Goal: Task Accomplishment & Management: Manage account settings

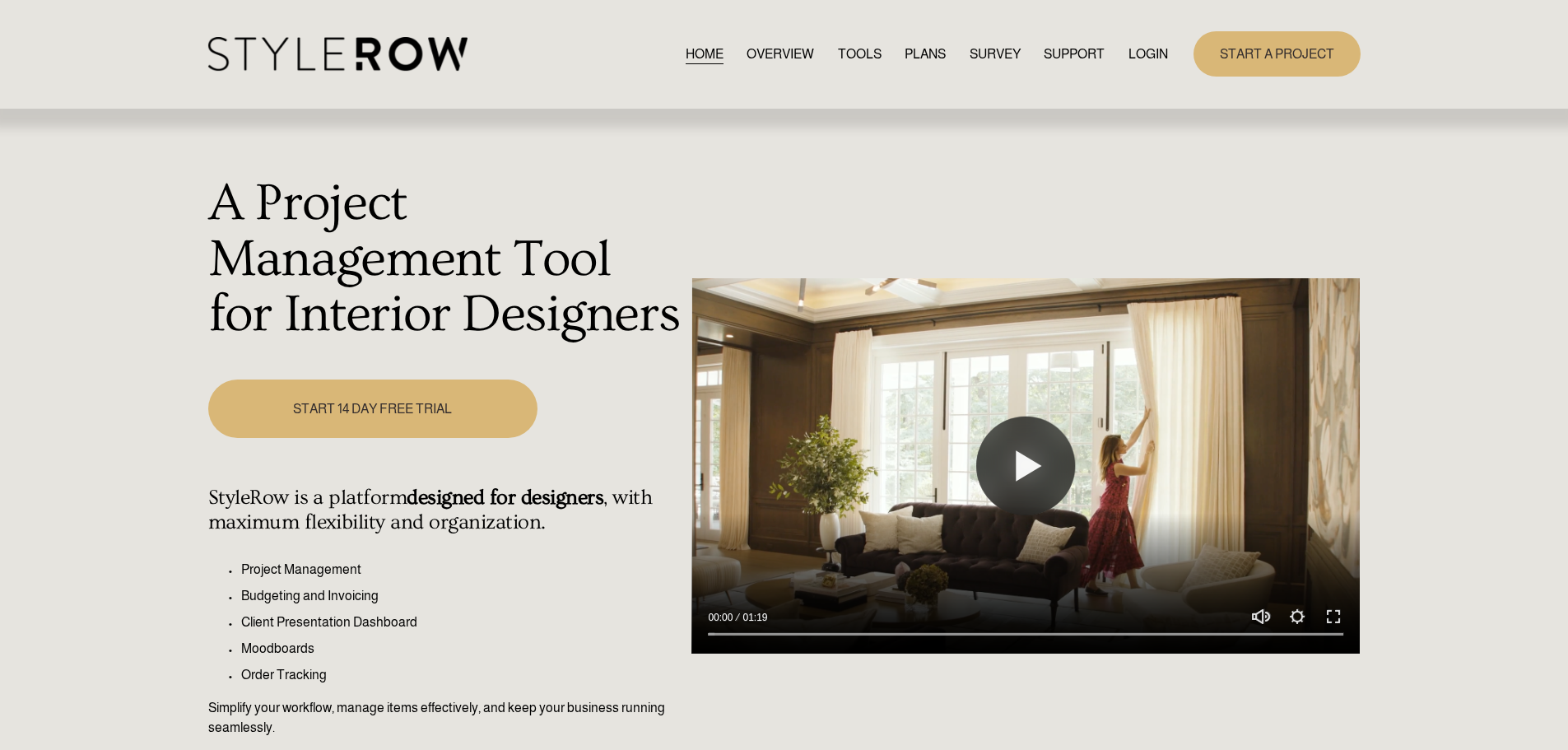
click at [1153, 56] on link "LOGIN" at bounding box center [1148, 54] width 40 height 22
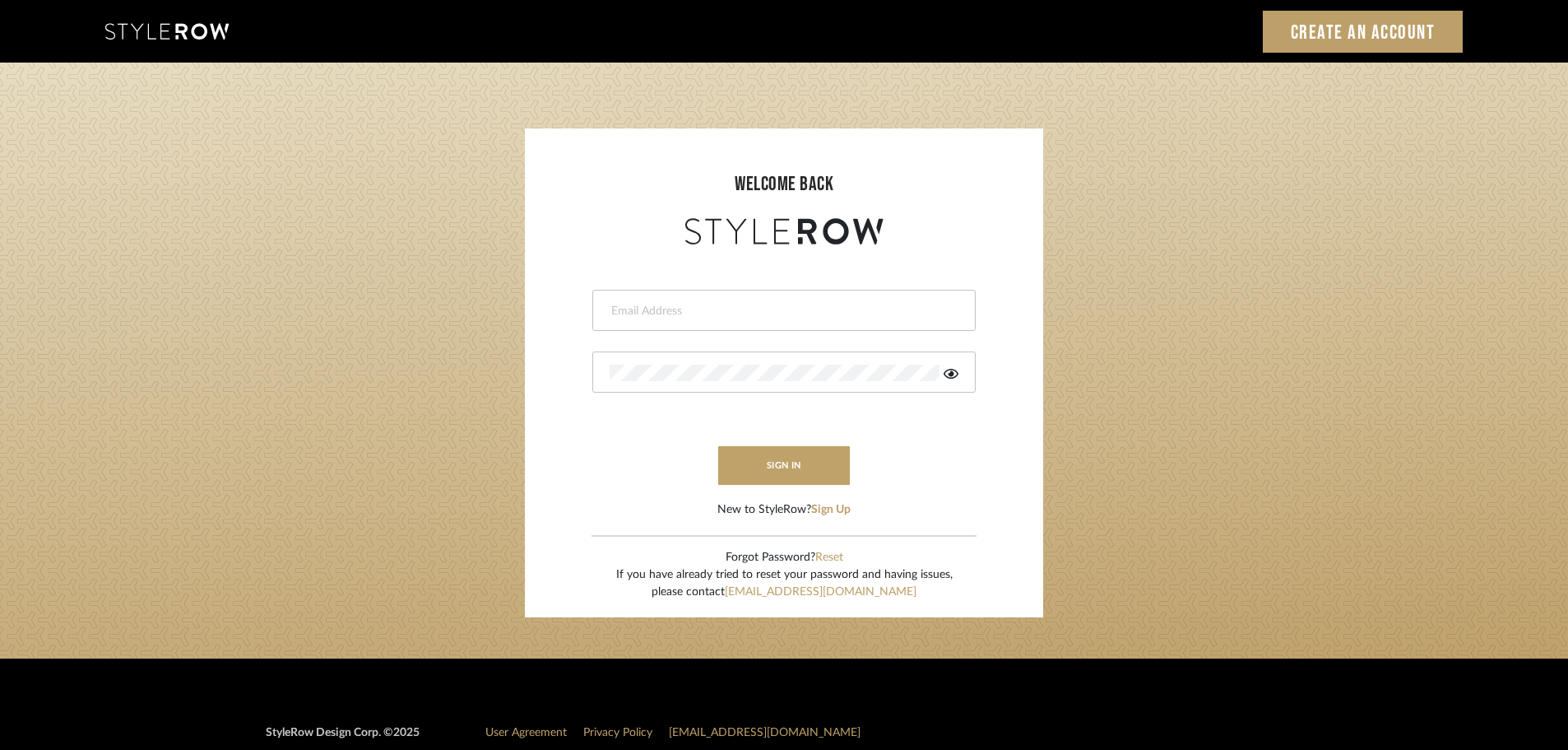
click at [633, 302] on input "email" at bounding box center [782, 311] width 344 height 16
type input "persimmon.design@outlook.com"
click at [733, 465] on button "sign in" at bounding box center [784, 465] width 132 height 39
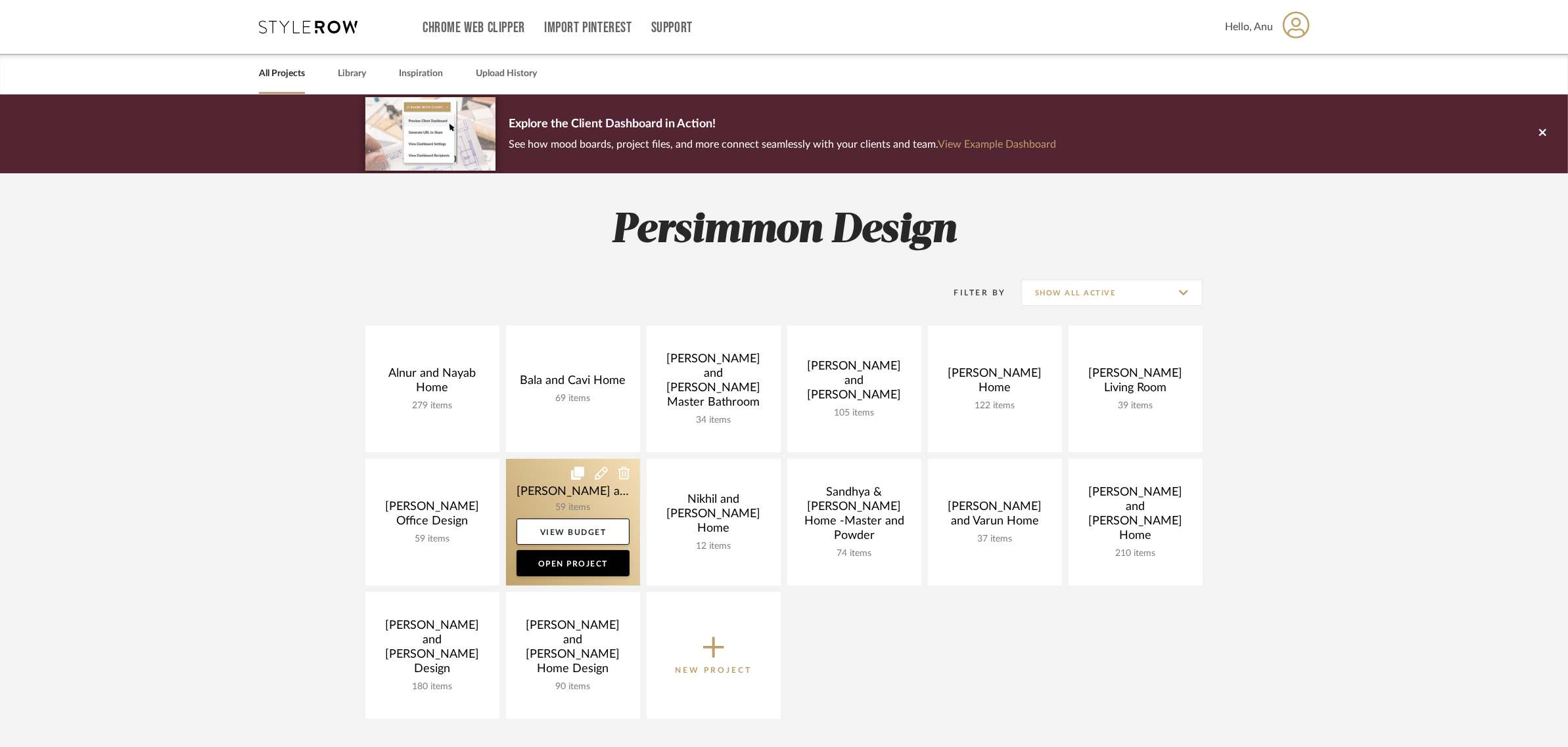
click at [530, 487] on link at bounding box center [573, 522] width 134 height 127
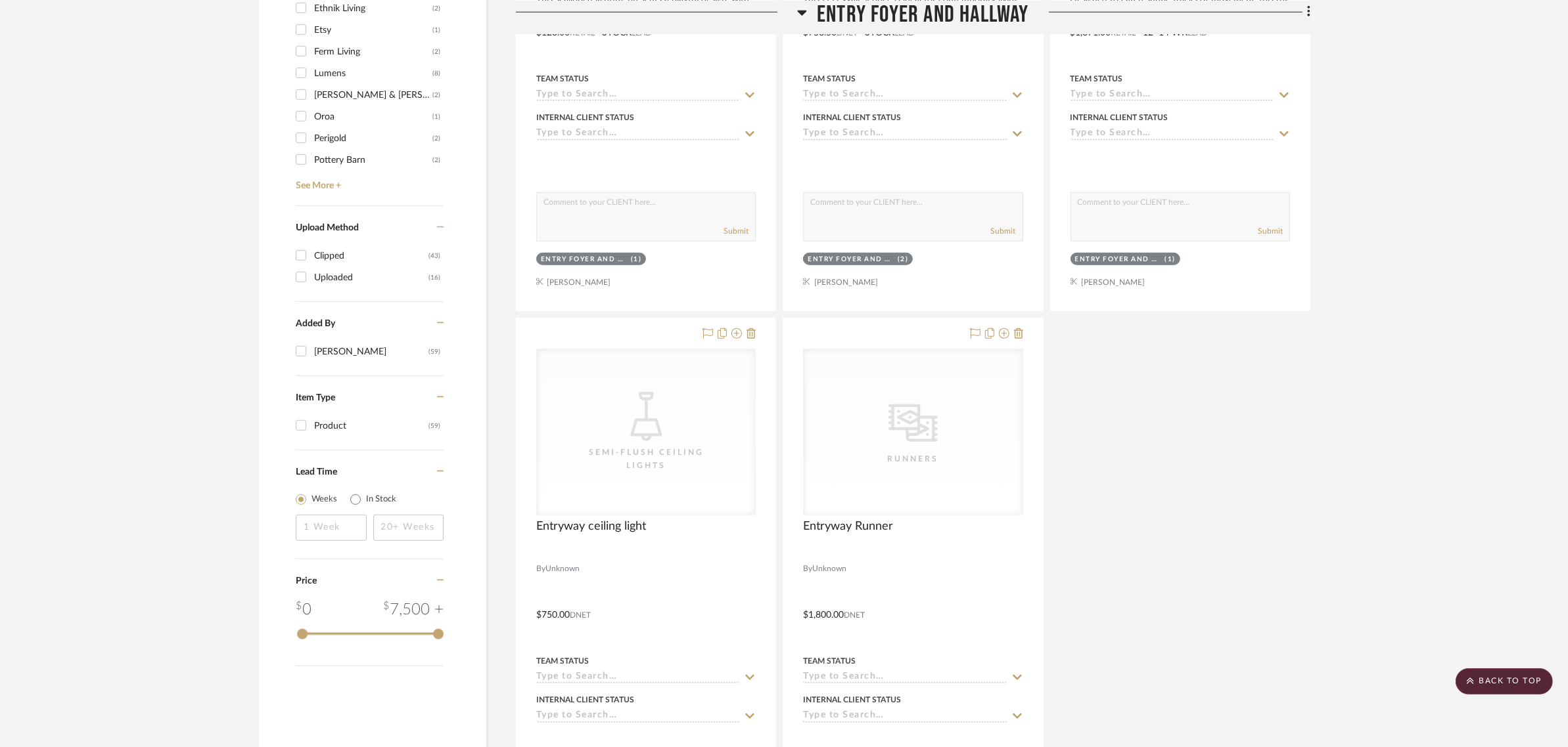
scroll to position [1560, 0]
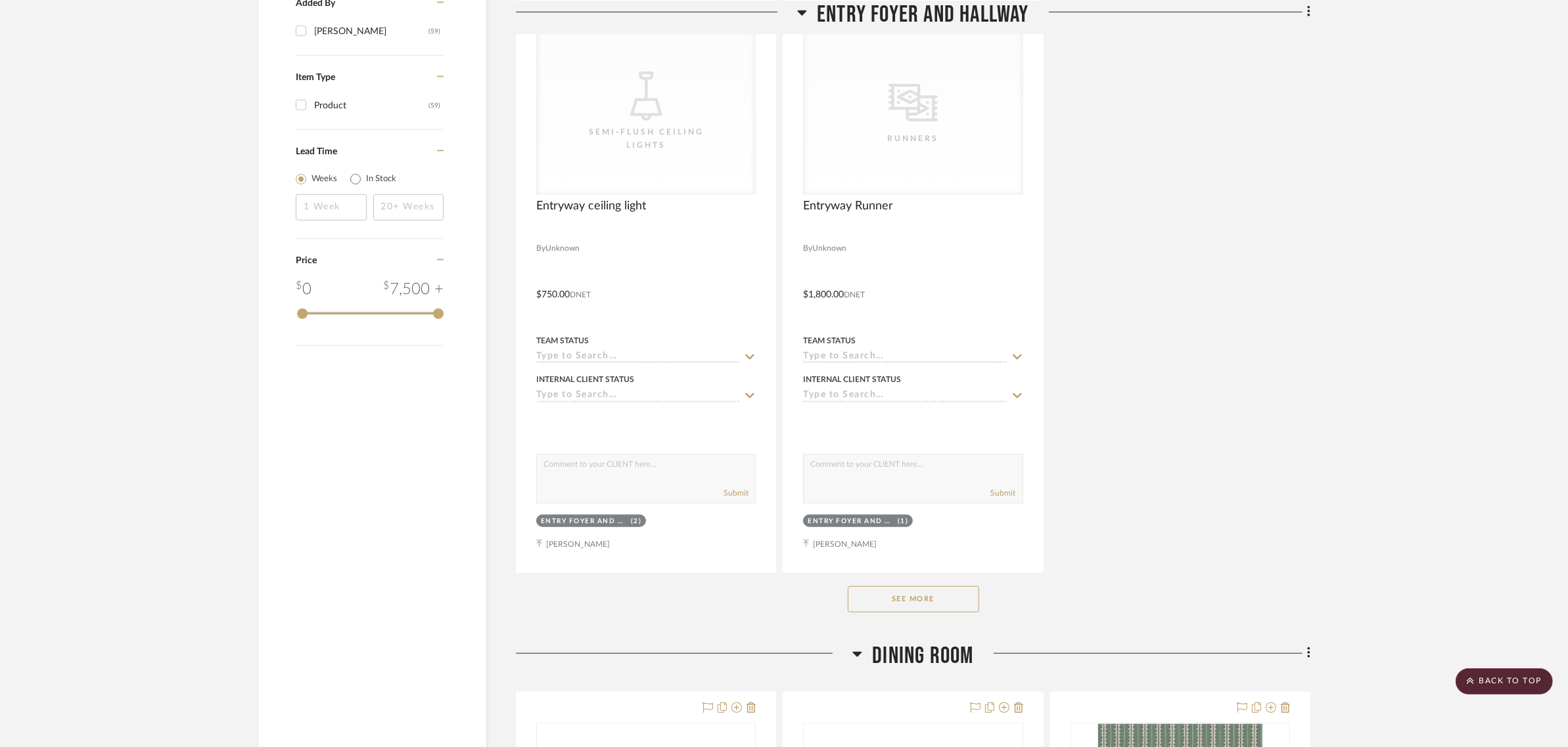
click at [868, 587] on button "See More" at bounding box center [913, 600] width 132 height 26
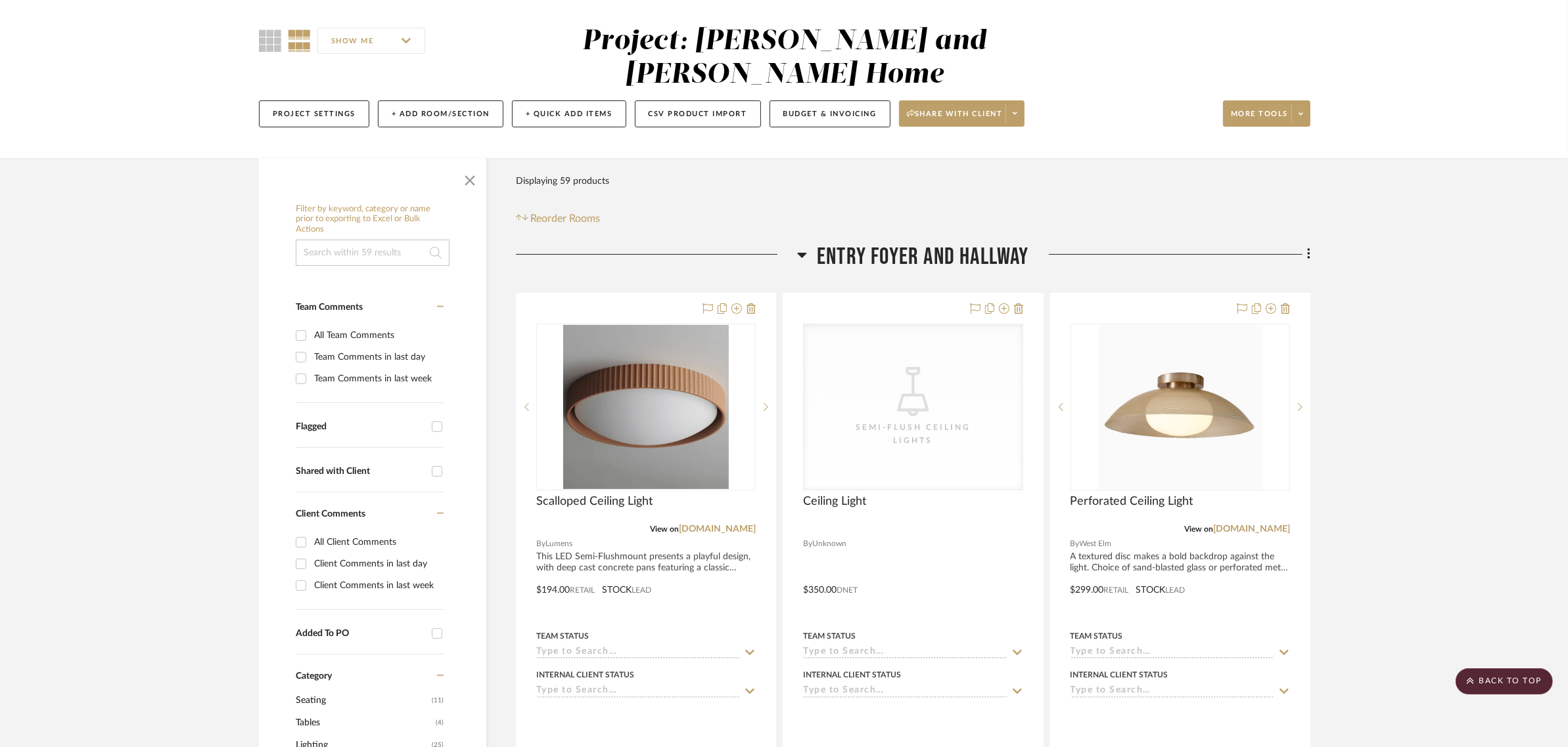
scroll to position [0, 0]
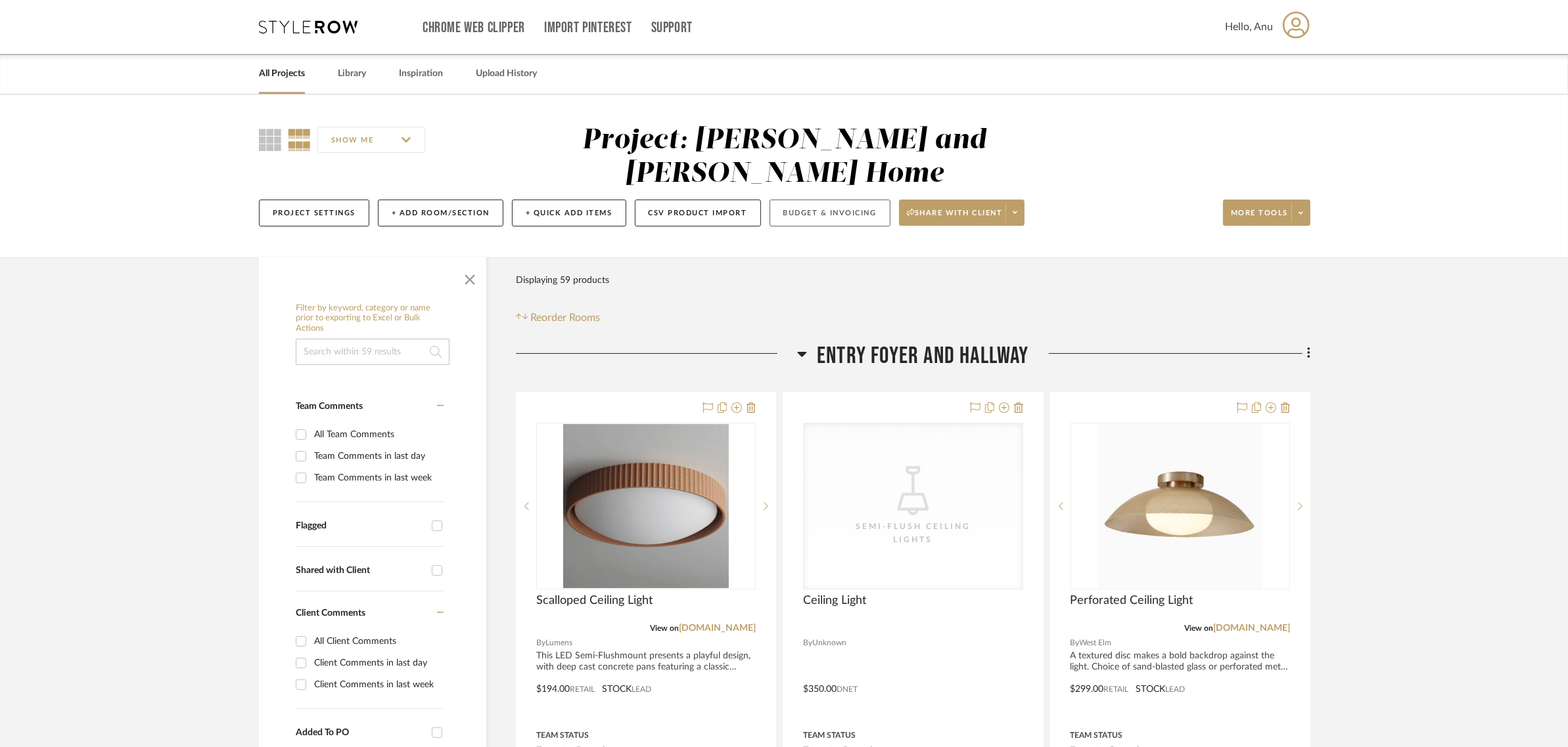
drag, startPoint x: 825, startPoint y: 179, endPoint x: 786, endPoint y: 182, distance: 39.1
click at [786, 200] on button "Budget & Invoicing" at bounding box center [830, 213] width 121 height 27
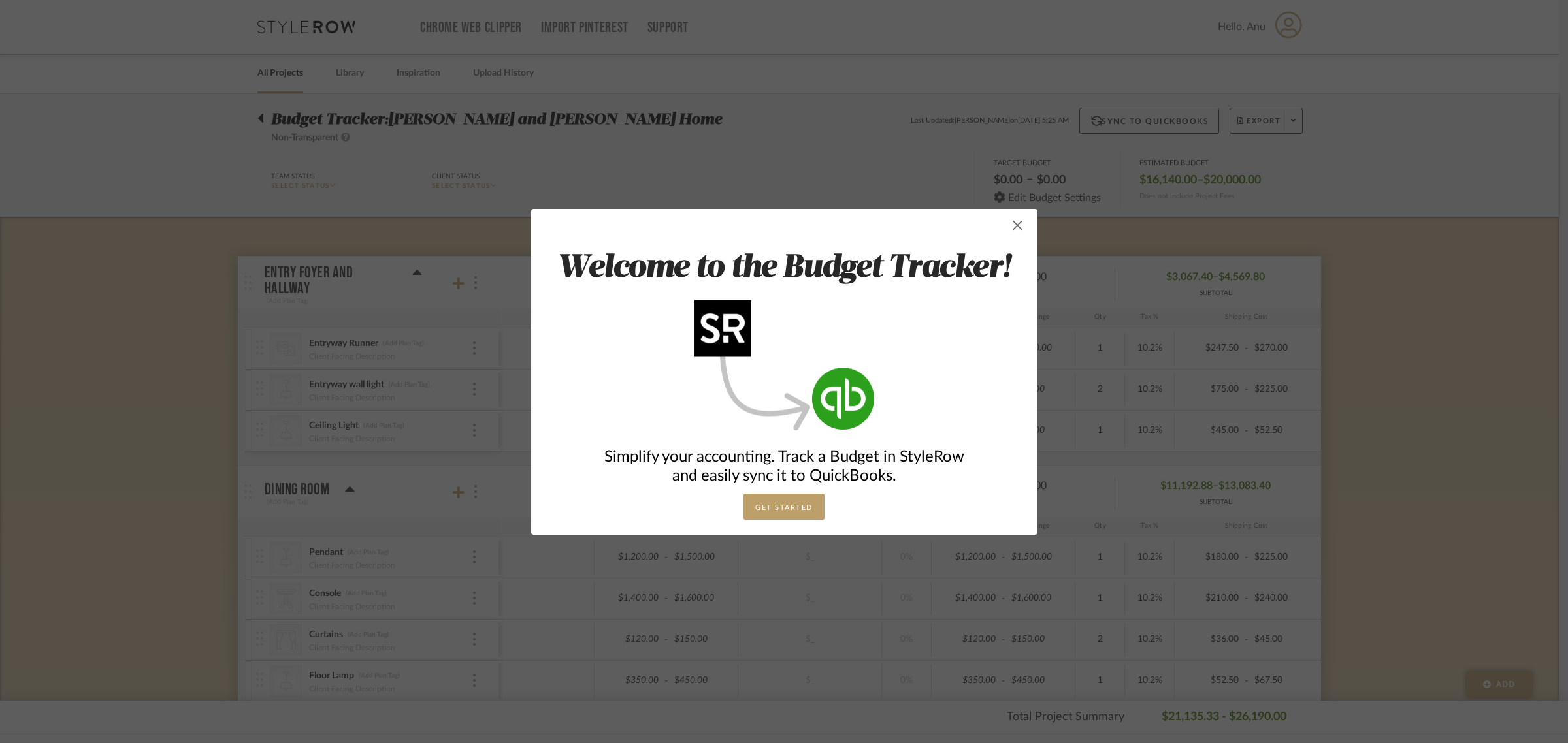
click at [1009, 224] on span "button" at bounding box center [1018, 226] width 26 height 26
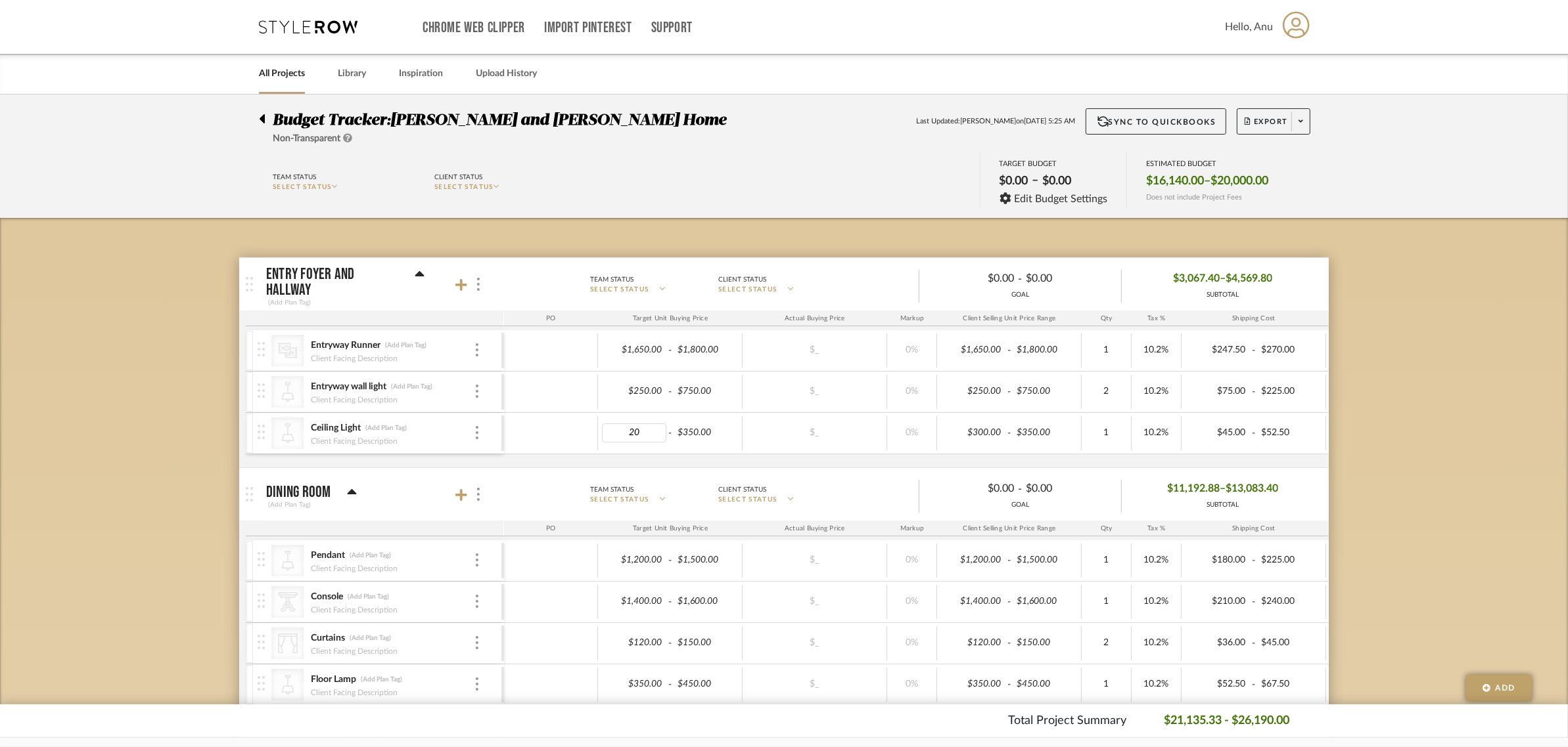
type input "200"
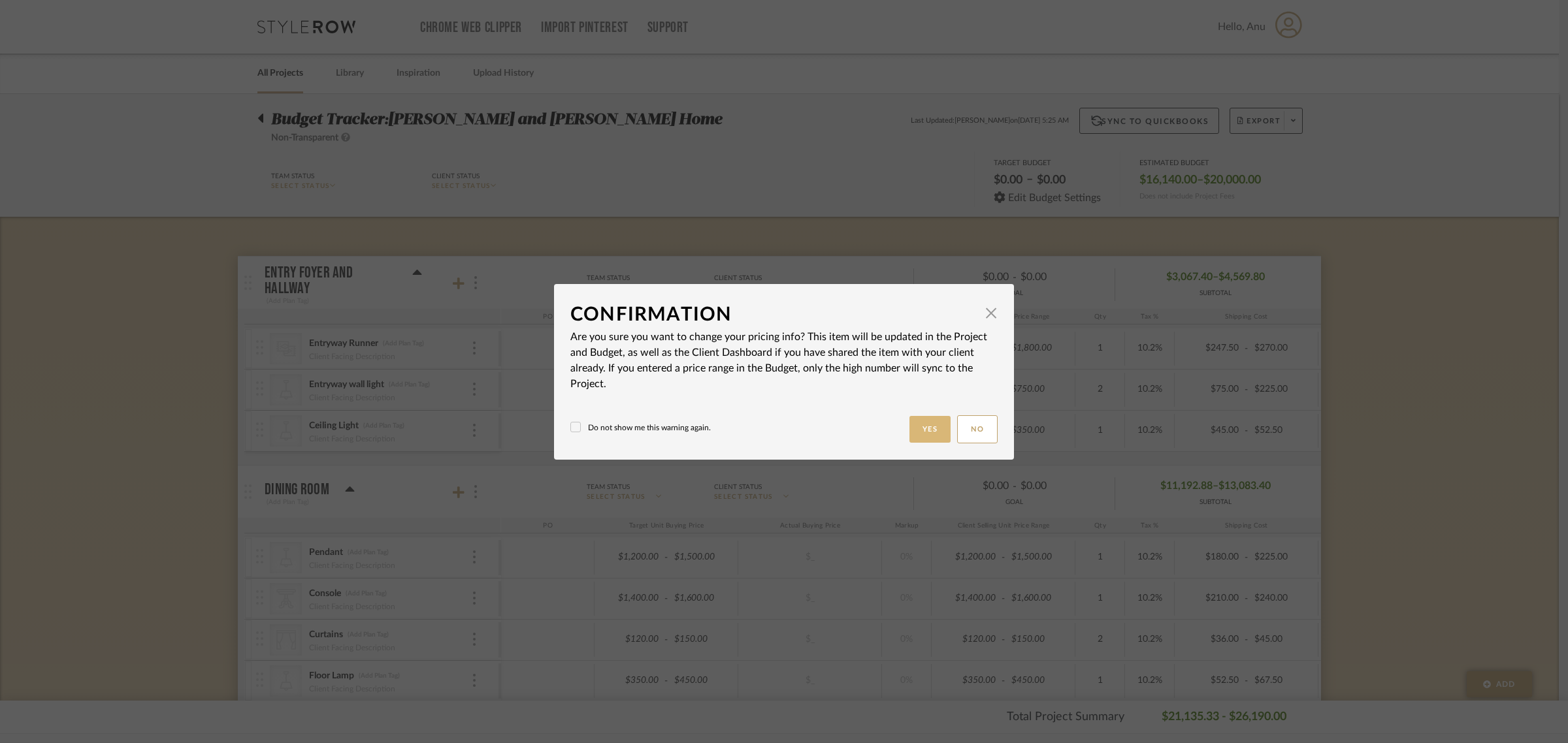
click at [916, 426] on button "Yes" at bounding box center [930, 429] width 42 height 27
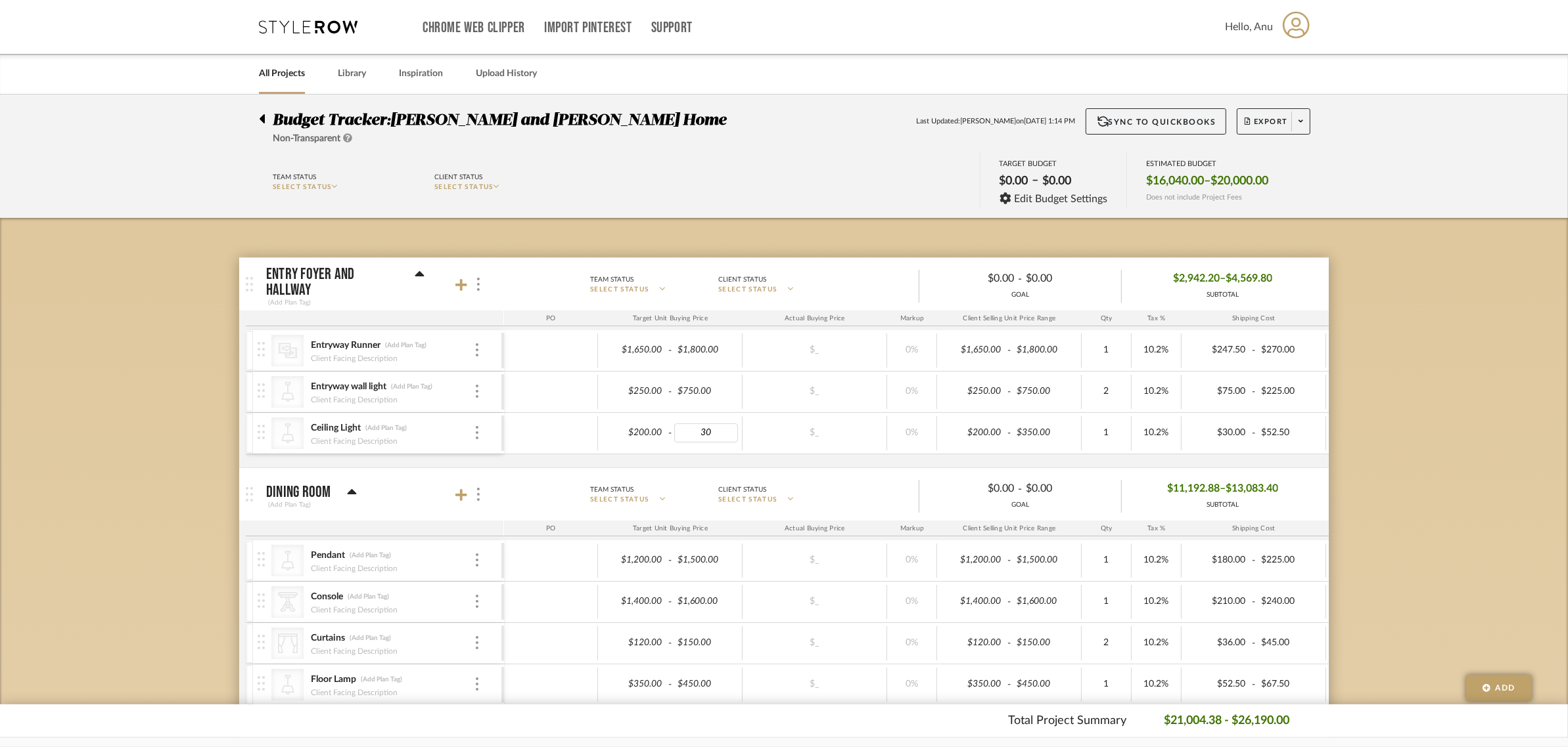
type input "300"
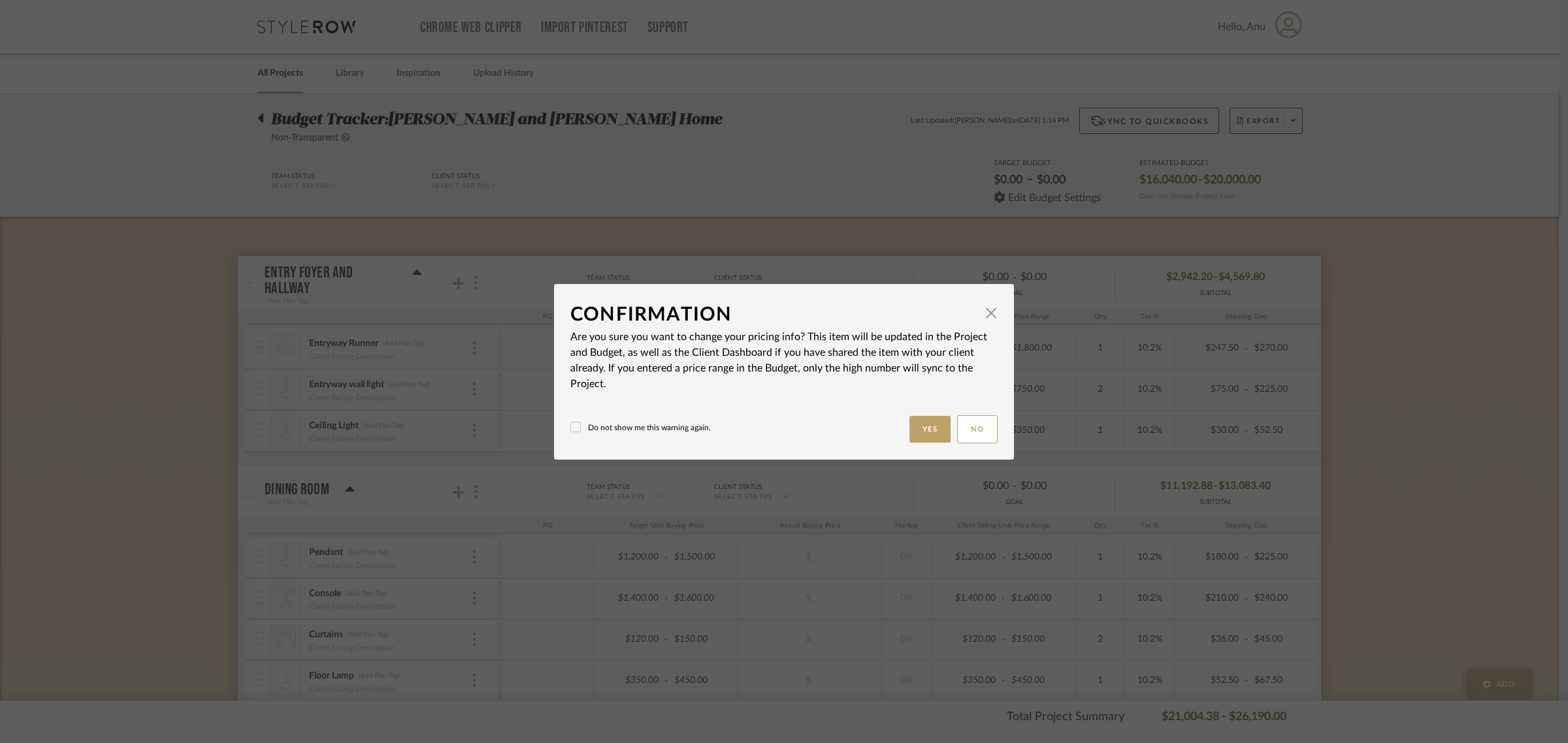
click at [1361, 435] on body "Chrome Web Clipper Import Pinterest Support All Projects Library Inspiration Up…" at bounding box center [779, 372] width 1559 height 743
click at [572, 428] on icon at bounding box center [576, 427] width 9 height 7
click at [909, 430] on button "Yes" at bounding box center [930, 429] width 42 height 27
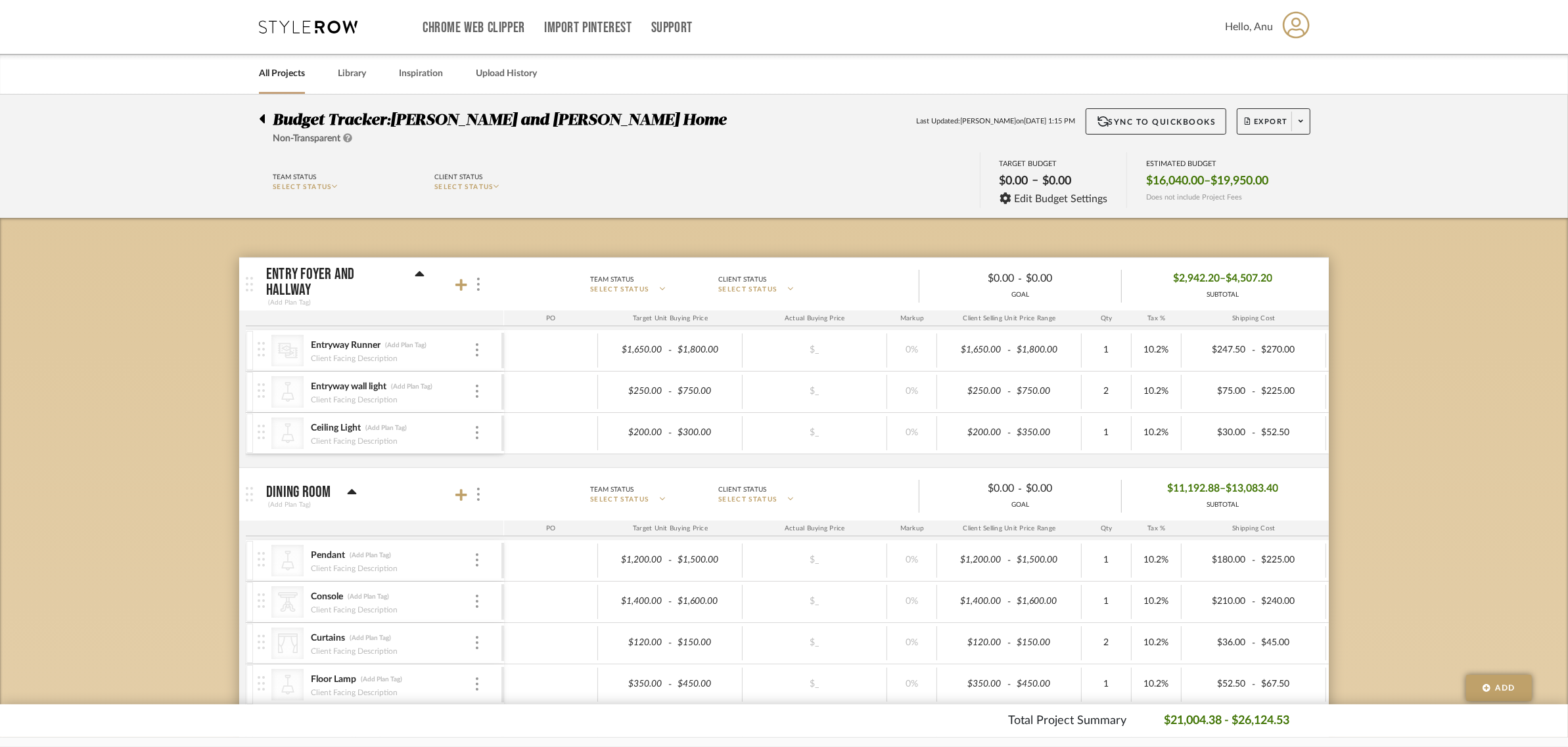
click at [457, 283] on icon at bounding box center [461, 285] width 12 height 13
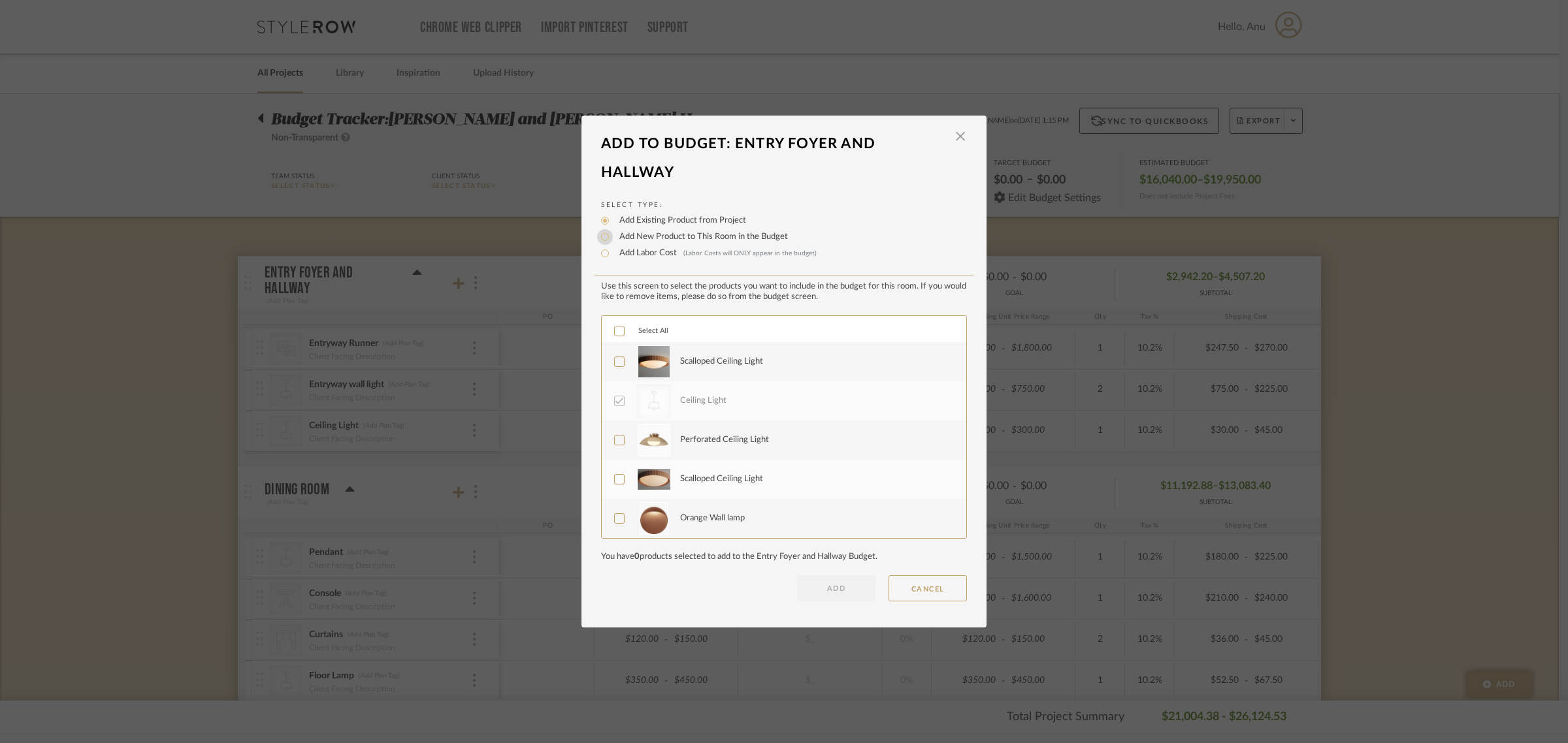
click at [602, 236] on input "Add New Product to This Room in the Budget" at bounding box center [605, 237] width 16 height 16
radio input "true"
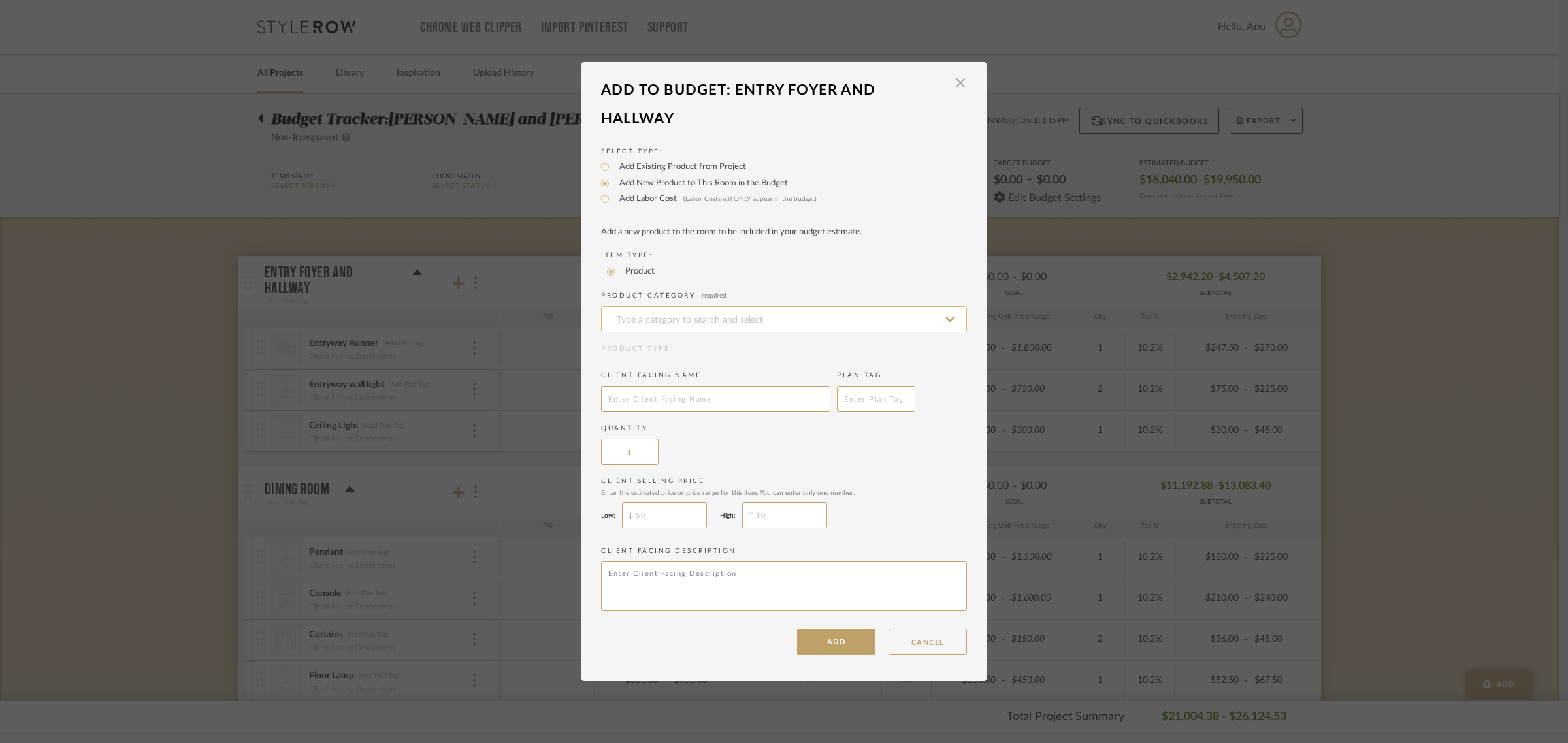
click at [657, 322] on input at bounding box center [784, 319] width 366 height 26
type input "s"
click at [658, 347] on span "Benches & Banquettes" at bounding box center [666, 350] width 112 height 9
type input "Benches & Banquettes"
click at [645, 387] on input "text" at bounding box center [716, 399] width 230 height 26
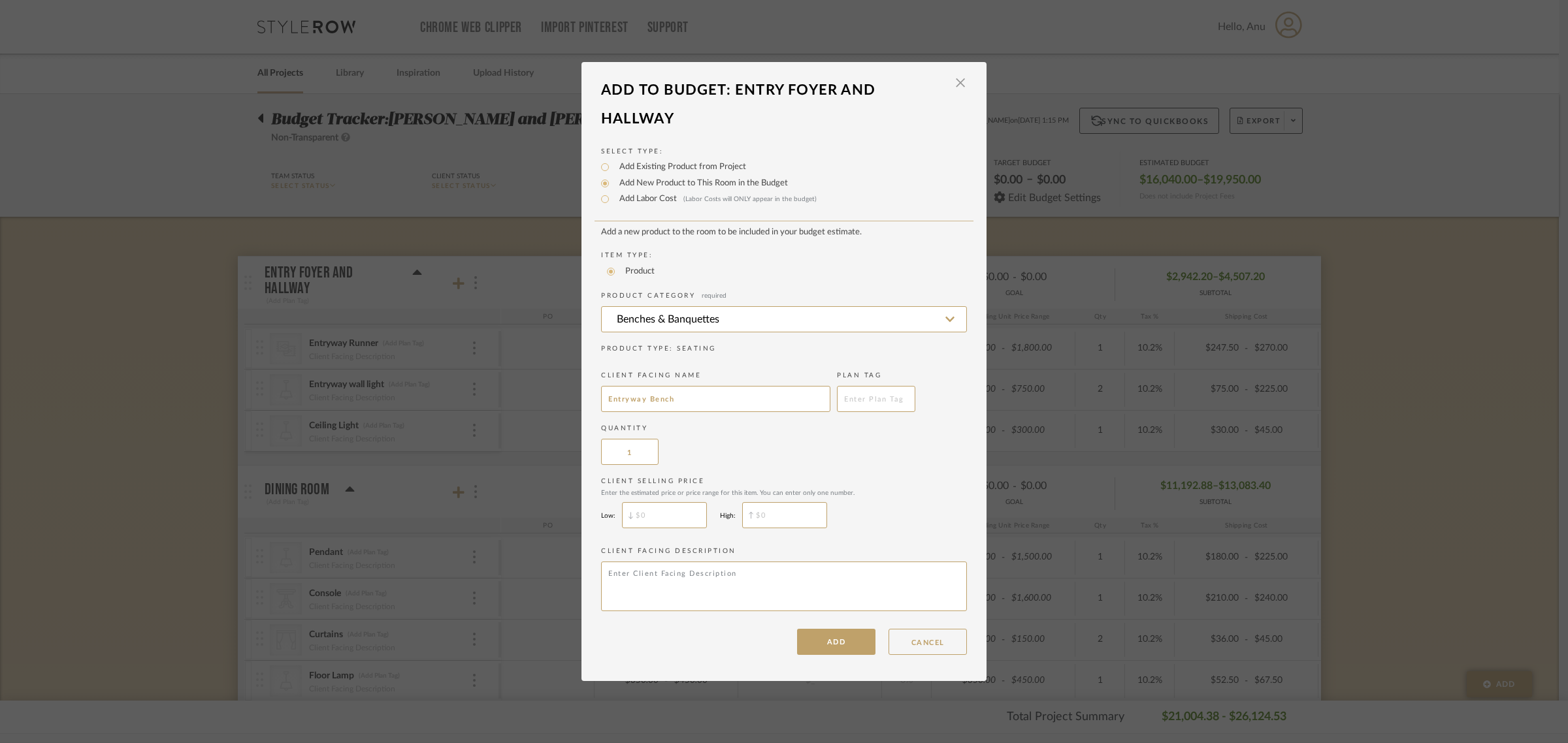
type input "Entryway Bench"
click at [872, 464] on add-new-product-placeholder "Add a new product to the room to be included in your budget estimate. Item Type…" at bounding box center [784, 422] width 366 height 389
click at [818, 647] on button "ADD" at bounding box center [836, 642] width 78 height 26
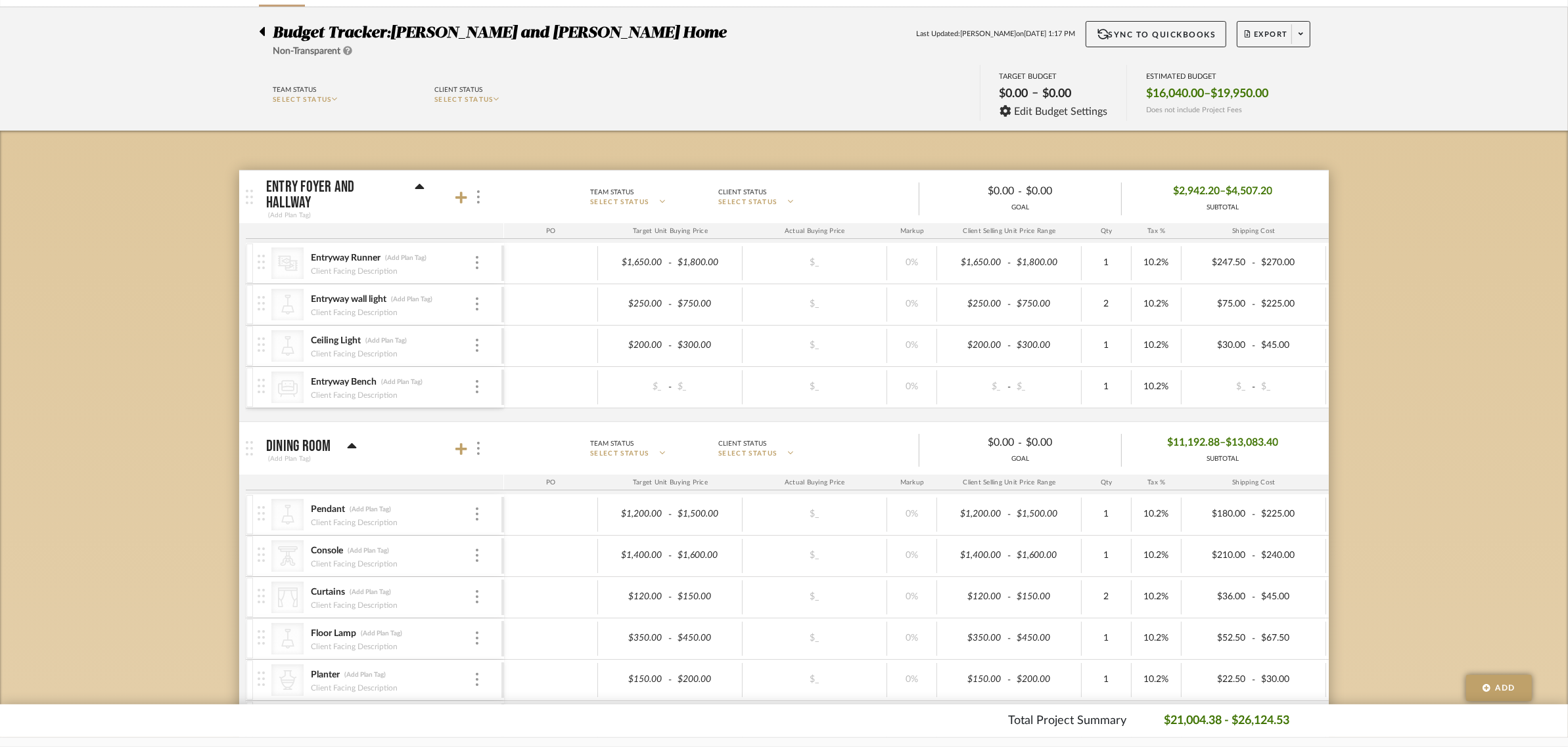
scroll to position [82, 0]
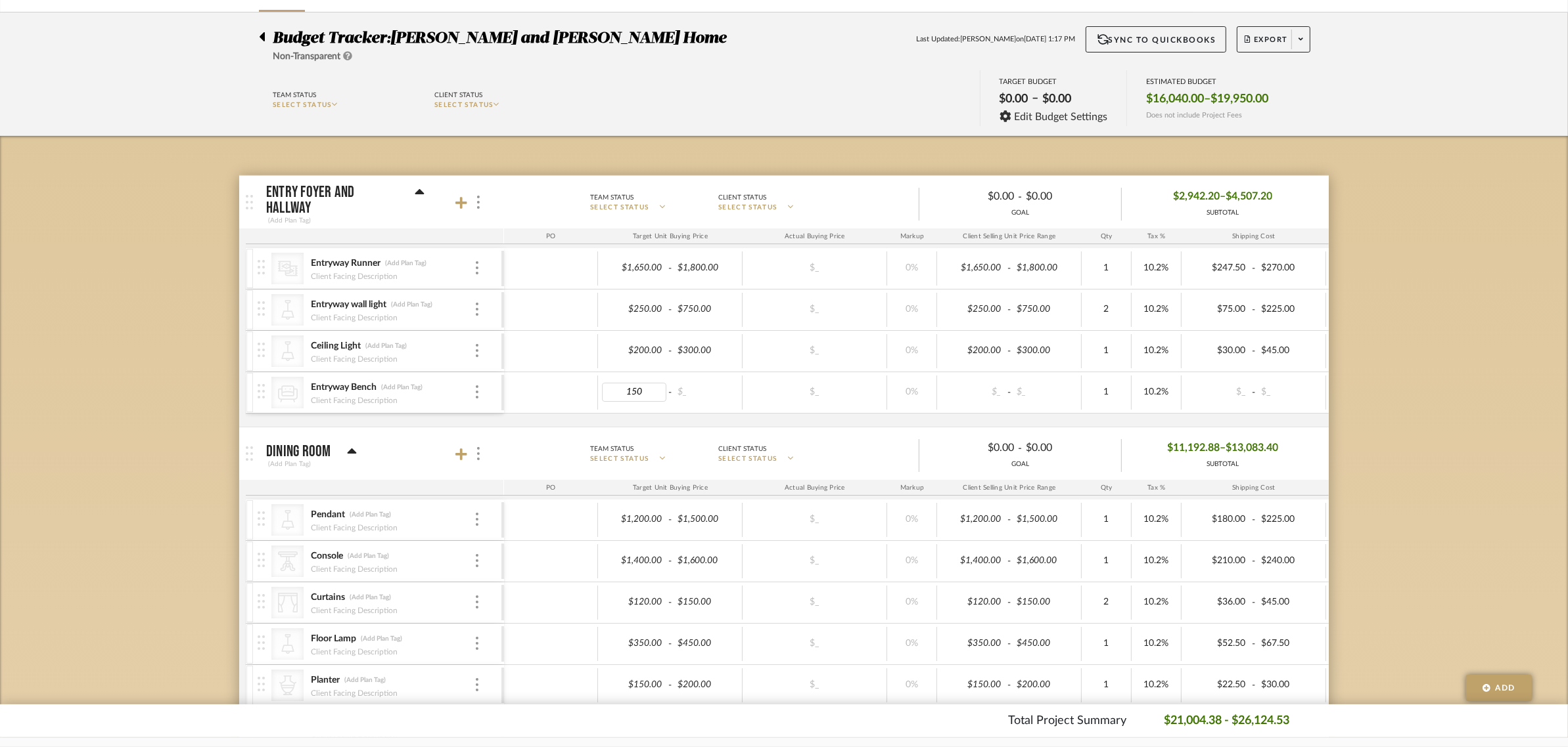
type input "1500"
type input "2700"
type input "1000"
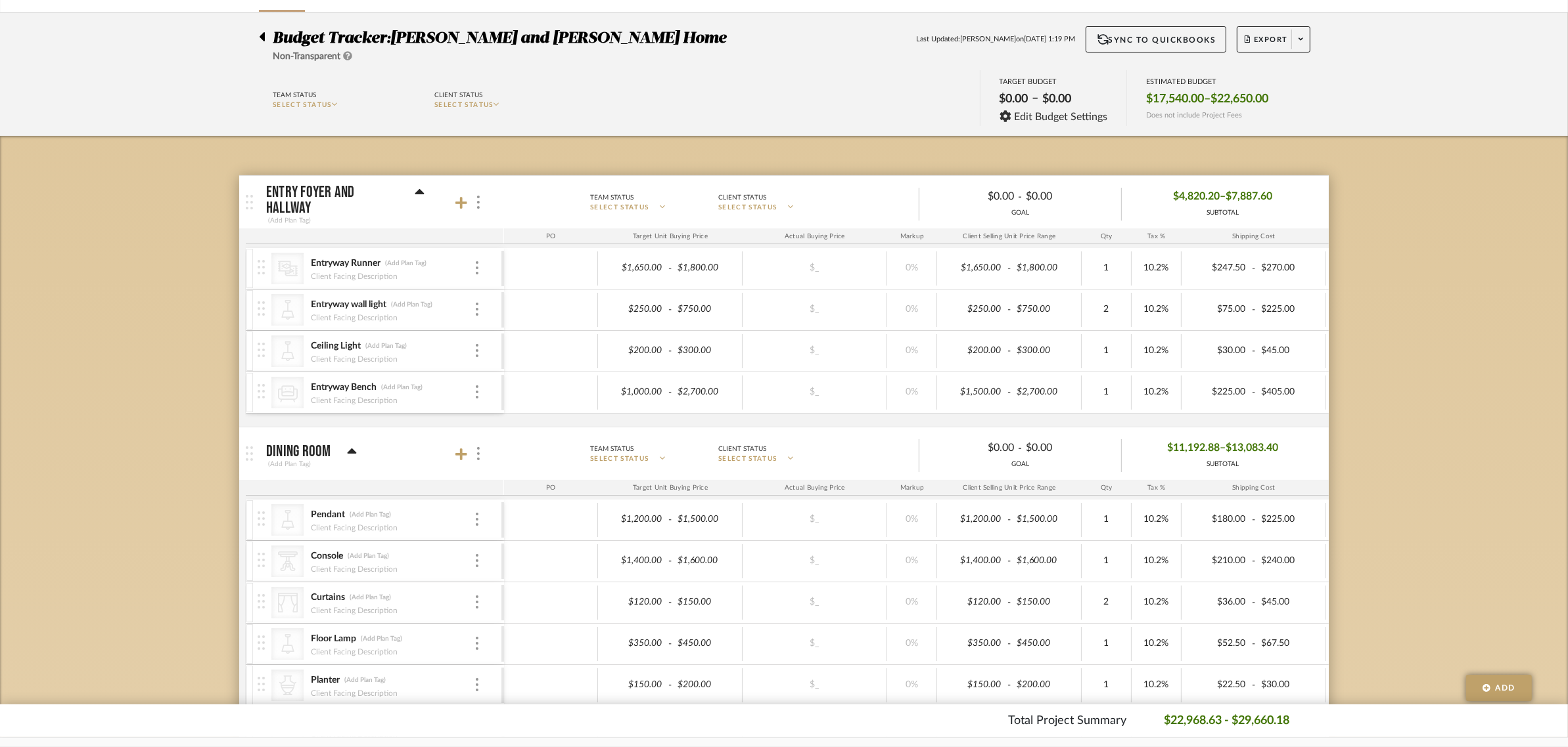
click at [458, 205] on icon at bounding box center [461, 203] width 12 height 12
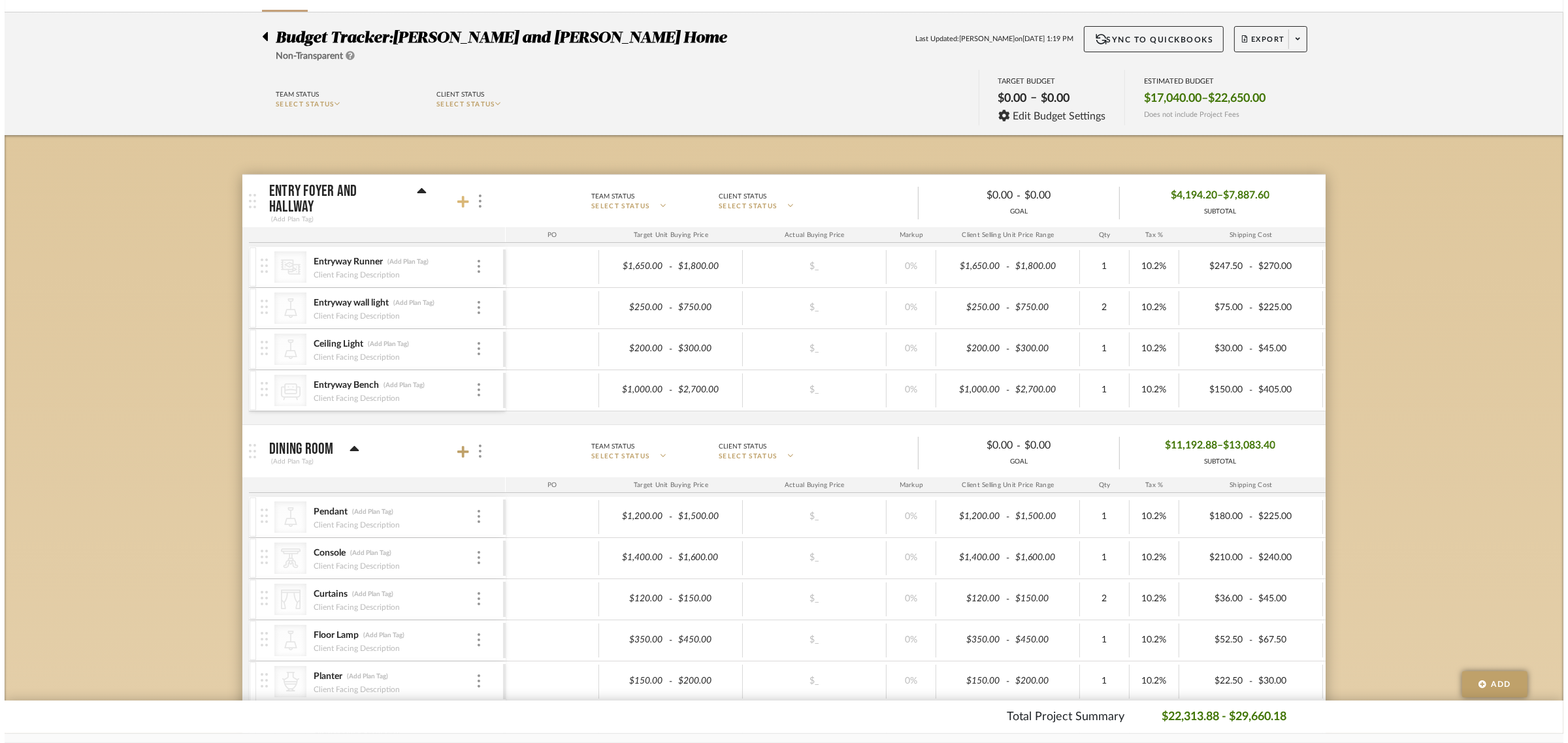
scroll to position [0, 0]
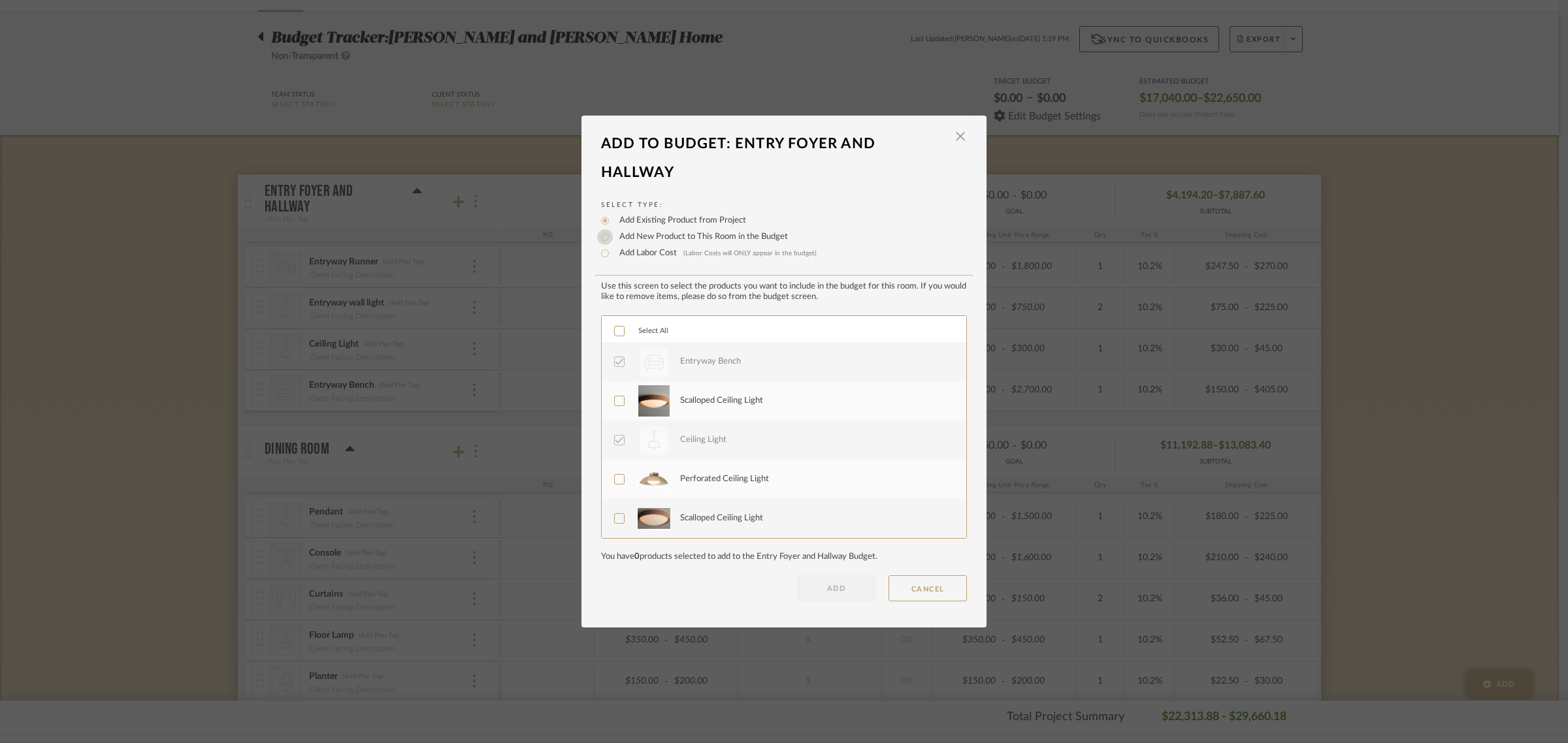
click at [602, 239] on input "Add New Product to This Room in the Budget" at bounding box center [605, 237] width 16 height 16
radio input "true"
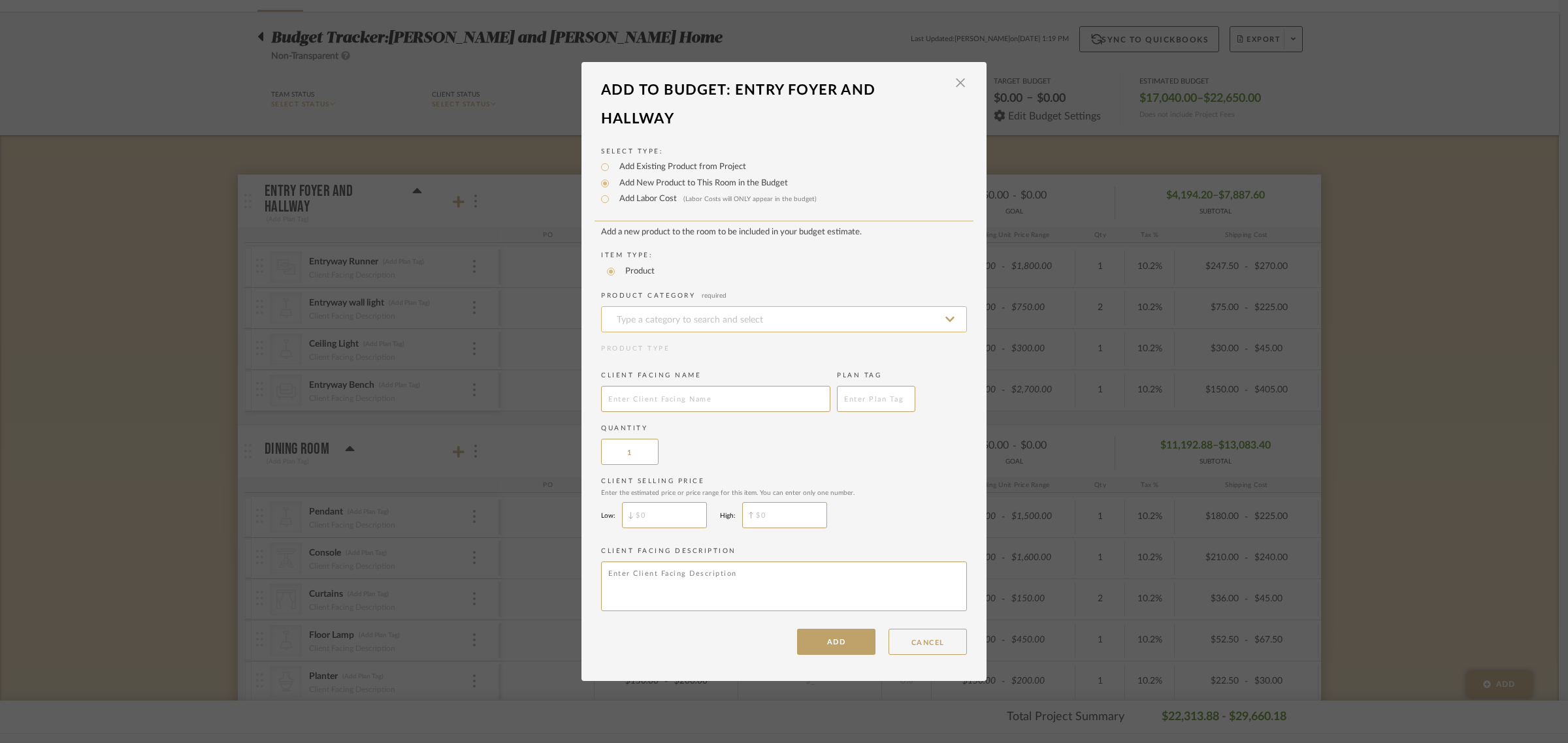
click at [635, 320] on input at bounding box center [784, 319] width 366 height 26
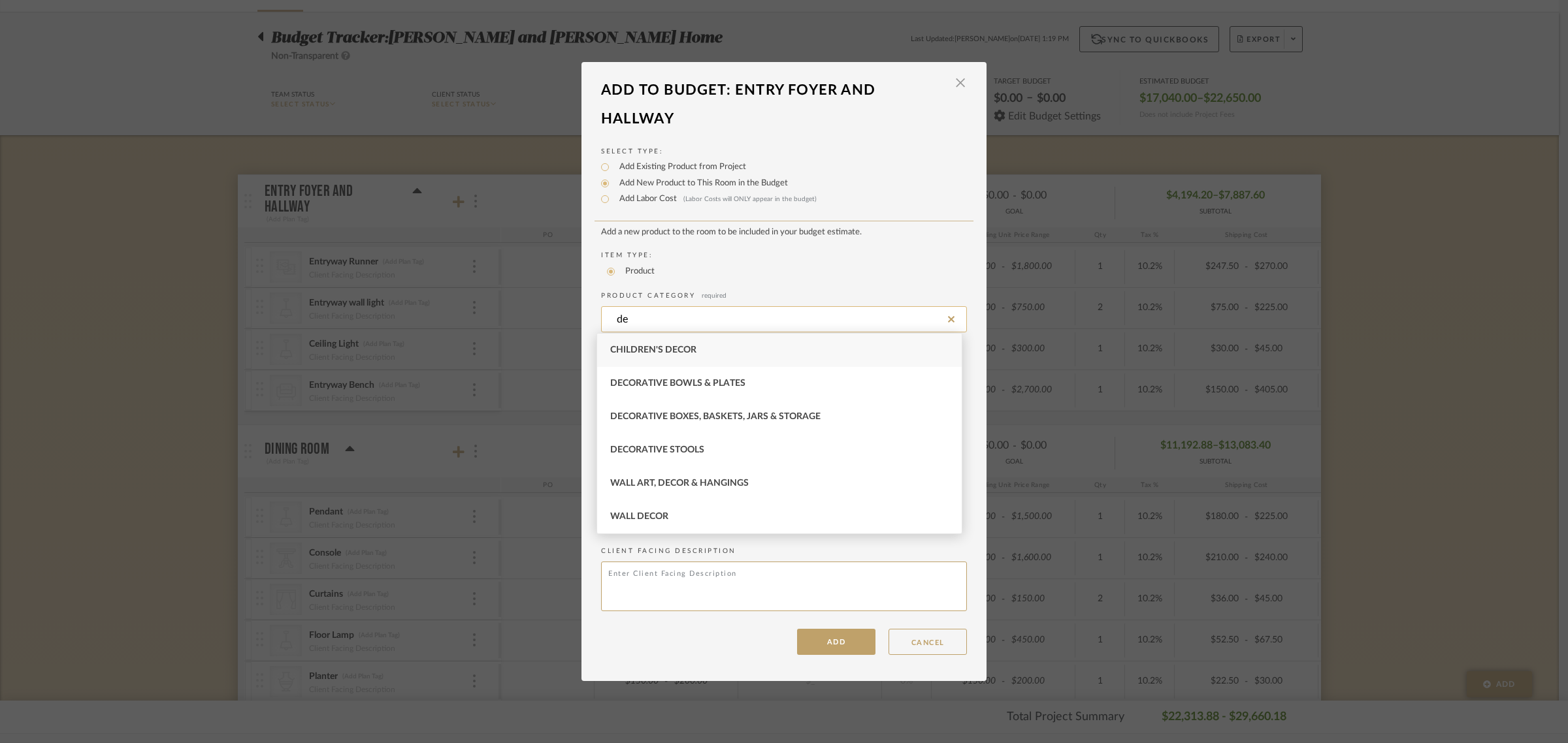
type input "d"
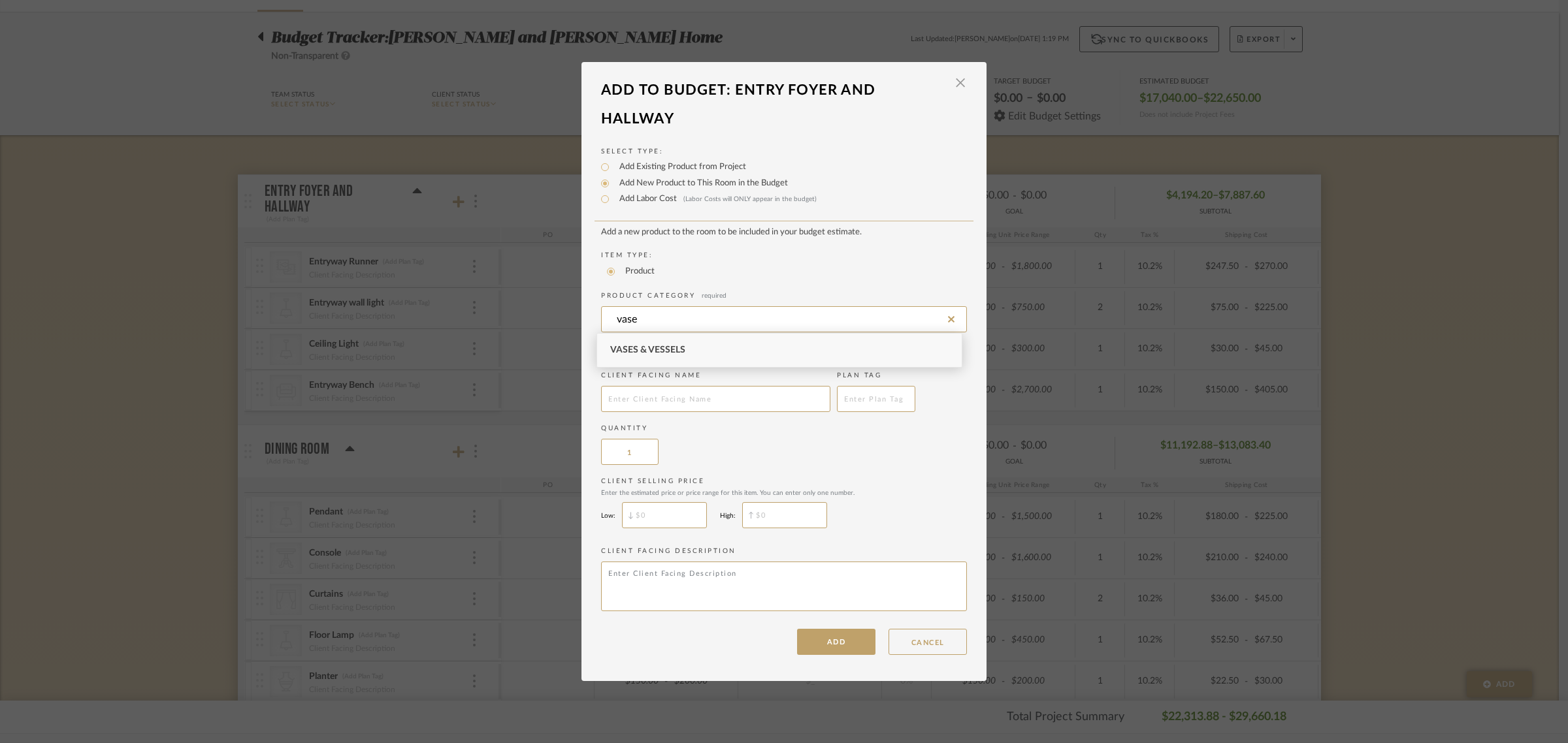
click at [662, 351] on span "Vases & Vessels" at bounding box center [648, 350] width 75 height 9
type input "Vases & Vessels"
click at [644, 393] on input "text" at bounding box center [716, 399] width 230 height 26
type input "Niche Decor"
click at [834, 634] on button "ADD" at bounding box center [836, 642] width 78 height 26
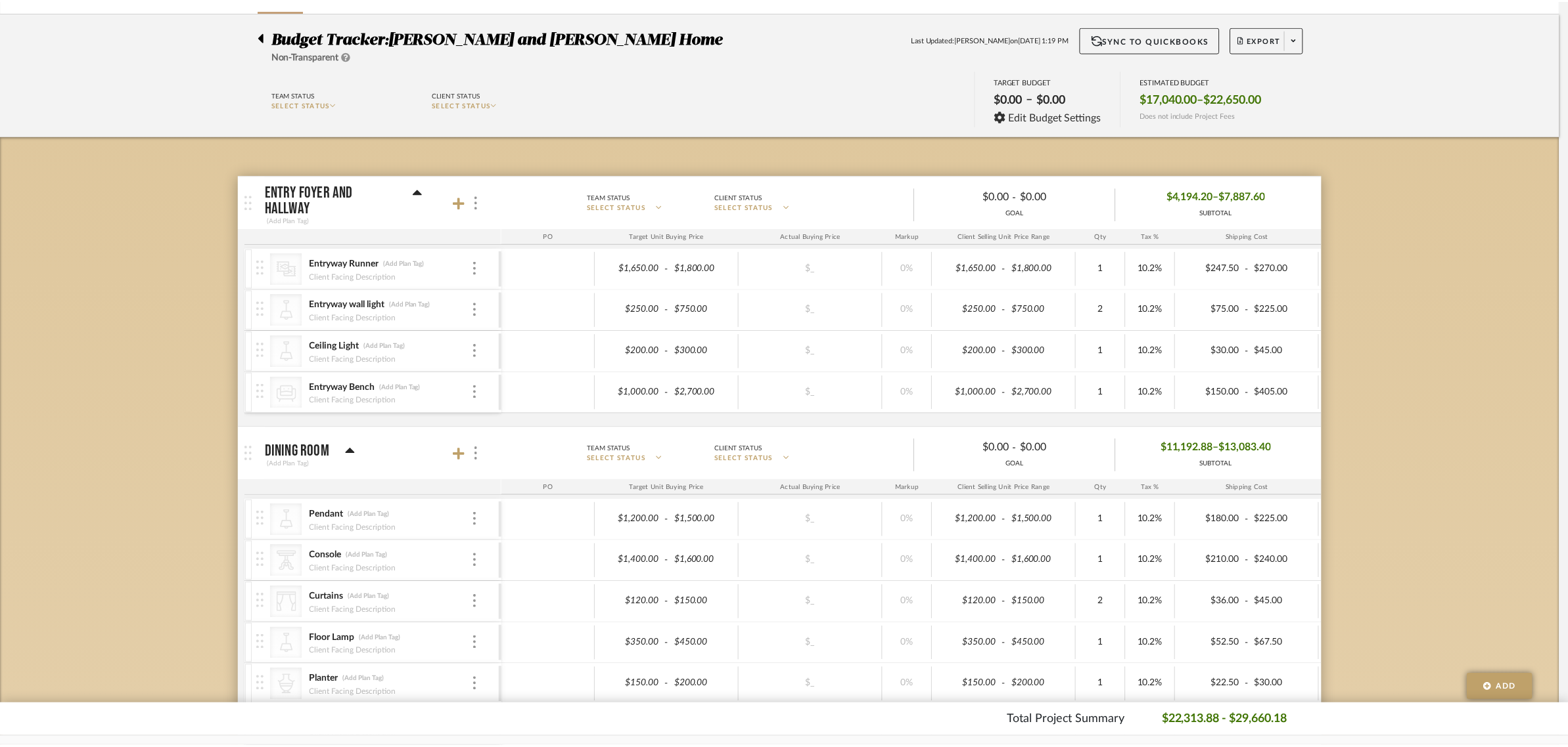
scroll to position [82, 0]
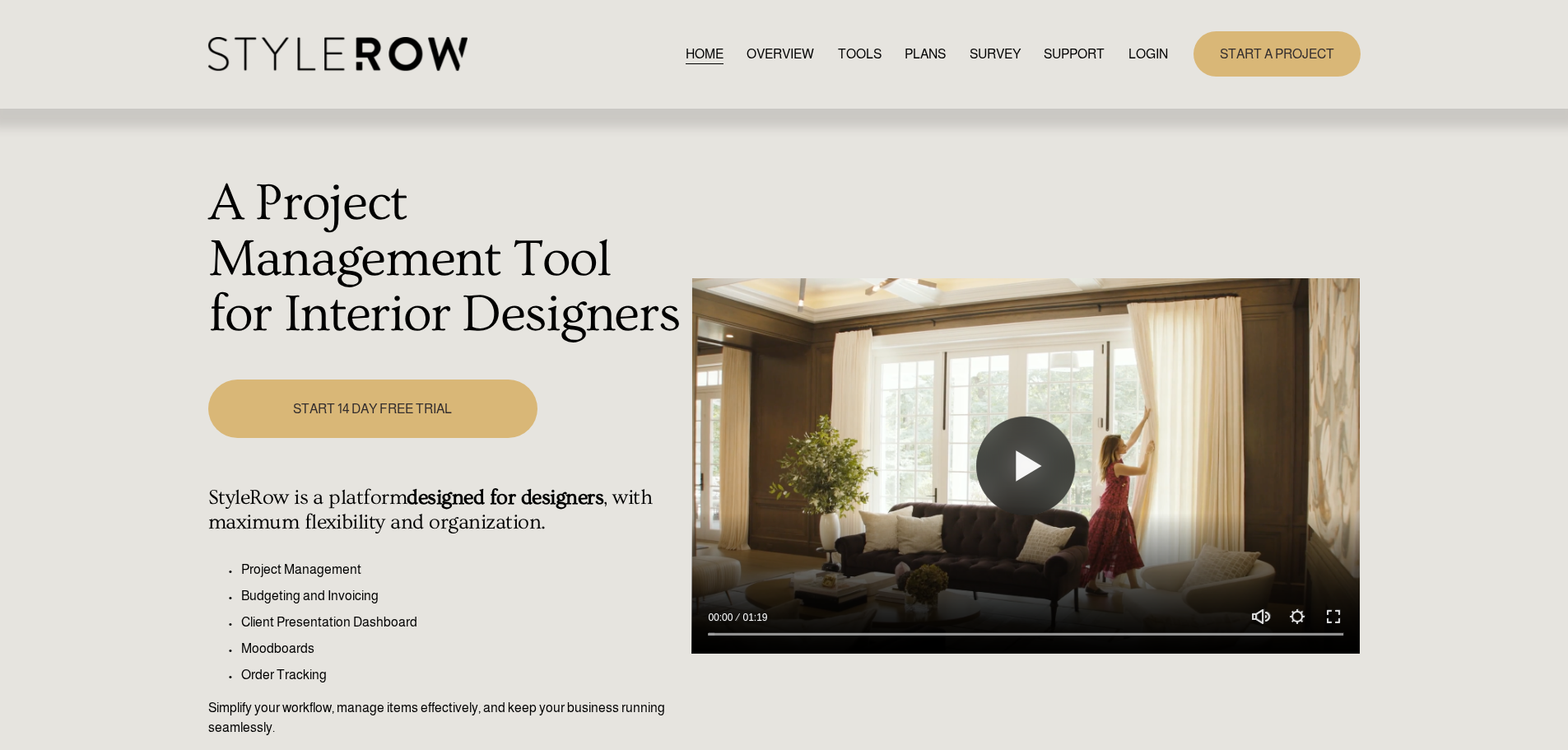
click at [1149, 56] on link "LOGIN" at bounding box center [1148, 54] width 40 height 22
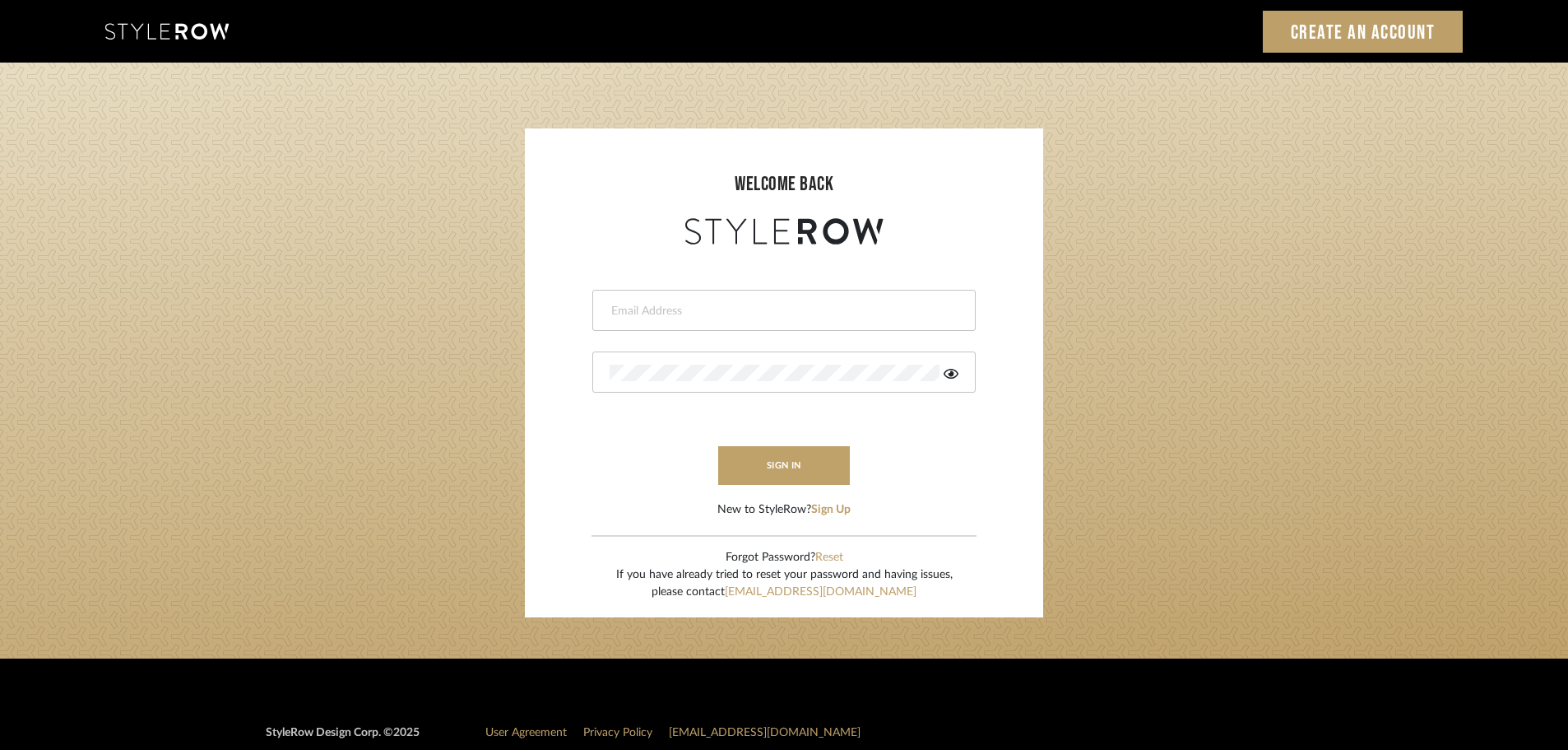
click at [661, 307] on input "email" at bounding box center [782, 311] width 344 height 16
type input "persimmon.design@outlook.com"
click at [783, 472] on button "sign in" at bounding box center [784, 465] width 132 height 39
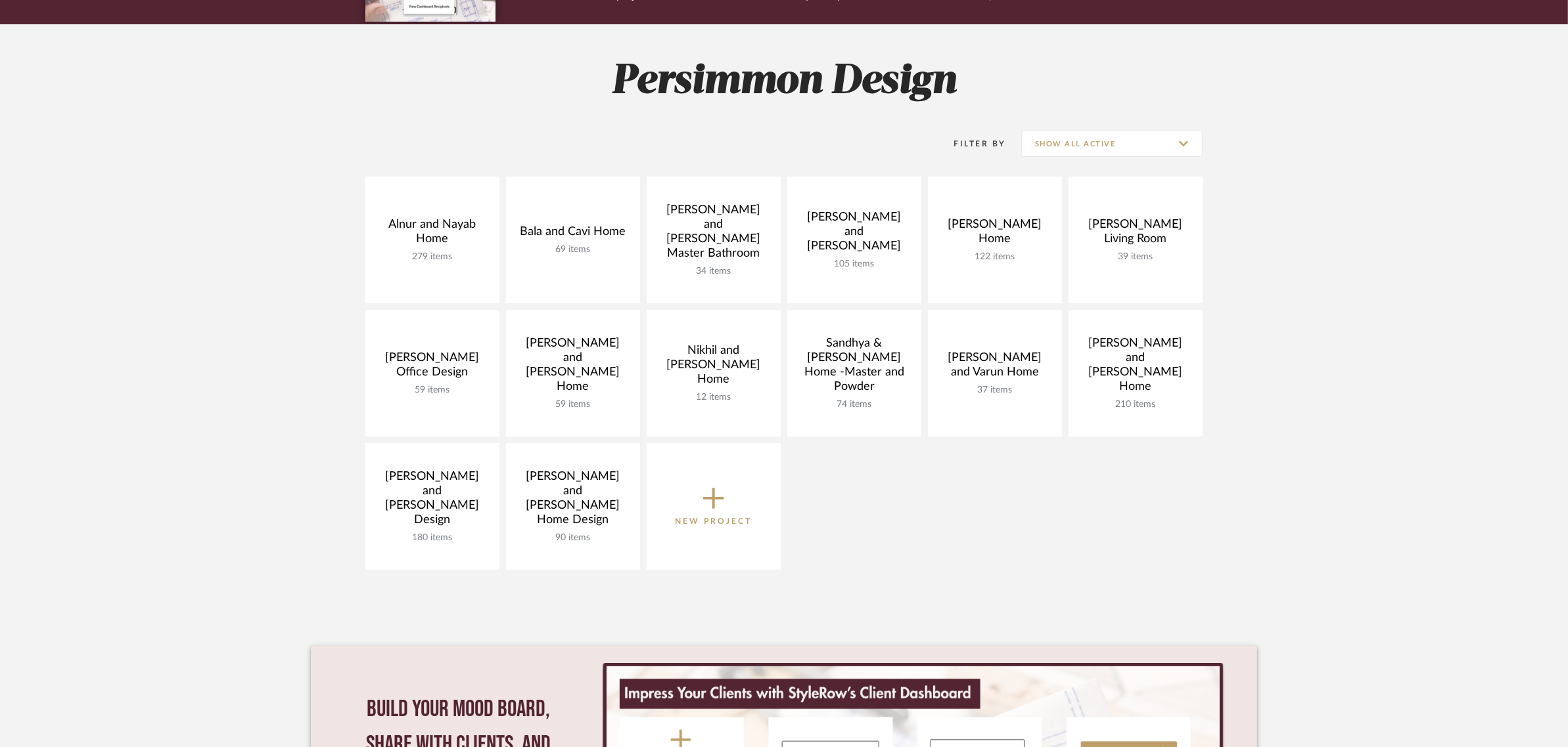
scroll to position [164, 0]
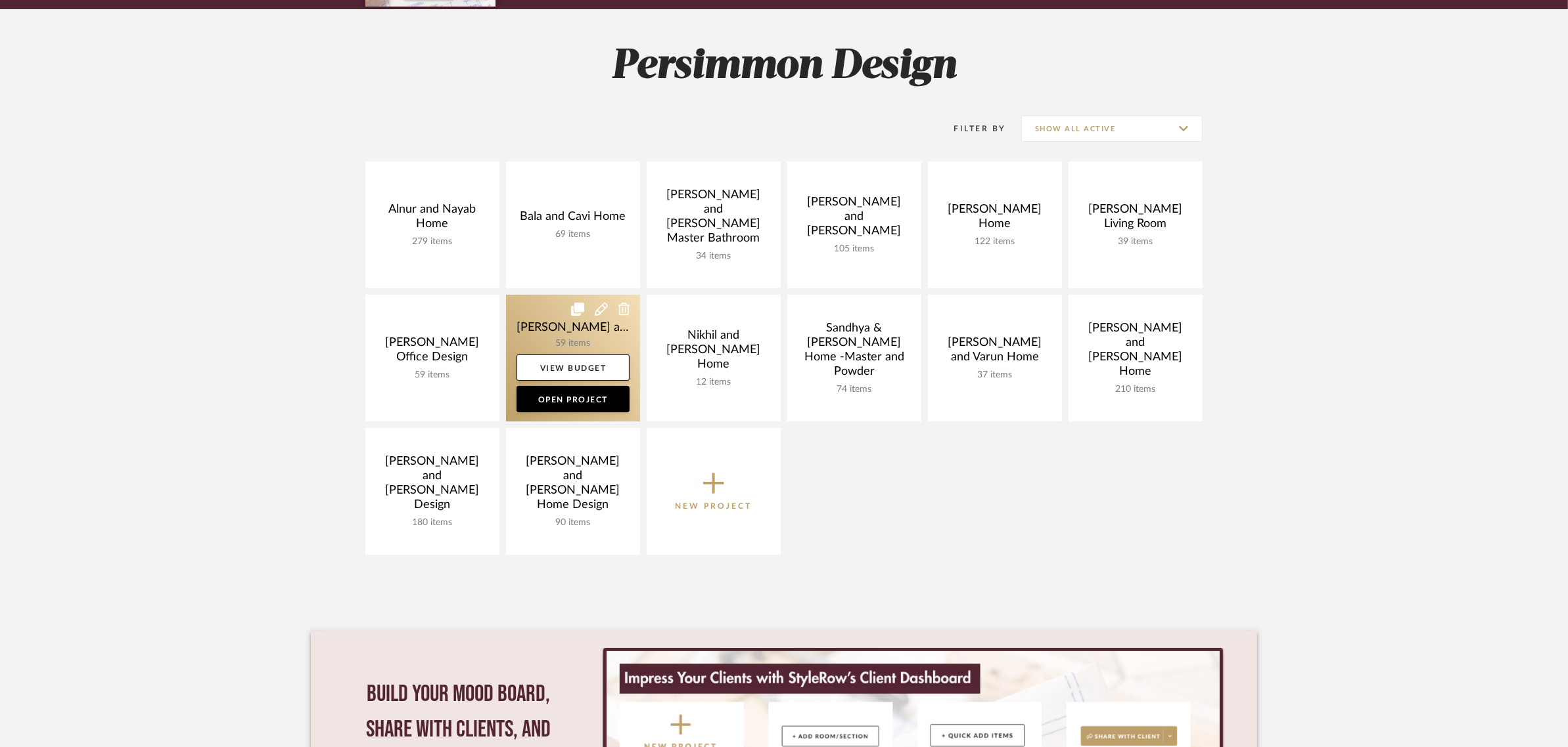
click at [545, 329] on link at bounding box center [573, 358] width 134 height 127
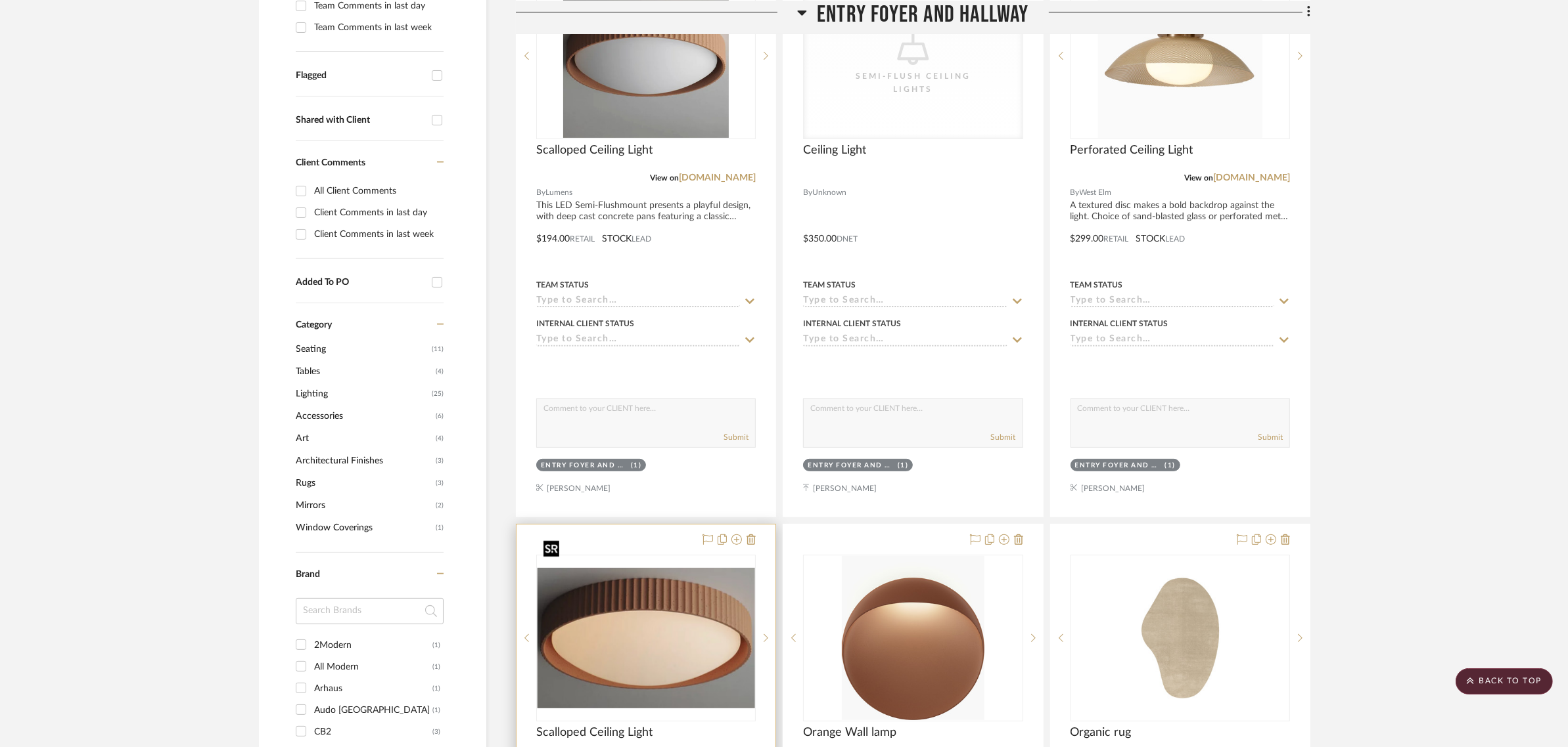
scroll to position [821, 0]
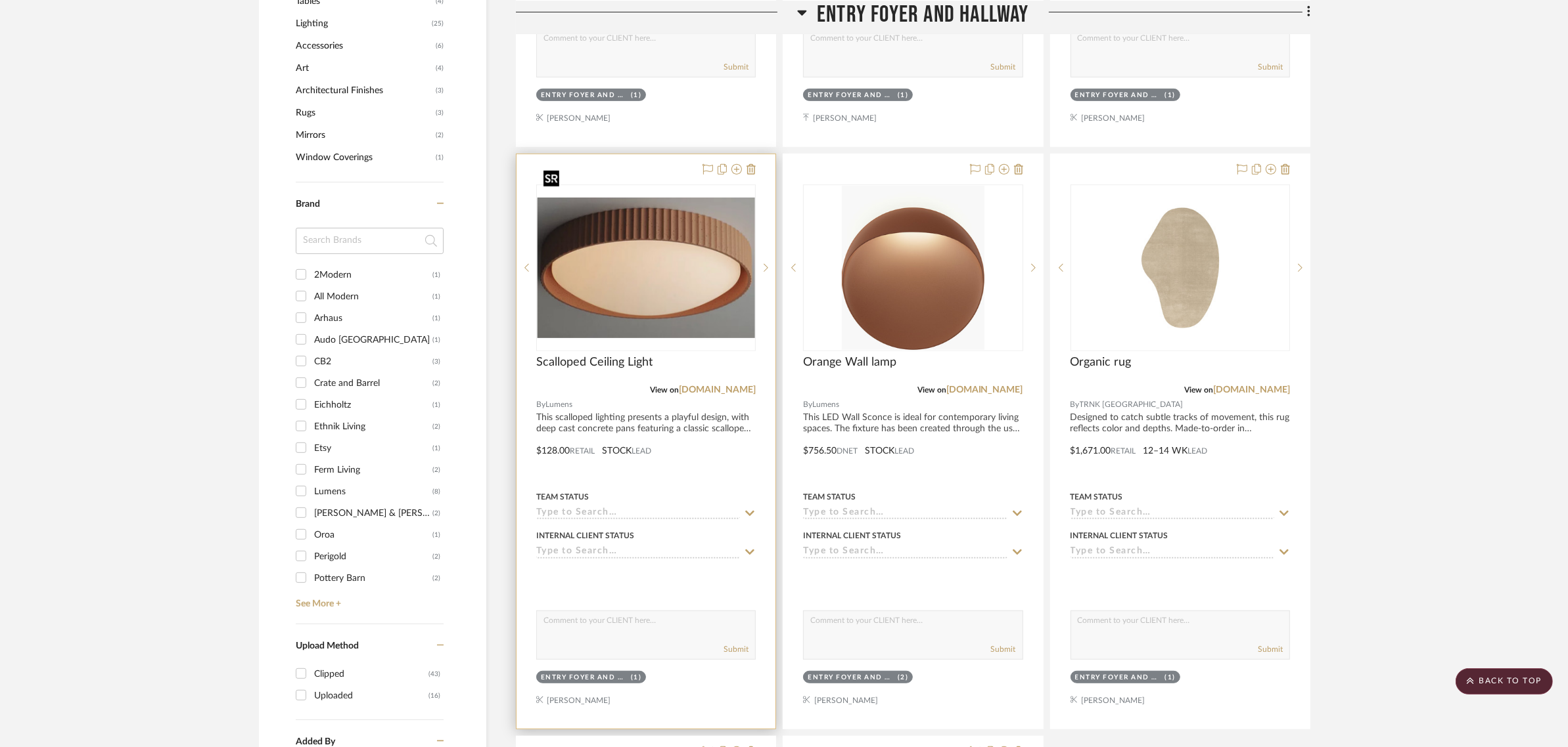
click at [668, 229] on img "0" at bounding box center [646, 268] width 217 height 141
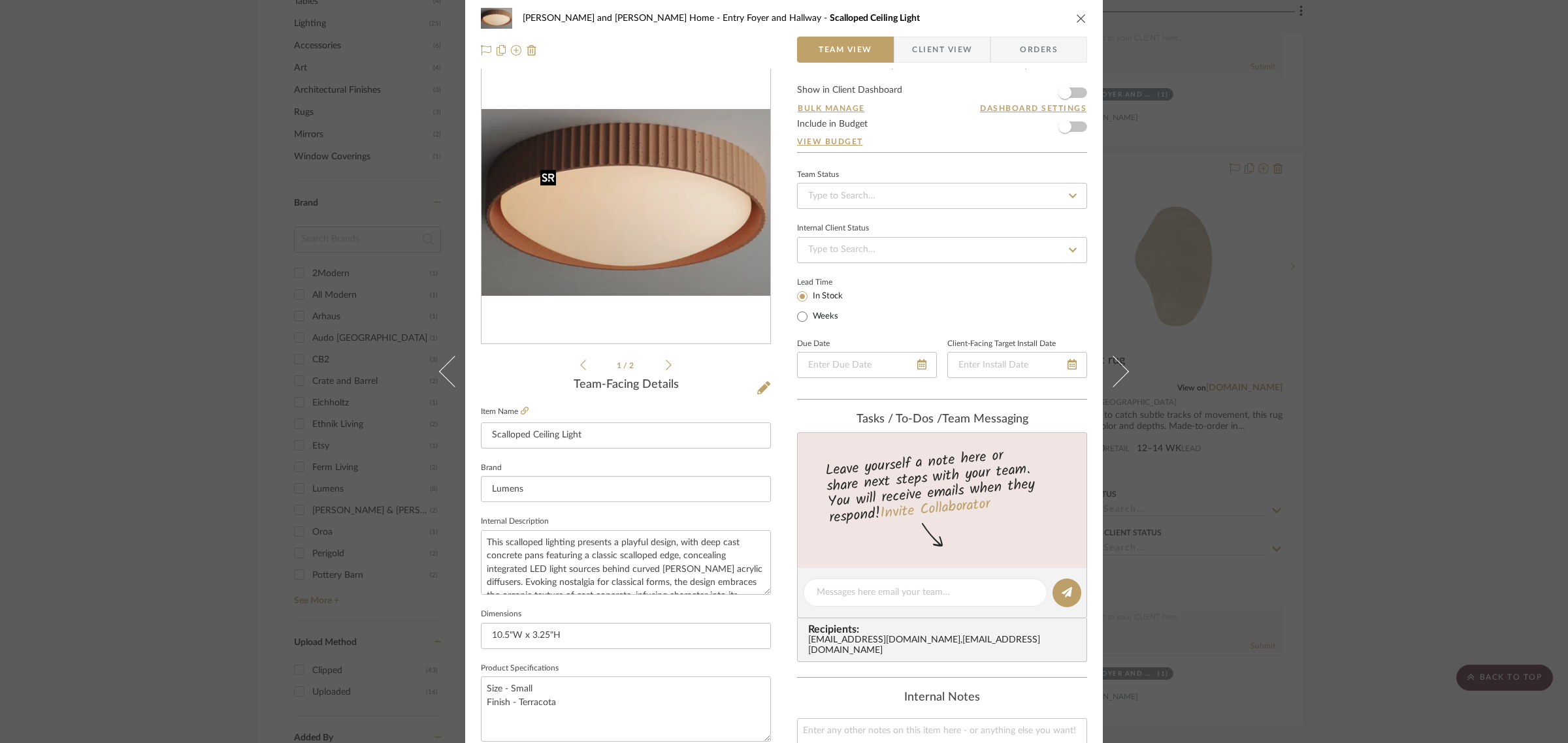
scroll to position [0, 0]
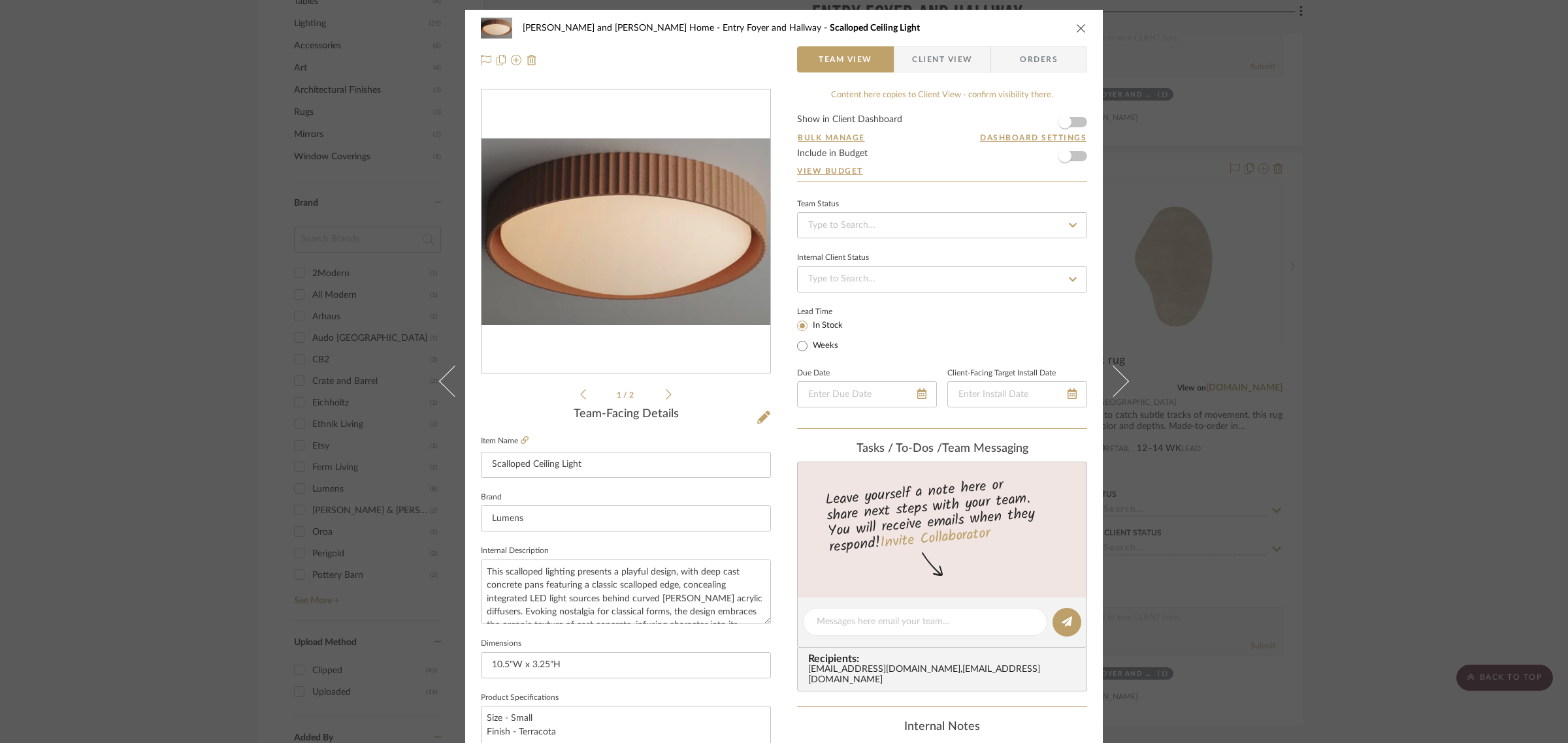
click at [1076, 27] on icon "close" at bounding box center [1081, 28] width 10 height 10
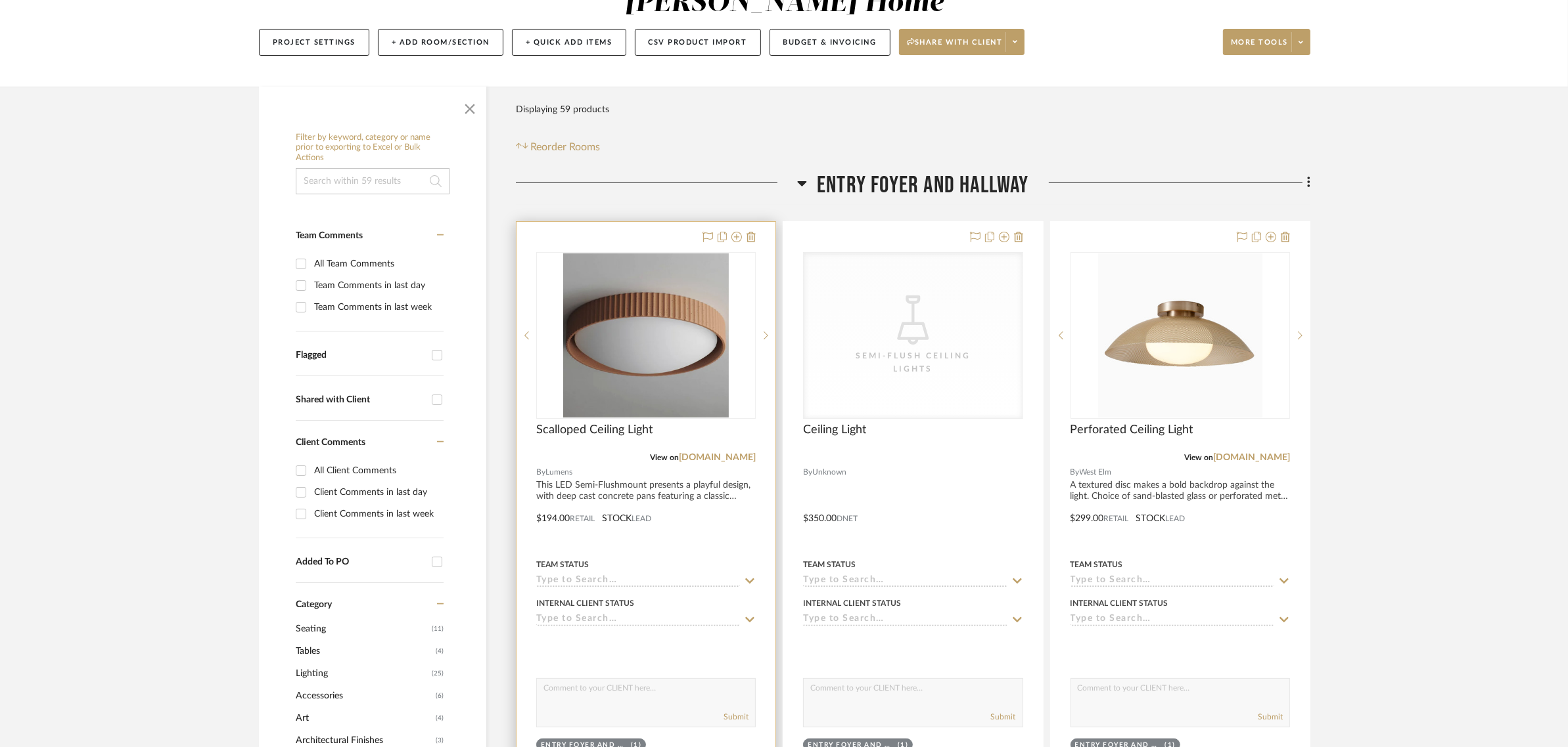
scroll to position [164, 0]
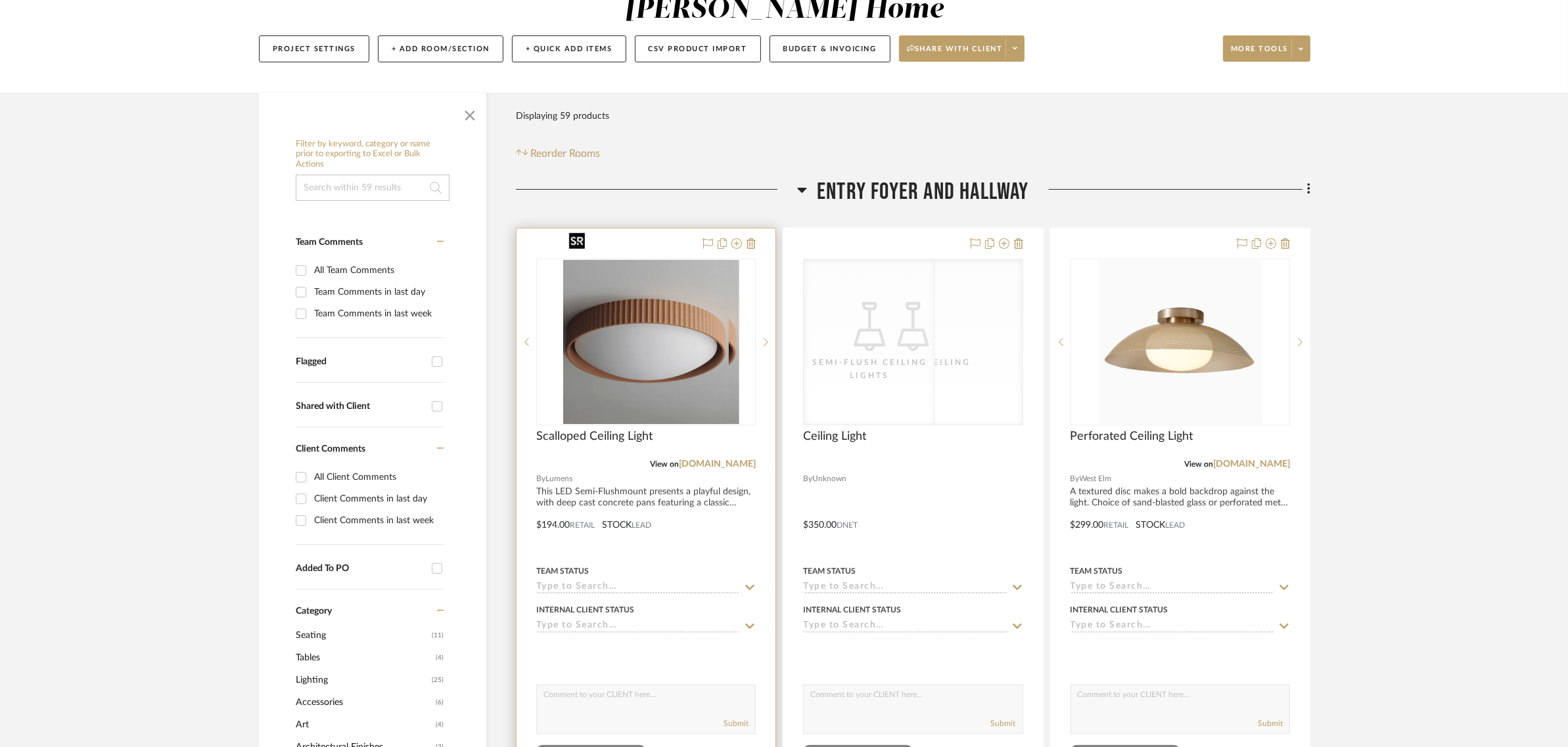
click at [705, 283] on div at bounding box center [646, 342] width 220 height 167
click at [626, 284] on img "0" at bounding box center [645, 342] width 165 height 164
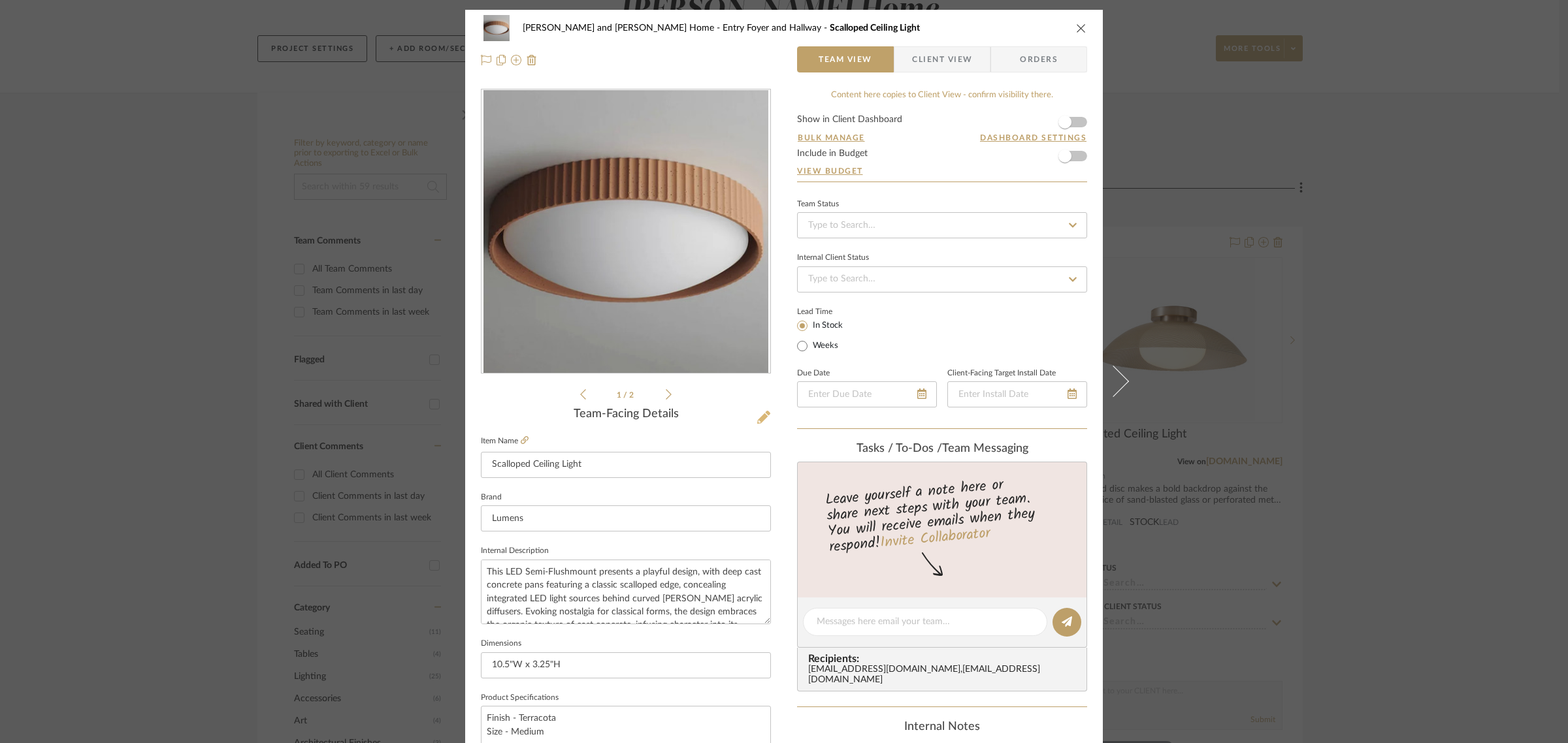
click at [757, 420] on icon at bounding box center [763, 417] width 13 height 13
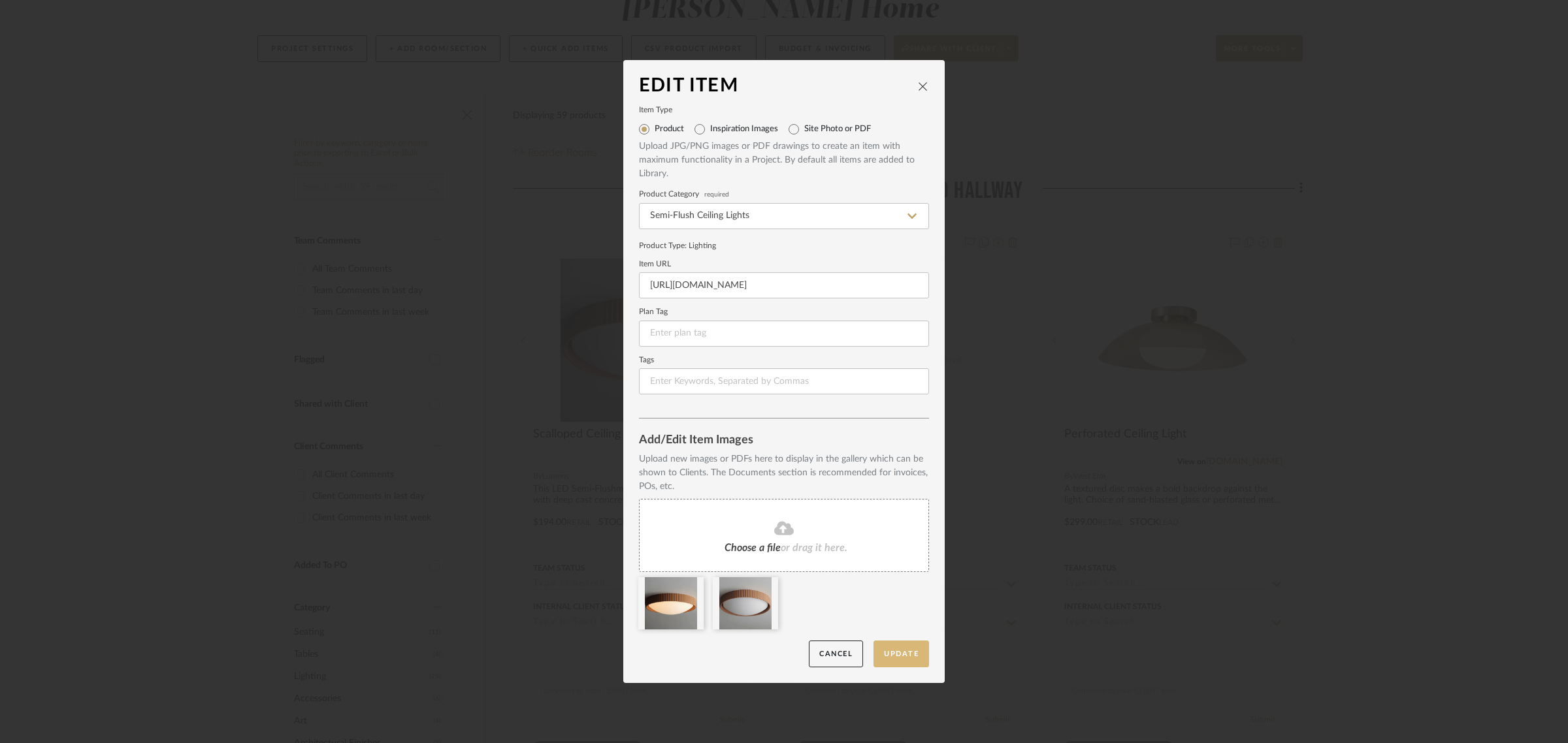
click at [880, 657] on button "Update" at bounding box center [901, 654] width 56 height 27
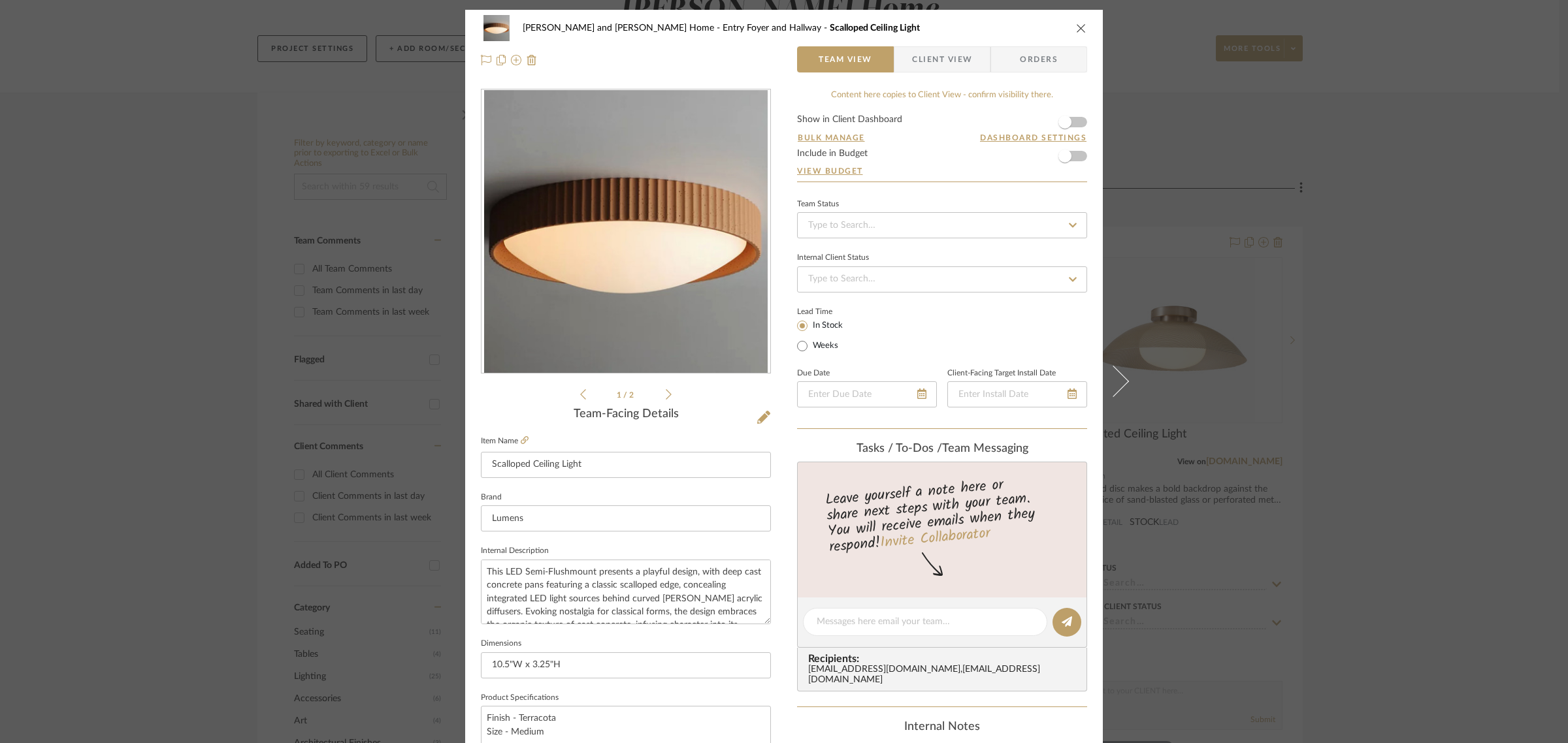
click at [1432, 281] on div "Natasha and Abhijit Home Entry Foyer and Hallway Scalloped Ceiling Light Team V…" at bounding box center [784, 372] width 1568 height 743
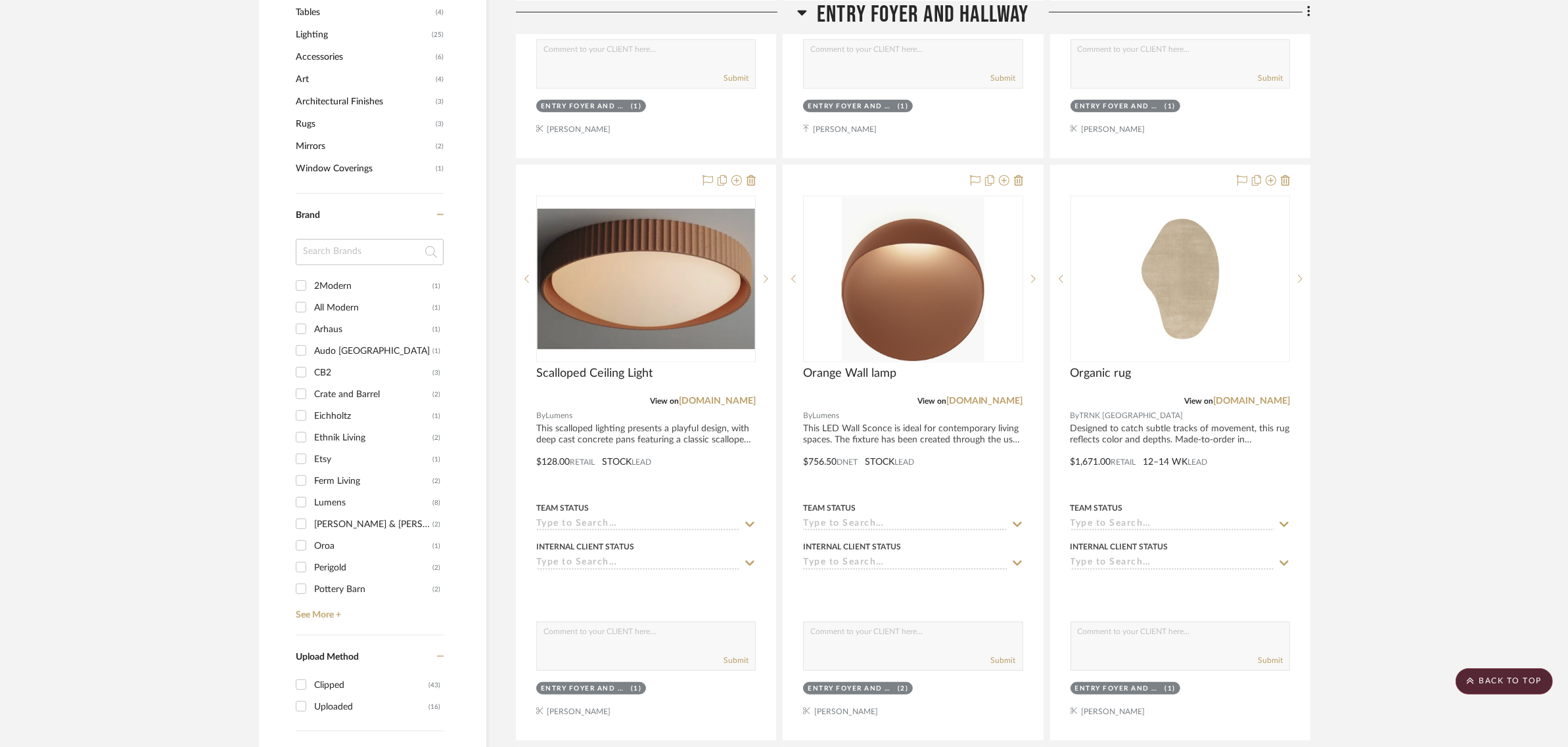
scroll to position [821, 0]
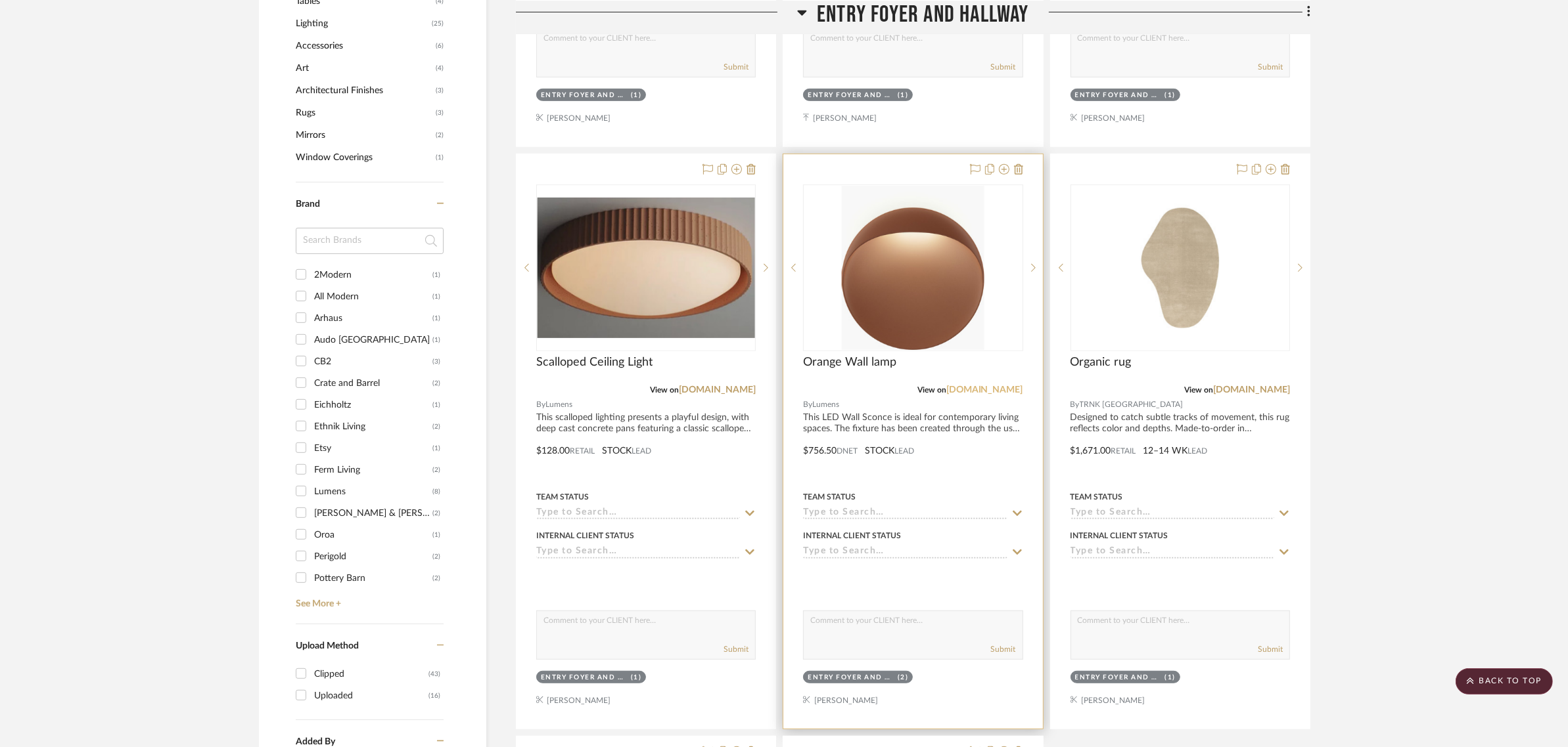
click at [991, 385] on link "[DOMAIN_NAME]" at bounding box center [984, 390] width 77 height 9
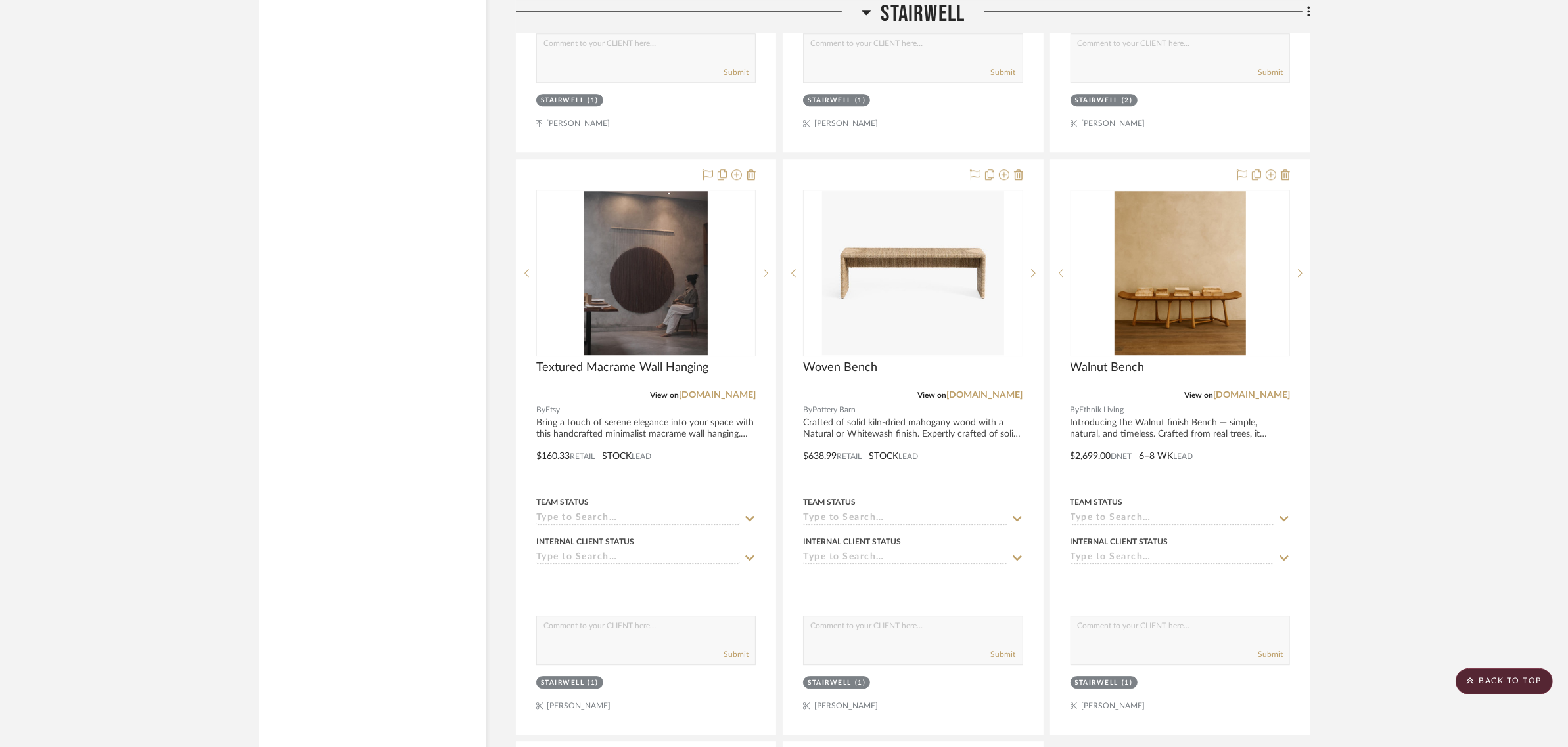
scroll to position [4596, 0]
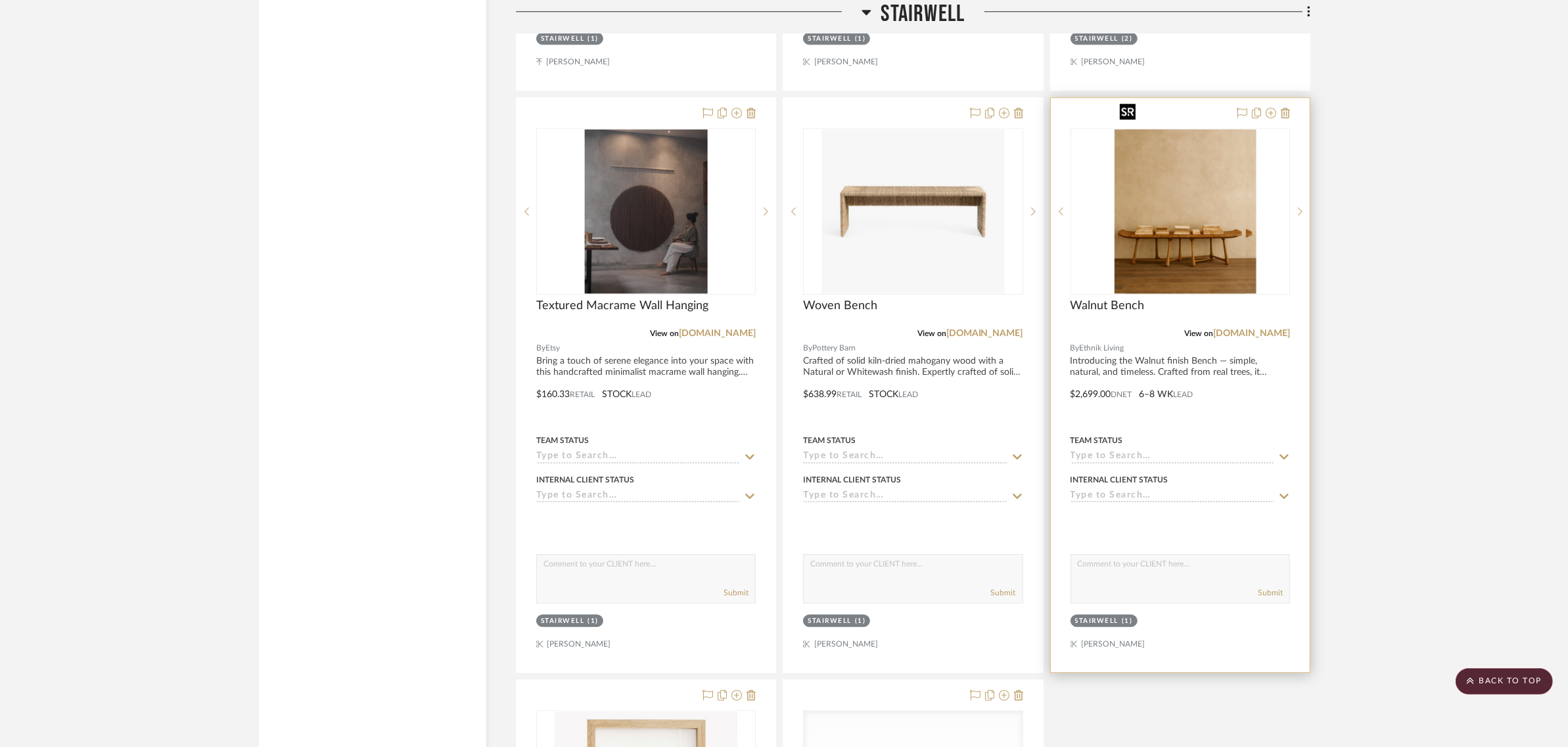
click at [1227, 179] on img "0" at bounding box center [1190, 212] width 132 height 164
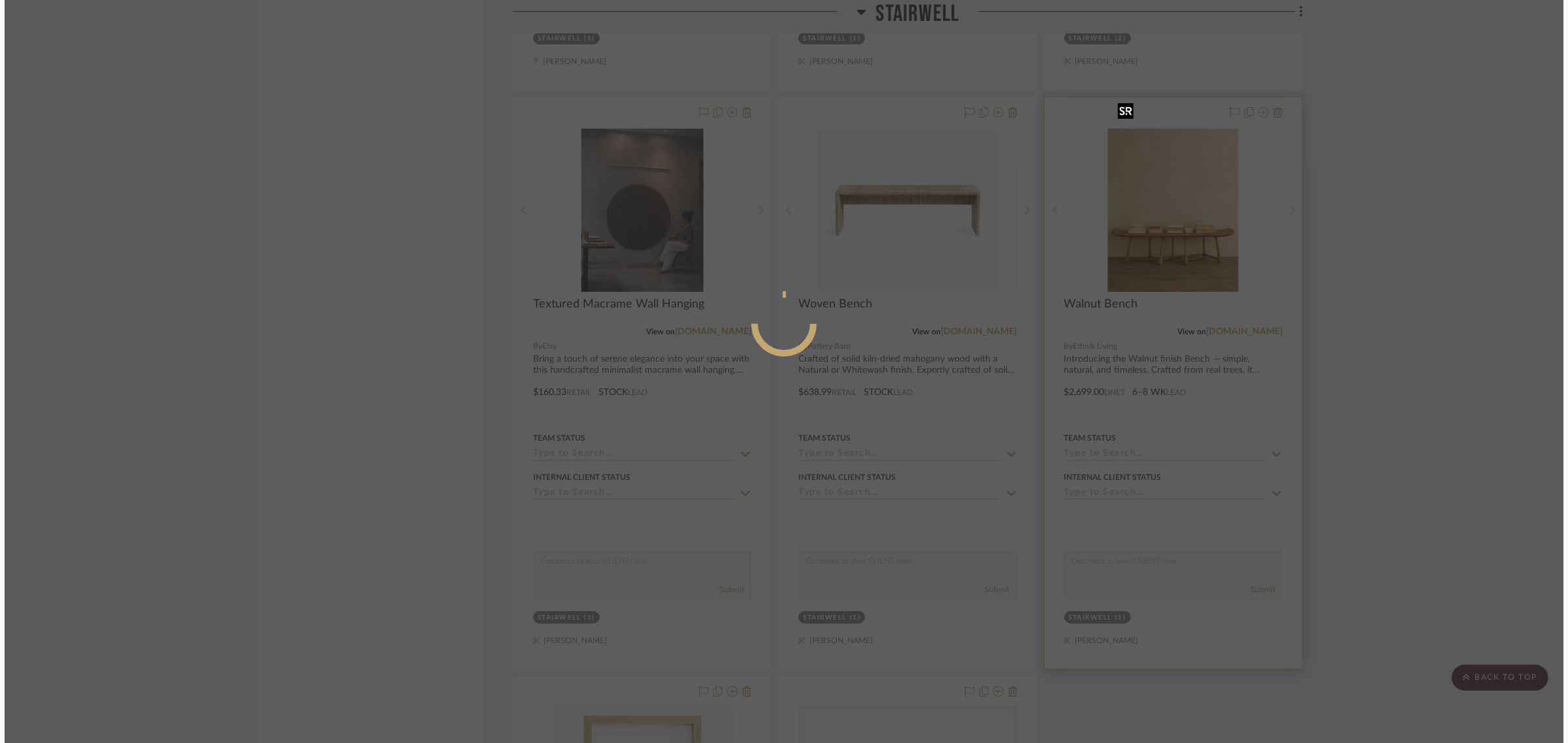
scroll to position [0, 0]
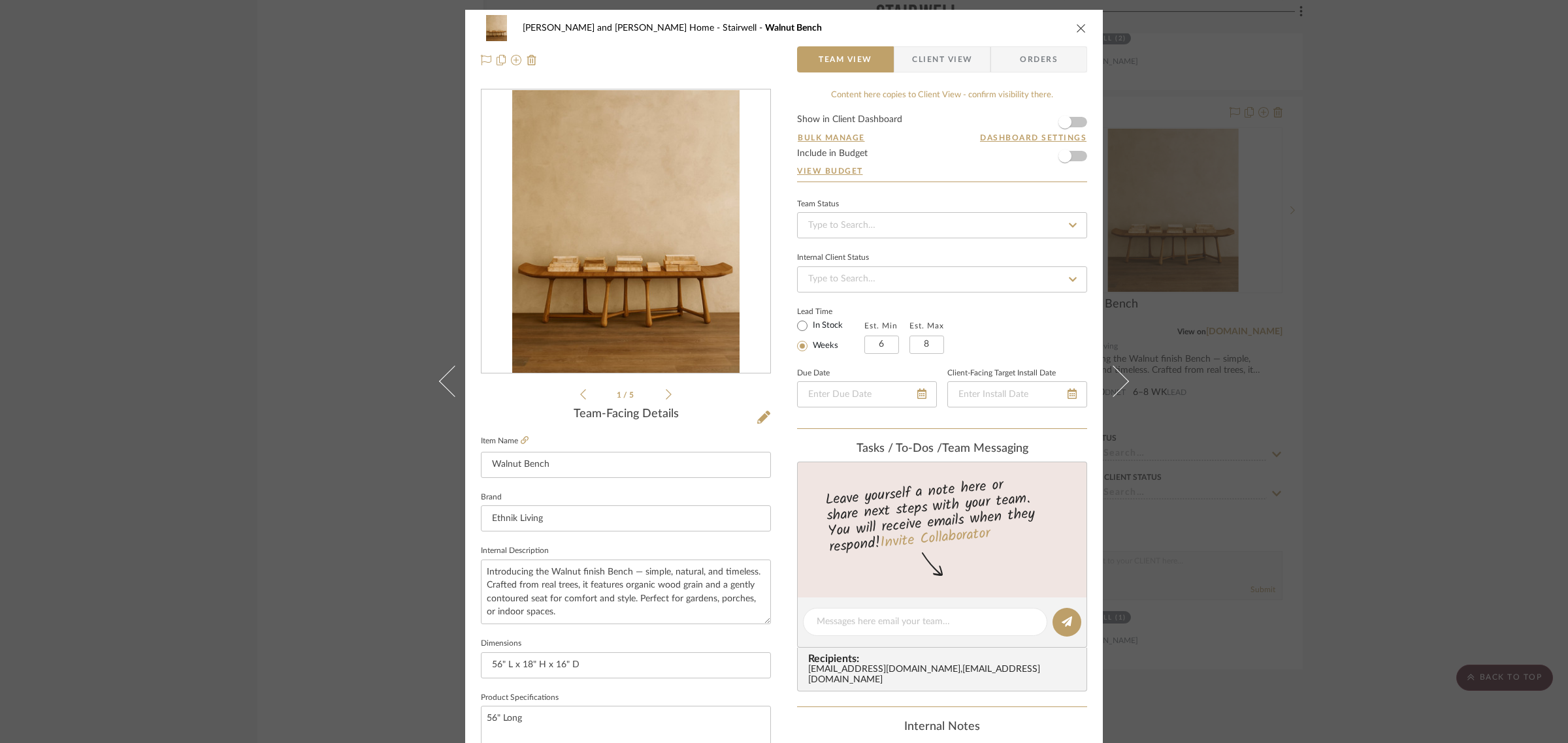
click at [1079, 29] on icon "close" at bounding box center [1081, 28] width 10 height 10
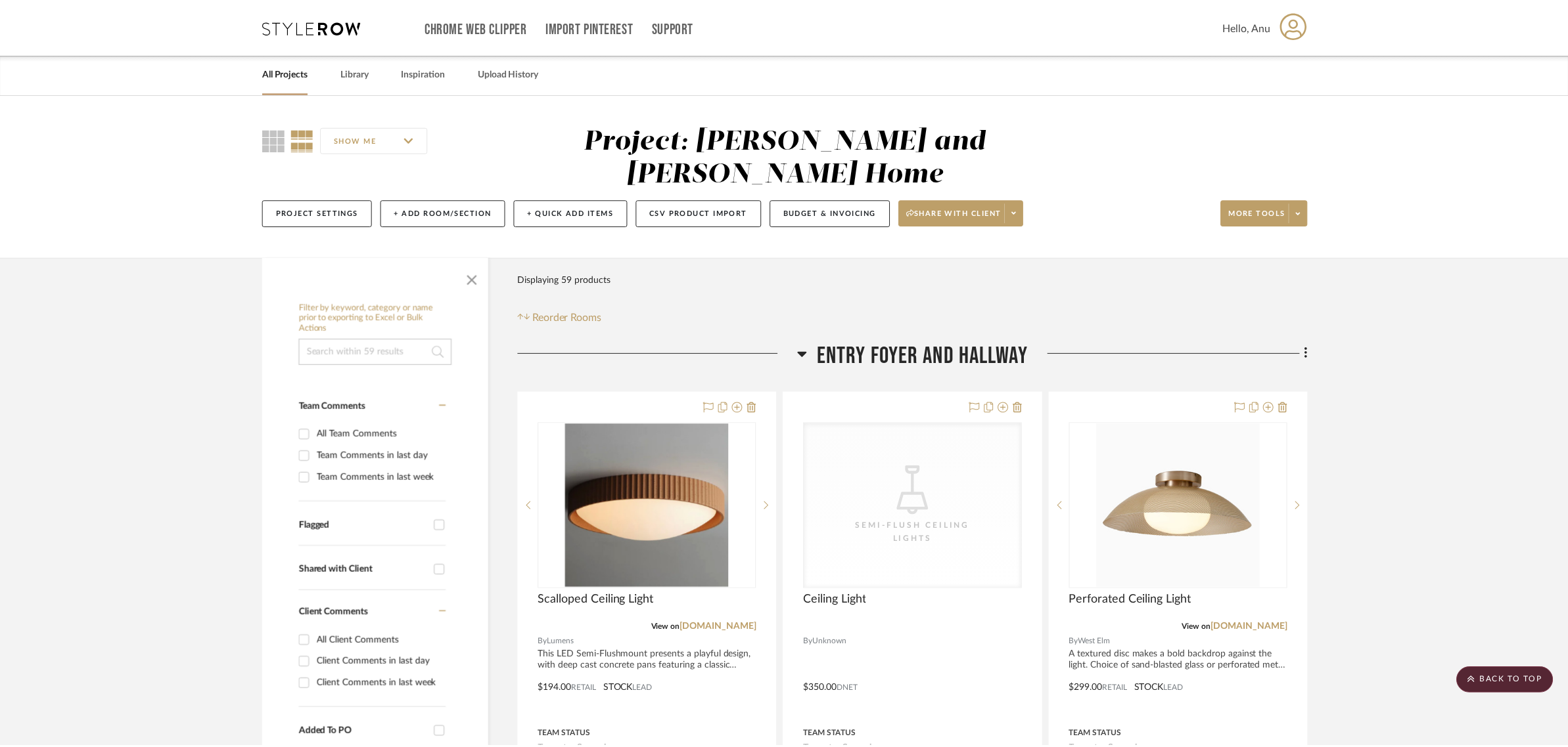
scroll to position [4596, 0]
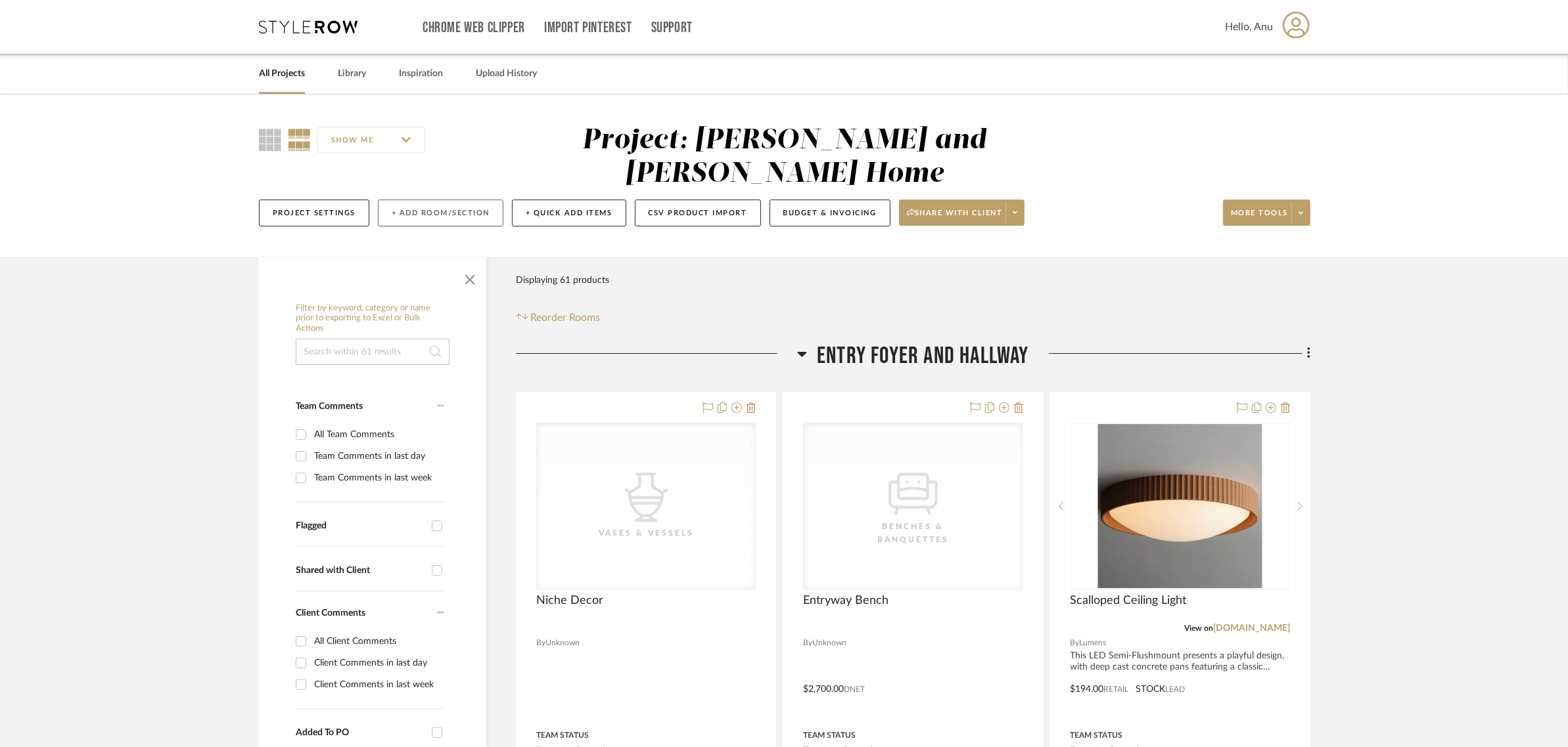
click at [449, 200] on button "+ Add Room/Section" at bounding box center [440, 213] width 126 height 27
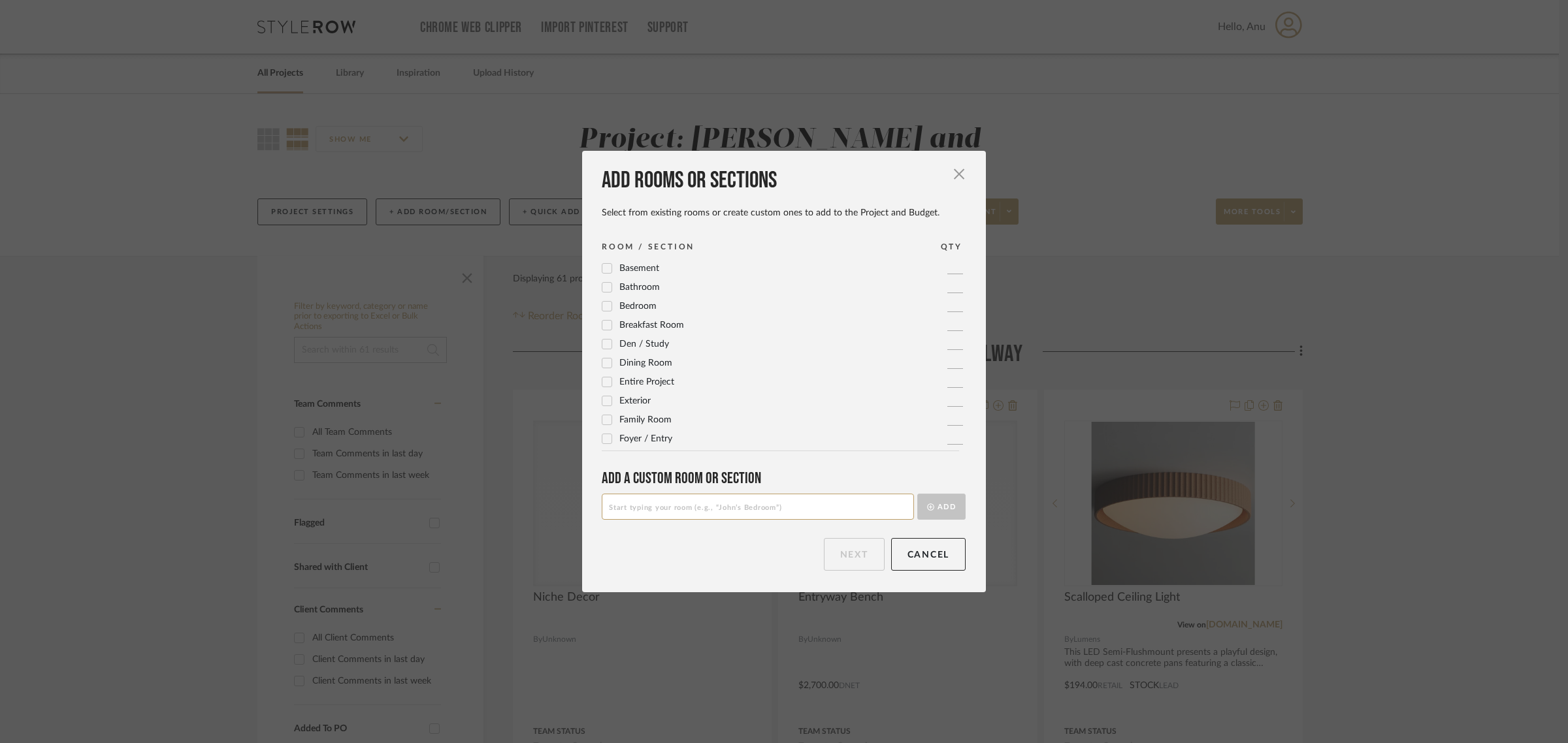
click at [627, 503] on input at bounding box center [758, 507] width 312 height 26
type input "L"
type input "Entryway Budget"
click at [946, 508] on button "Add" at bounding box center [941, 507] width 48 height 26
click at [616, 508] on input at bounding box center [758, 507] width 312 height 26
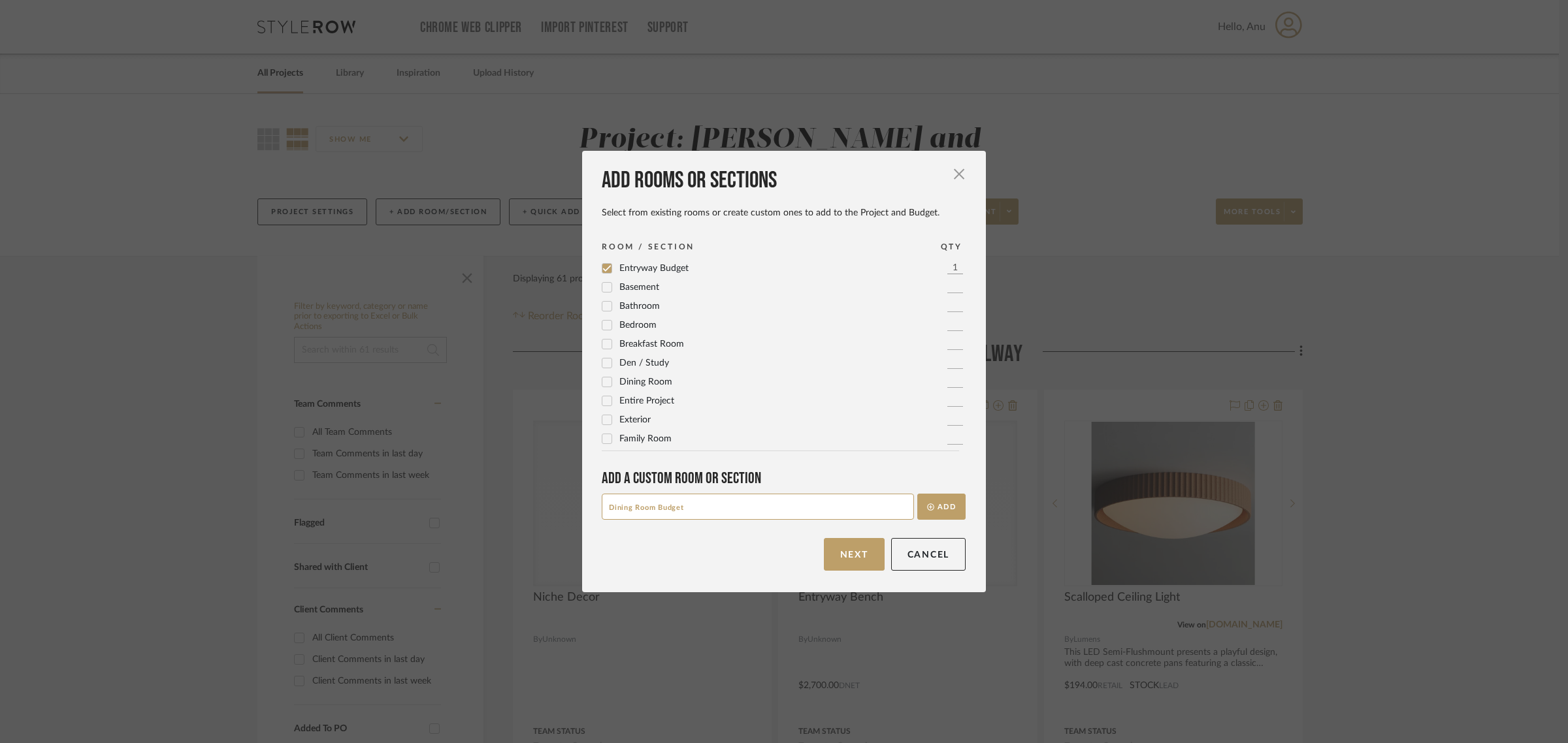
type input "Dining Room Budget"
click at [917, 494] on button "Add" at bounding box center [941, 507] width 48 height 26
type input "Stairwell Budget"
click at [917, 494] on button "Add" at bounding box center [941, 507] width 48 height 26
click at [857, 547] on button "Next" at bounding box center [854, 555] width 61 height 33
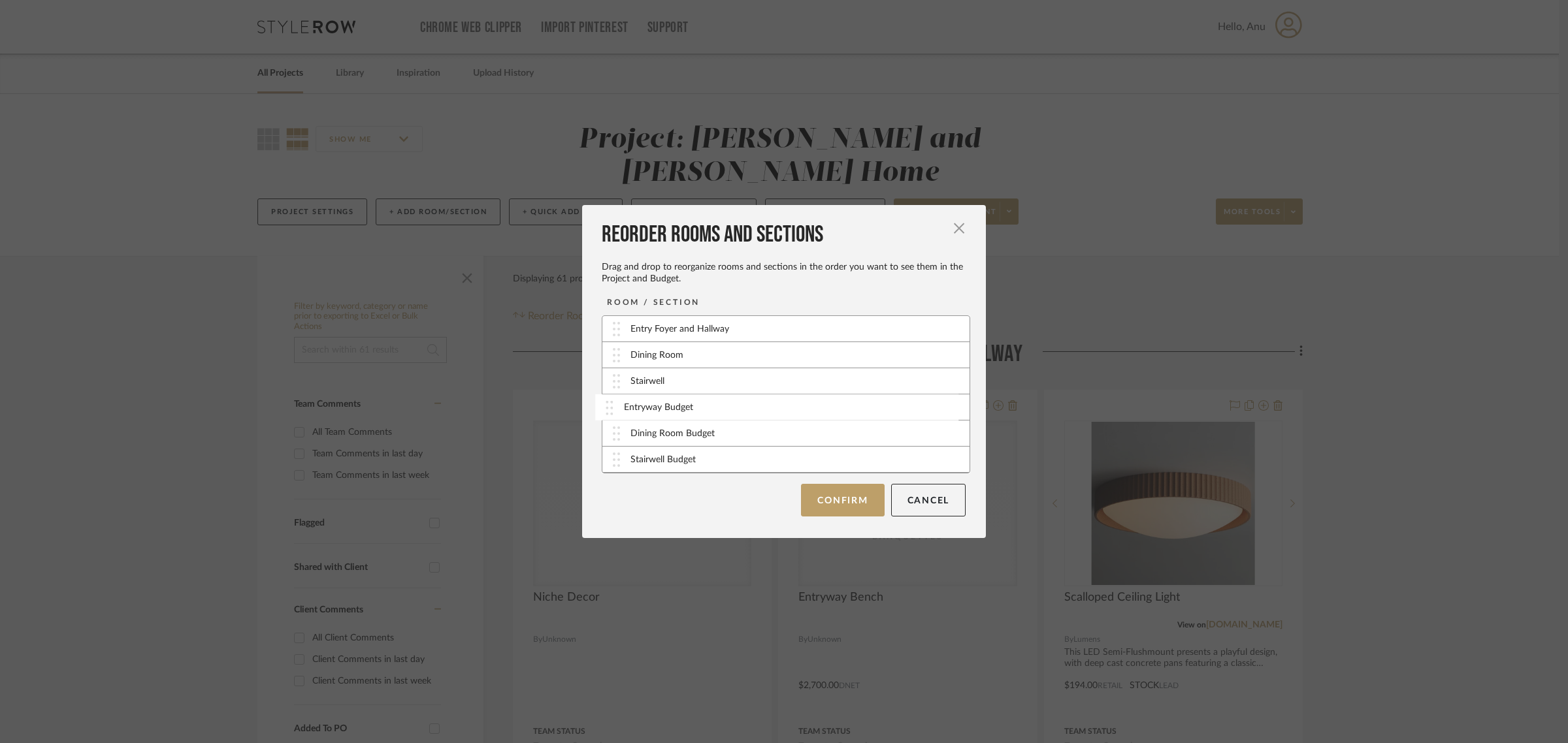
drag, startPoint x: 657, startPoint y: 436, endPoint x: 654, endPoint y: 409, distance: 27.2
click at [823, 488] on button "Confirm" at bounding box center [842, 500] width 83 height 33
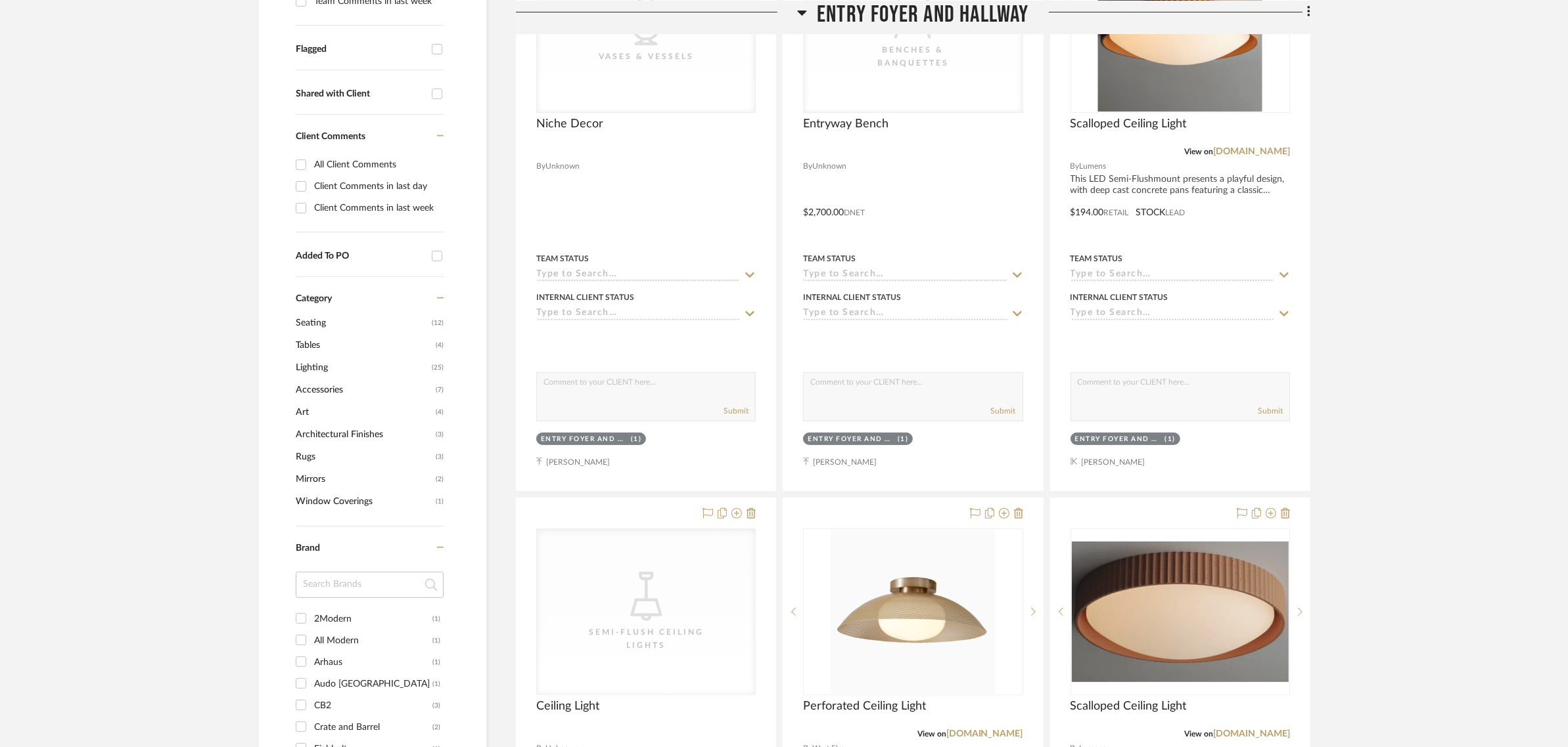
scroll to position [493, 0]
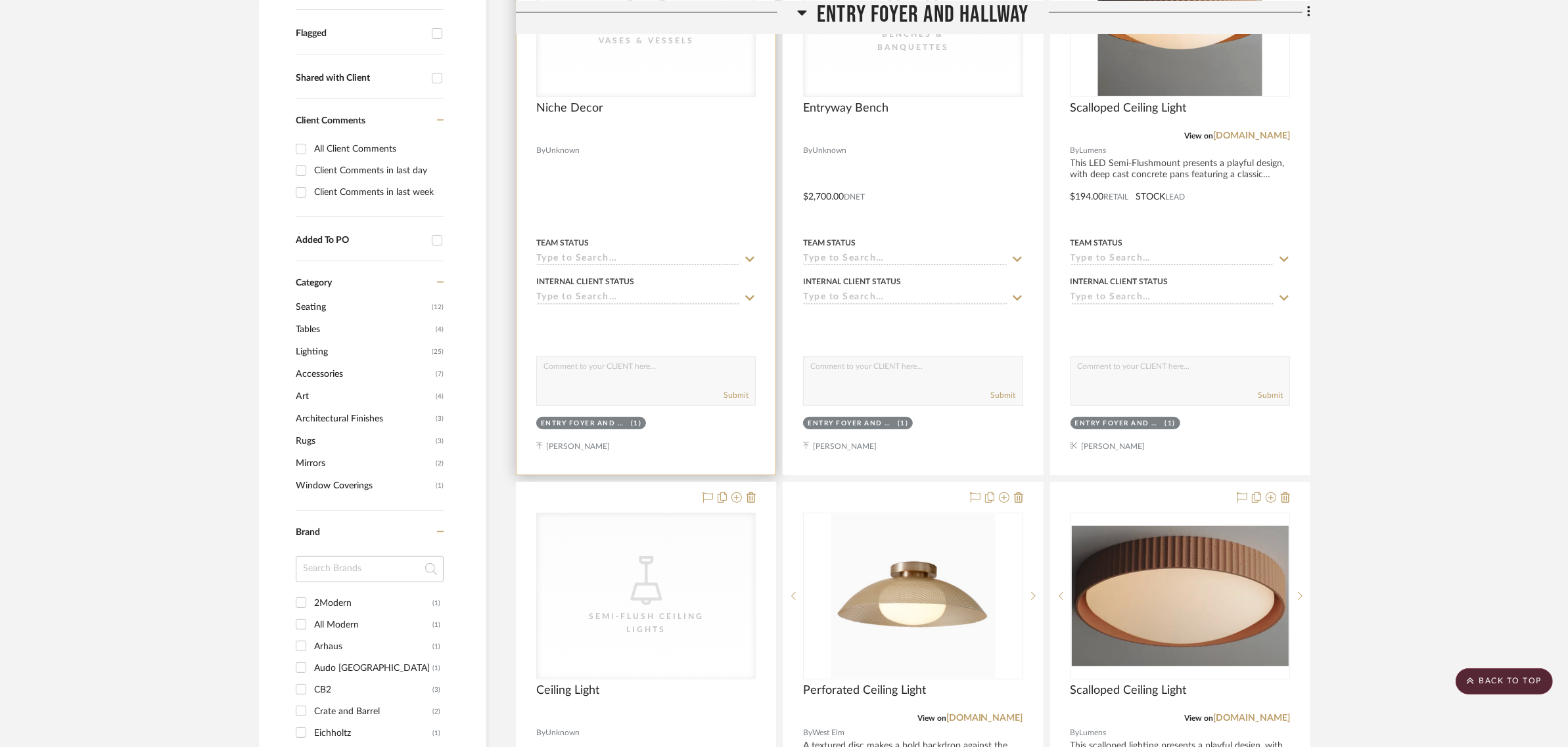
click at [584, 417] on sr-tag "Entry Foyer and Hallway (1)" at bounding box center [591, 423] width 110 height 12
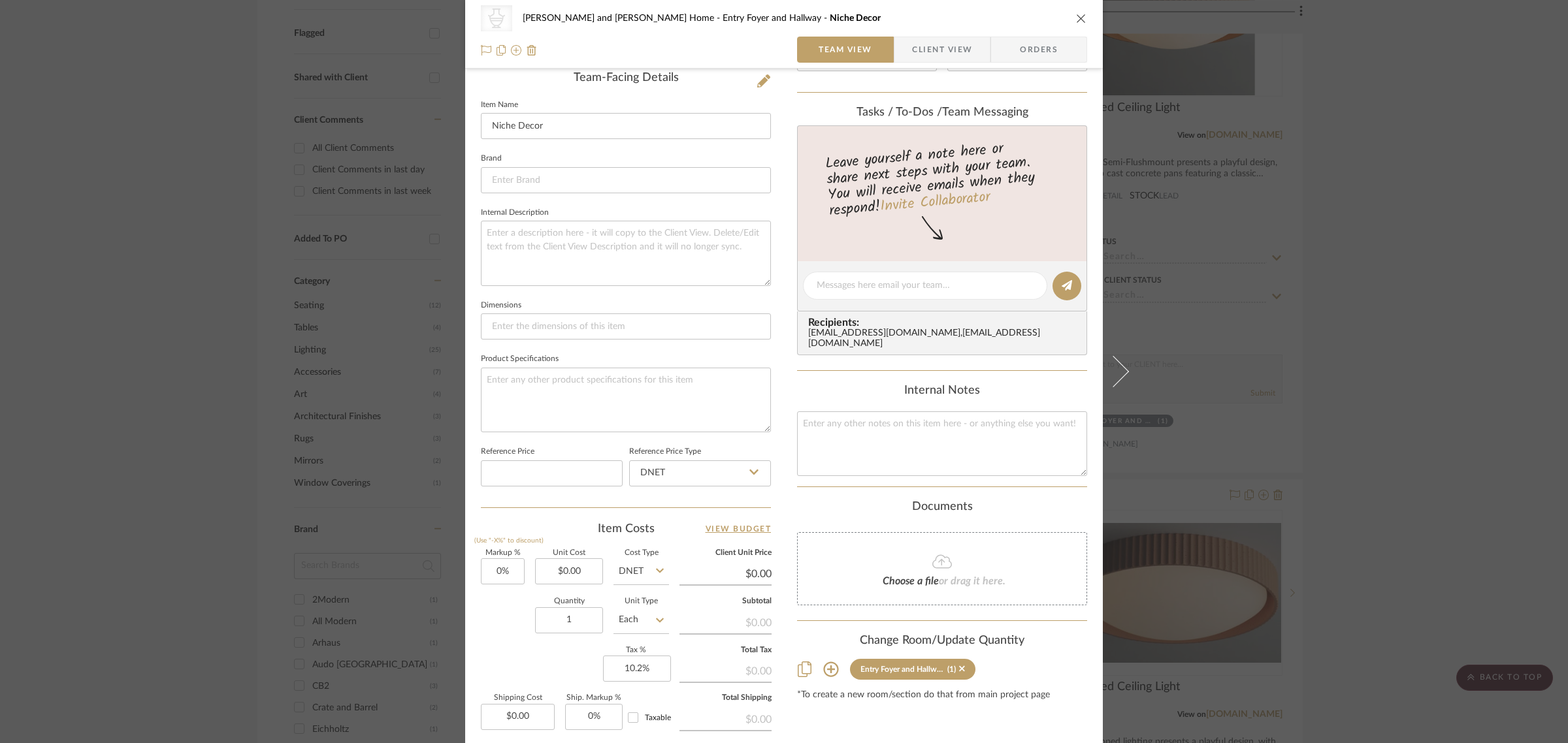
scroll to position [469, 0]
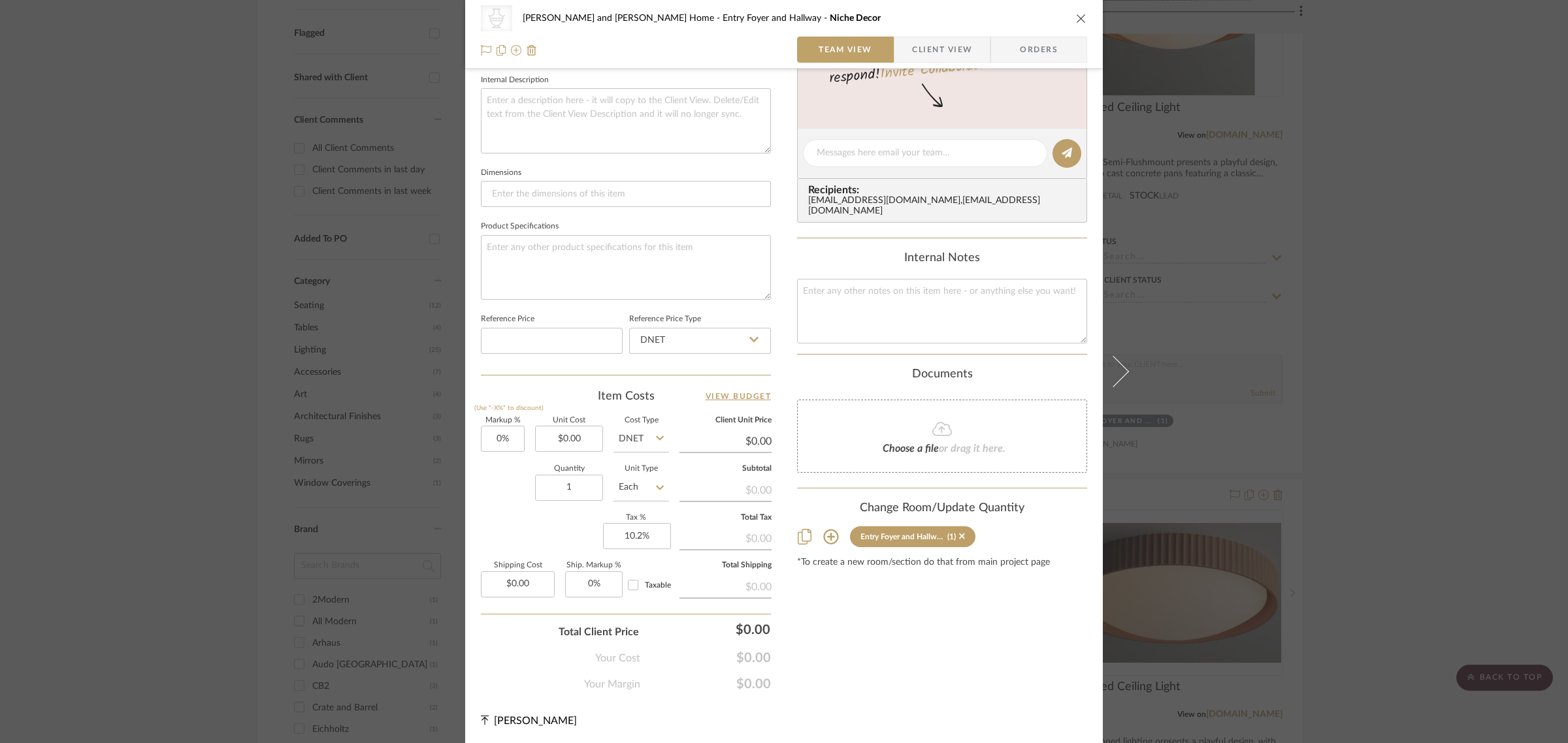
click at [826, 530] on icon at bounding box center [830, 537] width 15 height 15
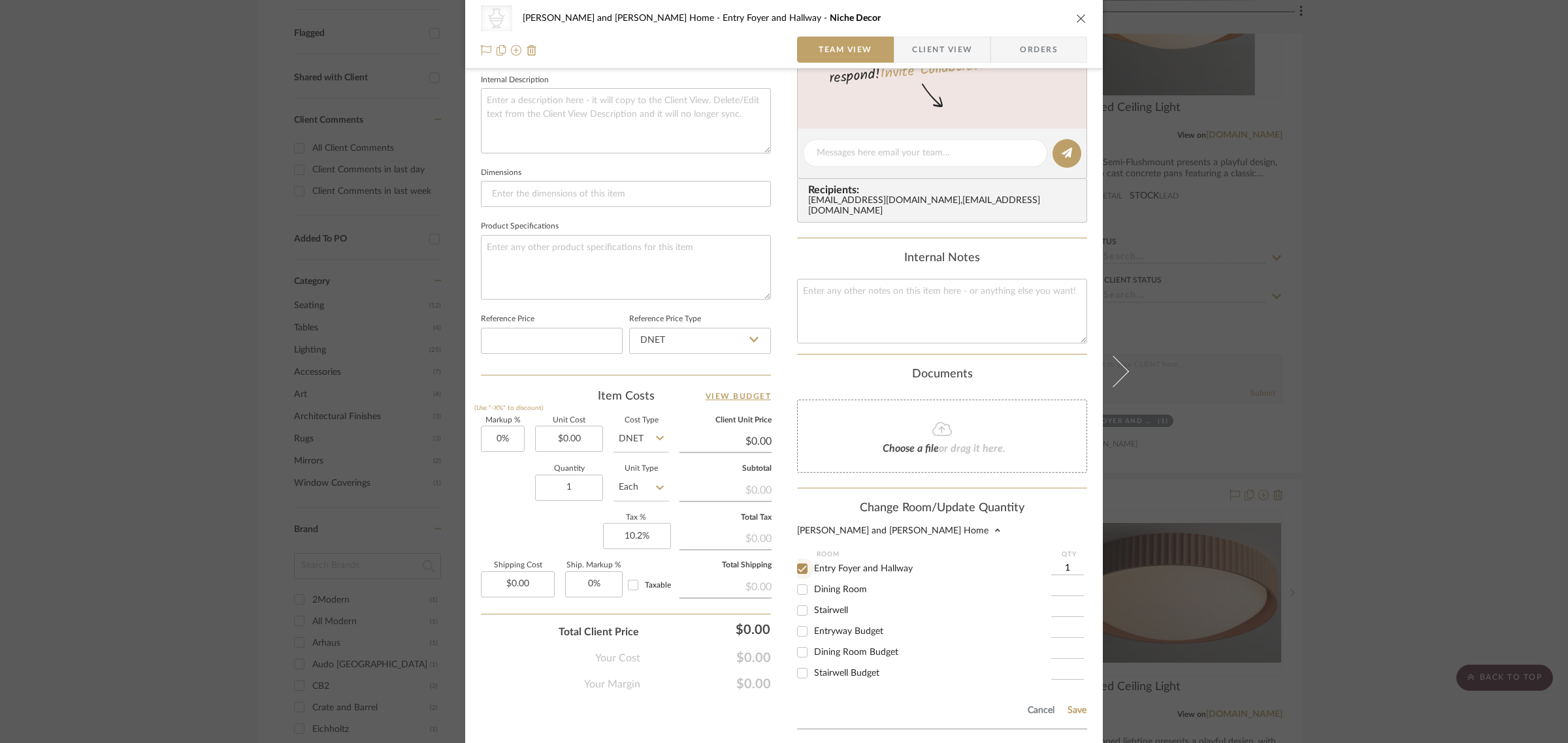
click at [797, 559] on input "Entry Foyer and Hallway" at bounding box center [802, 569] width 21 height 21
checkbox input "false"
click at [795, 622] on input "Entryway Budget" at bounding box center [802, 632] width 21 height 21
checkbox input "true"
type input "1"
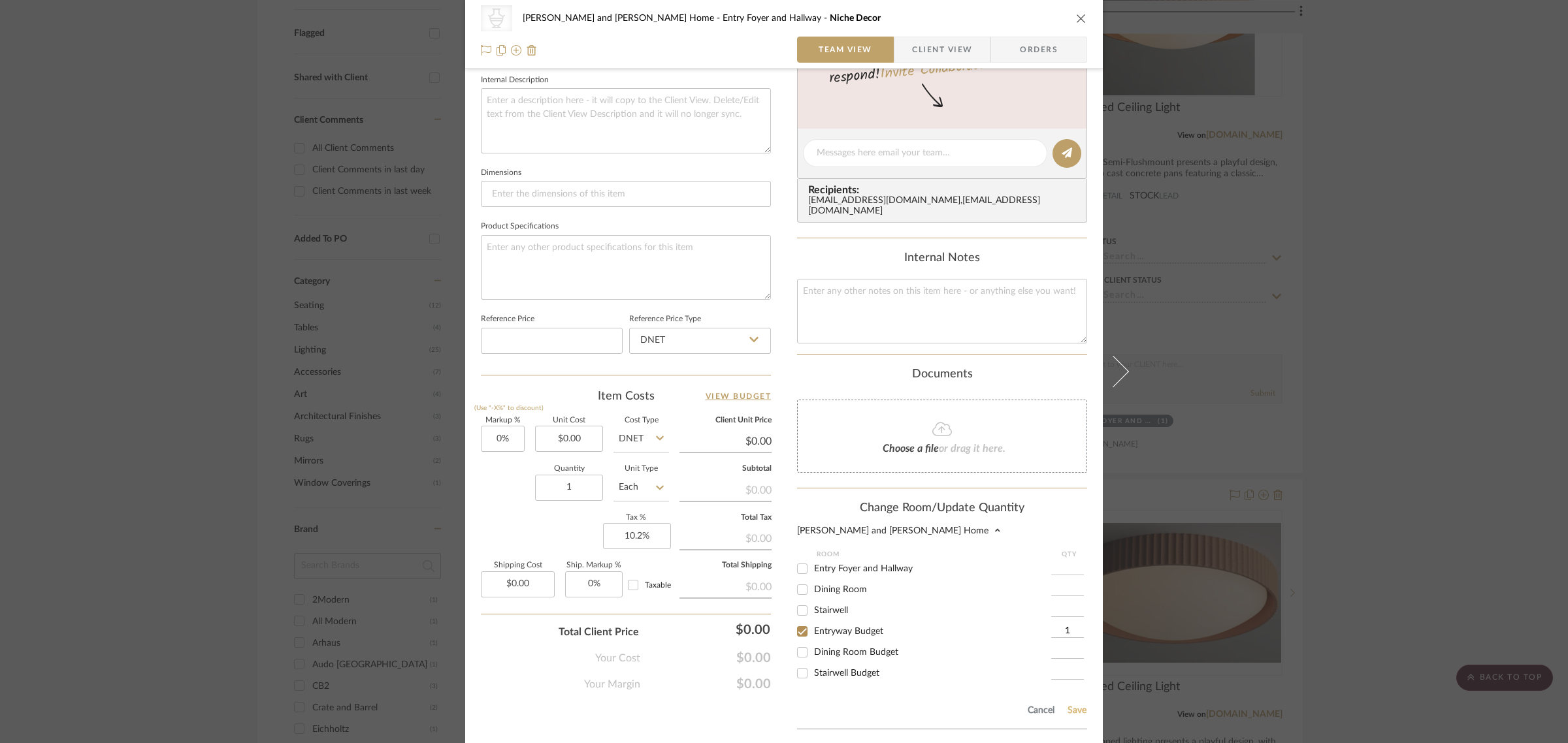
click at [1073, 706] on button "Save" at bounding box center [1077, 711] width 20 height 10
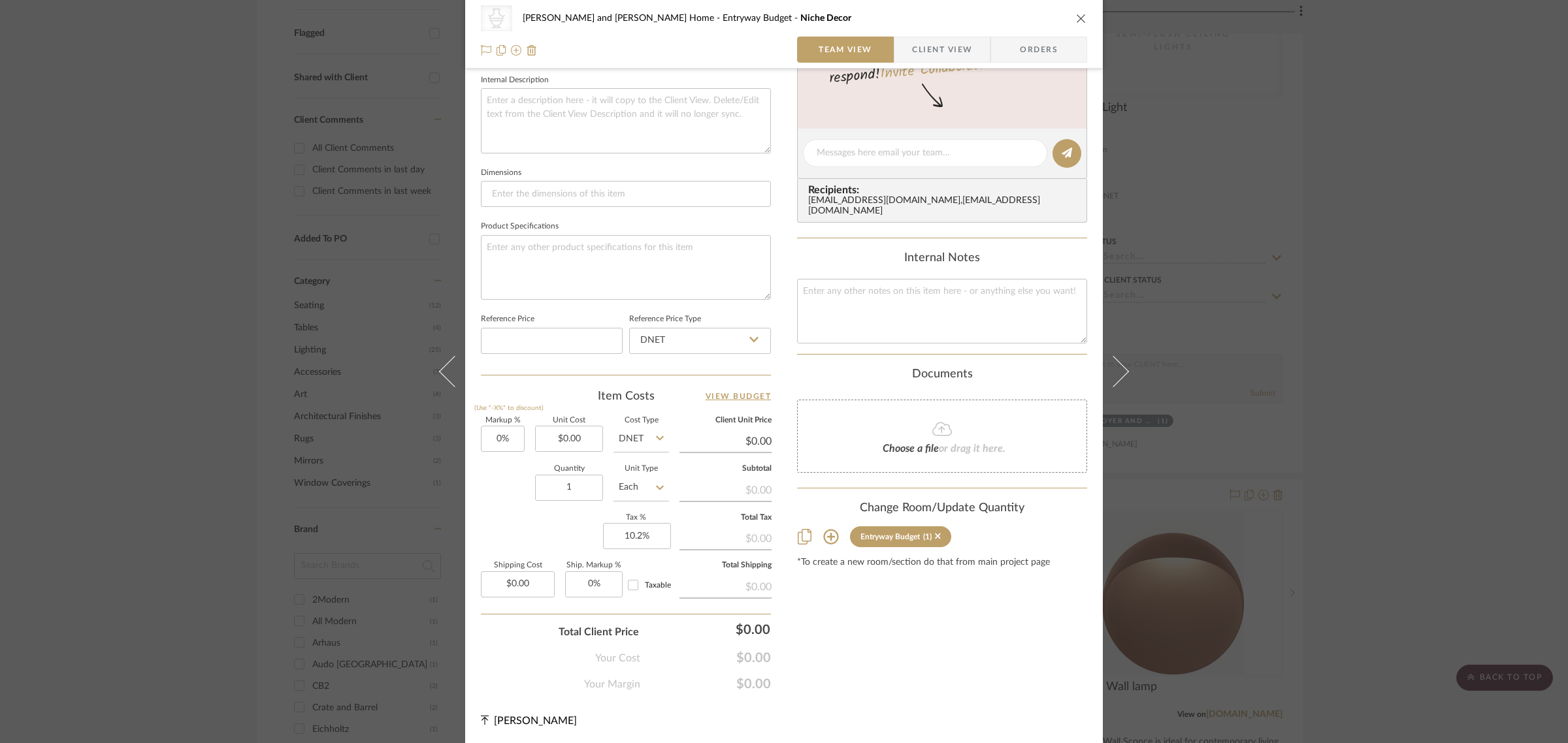
click at [1352, 348] on div "CategoryIconAccessories Created with Sketch. Vases & Vessels Natasha and Abhiji…" at bounding box center [784, 372] width 1568 height 743
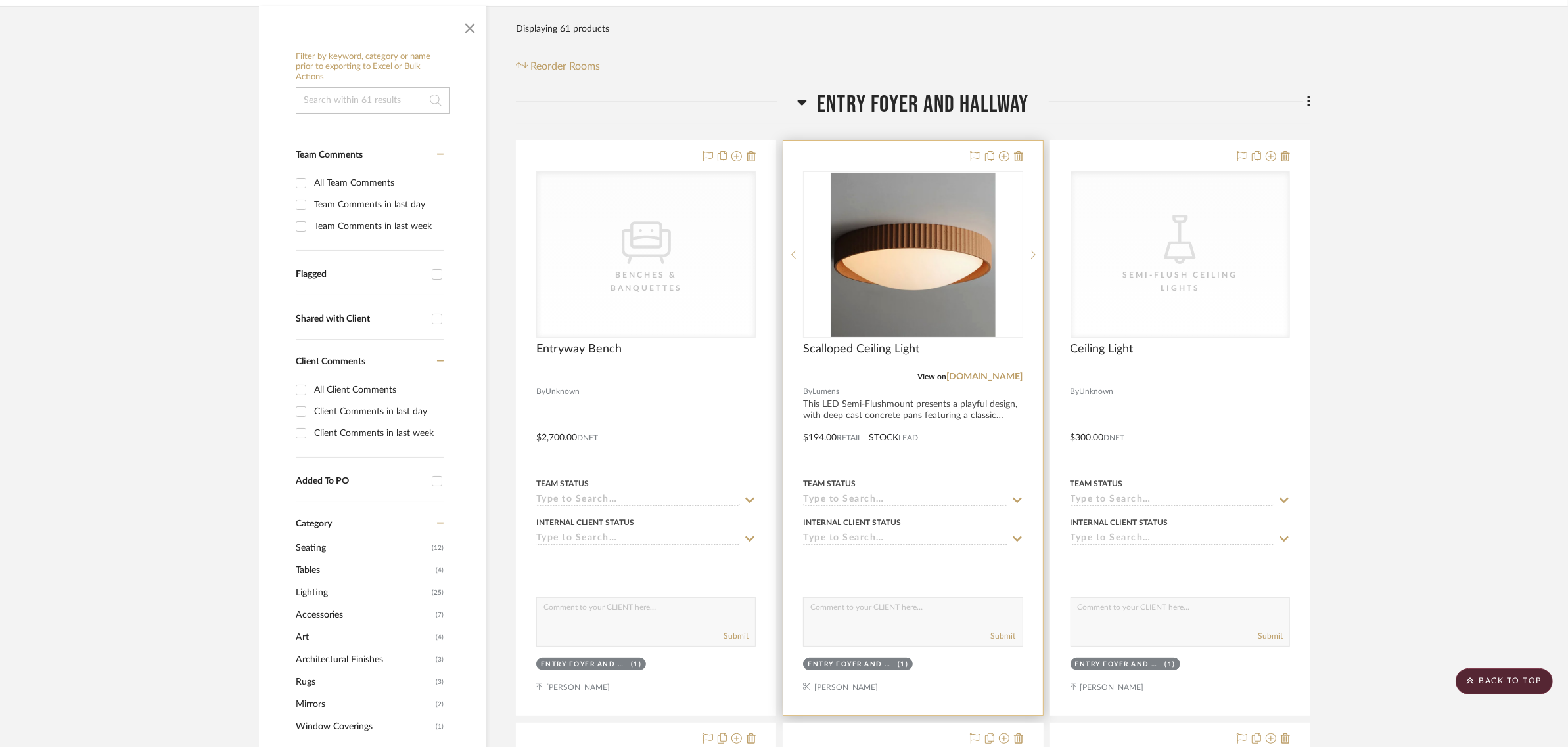
scroll to position [246, 0]
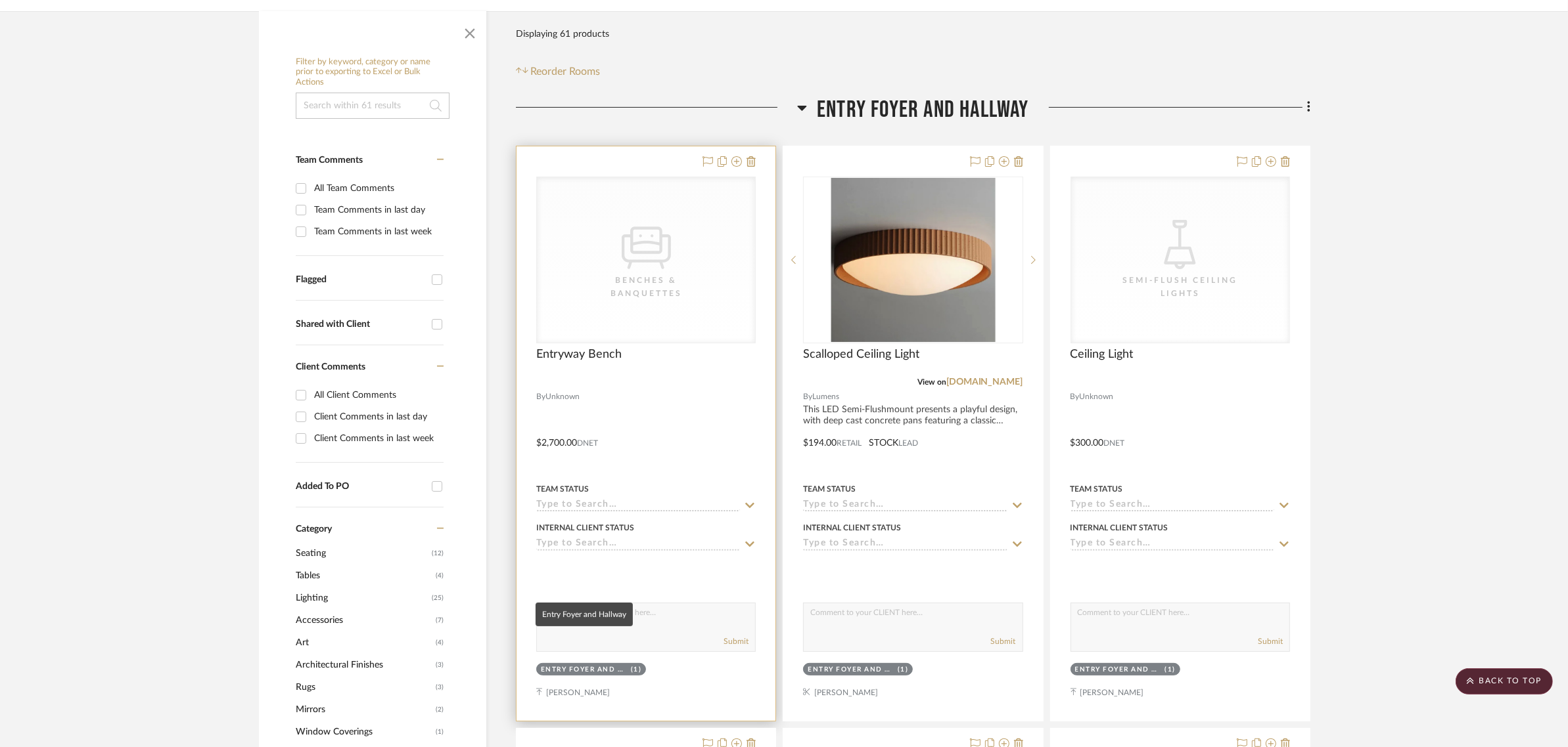
click at [567, 665] on div "Entry Foyer and Hallway" at bounding box center [584, 670] width 87 height 10
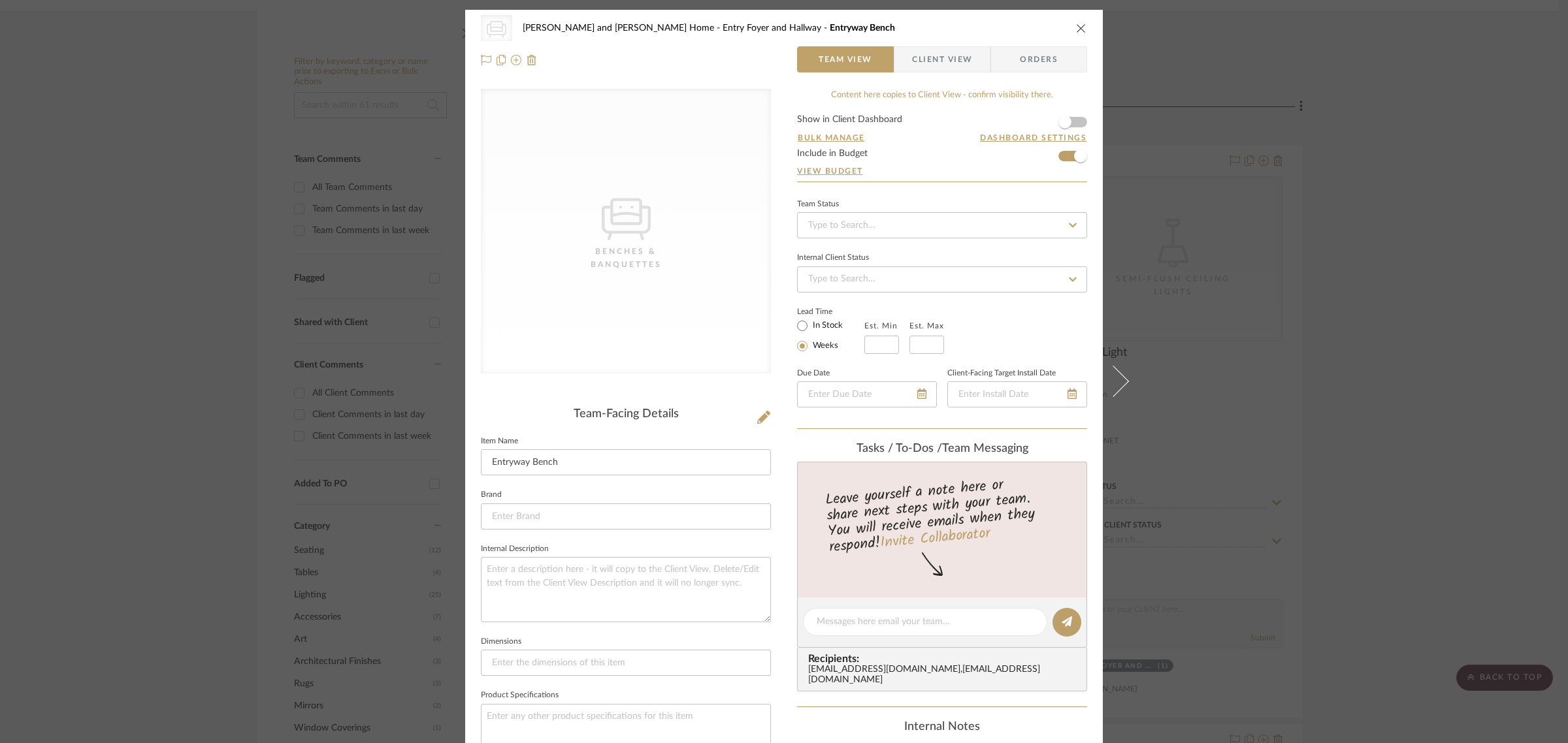
scroll to position [469, 0]
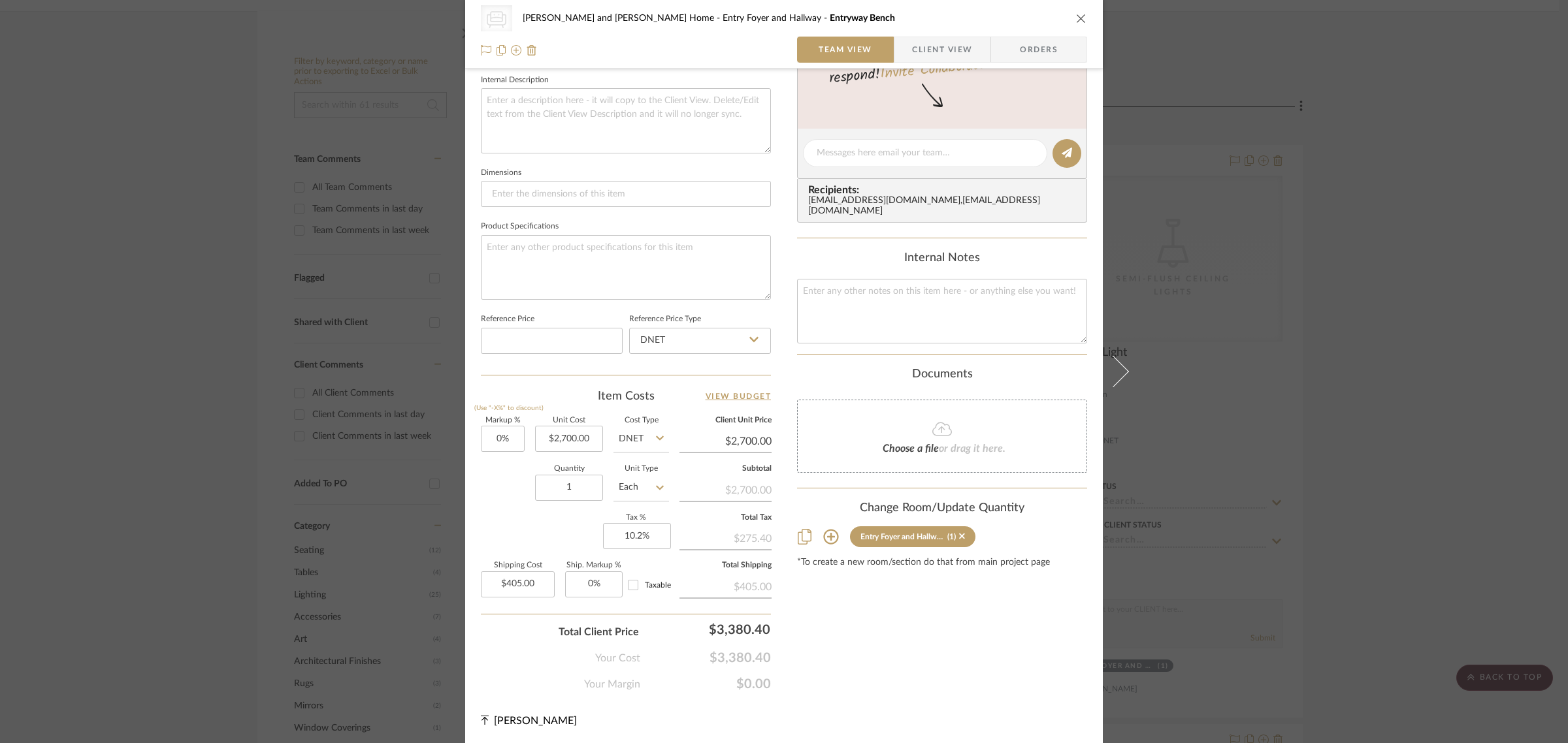
click at [825, 530] on icon at bounding box center [831, 537] width 16 height 16
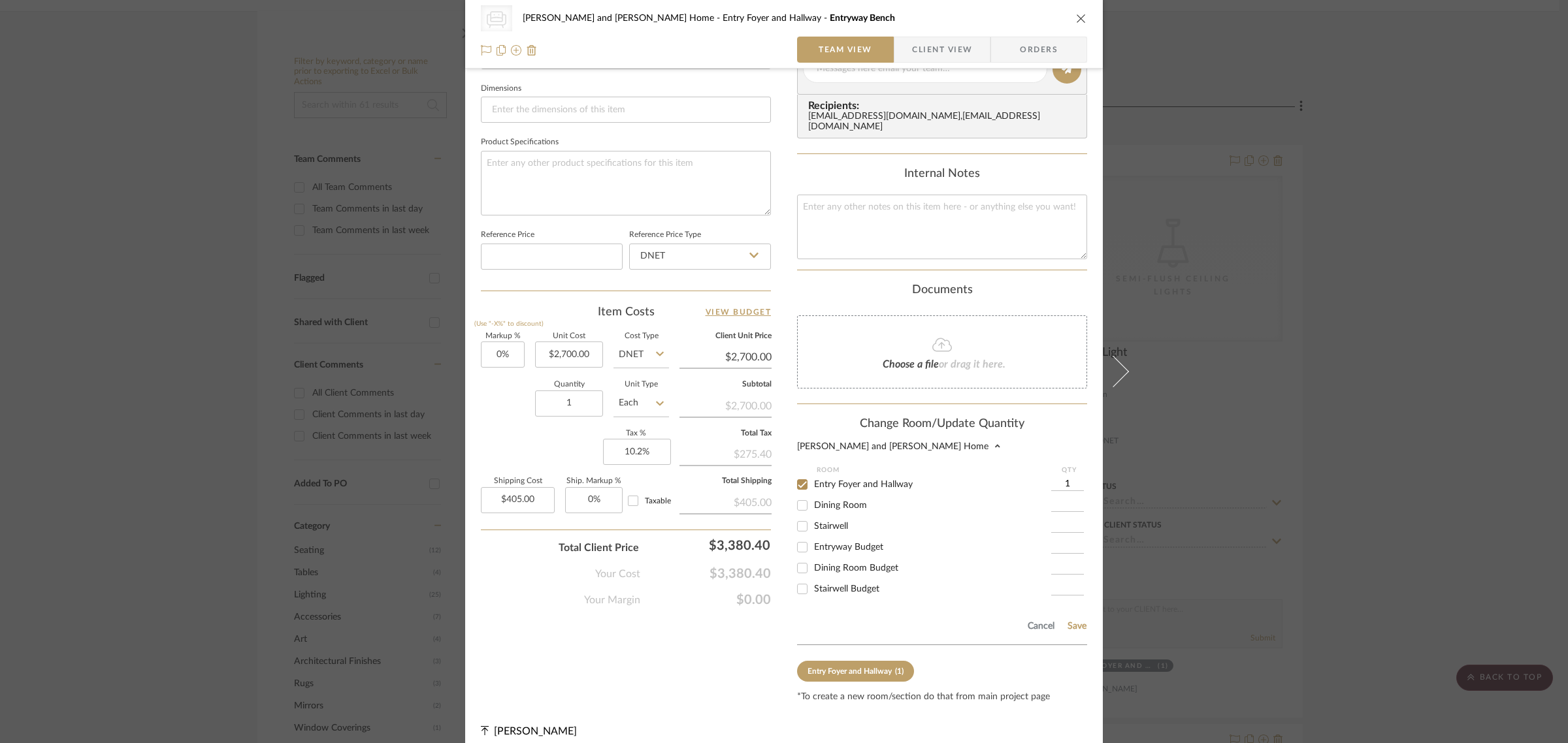
scroll to position [556, 0]
click at [798, 536] on input "Entryway Budget" at bounding box center [802, 545] width 21 height 21
checkbox input "true"
type input "1"
click at [798, 472] on input "Entry Foyer and Hallway" at bounding box center [802, 482] width 21 height 21
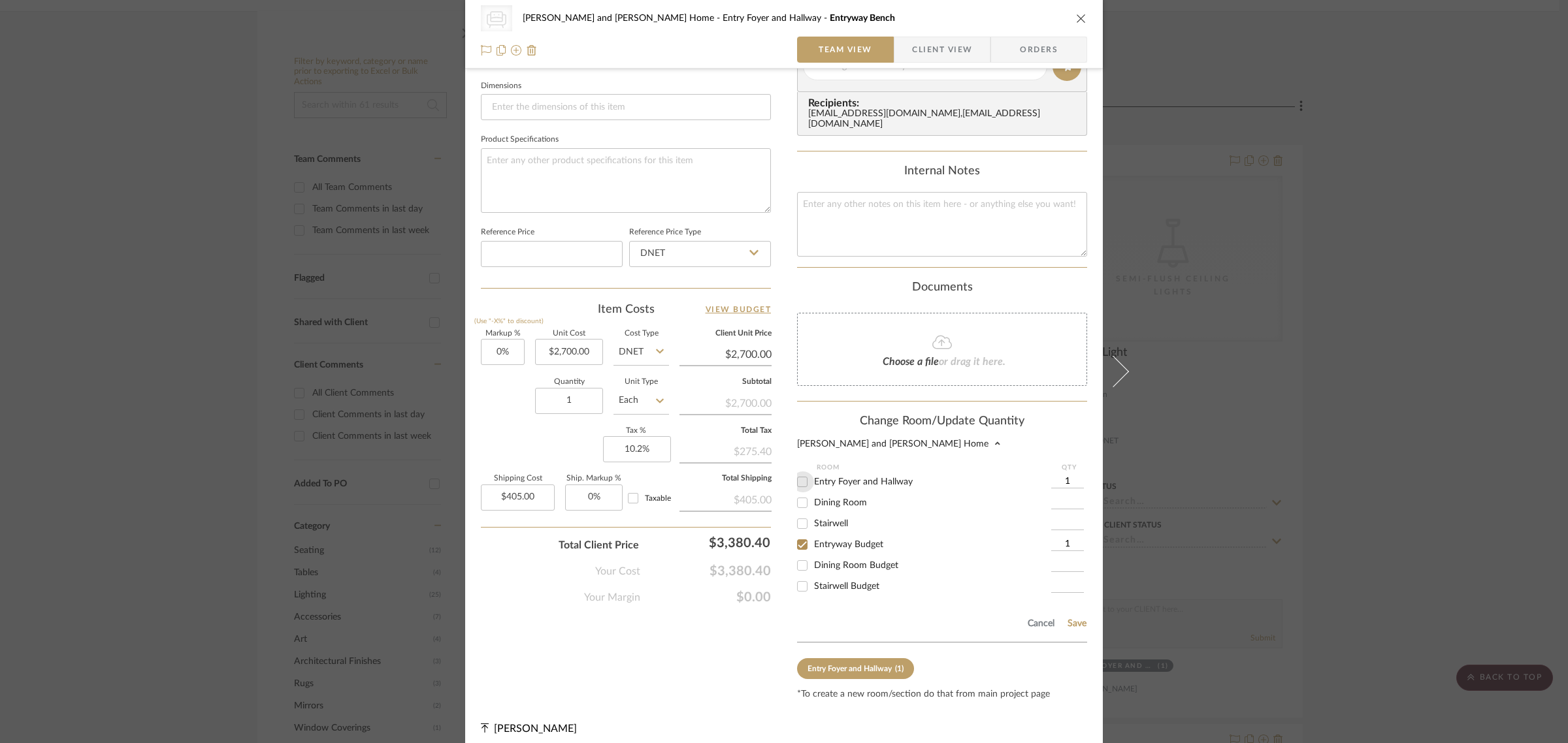
checkbox input "false"
click at [1079, 619] on button "Save" at bounding box center [1077, 624] width 20 height 10
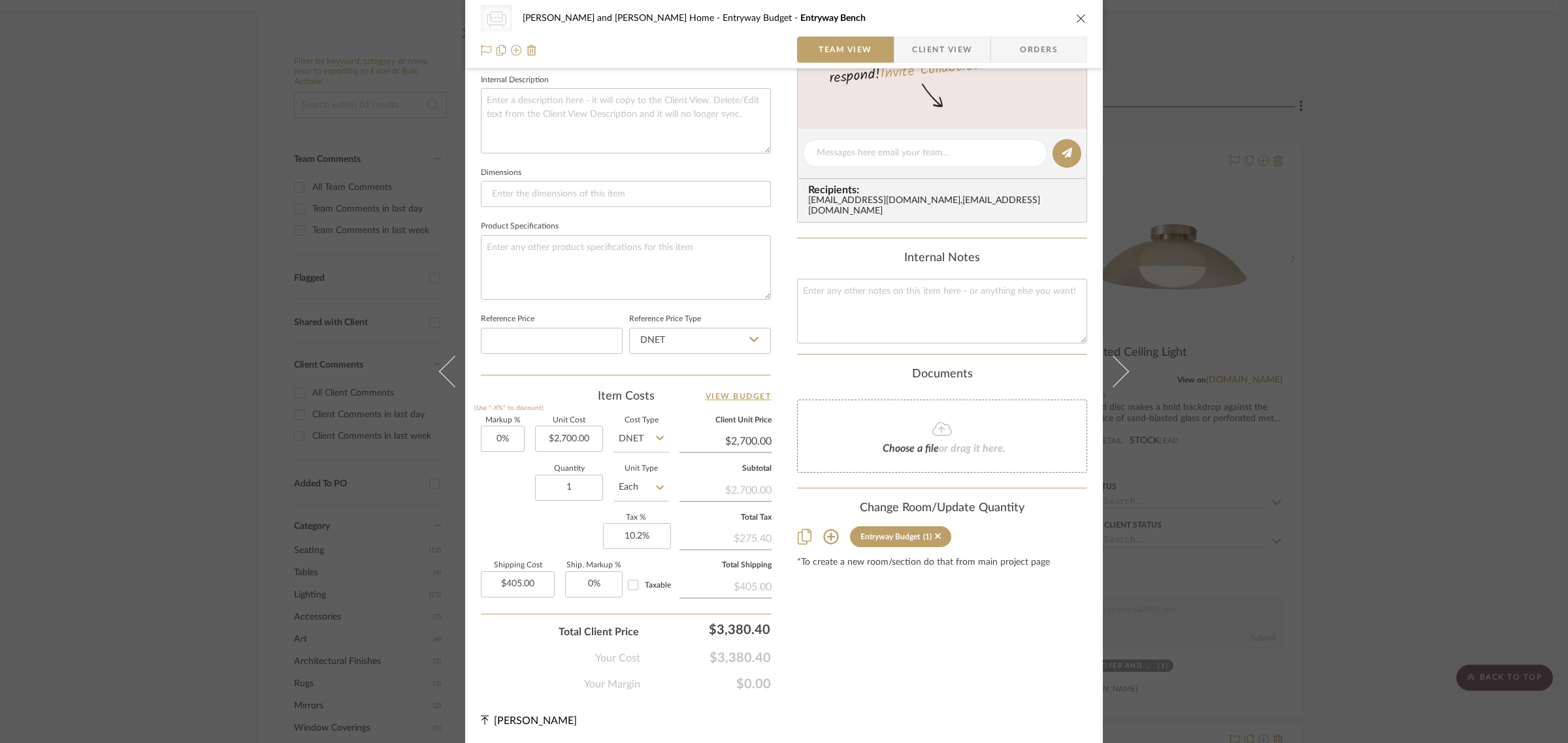
click at [1372, 446] on div "CategoryIconSeating Created with Sketch. Benches & Banquettes Natasha and Abhij…" at bounding box center [784, 372] width 1568 height 743
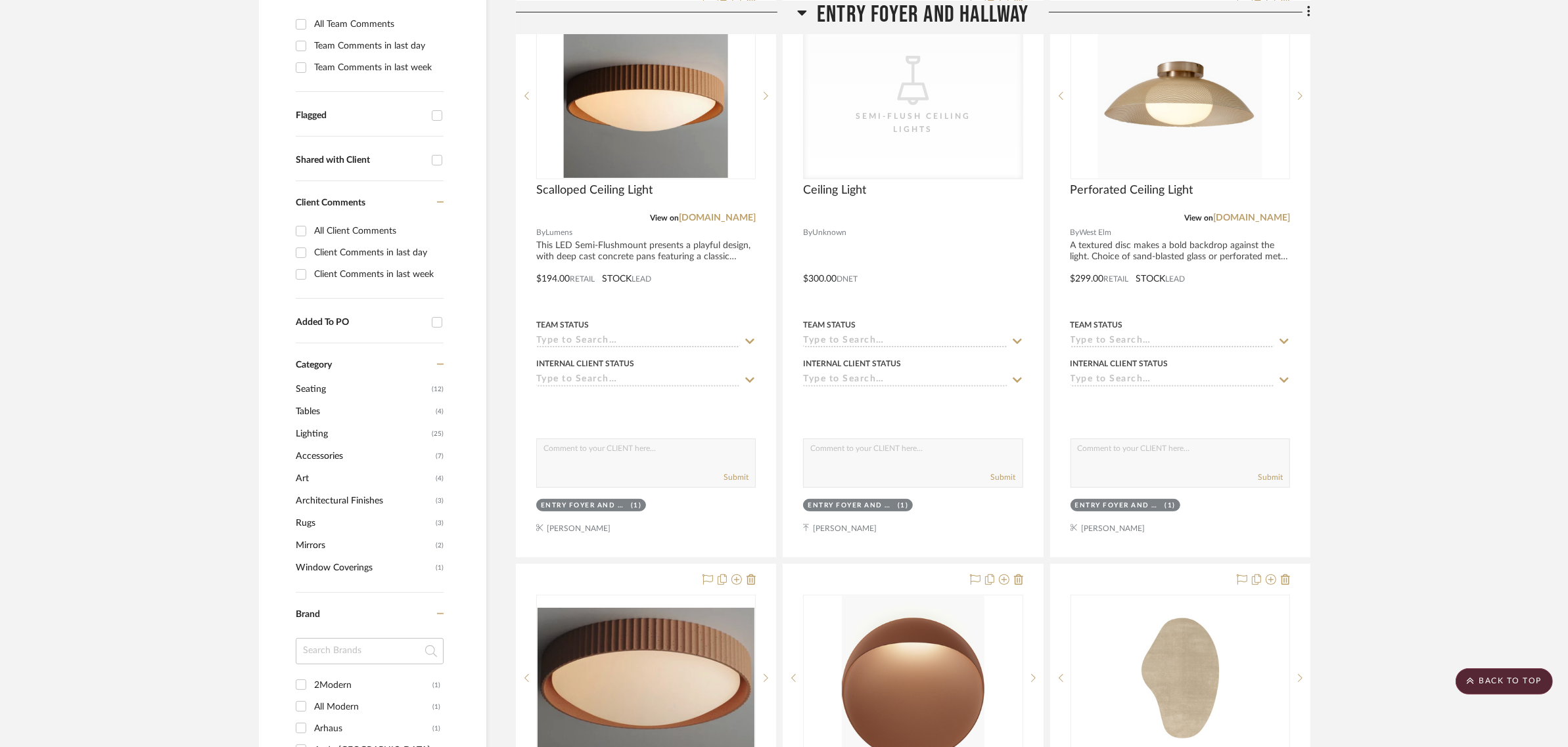
scroll to position [328, 0]
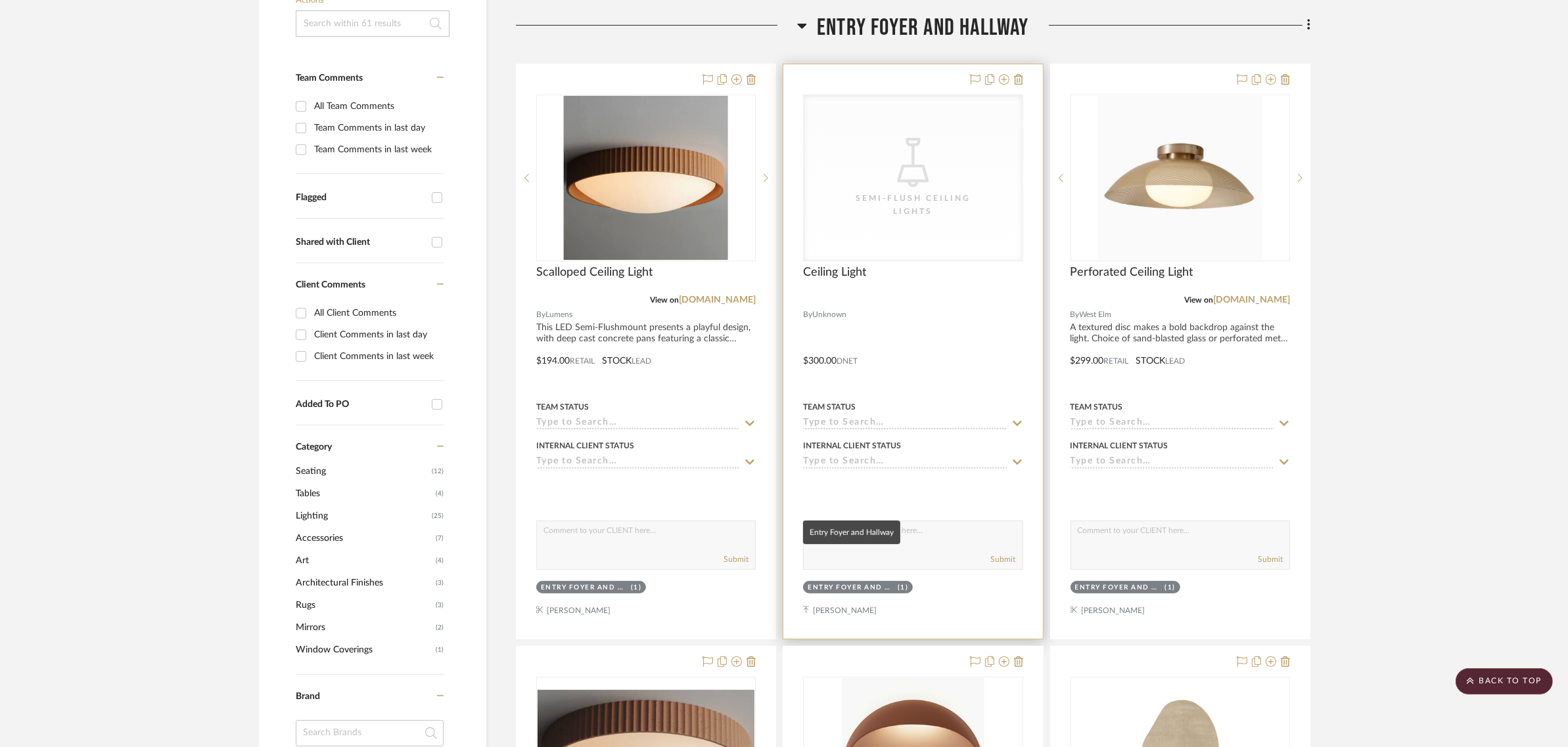
click at [836, 583] on div "Entry Foyer and Hallway" at bounding box center [851, 588] width 87 height 10
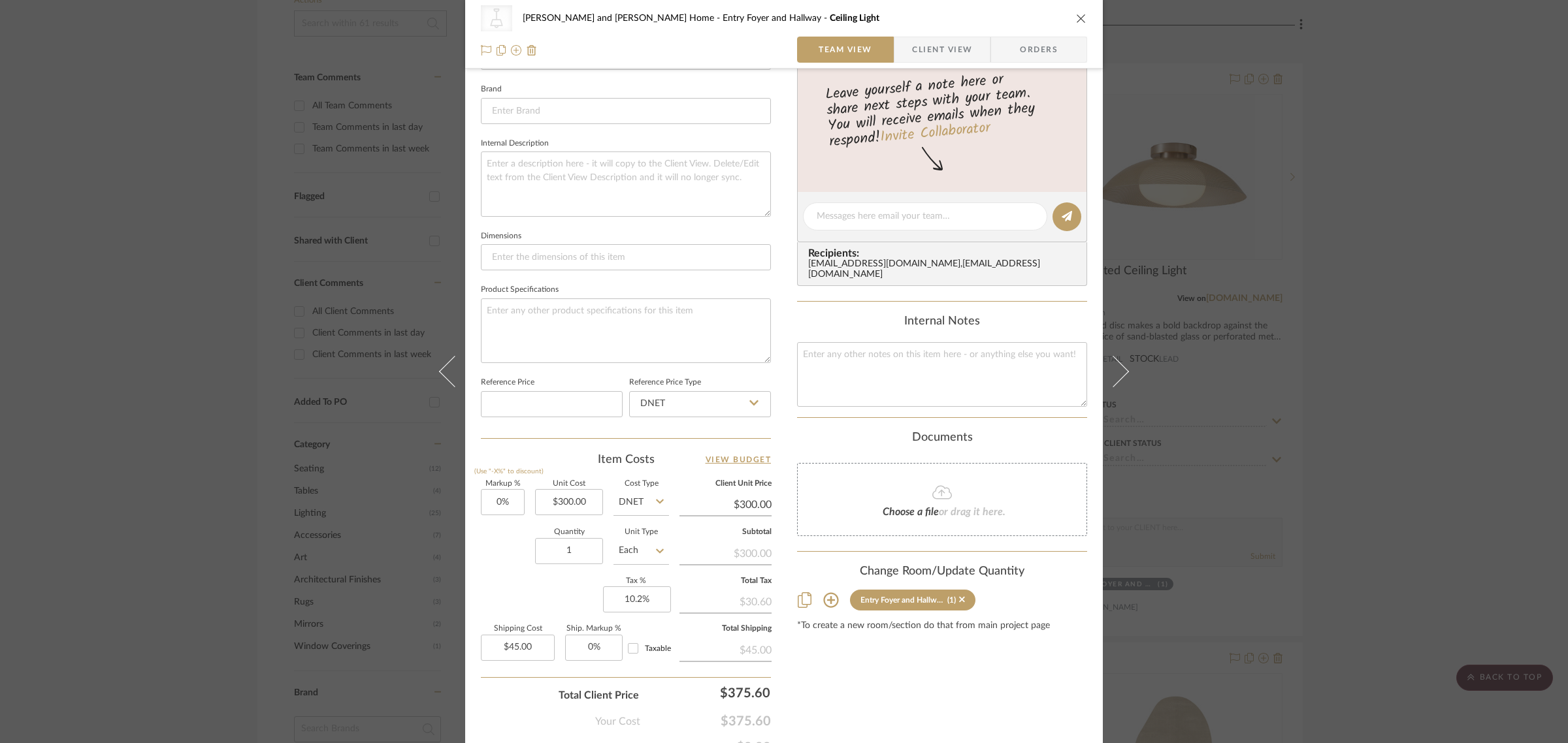
scroll to position [408, 0]
click at [827, 591] on icon at bounding box center [830, 598] width 15 height 15
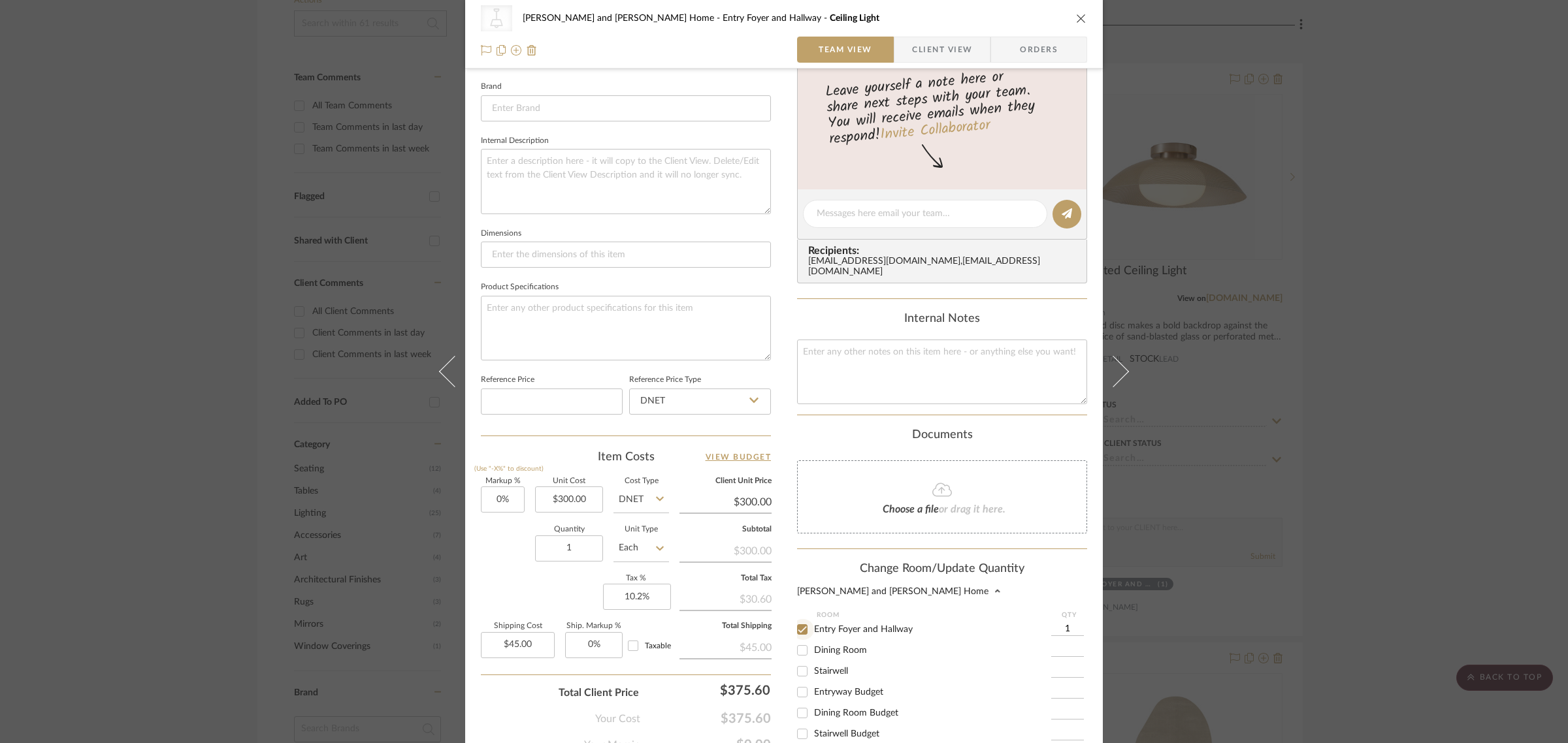
click at [797, 619] on input "Entry Foyer and Hallway" at bounding box center [802, 630] width 21 height 21
checkbox input "false"
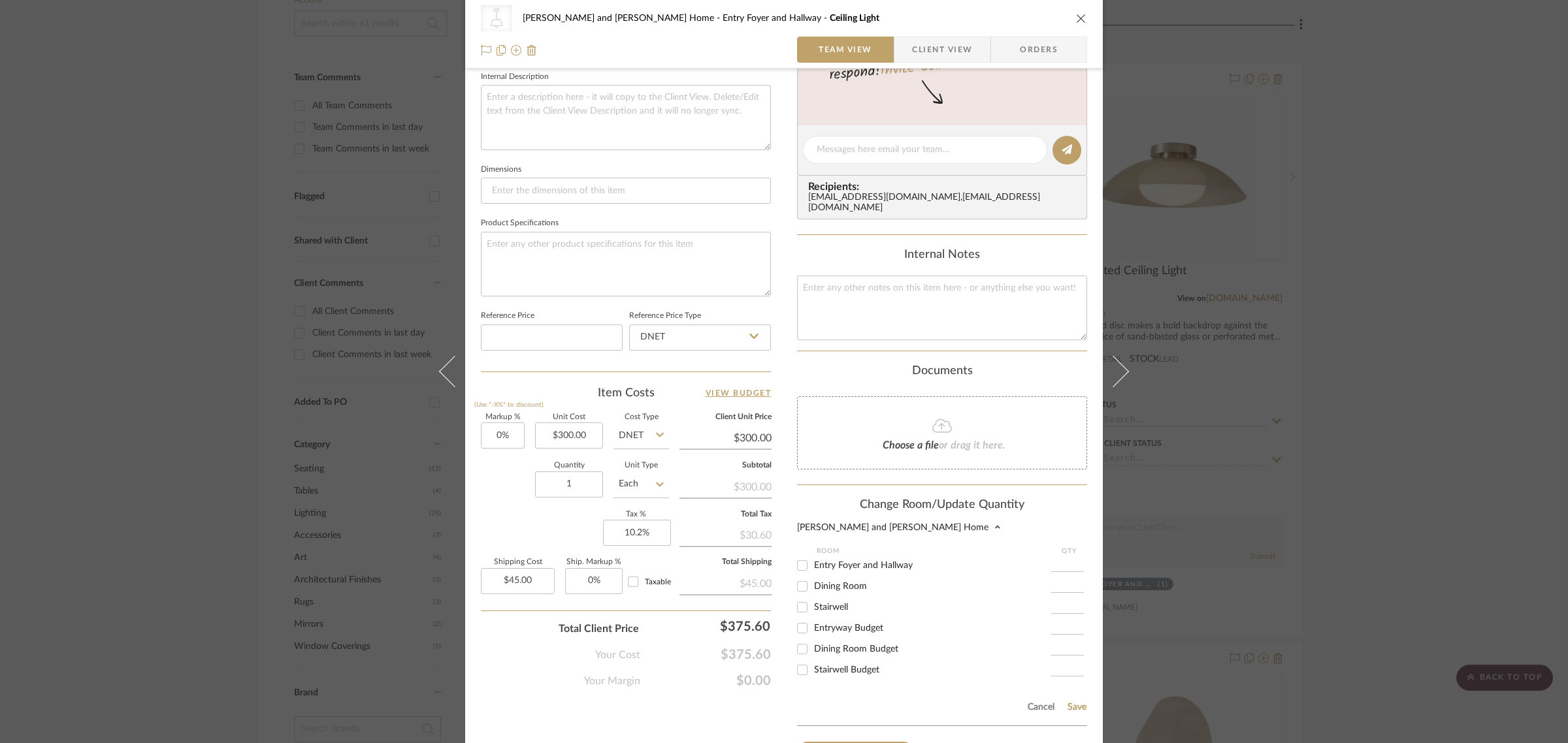
scroll to position [556, 0]
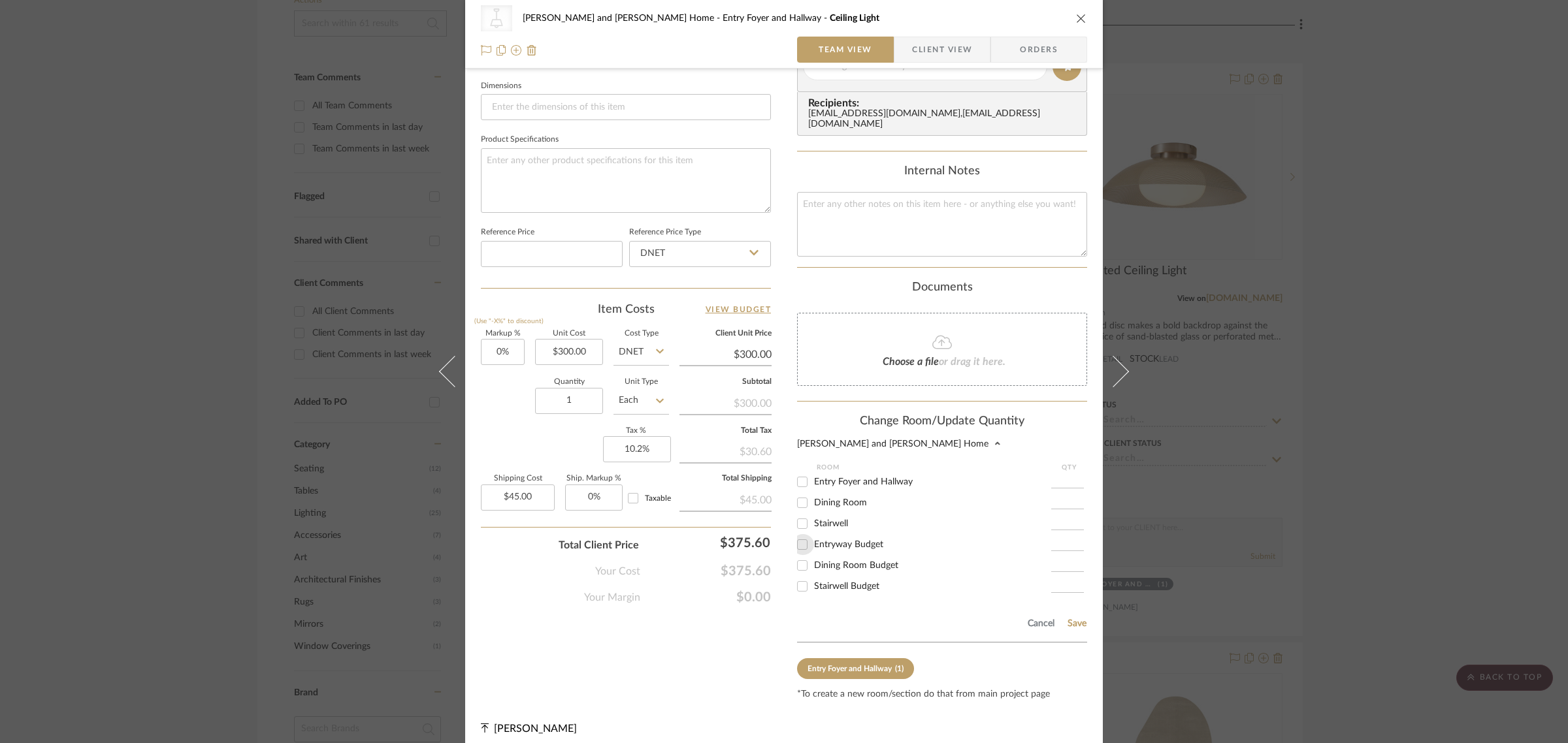
click at [800, 536] on input "Entryway Budget" at bounding box center [802, 545] width 21 height 21
checkbox input "true"
type input "1"
click at [1079, 619] on button "Save" at bounding box center [1077, 624] width 20 height 10
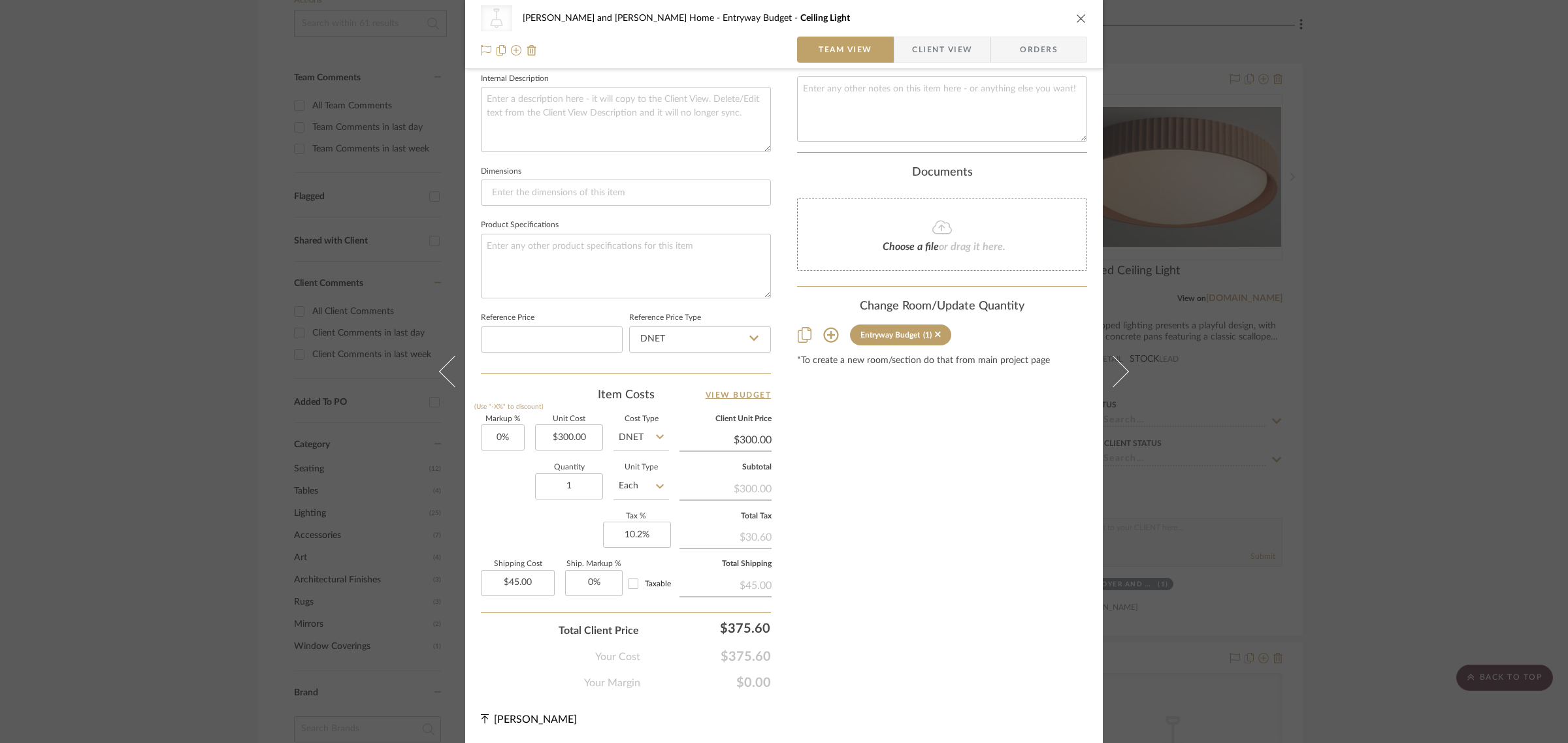
scroll to position [469, 0]
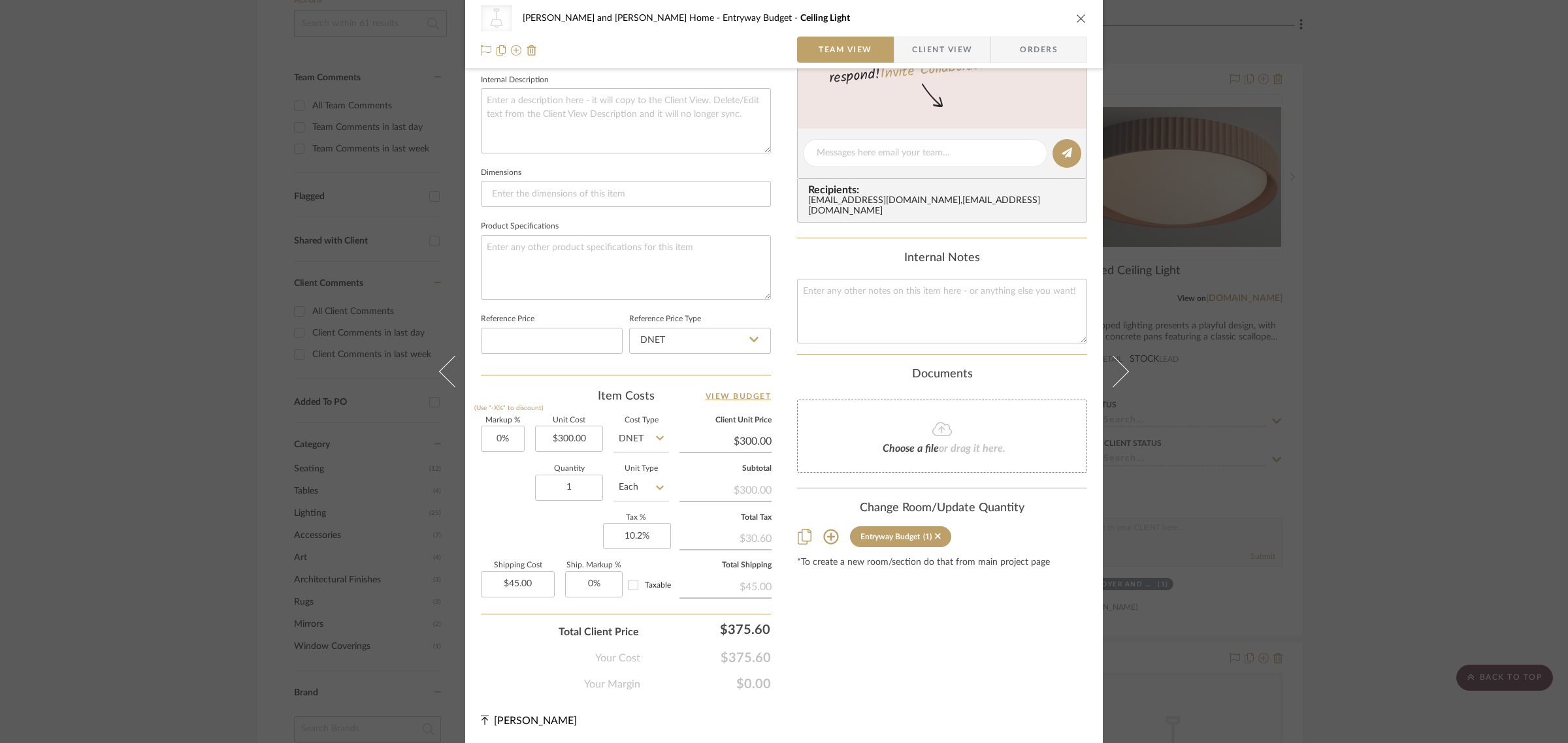
click at [1328, 331] on div "CategoryIconLighting Created with Sketch. Semi-Flush Ceiling Lights Natasha and…" at bounding box center [784, 372] width 1568 height 743
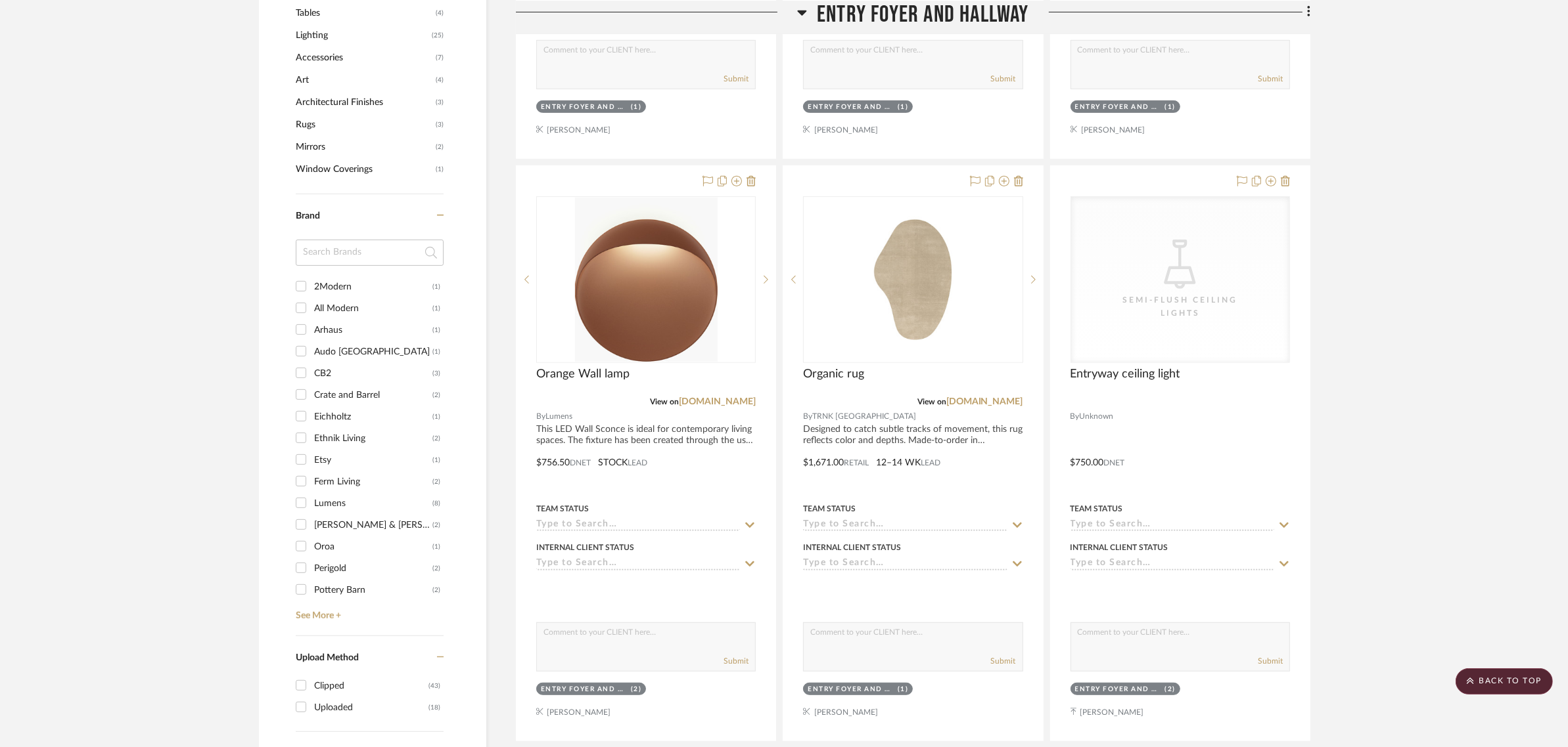
scroll to position [821, 0]
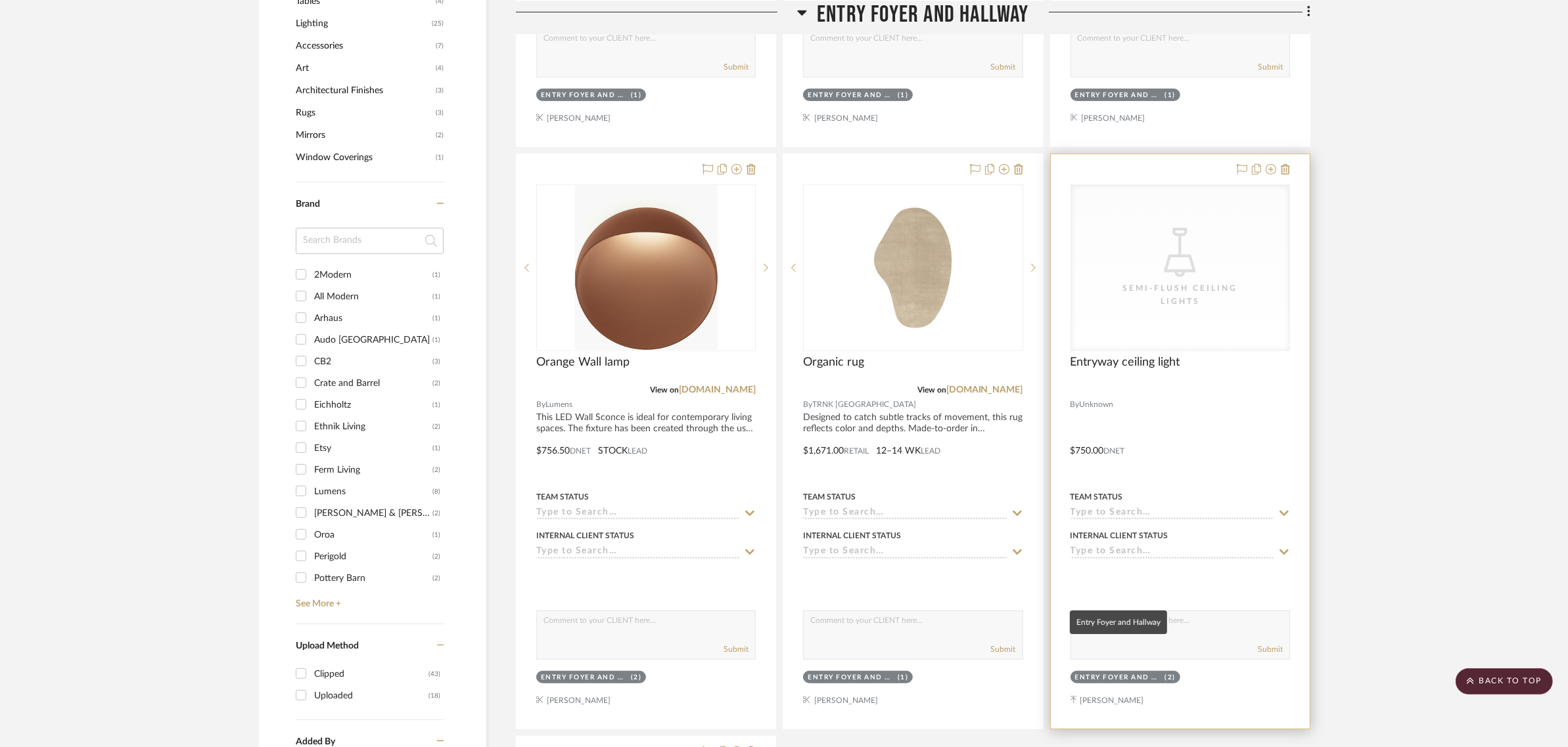
click at [1102, 673] on div "Entry Foyer and Hallway" at bounding box center [1119, 678] width 87 height 10
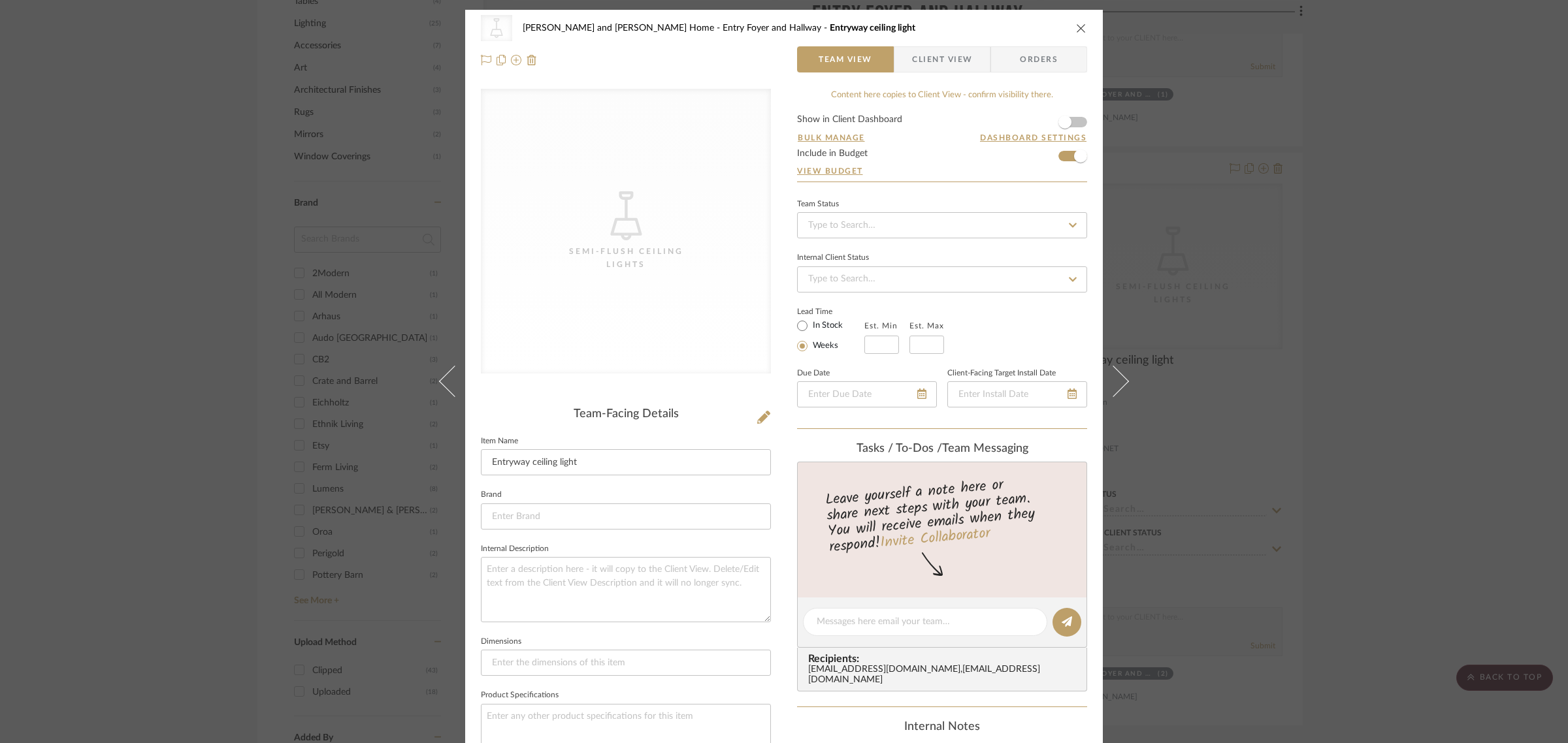
scroll to position [469, 0]
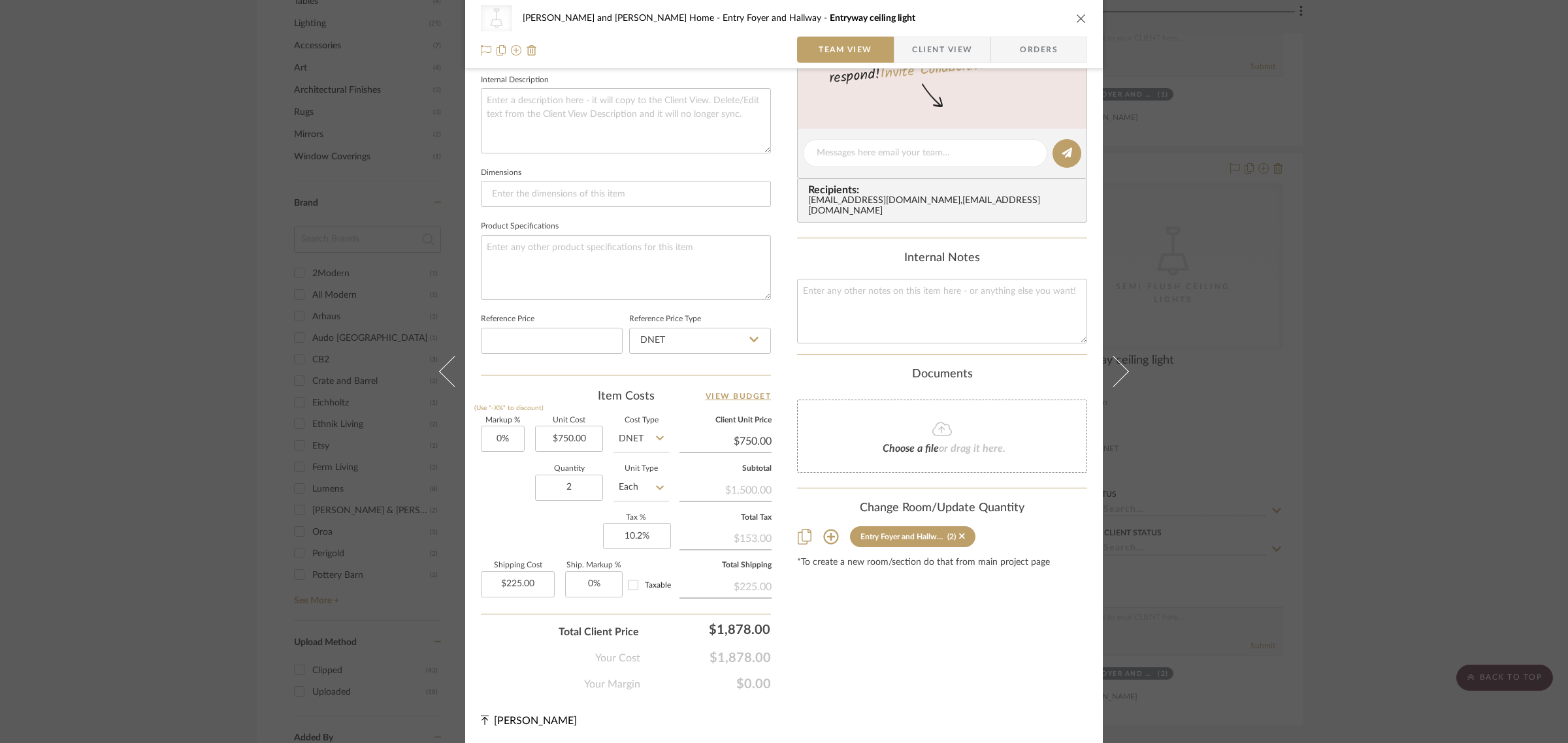
click at [824, 529] on icon at bounding box center [831, 537] width 16 height 16
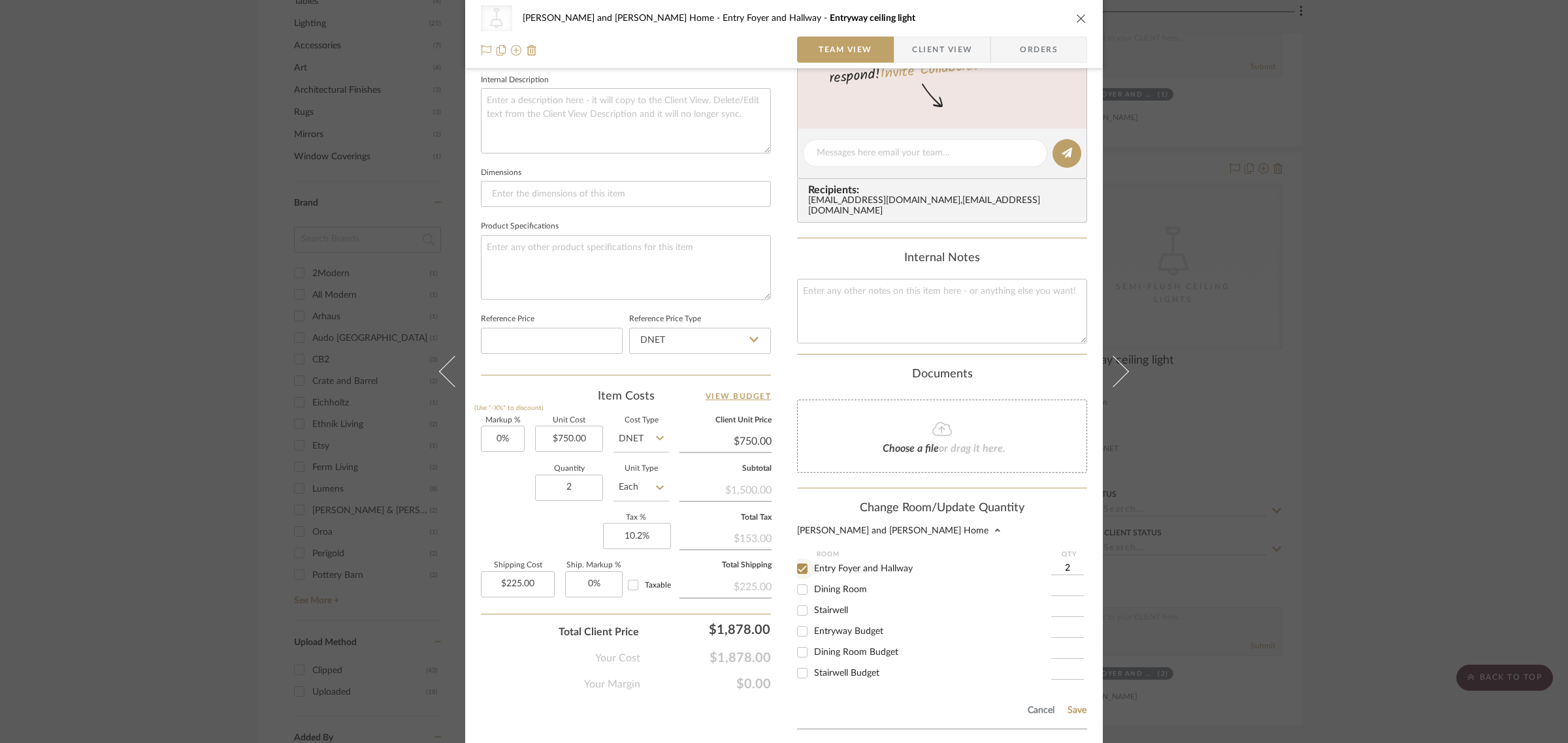
click at [797, 560] on input "Entry Foyer and Hallway" at bounding box center [802, 569] width 21 height 21
checkbox input "false"
click at [795, 621] on input "Entryway Budget" at bounding box center [802, 632] width 21 height 21
checkbox input "true"
click at [1073, 625] on input "1" at bounding box center [1068, 632] width 33 height 13
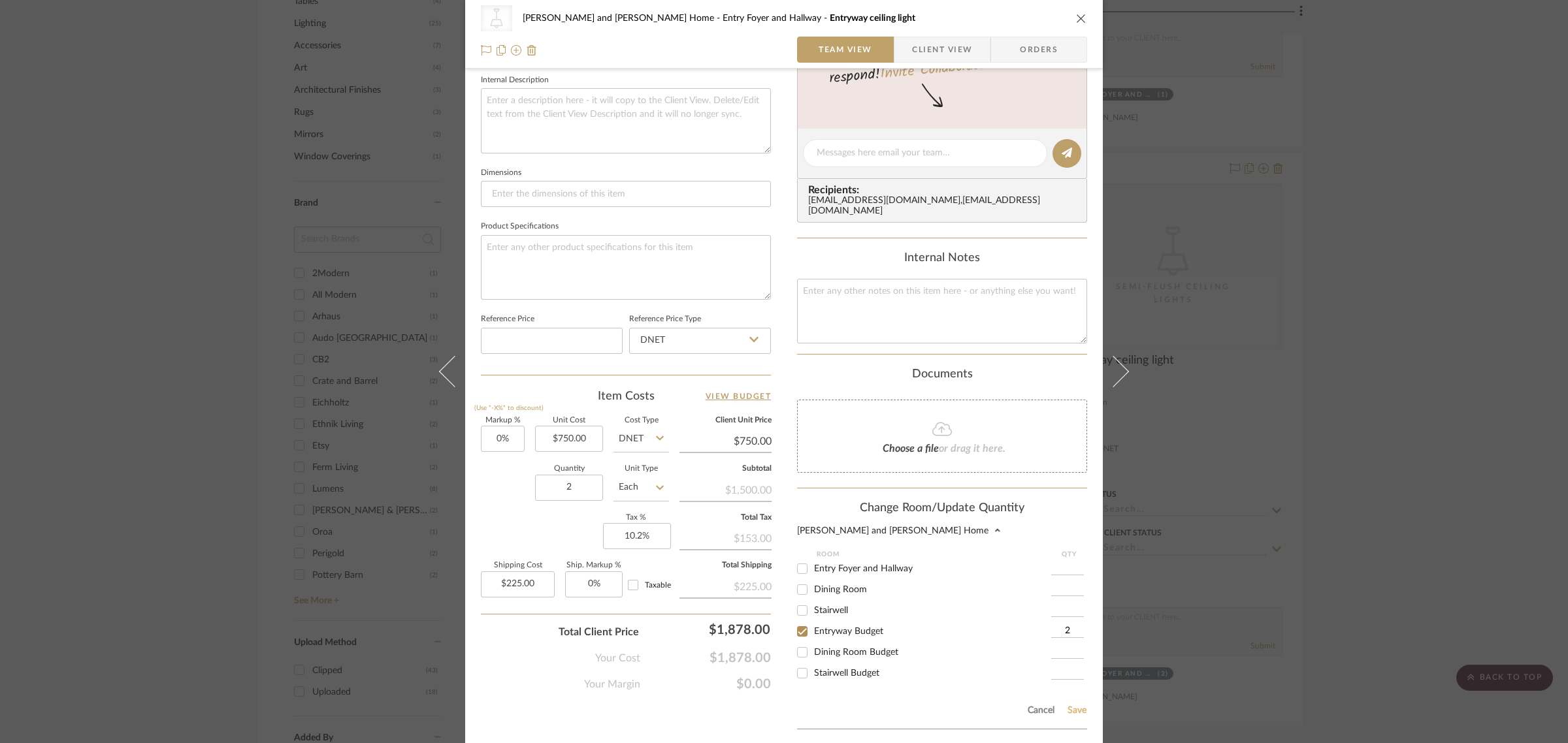
type input "2"
click at [1071, 706] on button "Save" at bounding box center [1077, 711] width 20 height 10
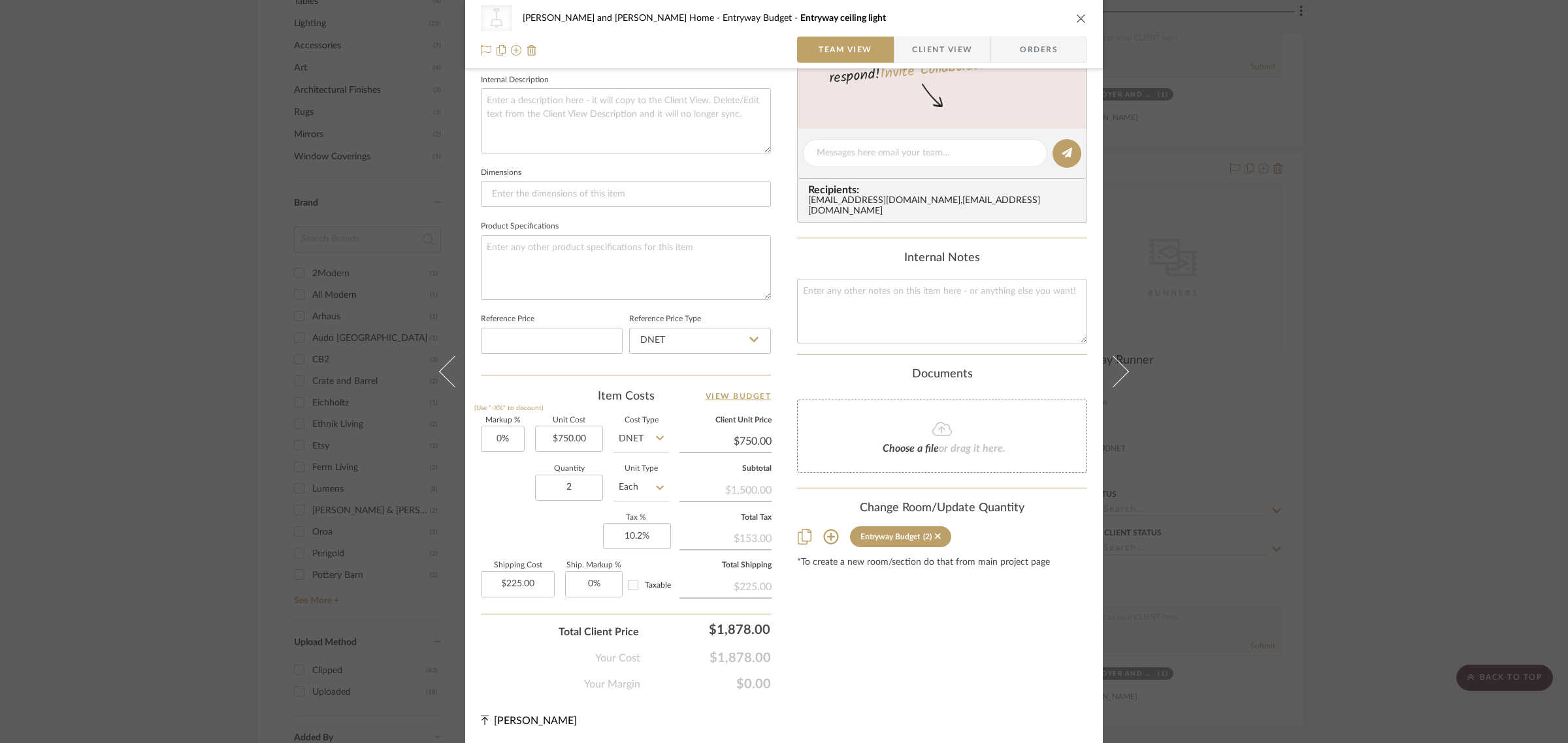
click at [1333, 446] on div "CategoryIconLighting Created with Sketch. Semi-Flush Ceiling Lights Natasha and…" at bounding box center [784, 372] width 1568 height 743
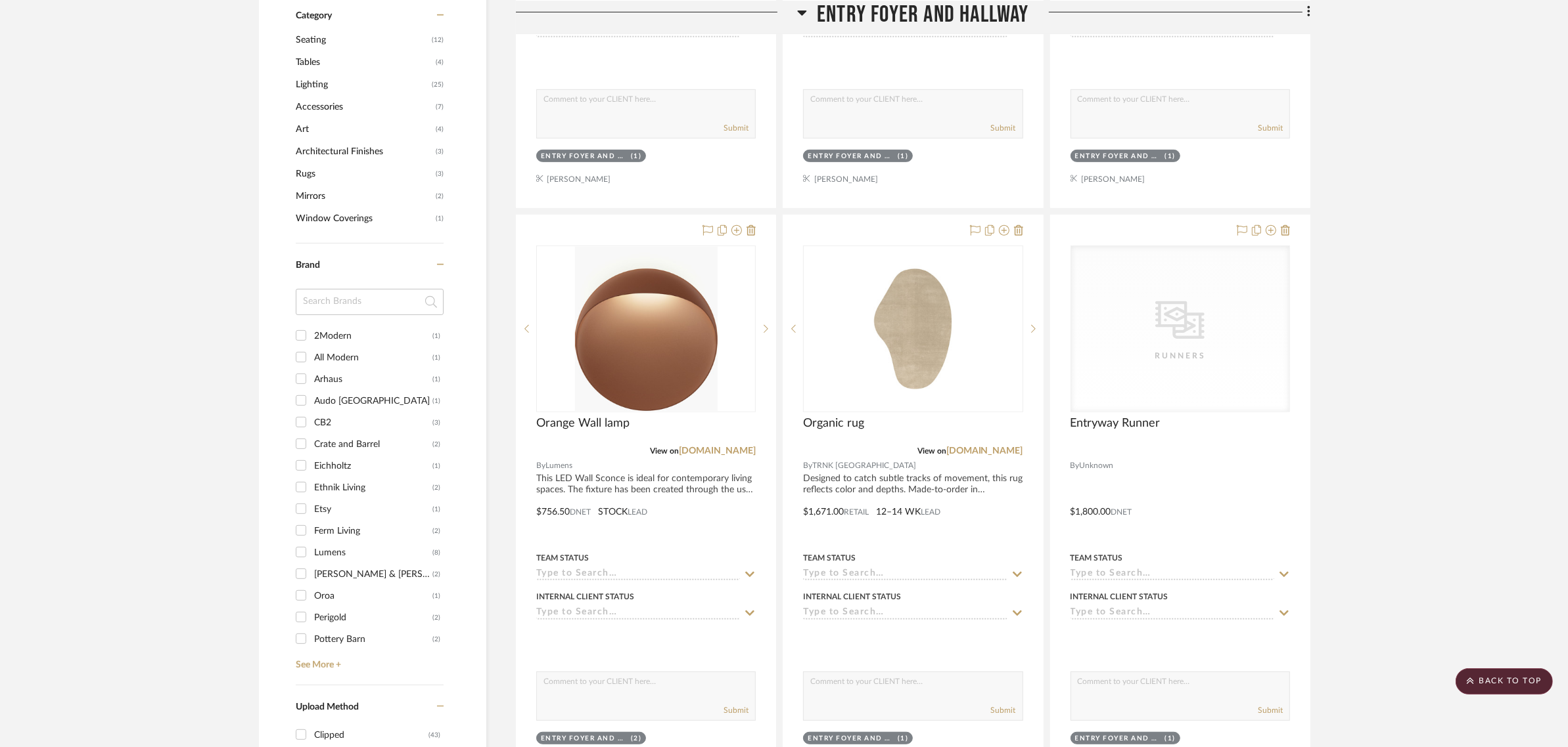
scroll to position [903, 0]
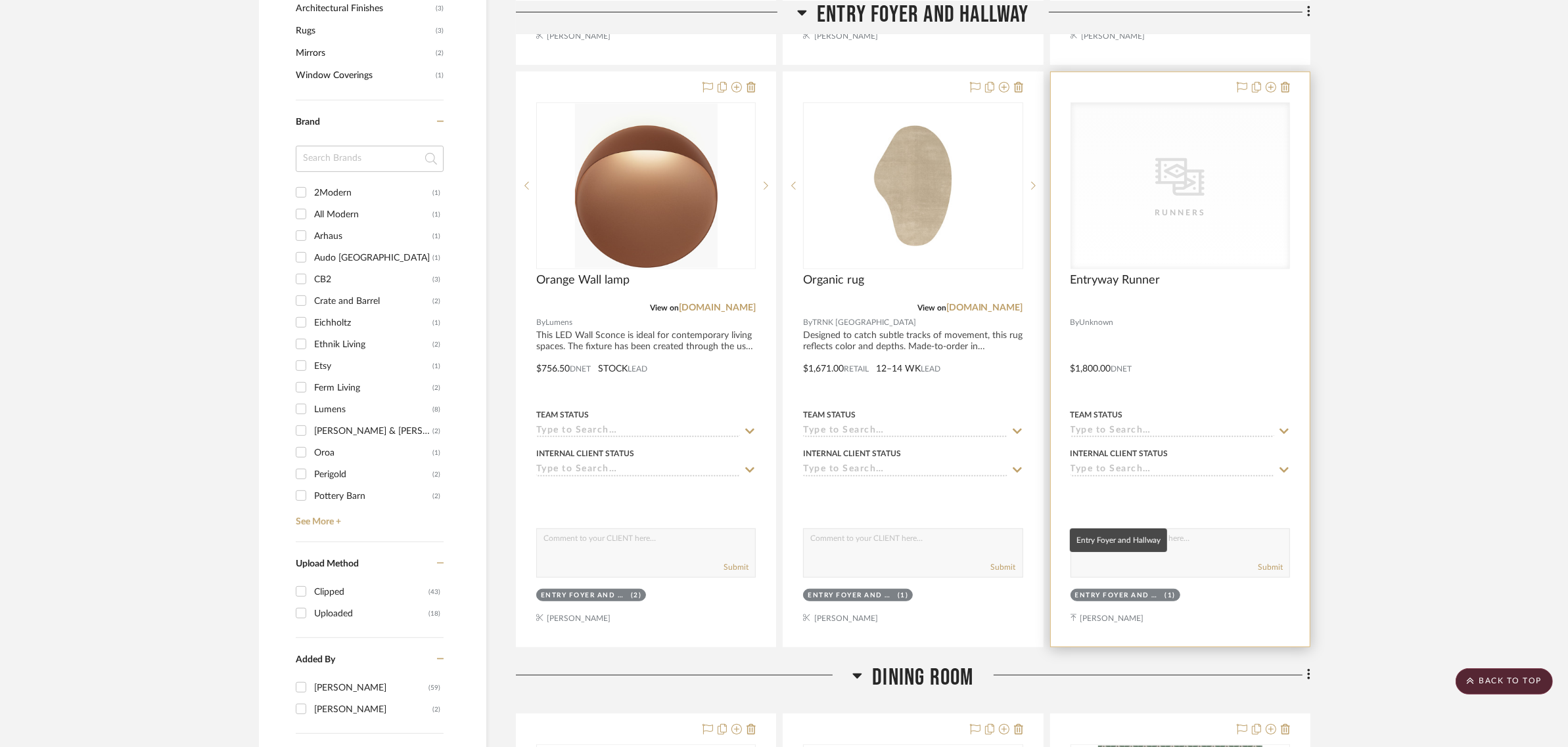
click at [1101, 591] on div "Entry Foyer and Hallway" at bounding box center [1119, 596] width 87 height 10
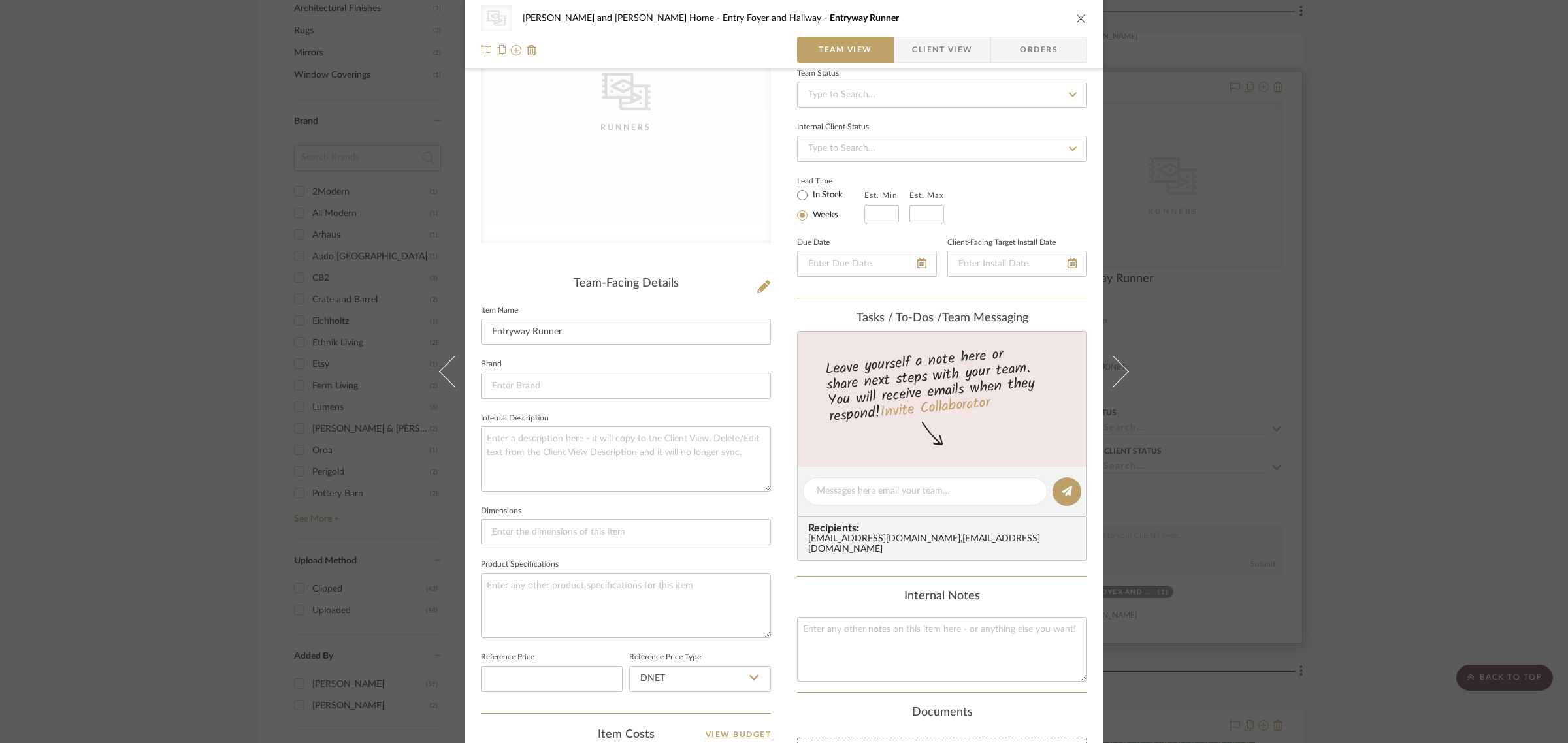
scroll to position [469, 0]
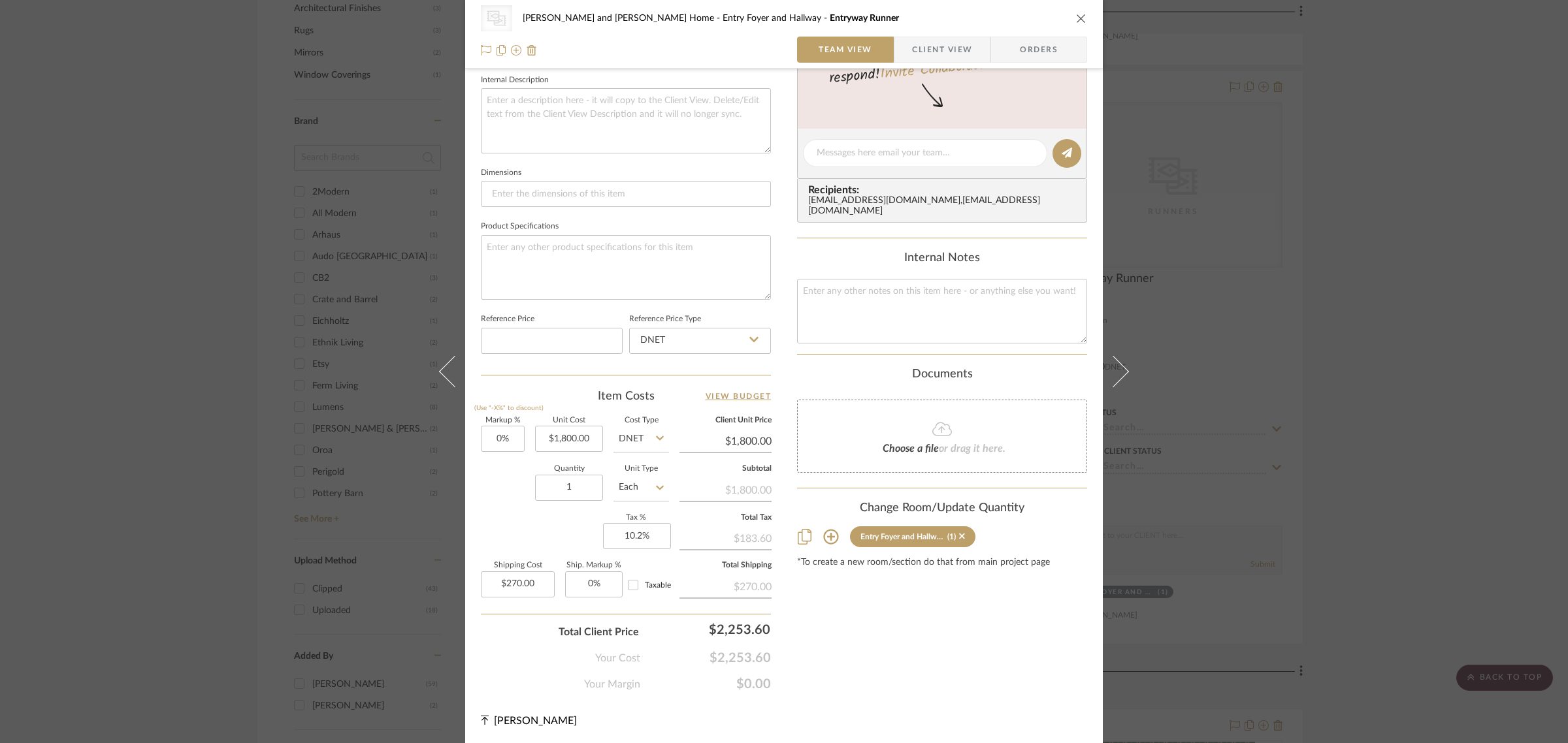
click at [826, 532] on icon at bounding box center [831, 537] width 16 height 16
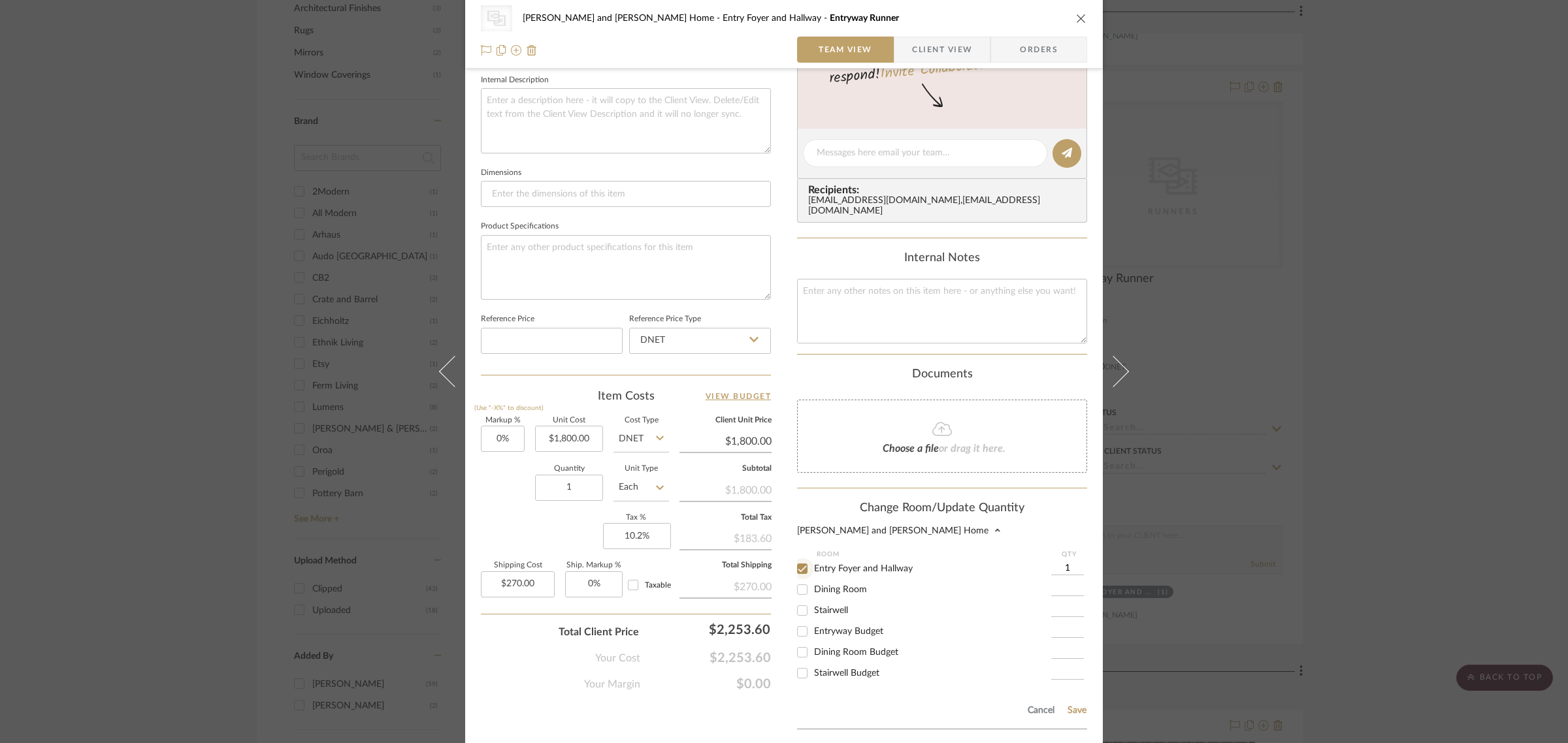
click at [795, 560] on input "Entry Foyer and Hallway" at bounding box center [802, 569] width 21 height 21
checkbox input "false"
click at [795, 622] on input "Entryway Budget" at bounding box center [802, 632] width 21 height 21
checkbox input "true"
type input "1"
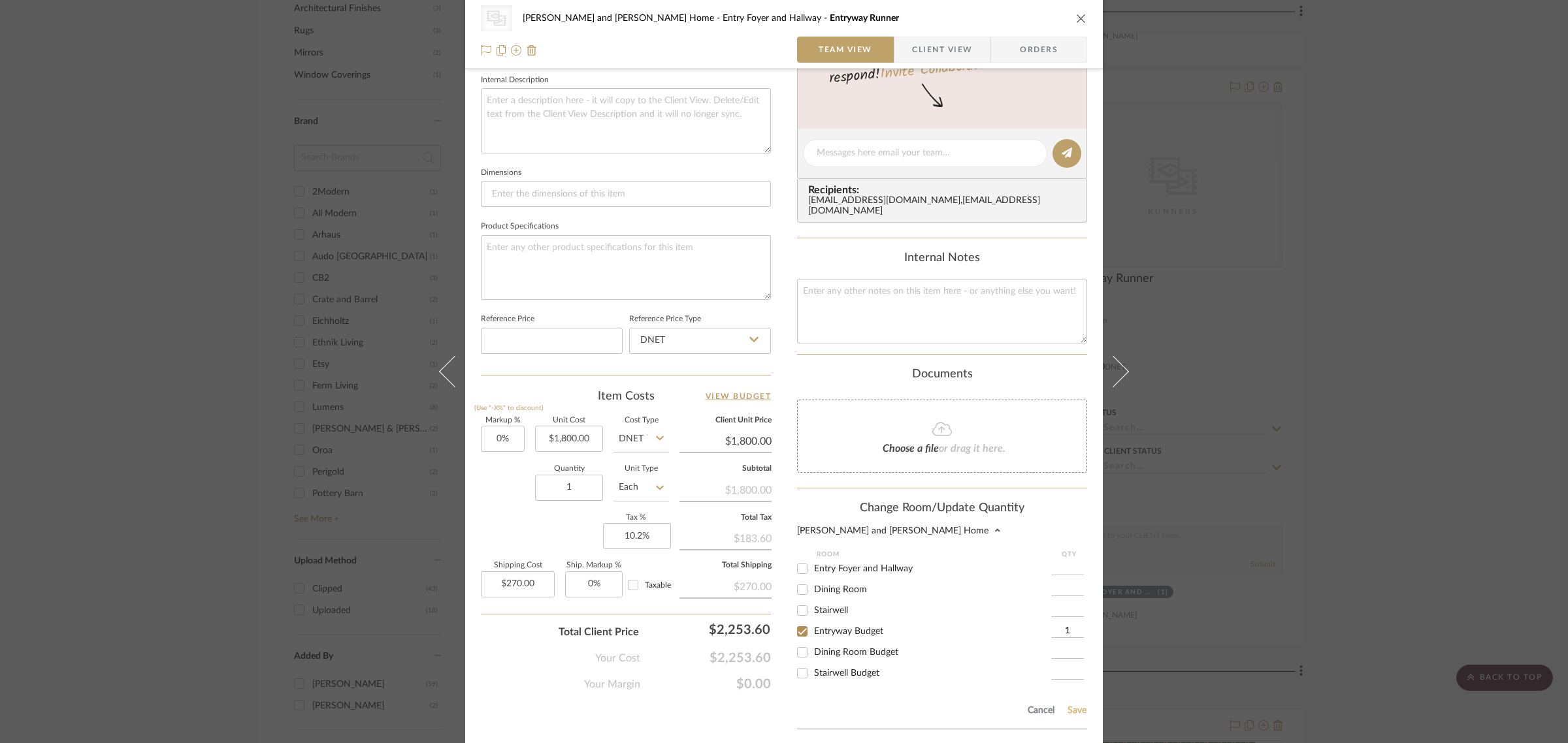
click at [1067, 706] on button "Save" at bounding box center [1077, 711] width 20 height 10
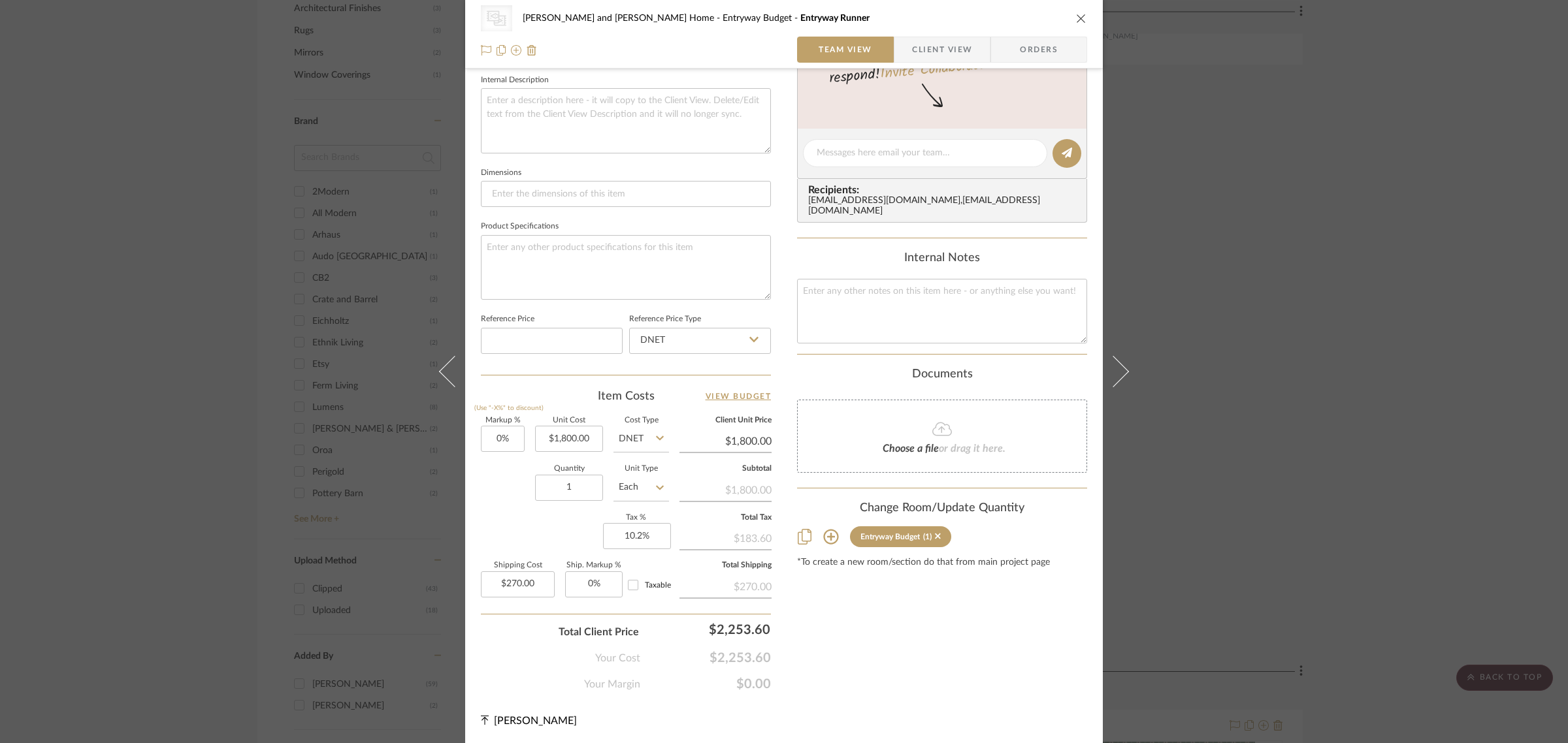
click at [1408, 319] on div "CategoryIconRugs Created with Sketch. Runners Natasha and Abhijit Home Entryway…" at bounding box center [784, 372] width 1568 height 743
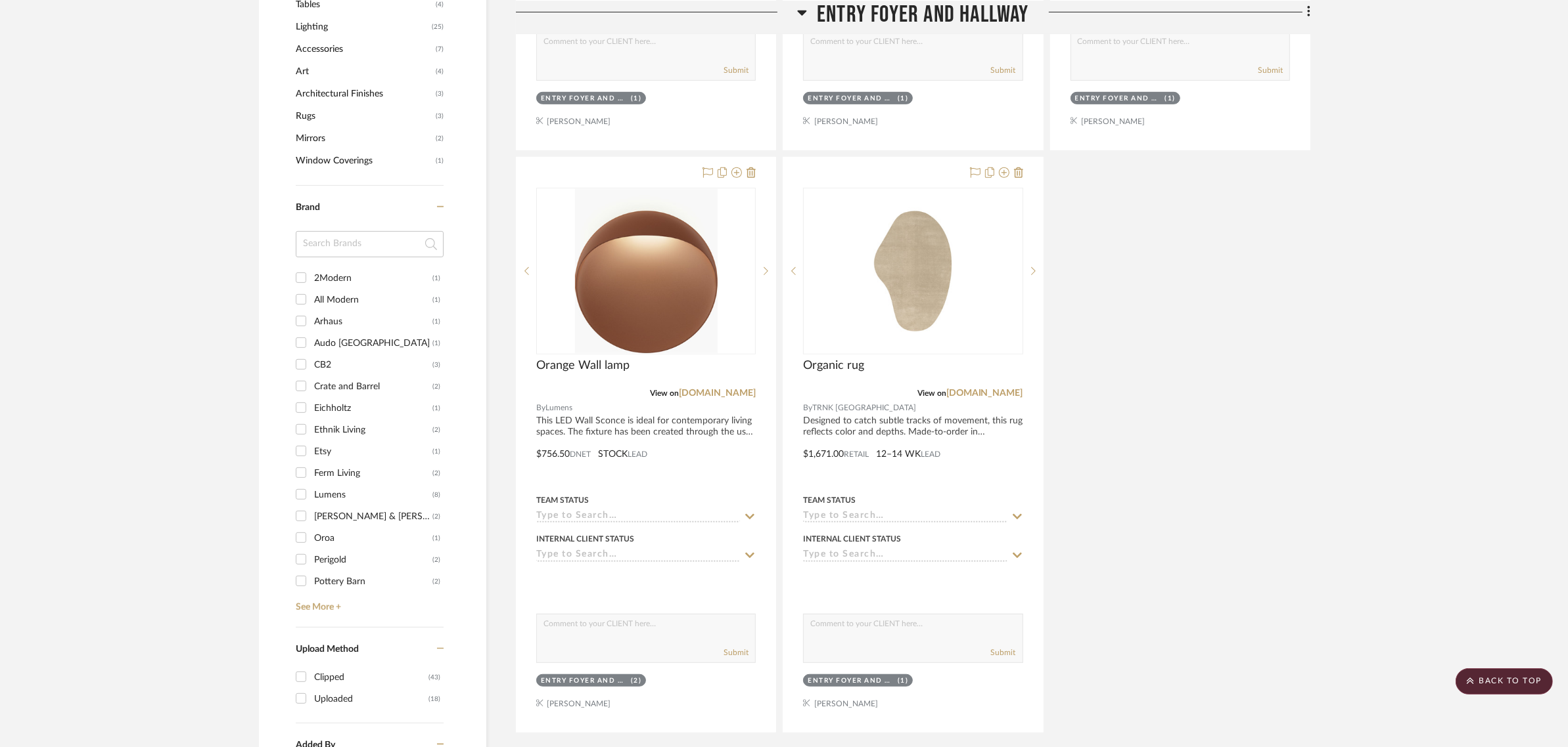
scroll to position [575, 0]
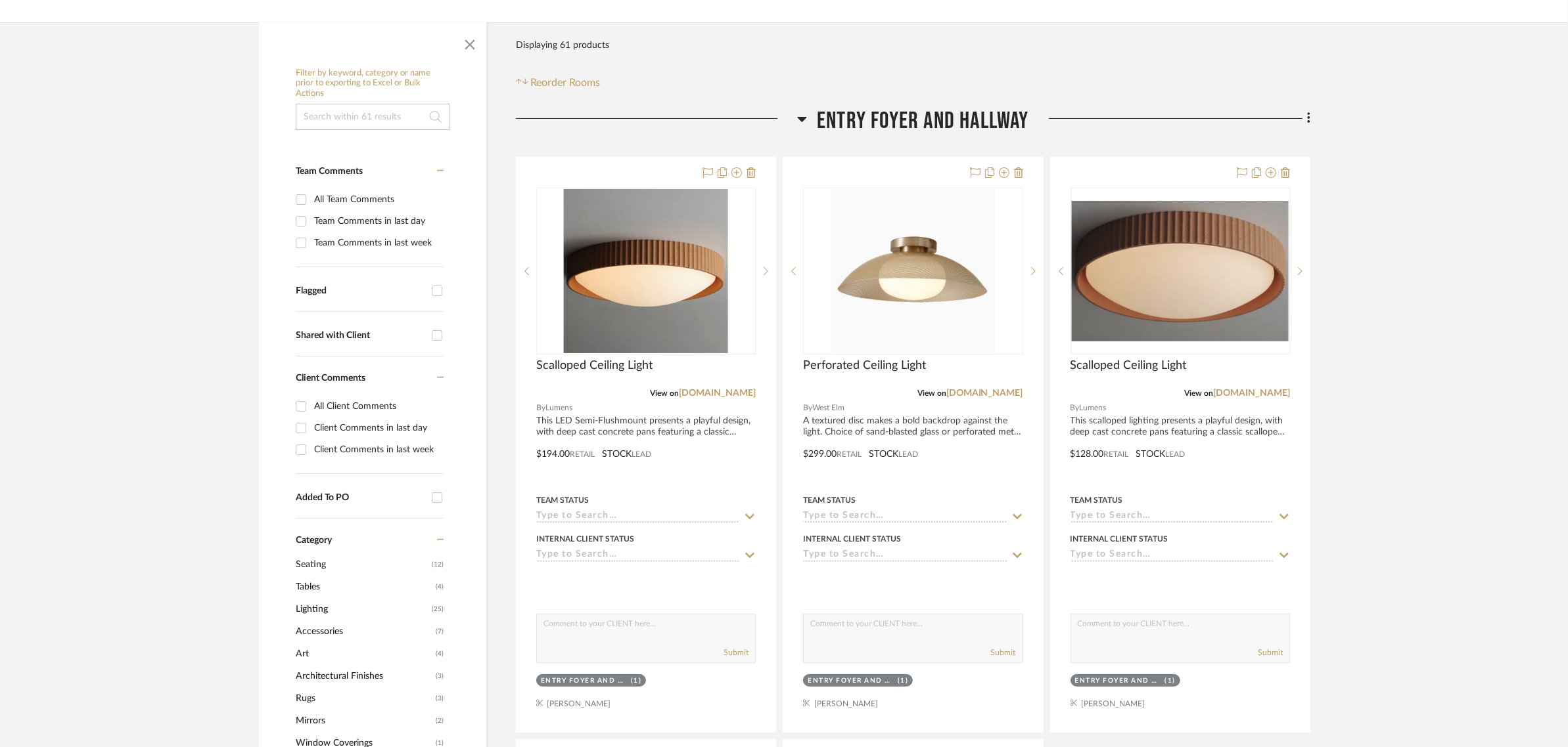
scroll to position [246, 0]
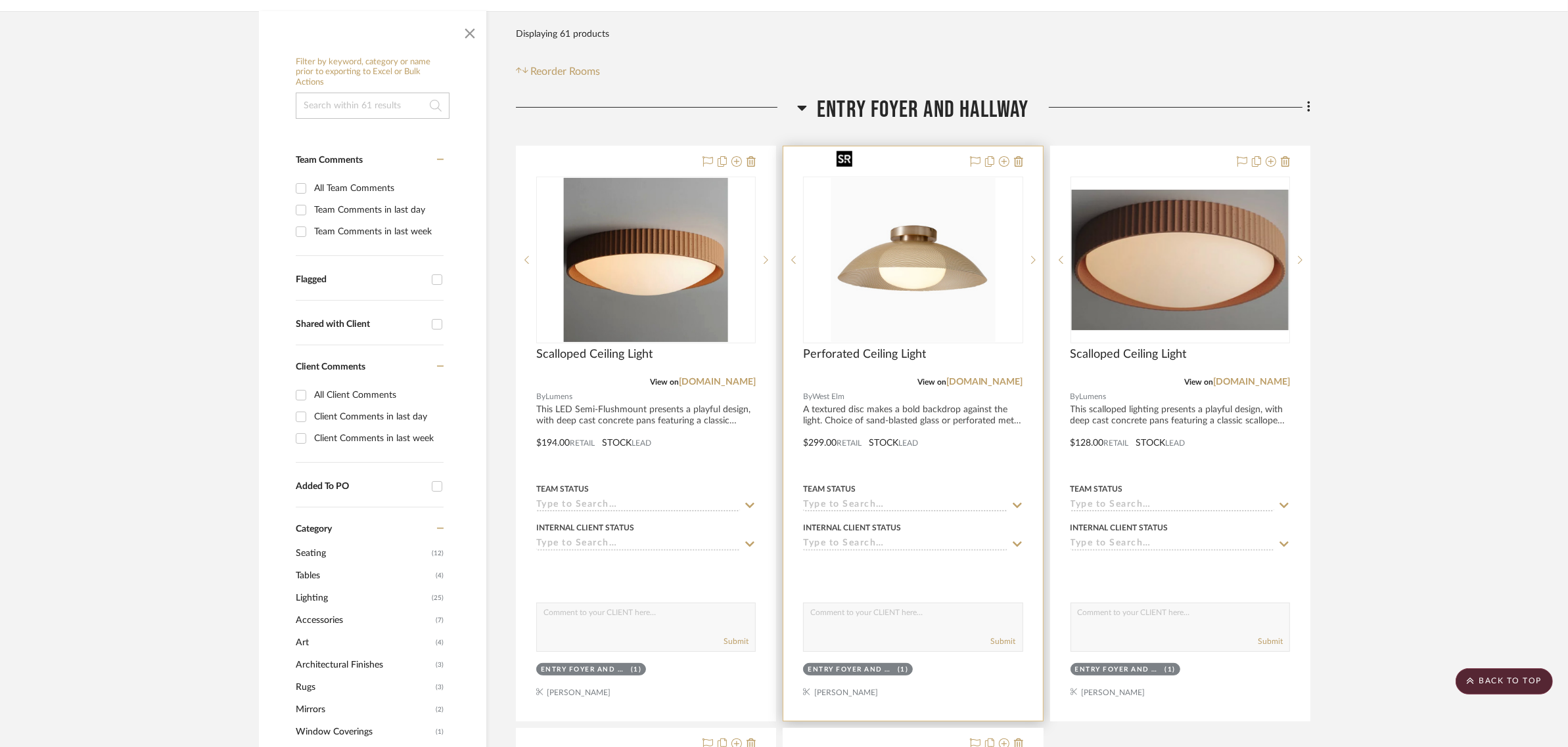
click at [918, 215] on img "0" at bounding box center [913, 260] width 164 height 164
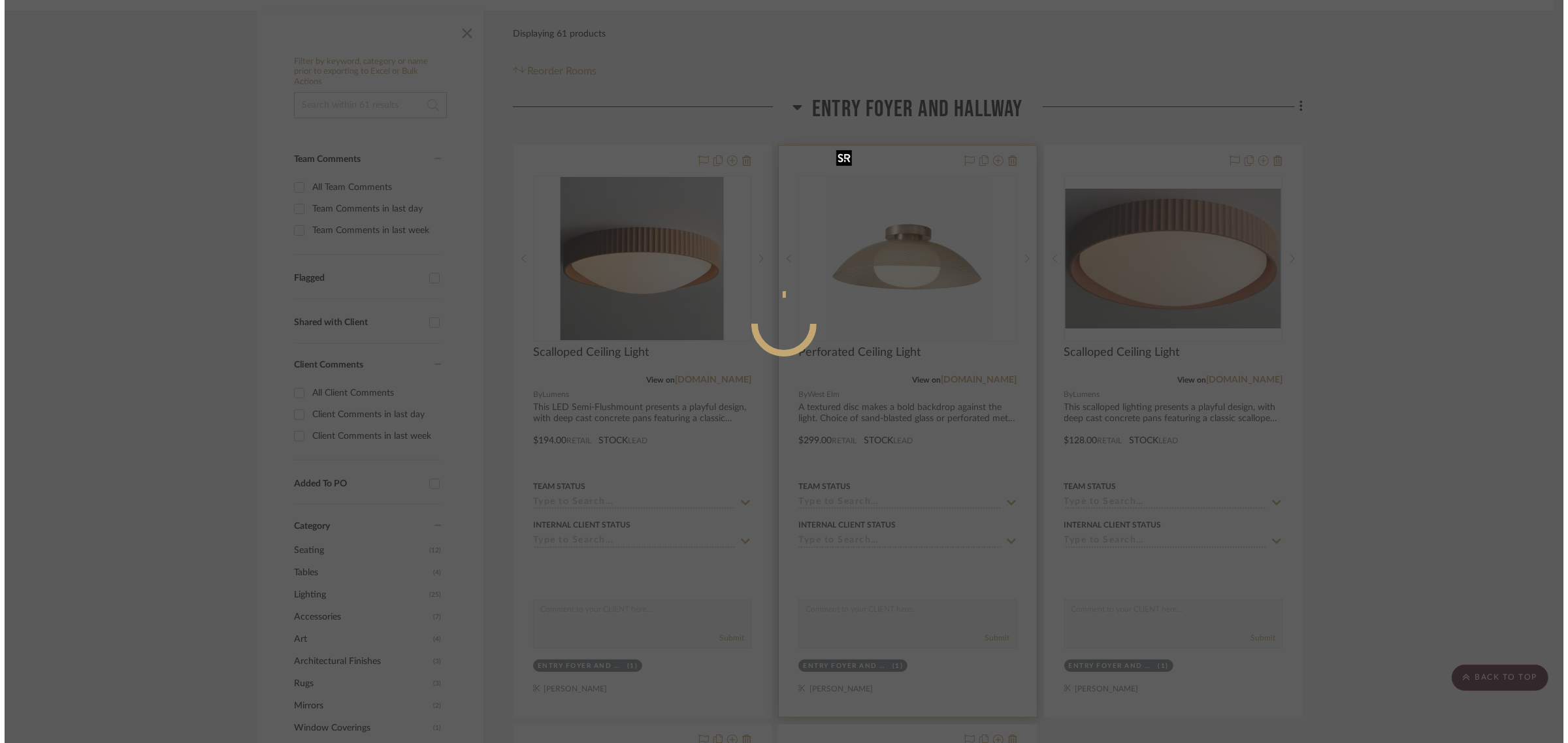
scroll to position [0, 0]
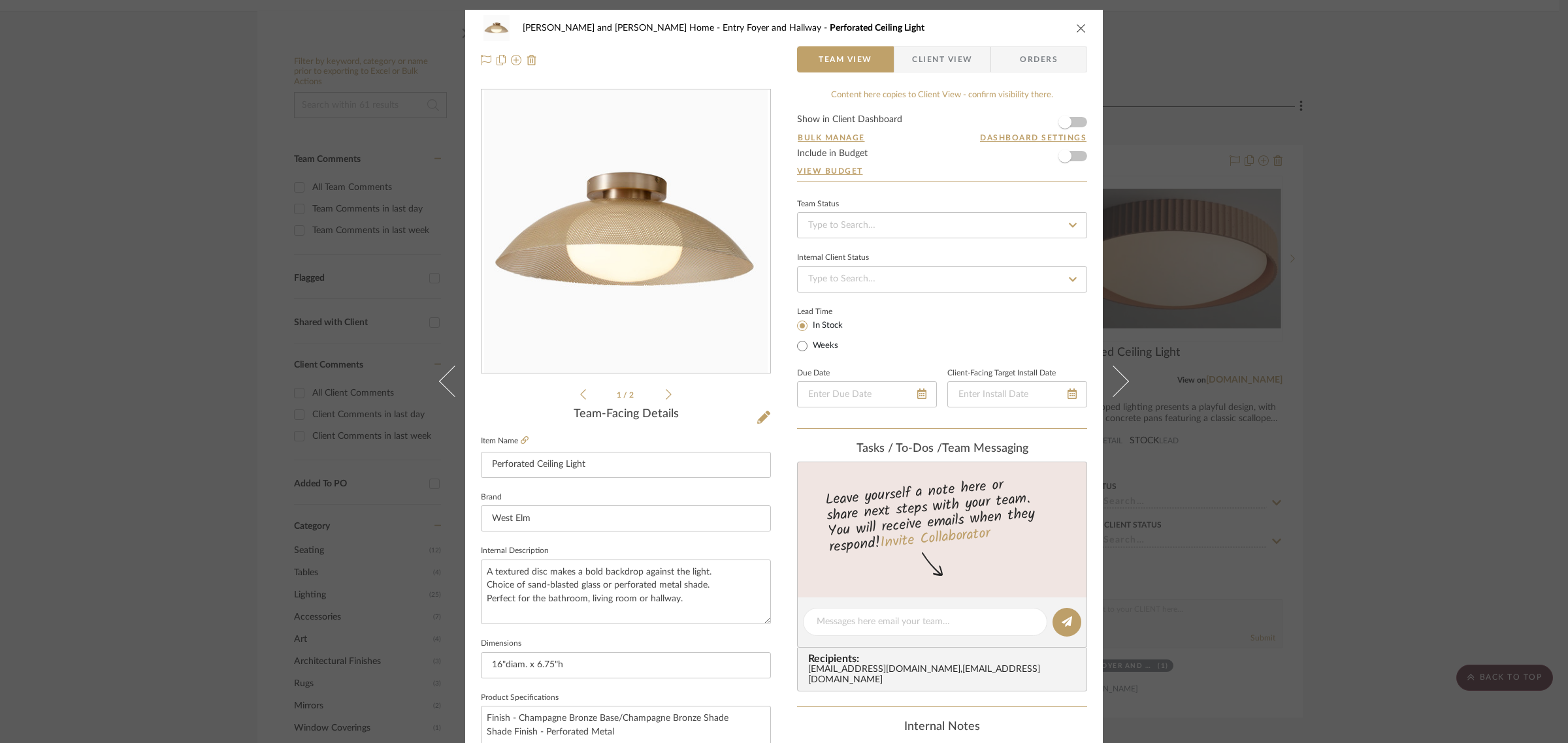
click at [1399, 152] on div "Natasha and Abhijit Home Entry Foyer and Hallway Perforated Ceiling Light Team …" at bounding box center [784, 372] width 1568 height 743
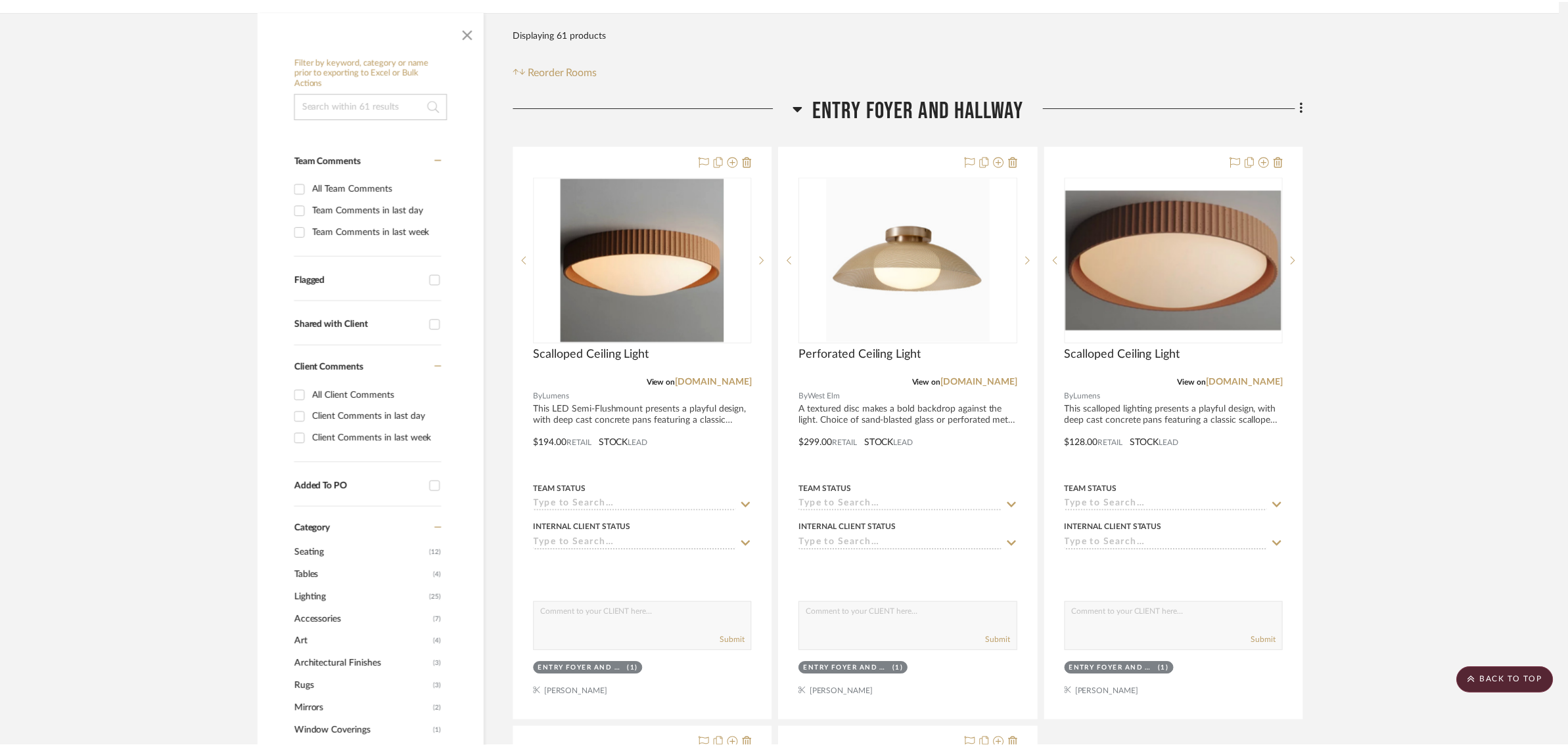
scroll to position [246, 0]
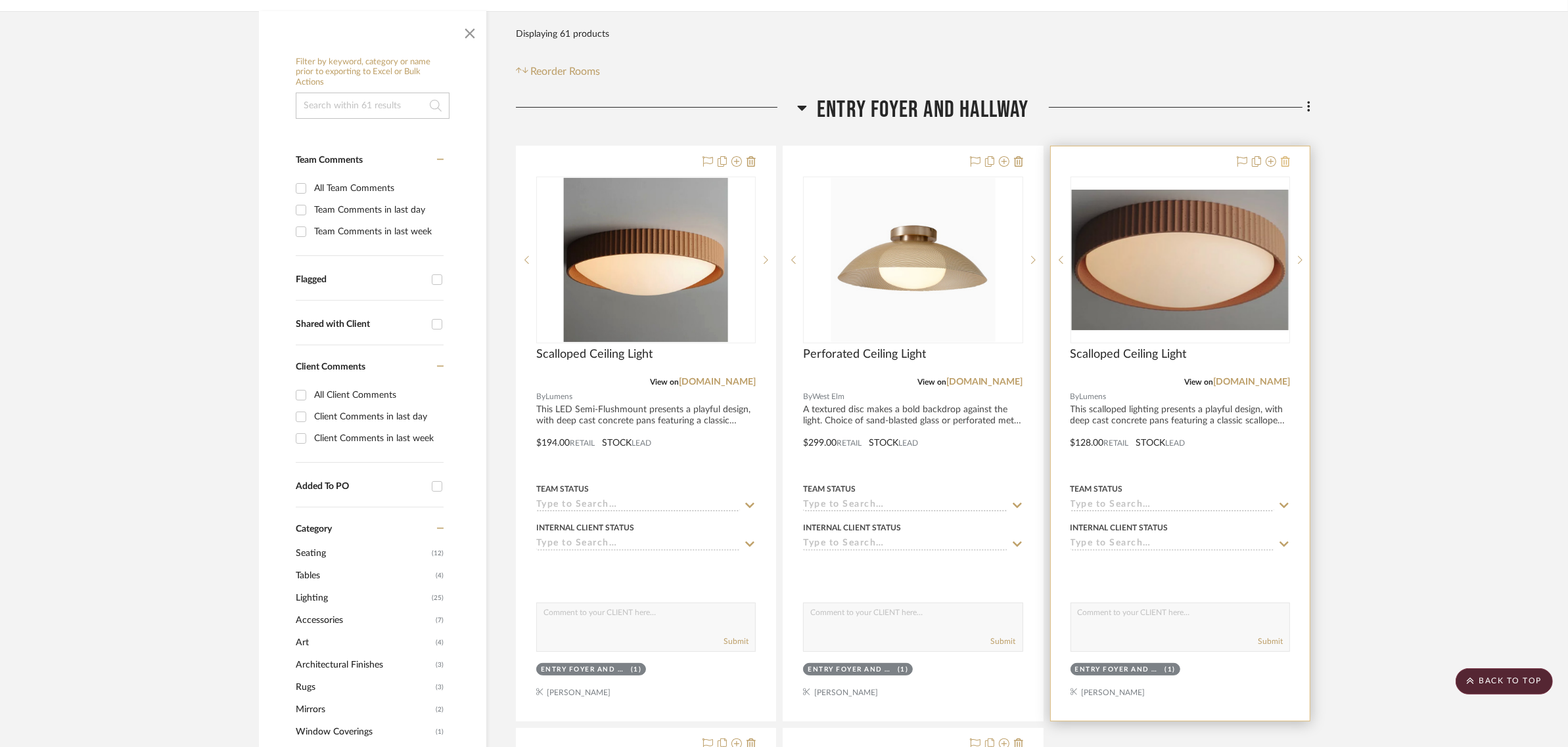
click at [1282, 157] on icon at bounding box center [1285, 162] width 9 height 11
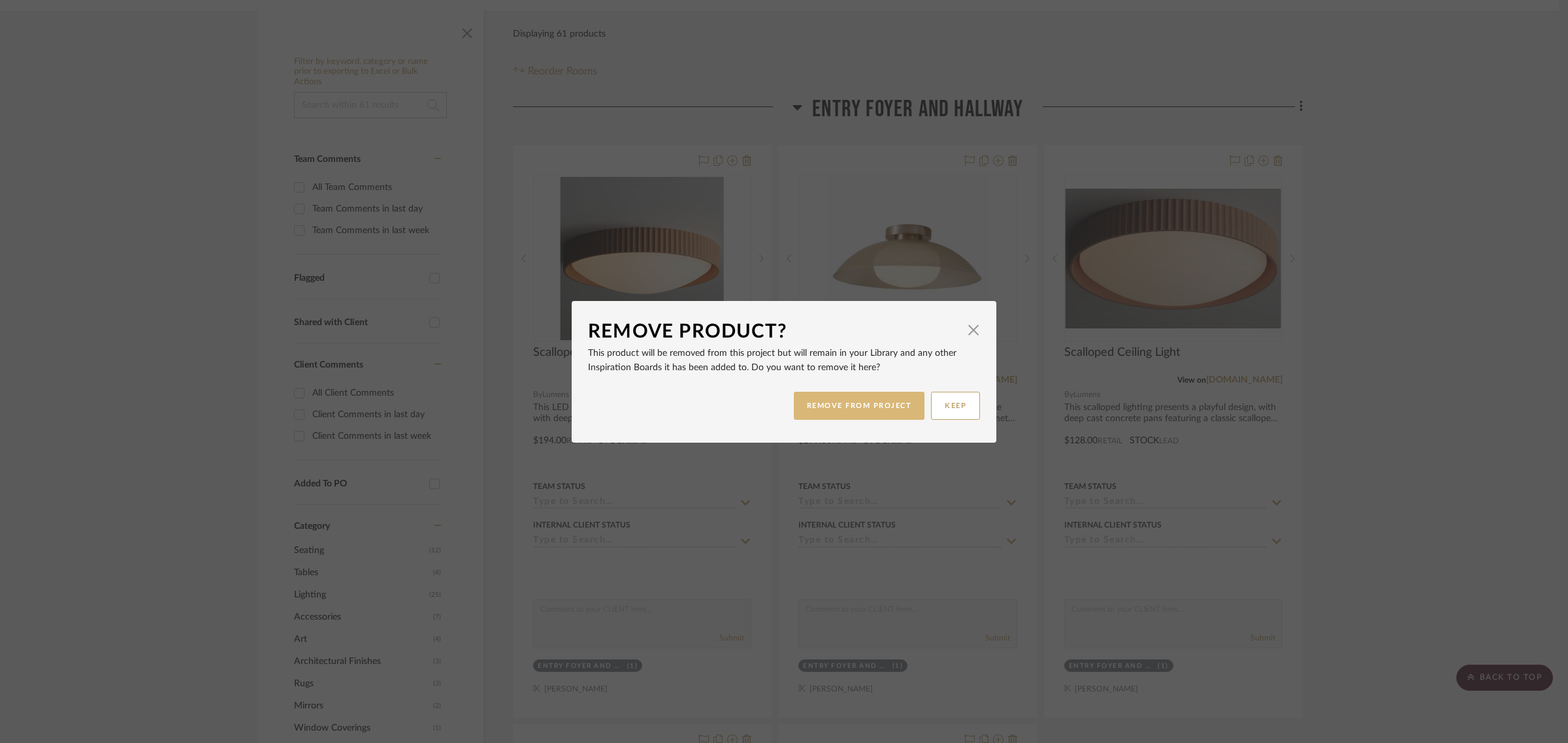
click at [858, 403] on button "REMOVE FROM PROJECT" at bounding box center [859, 406] width 131 height 28
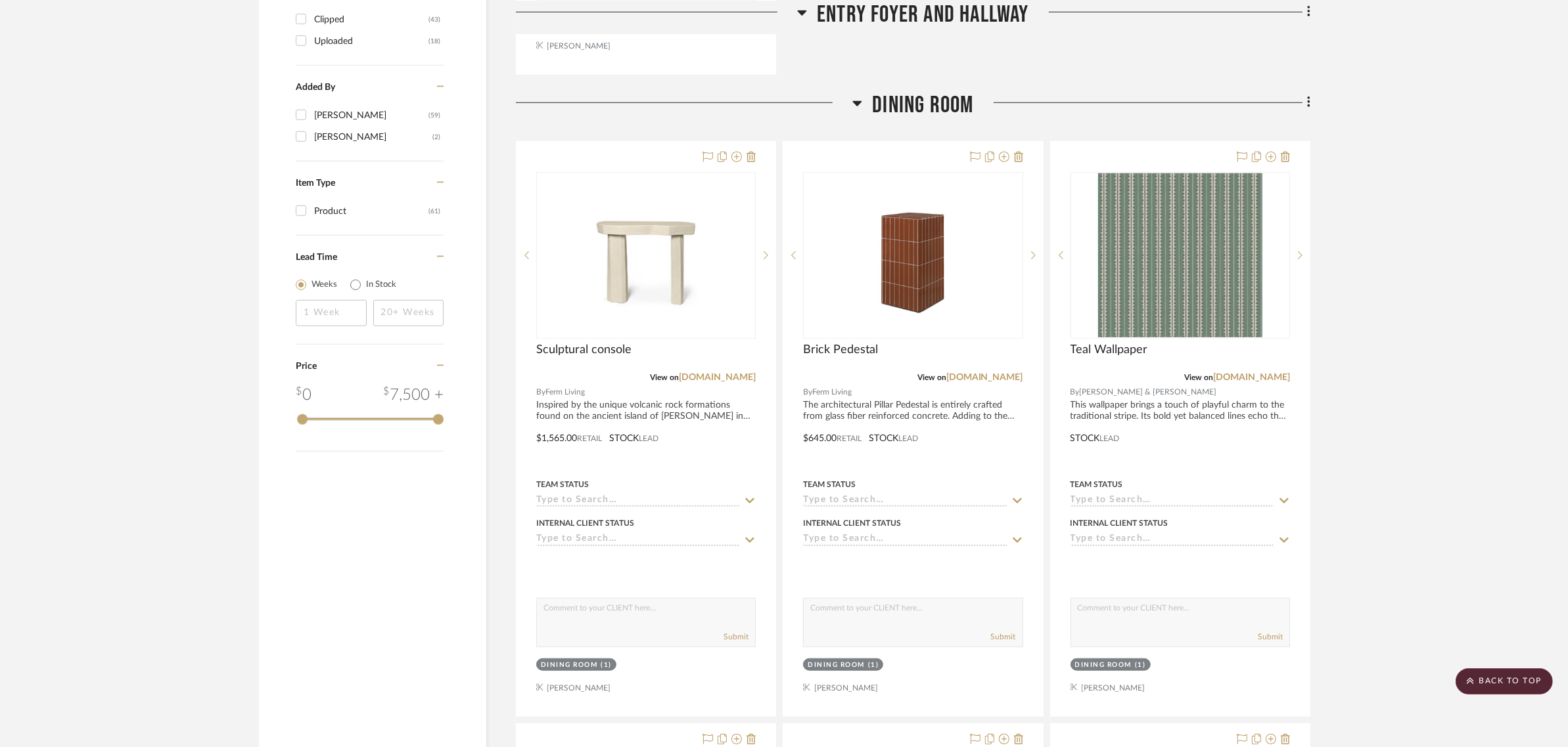
scroll to position [1478, 0]
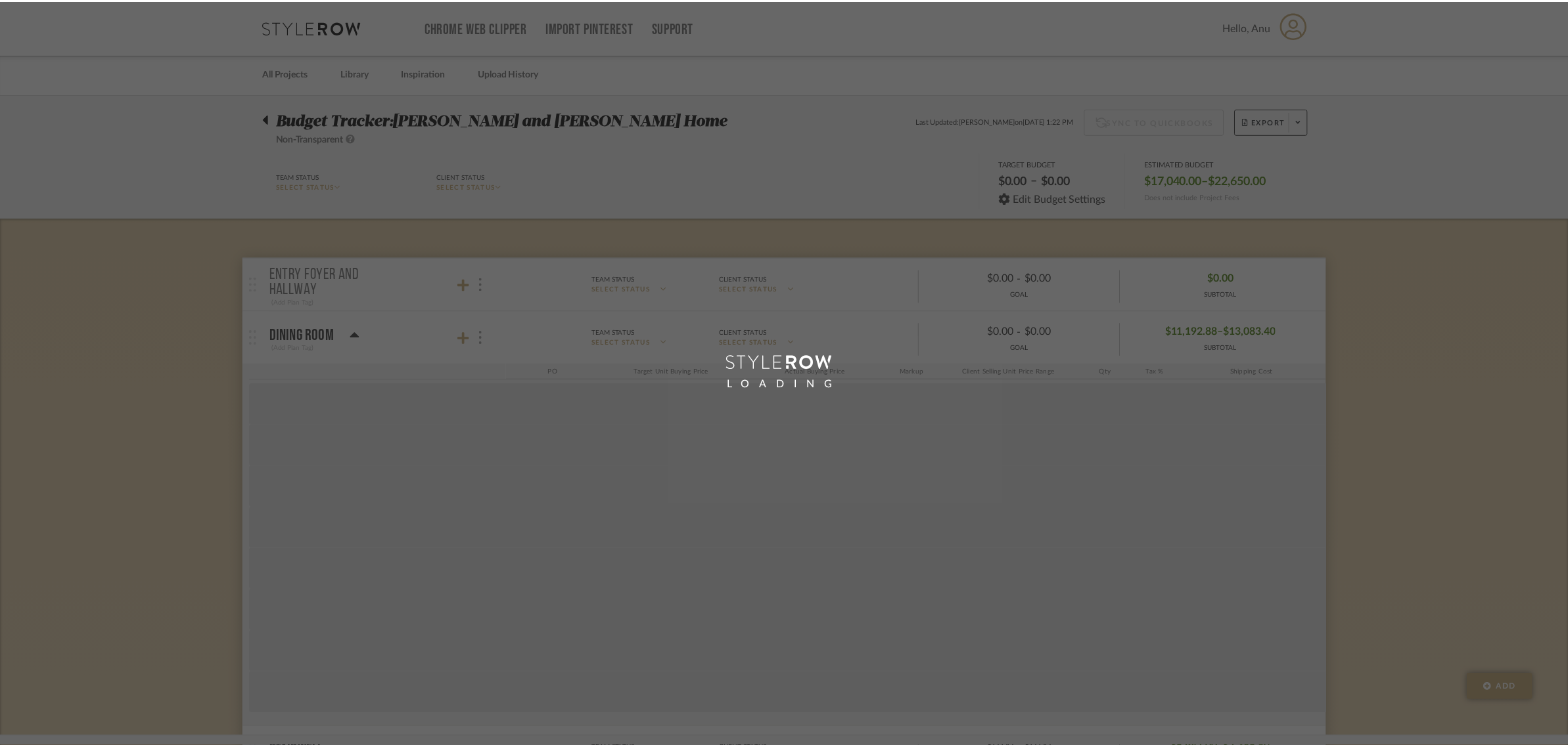
scroll to position [82, 0]
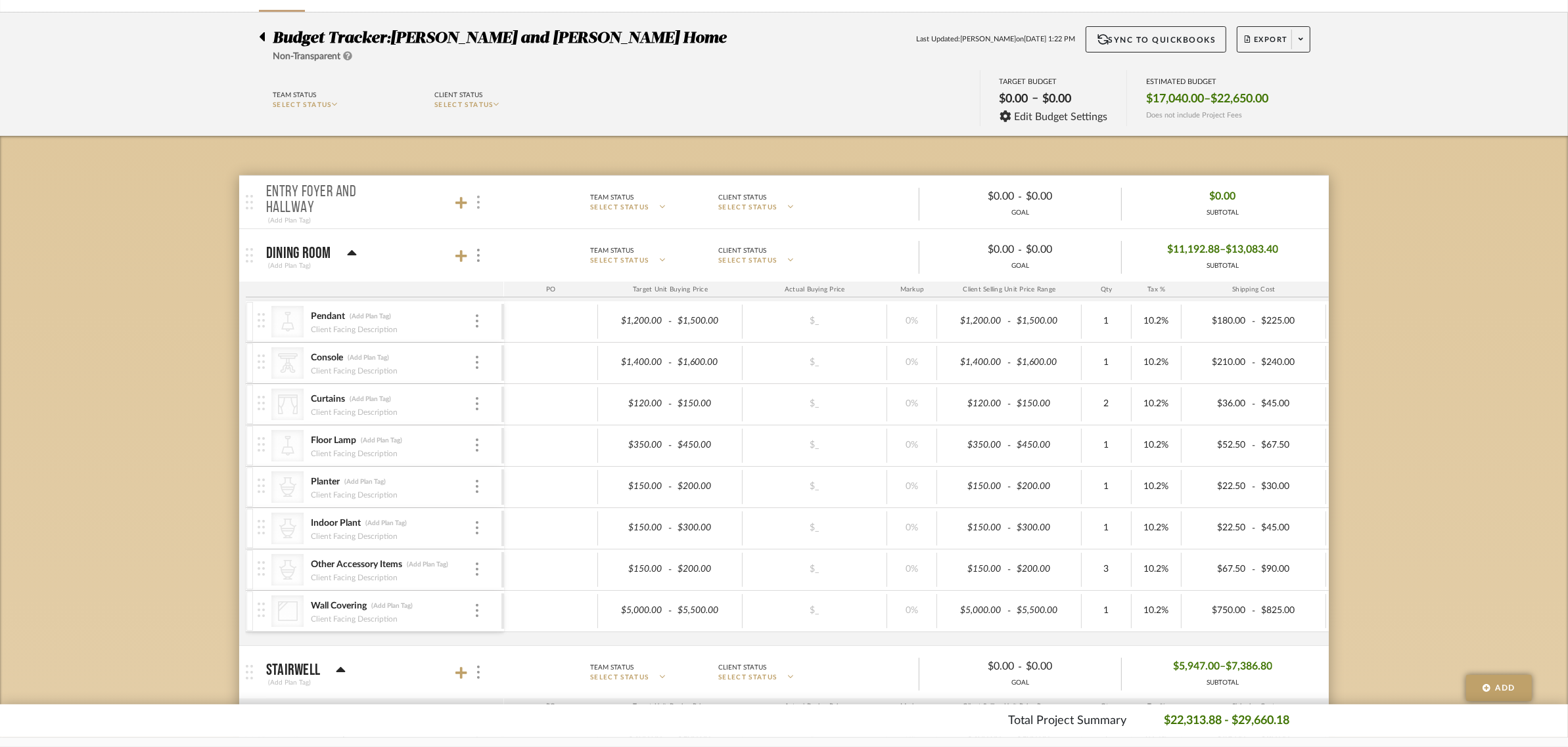
click at [475, 205] on div at bounding box center [477, 203] width 14 height 18
click at [480, 306] on input "Put this room on hold and exclude from the budget estimate." at bounding box center [484, 309] width 13 height 13
checkbox input "true"
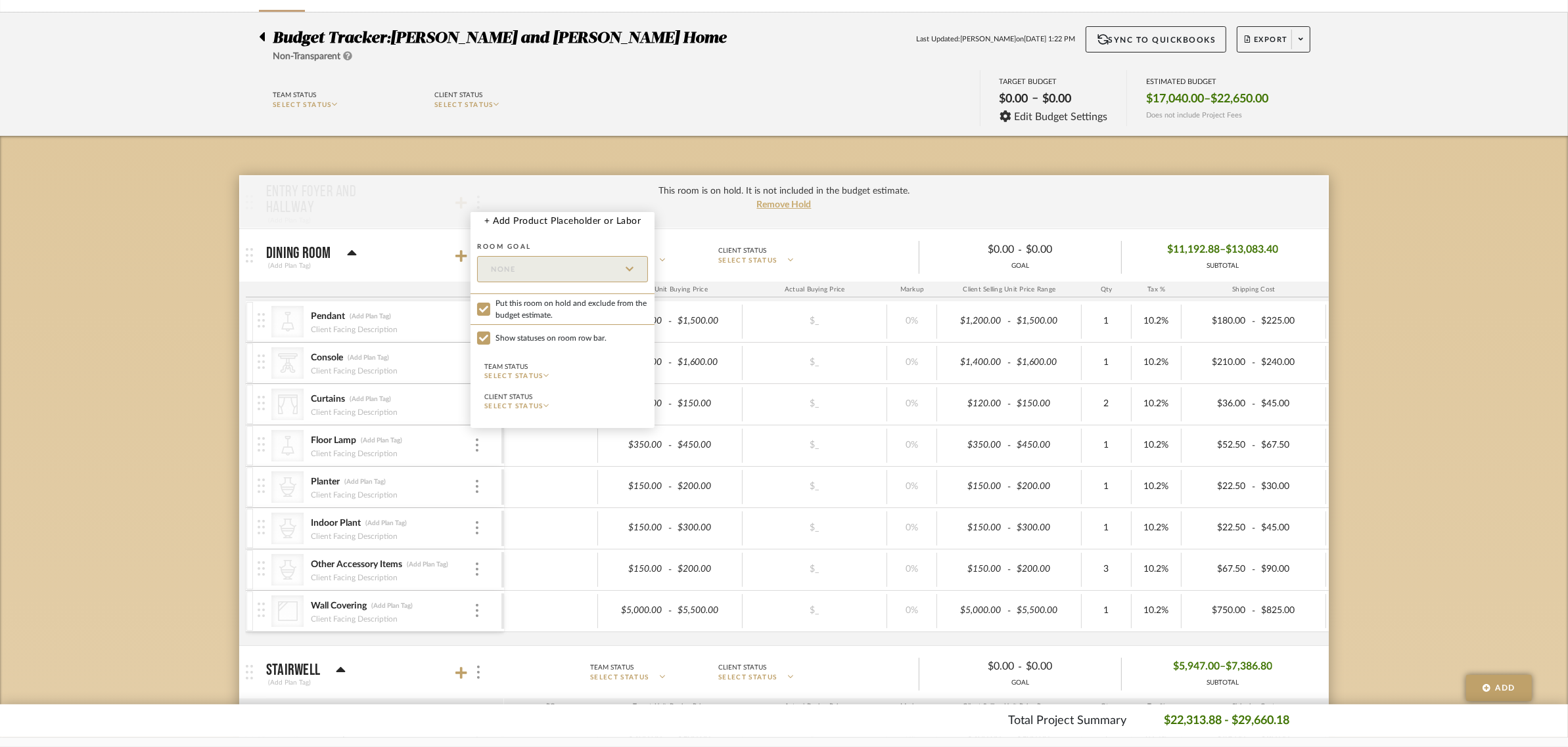
click at [1387, 283] on div at bounding box center [784, 374] width 1568 height 747
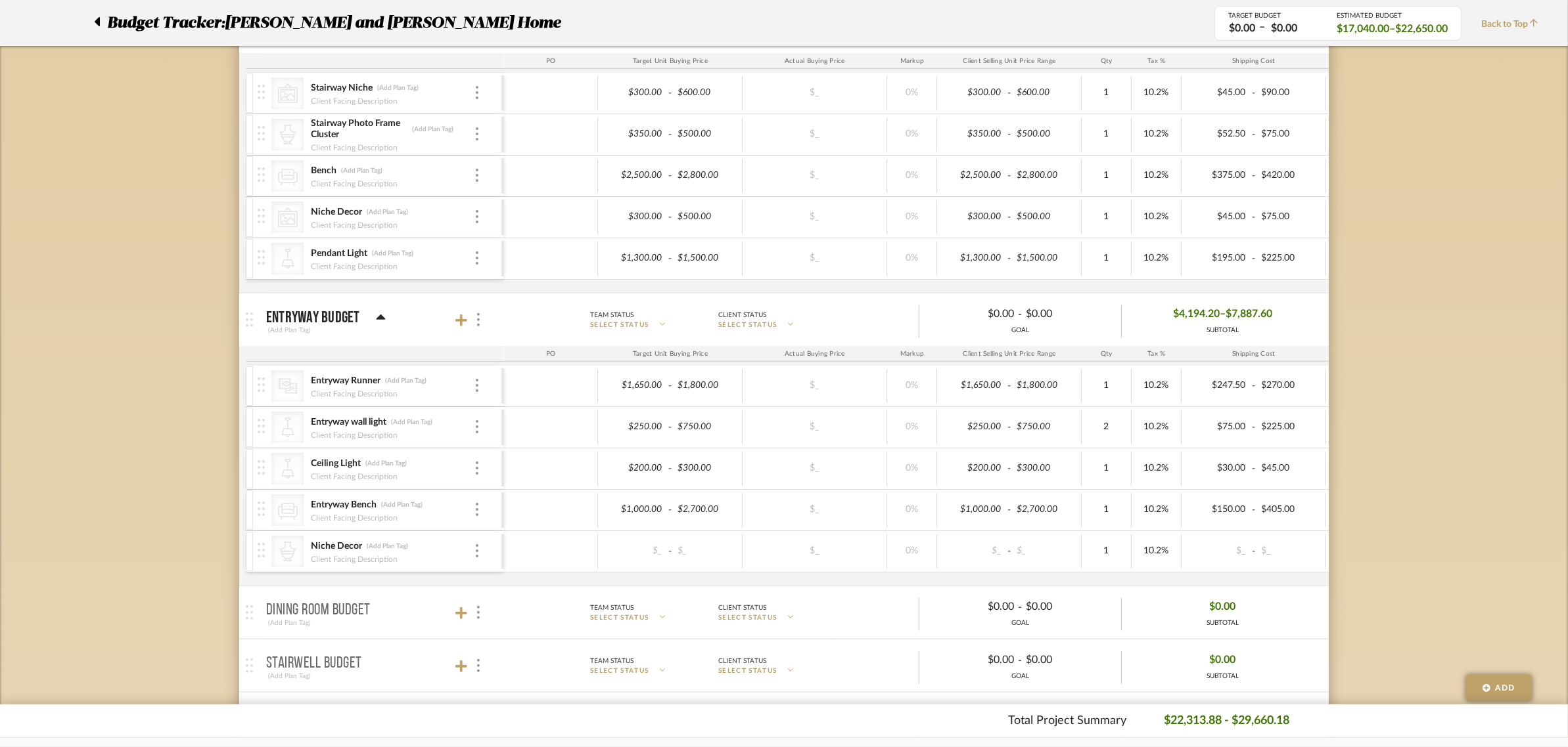
scroll to position [821, 0]
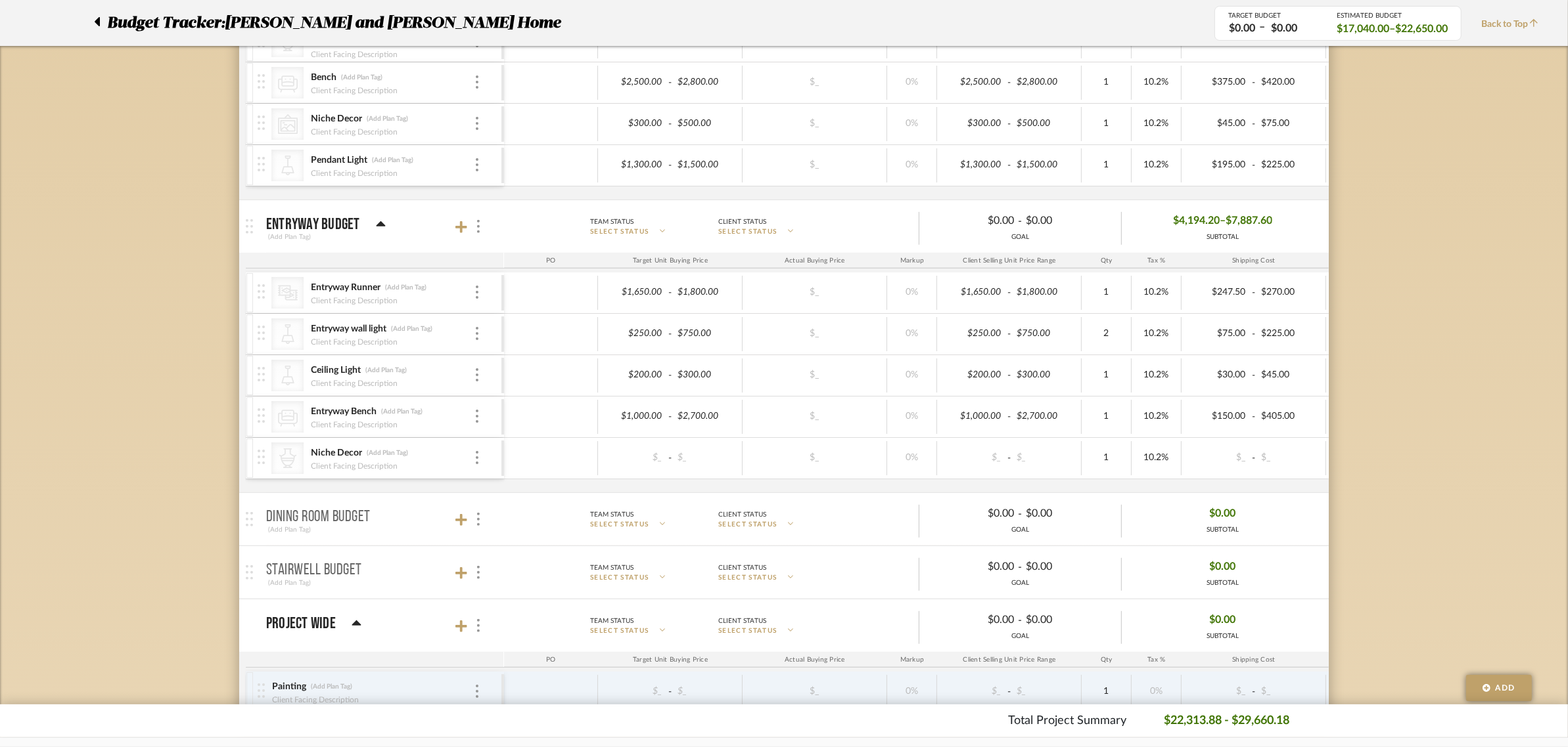
click at [1437, 373] on div "Budget Tracker: Natasha and Abhijit Home Non-Transparent Last Updated: Anu Kuru…" at bounding box center [784, 205] width 1568 height 1863
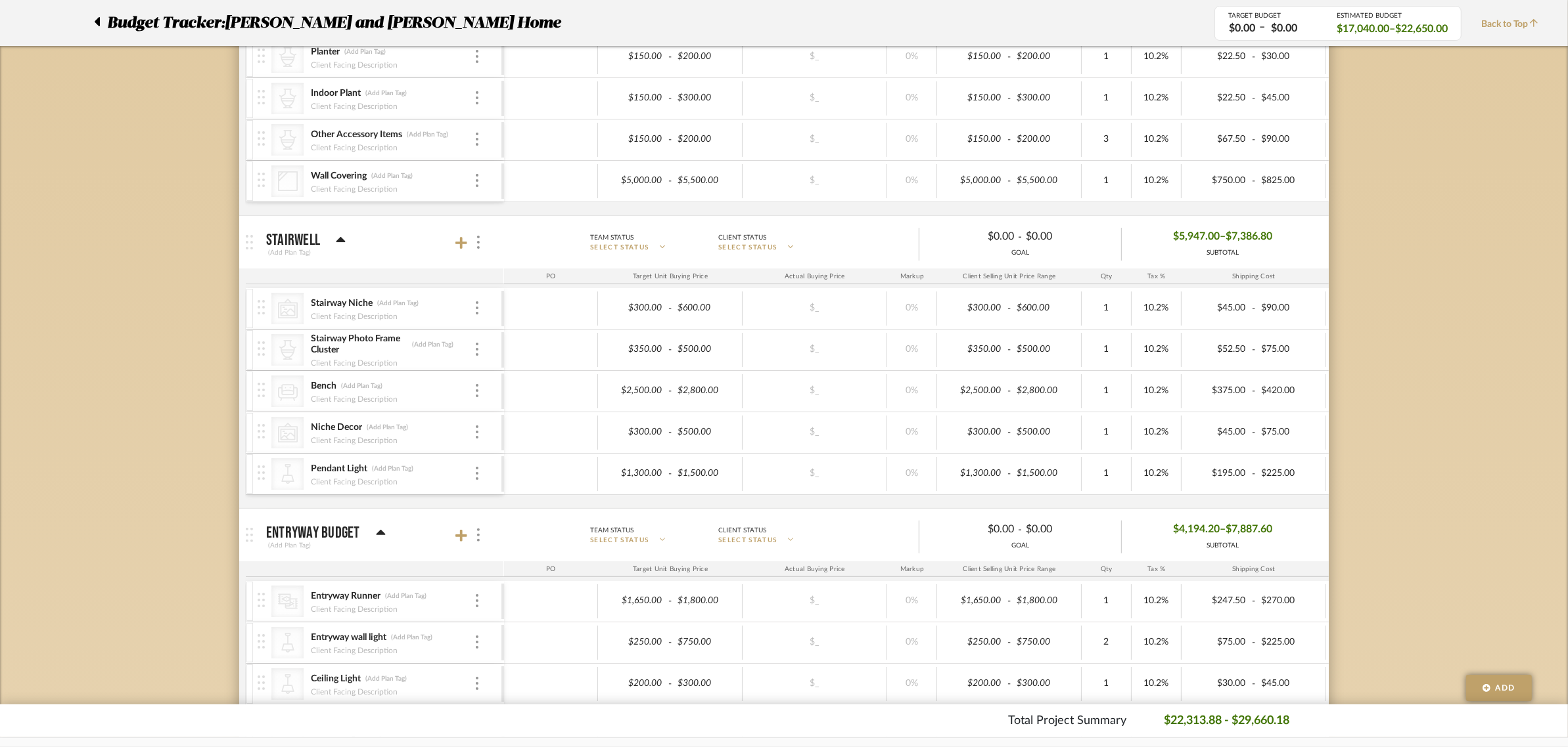
scroll to position [164, 0]
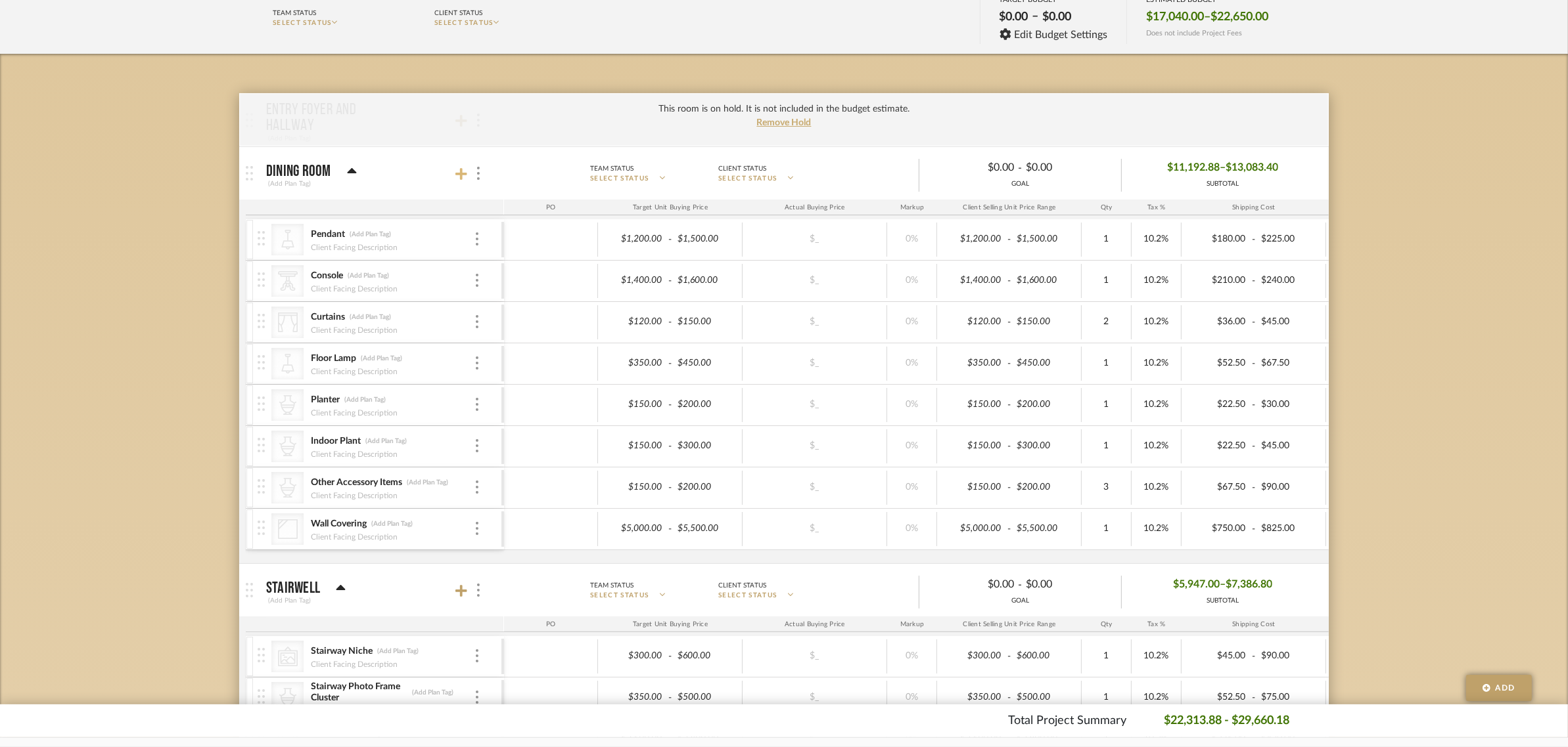
click at [457, 172] on icon at bounding box center [461, 174] width 12 height 13
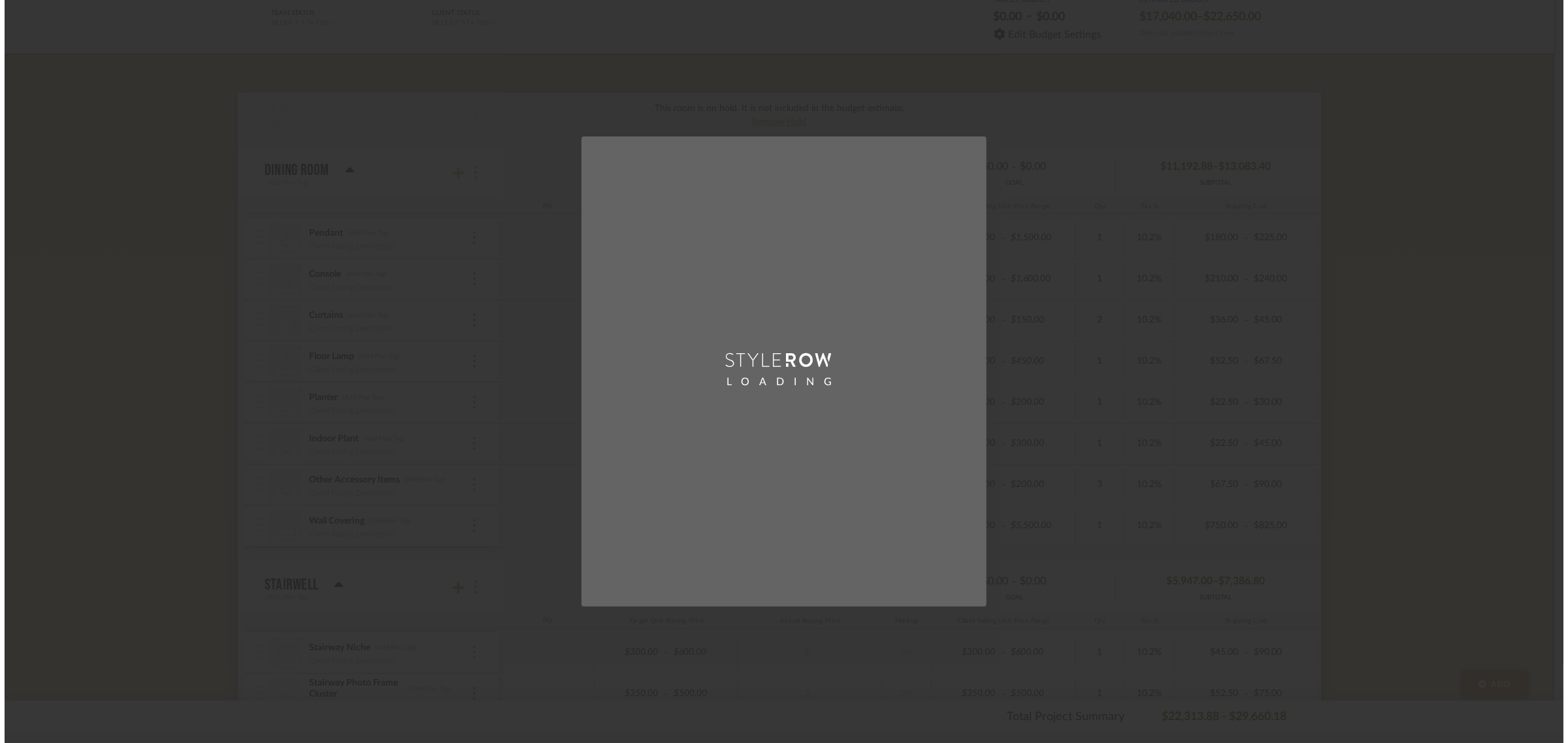
scroll to position [0, 0]
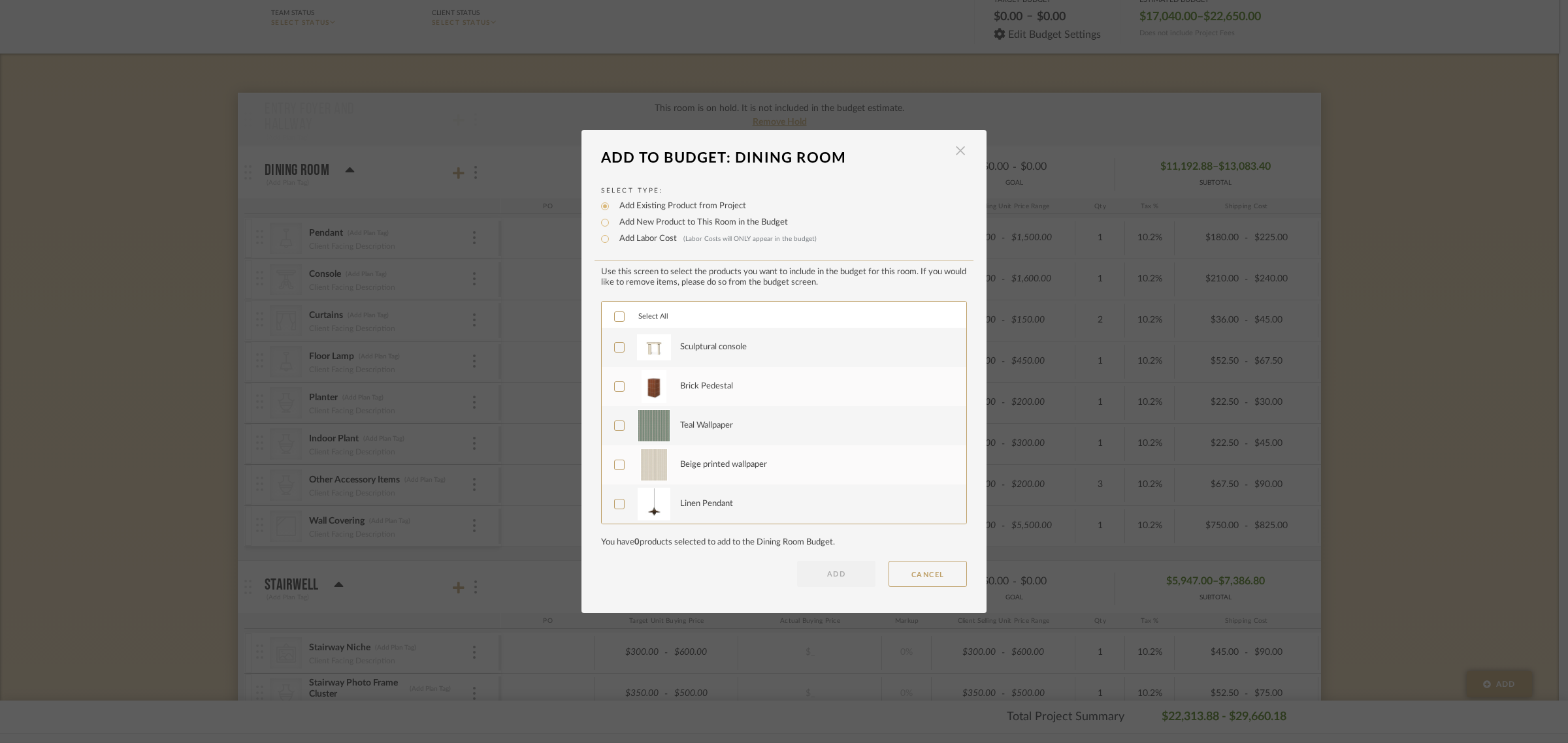
click at [954, 152] on span "button" at bounding box center [960, 151] width 26 height 26
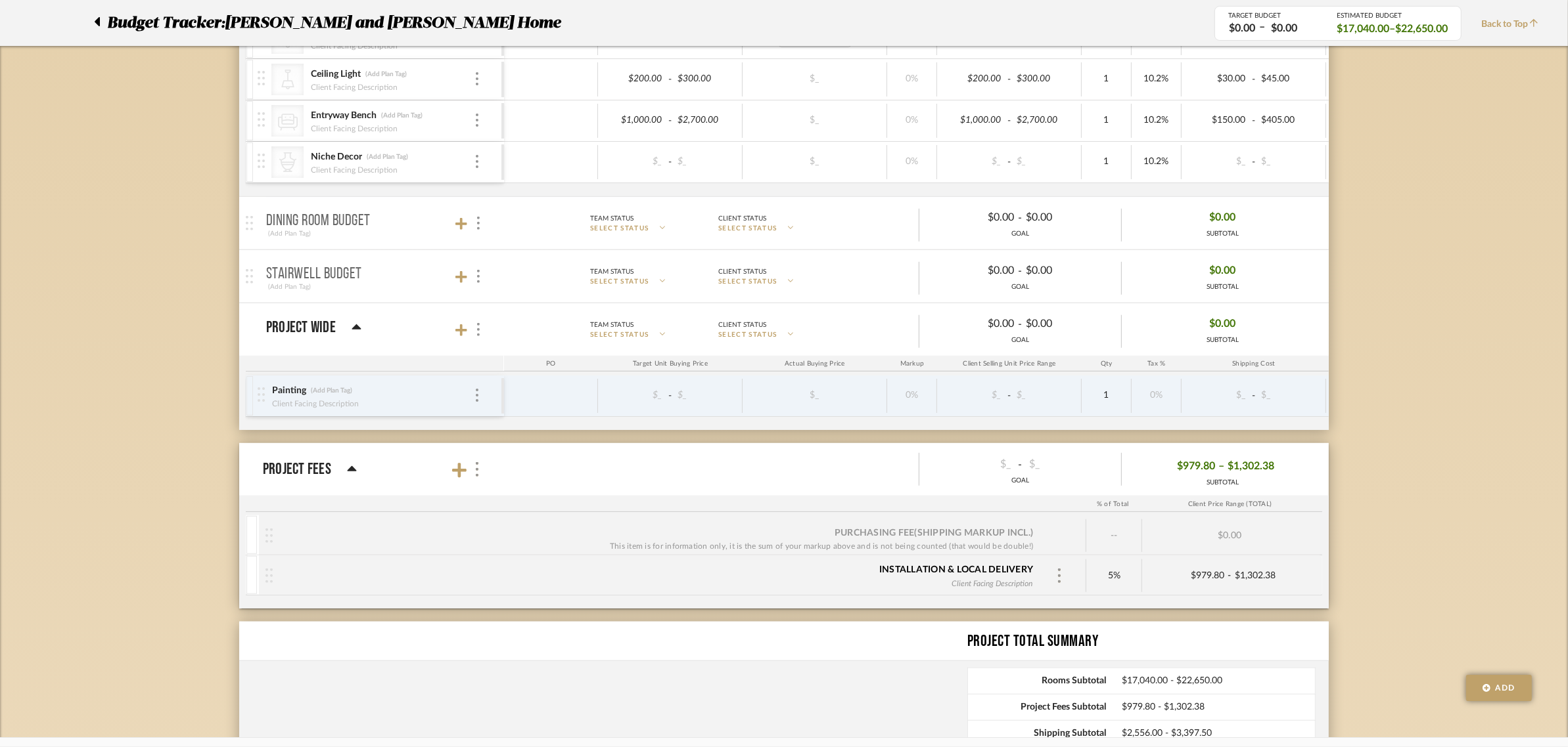
scroll to position [1029, 0]
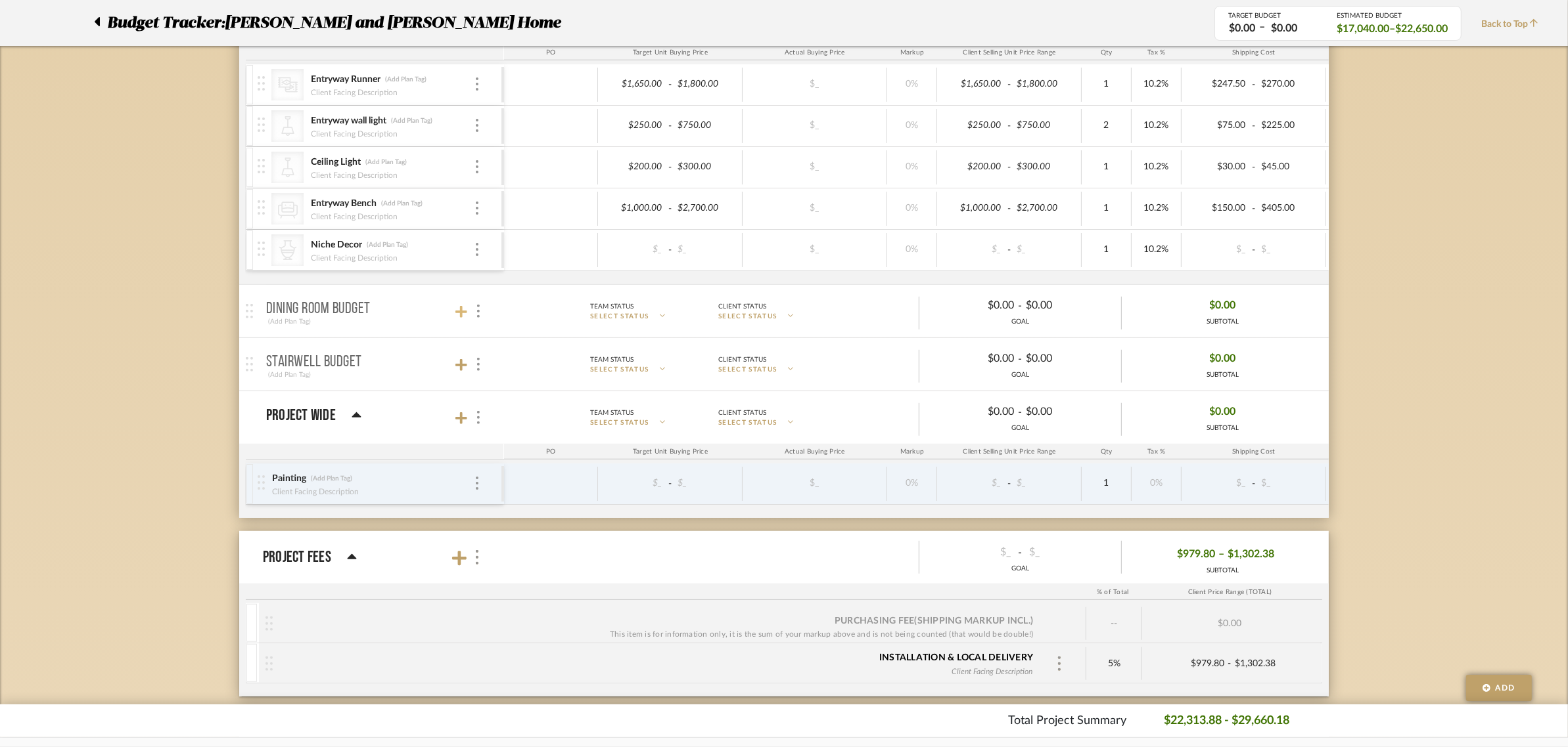
click at [460, 313] on icon at bounding box center [461, 312] width 12 height 12
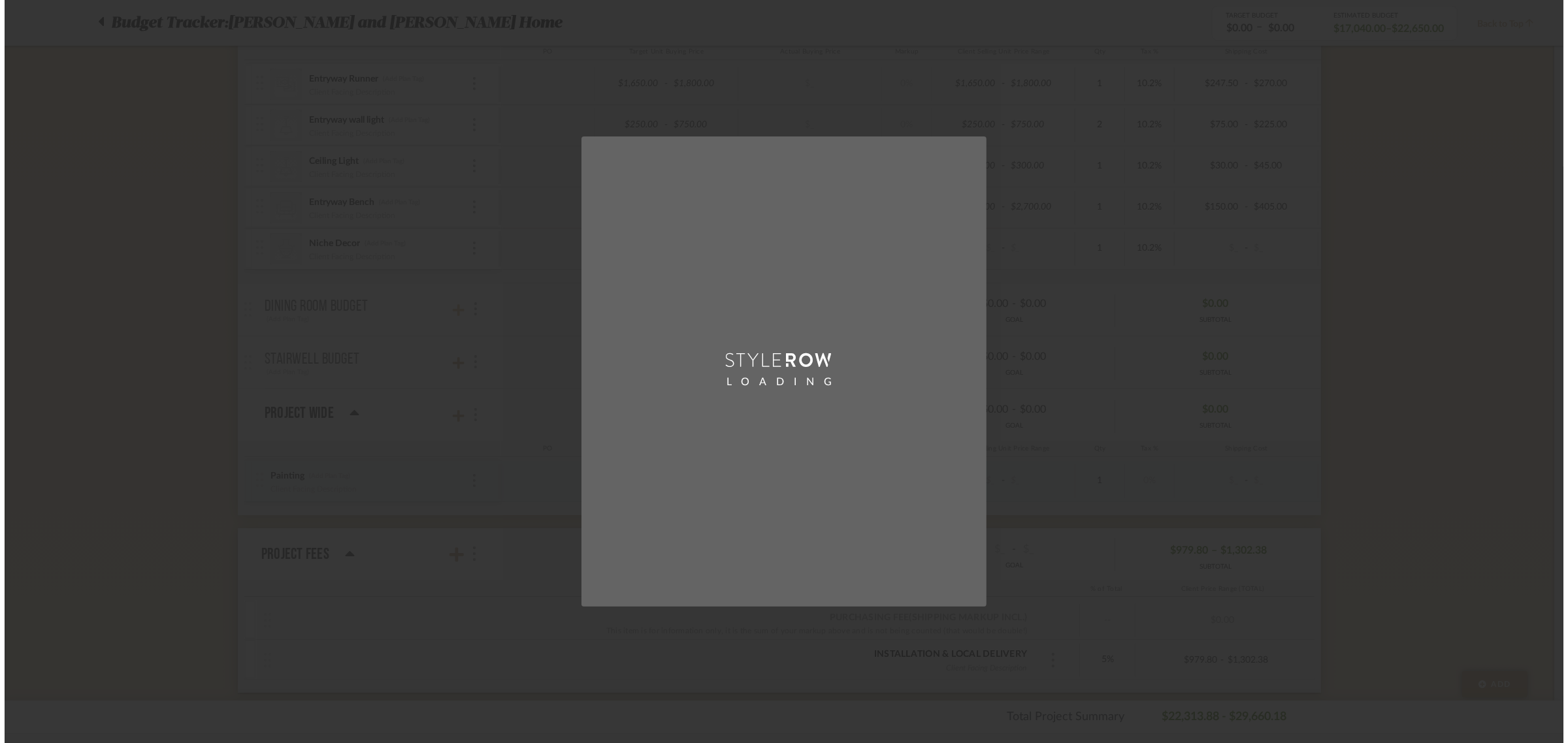
scroll to position [0, 0]
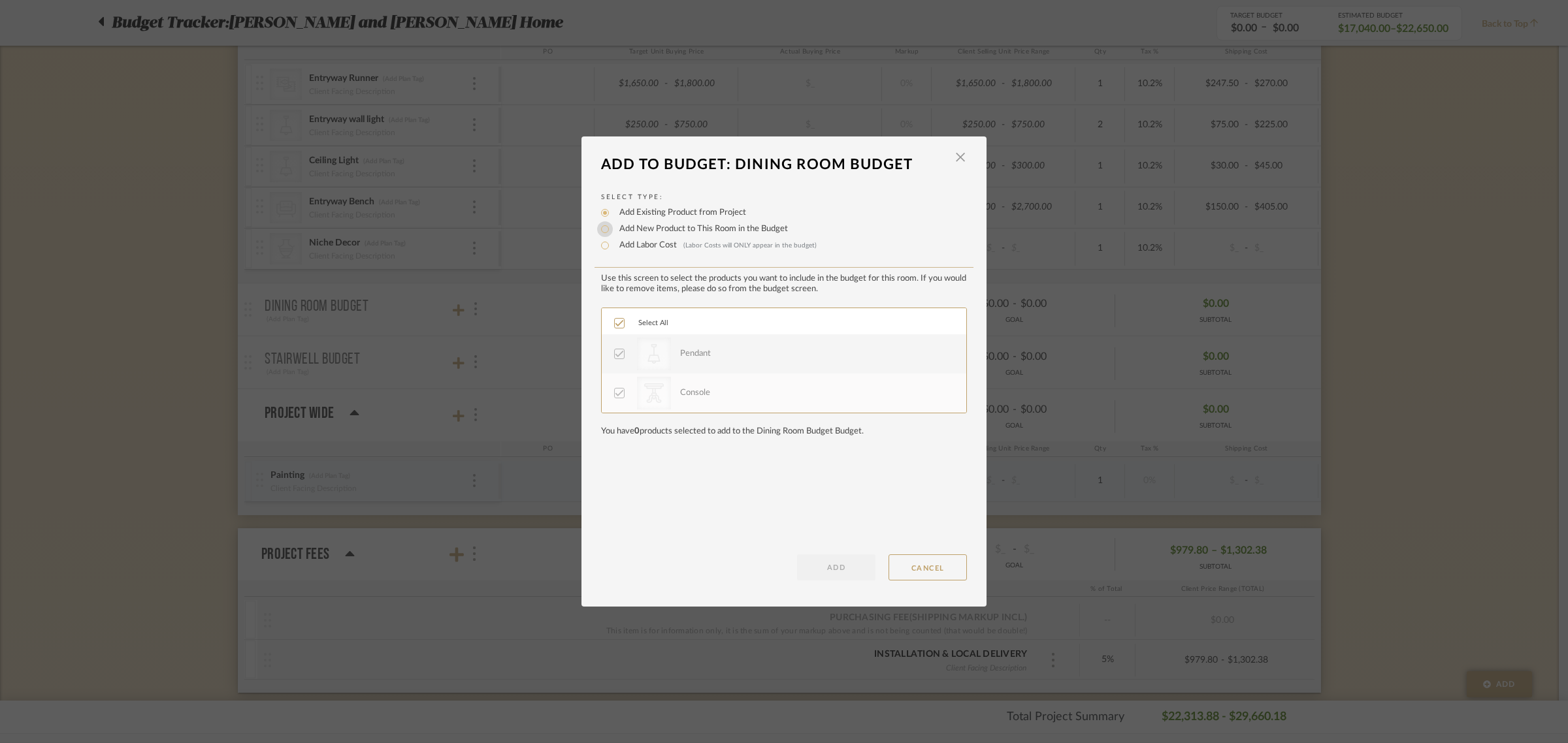
click at [597, 230] on input "Add New Product to This Room in the Budget" at bounding box center [605, 230] width 16 height 16
radio input "true"
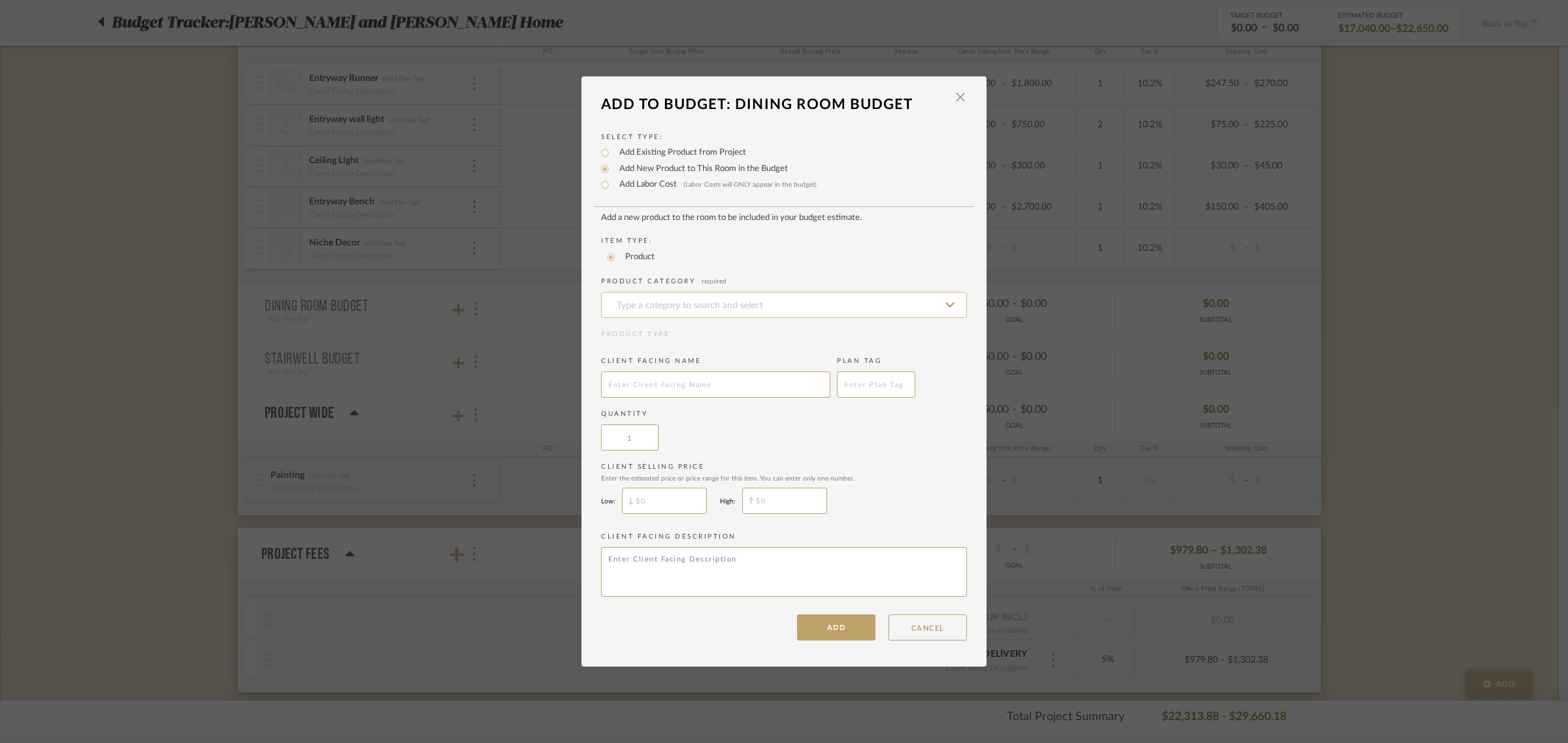
click at [619, 301] on input at bounding box center [784, 305] width 366 height 26
click at [634, 339] on span "Wallcovering" at bounding box center [646, 336] width 72 height 9
type input "Wallcovering"
click at [627, 379] on input "text" at bounding box center [716, 385] width 230 height 26
type input "Wallcovering"
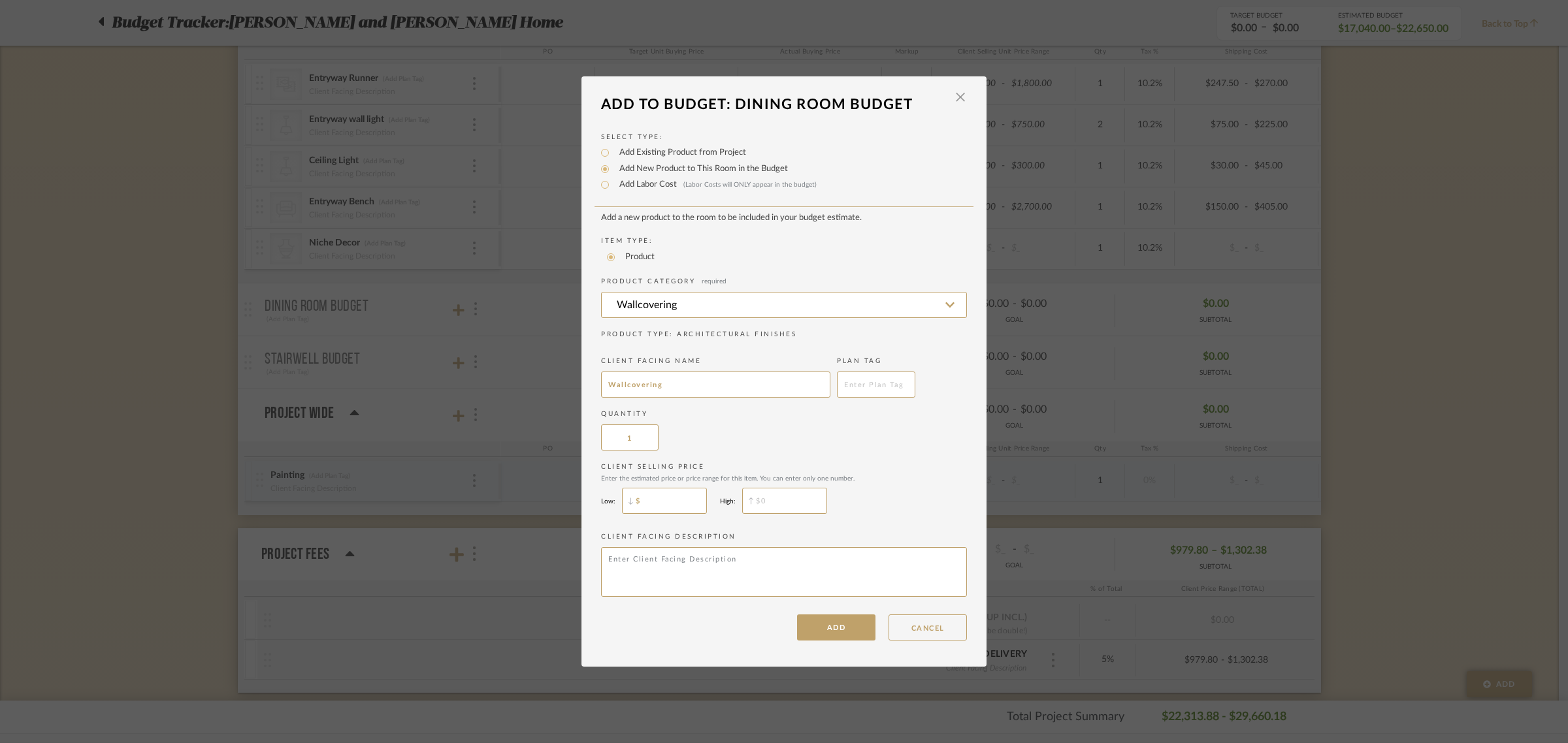
click at [644, 500] on input "$" at bounding box center [665, 501] width 85 height 26
type input "$500"
click at [761, 495] on input "$" at bounding box center [784, 501] width 85 height 26
type input "$1,000"
click at [908, 496] on div "Client Selling Price Enter the estimated price or price range for this item. Yo…" at bounding box center [784, 491] width 366 height 58
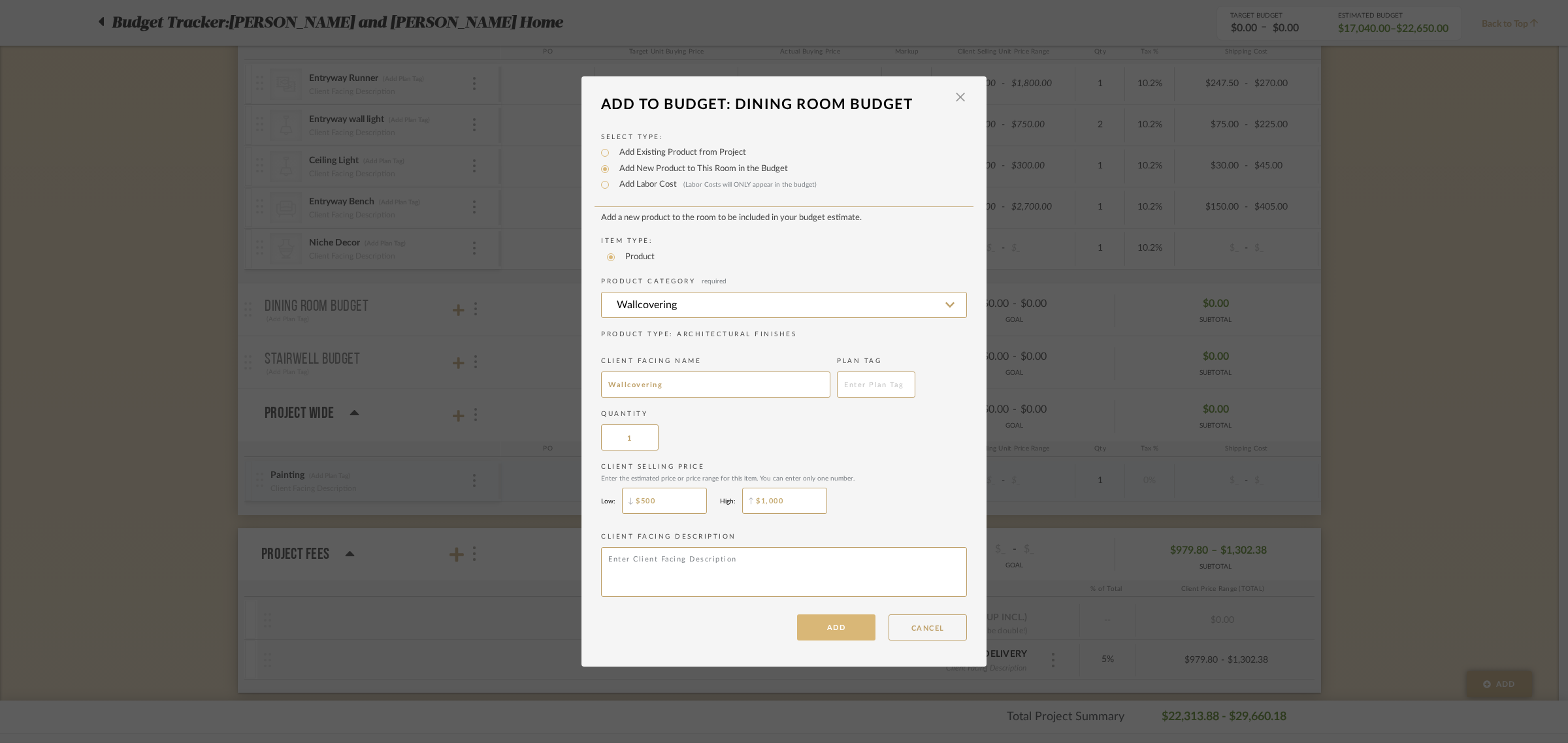
click at [829, 625] on button "ADD" at bounding box center [836, 628] width 78 height 26
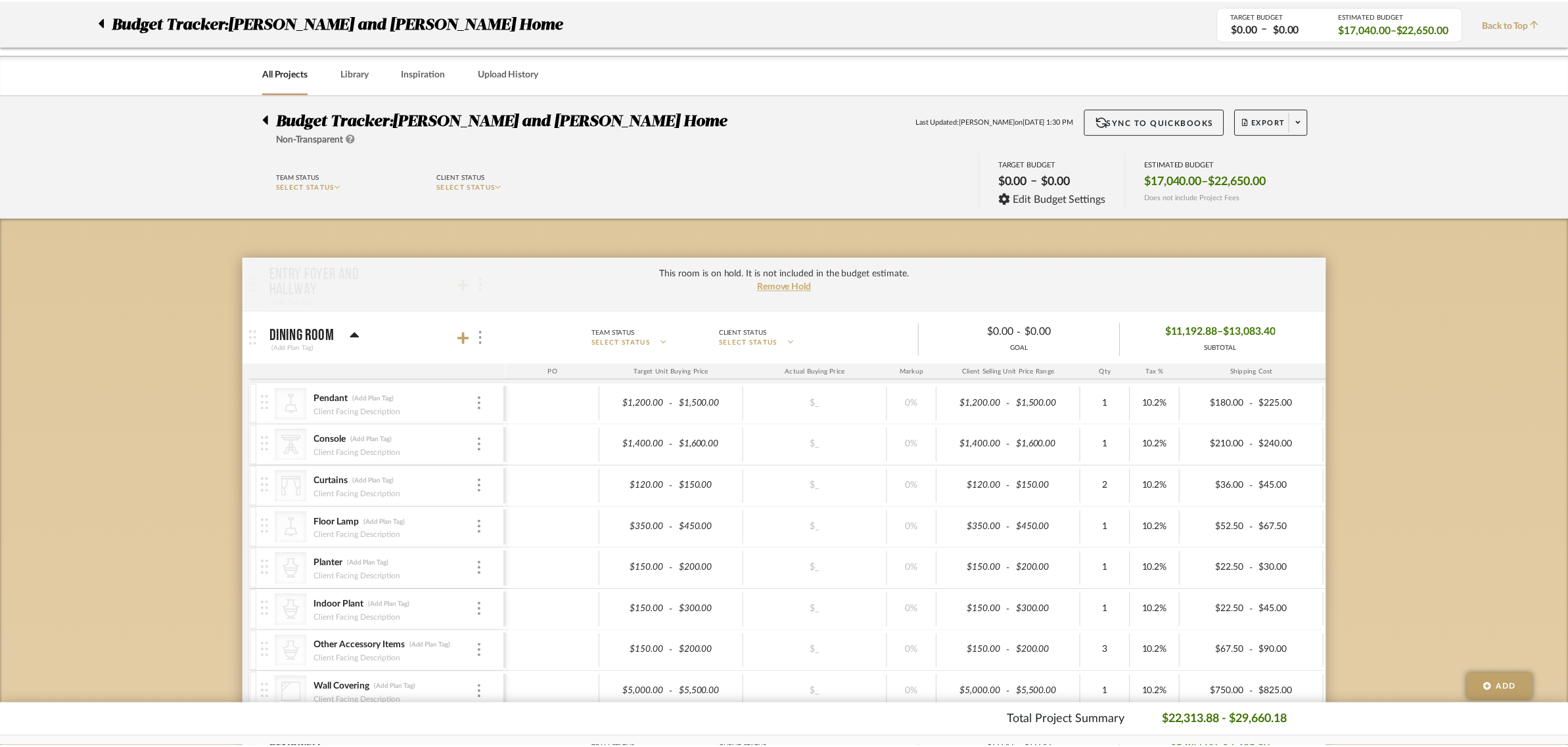
scroll to position [1029, 0]
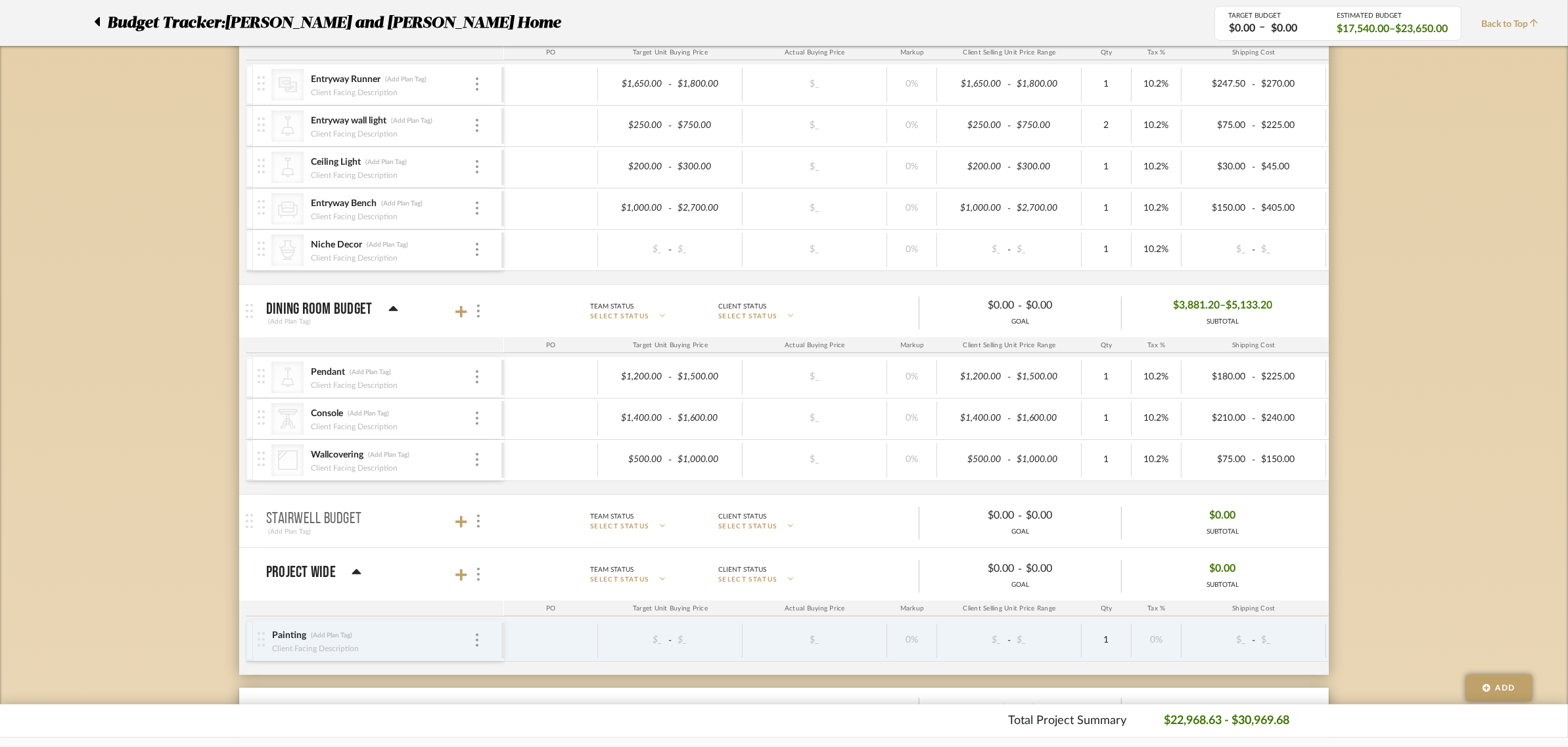
click at [1460, 330] on div "Budget Tracker: Natasha and Abhijit Home Non-Transparent Last Updated: Anu Kuru…" at bounding box center [784, 76] width 1568 height 2020
click at [478, 316] on img at bounding box center [478, 311] width 3 height 13
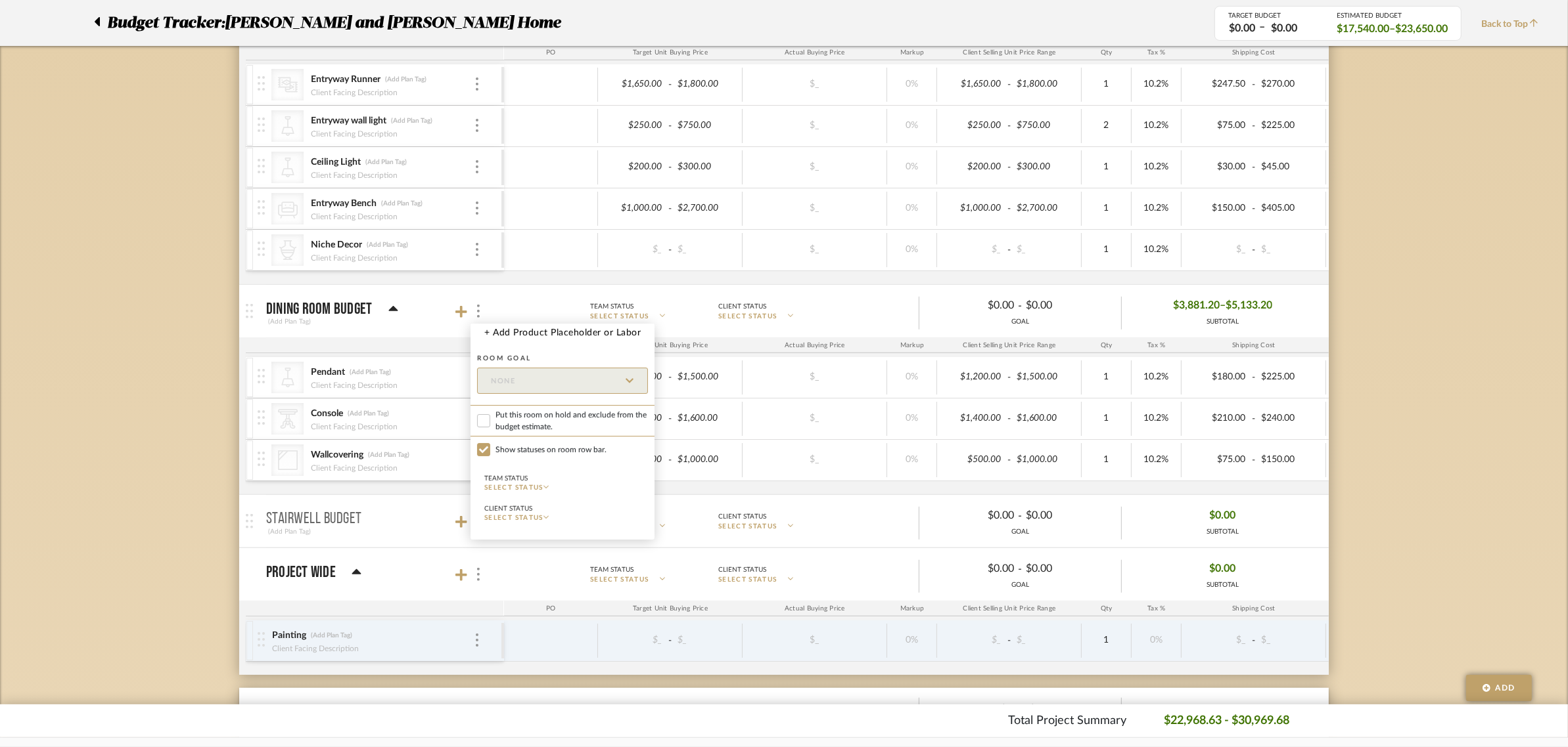
click at [459, 315] on div at bounding box center [784, 374] width 1568 height 747
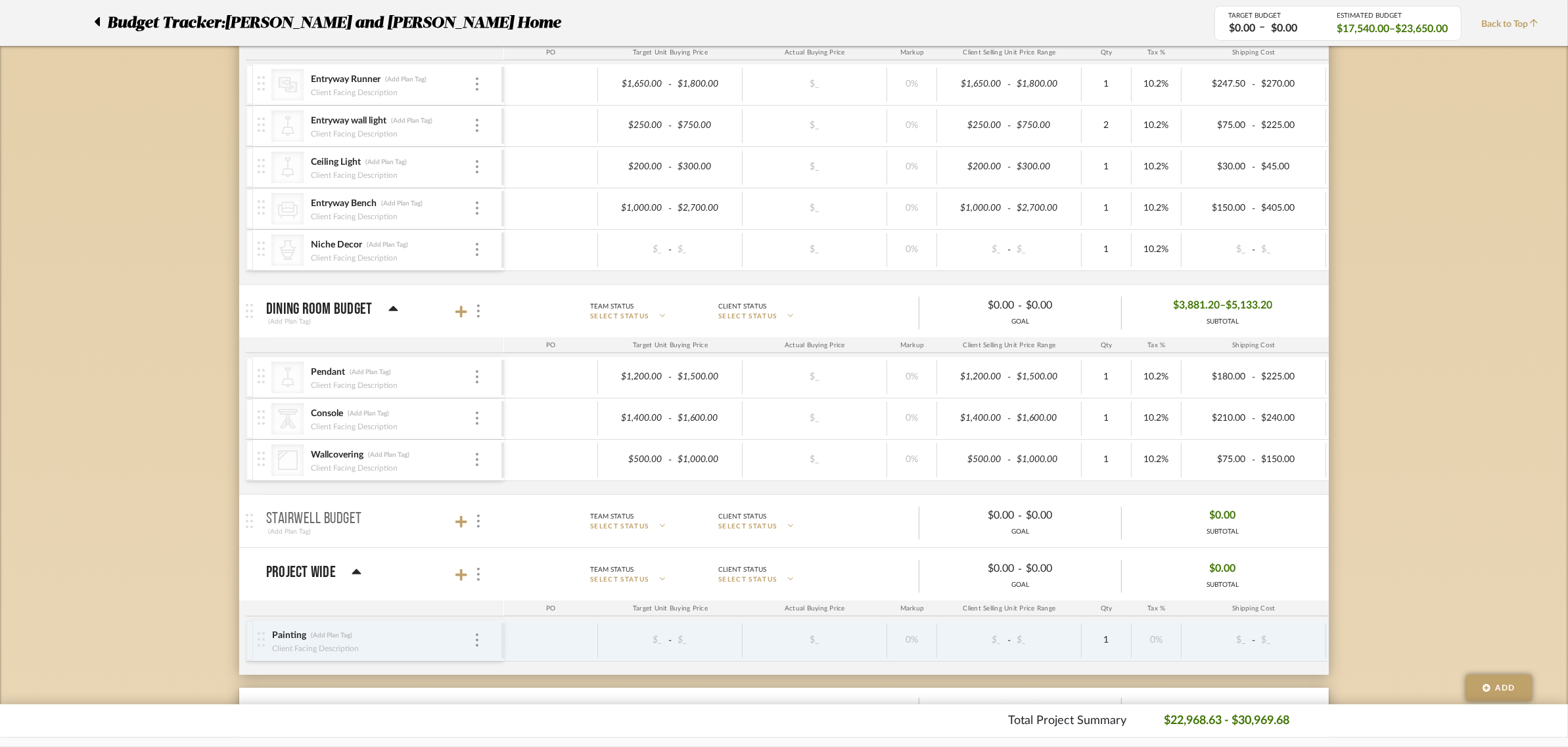
click at [459, 315] on icon at bounding box center [461, 312] width 12 height 12
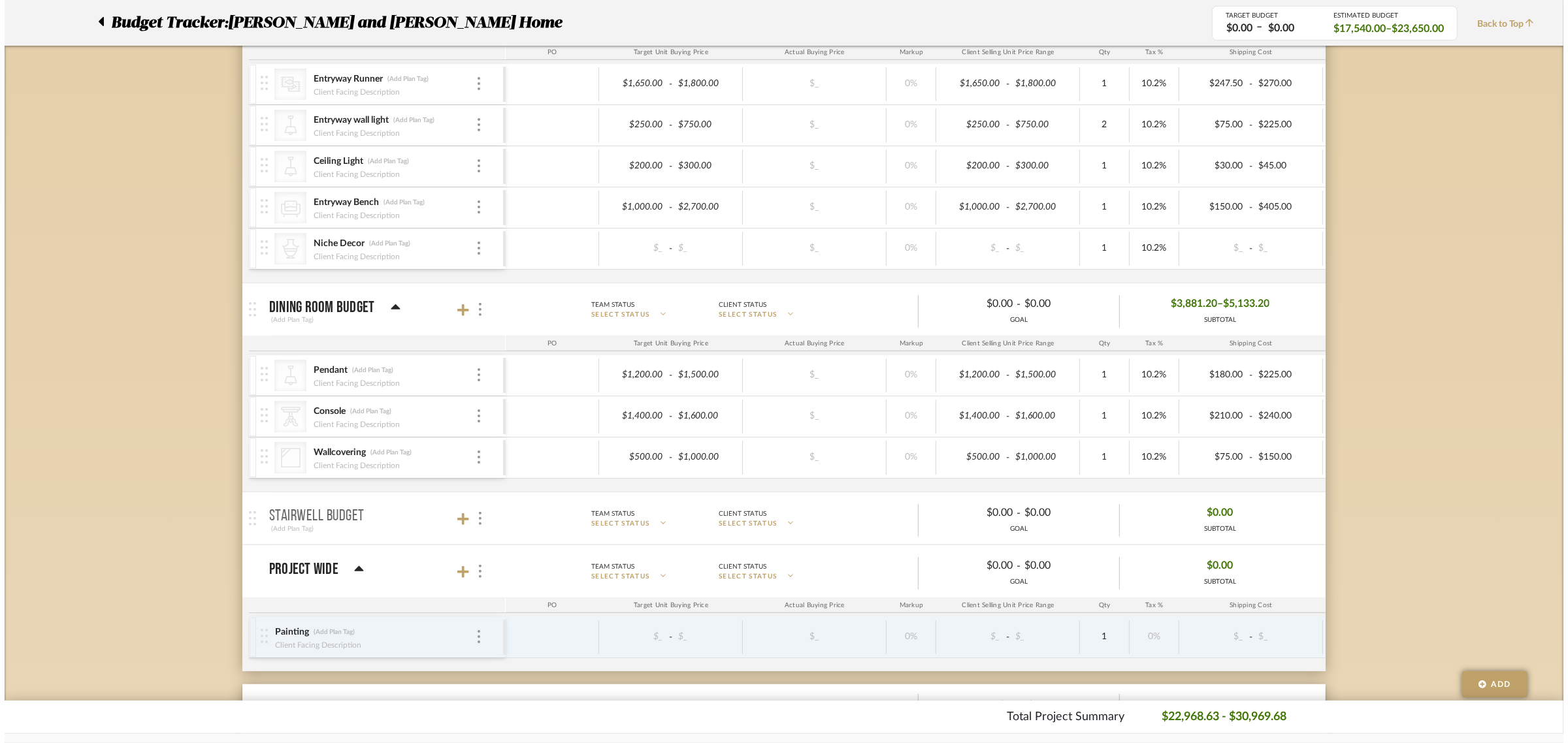
scroll to position [0, 0]
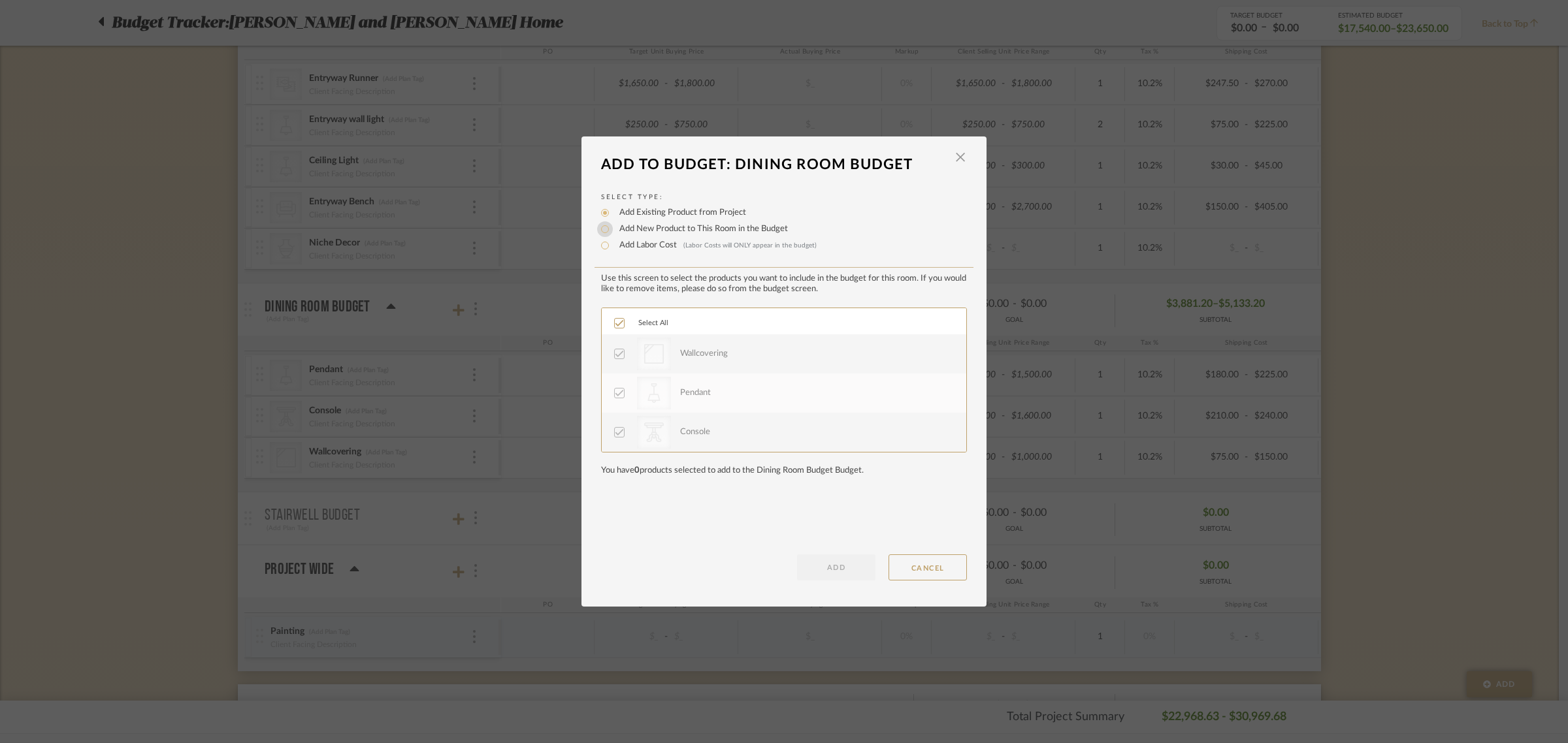
click at [604, 224] on input "Add New Product to This Room in the Budget" at bounding box center [605, 230] width 16 height 16
radio input "true"
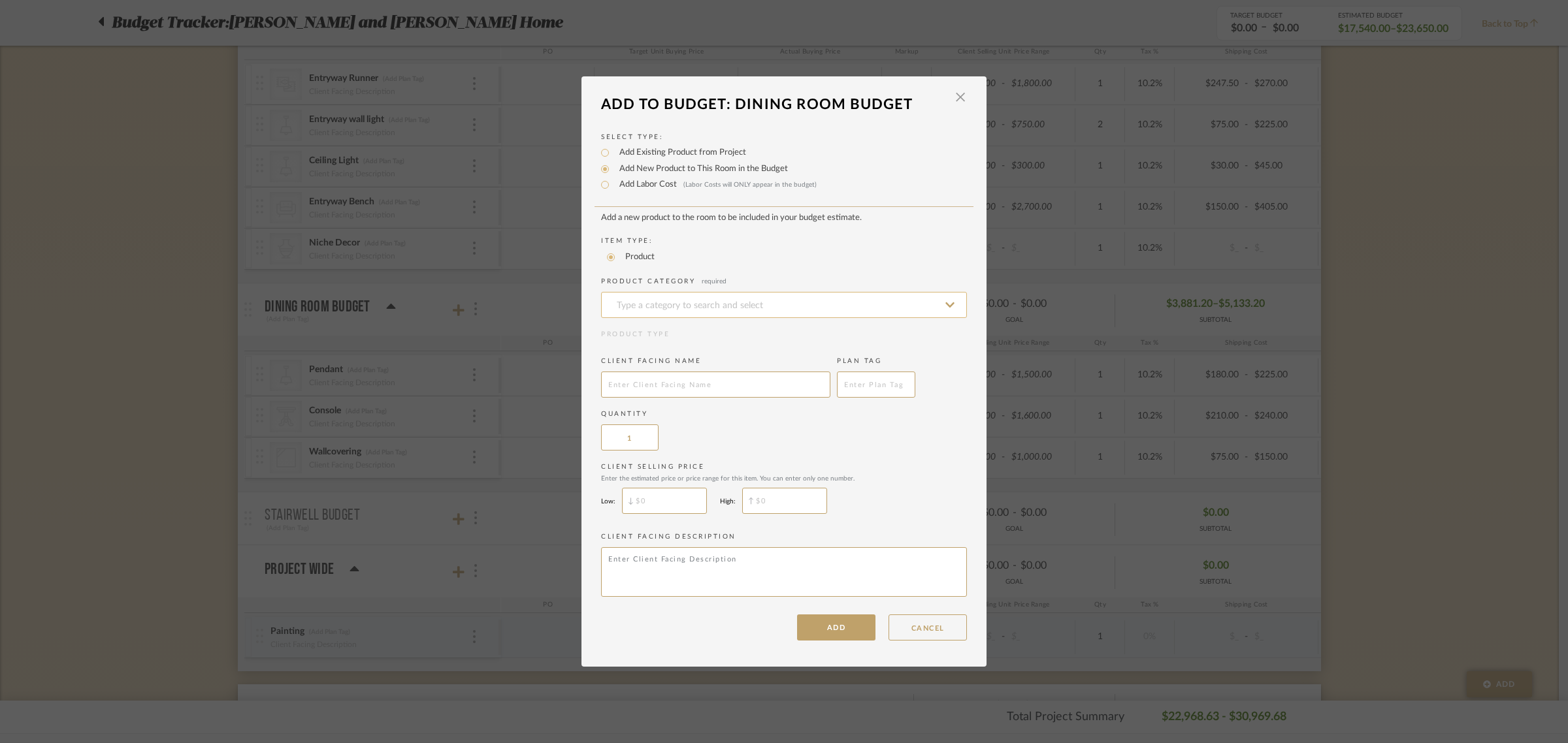
click at [631, 300] on input at bounding box center [784, 305] width 366 height 26
click at [639, 327] on div "Console Tables" at bounding box center [779, 336] width 364 height 33
type input "Console Tables"
click at [635, 373] on input "text" at bounding box center [716, 385] width 230 height 26
type input "Console Table"
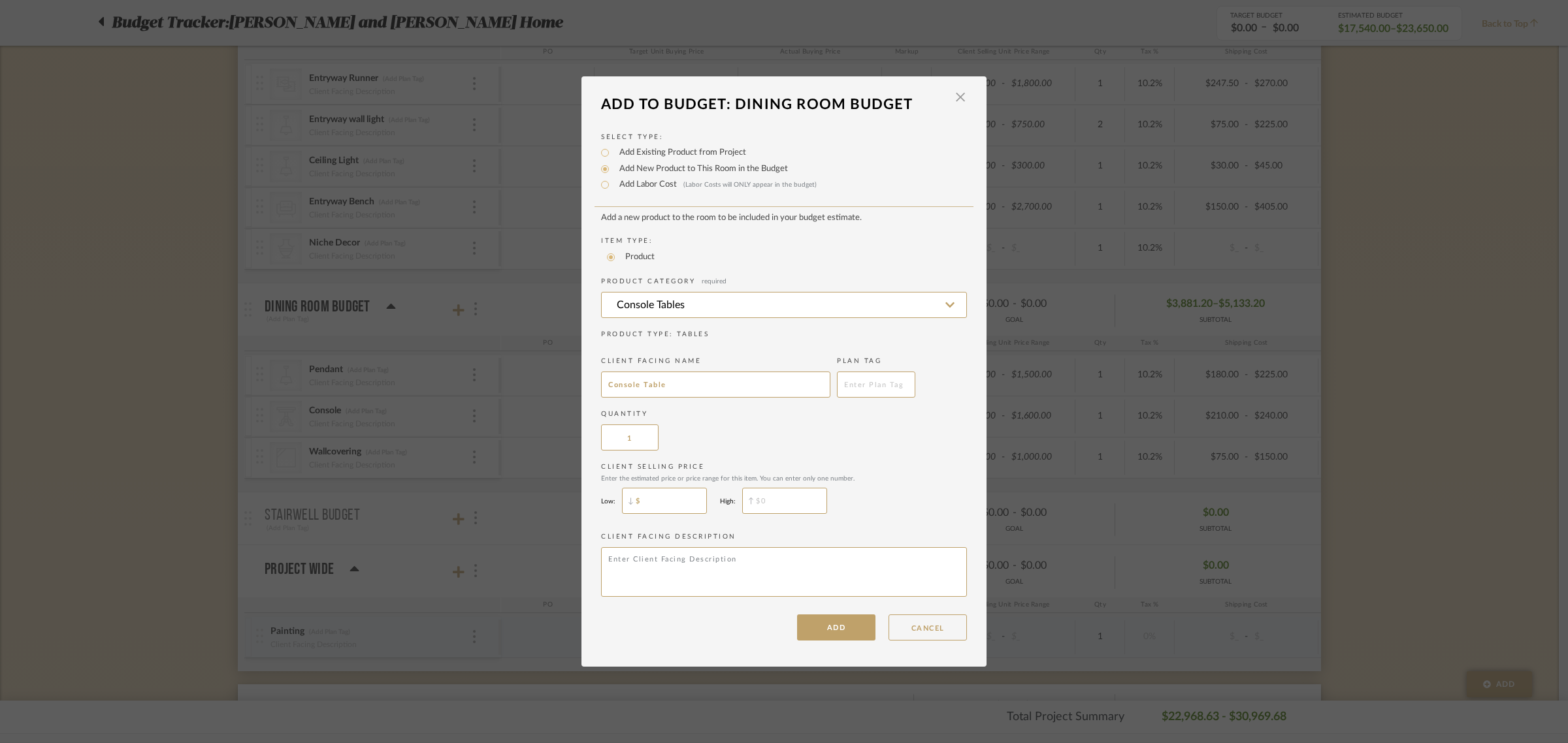
click at [667, 500] on input "$" at bounding box center [665, 501] width 85 height 26
type input "$1,570"
click at [786, 504] on input "$" at bounding box center [784, 501] width 85 height 26
type input "$1,600"
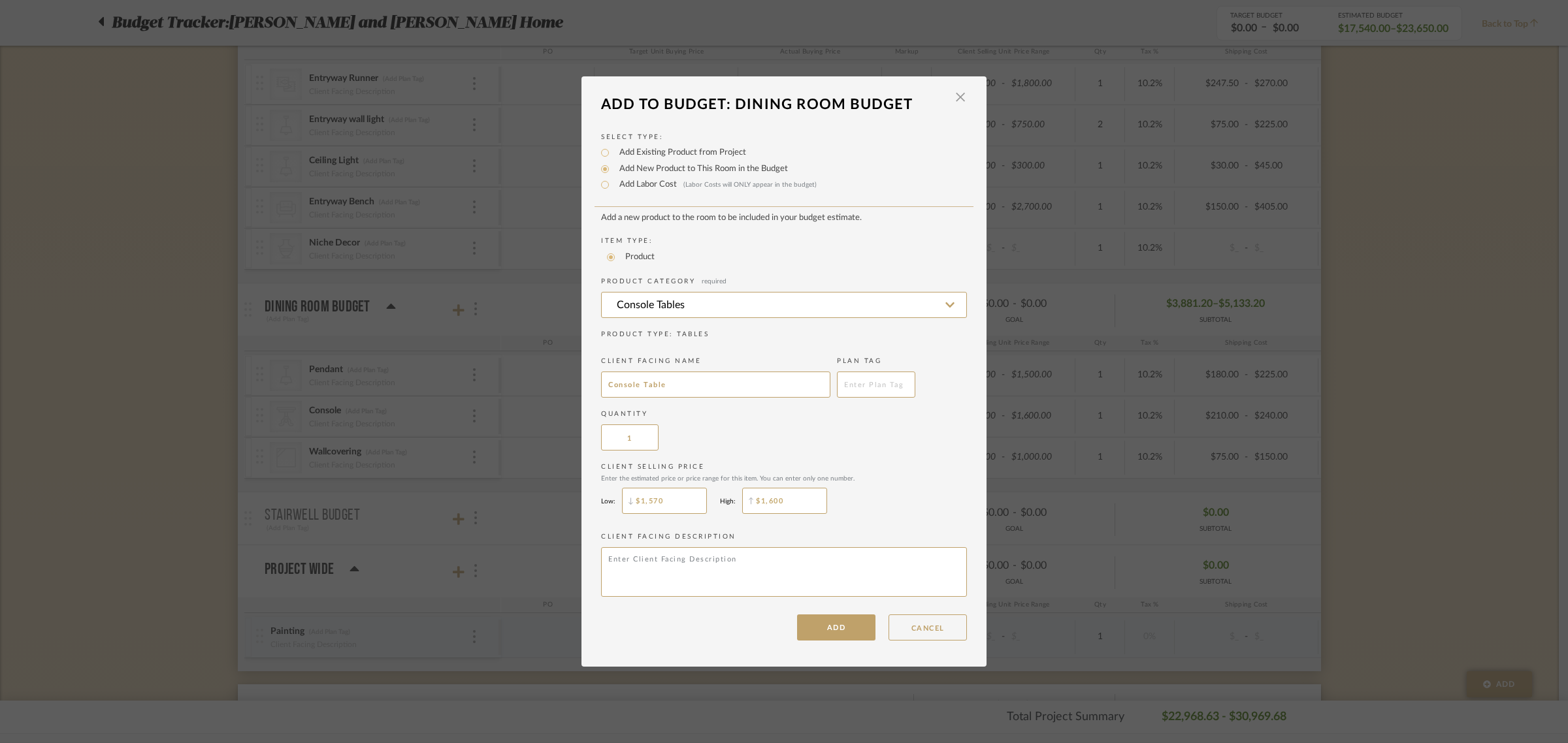
click at [882, 508] on div "Client Selling Price Enter the estimated price or price range for this item. Yo…" at bounding box center [784, 491] width 366 height 58
click at [828, 634] on button "ADD" at bounding box center [836, 628] width 78 height 26
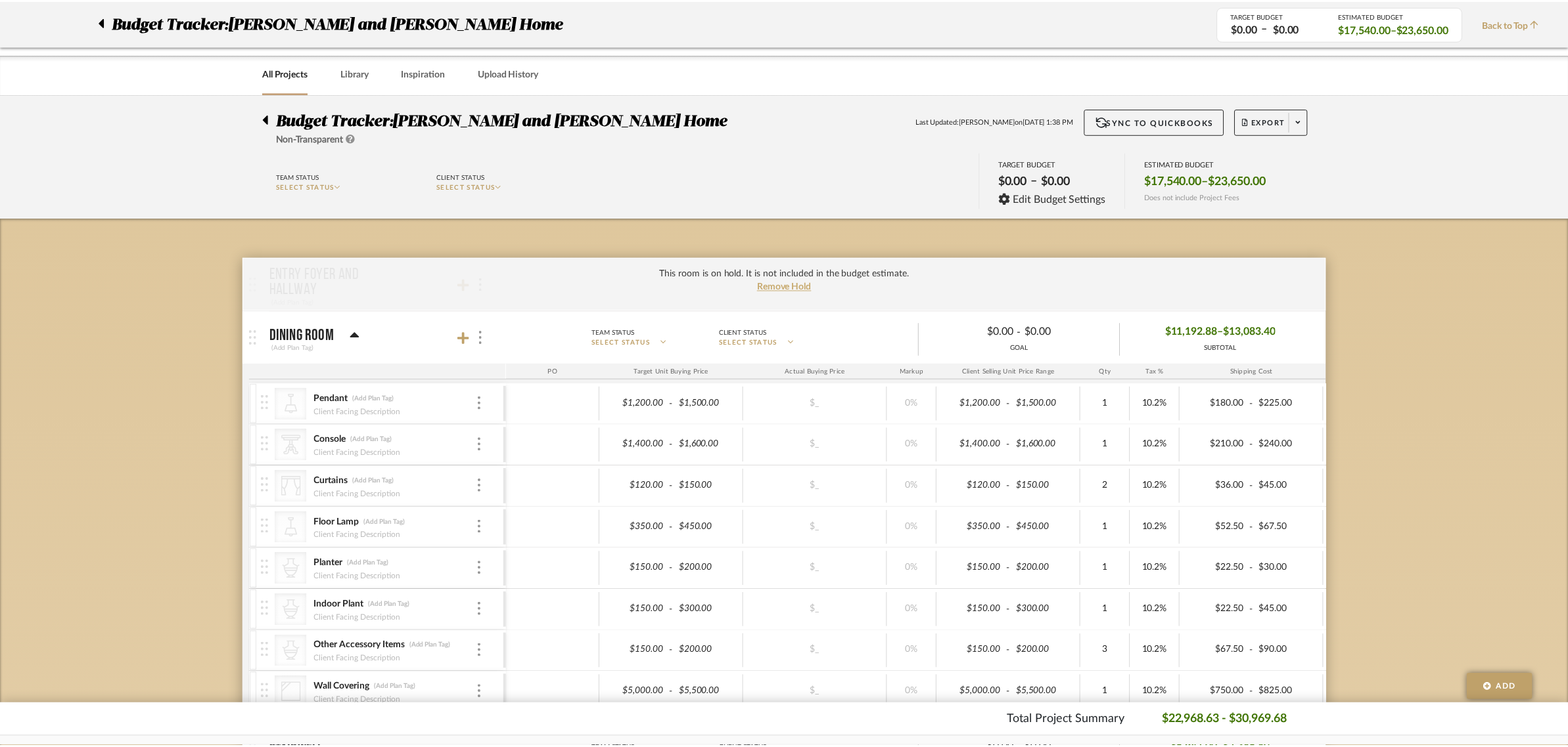
scroll to position [1029, 0]
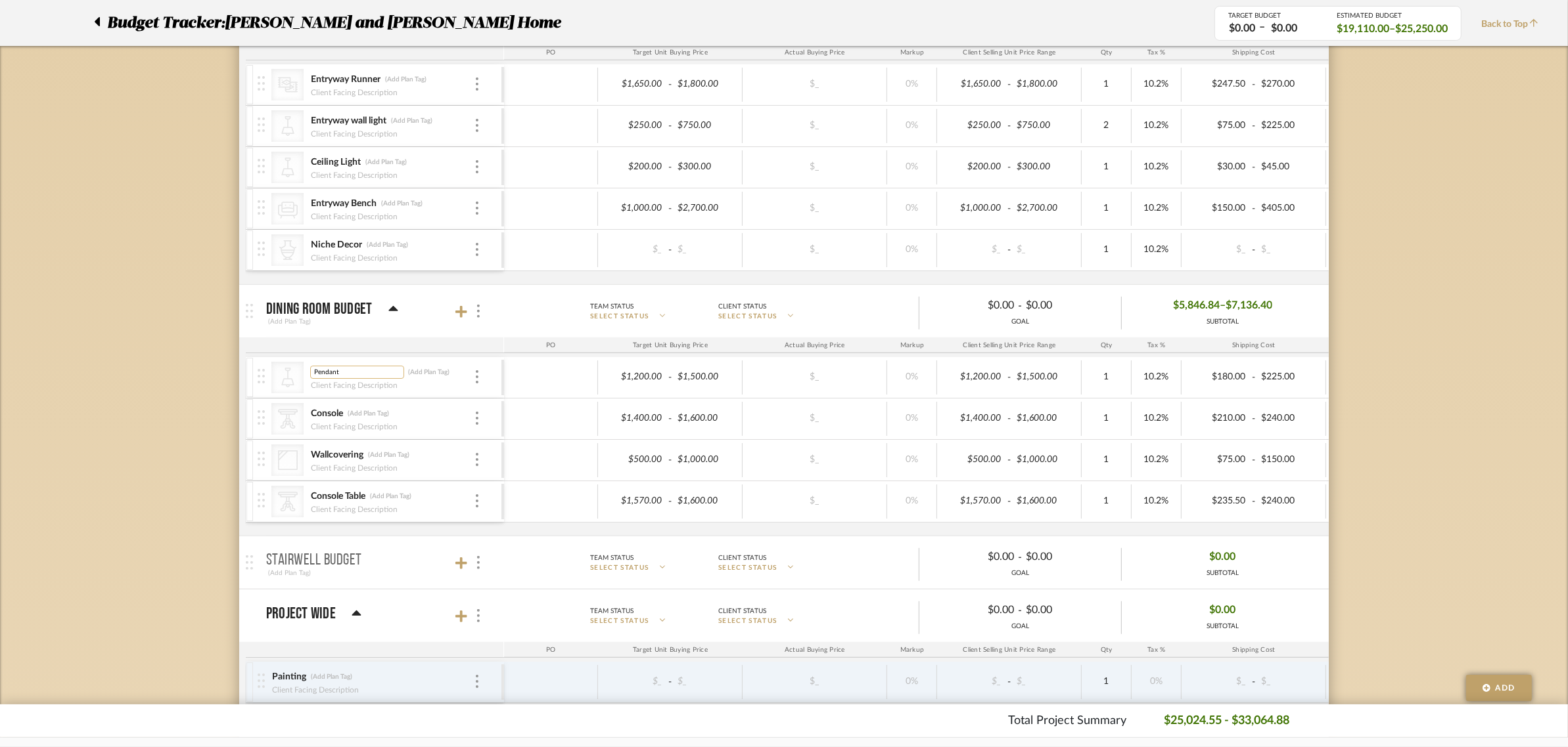
click at [341, 372] on input "Pendant" at bounding box center [357, 372] width 94 height 13
type input "Pendant Lights"
click at [1414, 477] on div "Budget Tracker: Natasha and Abhijit Home Non-Transparent Last Updated: Anu Kuru…" at bounding box center [784, 96] width 1568 height 2061
type input "2"
click at [1428, 411] on div "Budget Tracker: Natasha and Abhijit Home Non-Transparent Last Updated: Anu Kuru…" at bounding box center [784, 96] width 1568 height 2061
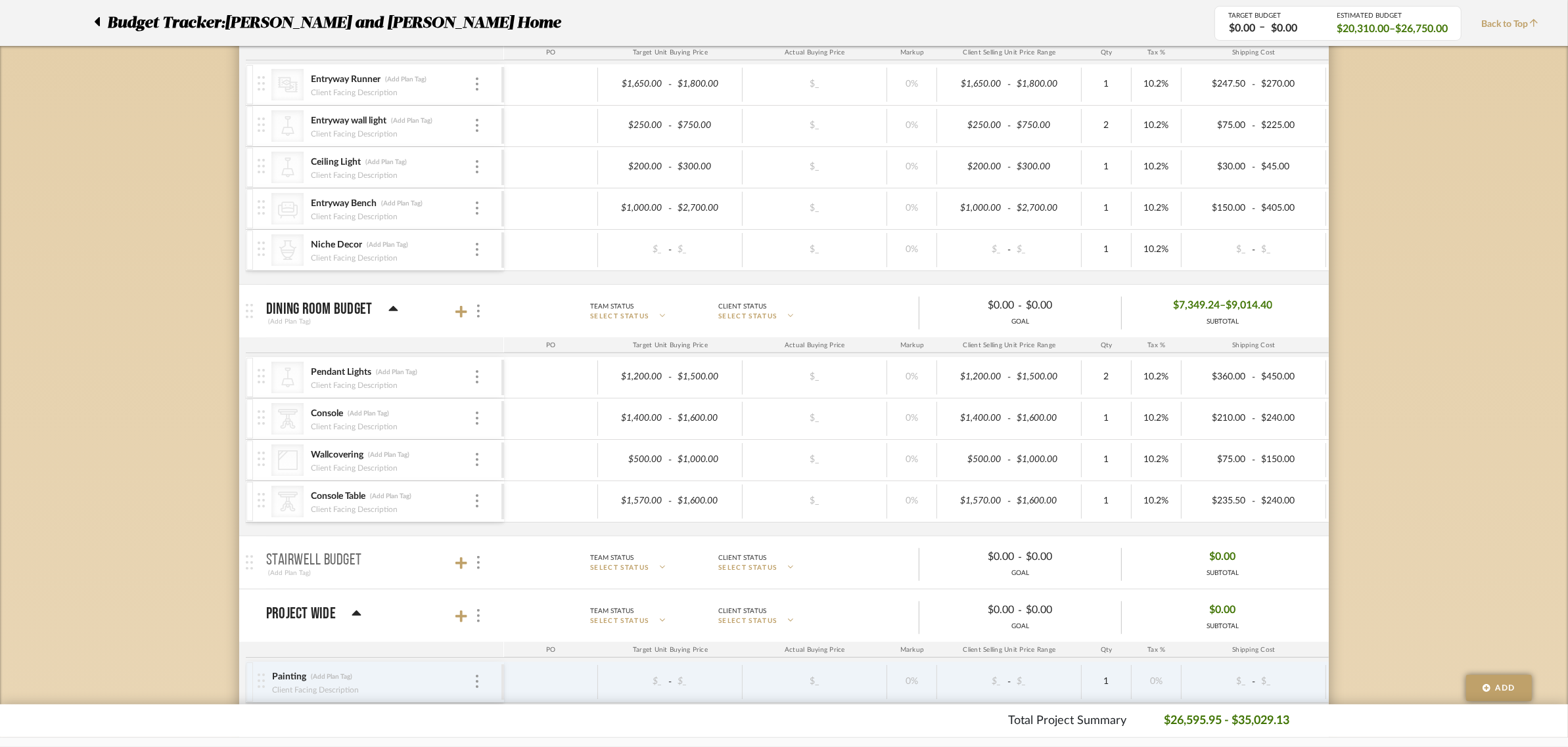
click at [1406, 349] on div "Budget Tracker: Natasha and Abhijit Home Non-Transparent Last Updated: Anu Kuru…" at bounding box center [784, 96] width 1568 height 2061
click at [1464, 420] on div "Budget Tracker: Natasha and Abhijit Home Non-Transparent Last Updated: Anu Kuru…" at bounding box center [784, 96] width 1568 height 2061
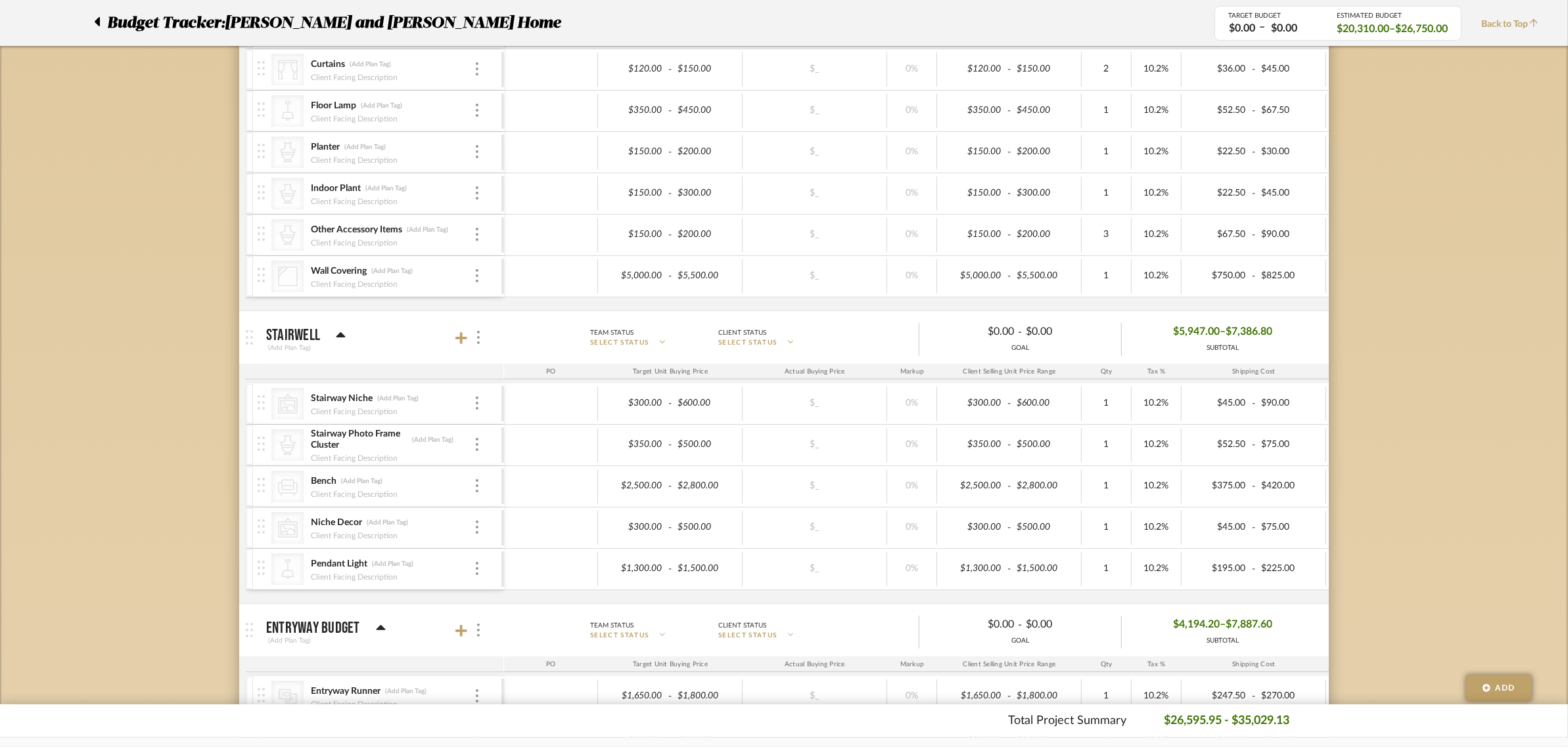
scroll to position [389, 0]
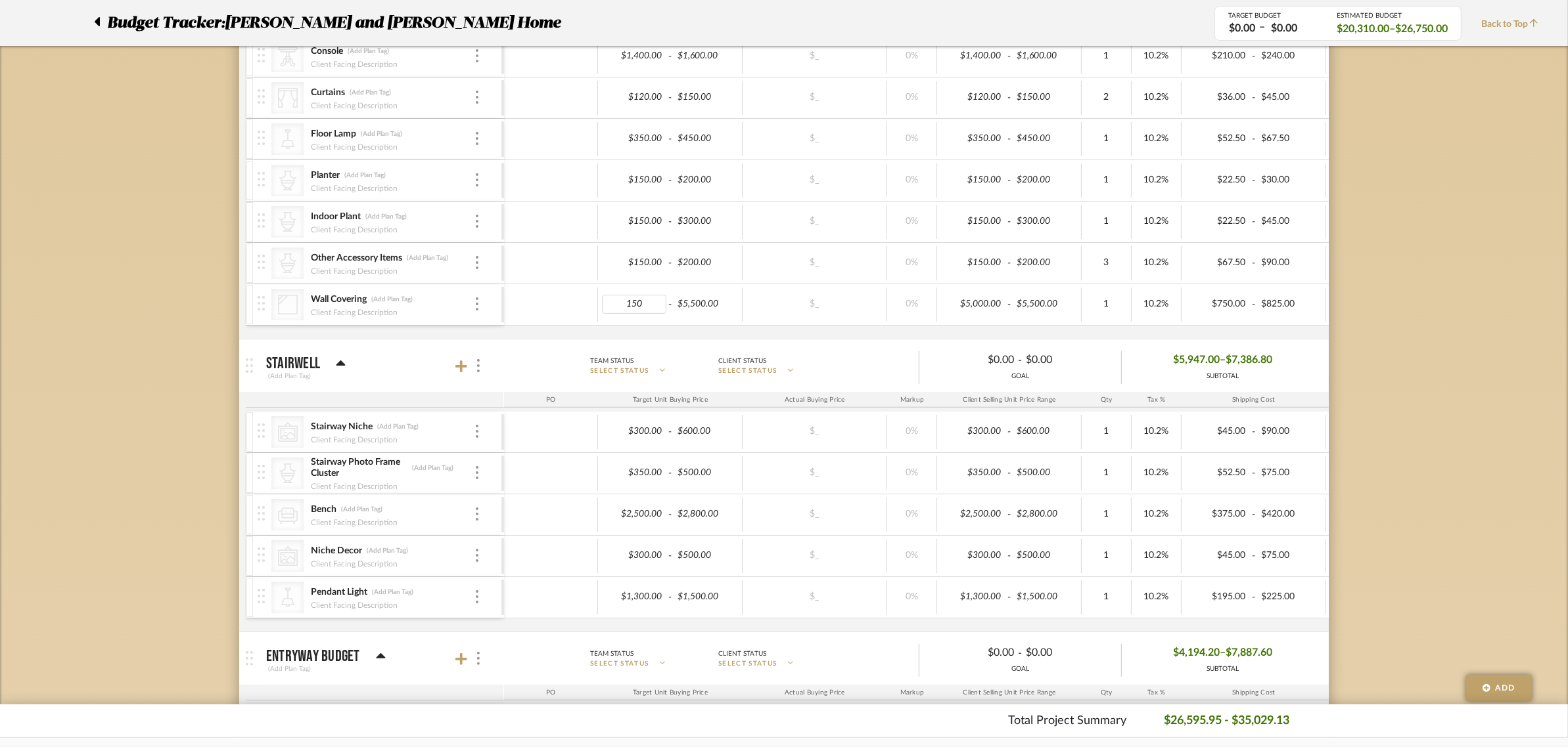
type input "1500"
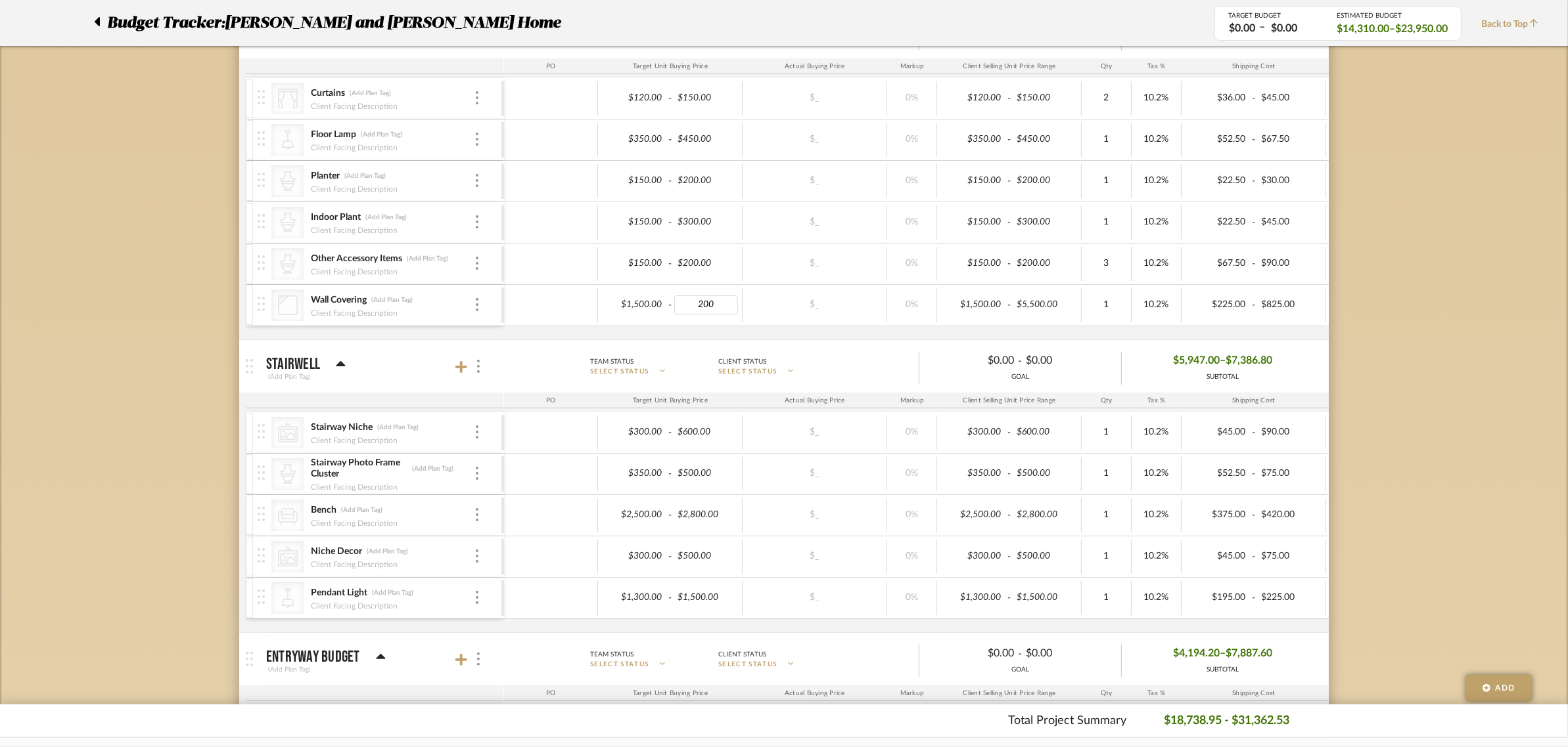
type input "2000"
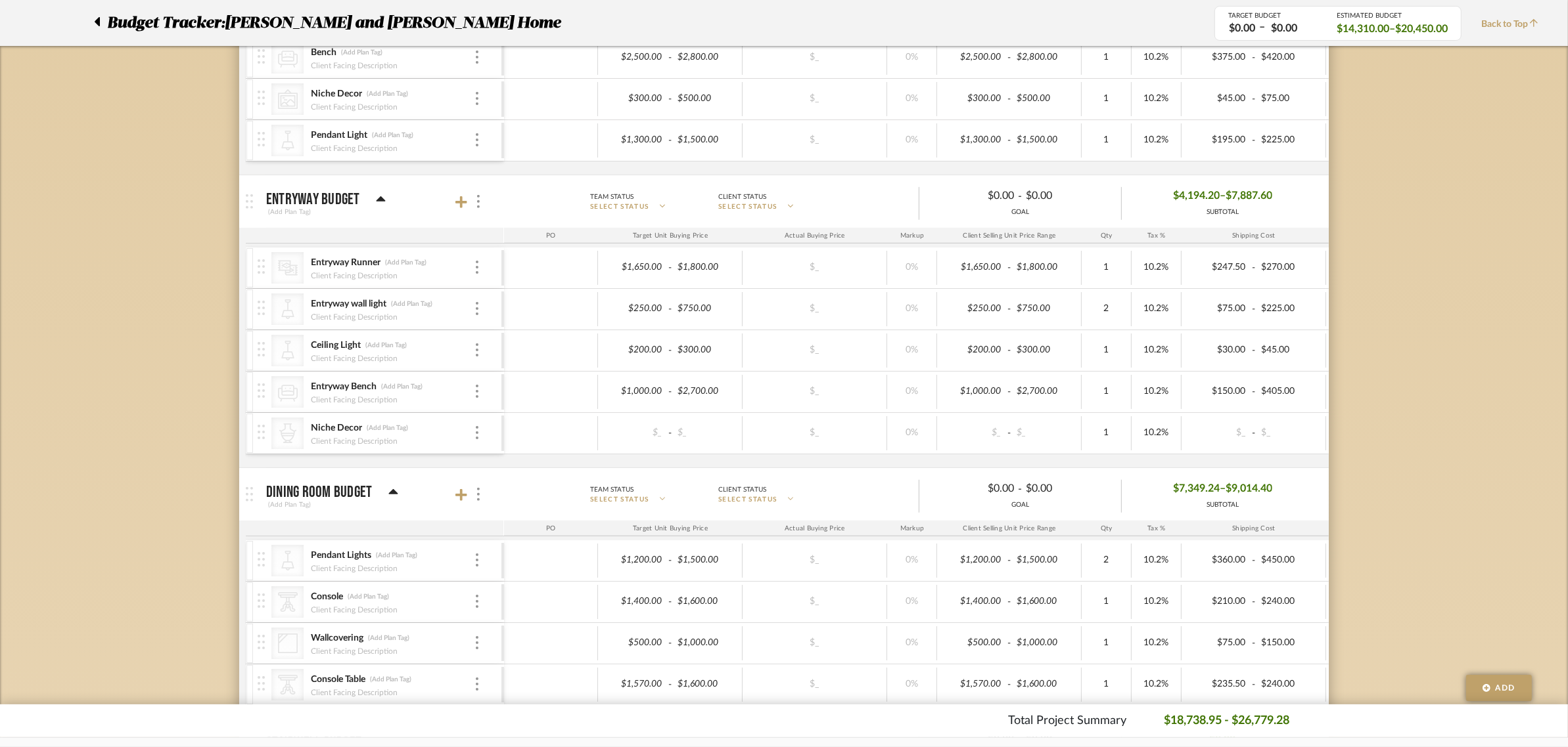
scroll to position [683, 0]
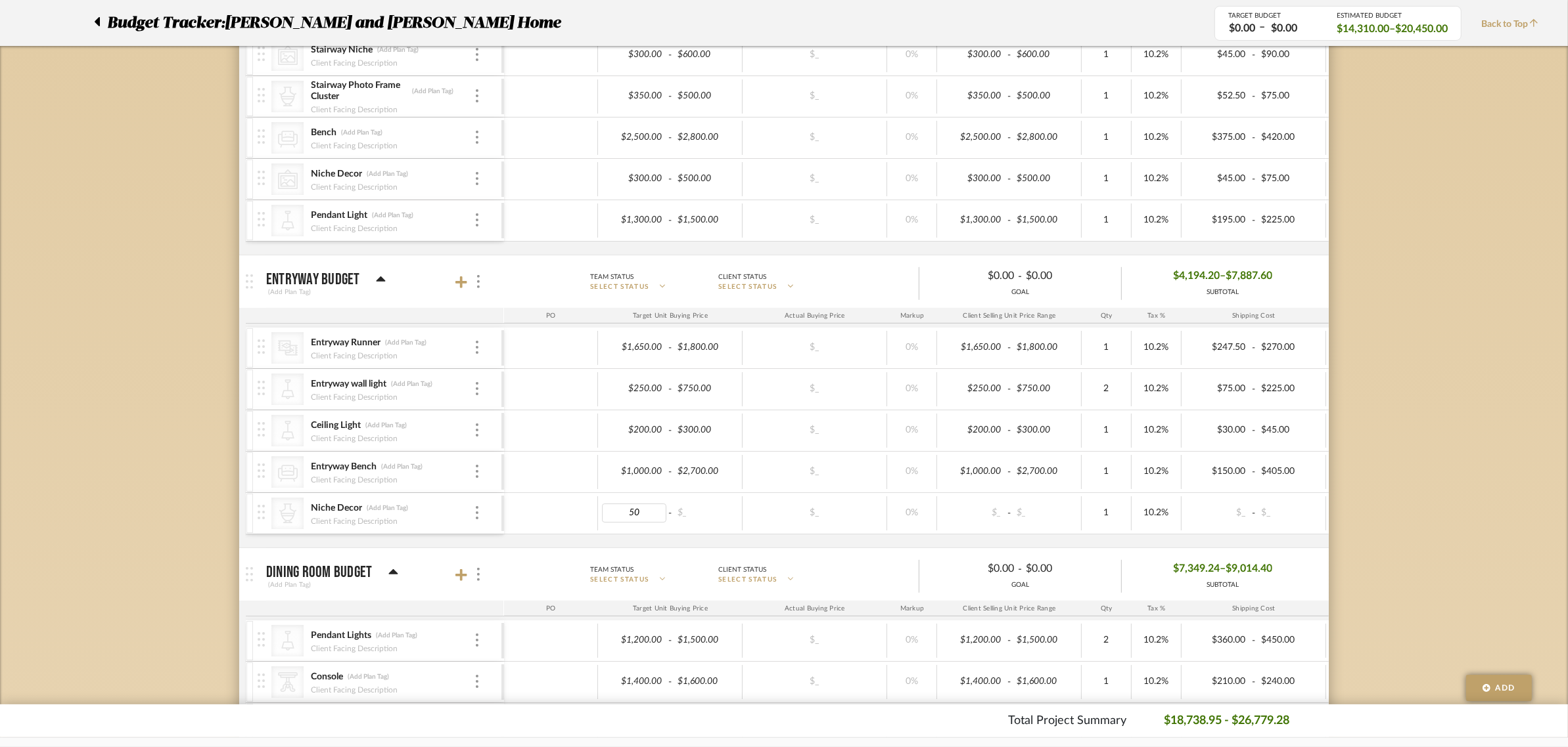
type input "500"
click at [1444, 484] on div "Budget Tracker: Natasha and Abhijit Home Non-Transparent Last Updated: Anu Kuru…" at bounding box center [784, 400] width 1568 height 1979
type input "550"
click at [1496, 537] on div "Budget Tracker: Natasha and Abhijit Home Non-Transparent Last Updated: Anu Kuru…" at bounding box center [784, 400] width 1568 height 1979
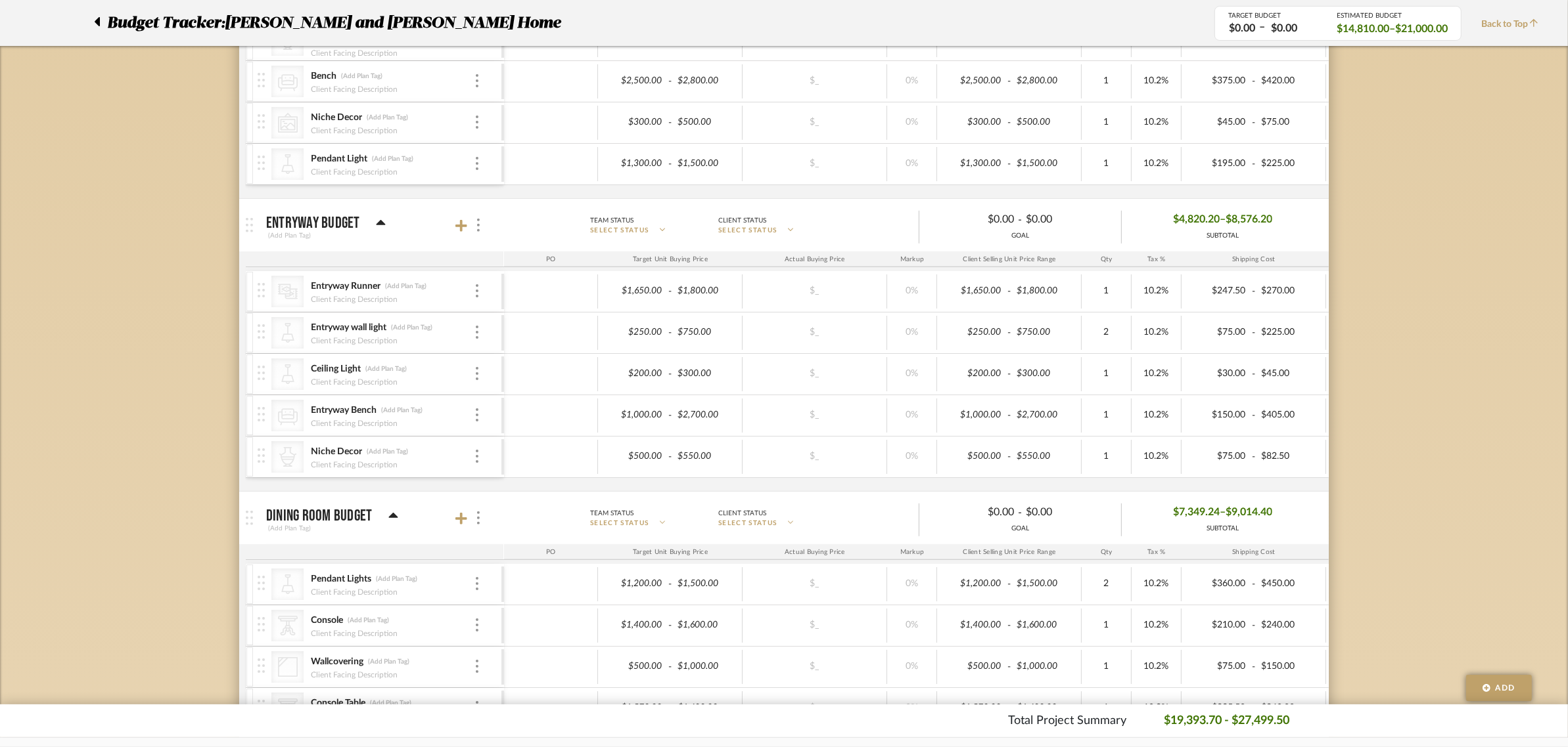
scroll to position [765, 0]
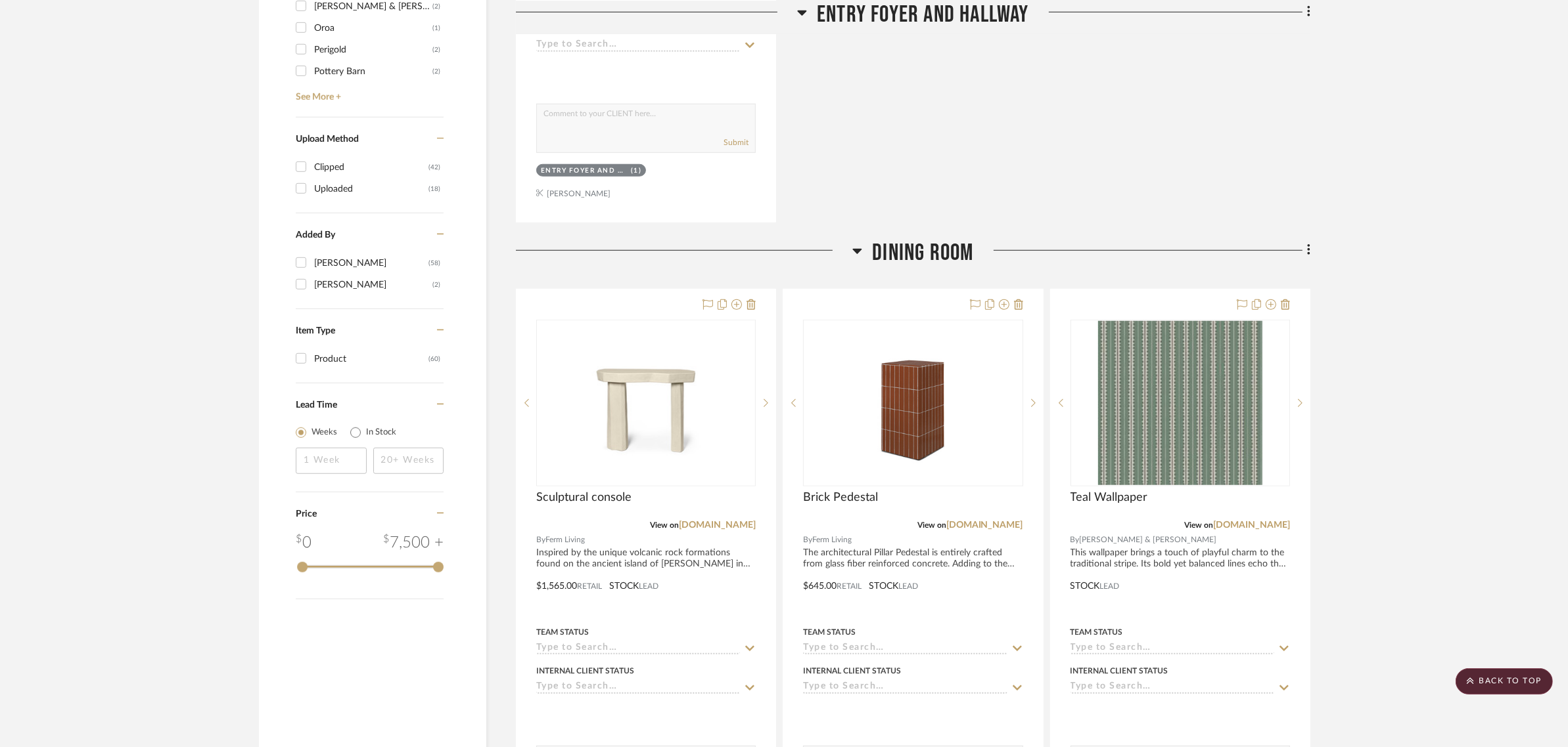
scroll to position [1313, 0]
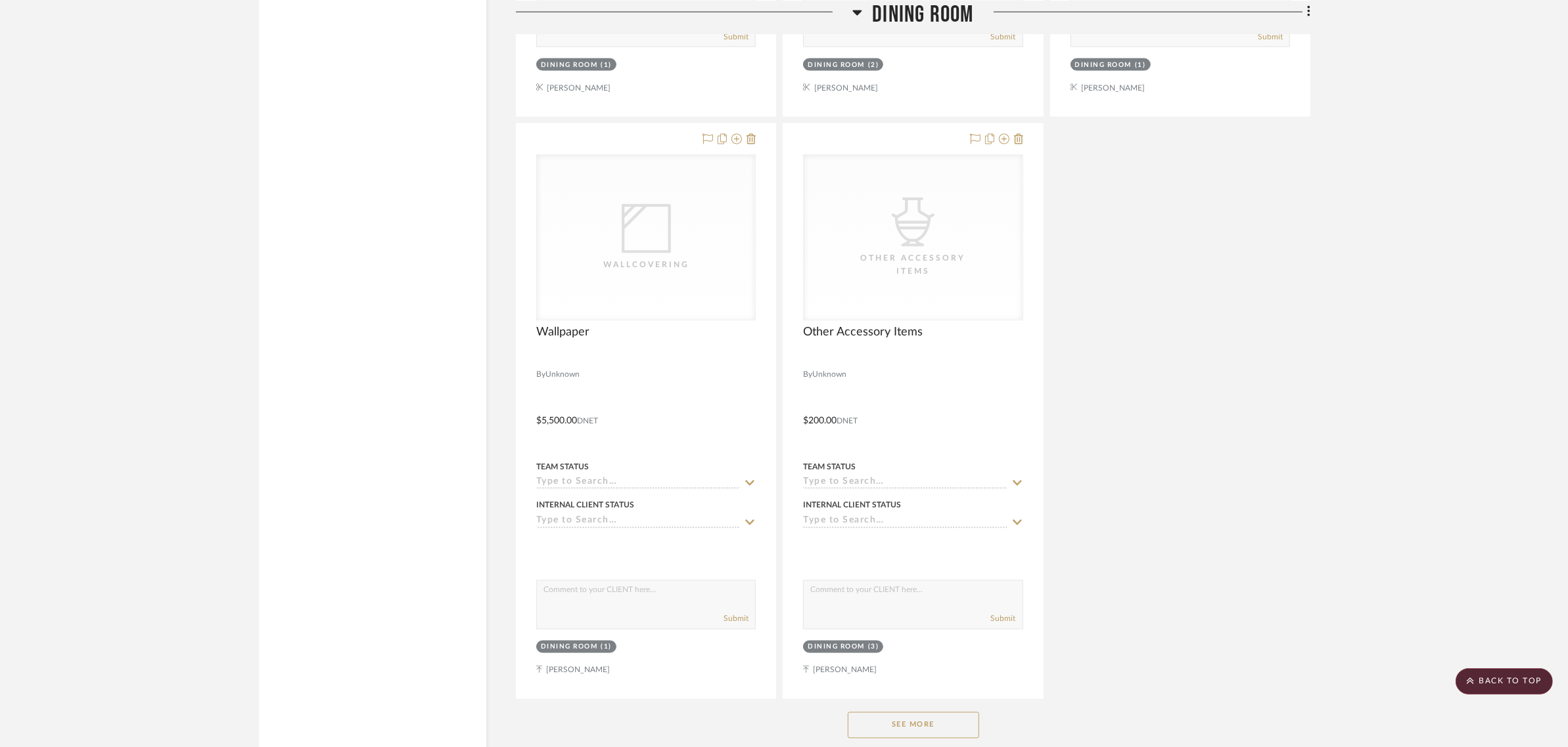
scroll to position [2709, 0]
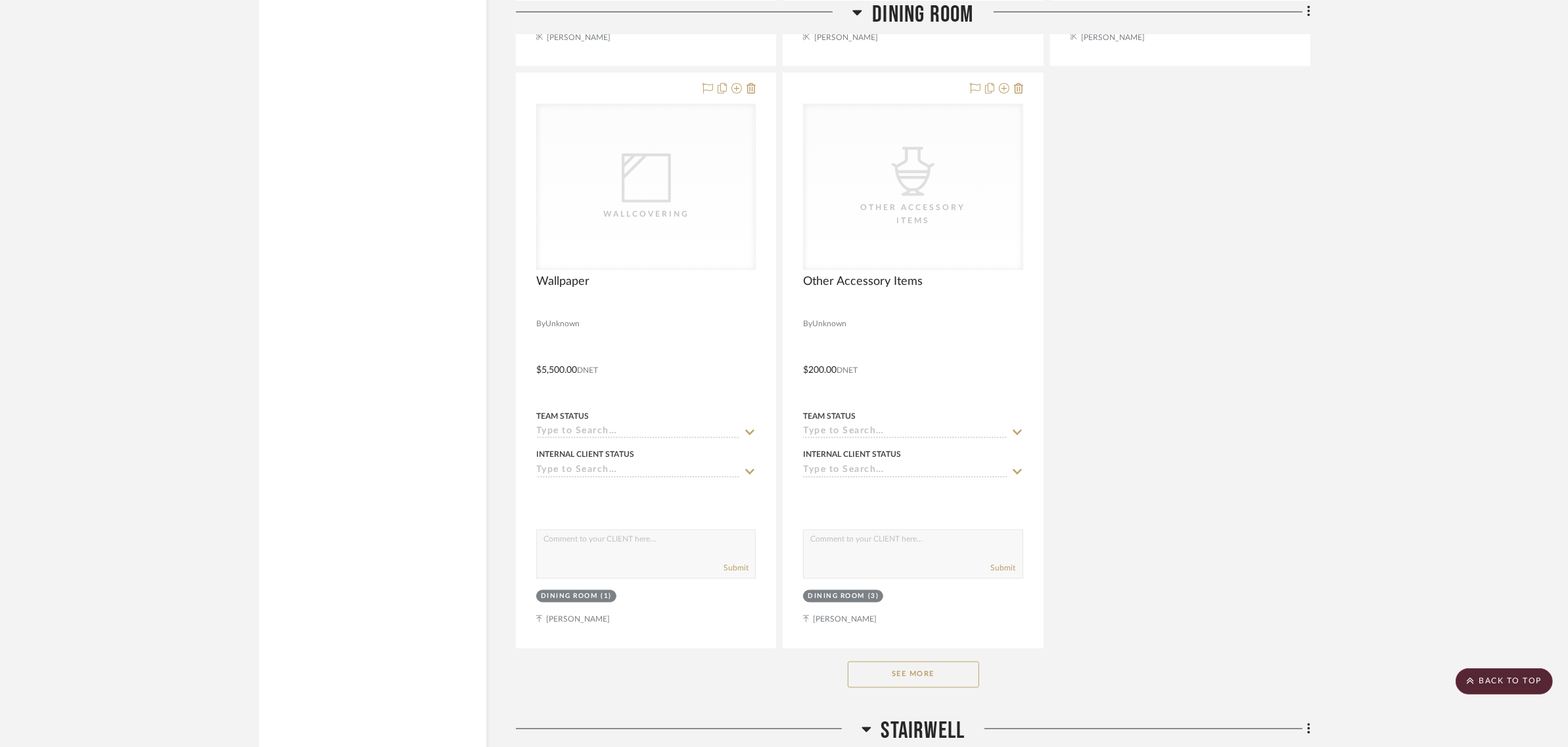
click at [912, 662] on button "See More" at bounding box center [913, 675] width 132 height 26
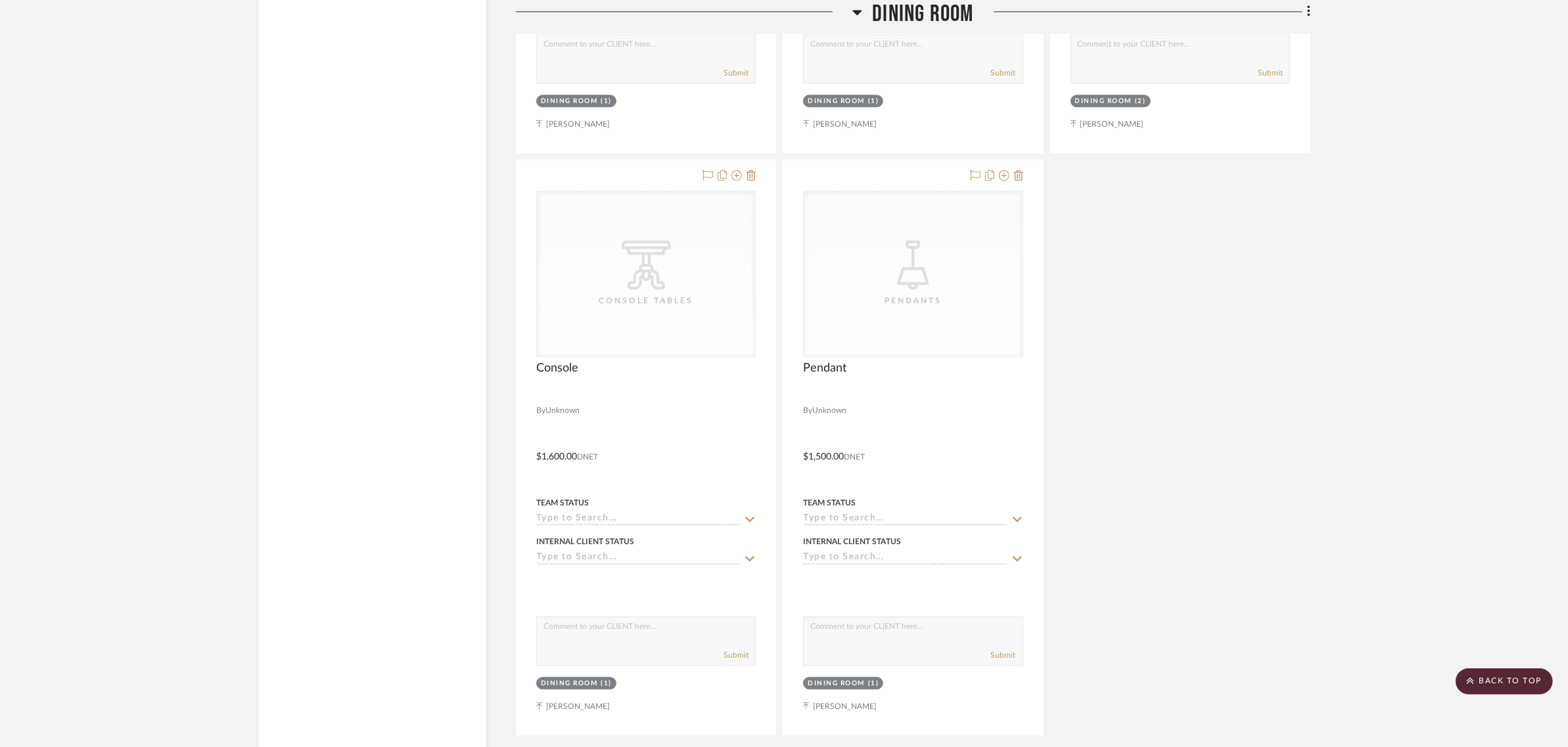
scroll to position [3858, 0]
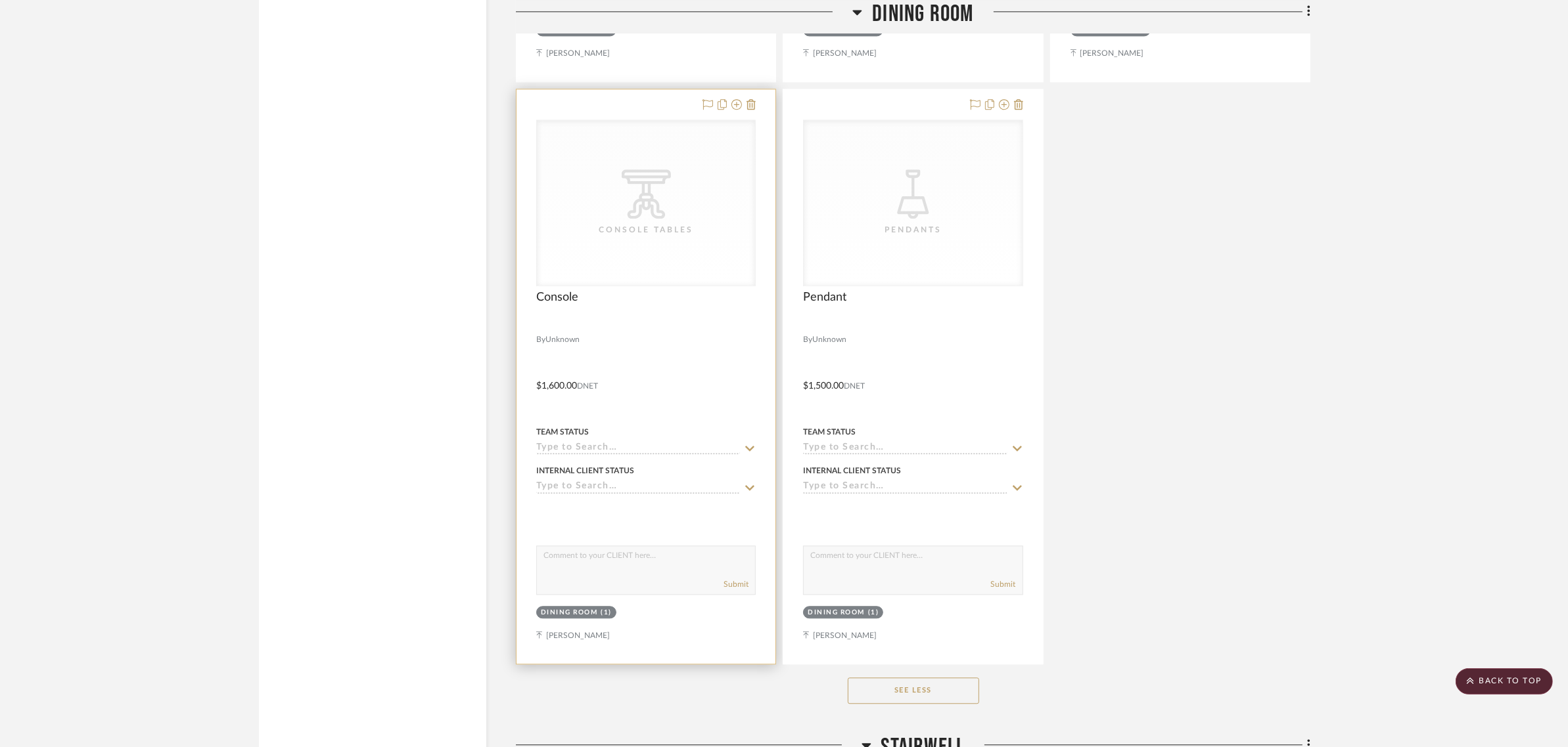
click at [578, 608] on div "Dining Room" at bounding box center [569, 613] width 57 height 10
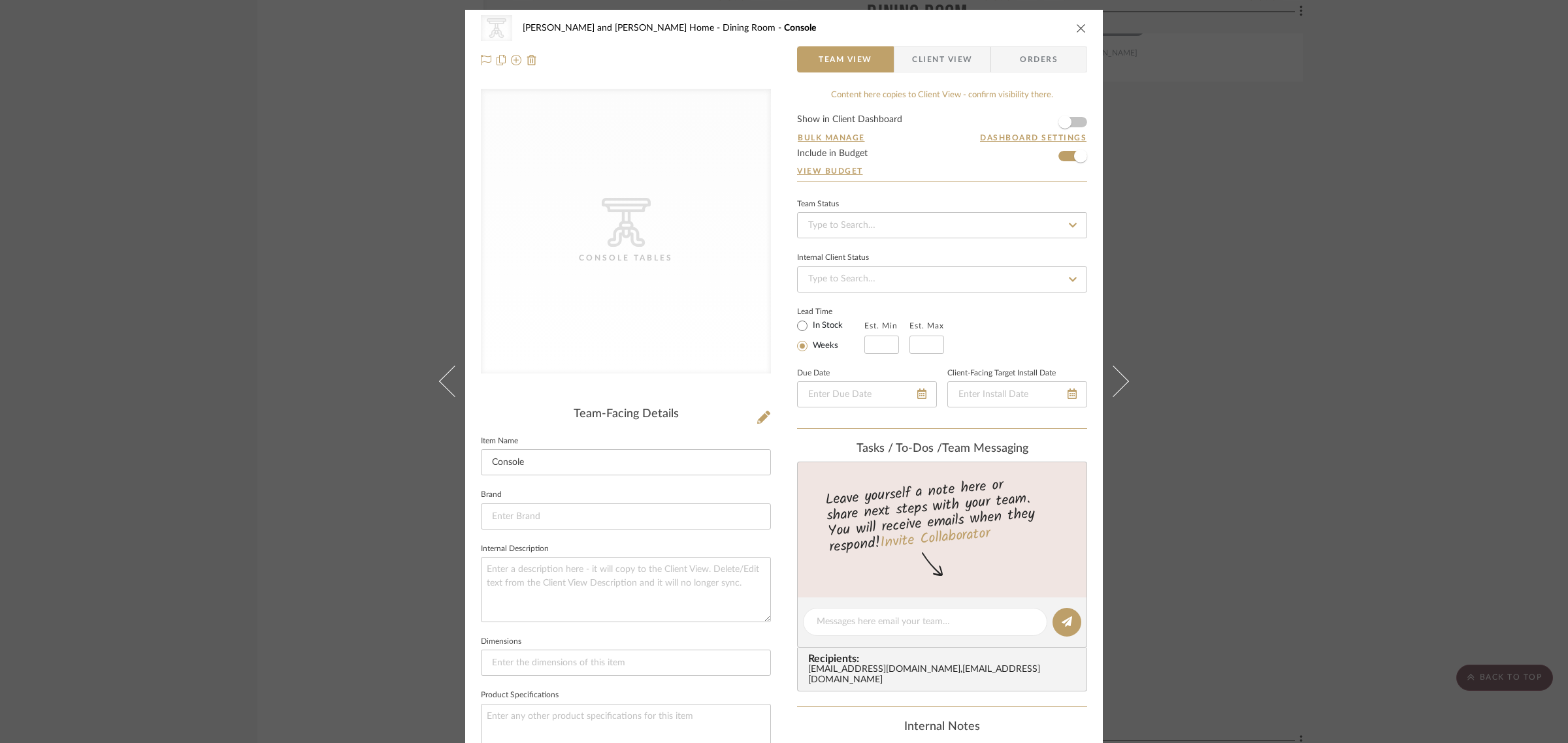
scroll to position [469, 0]
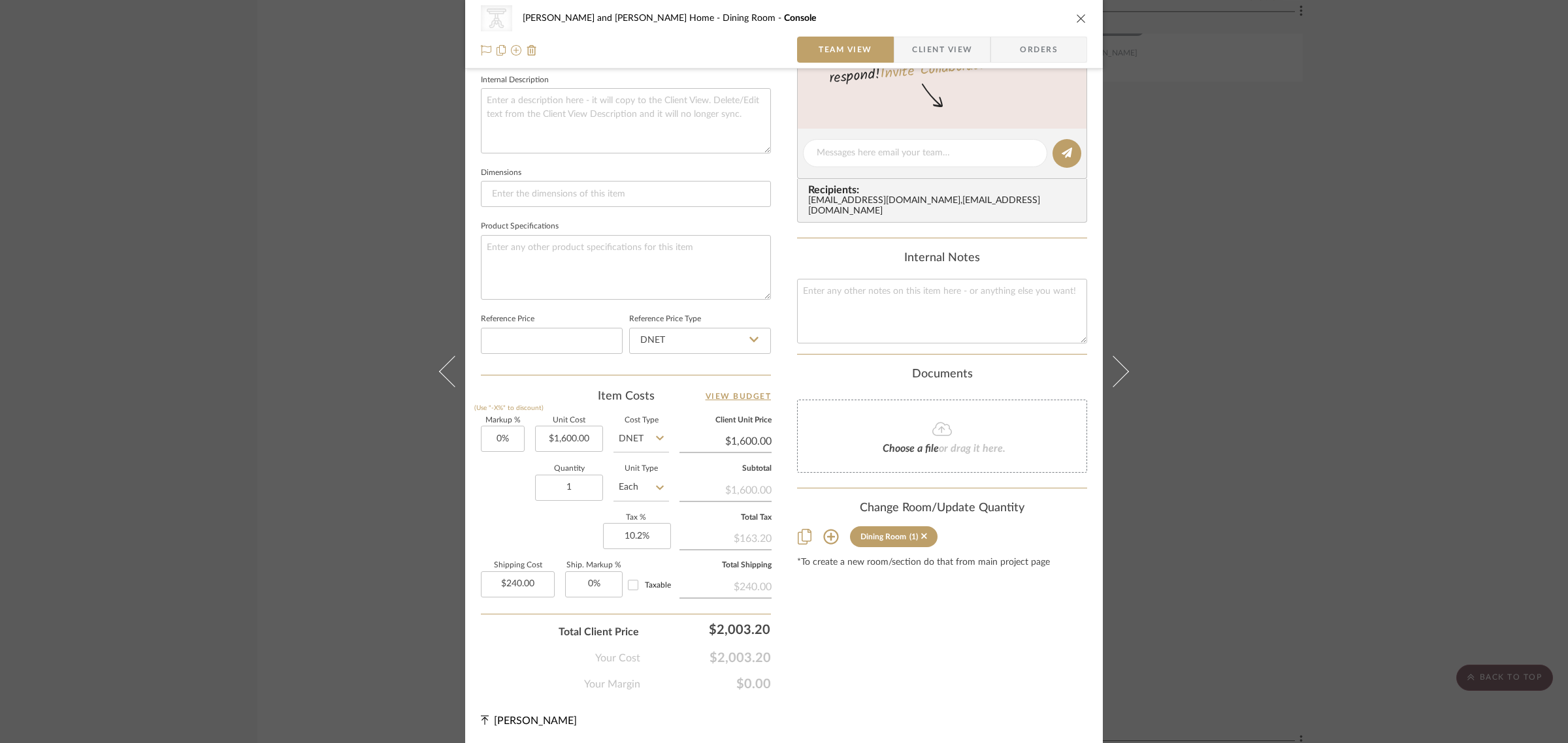
click at [827, 531] on icon at bounding box center [831, 537] width 16 height 16
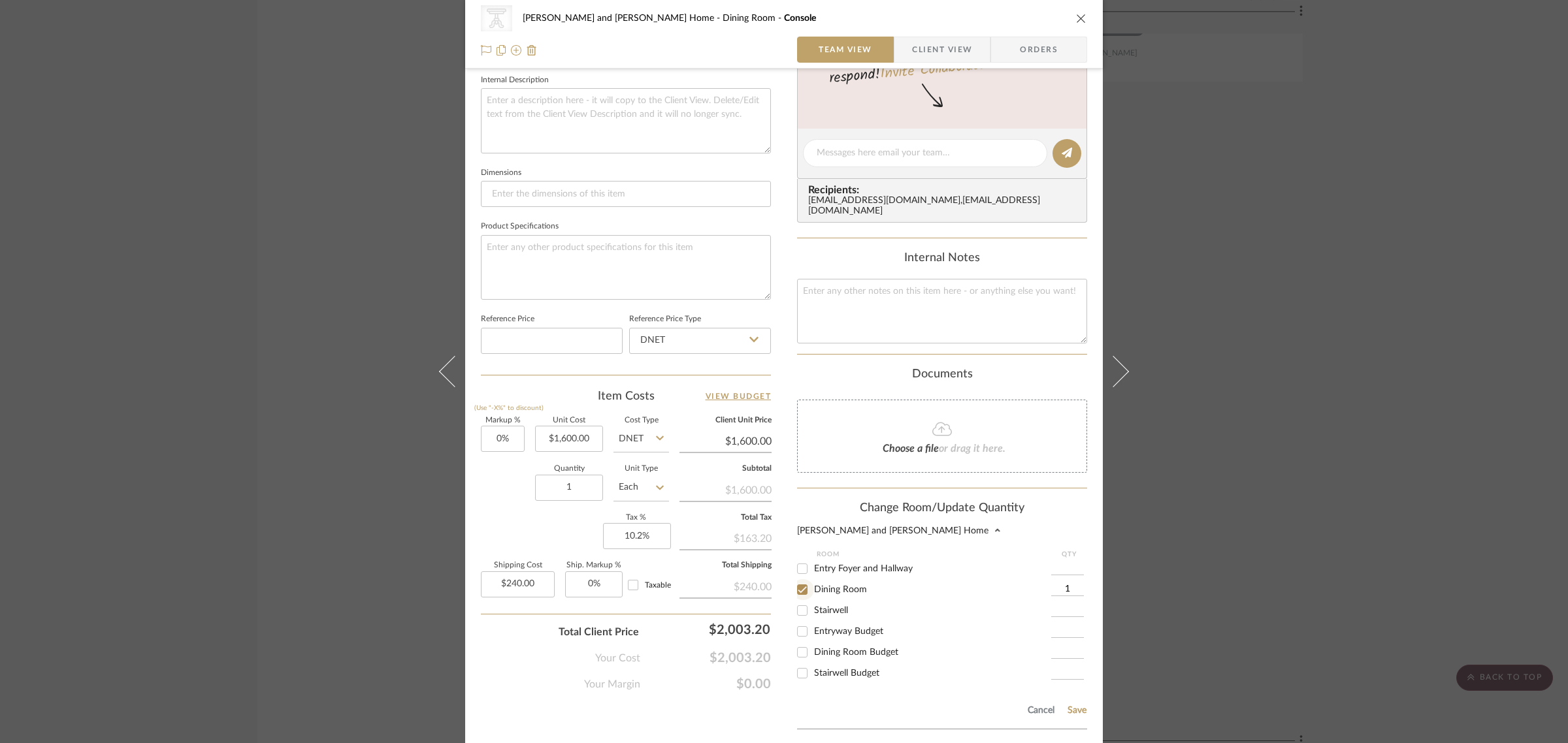
click at [795, 583] on input "Dining Room" at bounding box center [802, 590] width 21 height 21
checkbox input "false"
click at [795, 642] on input "Dining Room Budget" at bounding box center [802, 653] width 21 height 21
checkbox input "true"
type input "1"
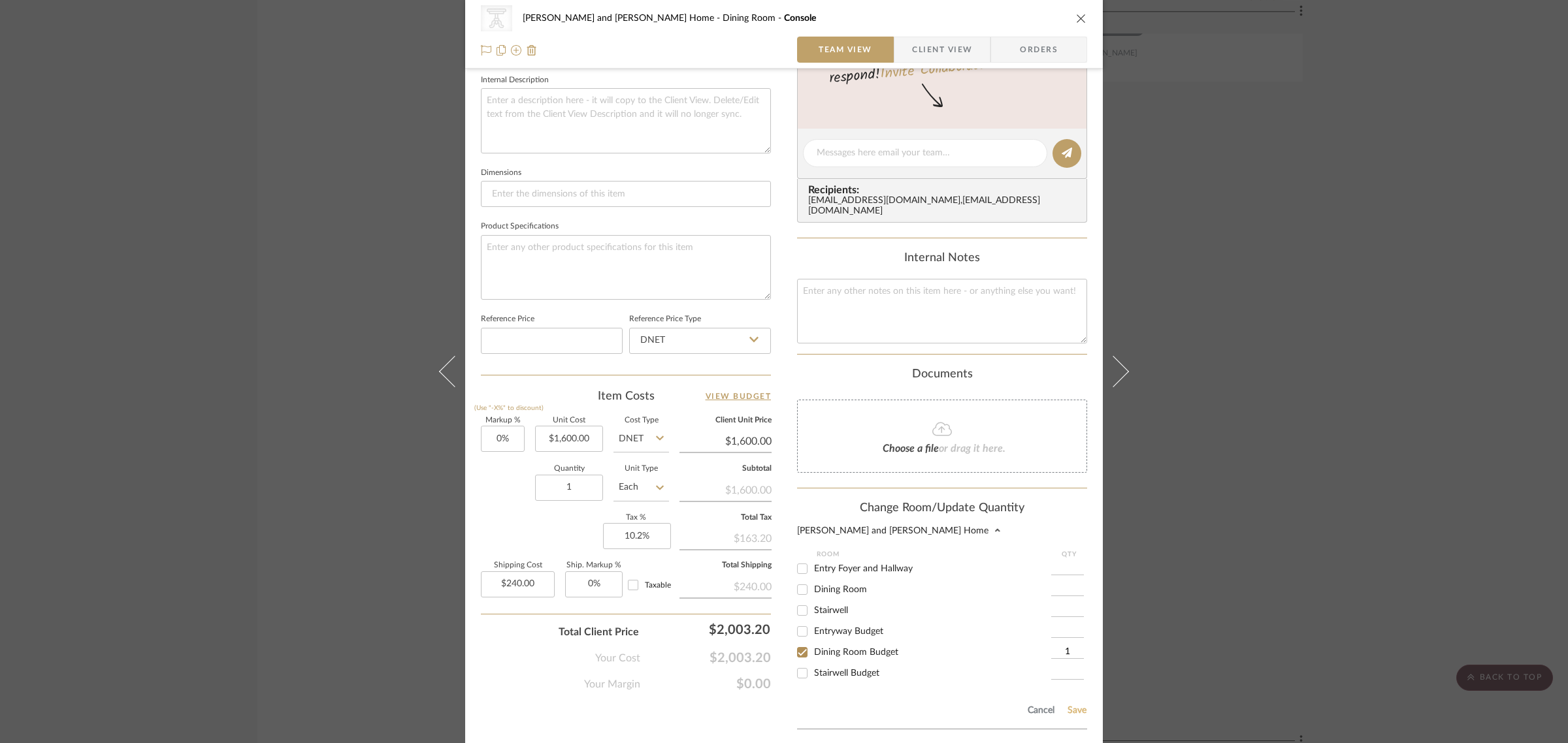
click at [1075, 706] on button "Save" at bounding box center [1077, 711] width 20 height 10
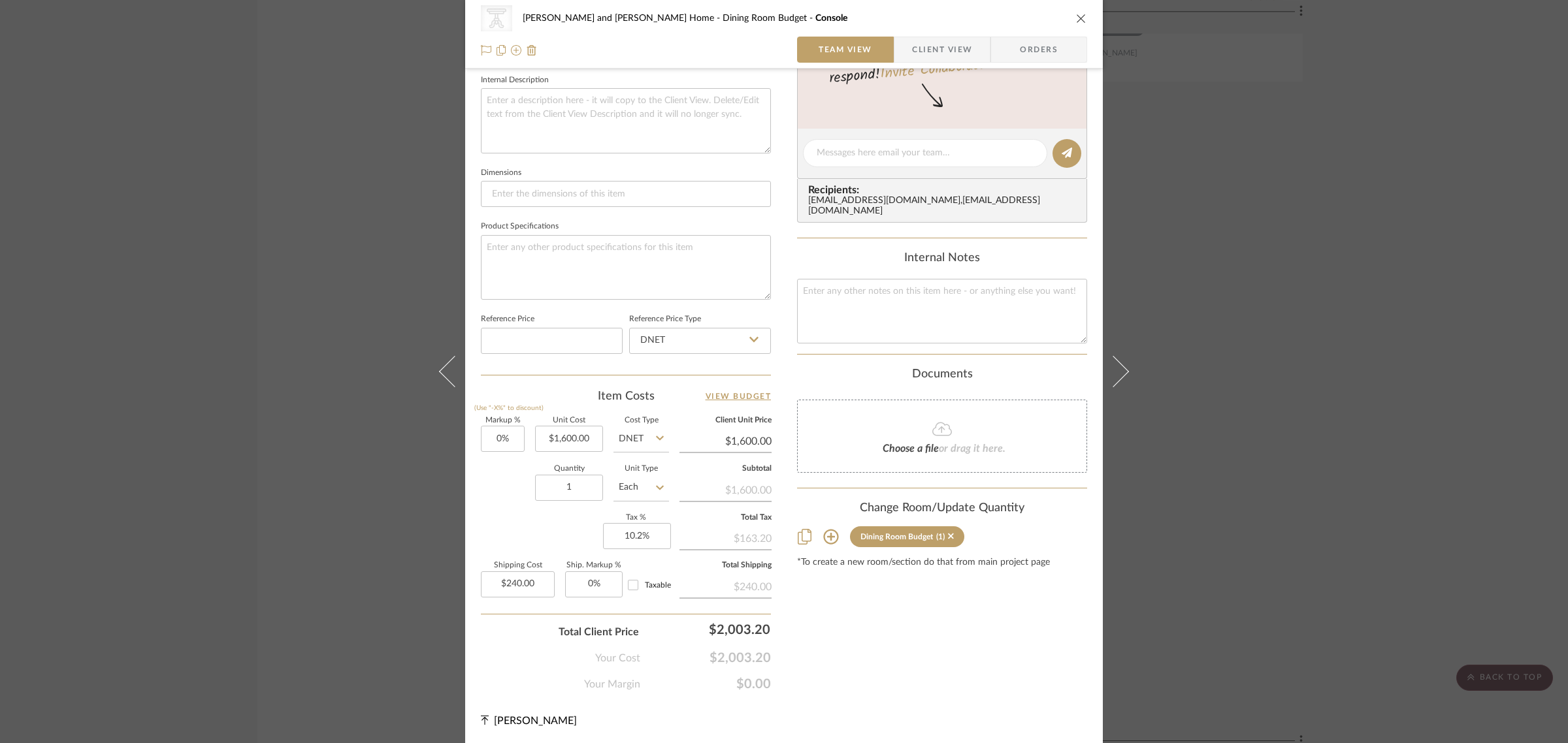
click at [1474, 385] on div "CategoryIconTables Created with Sketch. Console Tables [PERSON_NAME] and [PERSO…" at bounding box center [784, 372] width 1568 height 743
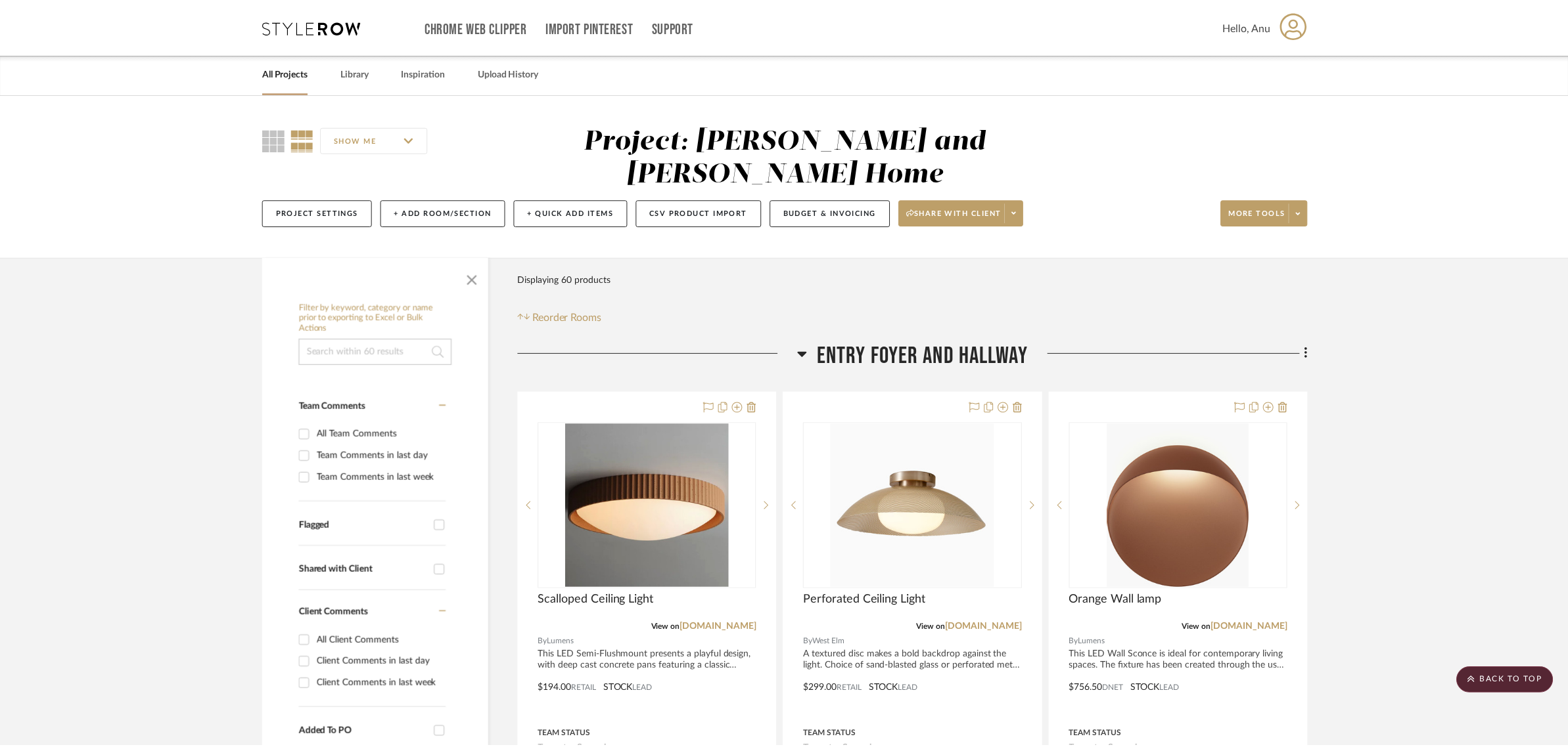
scroll to position [3858, 0]
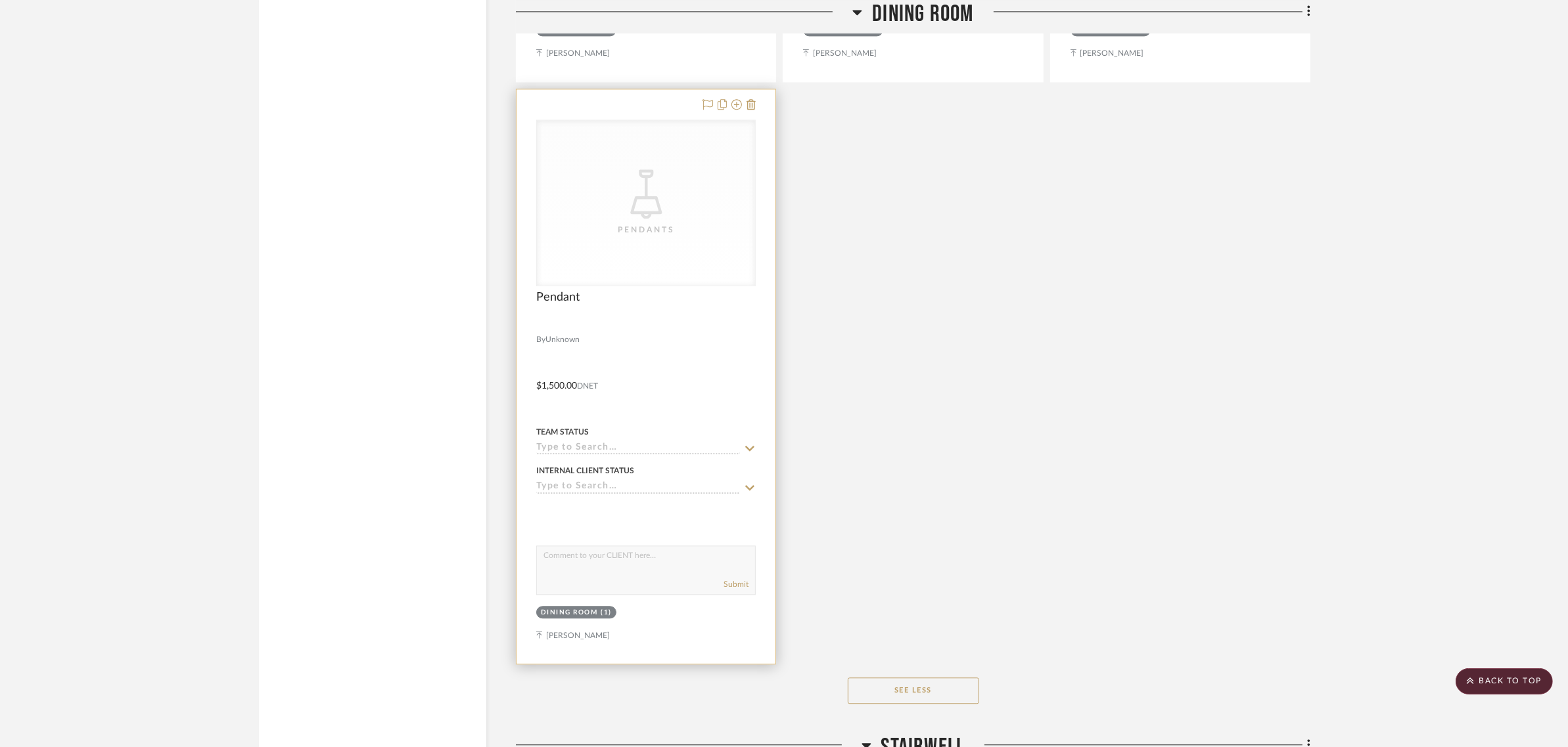
click at [559, 608] on div "Dining Room" at bounding box center [569, 613] width 57 height 10
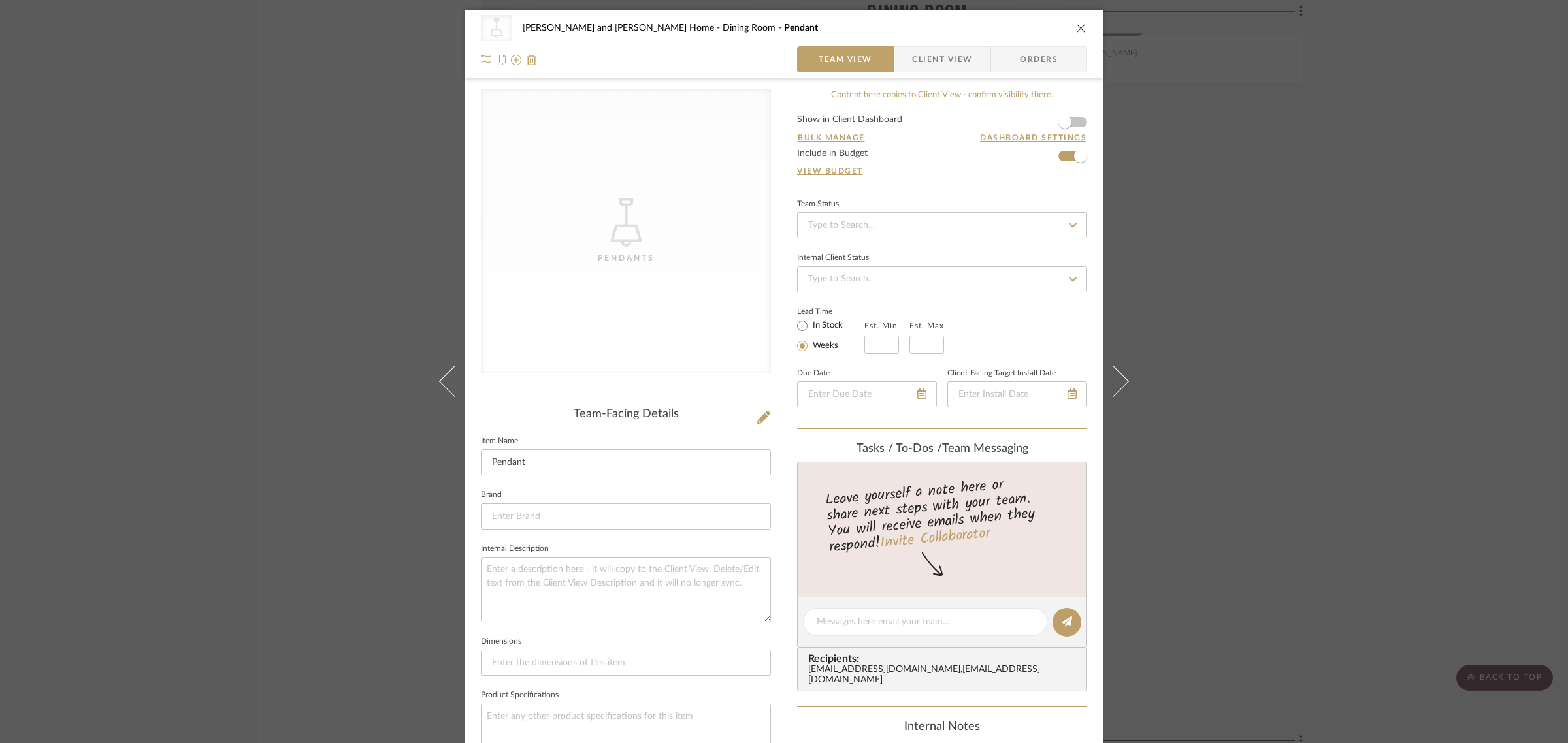
scroll to position [469, 0]
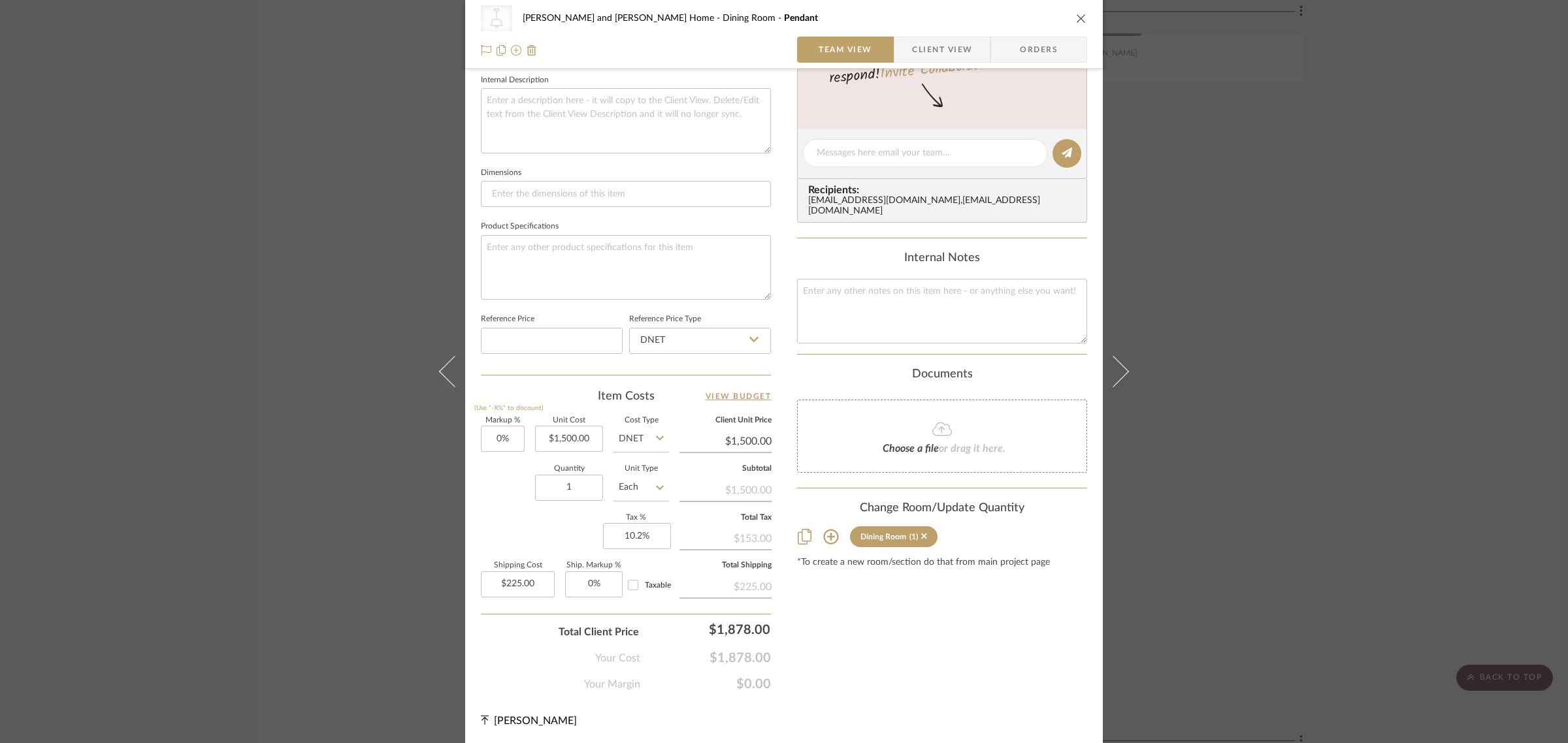
click at [823, 529] on icon at bounding box center [831, 537] width 16 height 16
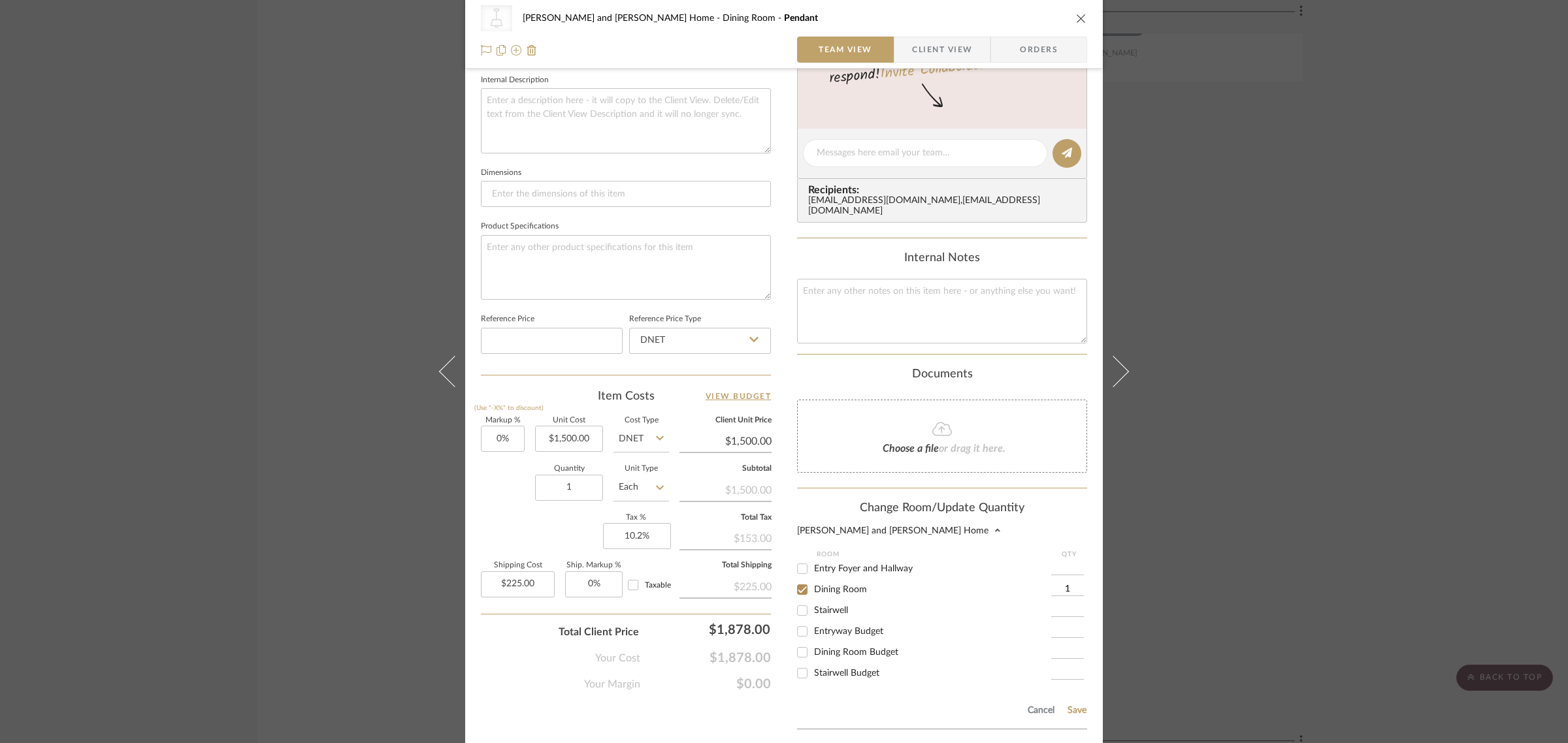
click at [795, 582] on input "Dining Room" at bounding box center [802, 590] width 21 height 21
checkbox input "false"
click at [793, 645] on input "Dining Room Budget" at bounding box center [802, 653] width 21 height 21
checkbox input "true"
type input "1"
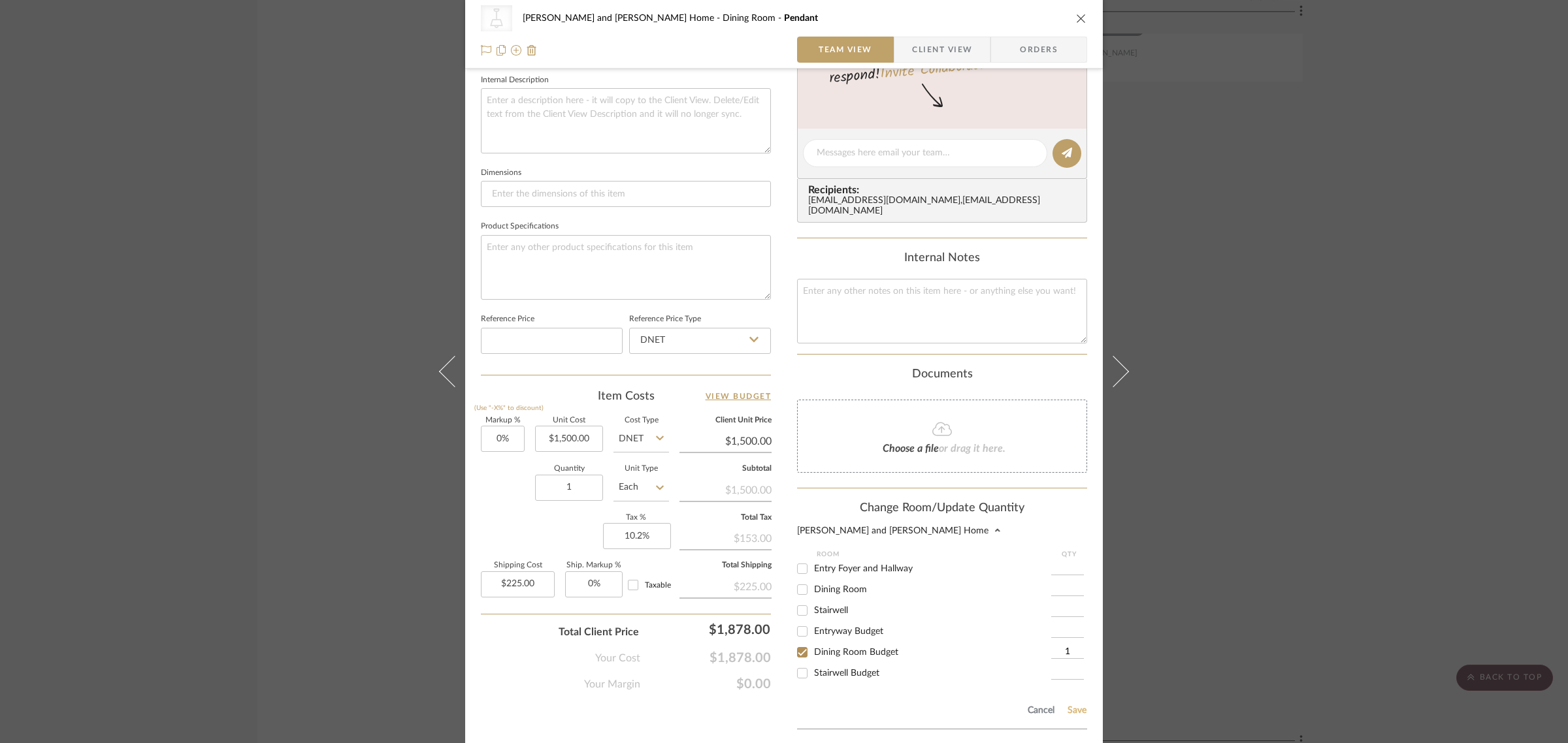
click at [1070, 706] on button "Save" at bounding box center [1077, 711] width 20 height 10
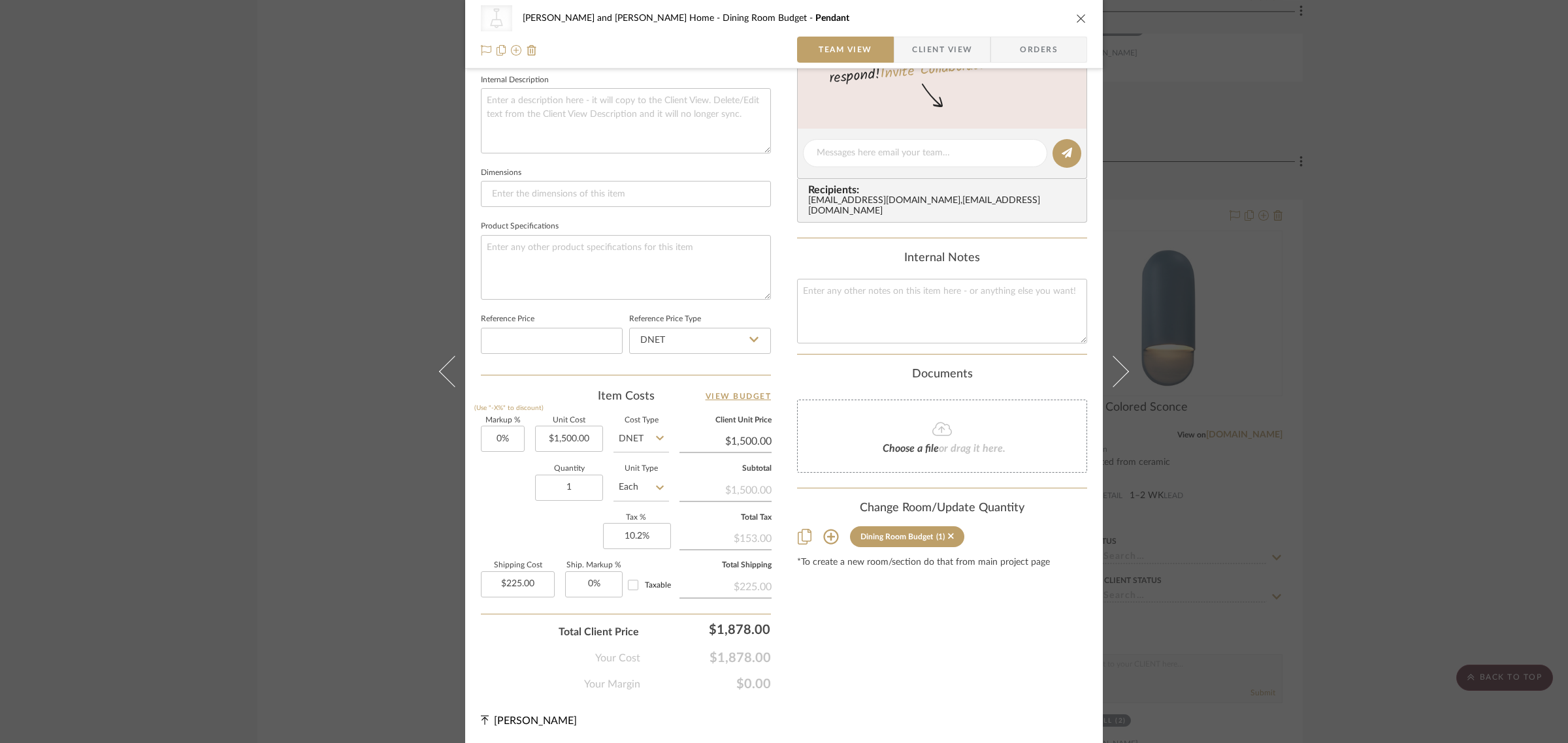
click at [1403, 481] on div "CategoryIconLighting Created with Sketch. Pendants [PERSON_NAME] and [PERSON_NA…" at bounding box center [784, 372] width 1568 height 743
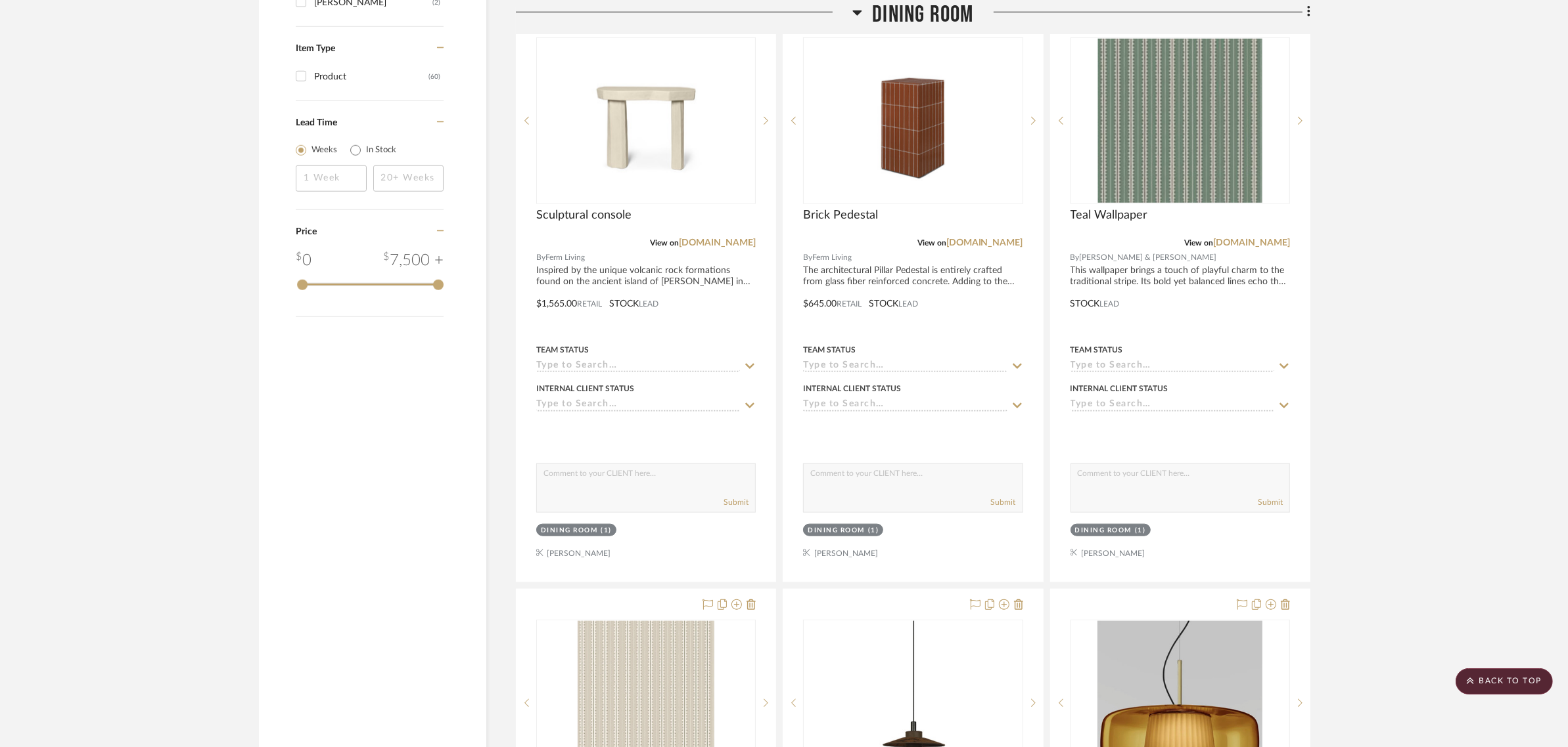
scroll to position [1395, 0]
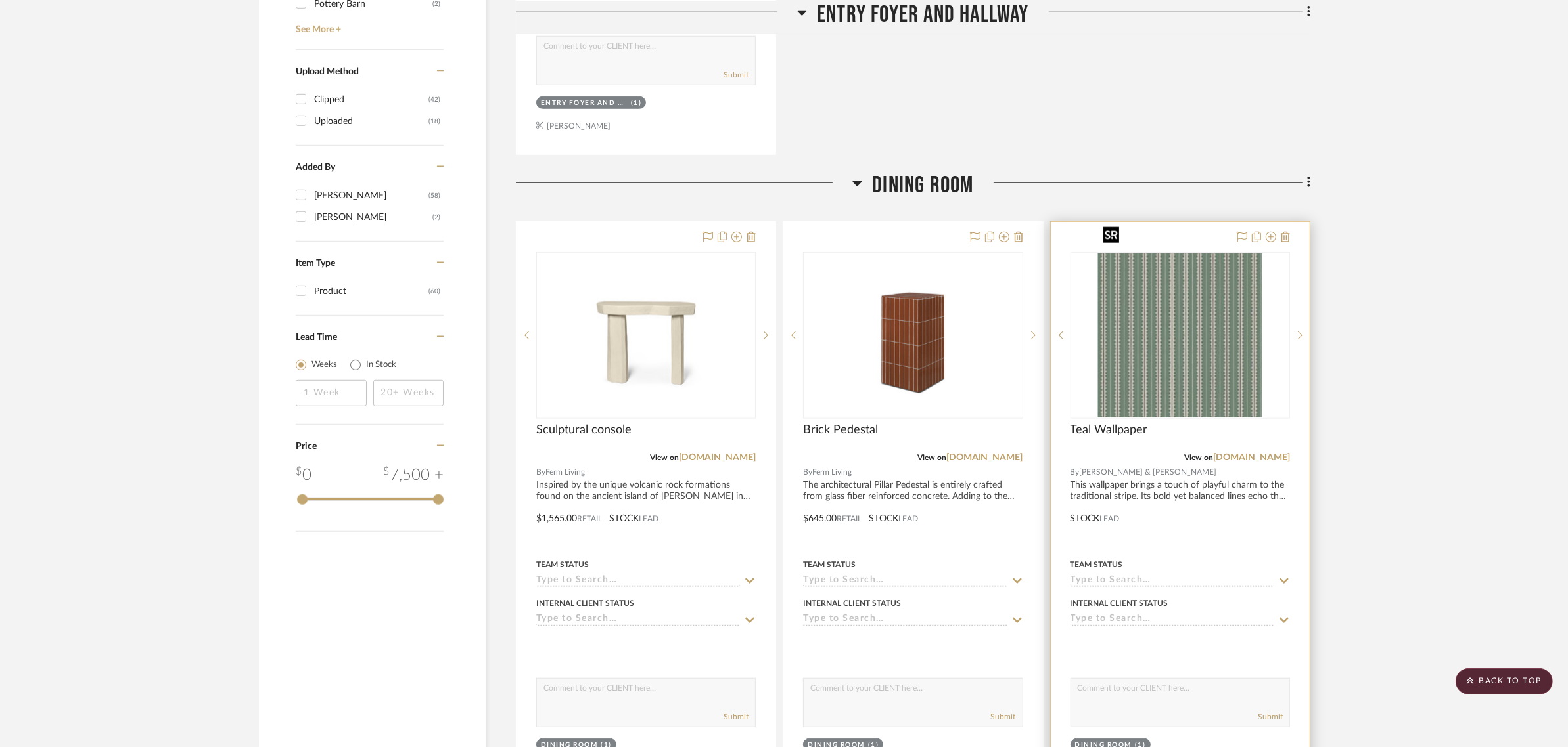
click at [1213, 283] on img "0" at bounding box center [1180, 335] width 164 height 164
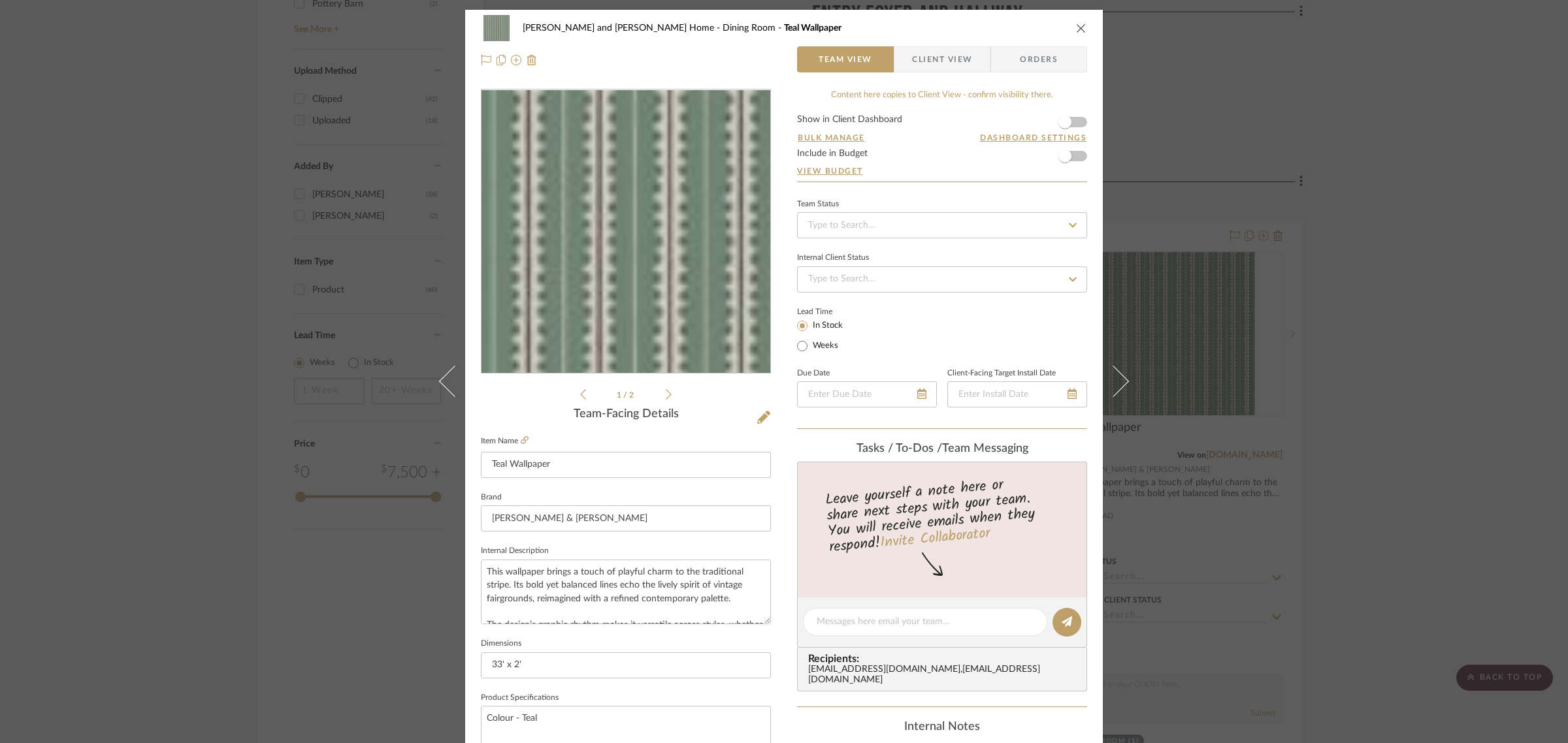
click at [593, 299] on img "0" at bounding box center [625, 232] width 283 height 283
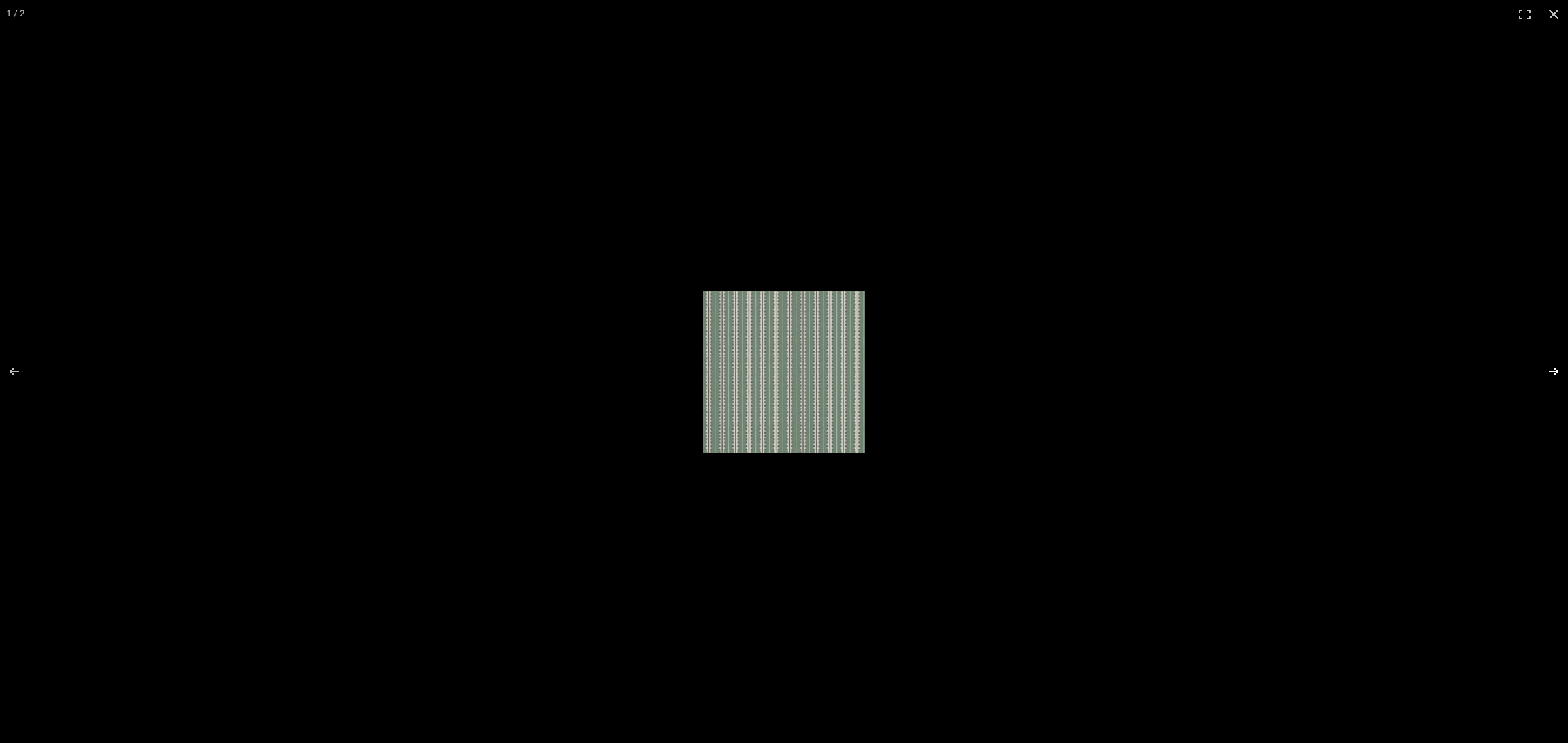
click at [1552, 370] on button at bounding box center [1545, 372] width 46 height 65
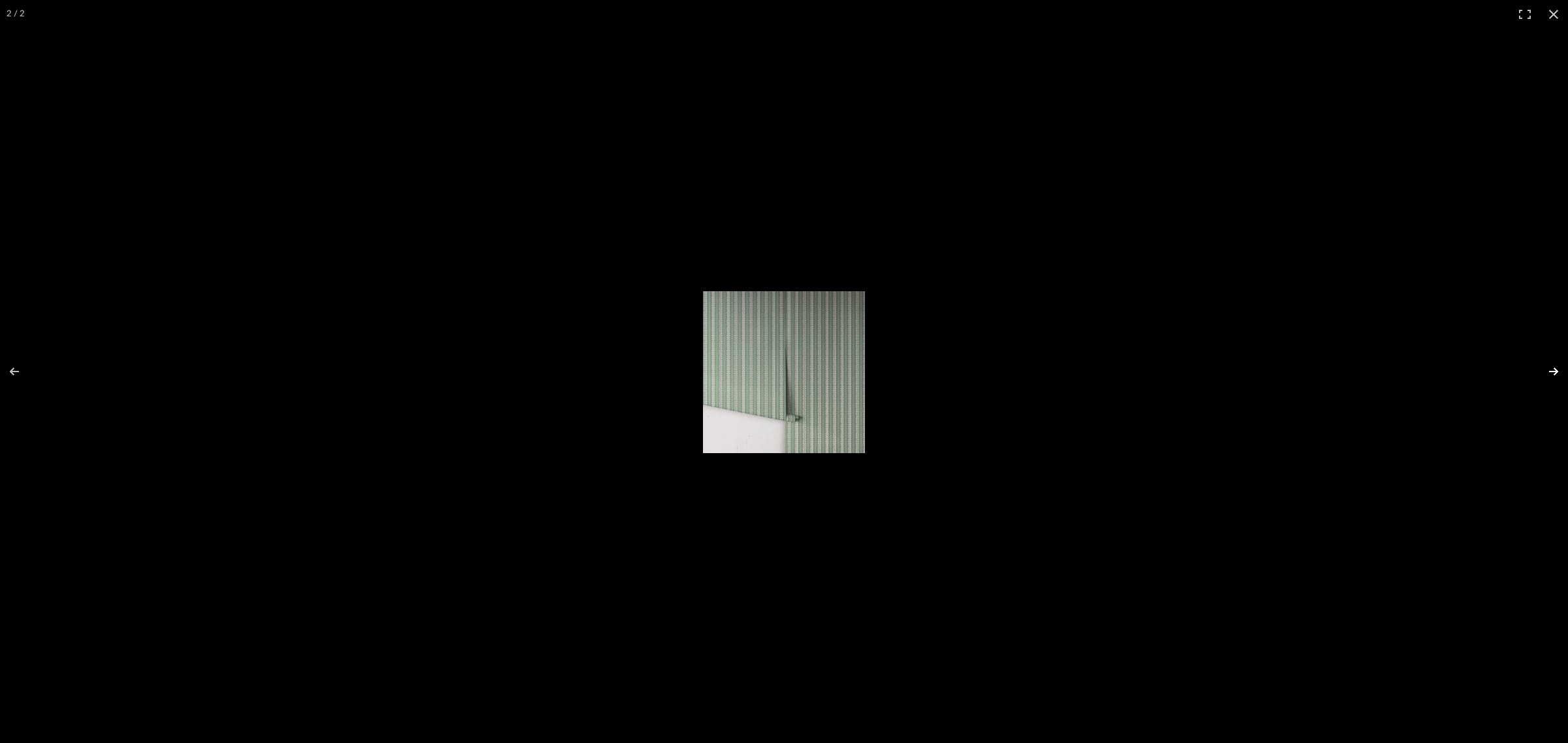
click at [1552, 370] on button at bounding box center [1545, 372] width 46 height 65
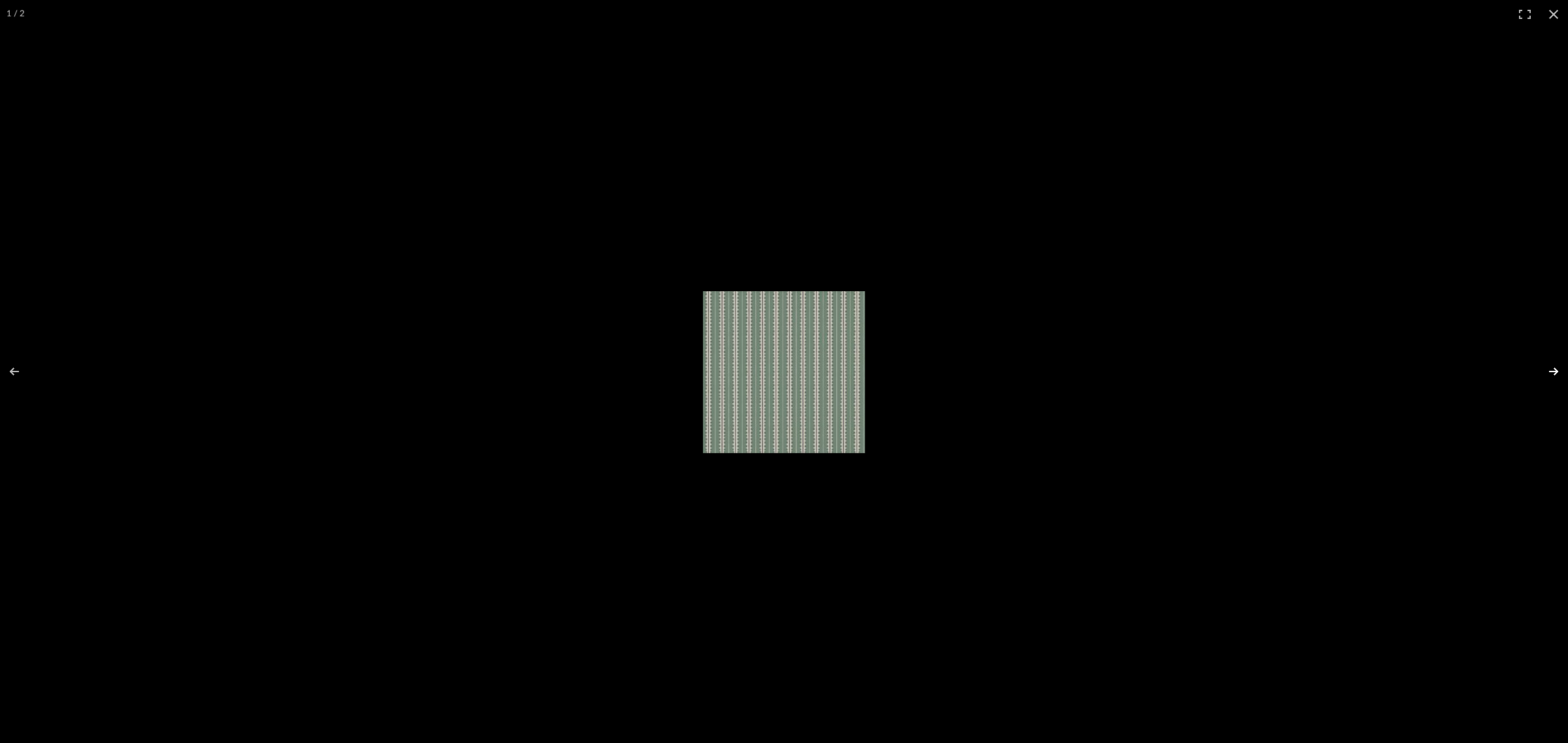
click at [1552, 370] on button at bounding box center [1545, 372] width 46 height 65
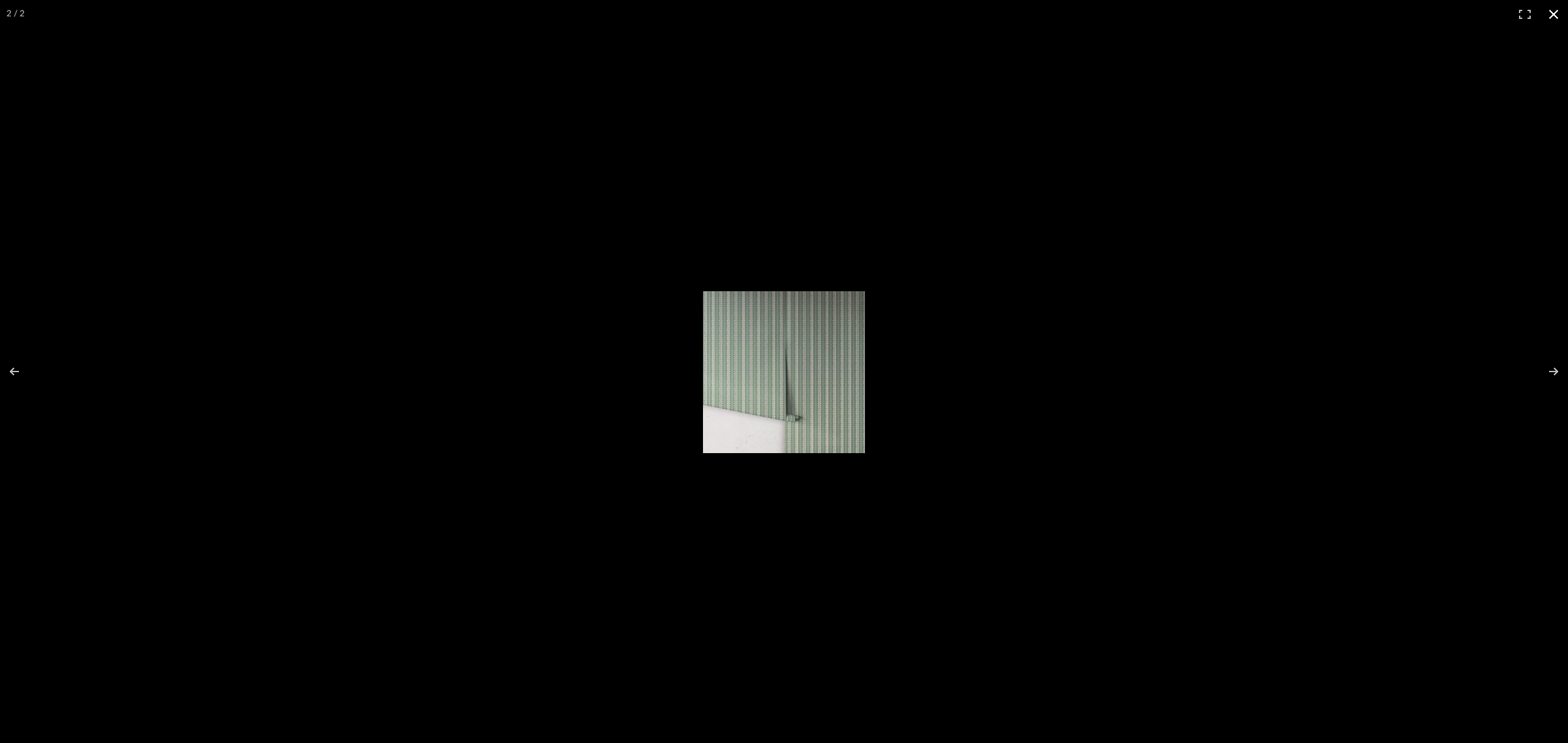
click at [1554, 12] on button at bounding box center [1554, 14] width 29 height 29
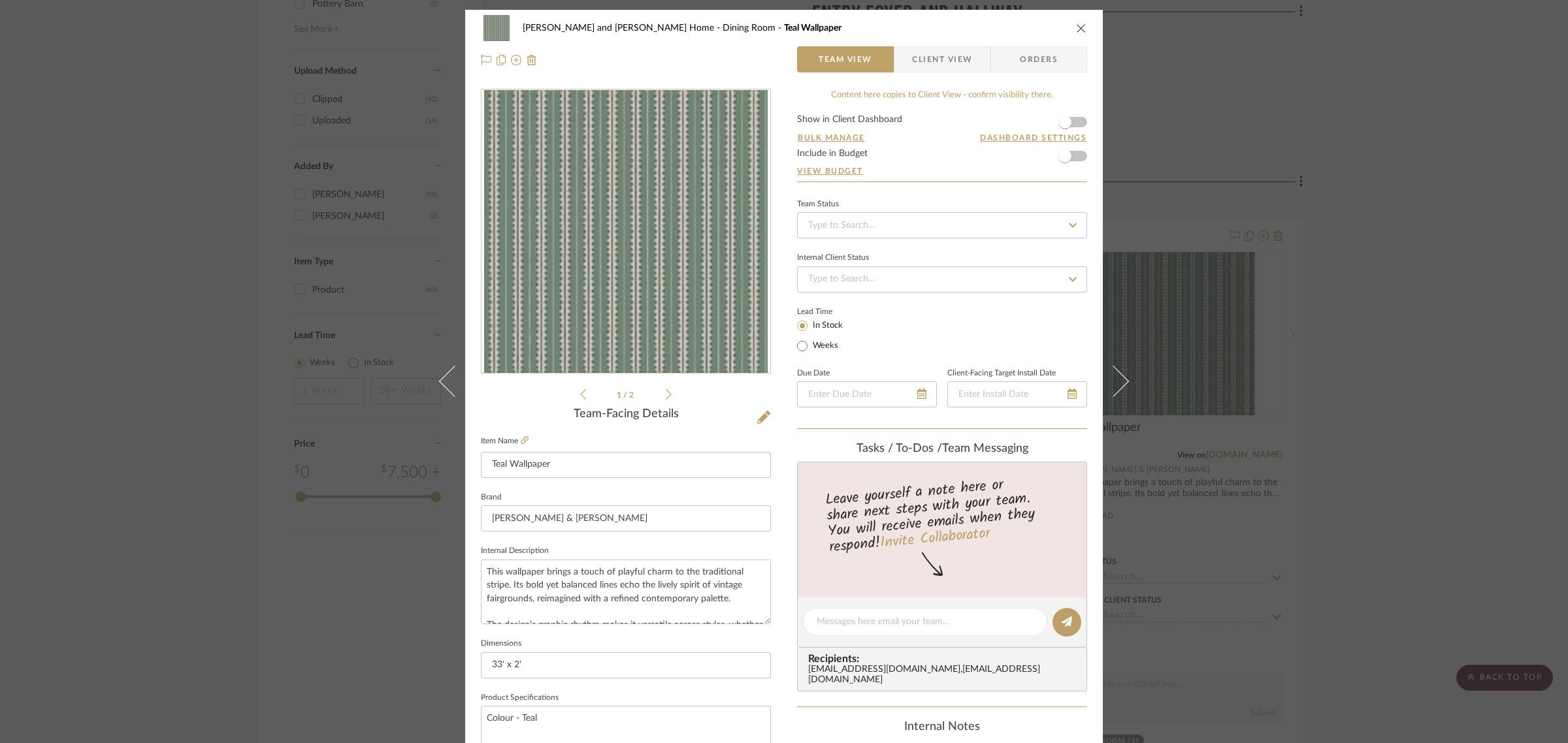
click at [1462, 240] on div "[PERSON_NAME] and [PERSON_NAME] Home Dining Room Teal Wallpaper Team View Clien…" at bounding box center [784, 372] width 1568 height 743
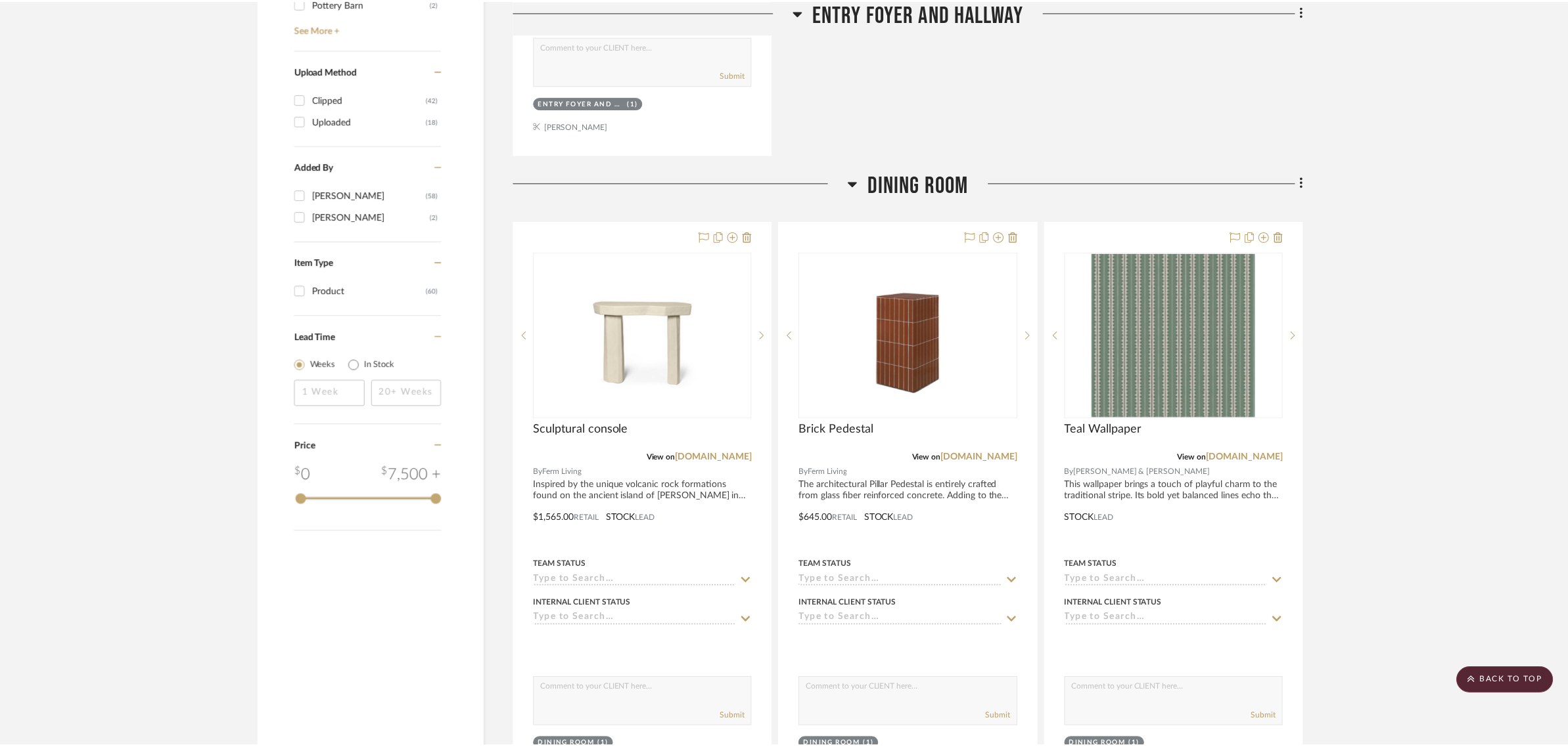
scroll to position [1395, 0]
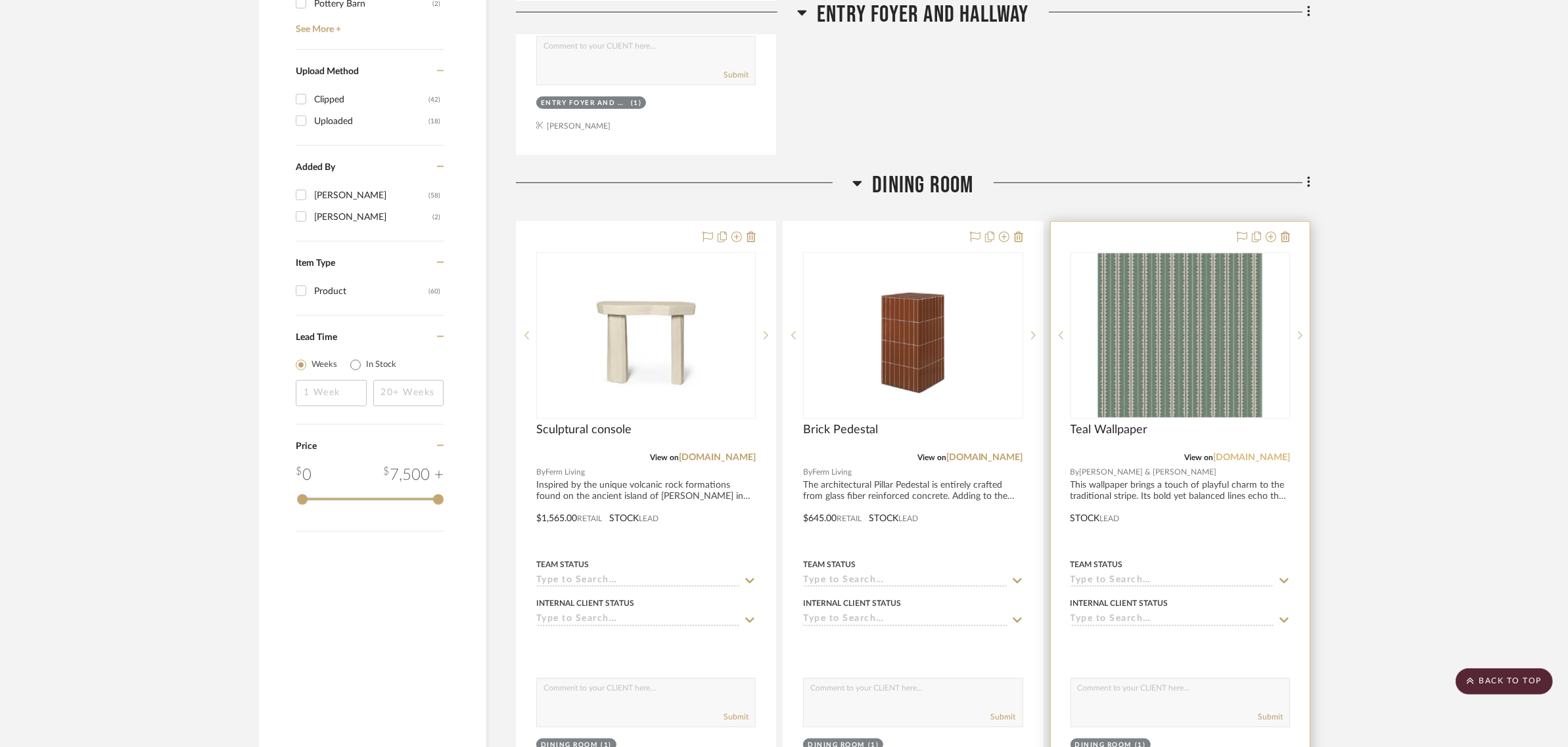
click at [1242, 453] on link "[DOMAIN_NAME]" at bounding box center [1251, 458] width 77 height 9
click at [1184, 339] on img "0" at bounding box center [1180, 335] width 164 height 164
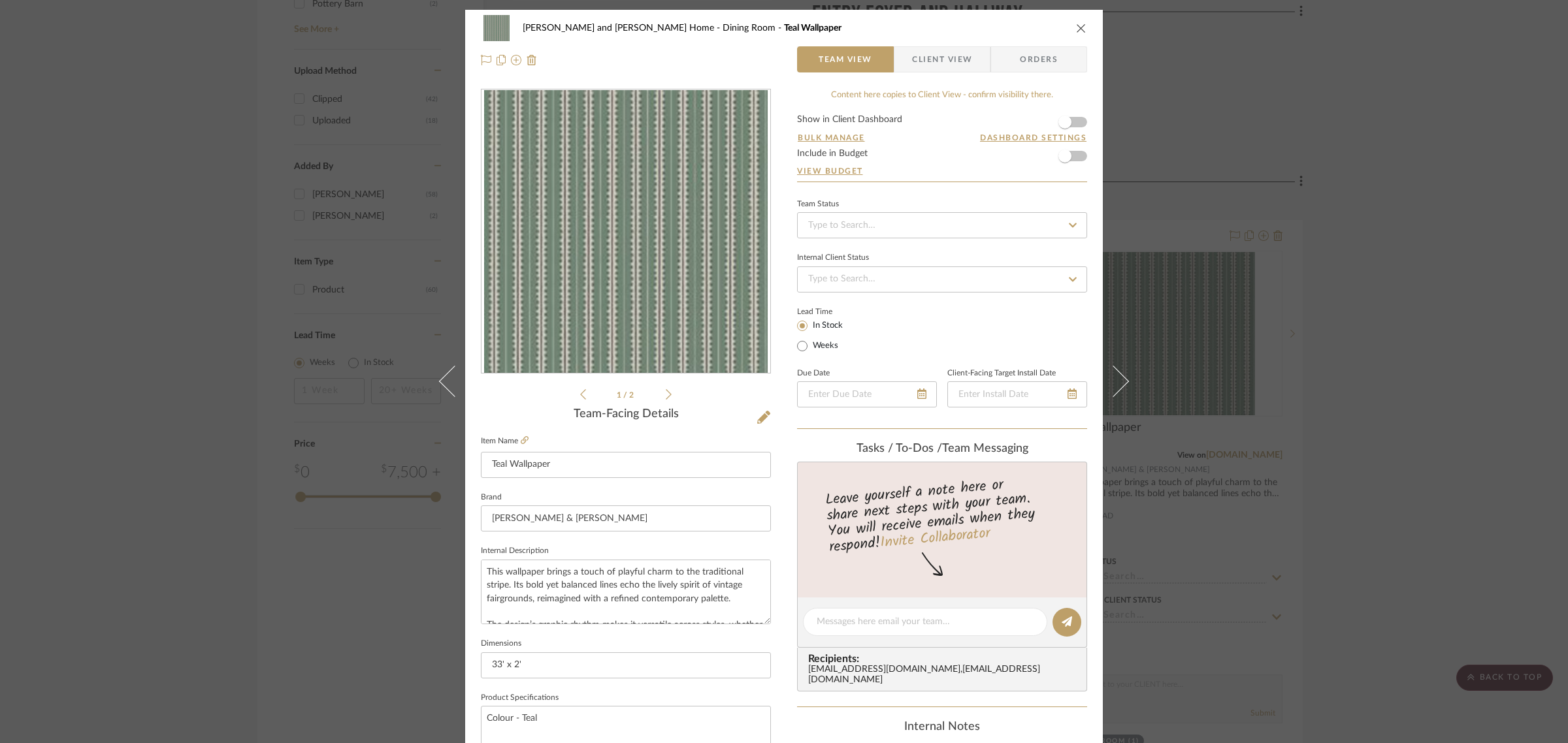
click at [1078, 27] on icon "close" at bounding box center [1081, 28] width 10 height 10
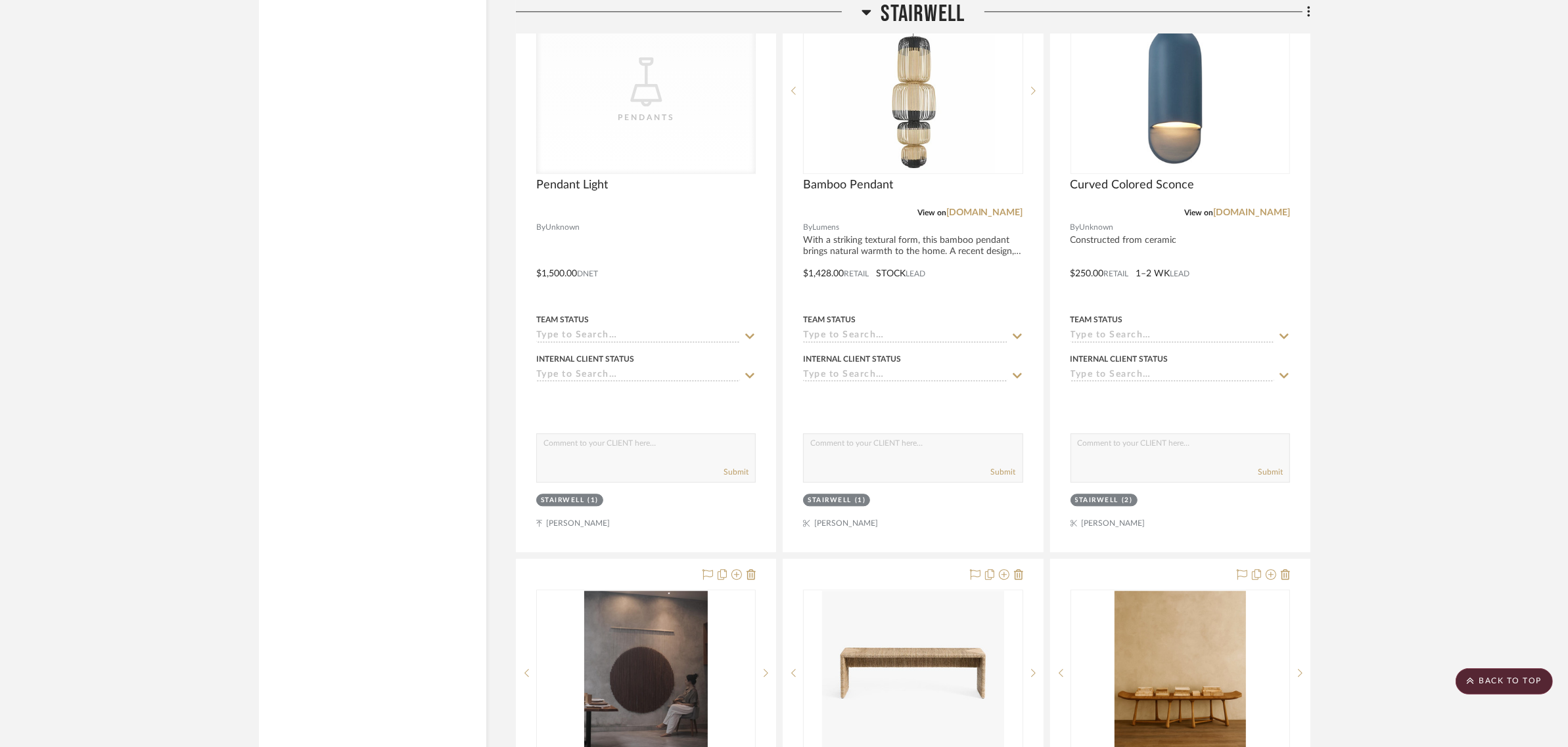
scroll to position [4433, 0]
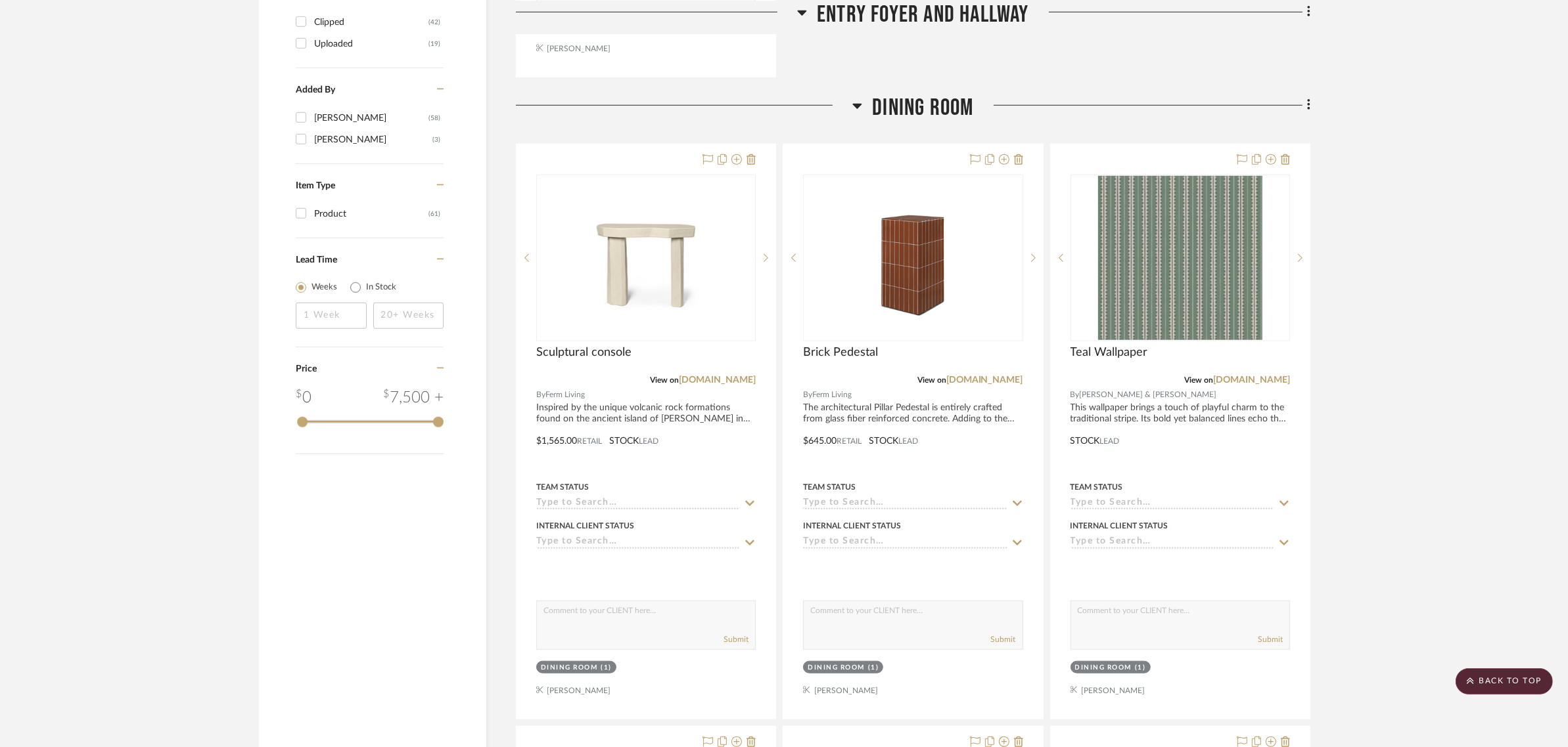
scroll to position [1478, 0]
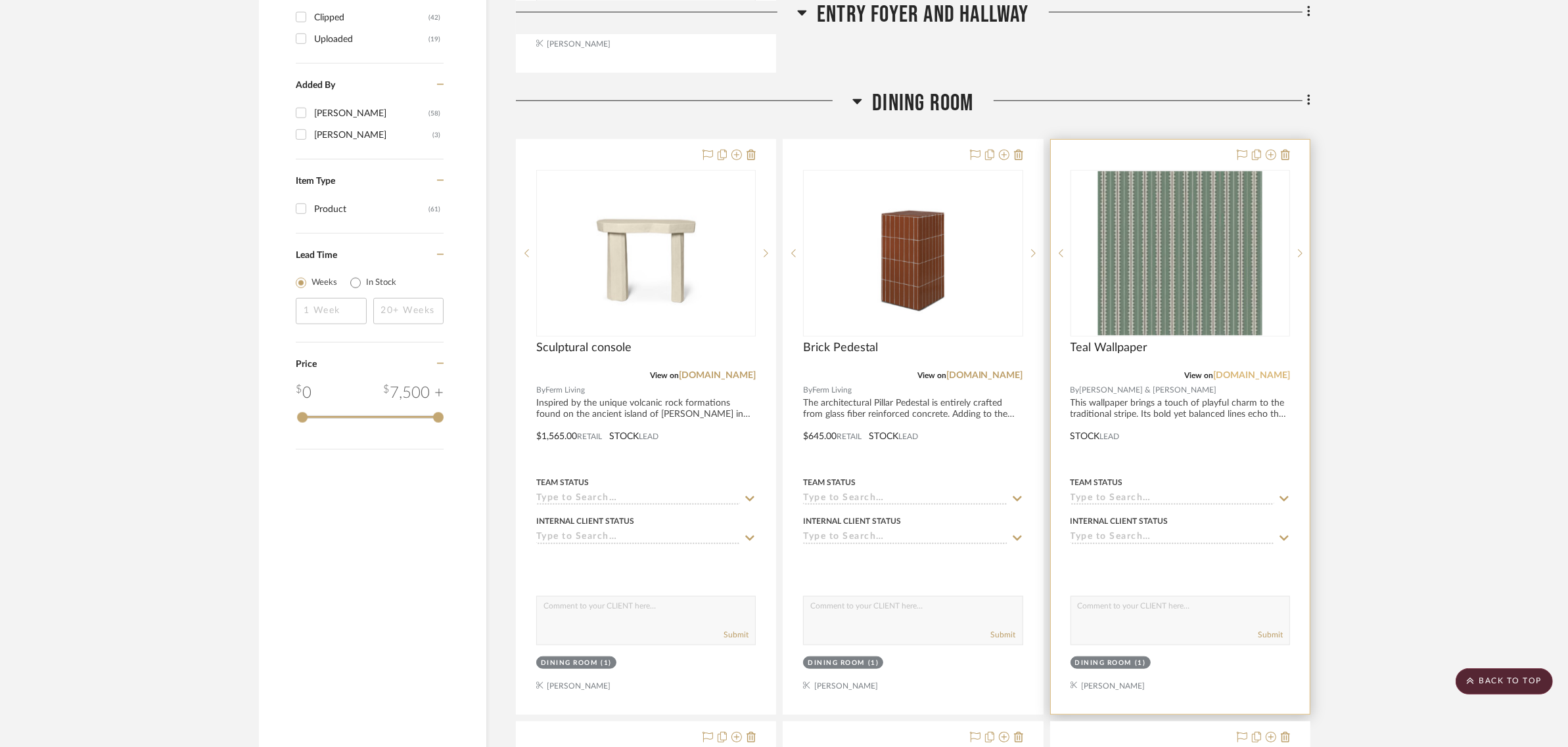
click at [1242, 371] on link "[DOMAIN_NAME]" at bounding box center [1251, 375] width 77 height 9
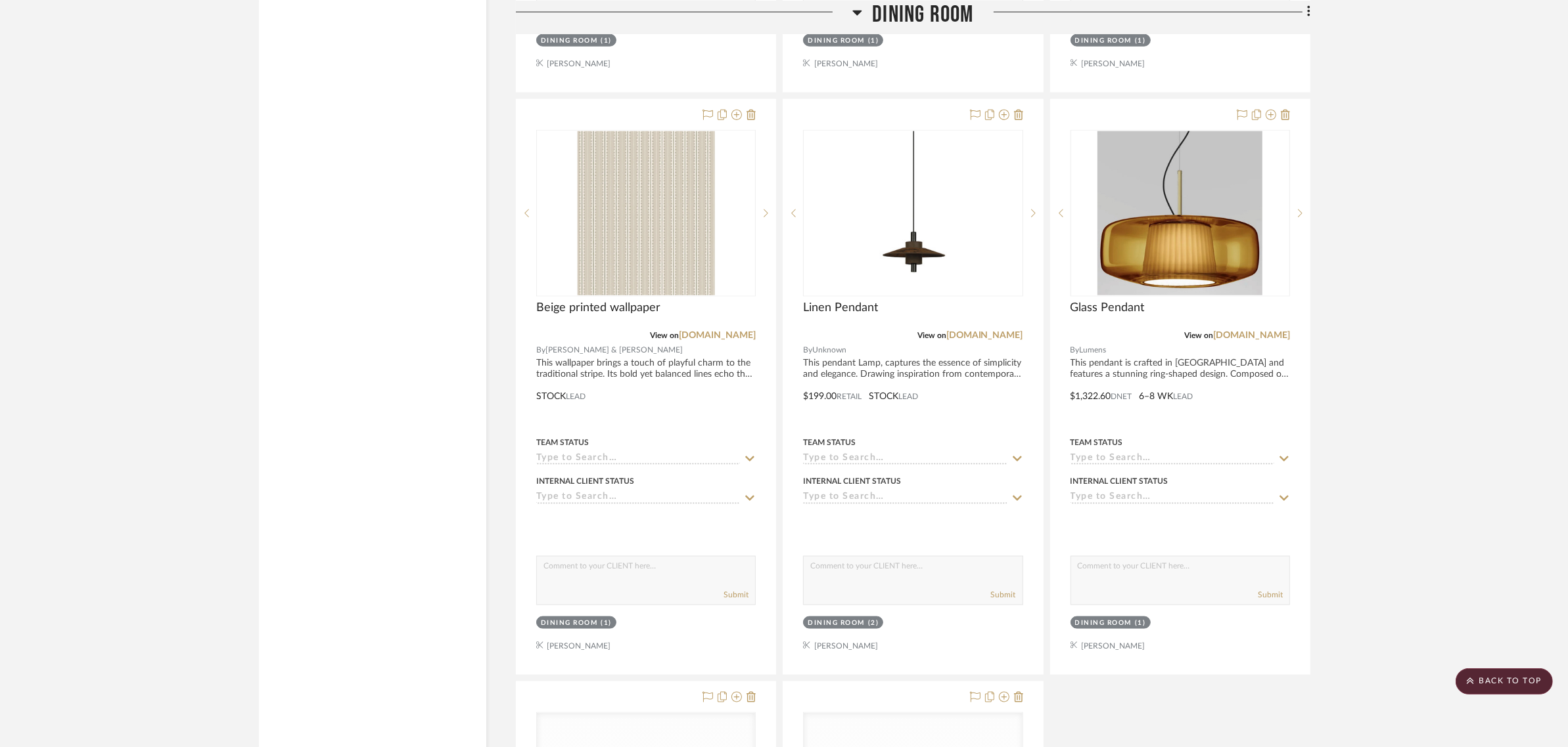
scroll to position [2134, 0]
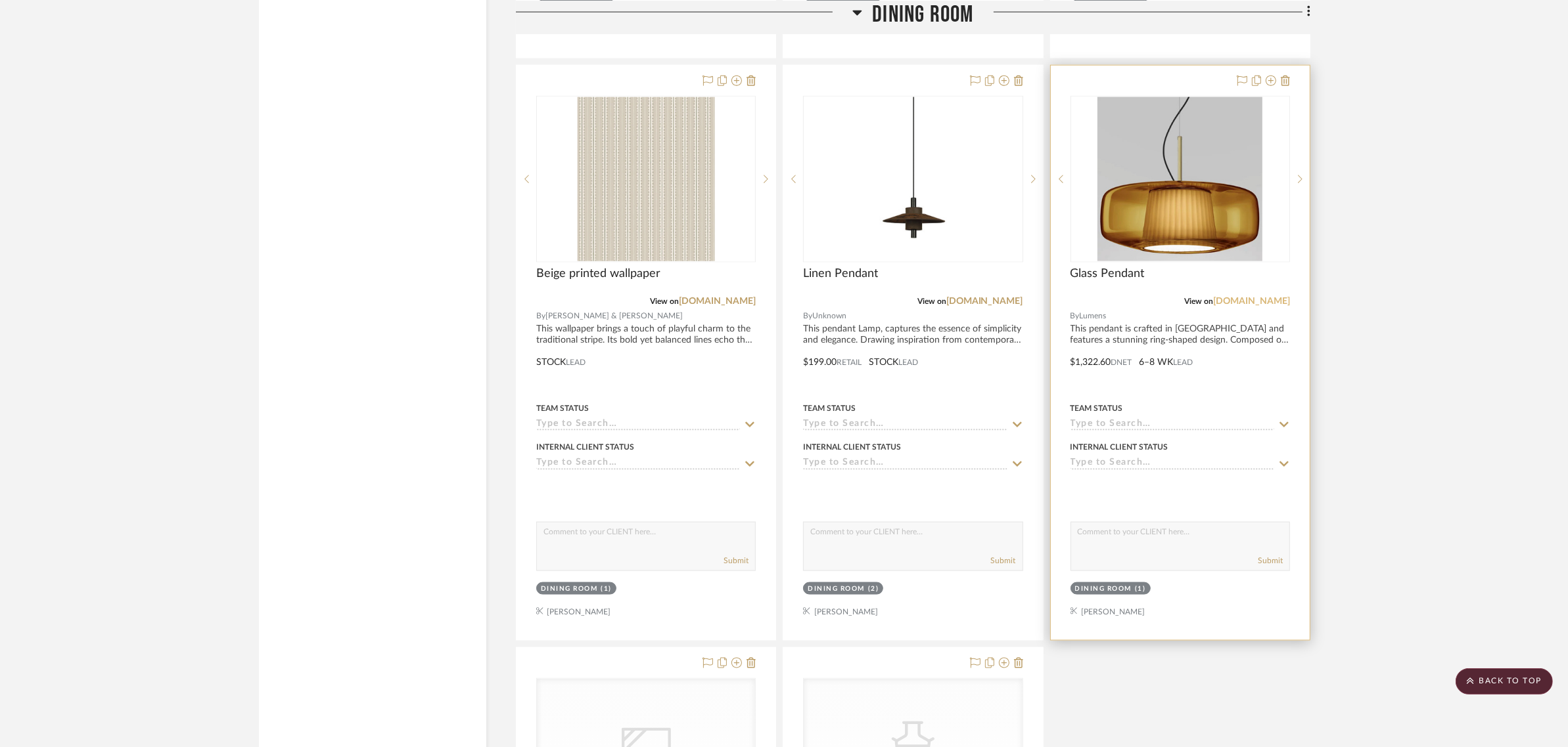
click at [1253, 297] on link "[DOMAIN_NAME]" at bounding box center [1251, 301] width 77 height 9
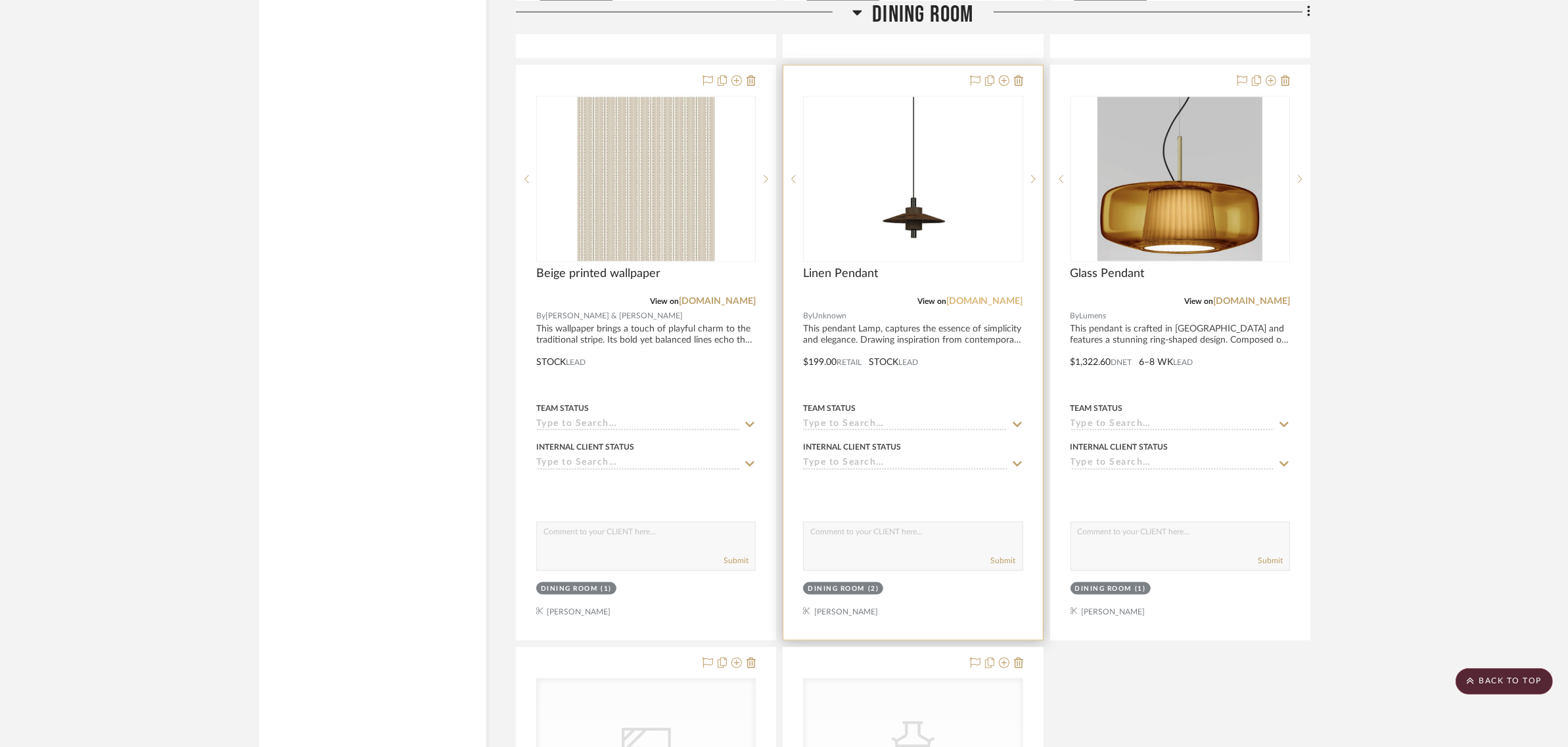
click at [1002, 297] on link "[DOMAIN_NAME]" at bounding box center [984, 301] width 77 height 9
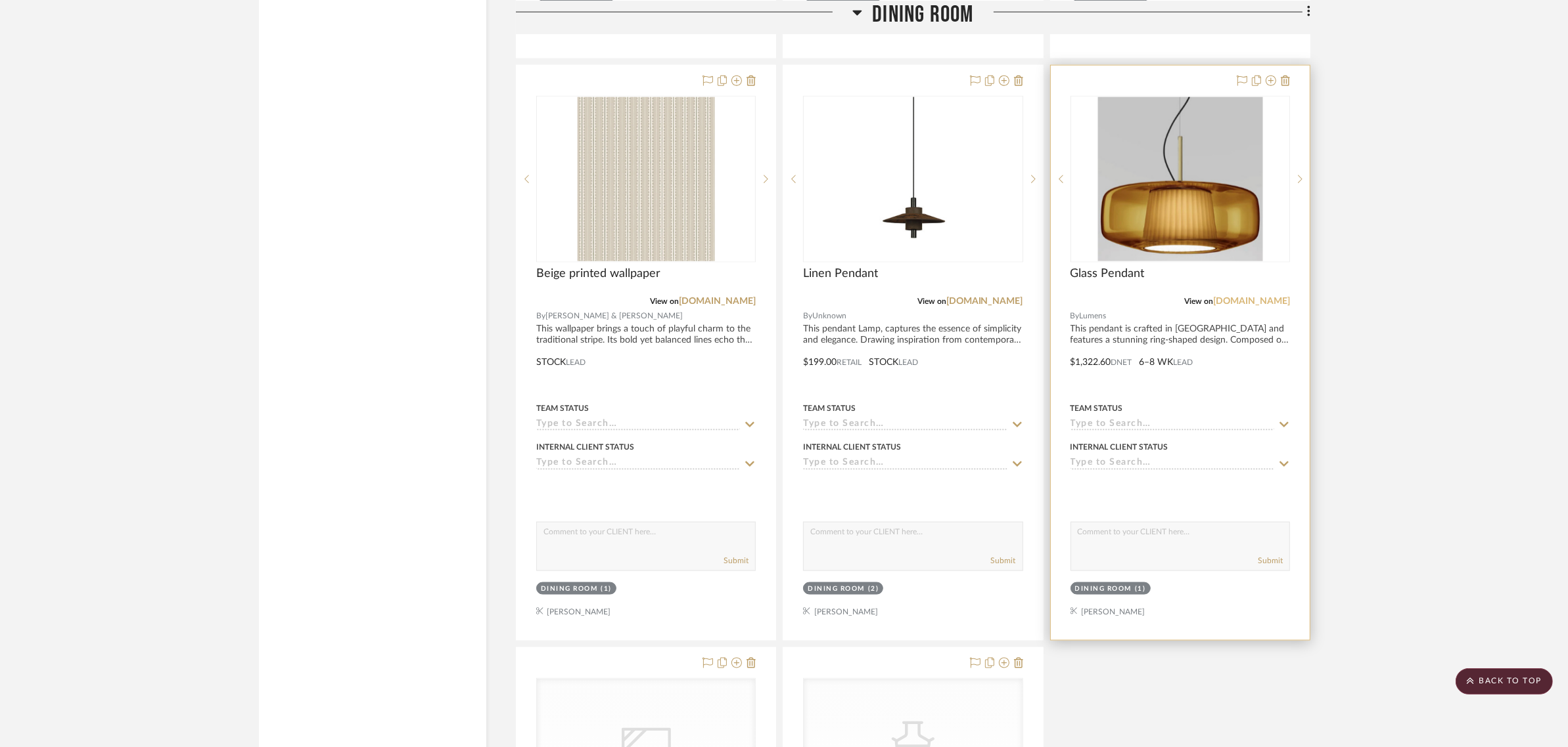
click at [1268, 297] on link "[DOMAIN_NAME]" at bounding box center [1251, 301] width 77 height 9
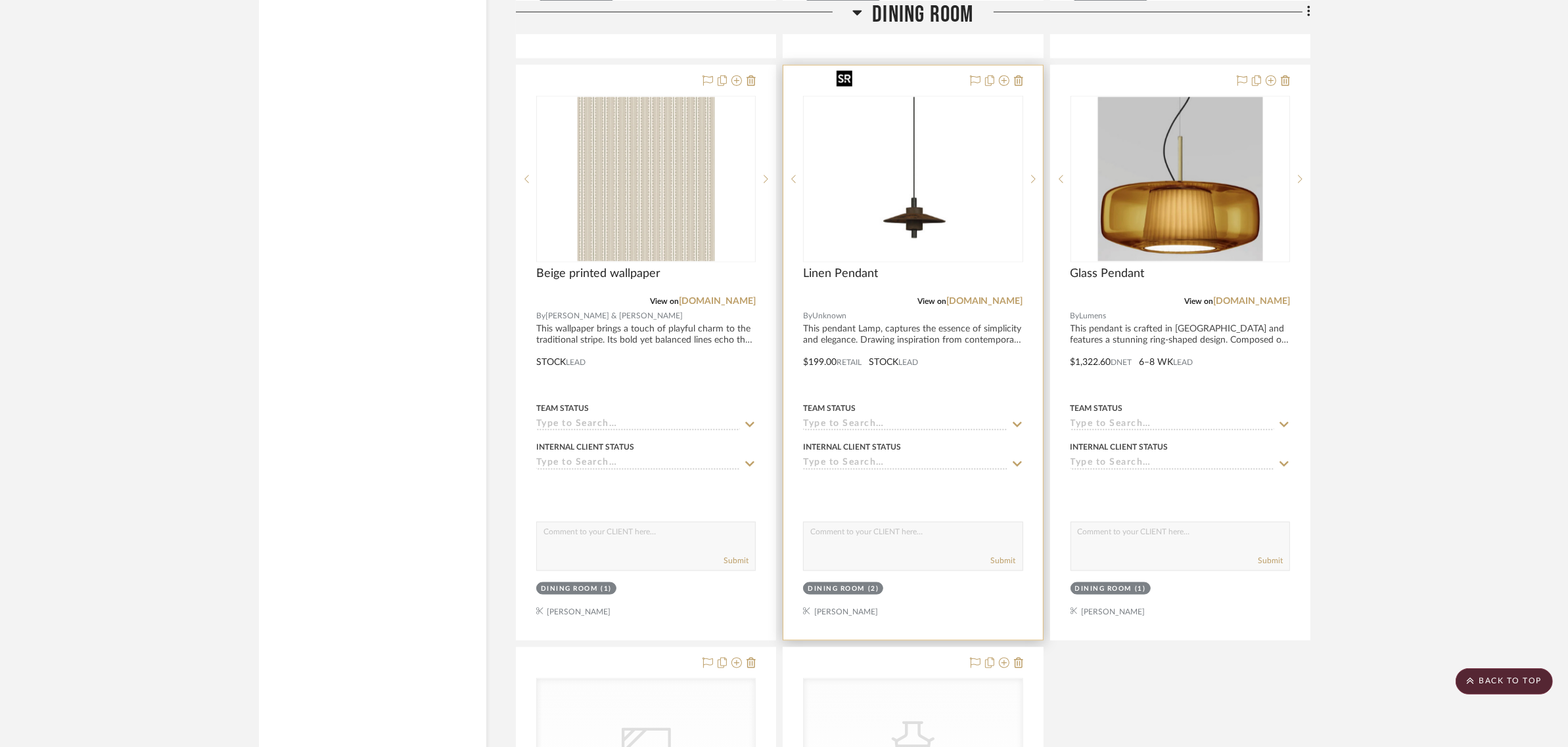
click at [912, 168] on img "0" at bounding box center [913, 180] width 164 height 164
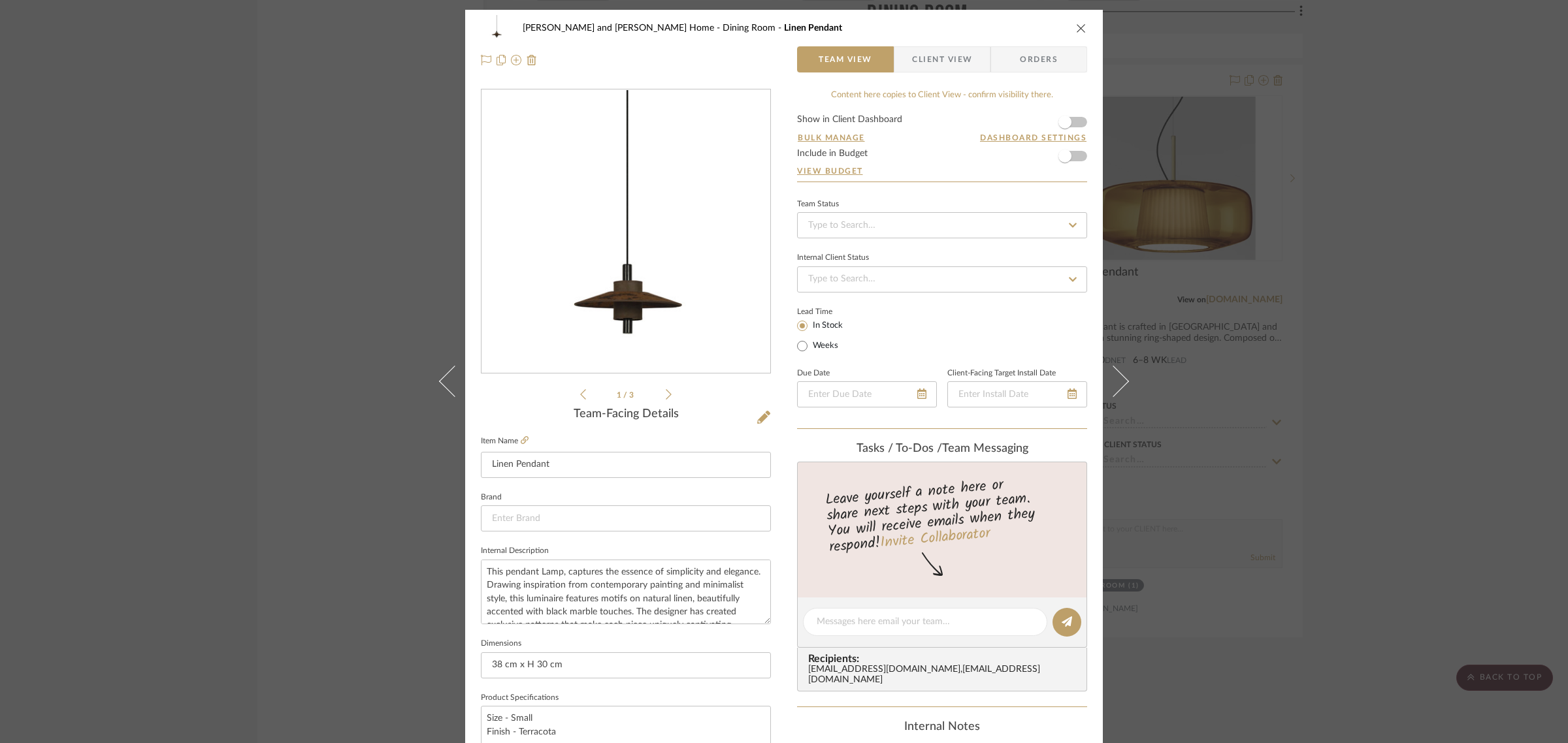
click at [1076, 23] on icon "close" at bounding box center [1081, 28] width 10 height 10
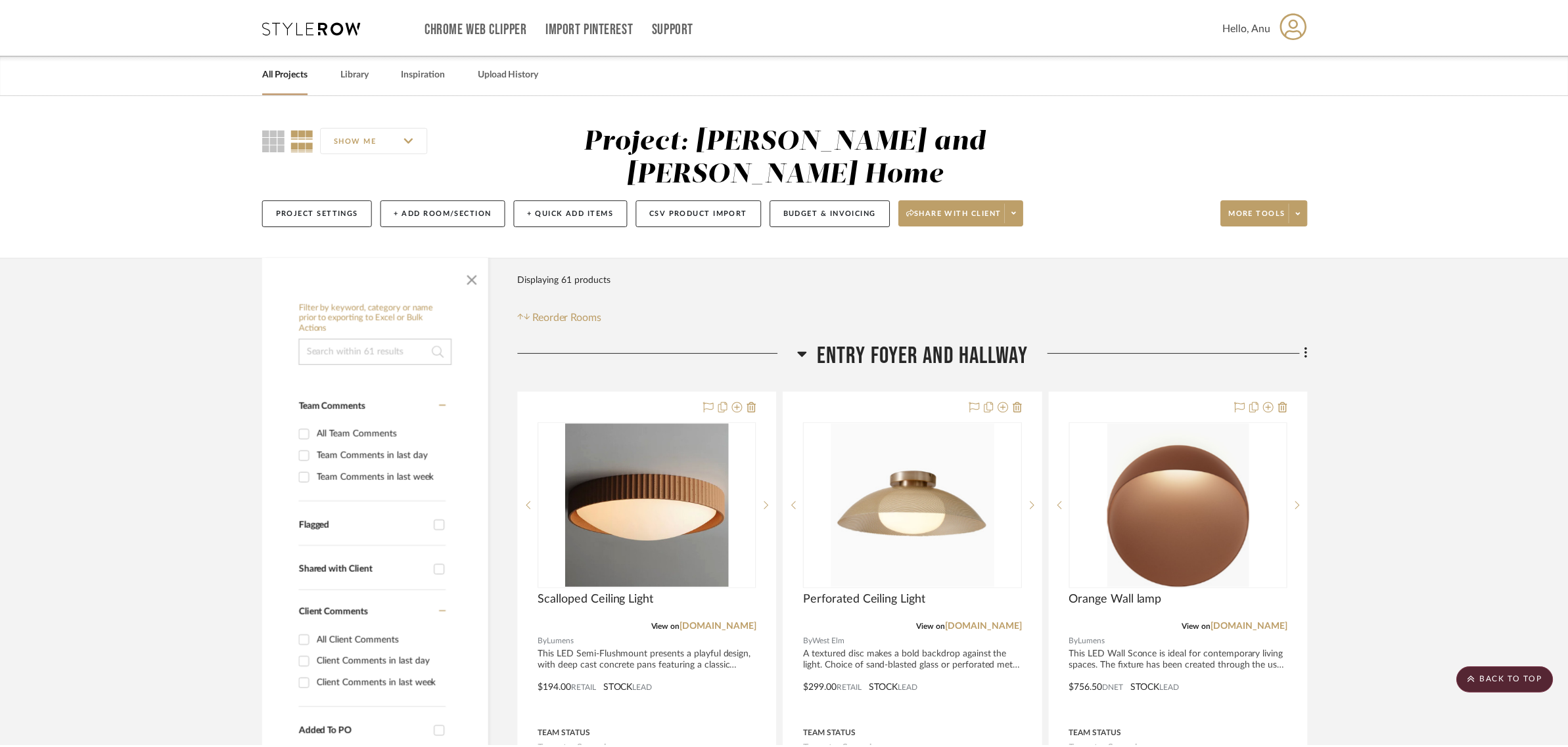
scroll to position [2134, 0]
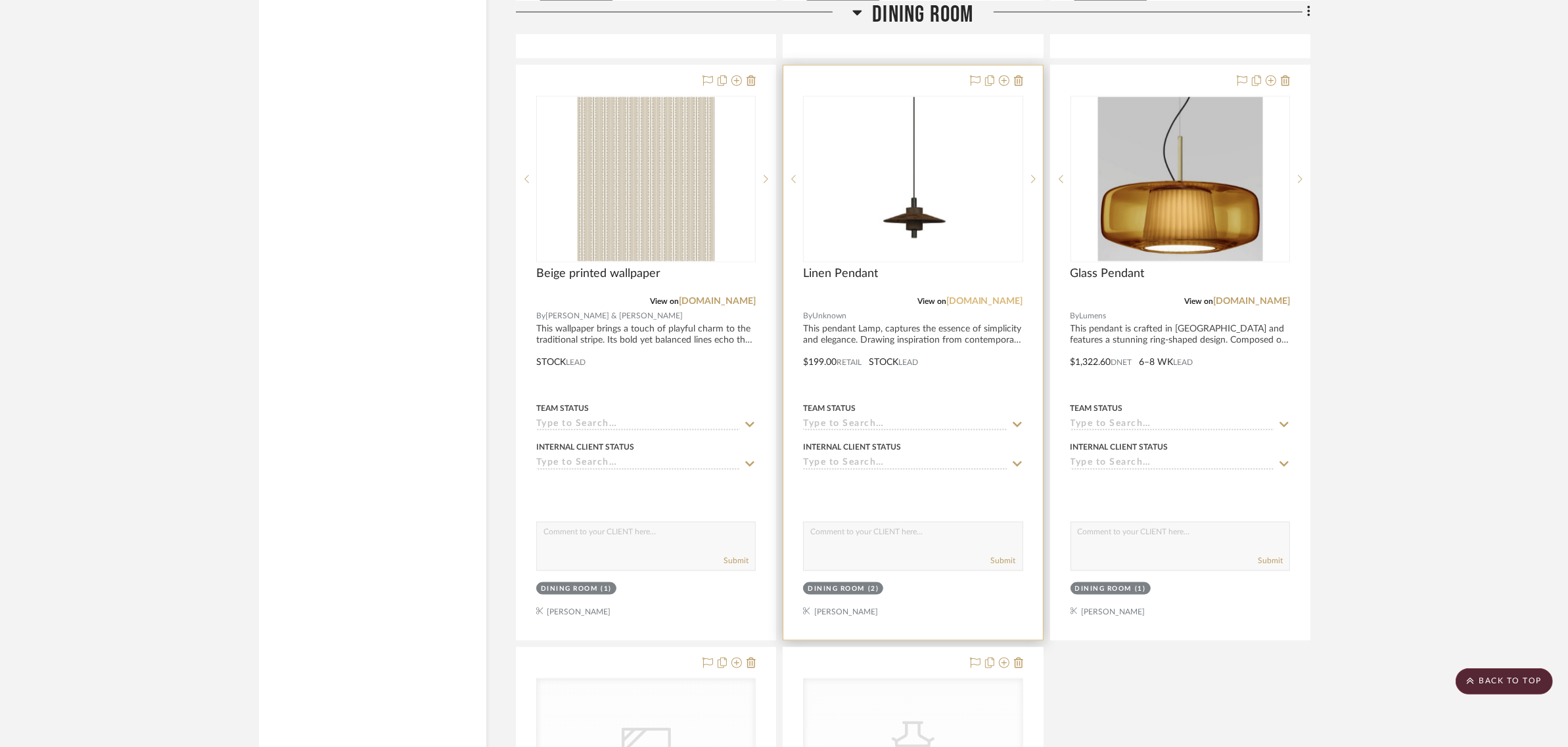
click at [993, 297] on link "[DOMAIN_NAME]" at bounding box center [984, 301] width 77 height 9
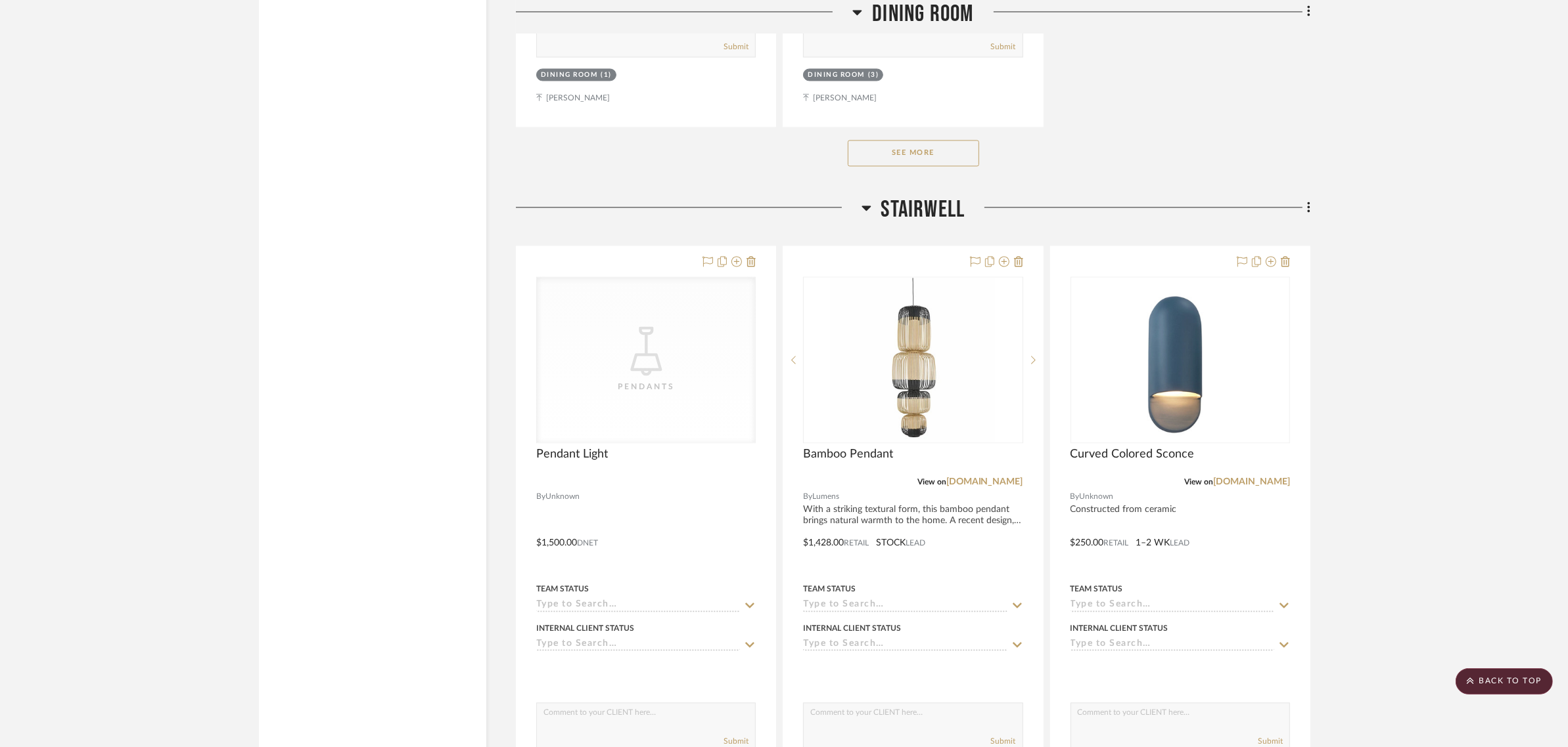
scroll to position [3283, 0]
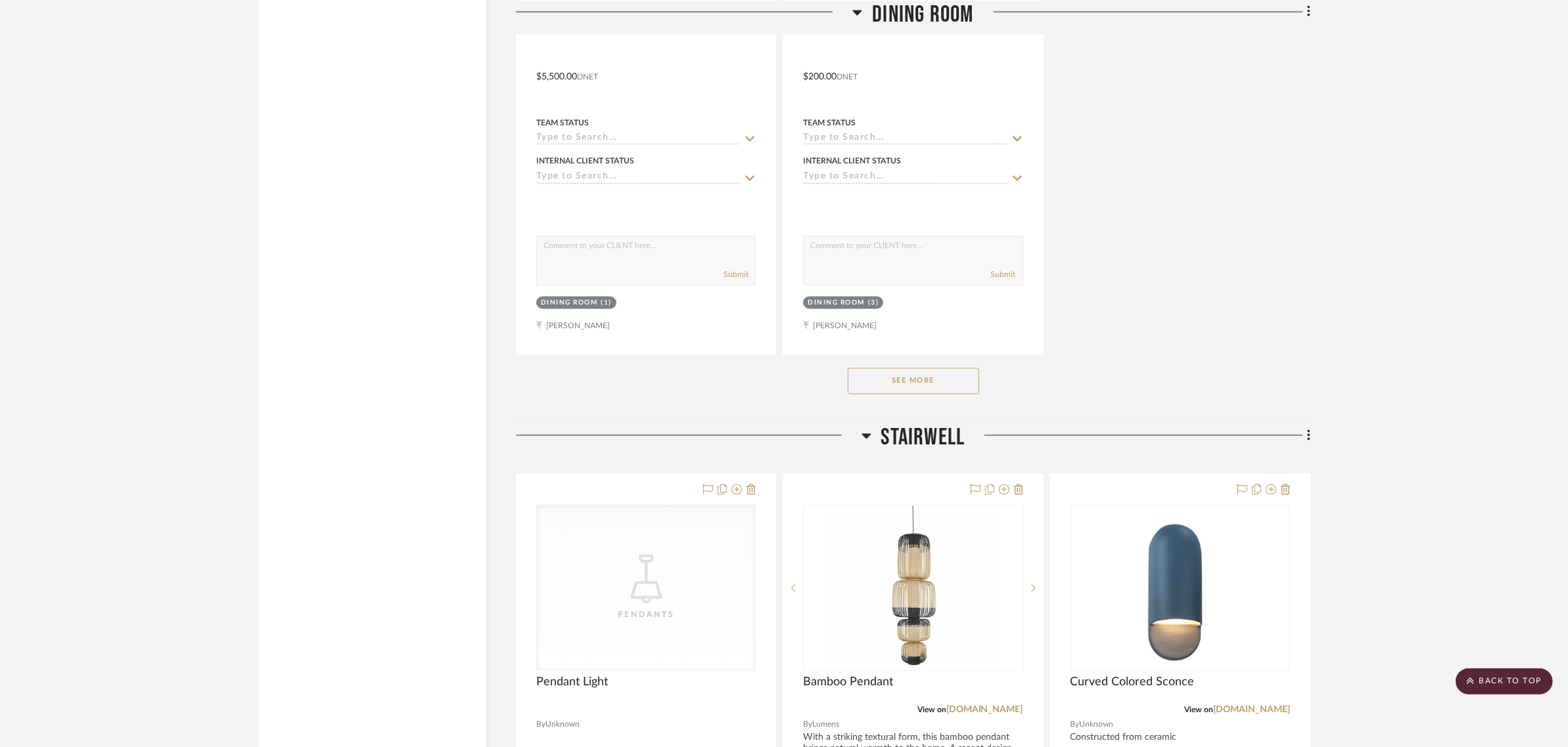
scroll to position [3120, 0]
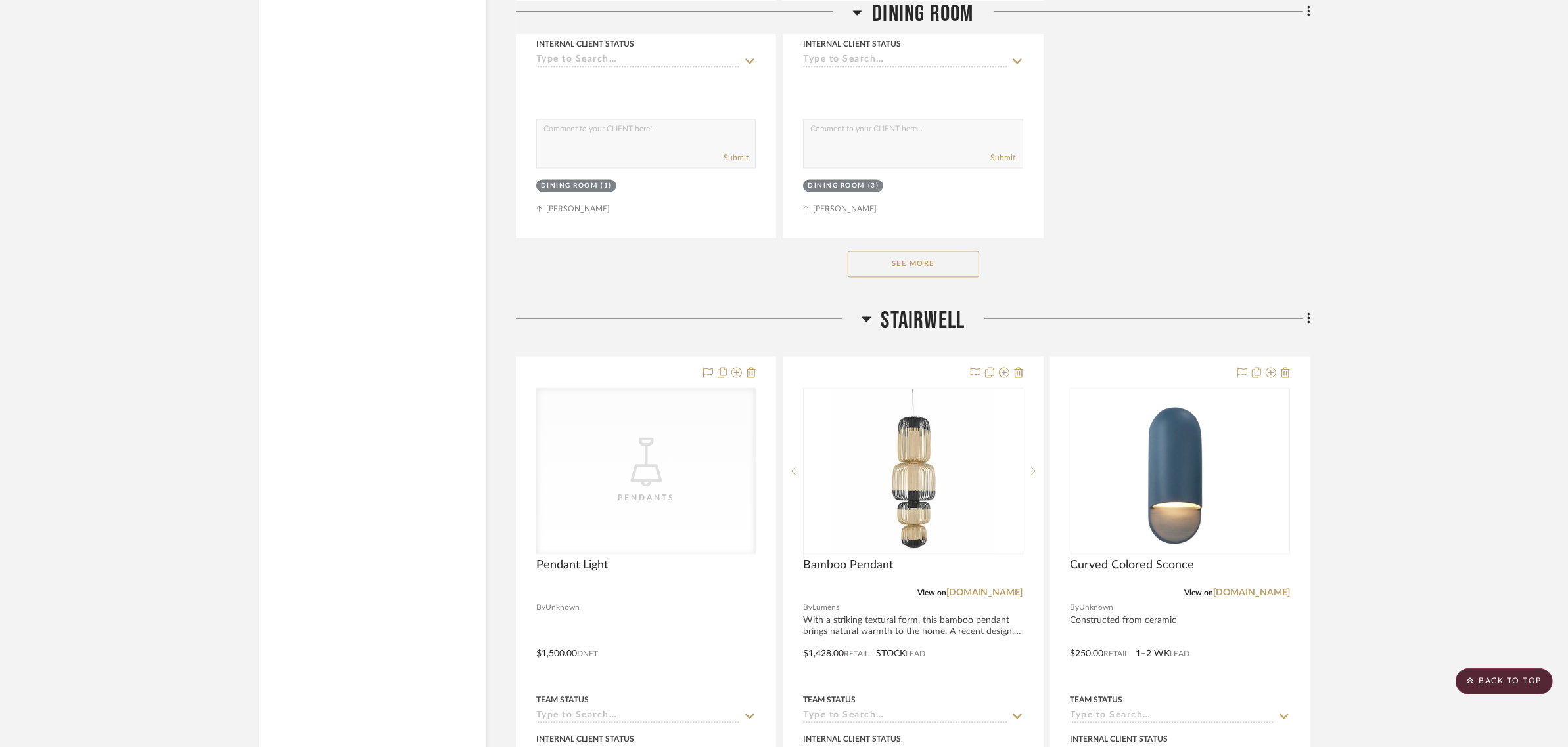
click at [880, 251] on button "See More" at bounding box center [913, 264] width 132 height 26
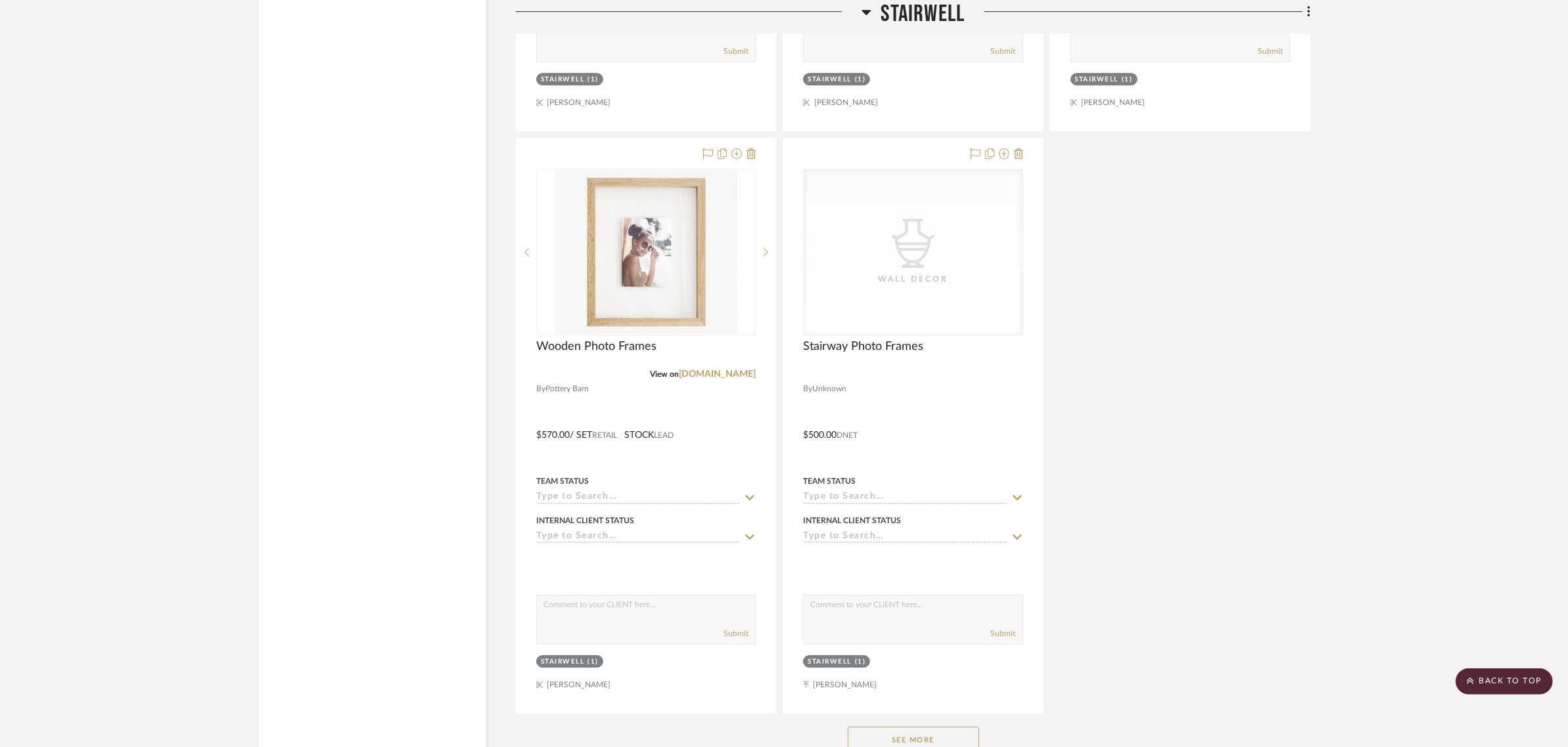
scroll to position [5089, 0]
click at [921, 723] on button "See More" at bounding box center [913, 736] width 132 height 26
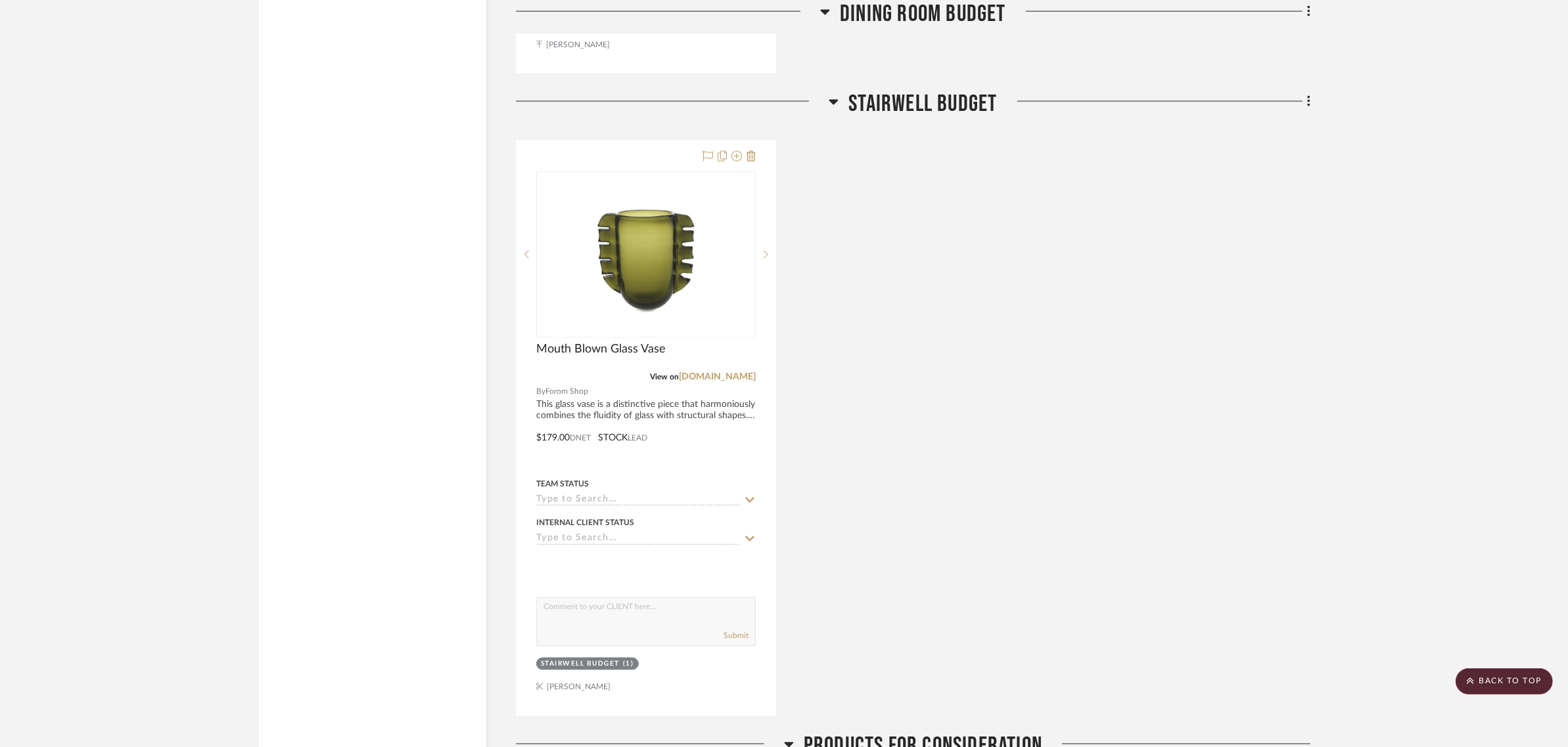
scroll to position [8783, 0]
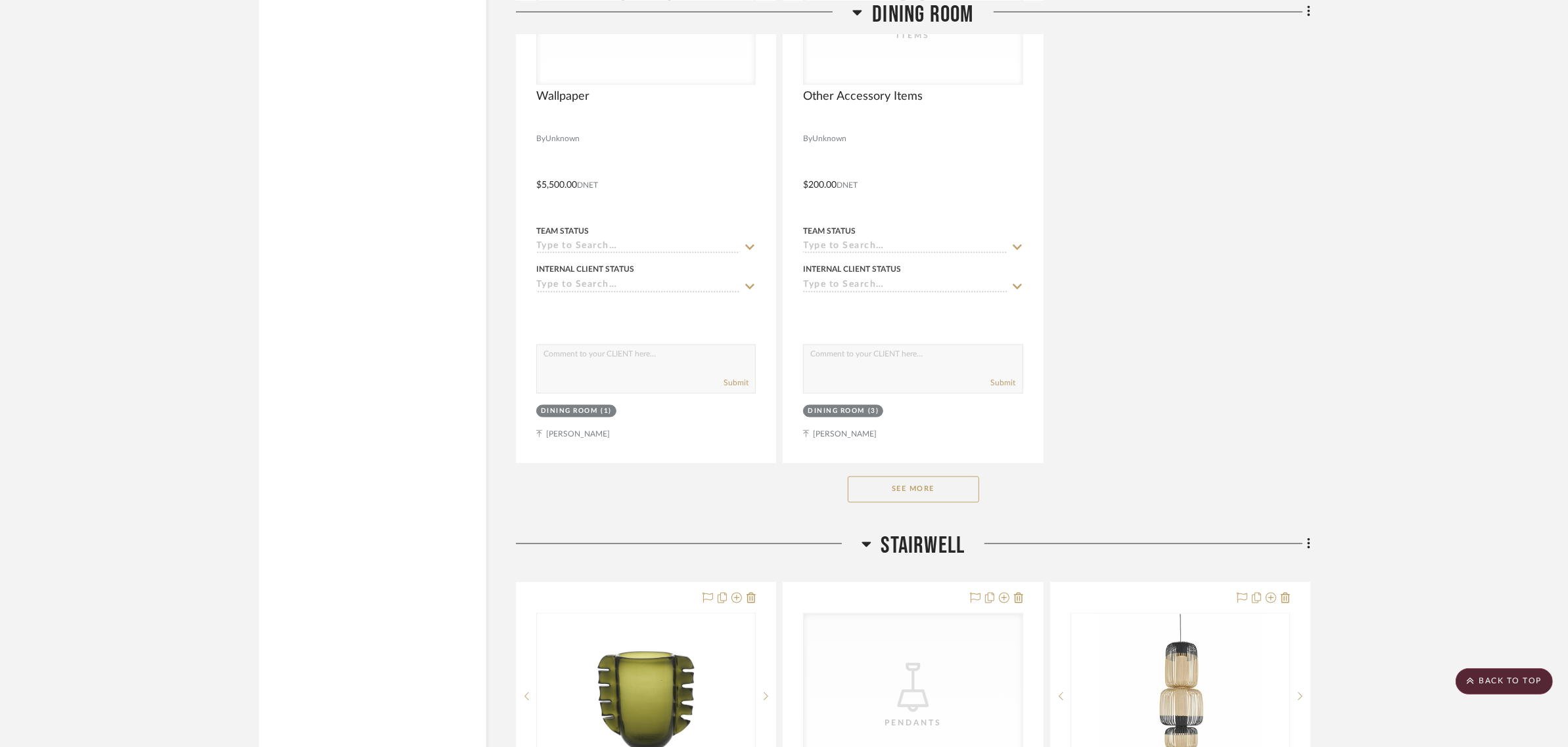
scroll to position [3283, 0]
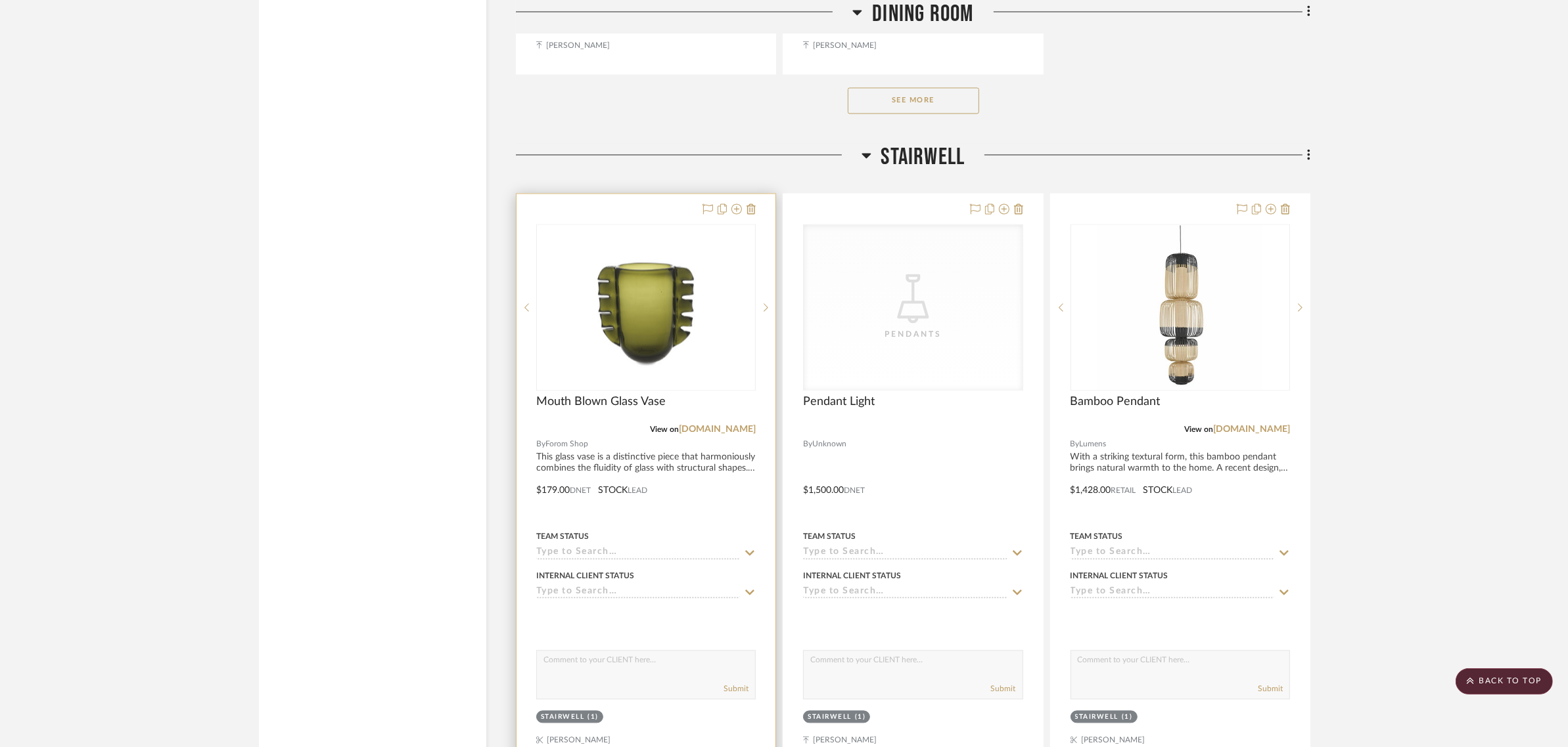
click at [565, 713] on div "Stairwell" at bounding box center [563, 717] width 44 height 10
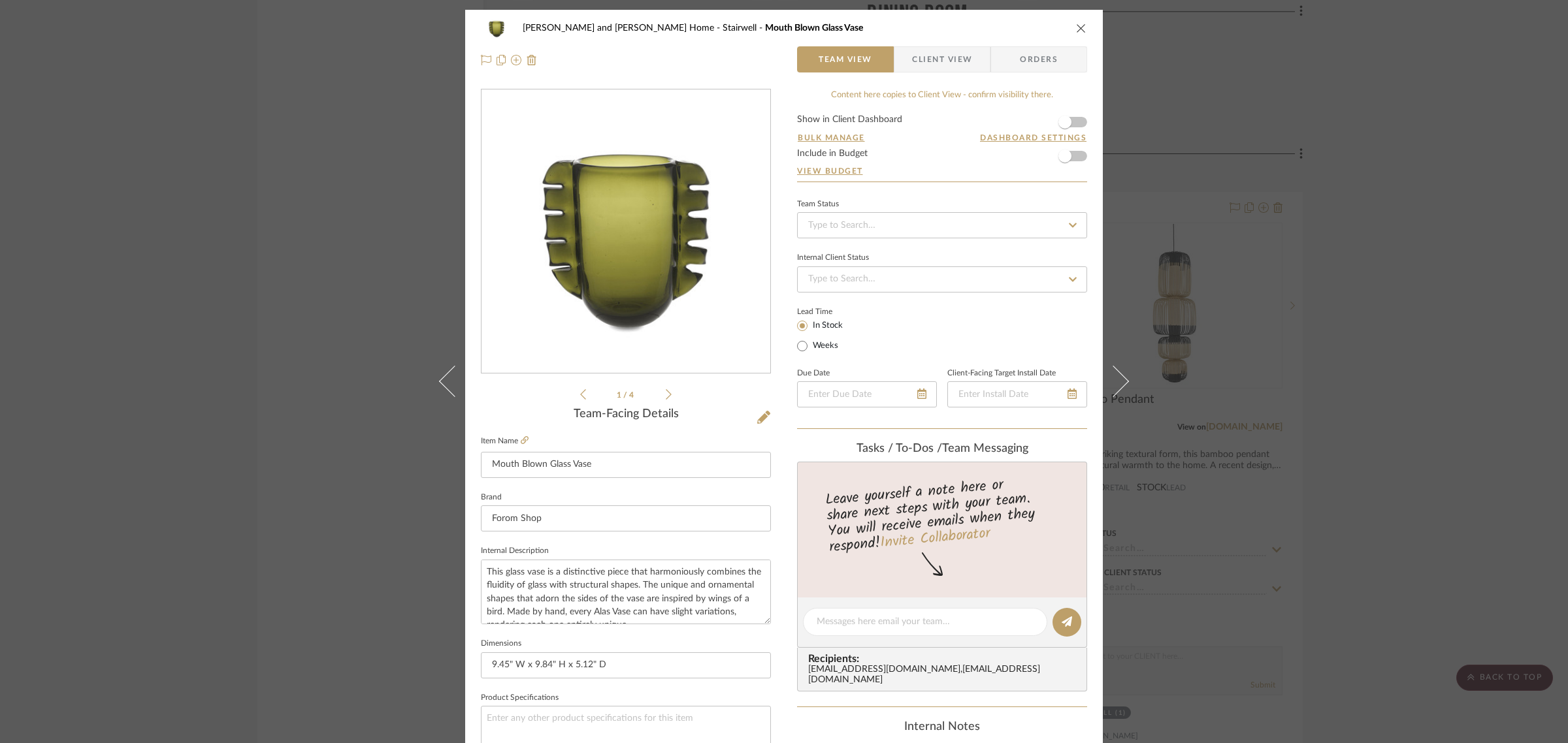
scroll to position [472, 0]
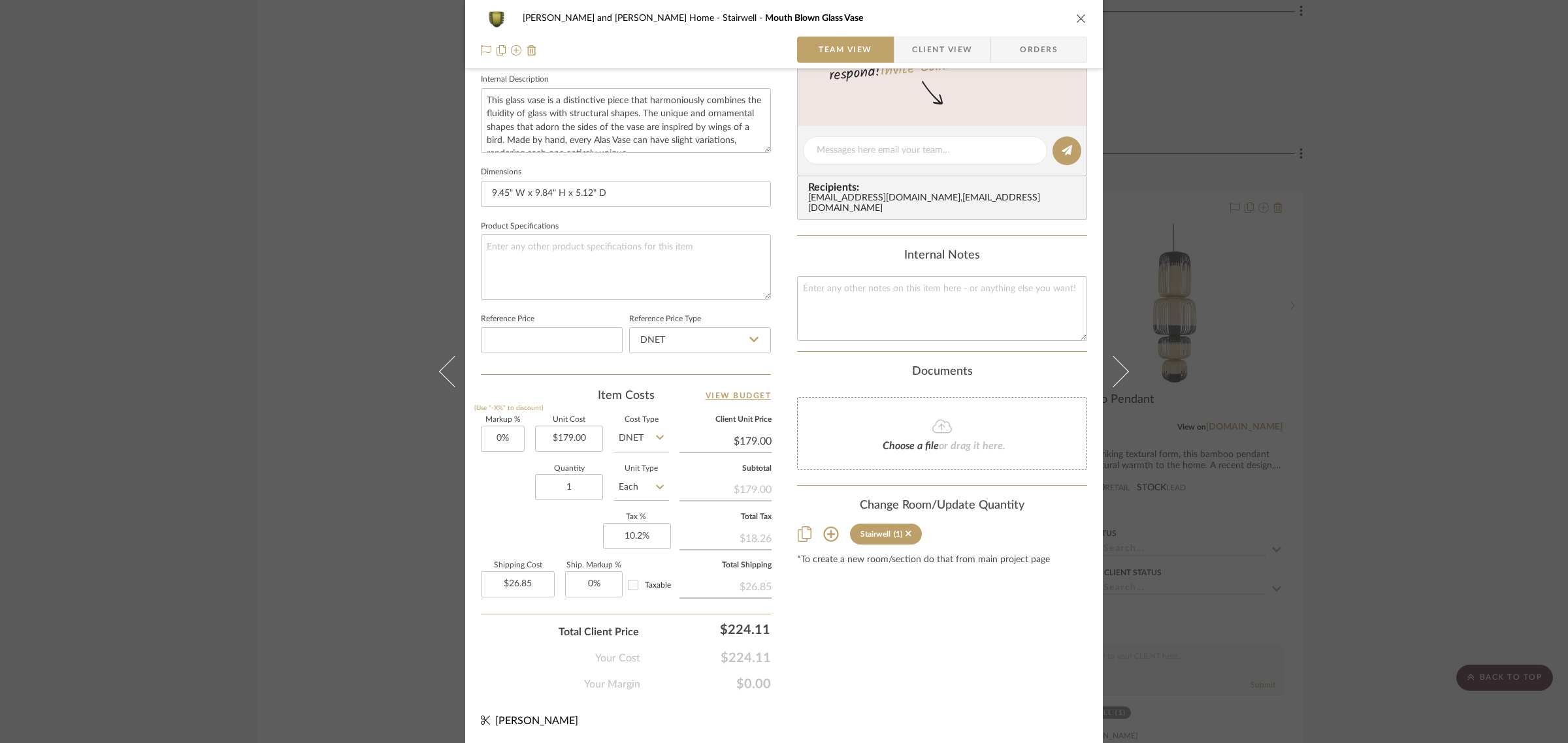
click at [829, 527] on icon at bounding box center [830, 534] width 15 height 15
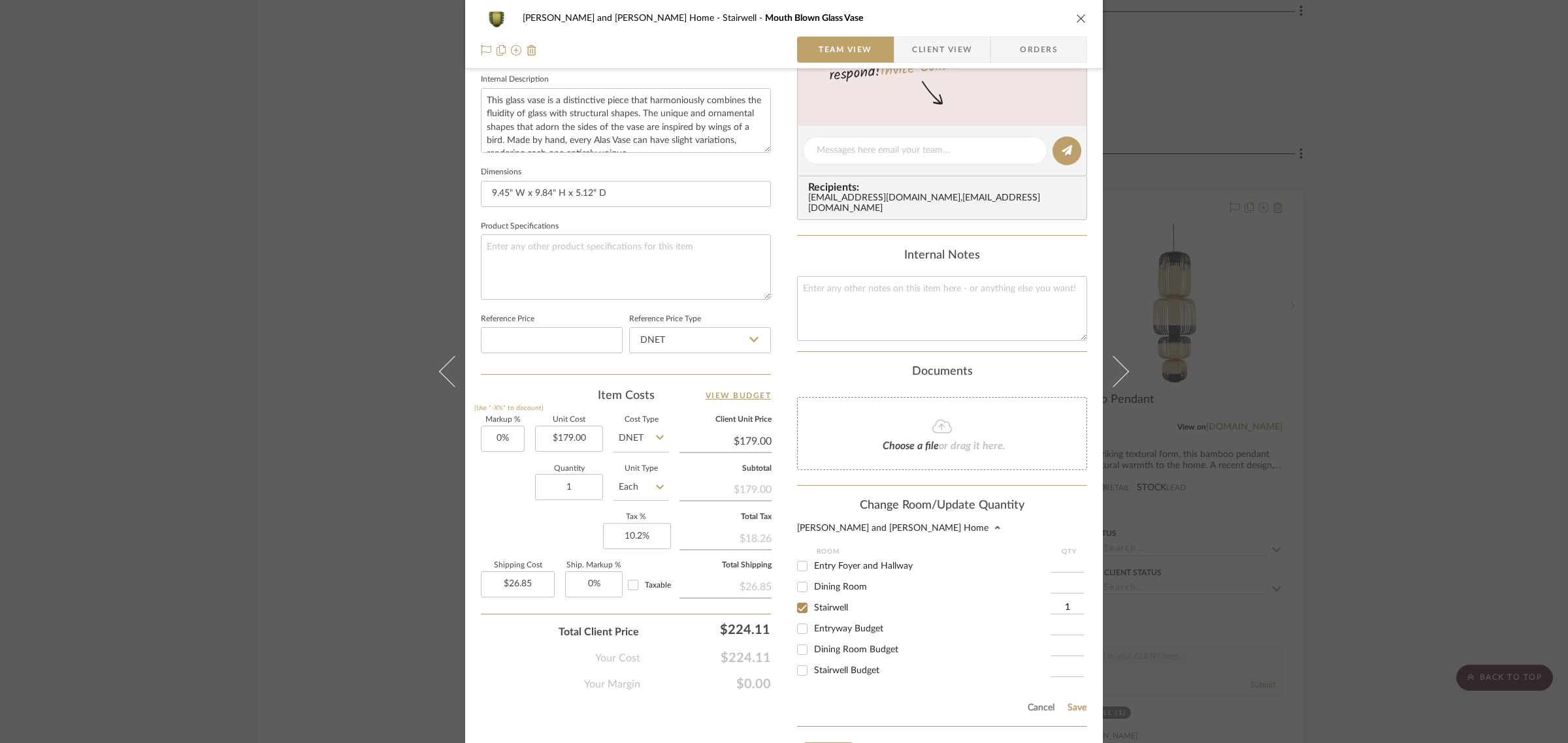
click at [794, 557] on input "Entry Foyer and Hallway" at bounding box center [802, 566] width 21 height 21
checkbox input "true"
type input "1"
click at [797, 598] on input "Stairwell" at bounding box center [802, 608] width 21 height 21
checkbox input "false"
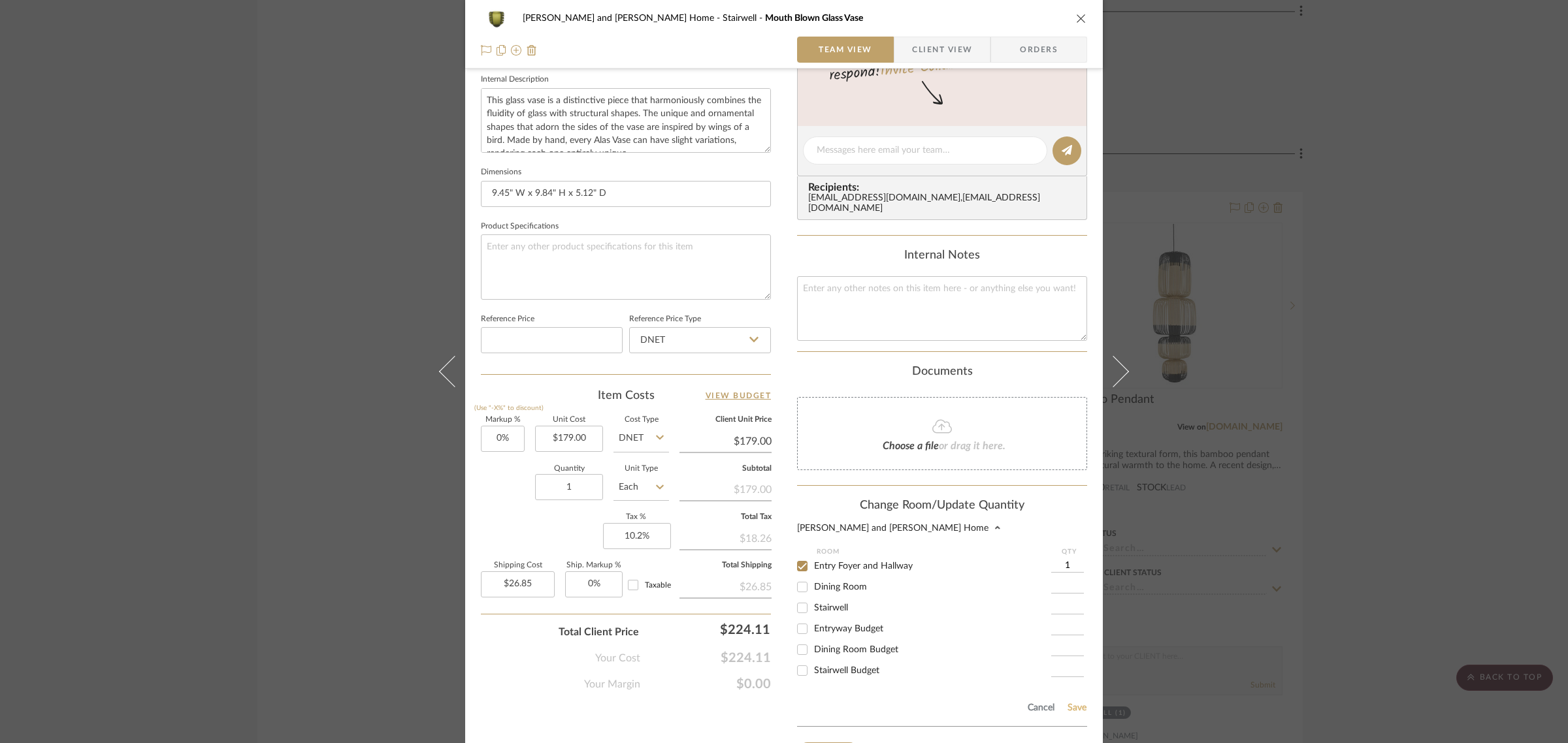
click at [1073, 703] on button "Save" at bounding box center [1077, 708] width 20 height 10
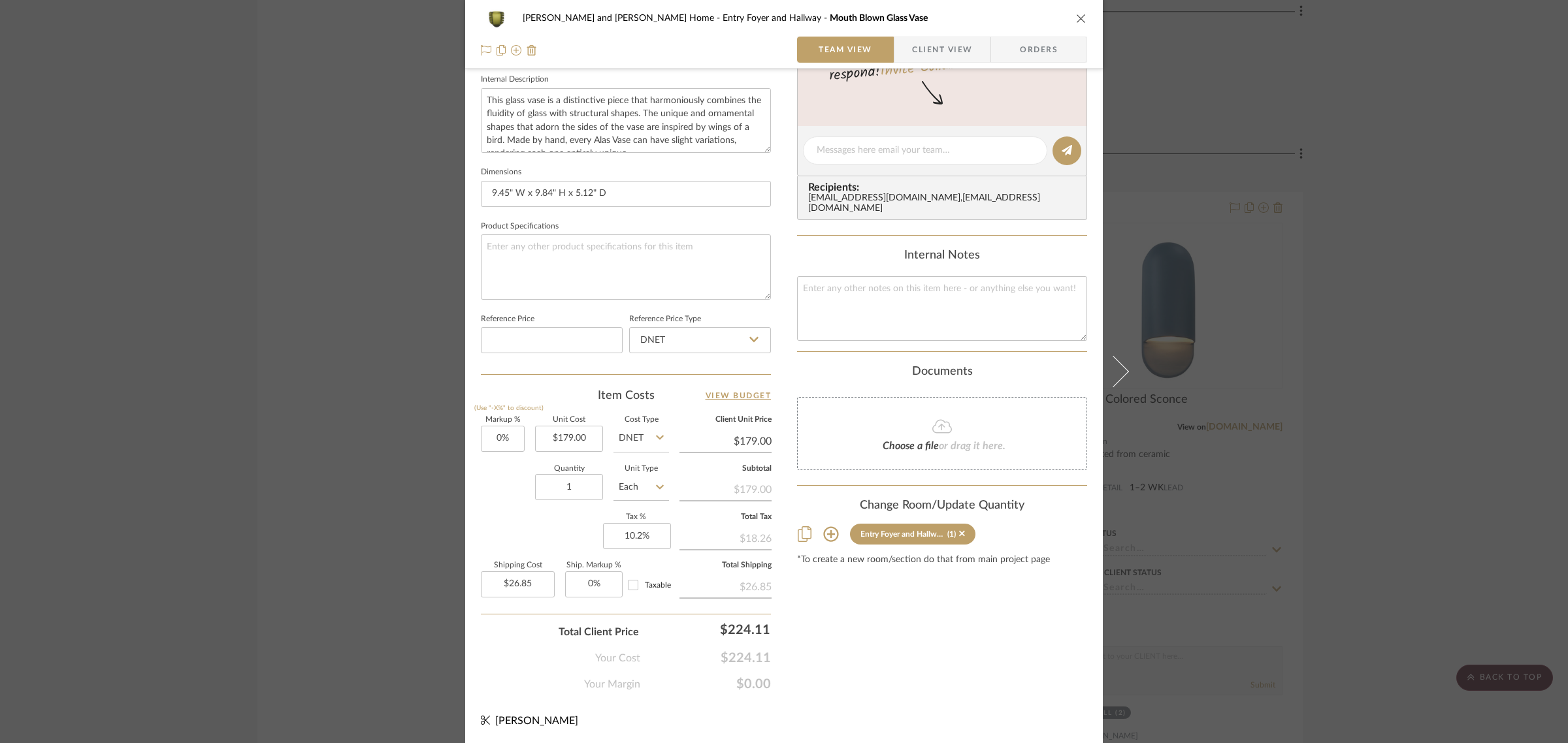
click at [1372, 500] on div "Natasha and Abhijit Home Entry Foyer and Hallway Mouth Blown Glass Vase Team Vi…" at bounding box center [784, 372] width 1568 height 743
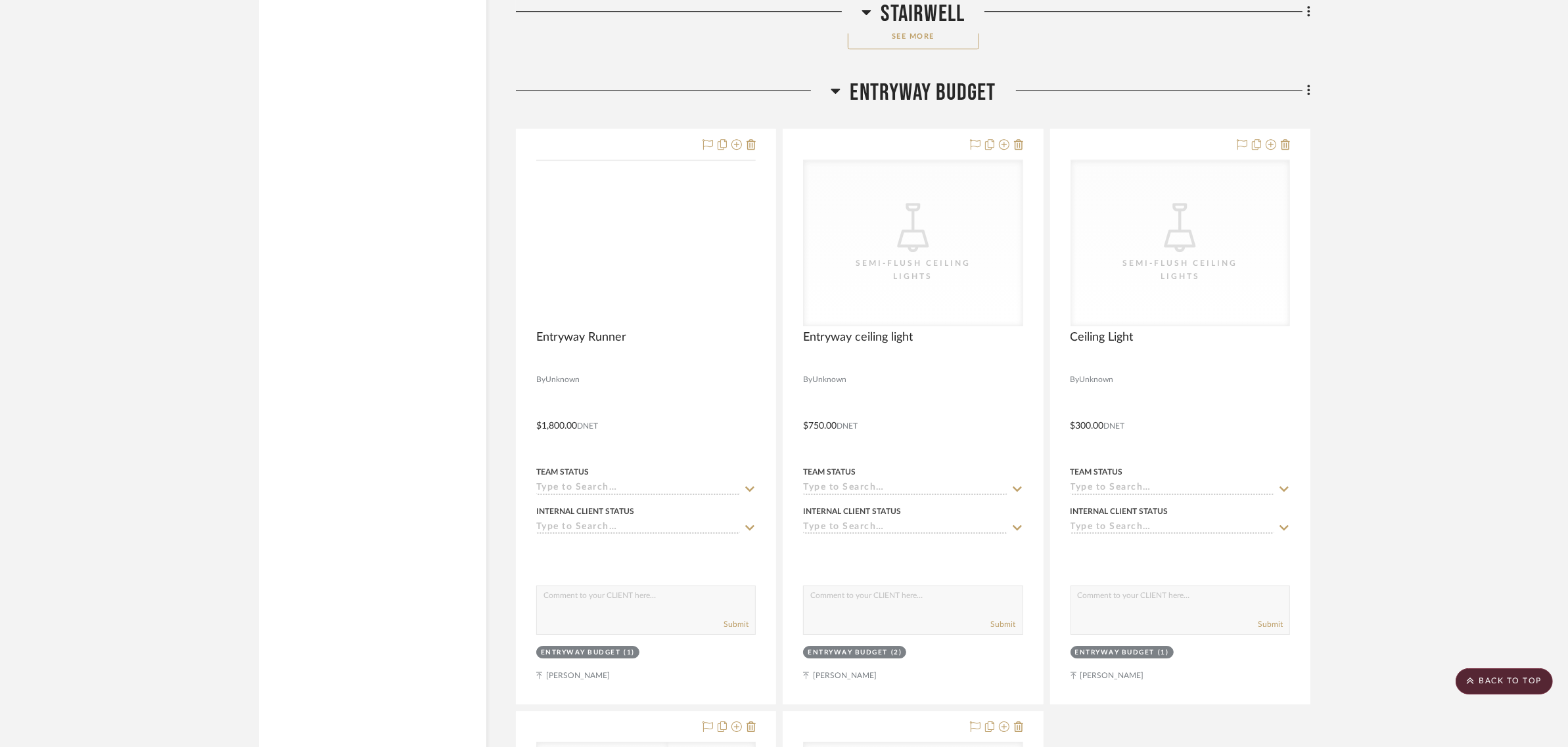
scroll to position [5171, 0]
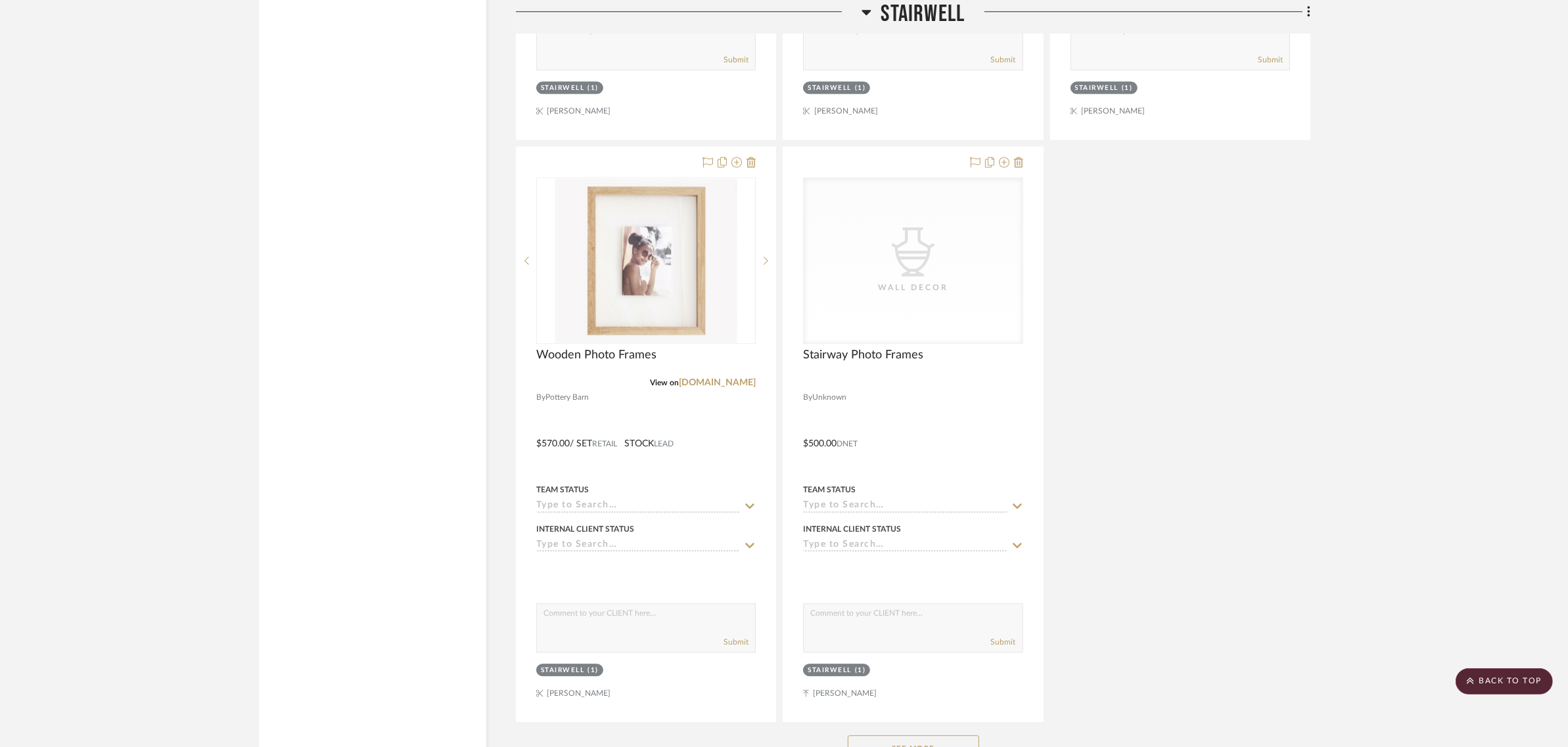
scroll to position [4679, 0]
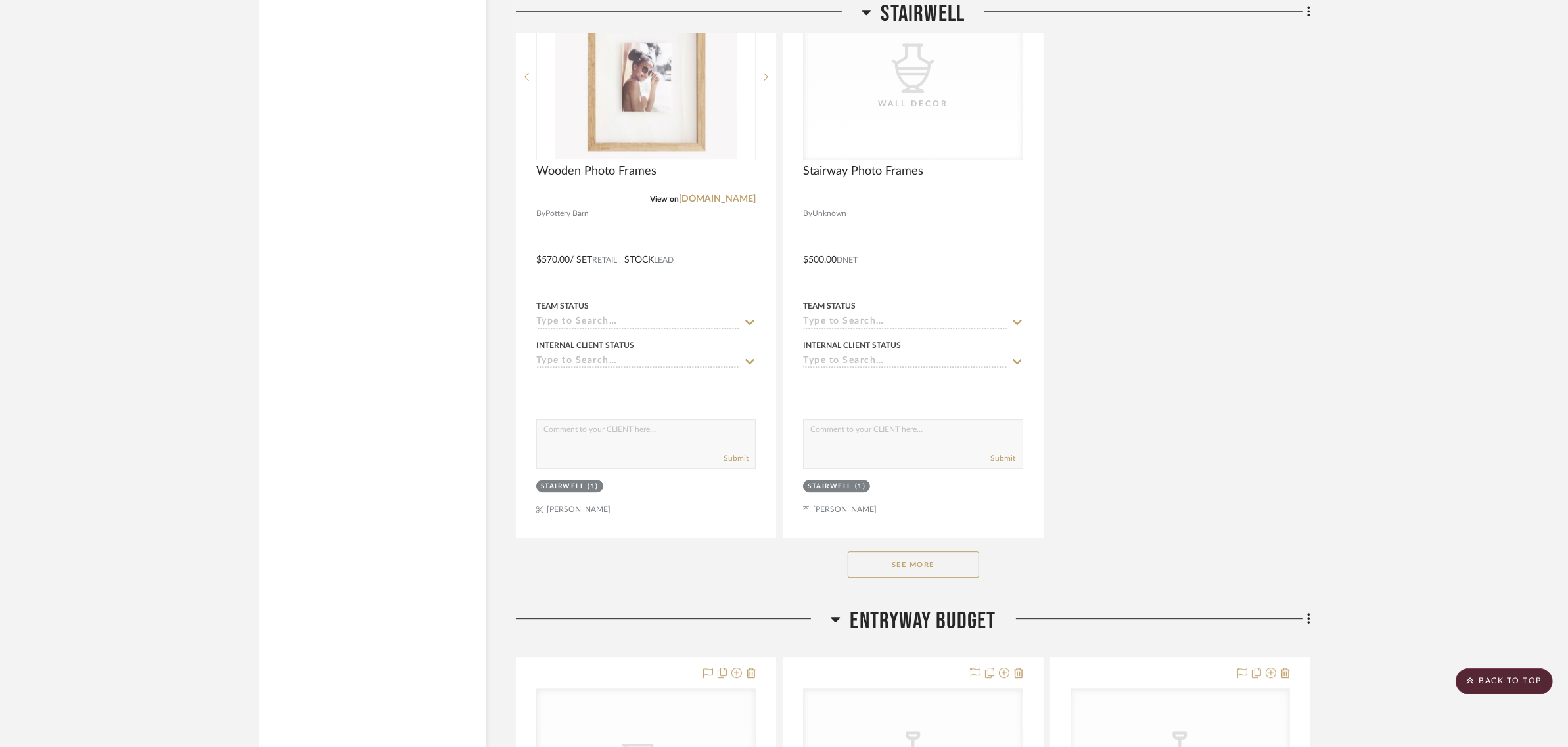
click at [951, 552] on button "See More" at bounding box center [913, 565] width 132 height 26
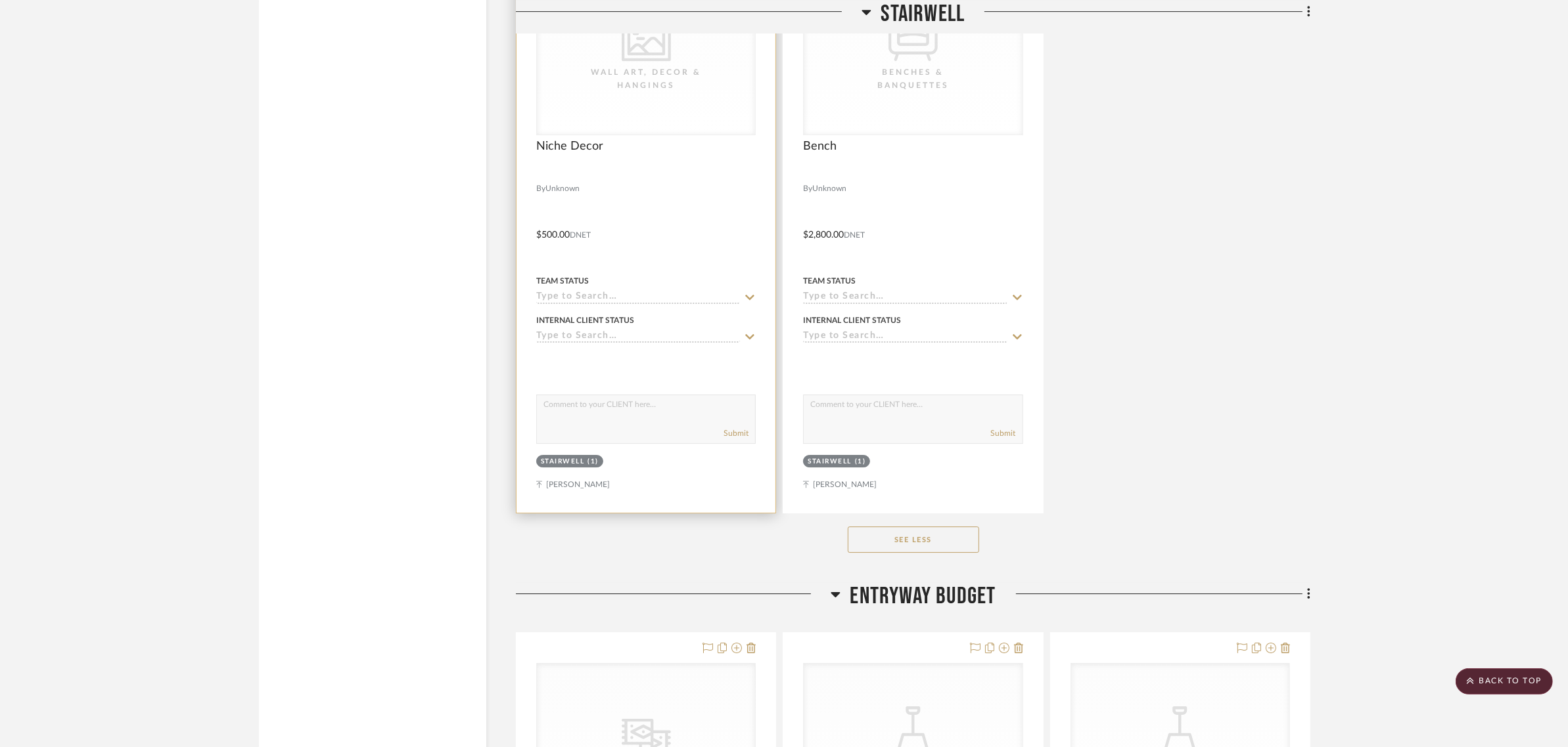
scroll to position [5500, 0]
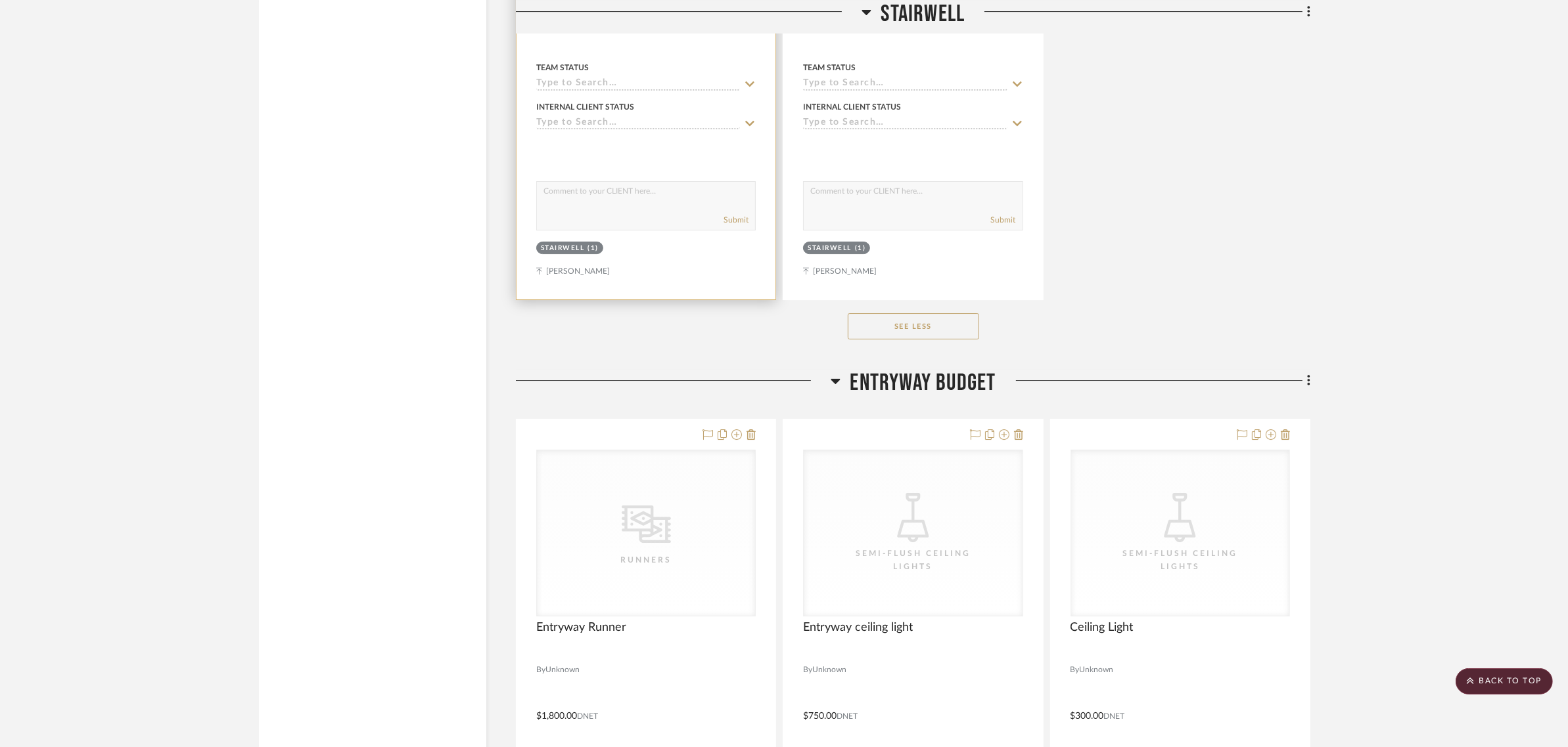
click at [550, 243] on div "Stairwell" at bounding box center [563, 248] width 44 height 10
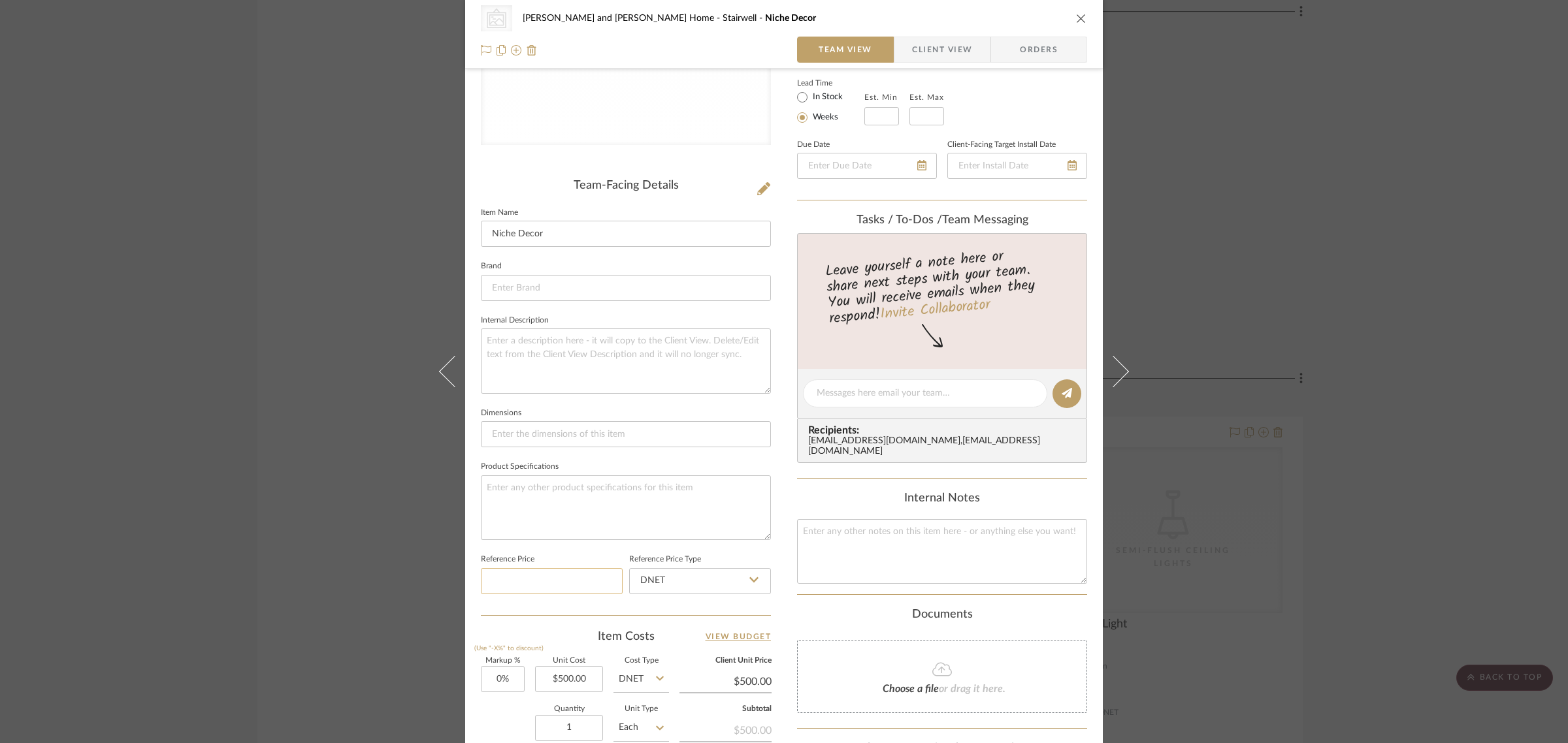
scroll to position [469, 0]
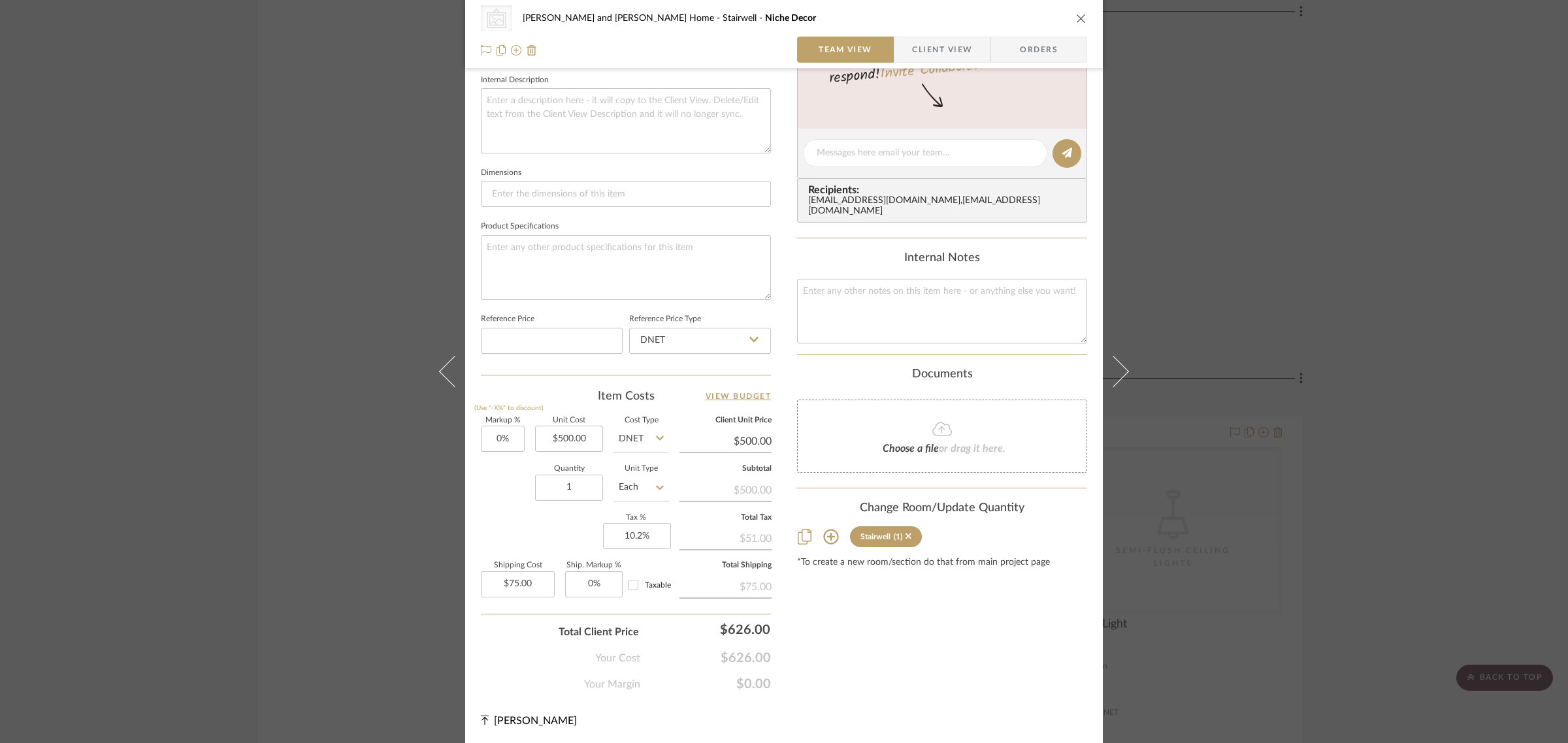
click at [829, 530] on icon at bounding box center [830, 537] width 15 height 15
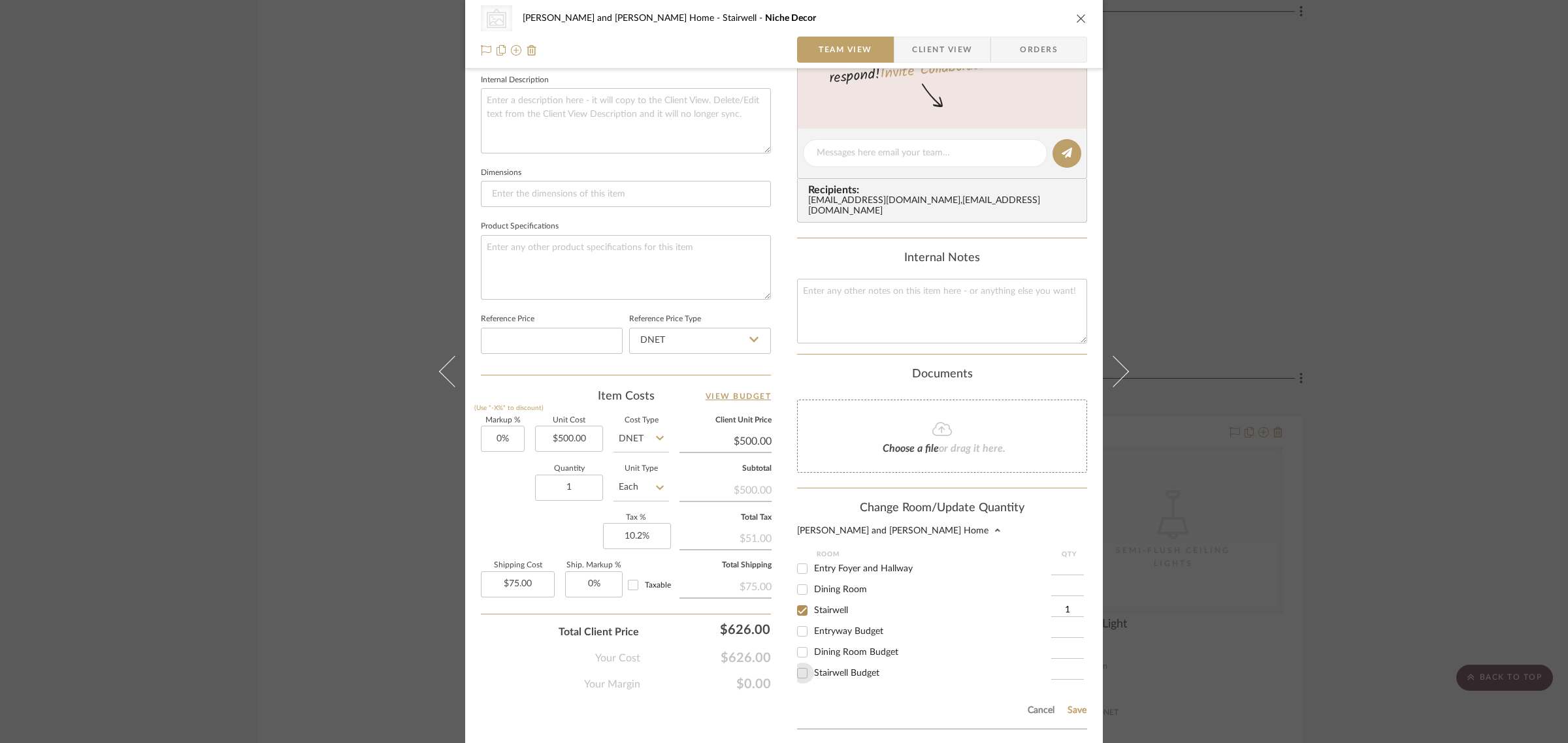
click at [799, 663] on input "Stairwell Budget" at bounding box center [802, 674] width 21 height 21
checkbox input "true"
type input "1"
click at [797, 600] on input "Stairwell" at bounding box center [802, 611] width 21 height 21
checkbox input "false"
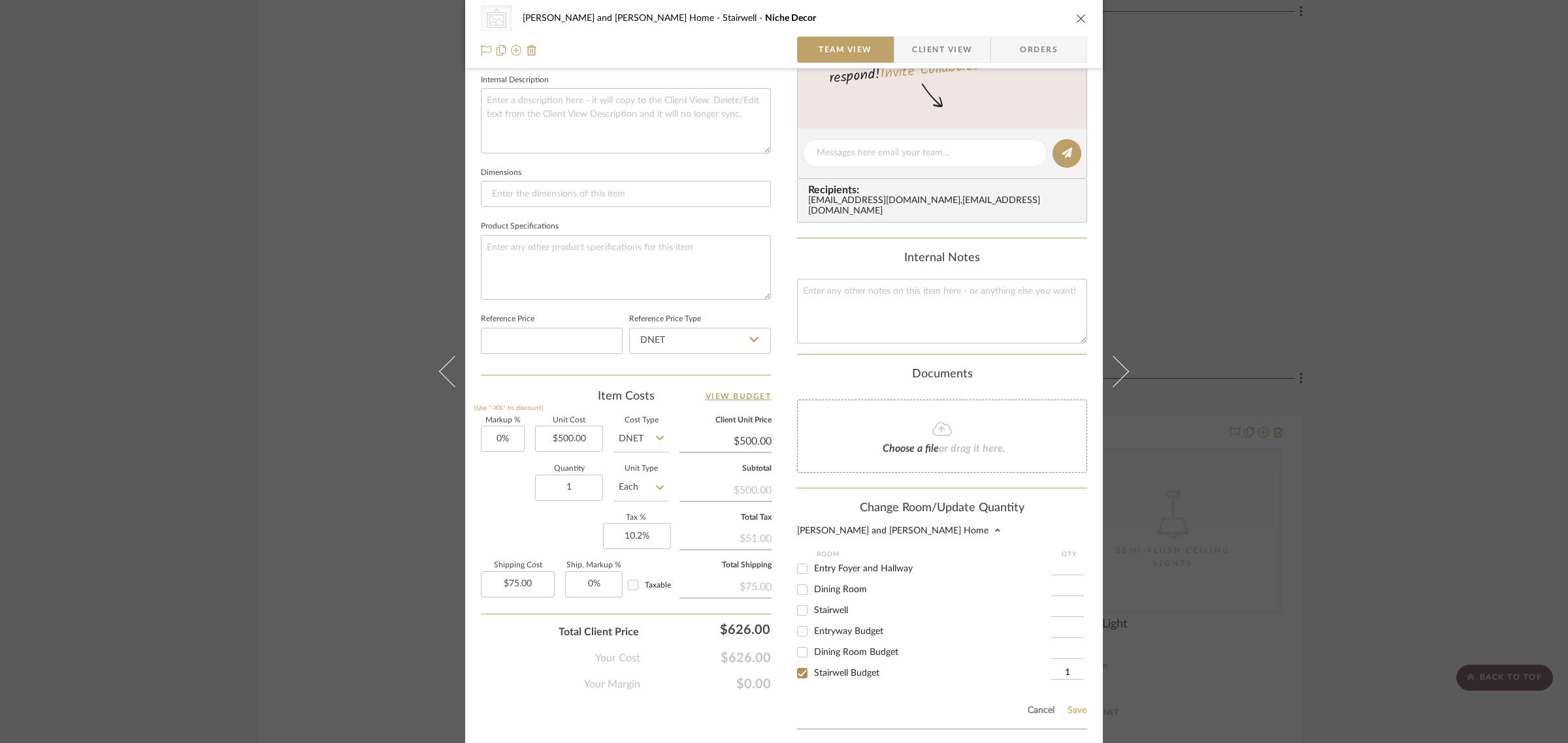
click at [1067, 706] on button "Save" at bounding box center [1077, 711] width 20 height 10
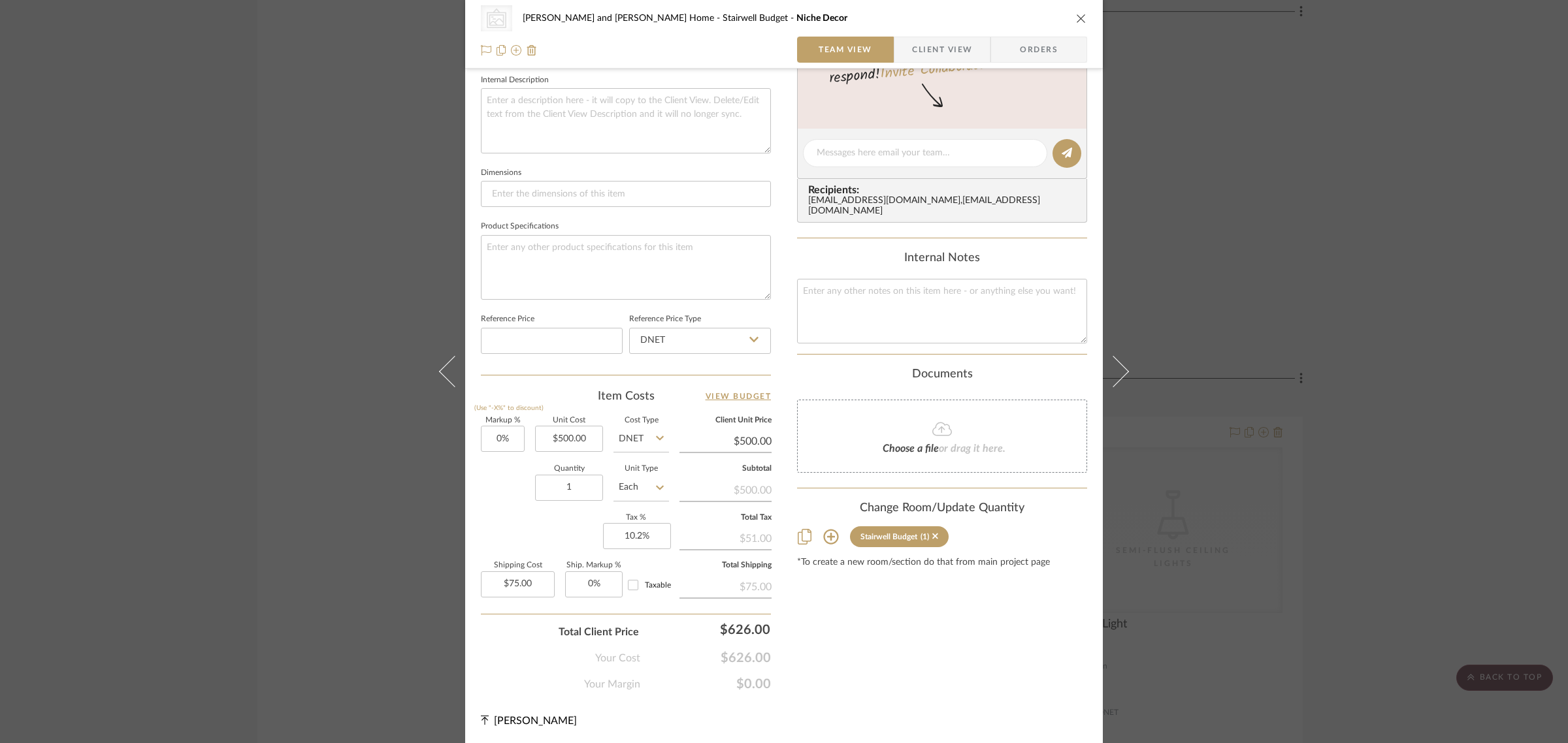
click at [1238, 251] on div "CategoryIconArt Created with Sketch. Wall Art, Decor & Hangings [PERSON_NAME] a…" at bounding box center [784, 372] width 1568 height 743
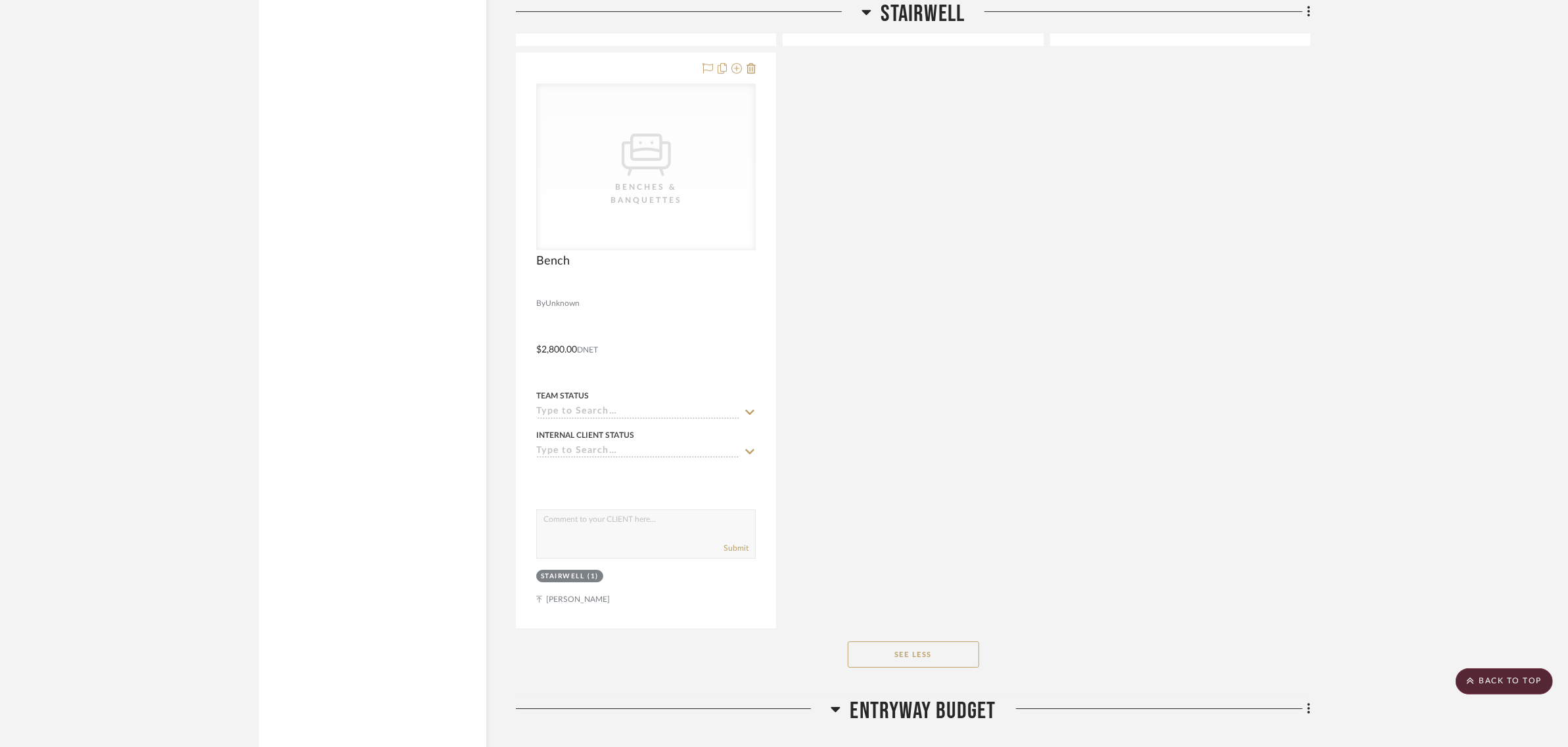
scroll to position [5089, 0]
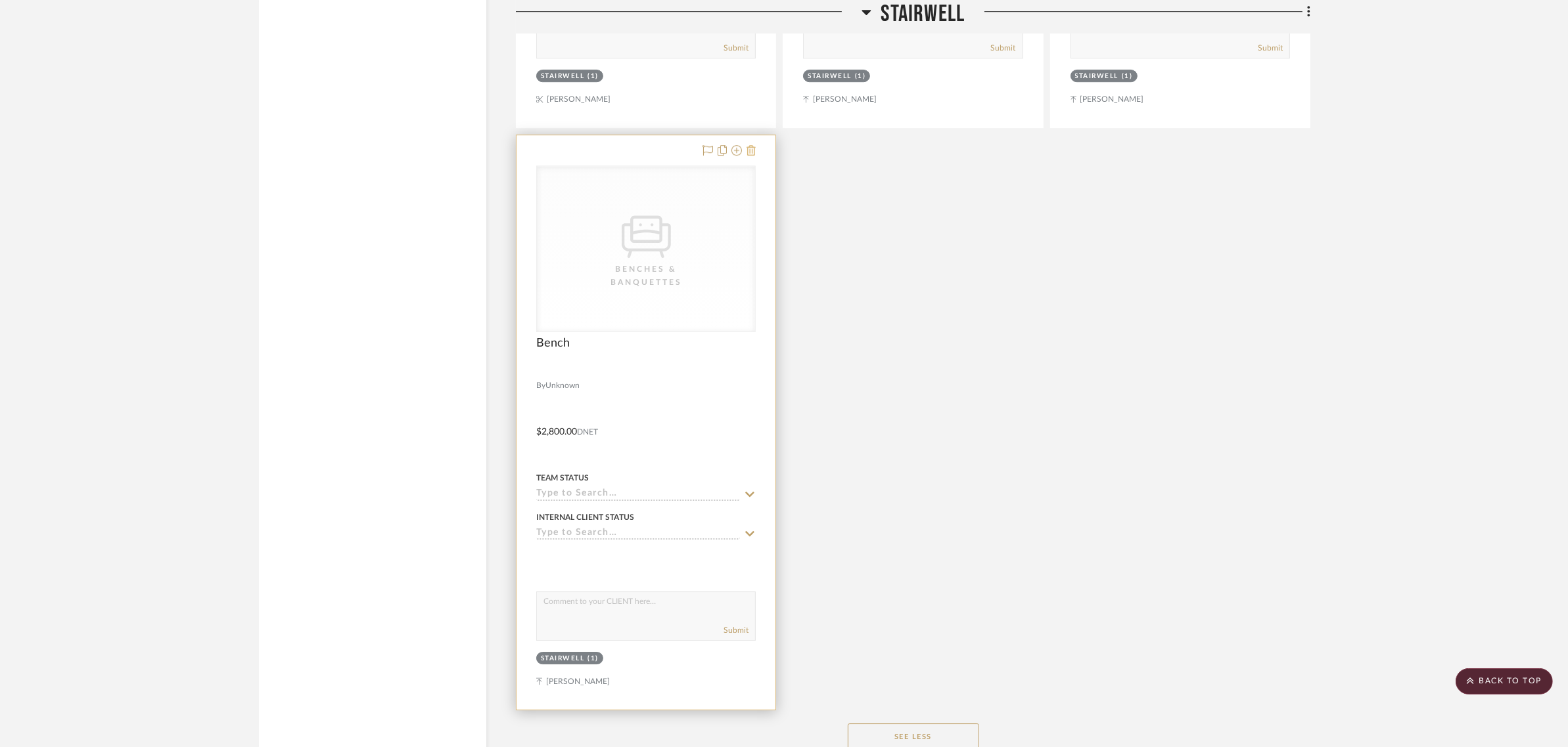
click at [753, 145] on icon at bounding box center [751, 151] width 9 height 11
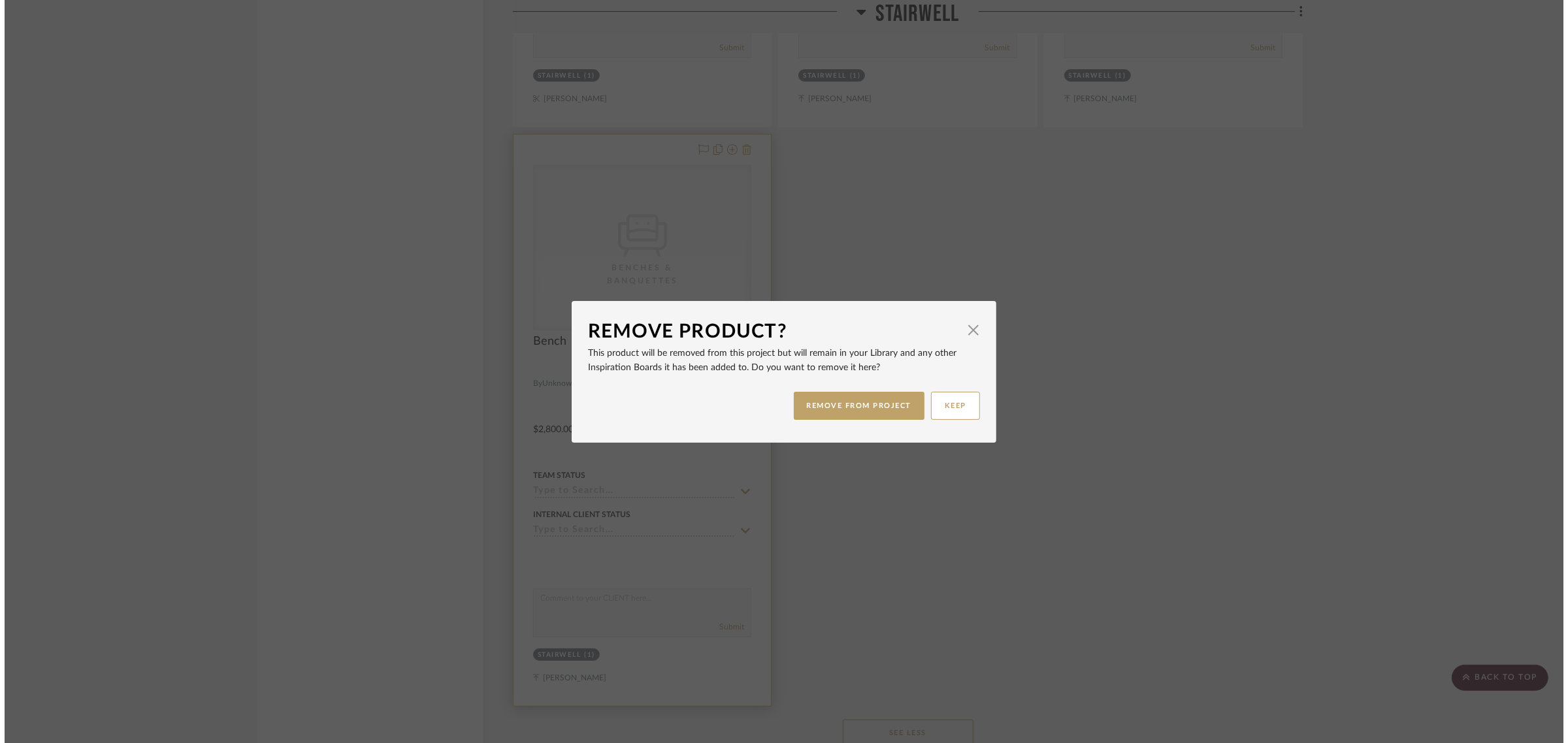
scroll to position [0, 0]
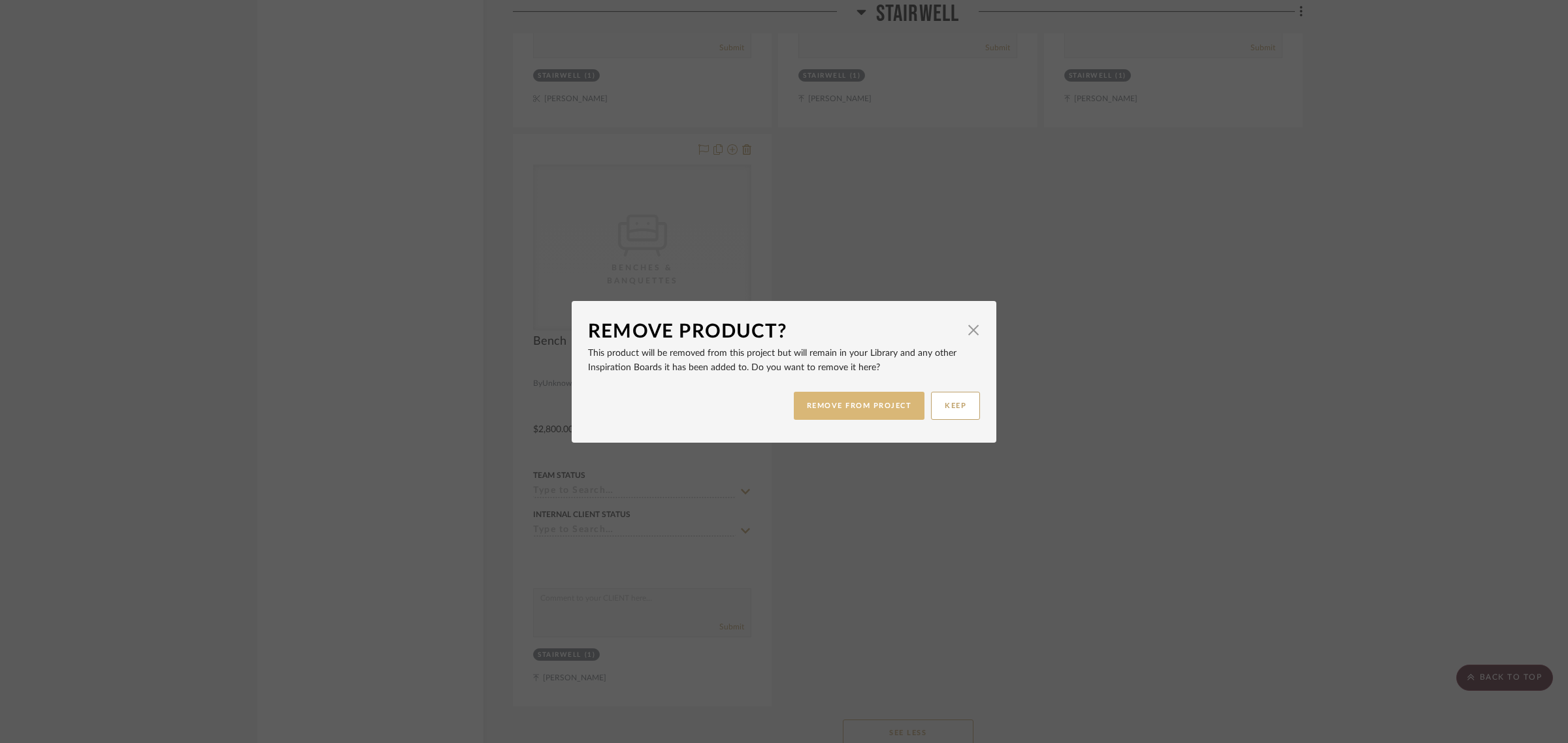
click at [818, 406] on button "REMOVE FROM PROJECT" at bounding box center [859, 406] width 131 height 28
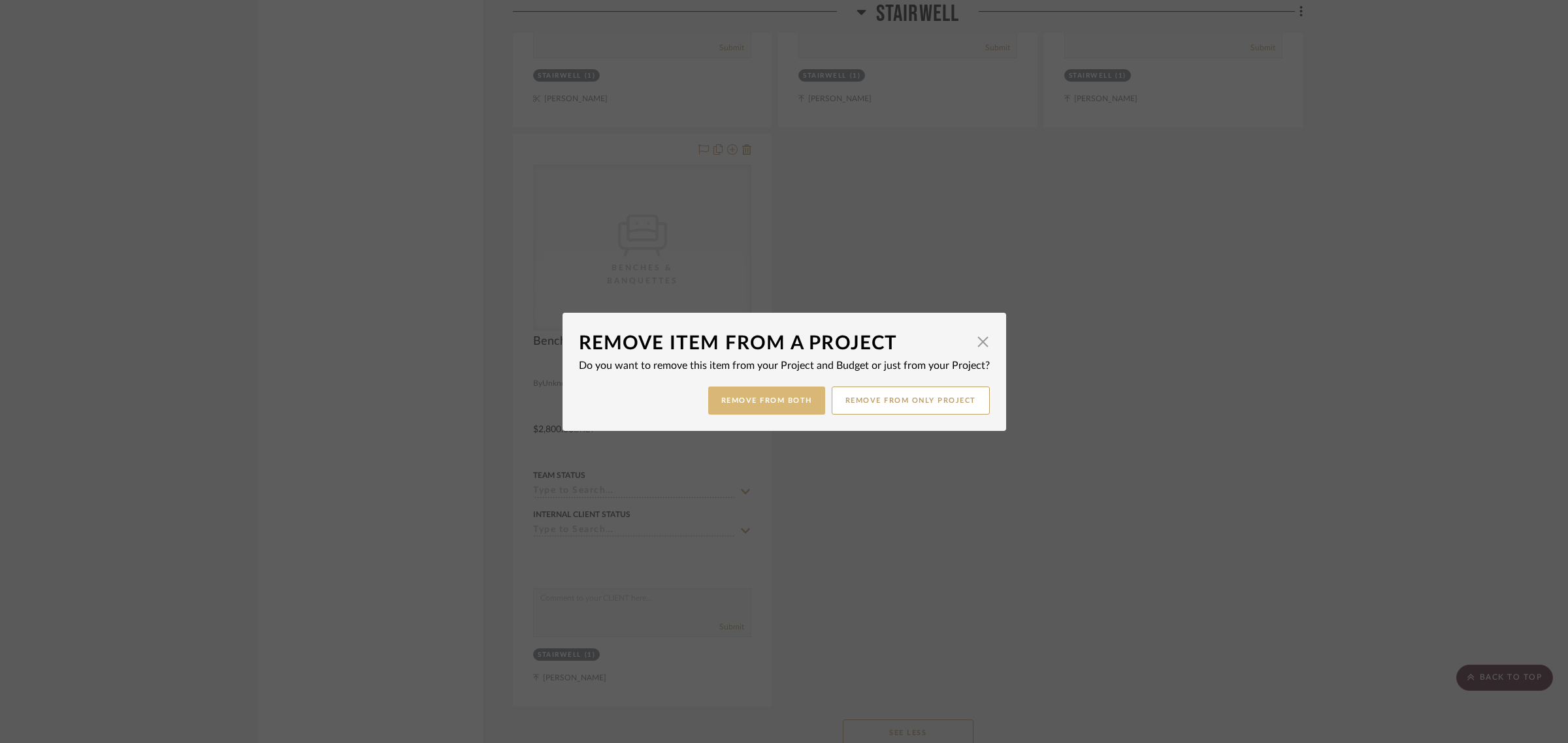
click at [771, 406] on button "Remove from Both" at bounding box center [767, 400] width 117 height 28
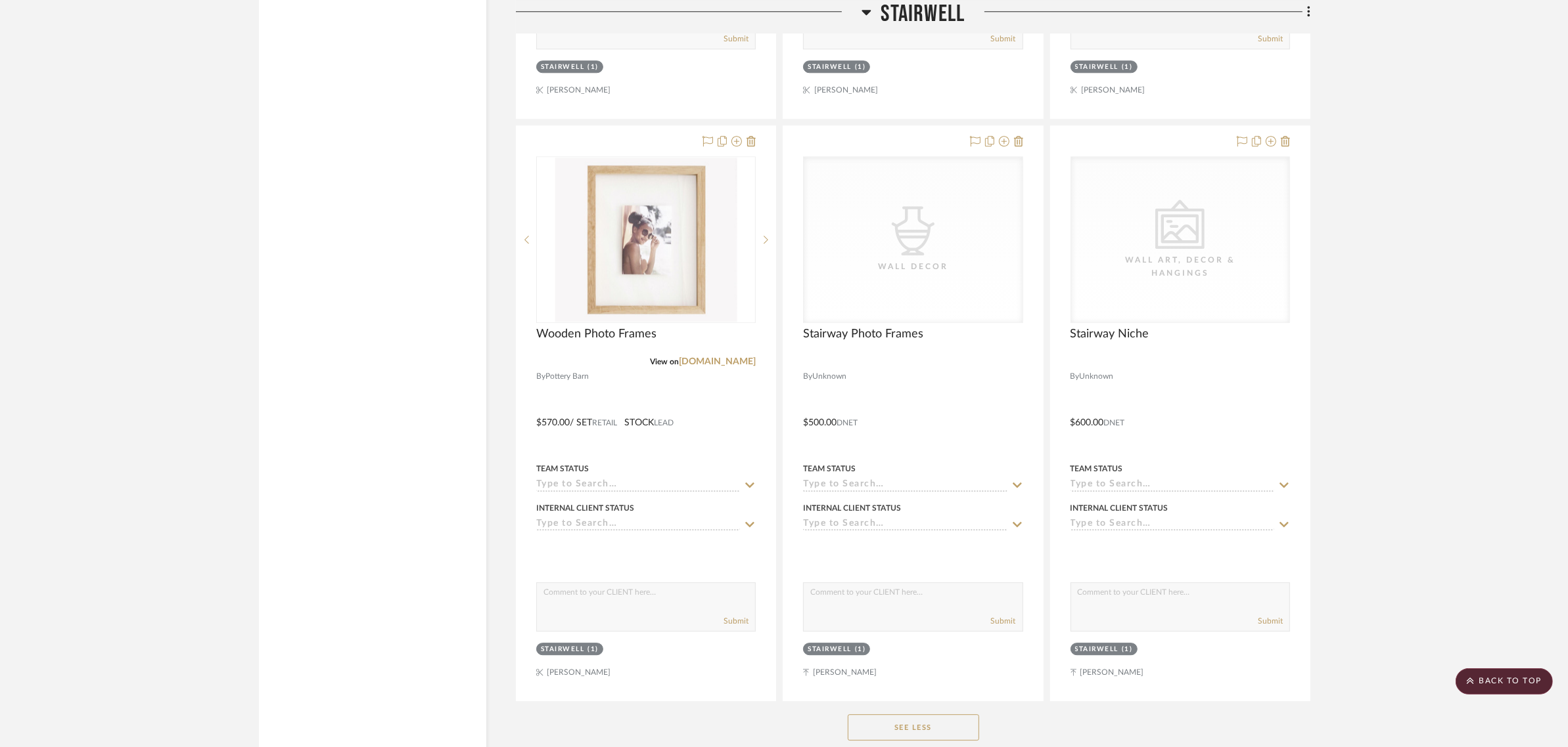
scroll to position [4515, 0]
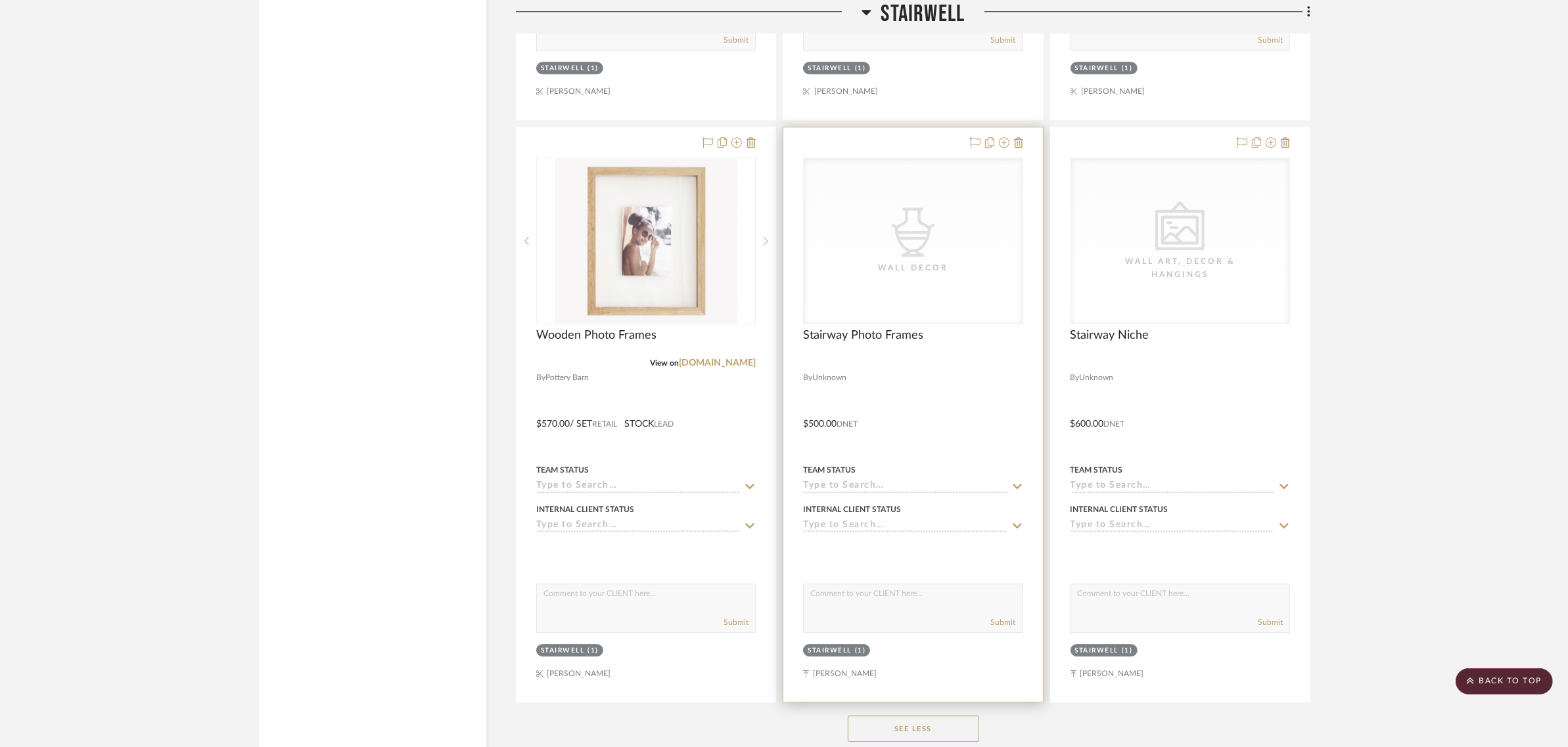
click at [834, 646] on div "Stairwell" at bounding box center [829, 651] width 44 height 10
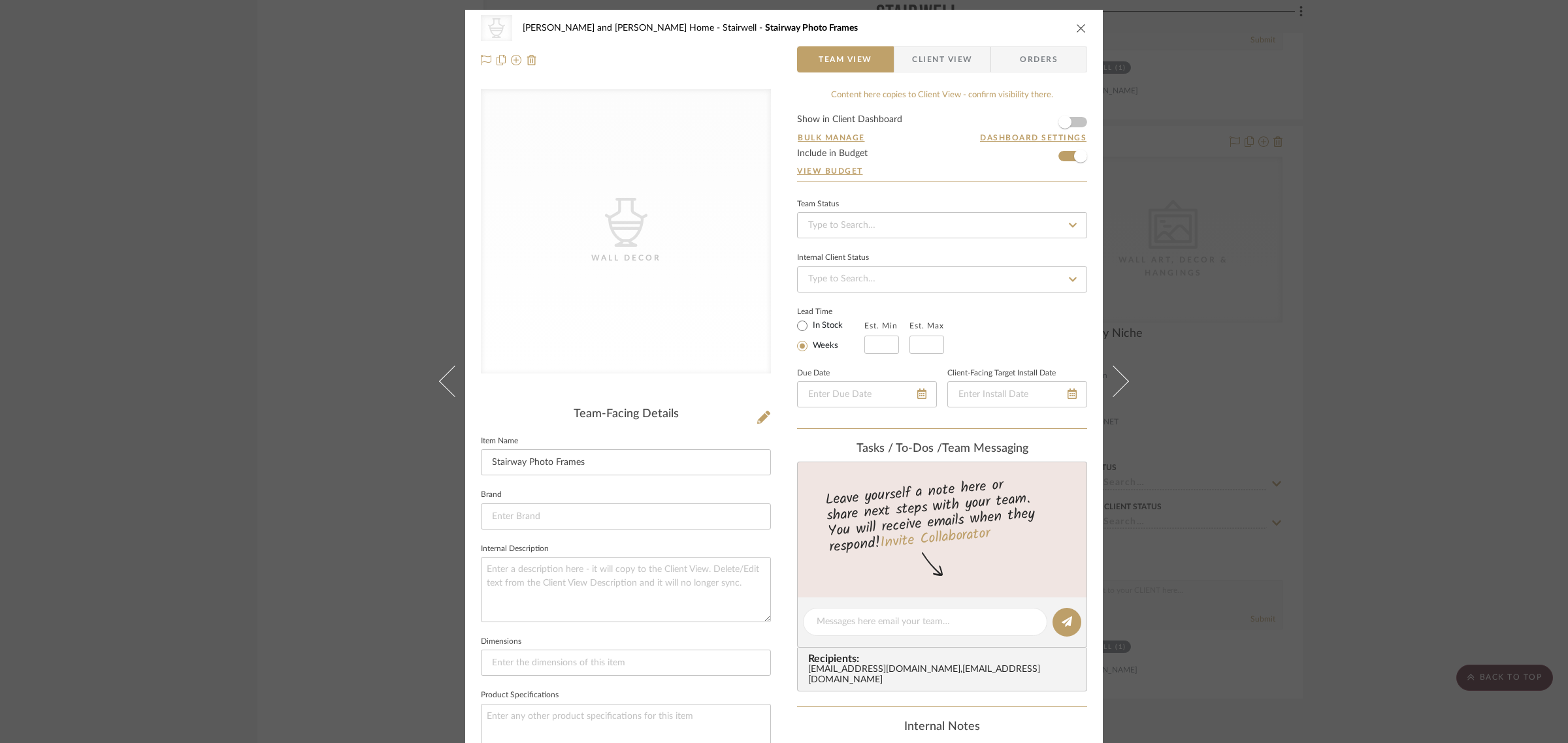
scroll to position [469, 0]
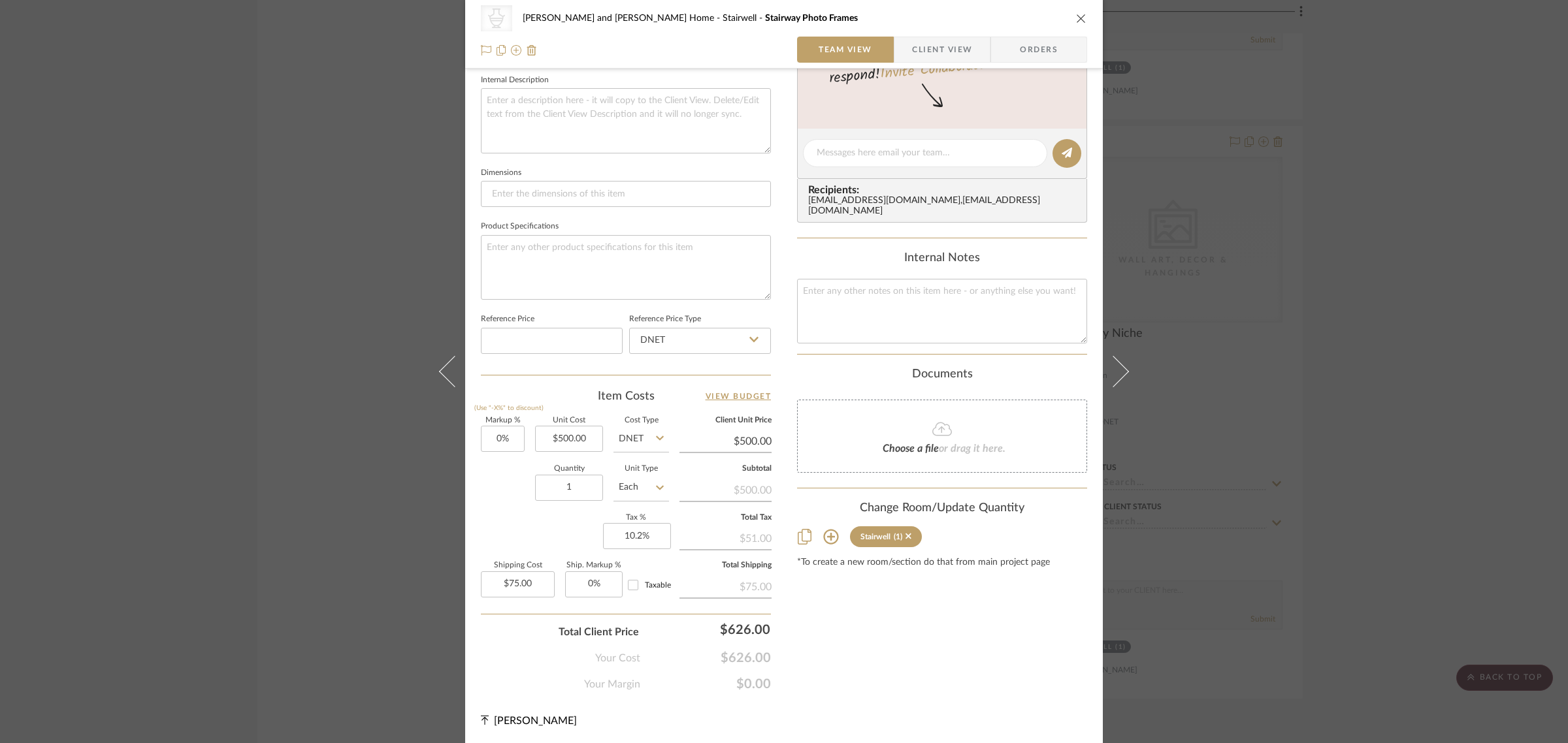
click at [825, 529] on icon at bounding box center [831, 537] width 16 height 16
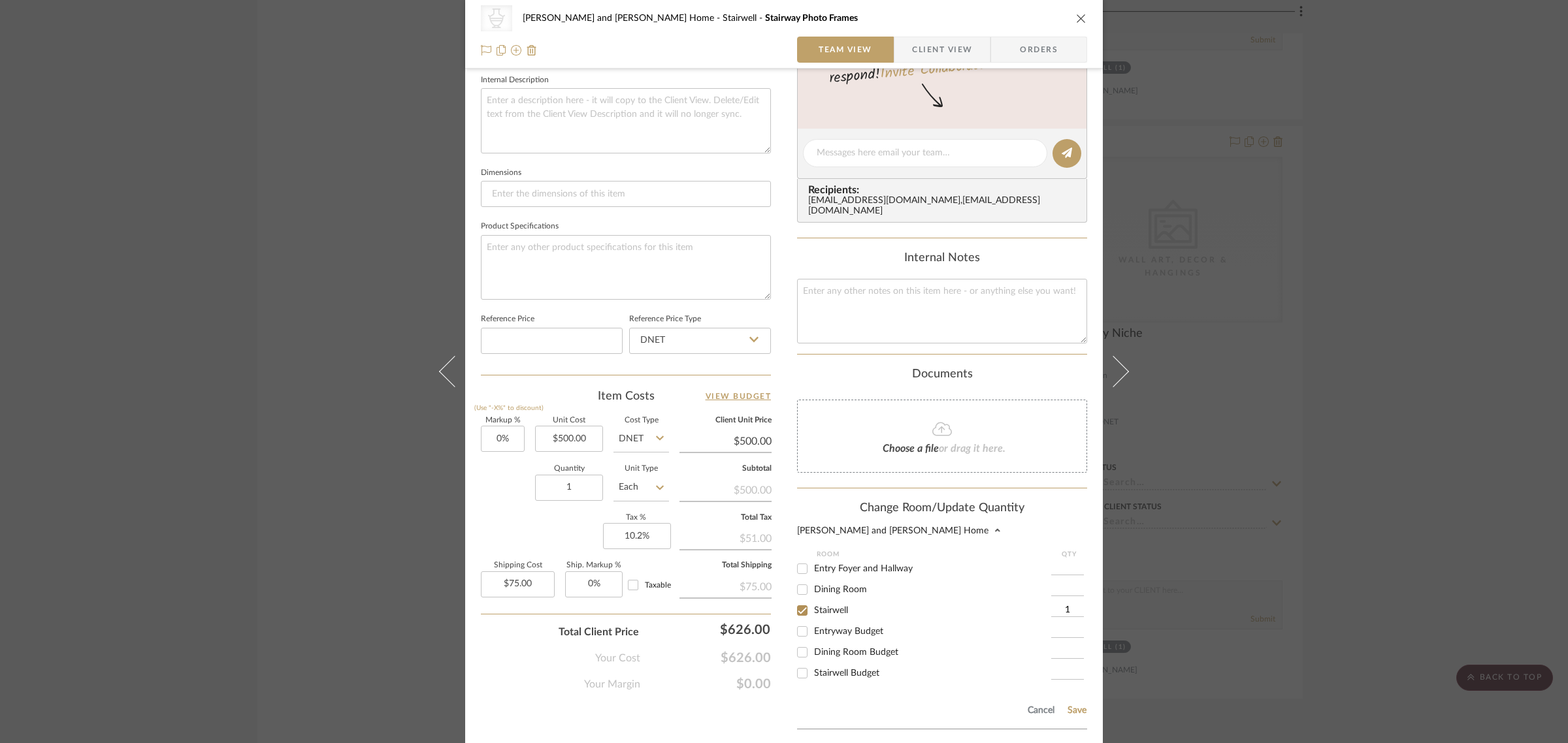
click at [798, 663] on input "Stairwell Budget" at bounding box center [802, 674] width 21 height 21
checkbox input "true"
type input "1"
click at [798, 600] on input "Stairwell" at bounding box center [802, 611] width 21 height 21
checkbox input "false"
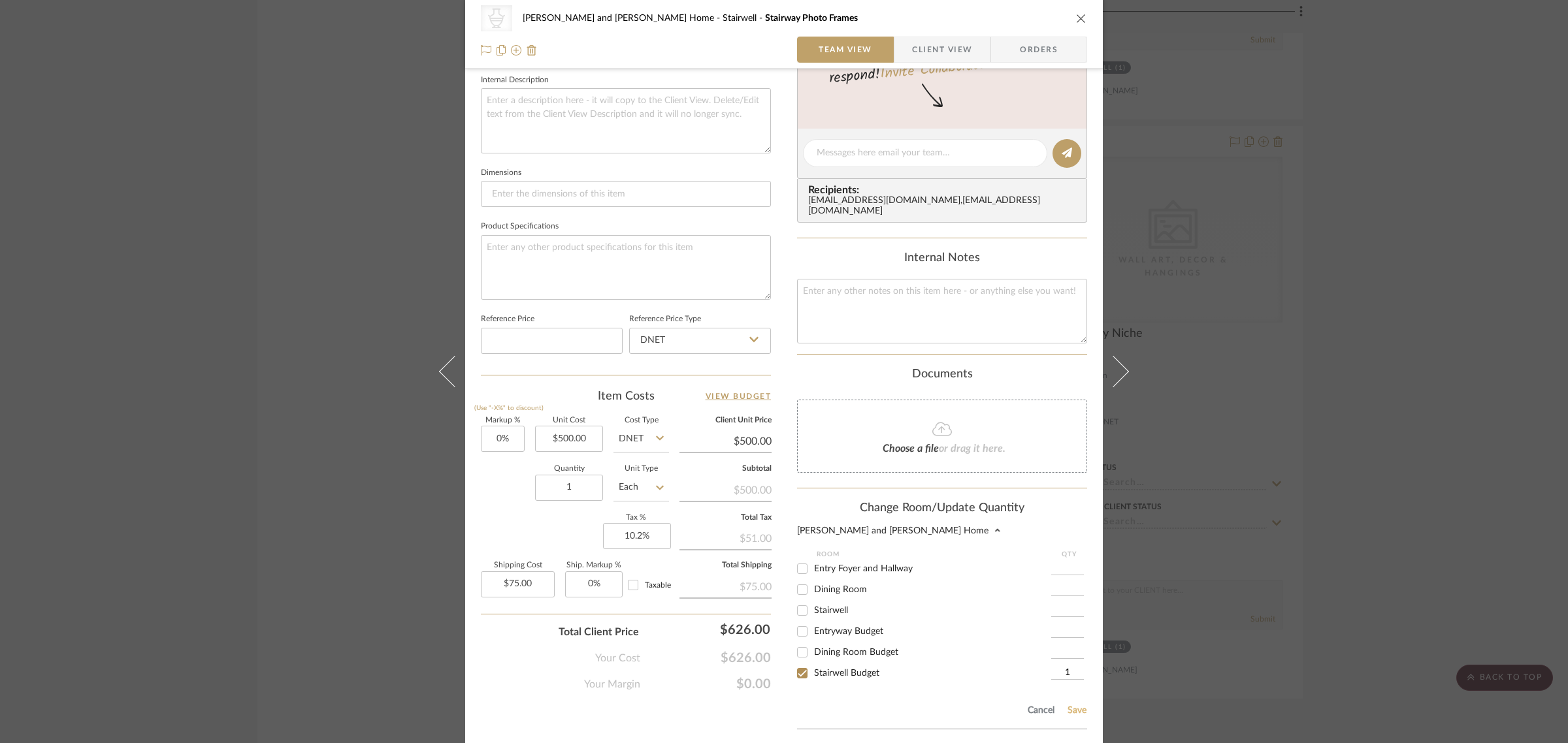
click at [1072, 706] on button "Save" at bounding box center [1077, 711] width 20 height 10
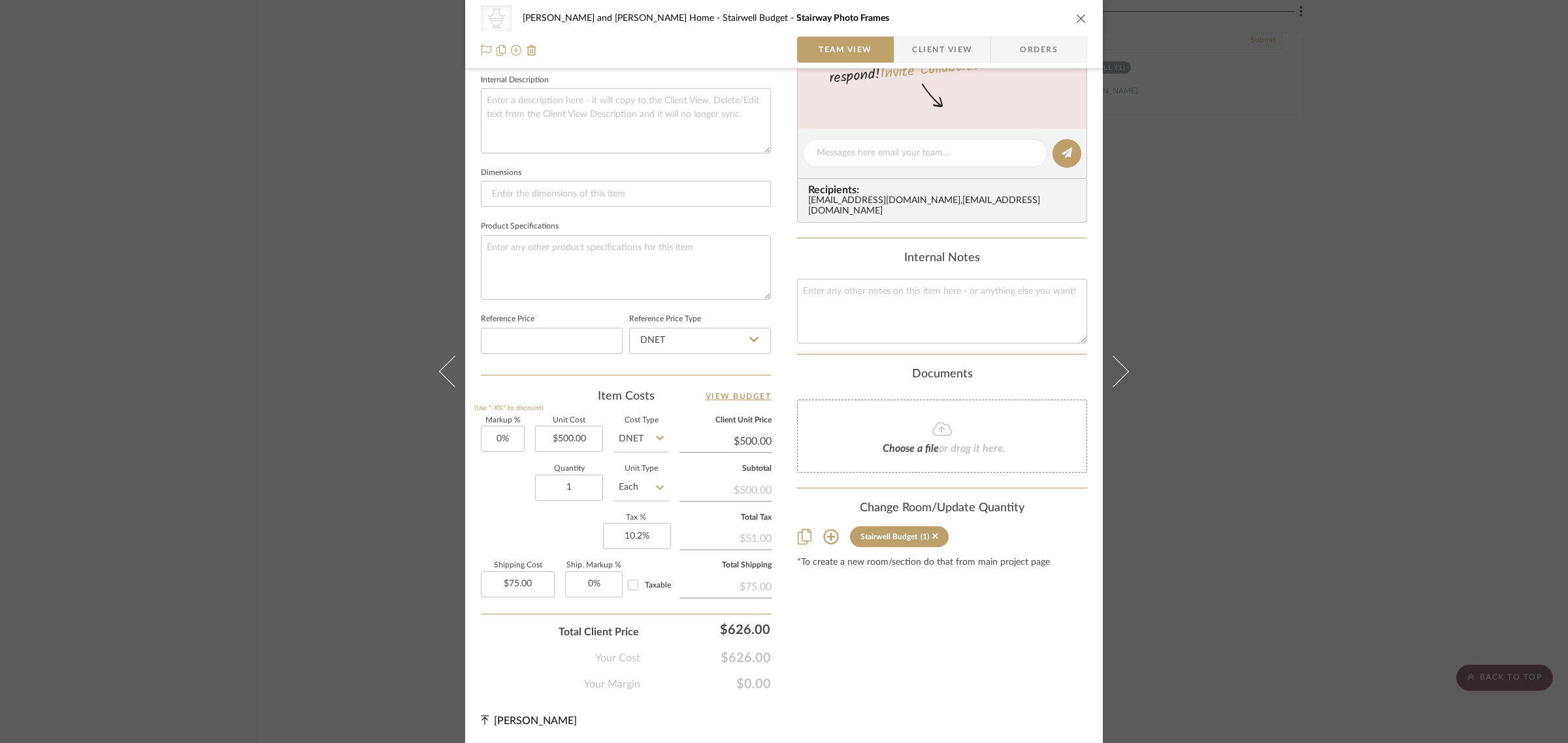
click at [1346, 397] on div "CategoryIconAccessories Created with Sketch. Wall Decor [PERSON_NAME] and [PERS…" at bounding box center [784, 372] width 1568 height 743
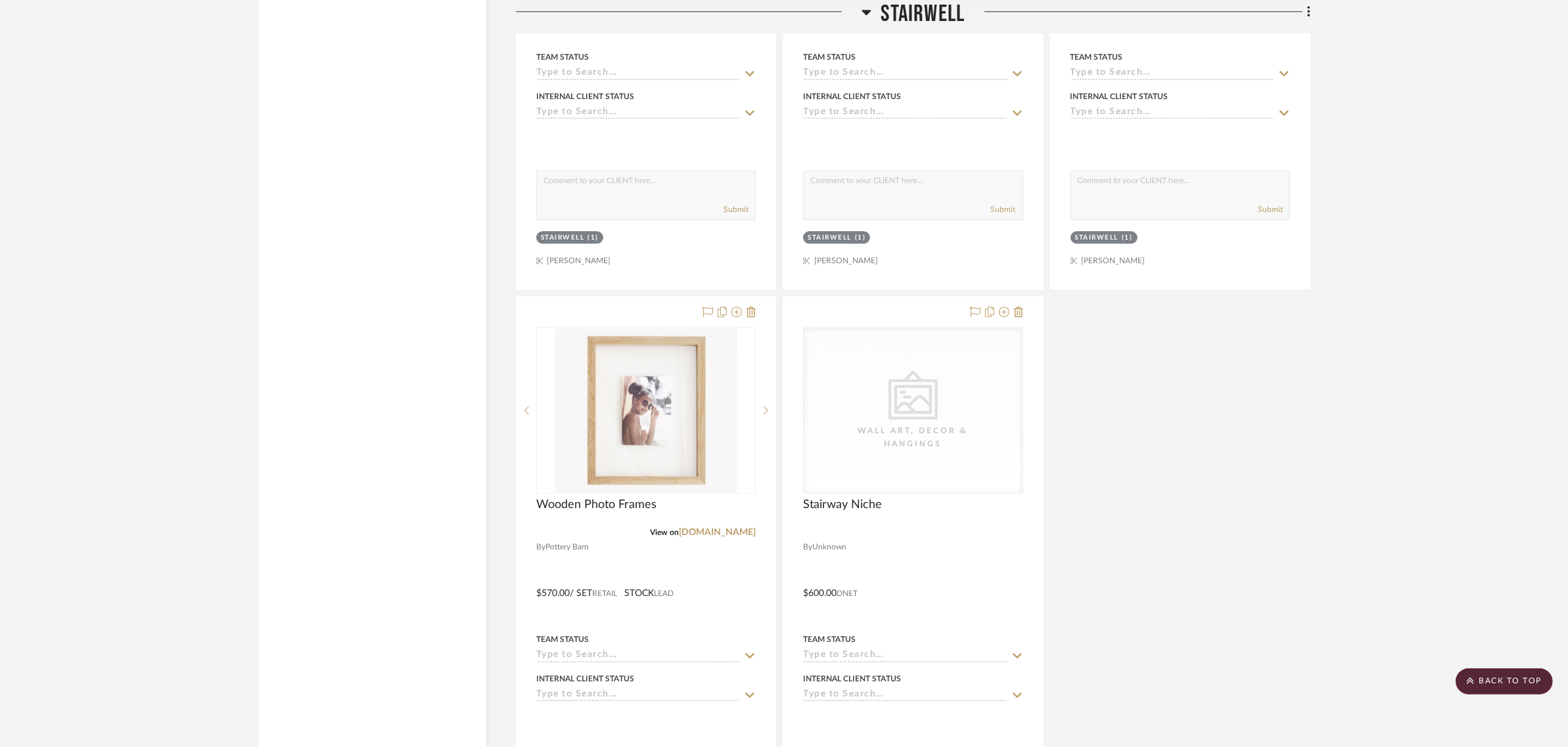
scroll to position [4515, 0]
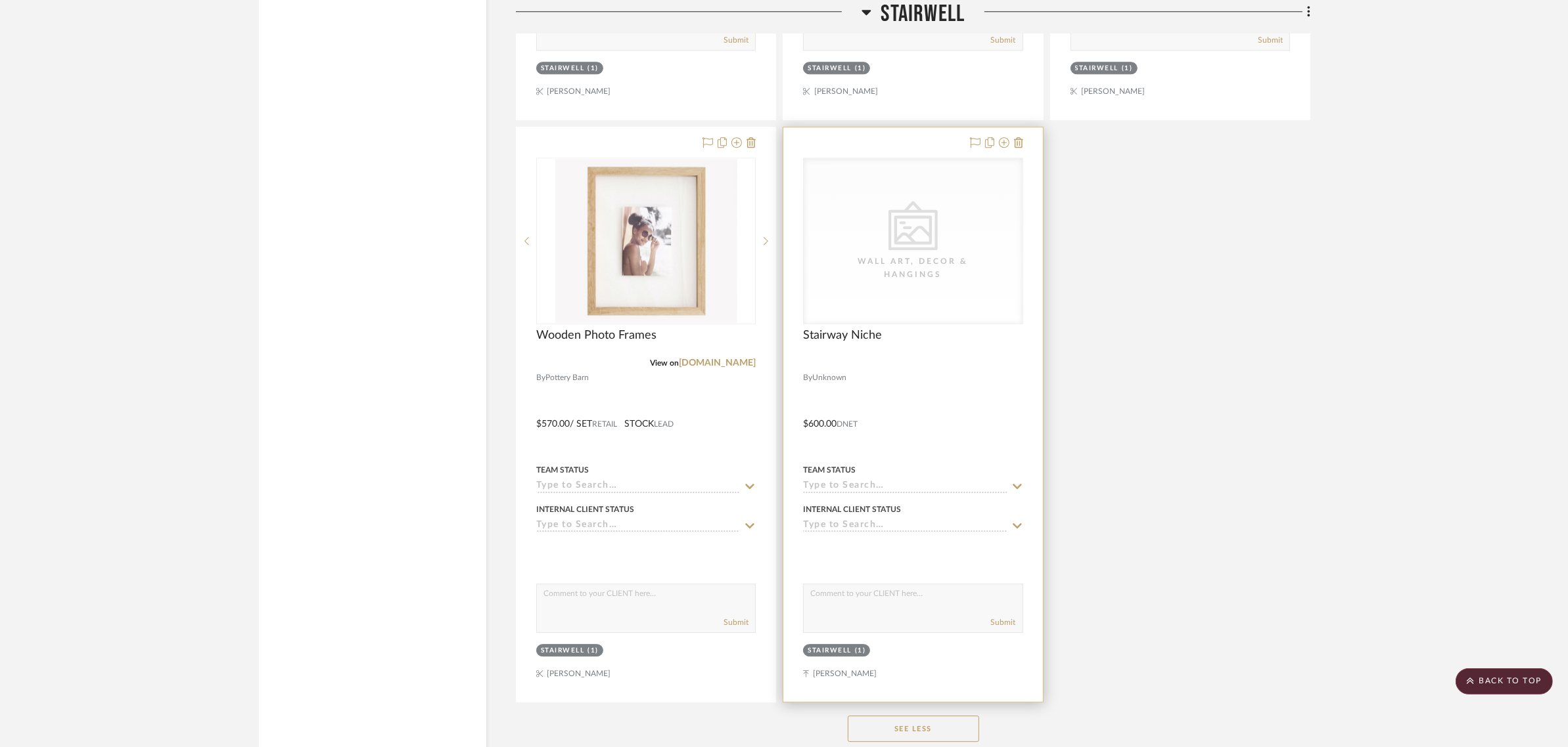
click at [821, 646] on div "Stairwell" at bounding box center [829, 651] width 44 height 10
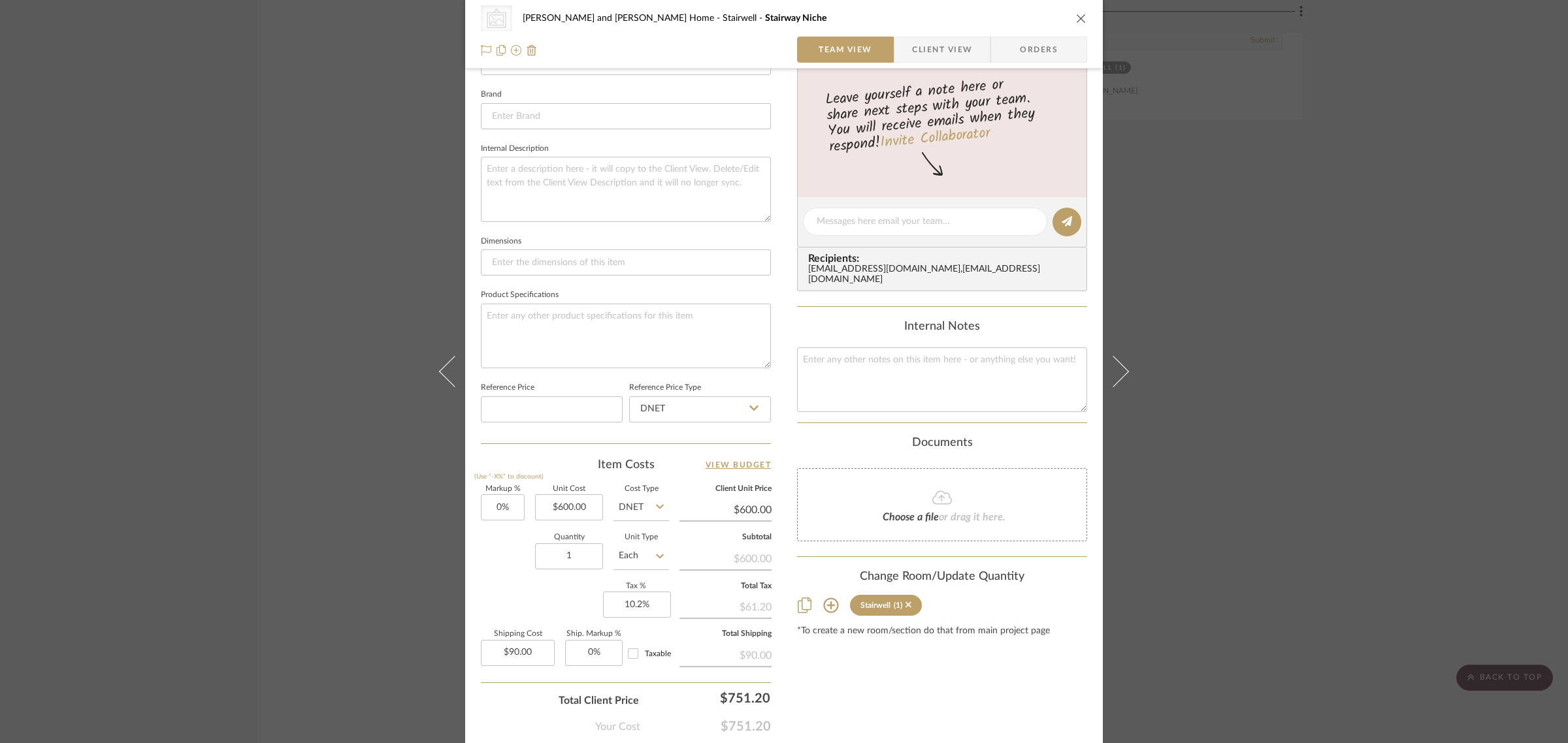
scroll to position [408, 0]
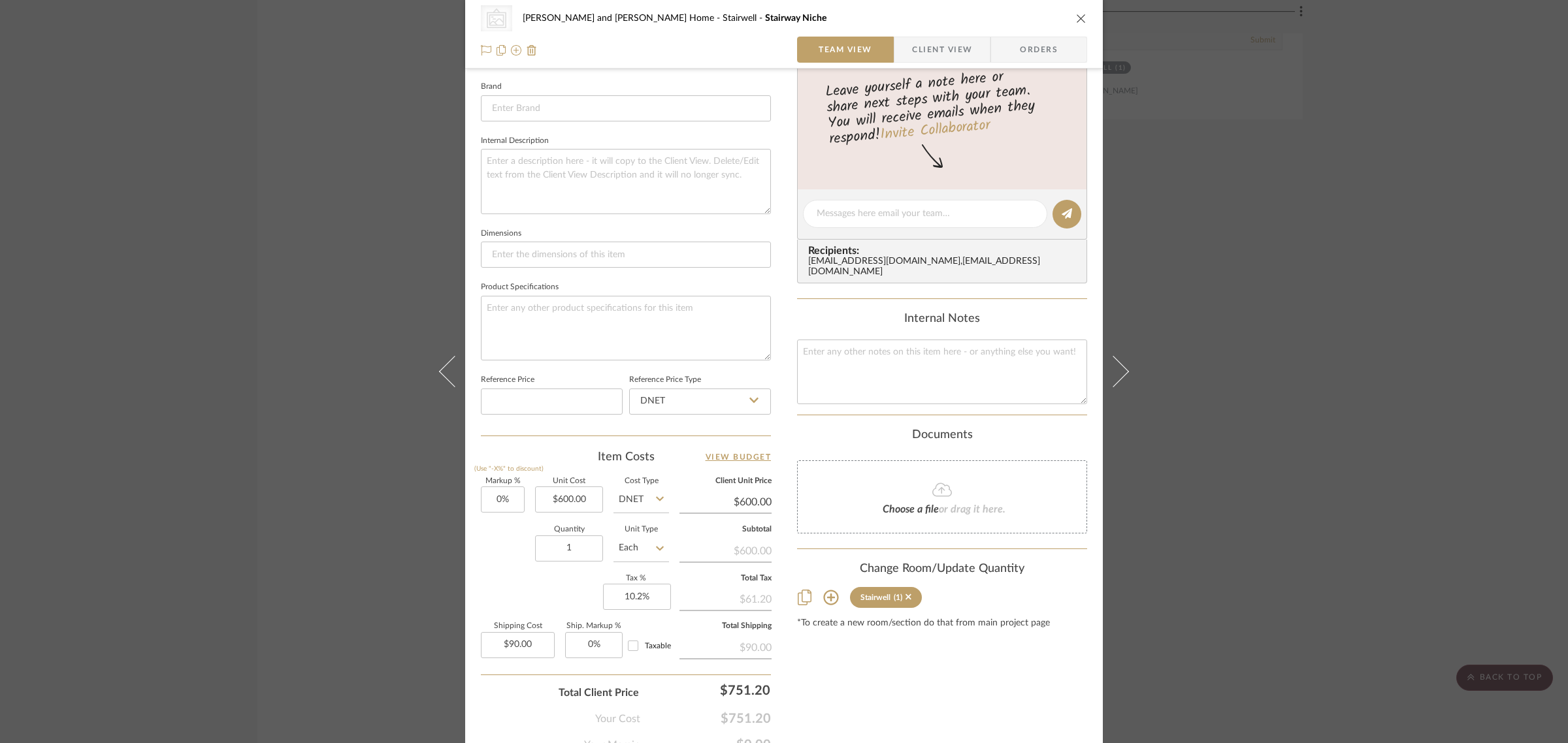
click at [823, 593] on icon at bounding box center [831, 598] width 16 height 16
click at [797, 661] on input "Stairwell" at bounding box center [802, 672] width 21 height 21
checkbox input "false"
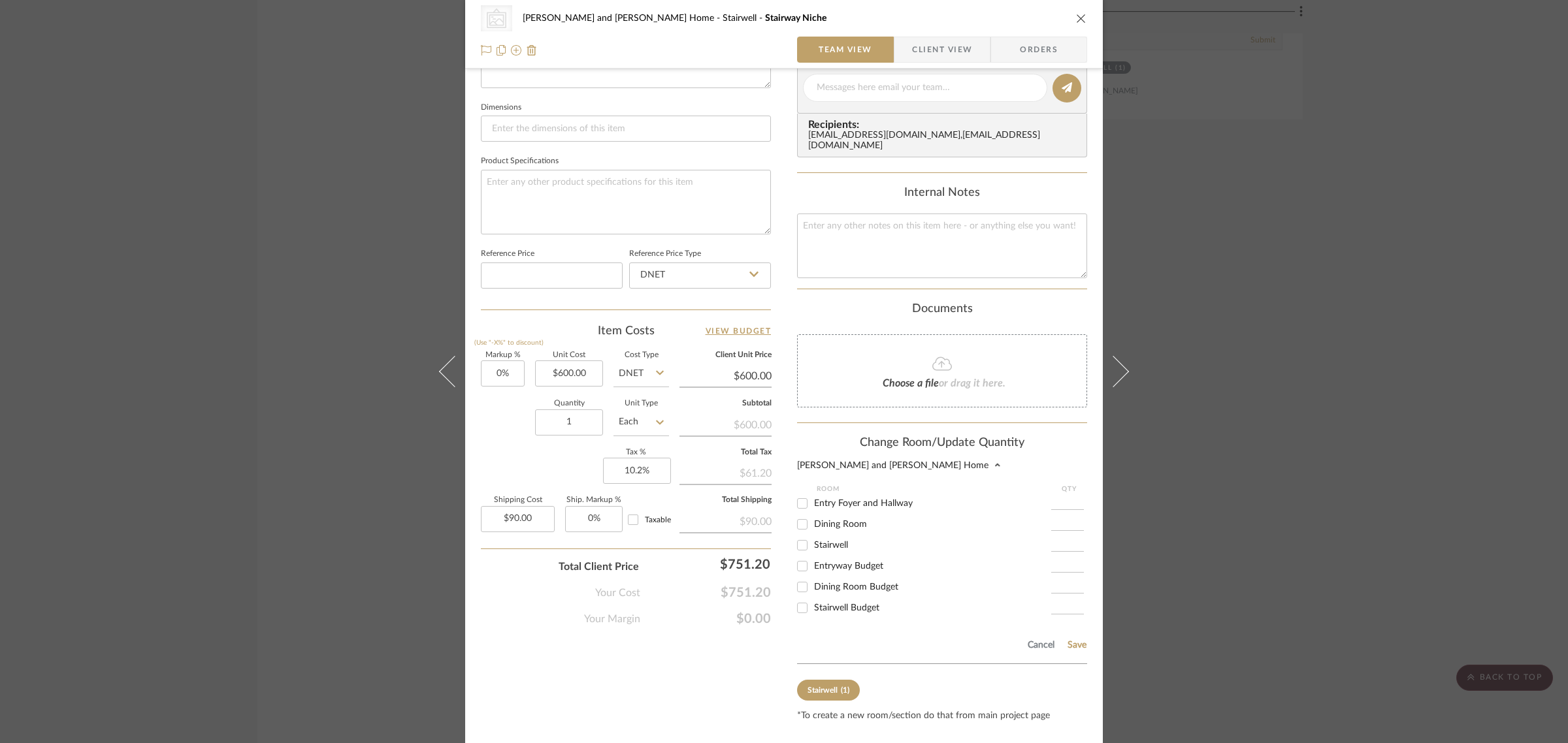
scroll to position [556, 0]
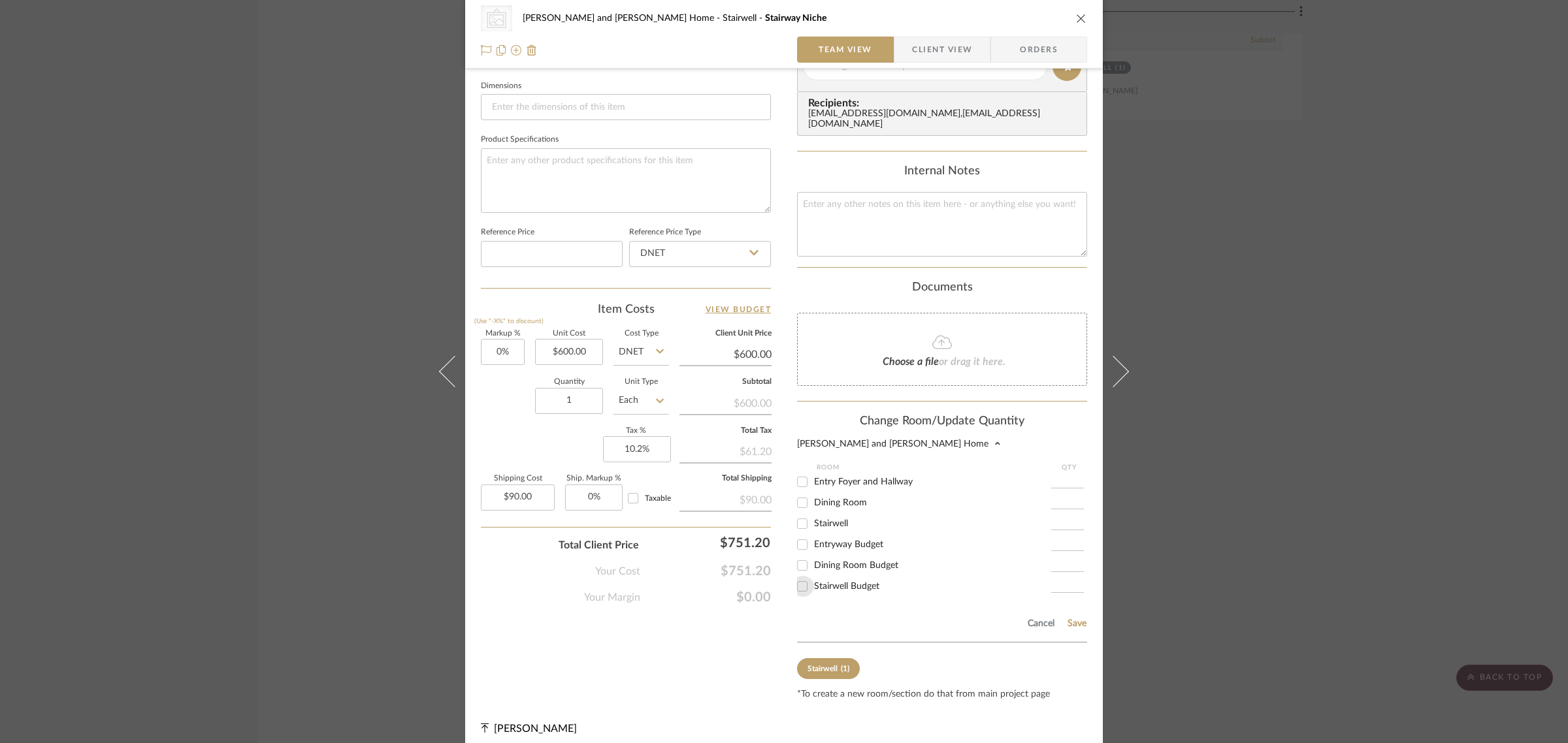
click at [797, 576] on input "Stairwell Budget" at bounding box center [802, 587] width 21 height 21
checkbox input "true"
type input "1"
click at [1078, 619] on button "Save" at bounding box center [1077, 624] width 20 height 10
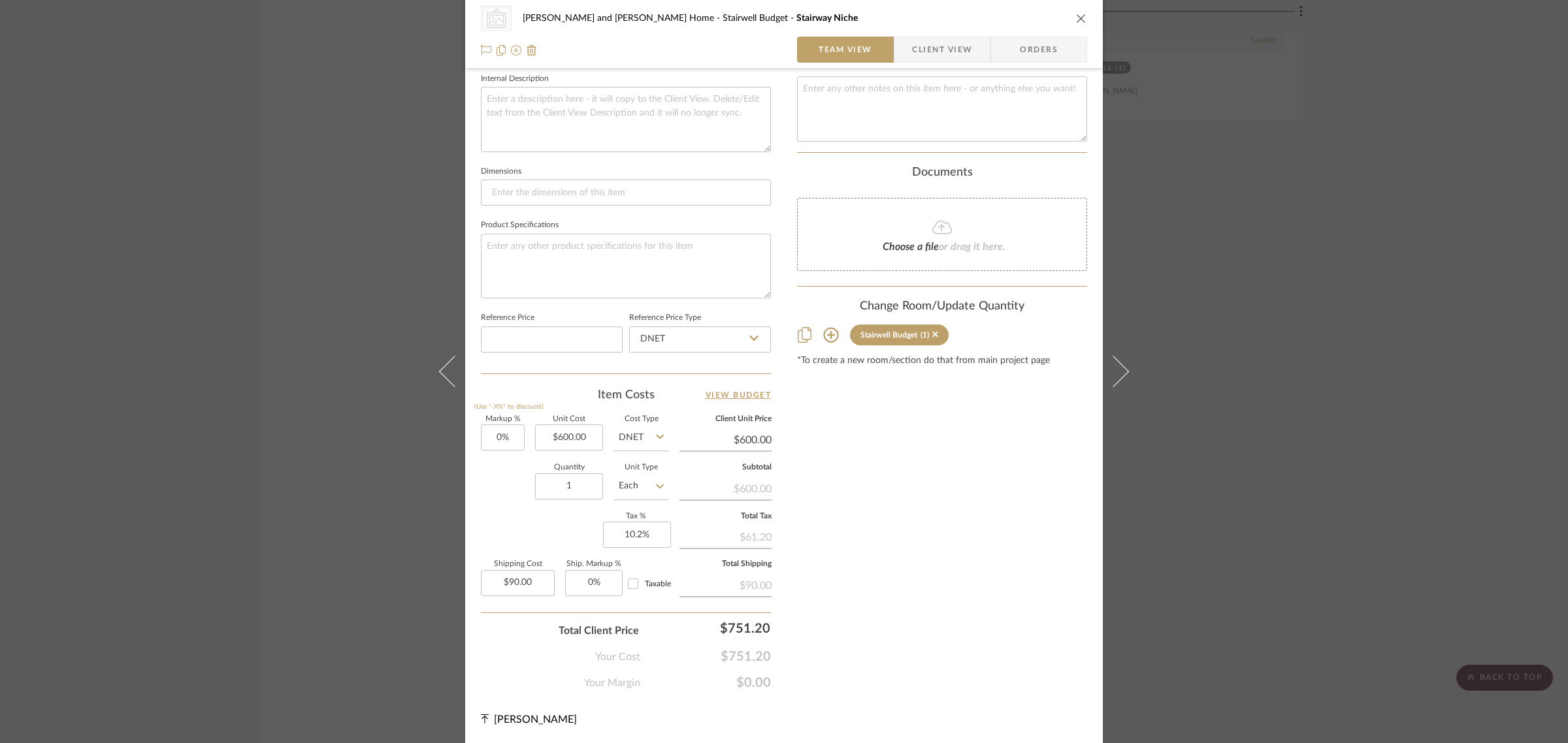
scroll to position [469, 0]
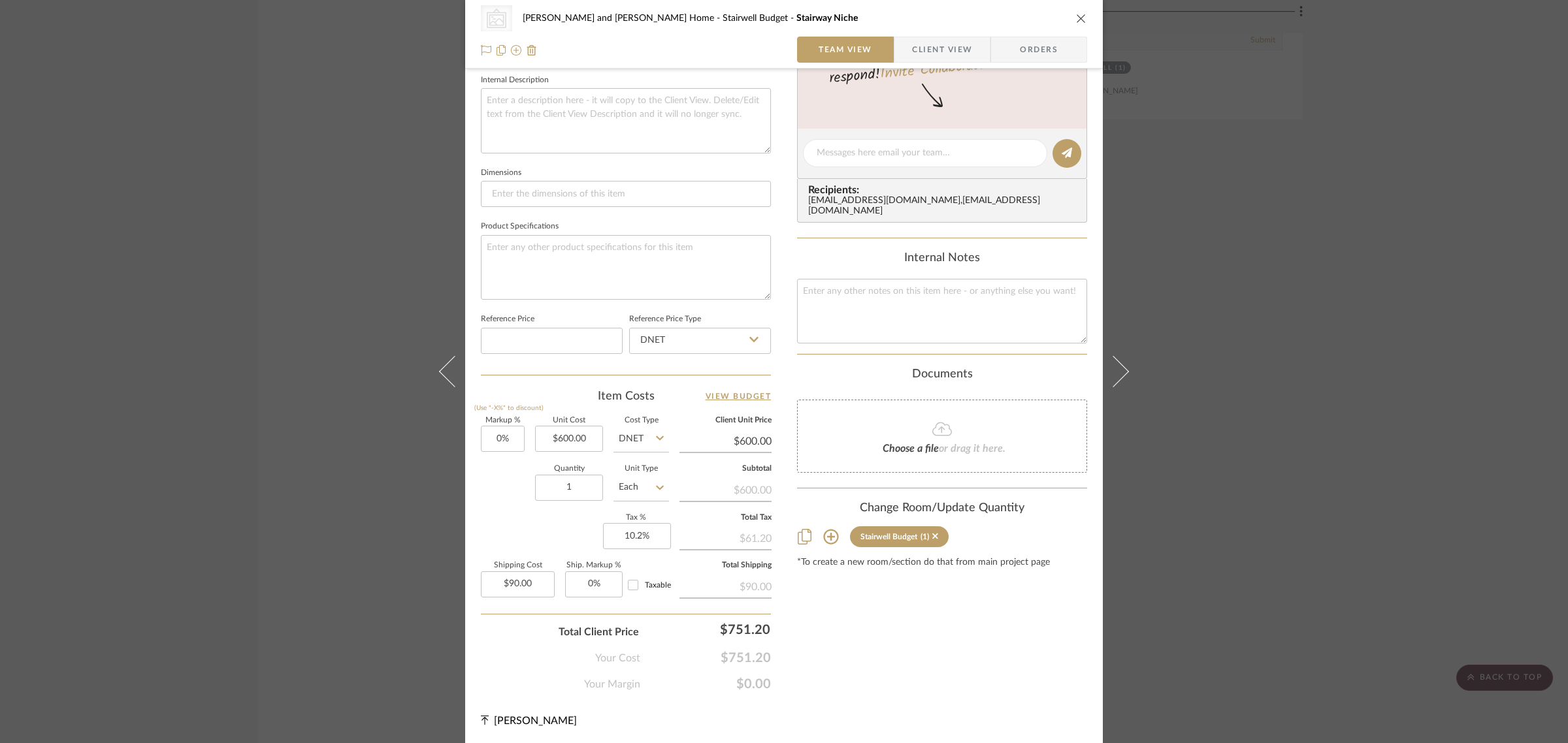
click at [1212, 493] on div "CategoryIconArt Created with Sketch. Wall Art, Decor & Hangings [PERSON_NAME] a…" at bounding box center [784, 372] width 1568 height 743
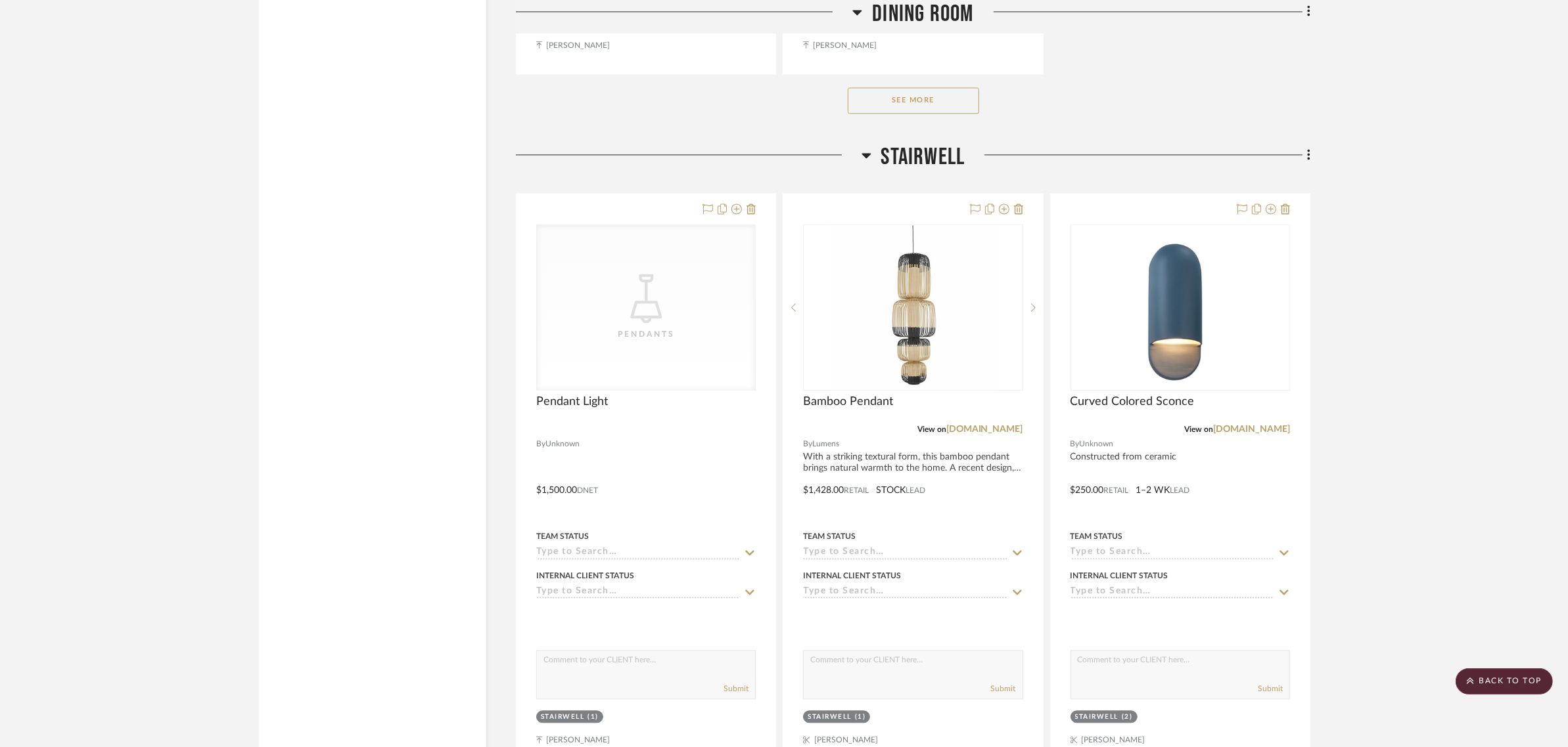
scroll to position [3365, 0]
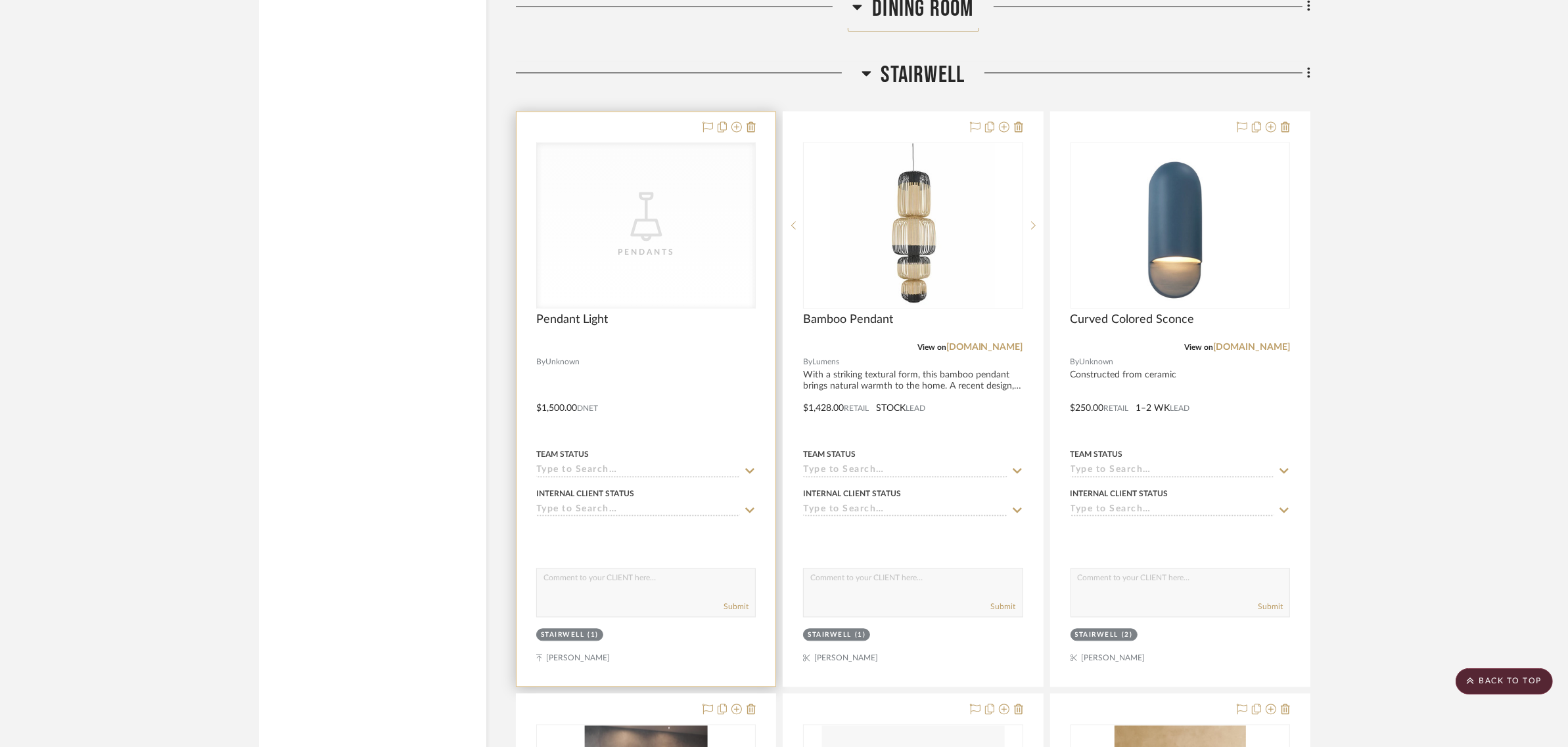
click at [567, 631] on div "Stairwell" at bounding box center [563, 635] width 44 height 10
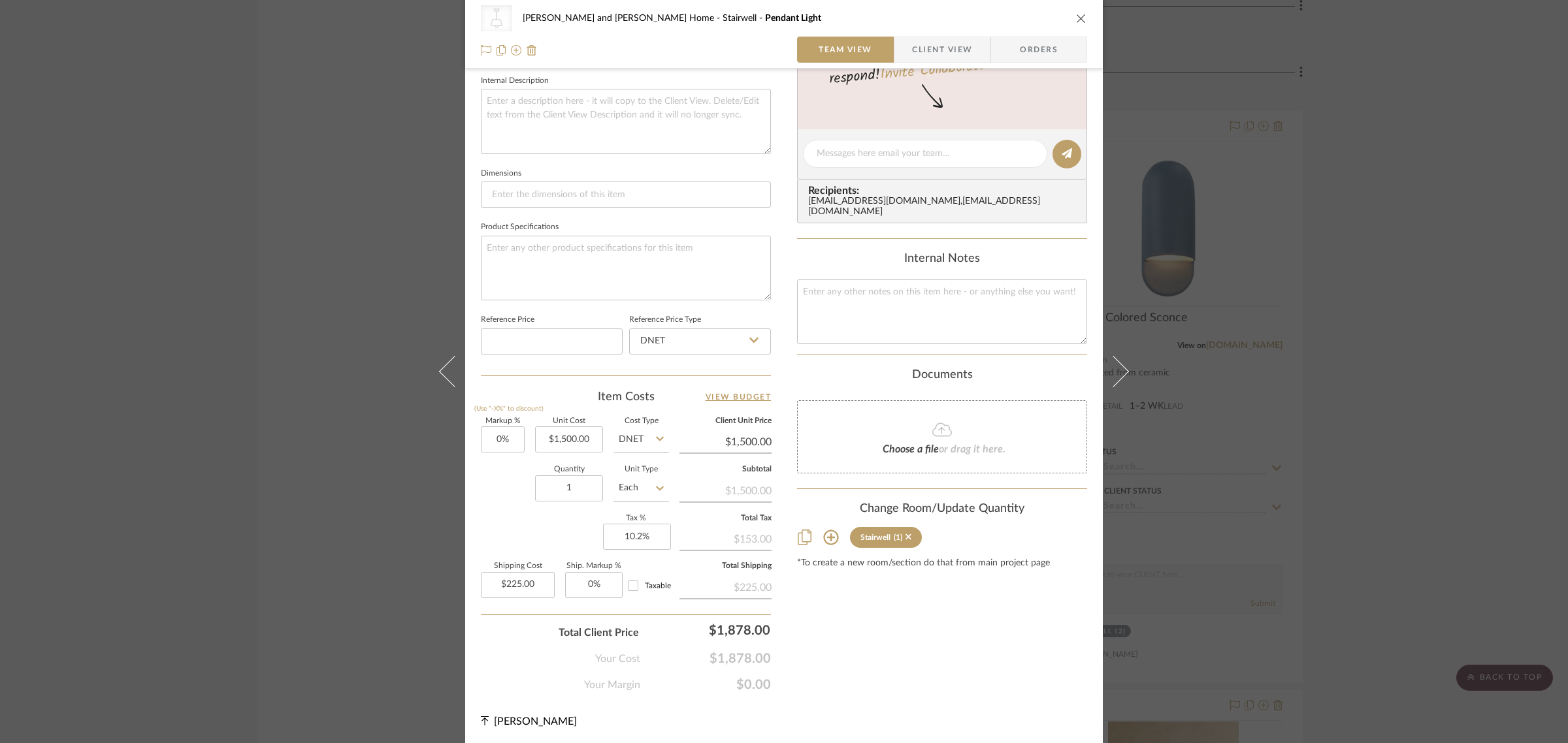
scroll to position [469, 0]
click at [823, 532] on icon at bounding box center [830, 537] width 15 height 15
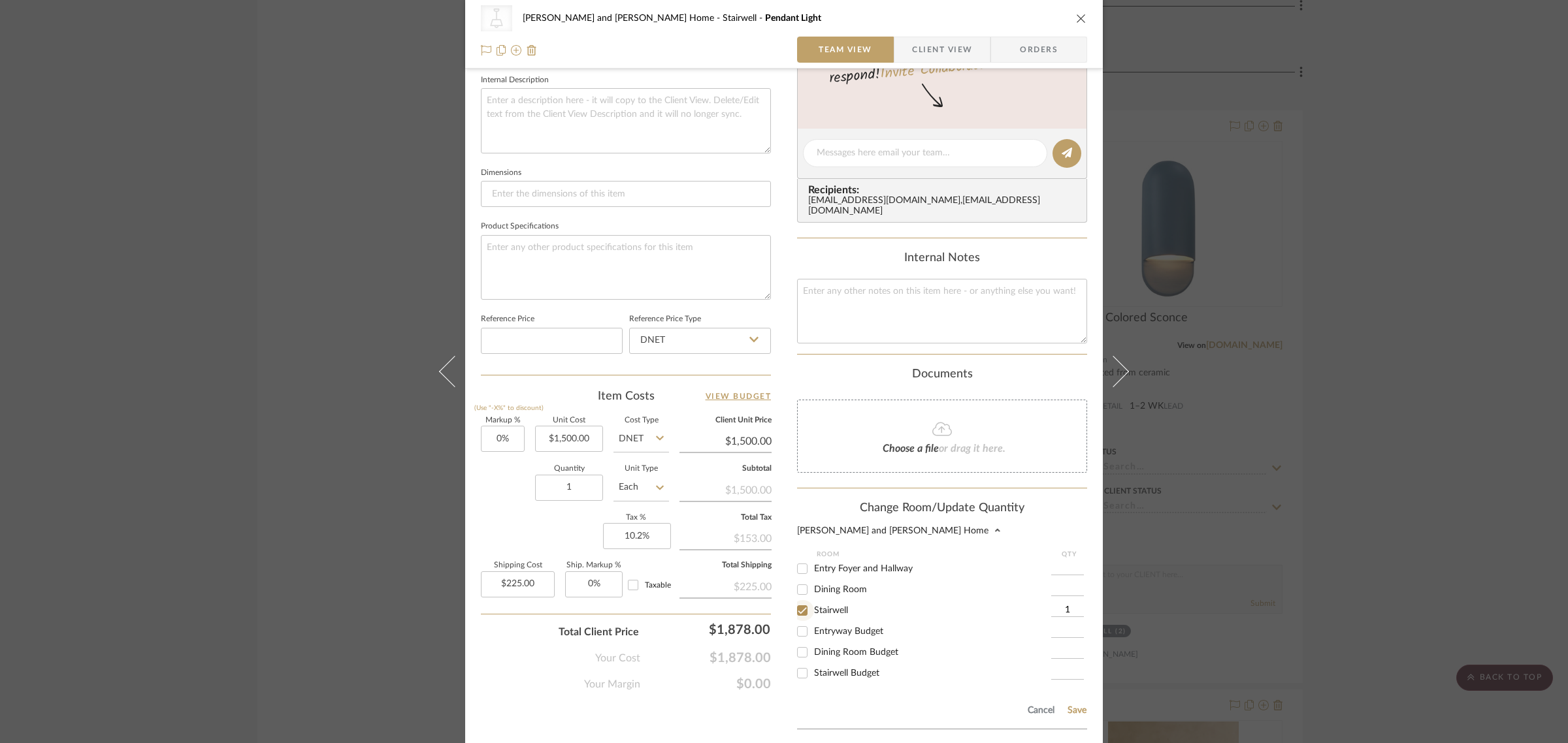
click at [799, 601] on input "Stairwell" at bounding box center [802, 611] width 21 height 21
checkbox input "false"
click at [800, 667] on input "Stairwell Budget" at bounding box center [802, 674] width 21 height 21
checkbox input "true"
type input "1"
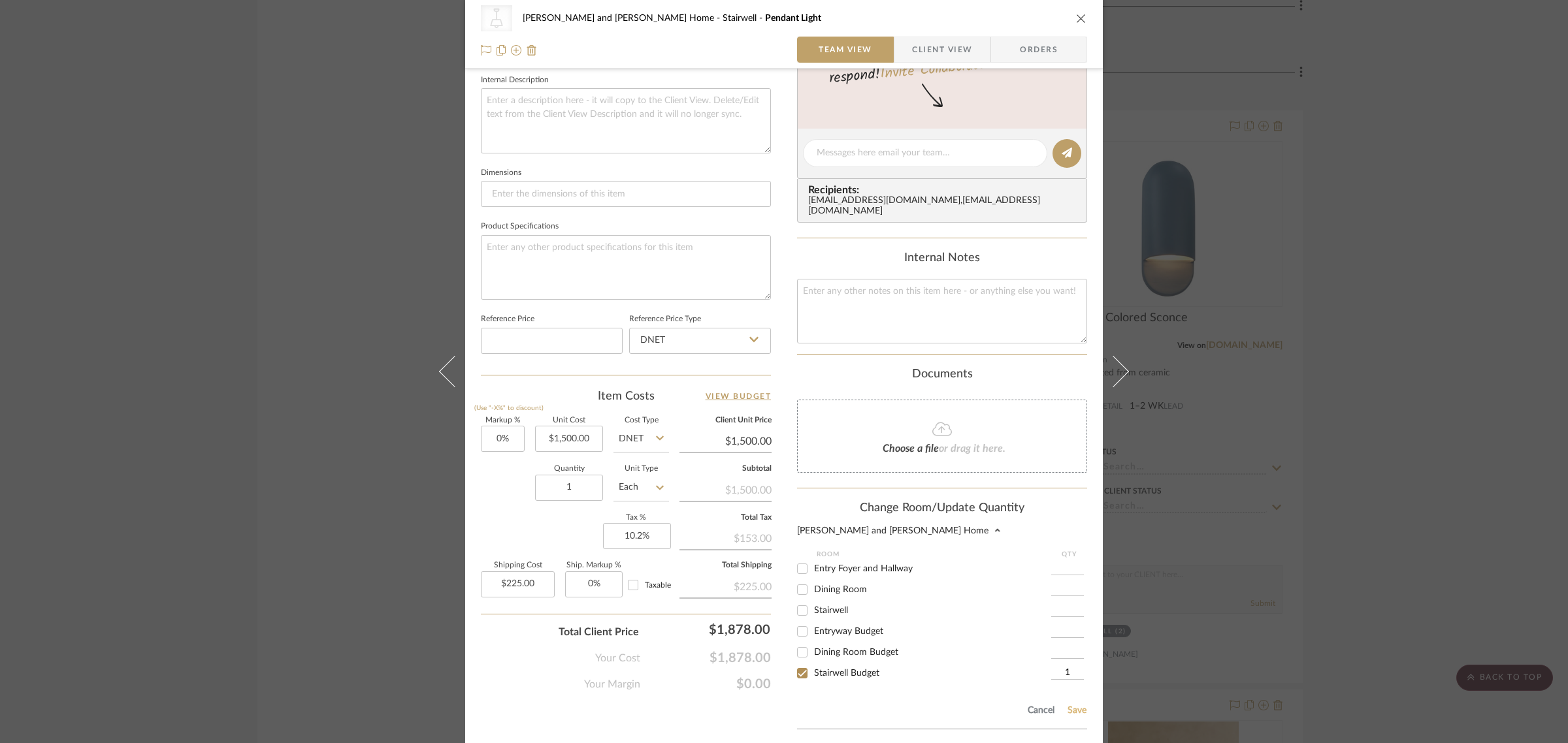
click at [1079, 706] on button "Save" at bounding box center [1077, 711] width 20 height 10
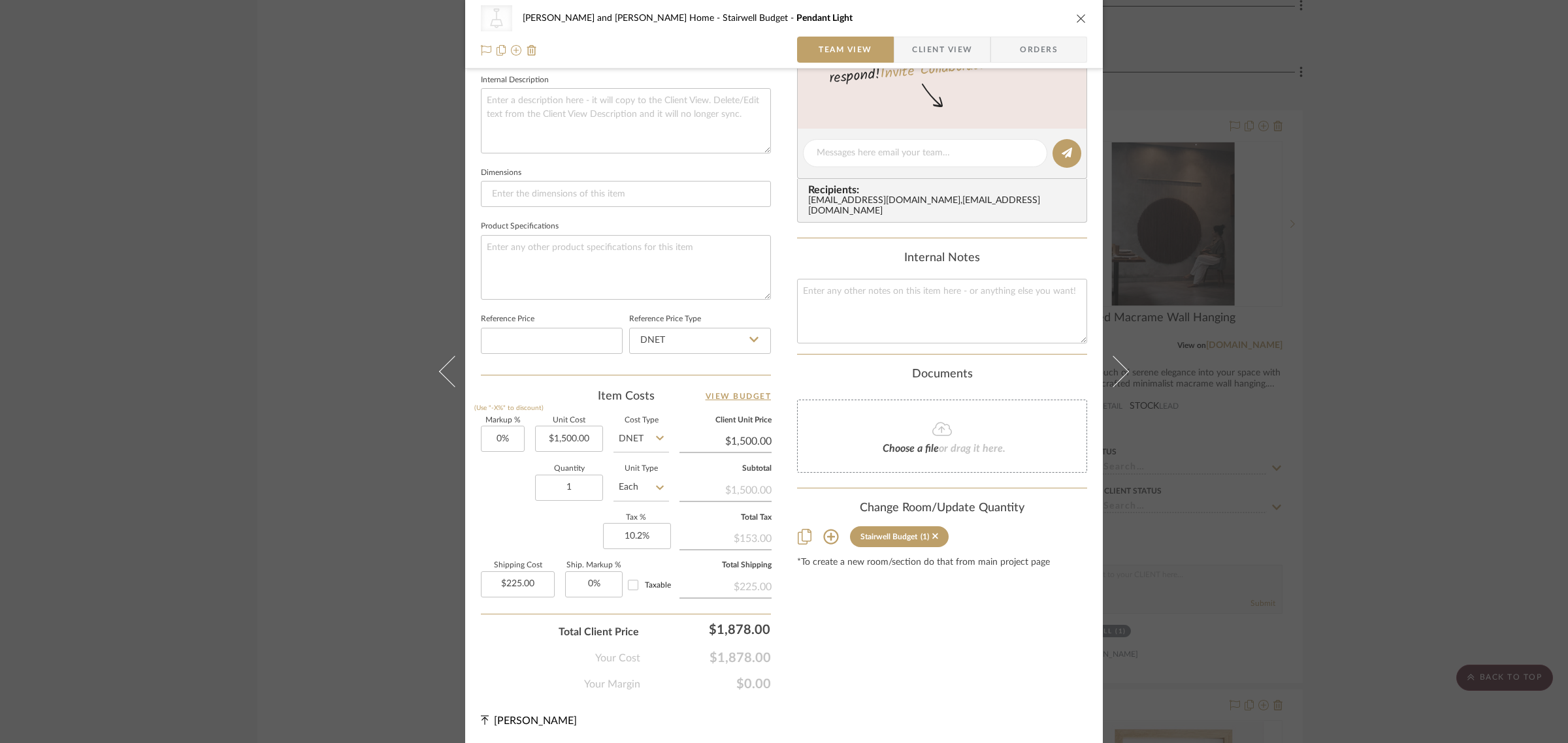
click at [1418, 477] on div "CategoryIconLighting Created with Sketch. Pendants Natasha and Abhijit Home Sta…" at bounding box center [784, 372] width 1568 height 743
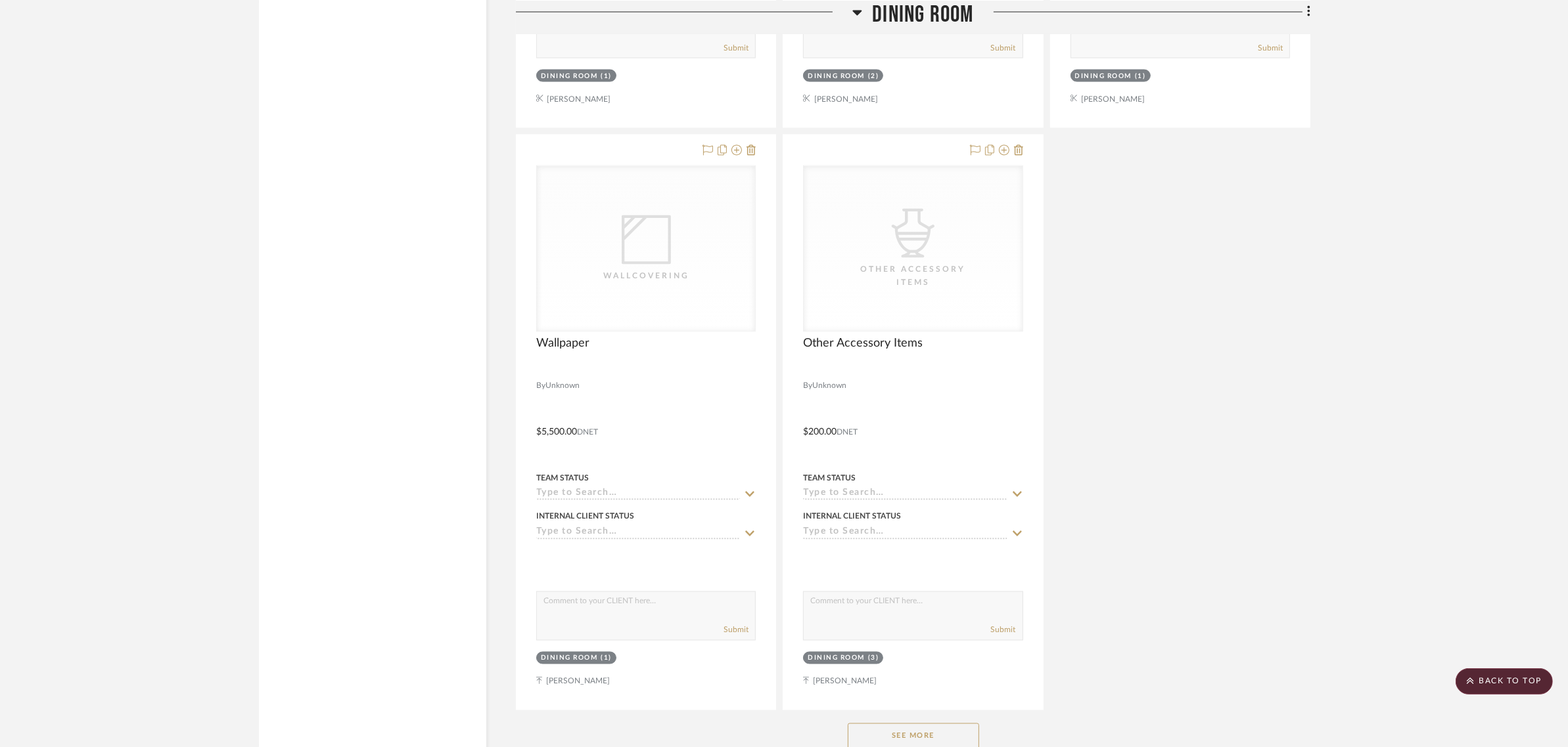
scroll to position [2709, 0]
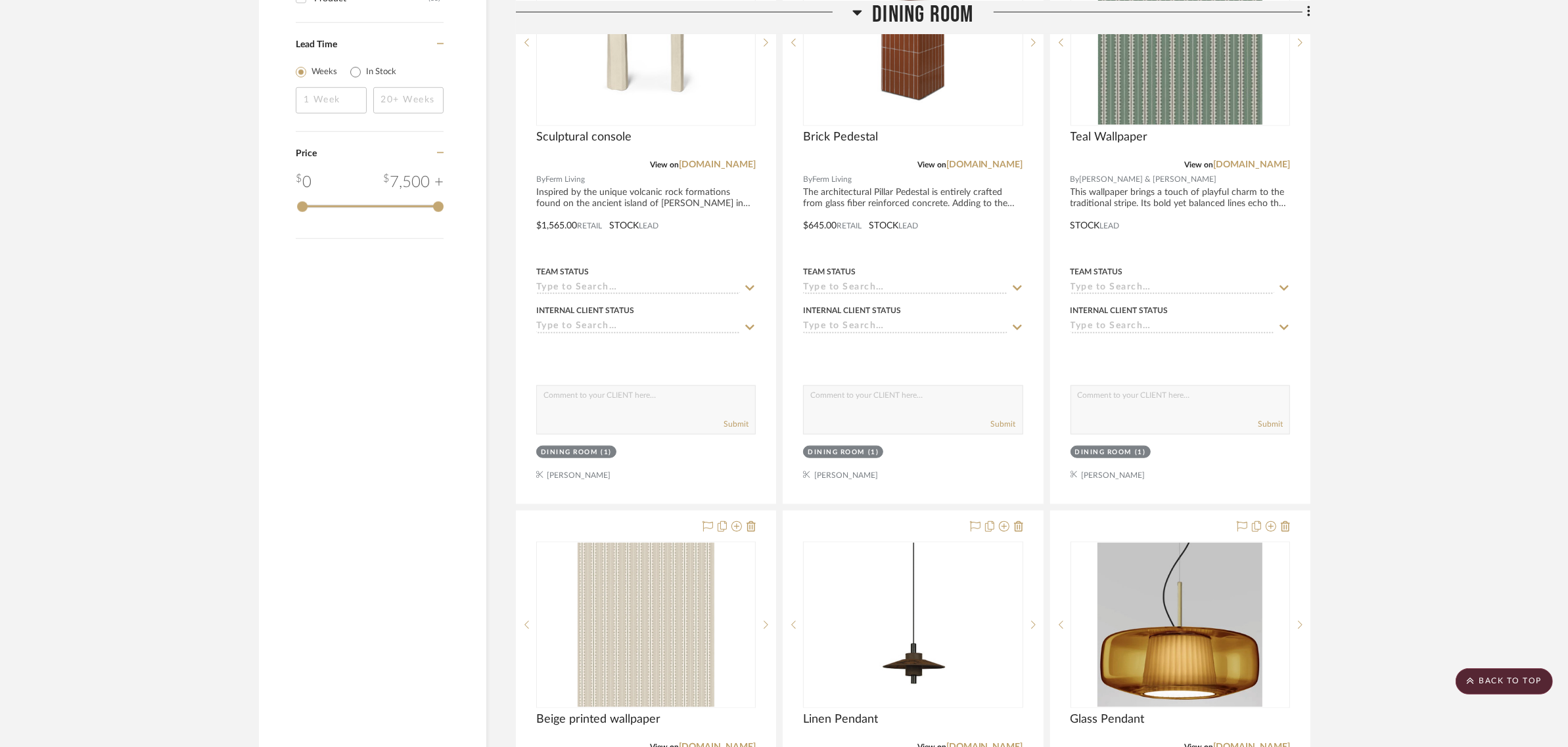
scroll to position [1478, 0]
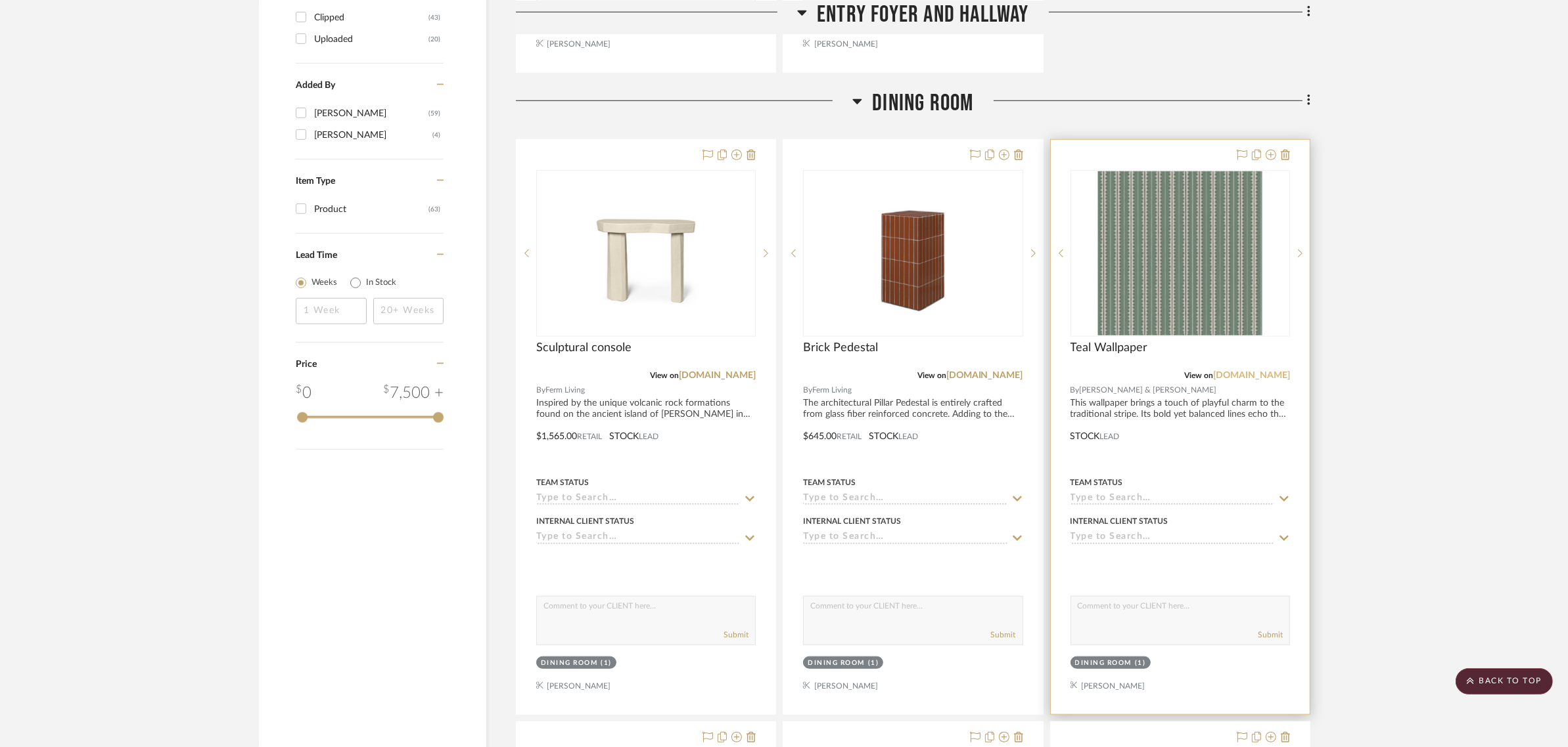
click at [1244, 371] on link "miltonandking.com" at bounding box center [1251, 375] width 77 height 9
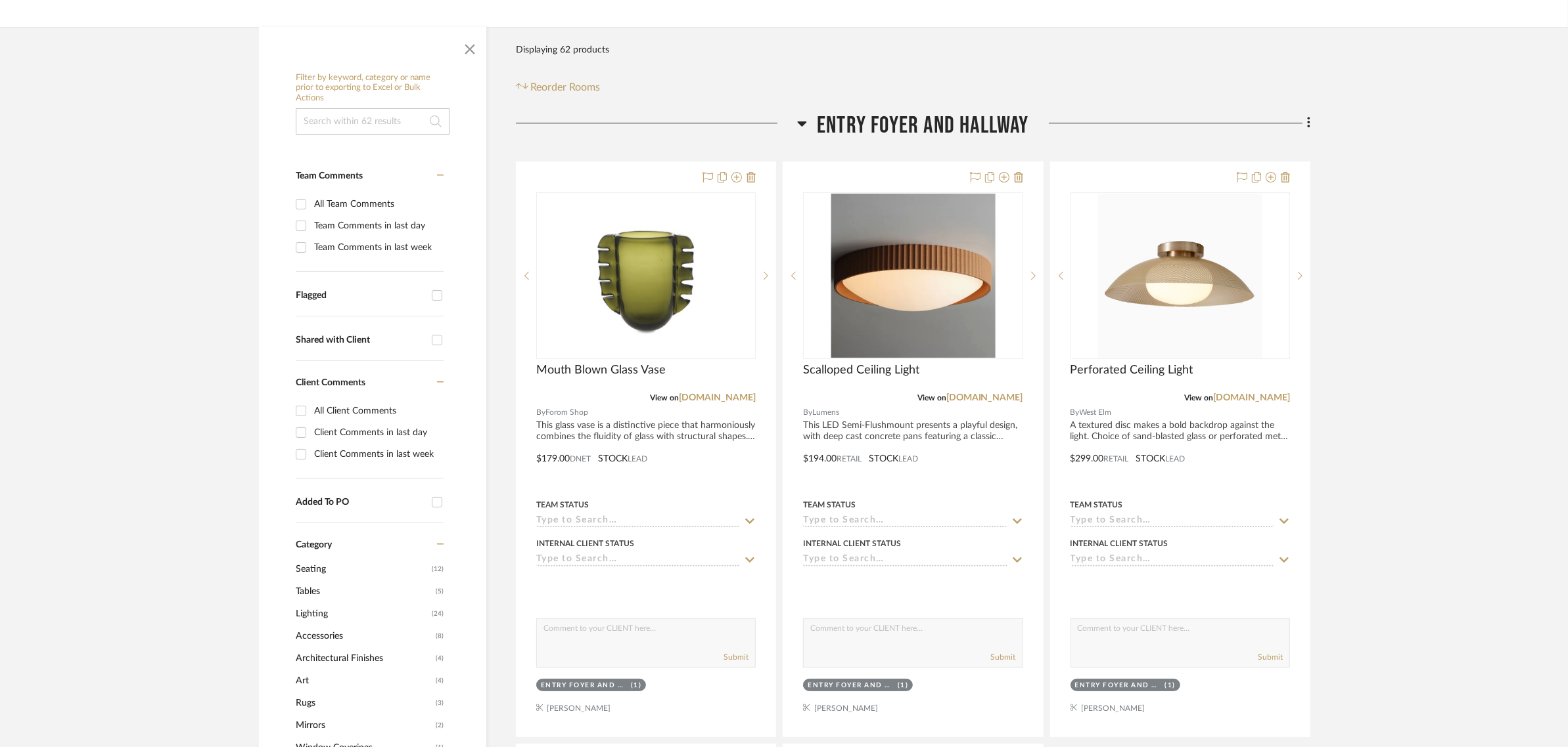
scroll to position [246, 0]
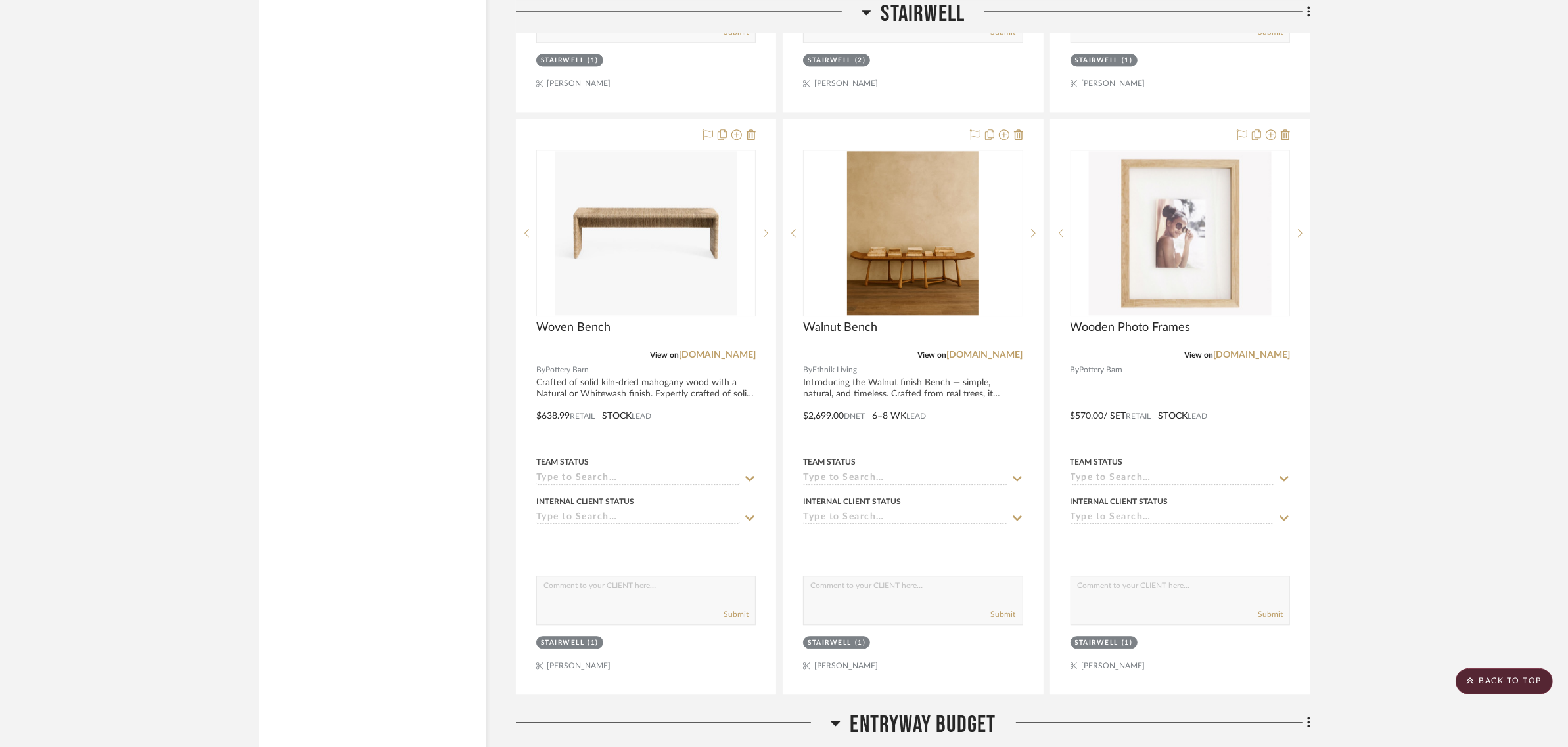
scroll to position [4515, 0]
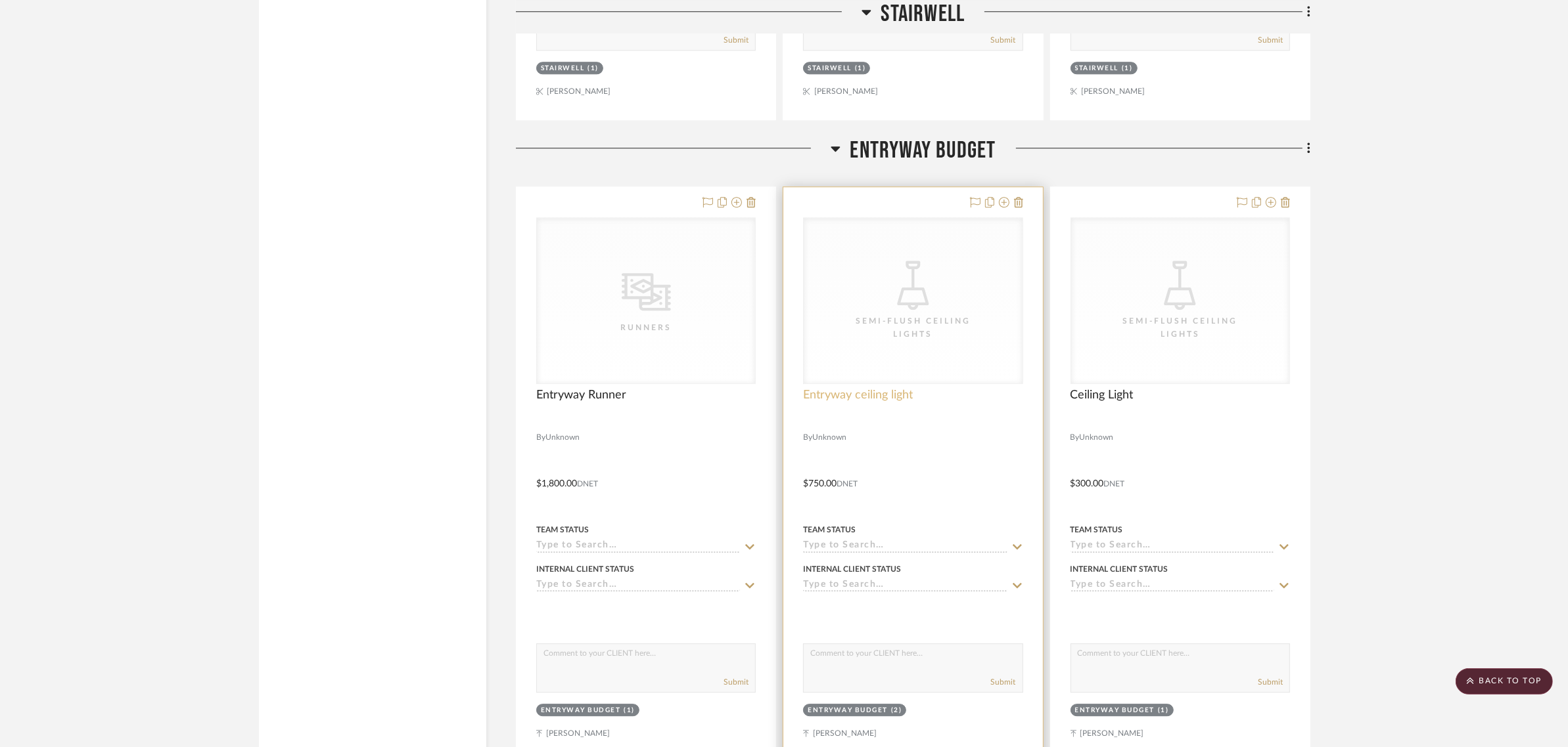
click at [869, 388] on span "Entryway ceiling light" at bounding box center [857, 395] width 110 height 14
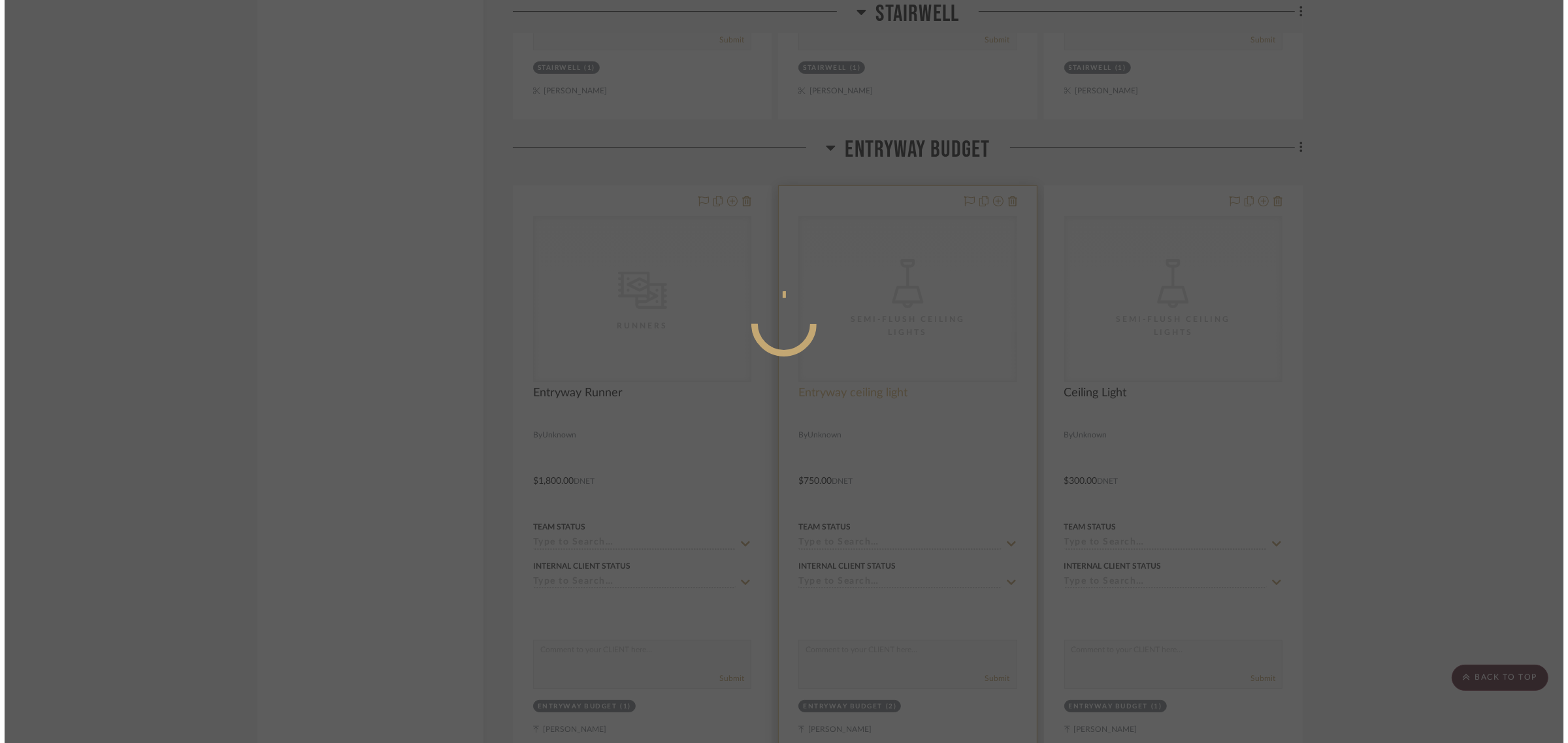
scroll to position [0, 0]
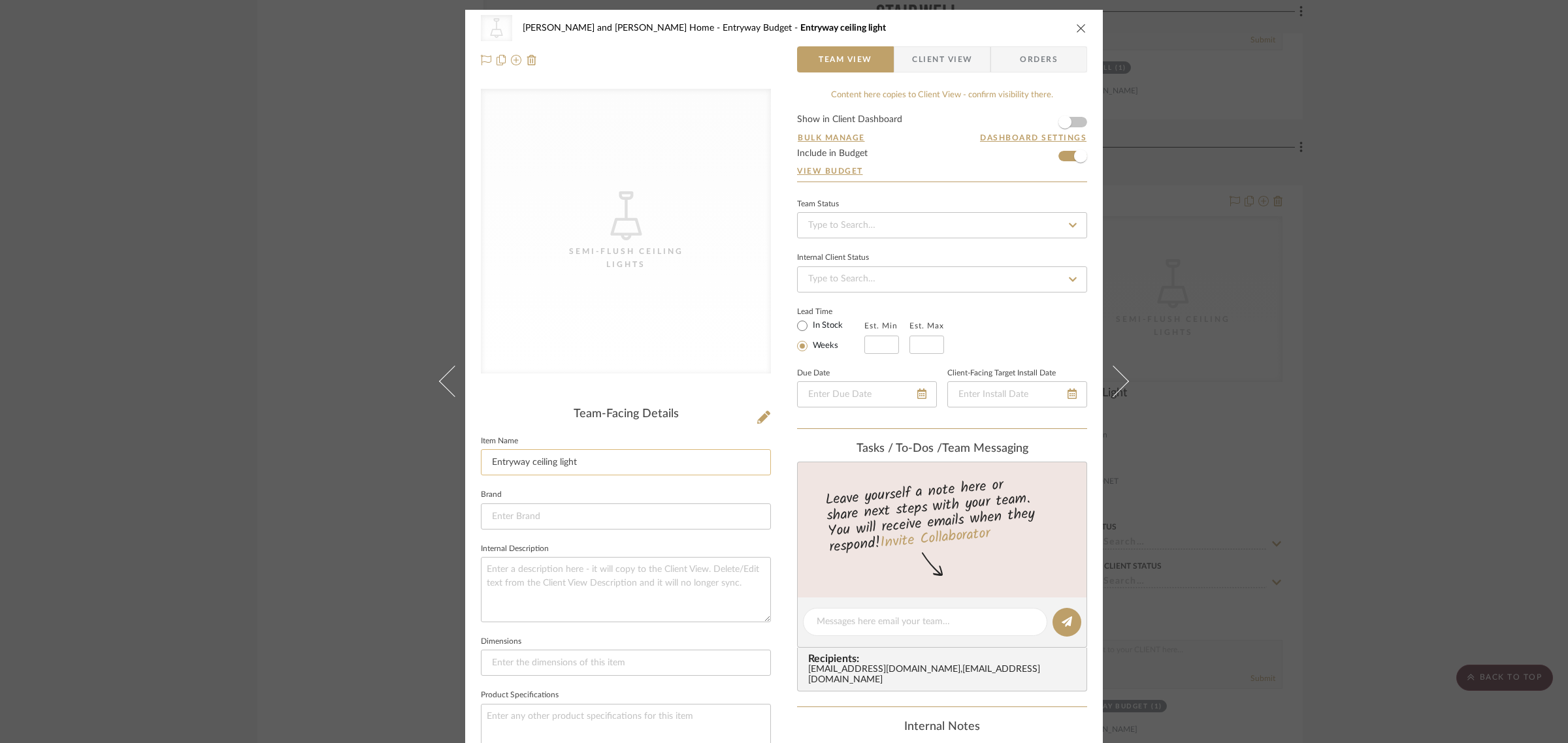
click at [609, 456] on input "Entryway ceiling light" at bounding box center [625, 462] width 290 height 26
type input "Entryway Wall Sconce"
click at [402, 443] on div "CategoryIconLighting Created with Sketch. Semi-Flush Ceiling Lights Natasha and…" at bounding box center [784, 372] width 1568 height 743
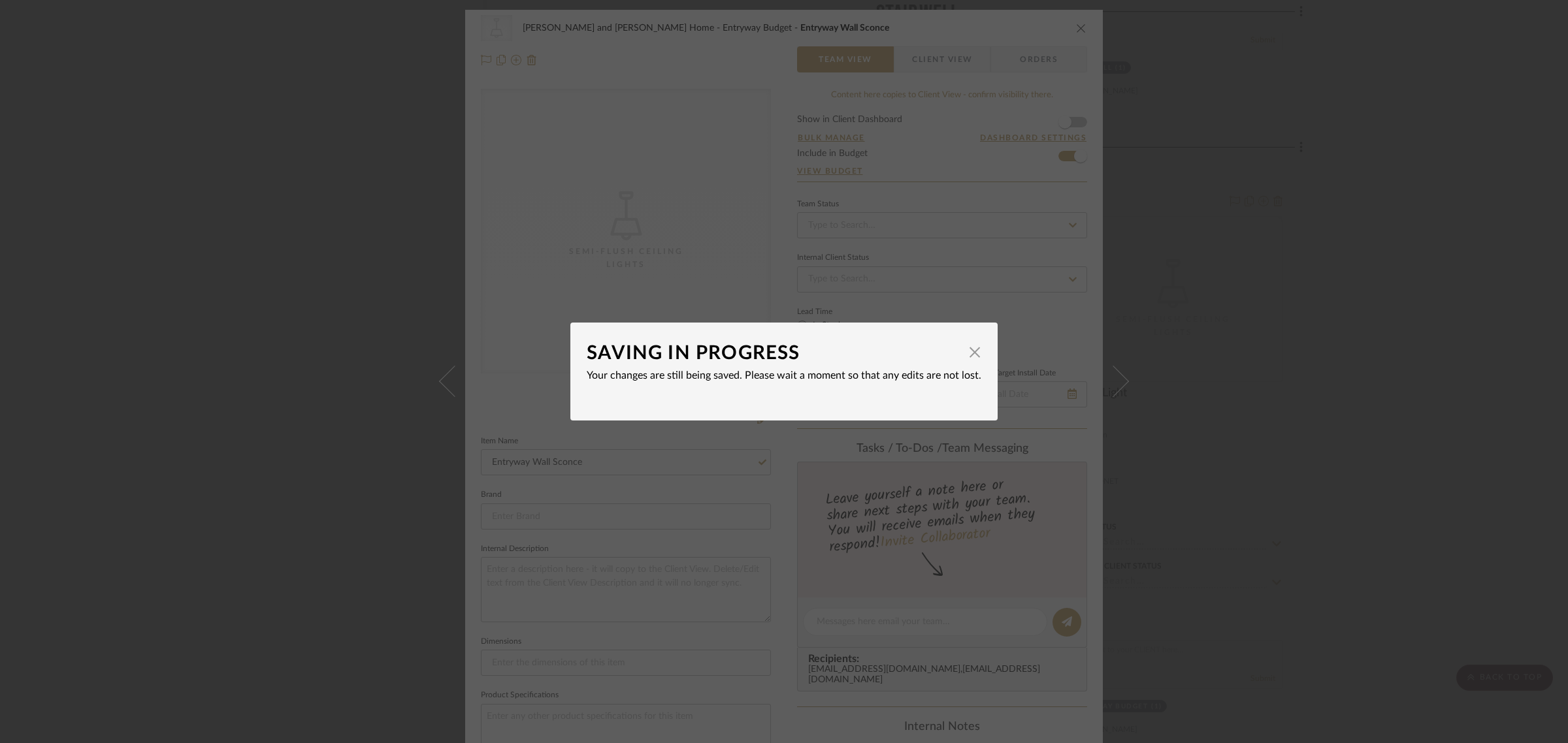
click at [430, 415] on div "SAVING IN PROGRESS × Your changes are still being saved. Please wait a moment s…" at bounding box center [784, 372] width 1568 height 743
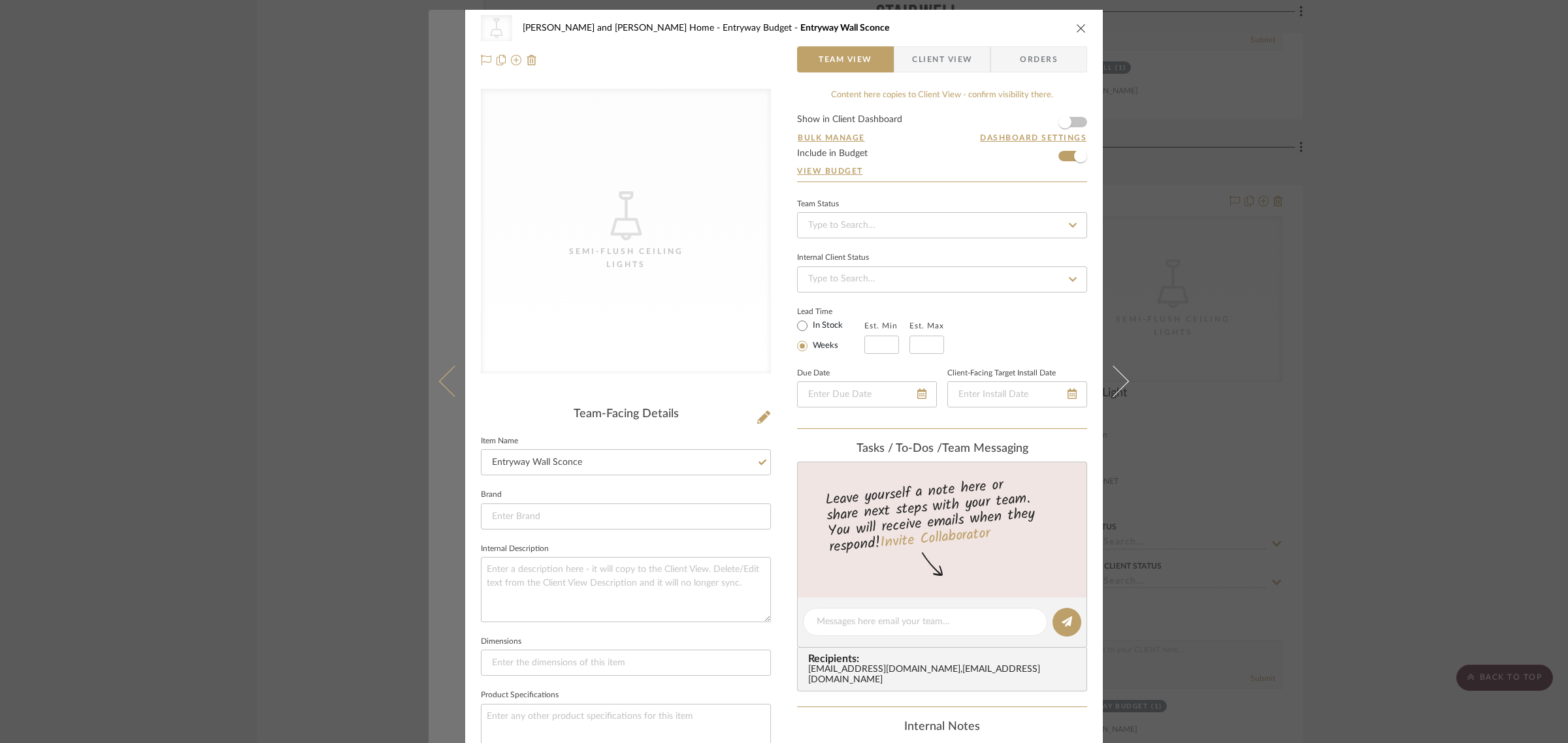
click at [430, 416] on button at bounding box center [447, 381] width 37 height 743
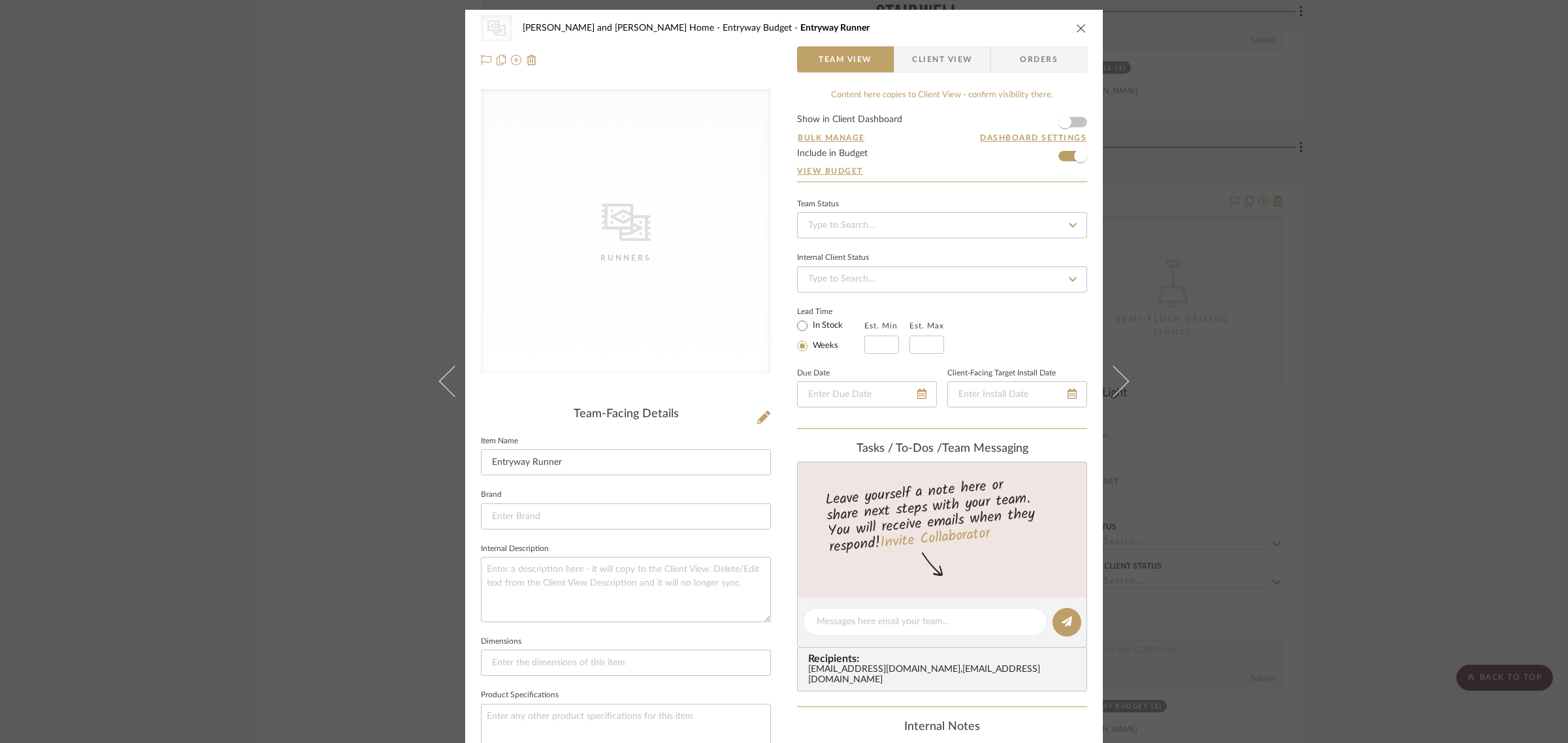
click at [1076, 28] on icon "close" at bounding box center [1081, 28] width 10 height 10
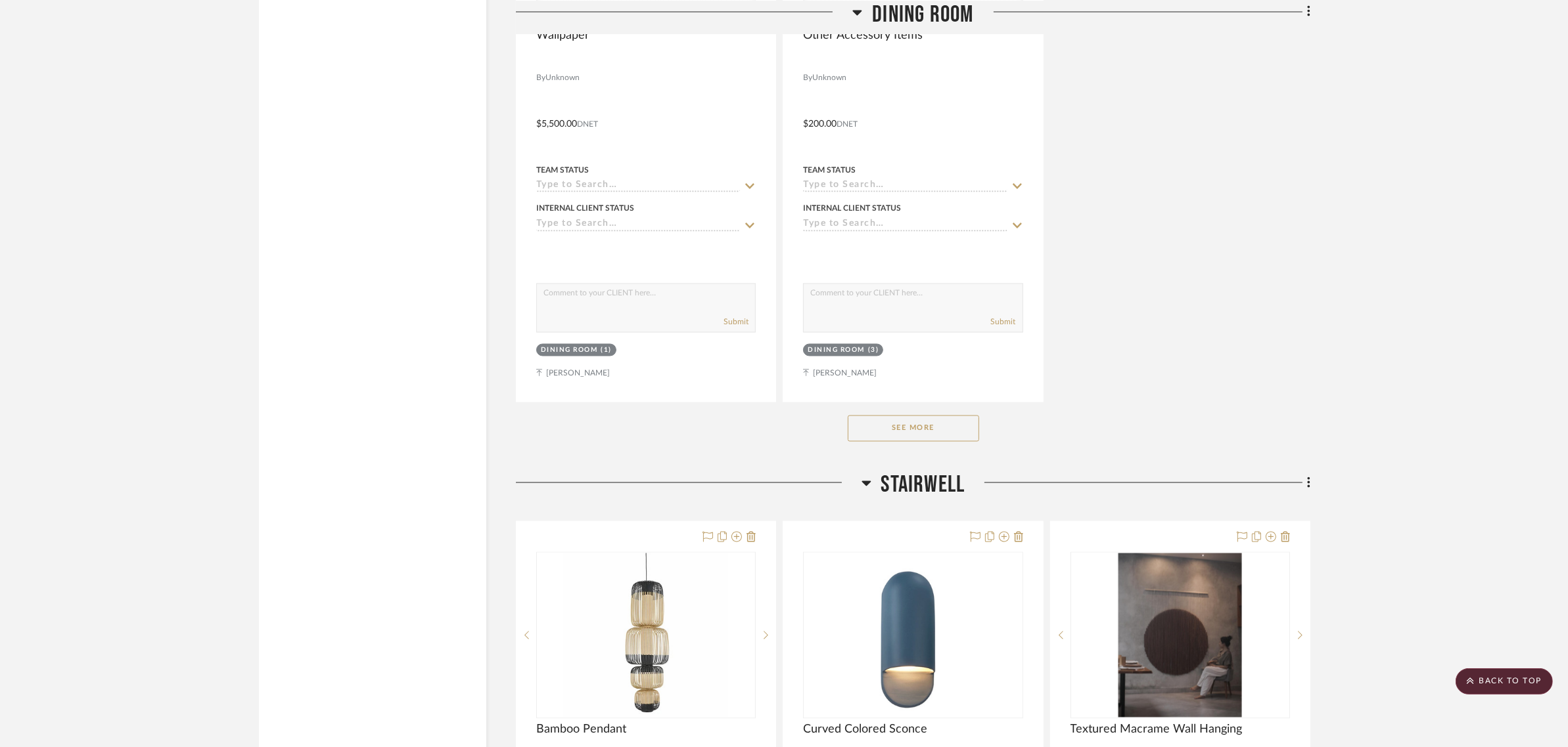
scroll to position [3448, 0]
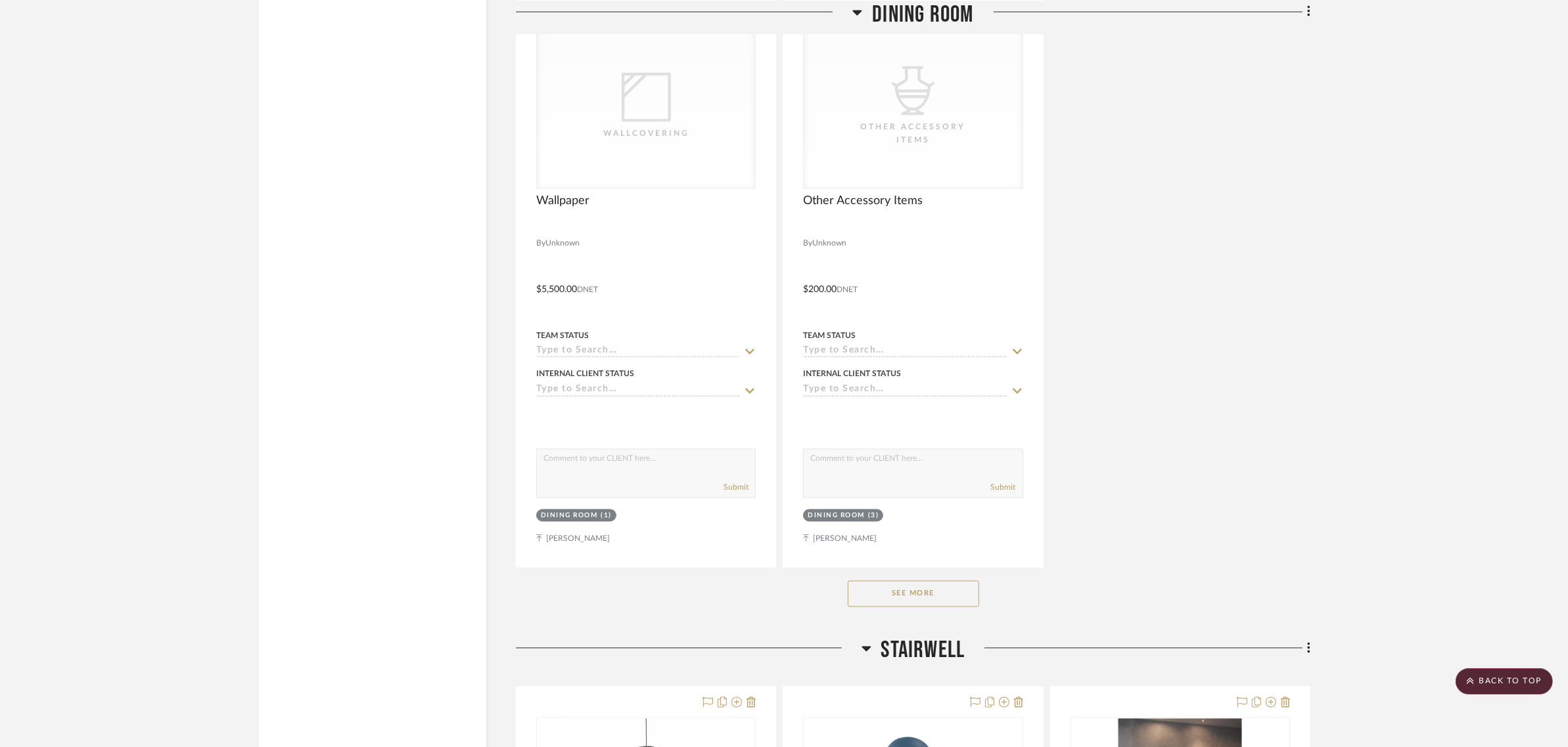
scroll to position [2791, 0]
click at [896, 580] on button "See More" at bounding box center [913, 593] width 132 height 26
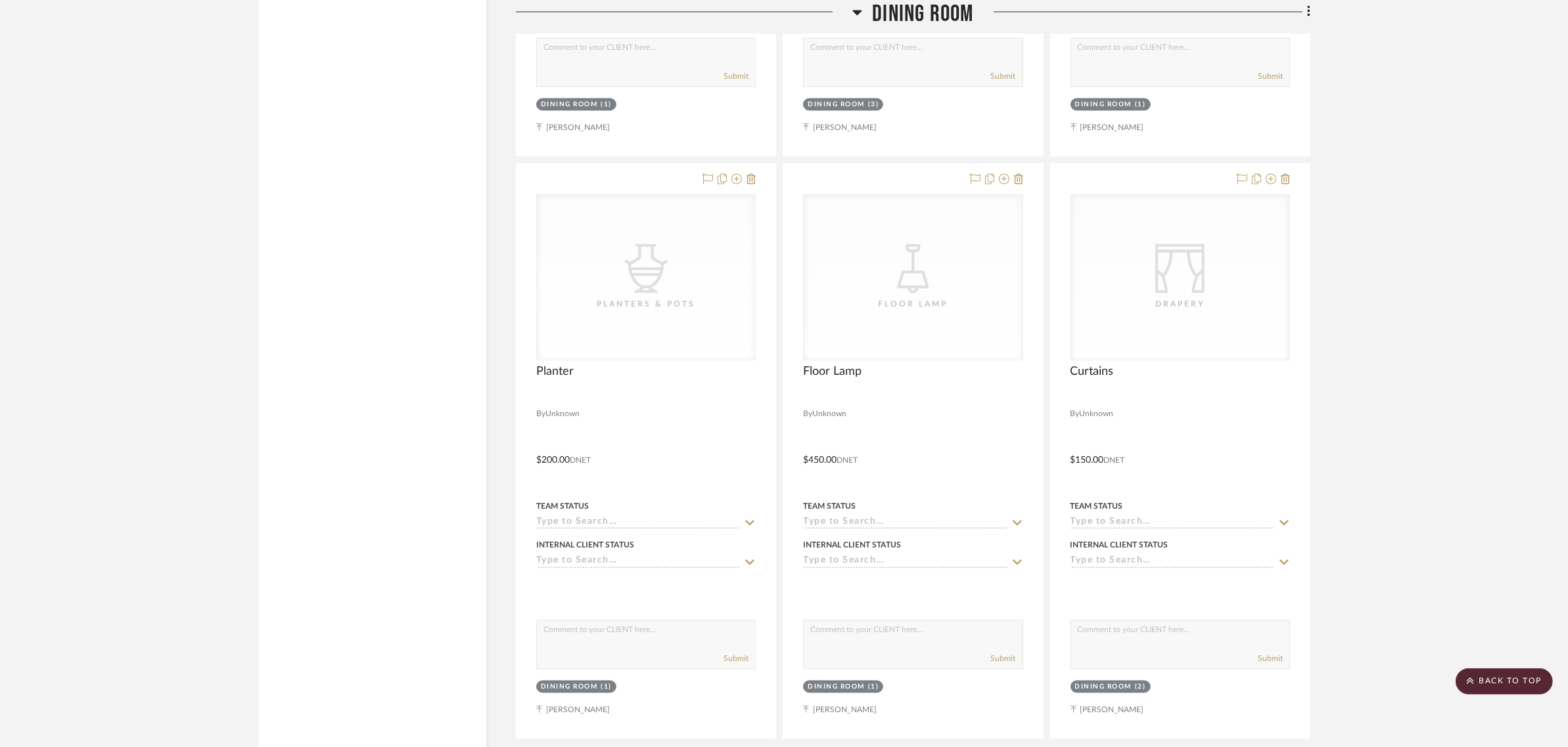
scroll to position [3448, 0]
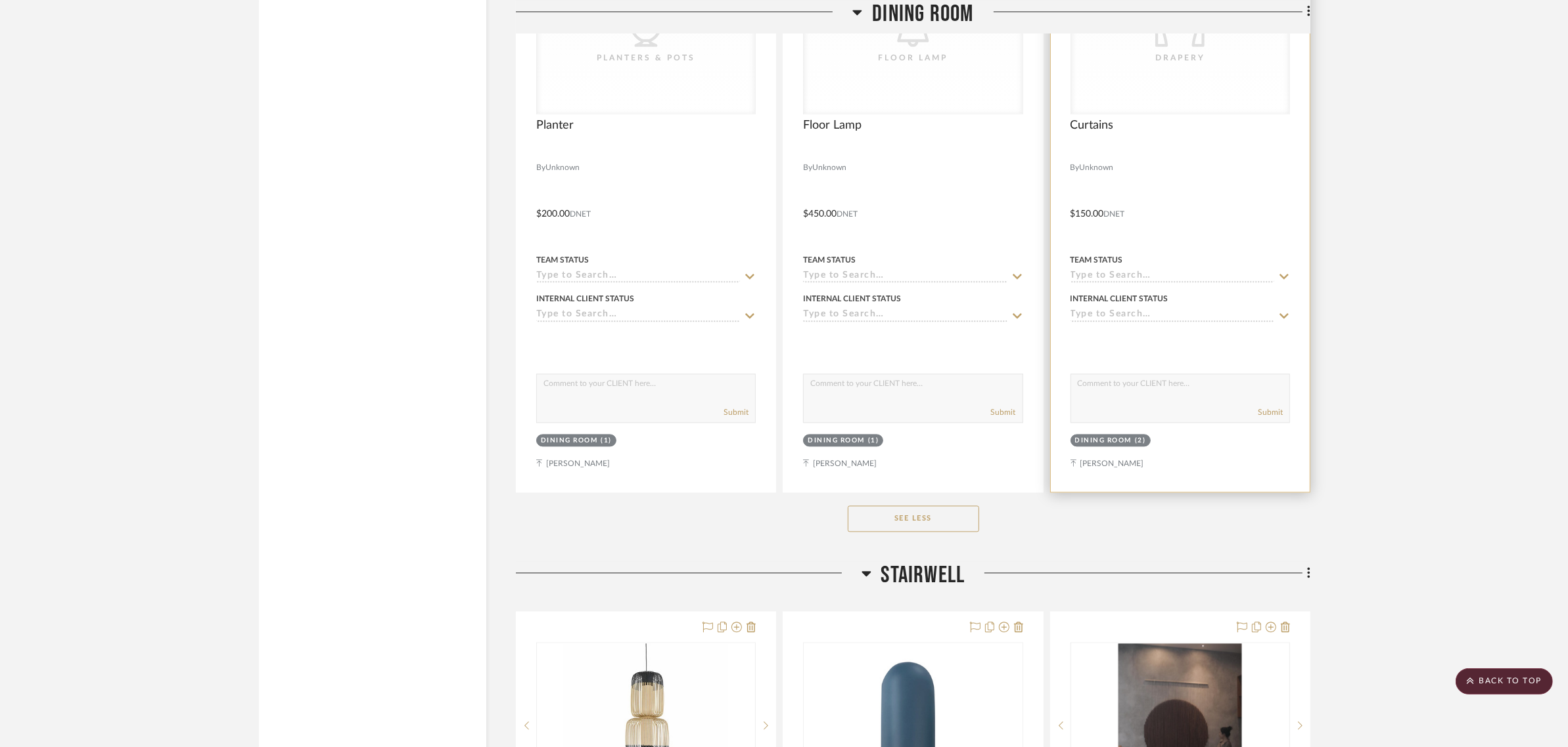
click at [1090, 436] on div "Dining Room" at bounding box center [1103, 441] width 57 height 10
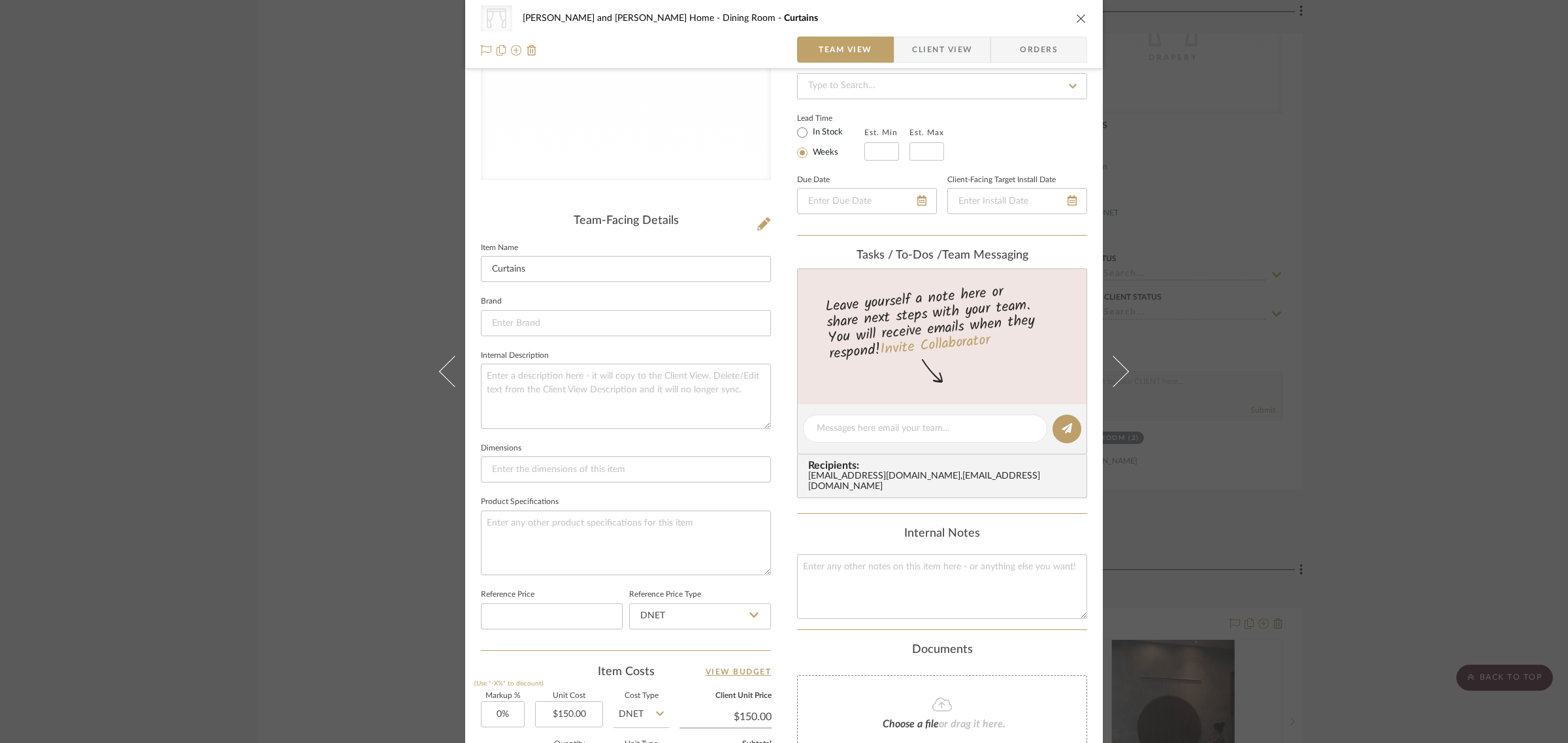
scroll to position [469, 0]
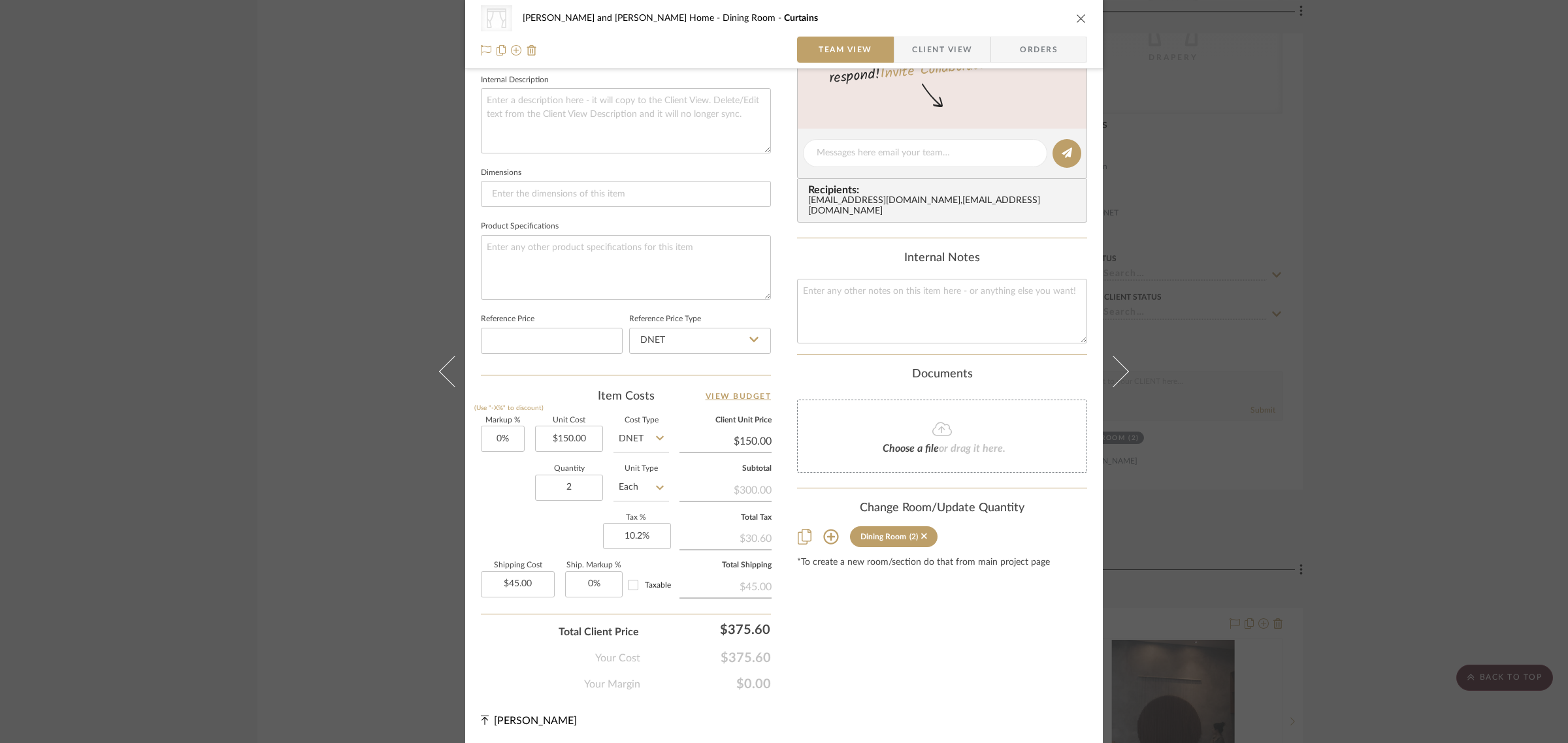
click at [823, 532] on icon at bounding box center [830, 537] width 15 height 15
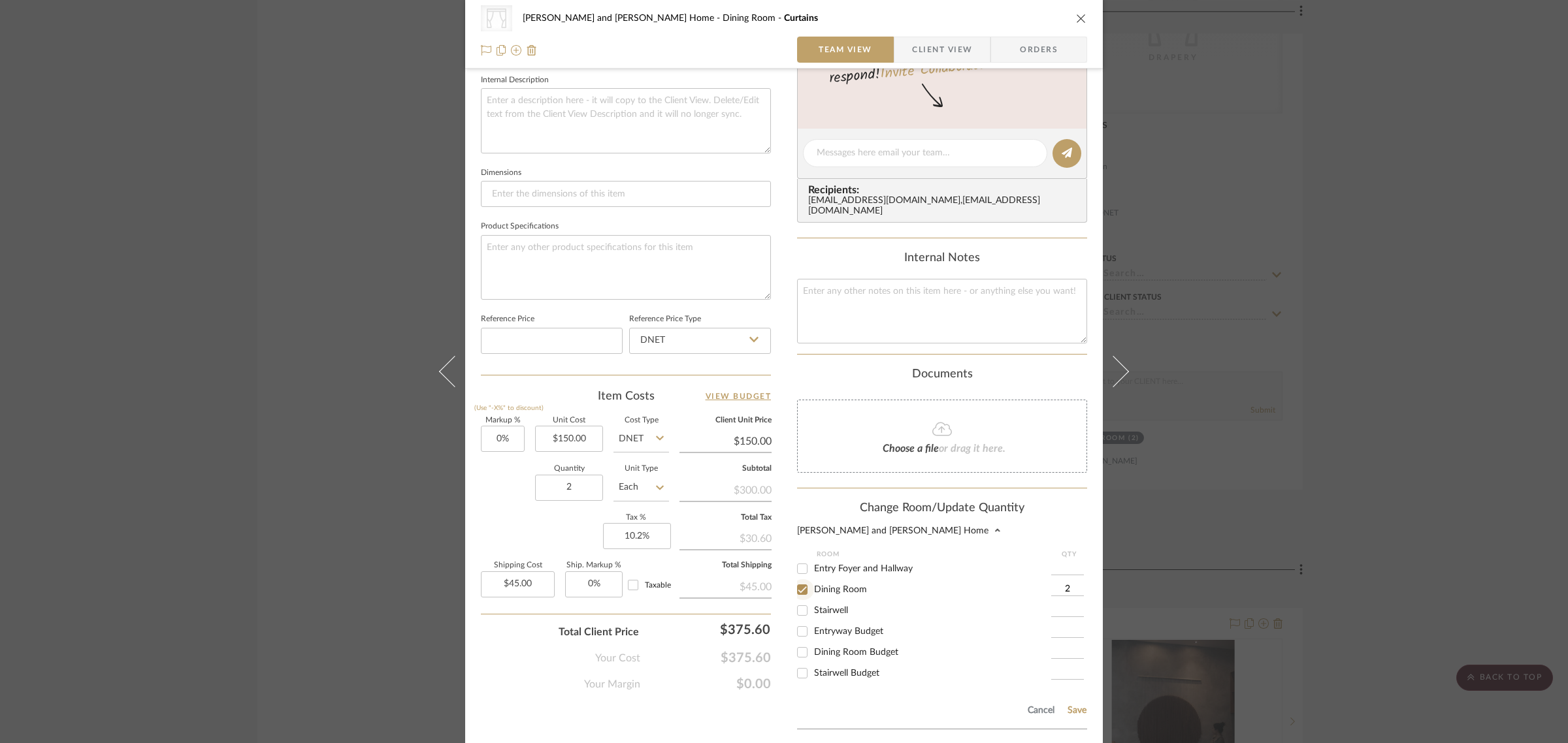
click at [797, 581] on input "Dining Room" at bounding box center [802, 590] width 21 height 21
checkbox input "false"
click at [797, 642] on input "Dining Room Budget" at bounding box center [802, 653] width 21 height 21
checkbox input "true"
click at [1068, 646] on input "1" at bounding box center [1068, 653] width 33 height 13
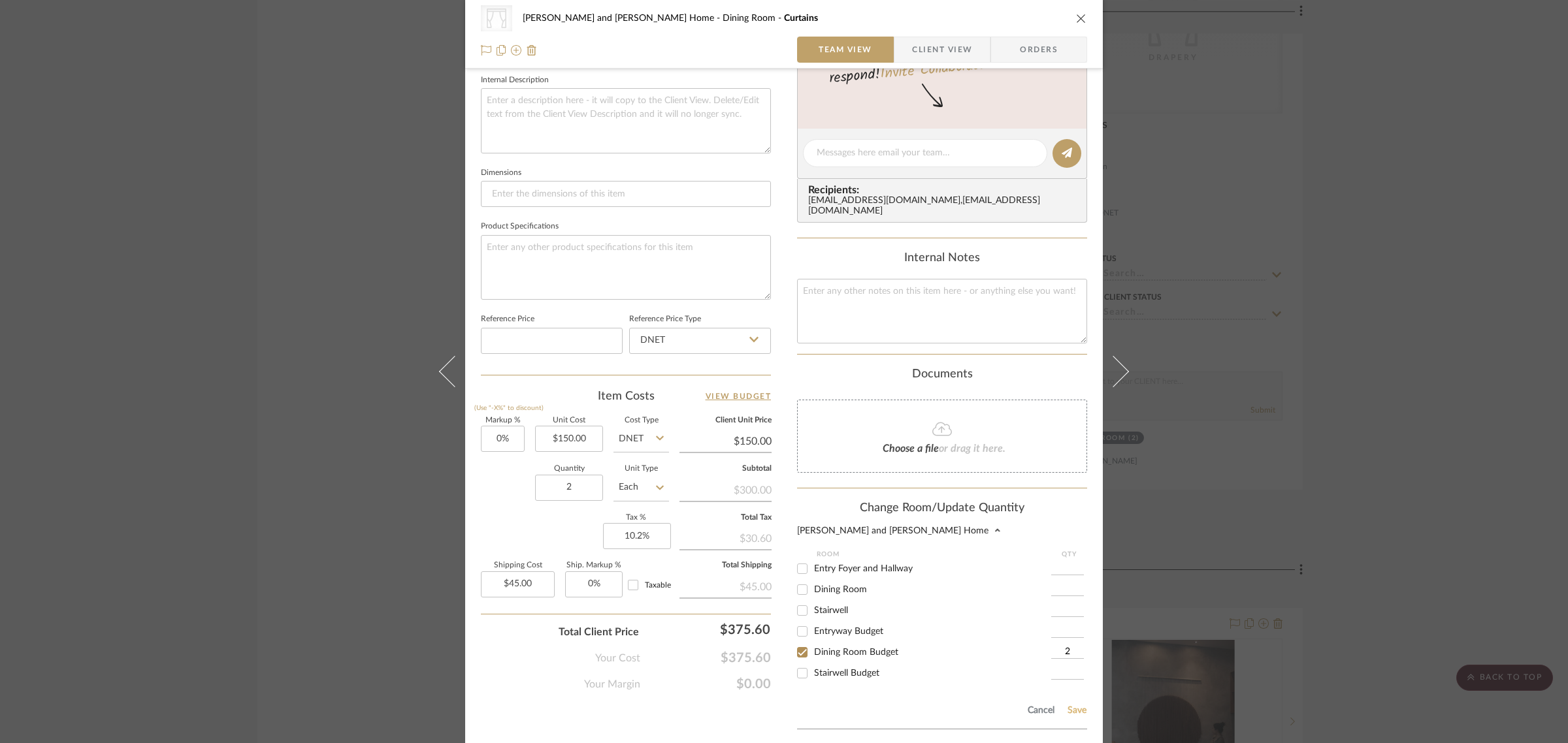
type input "2"
click at [1073, 706] on button "Save" at bounding box center [1077, 711] width 20 height 10
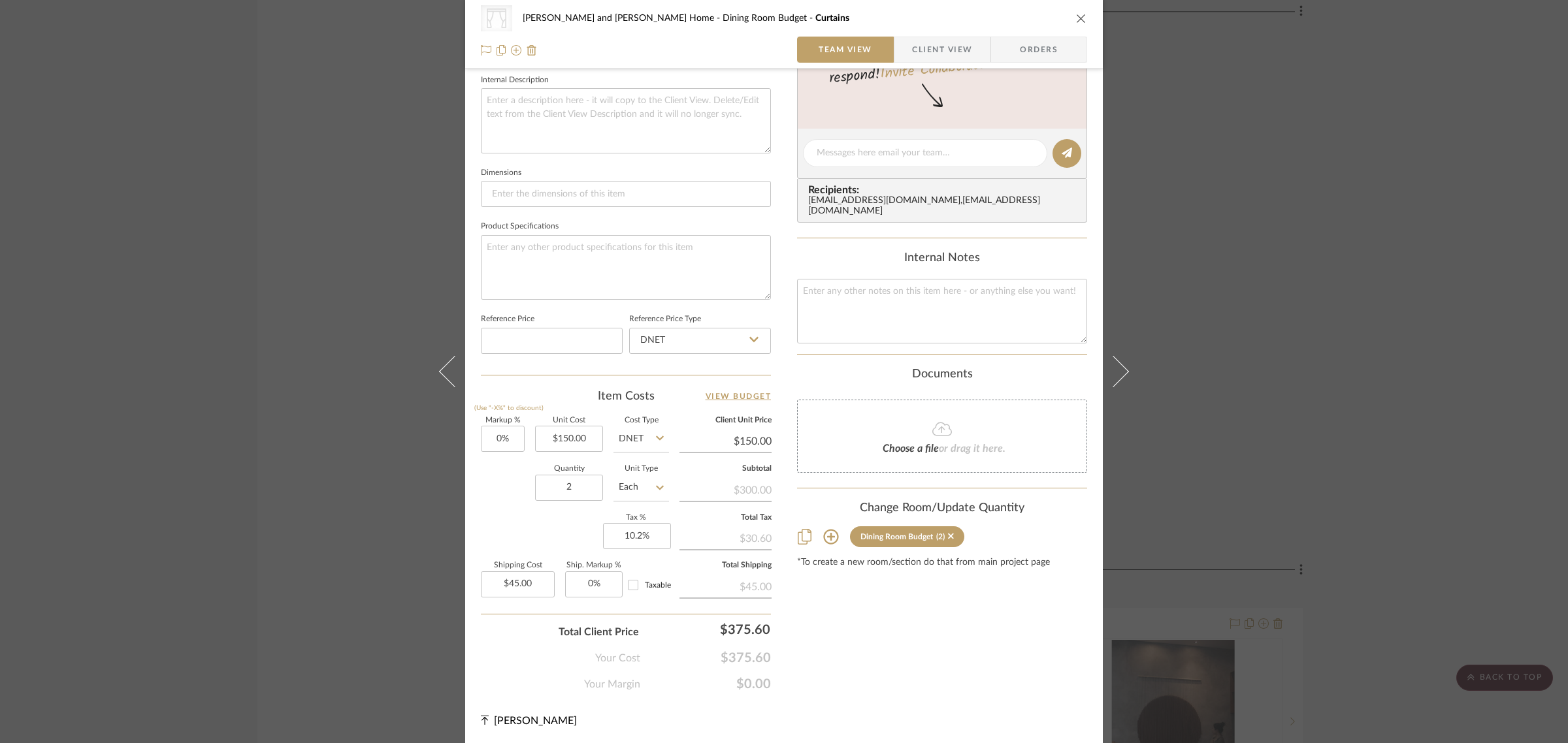
click at [1406, 350] on div "CategoryIconFabrics Created with Sketch. Drapery Natasha and Abhijit Home Dinin…" at bounding box center [784, 372] width 1568 height 743
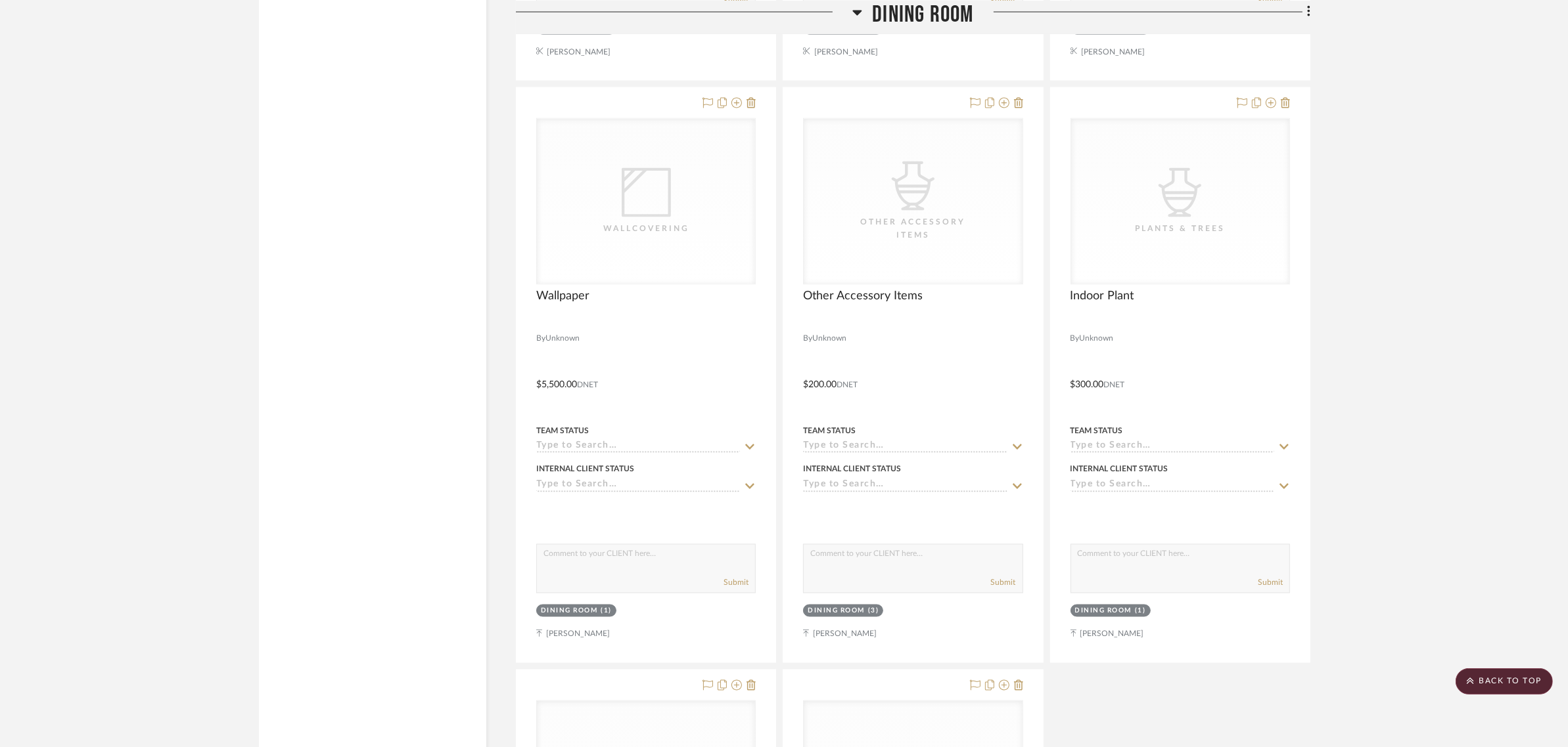
scroll to position [2873, 0]
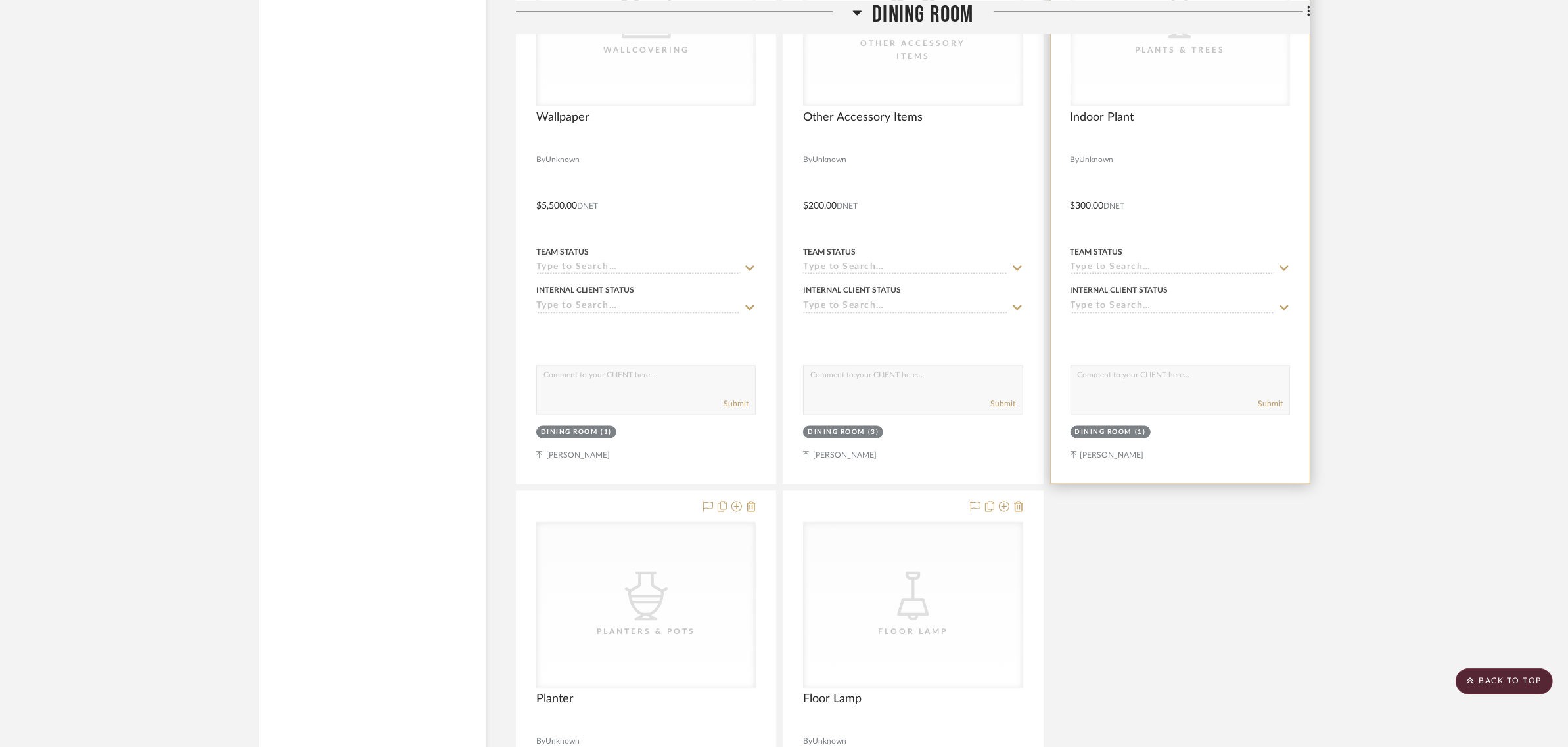
click at [1116, 428] on div "Dining Room" at bounding box center [1103, 433] width 57 height 10
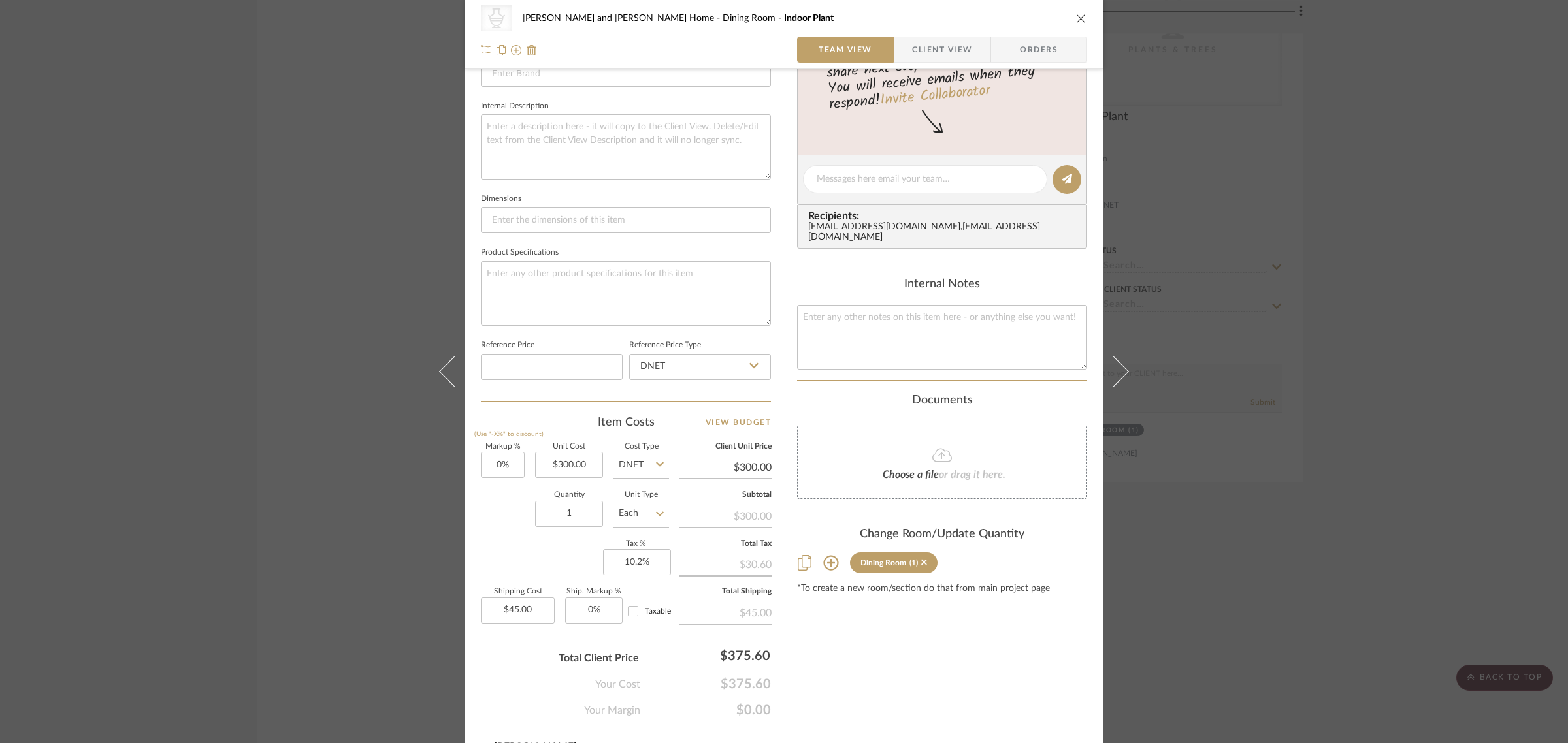
scroll to position [469, 0]
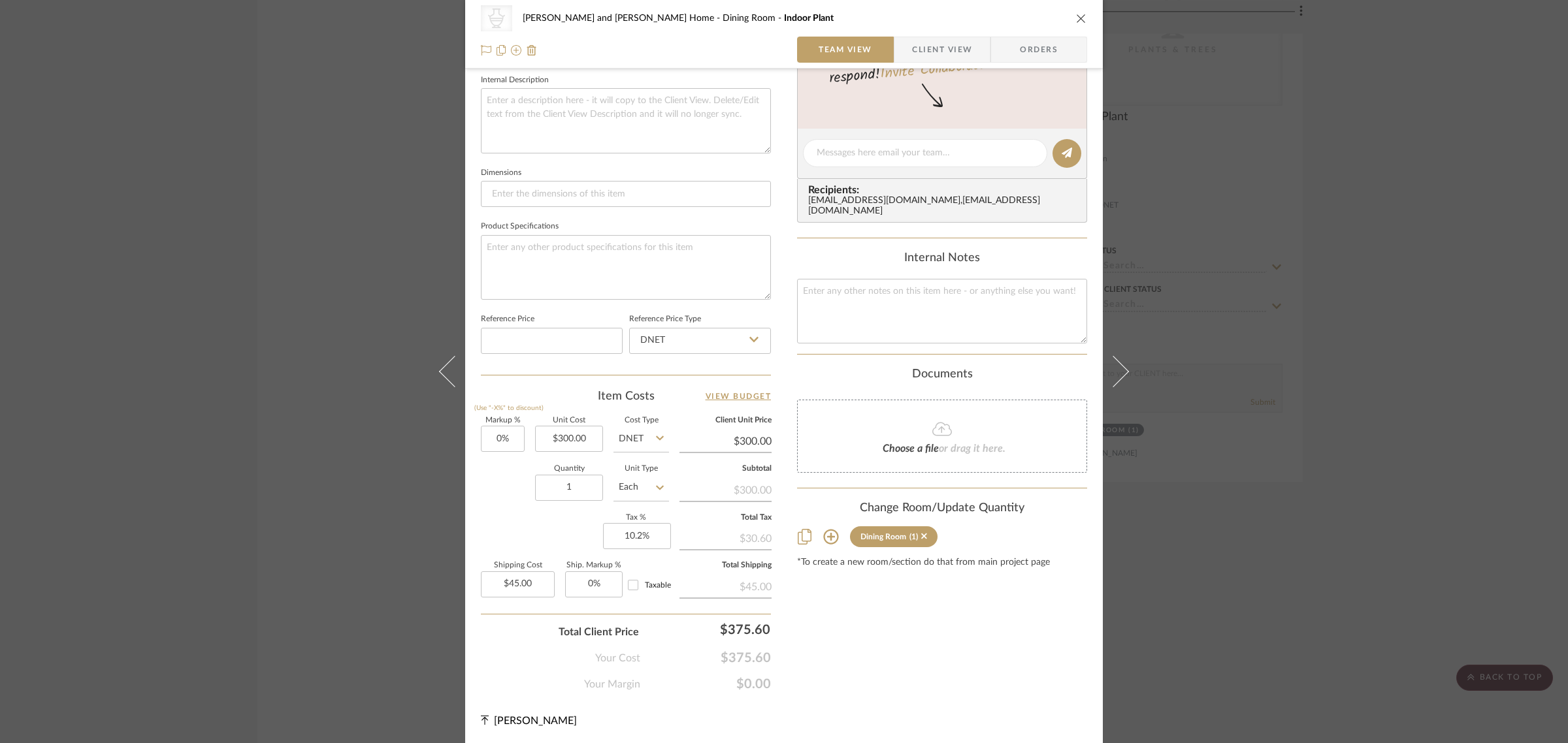
click at [823, 529] on icon at bounding box center [831, 537] width 16 height 16
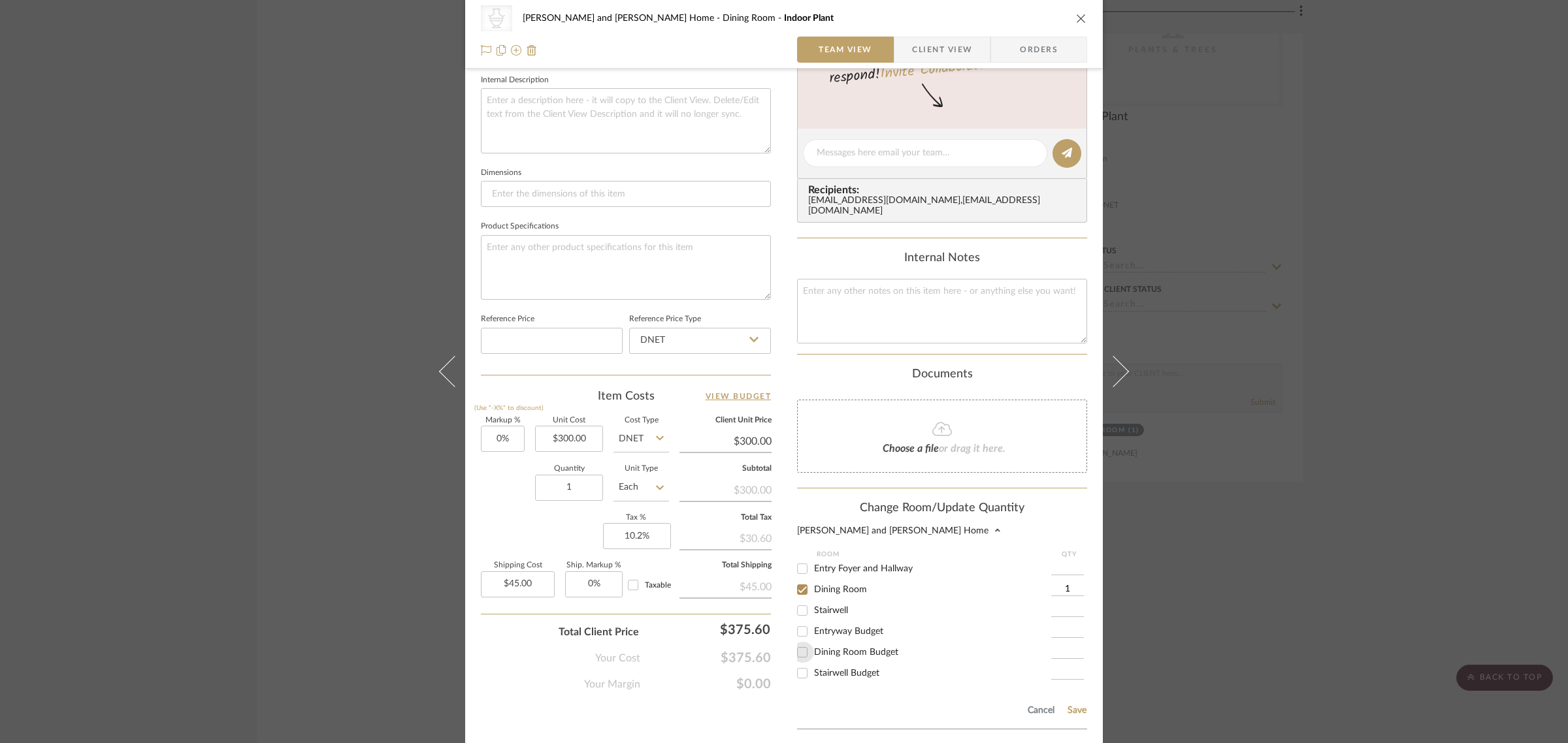
click at [795, 646] on input "Dining Room Budget" at bounding box center [802, 653] width 21 height 21
checkbox input "true"
type input "1"
click at [797, 579] on input "Dining Room" at bounding box center [802, 590] width 21 height 21
checkbox input "false"
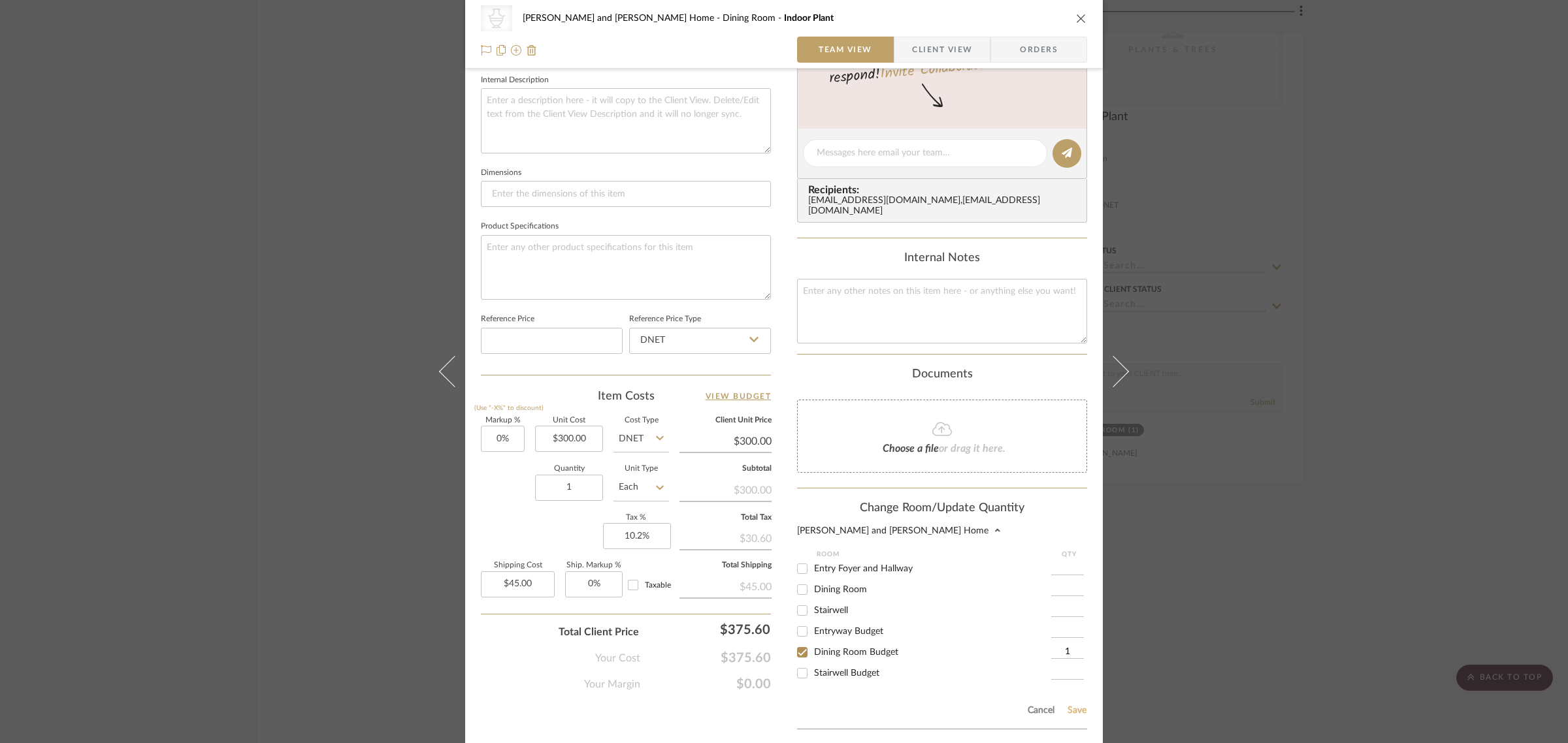
click at [1079, 706] on button "Save" at bounding box center [1077, 711] width 20 height 10
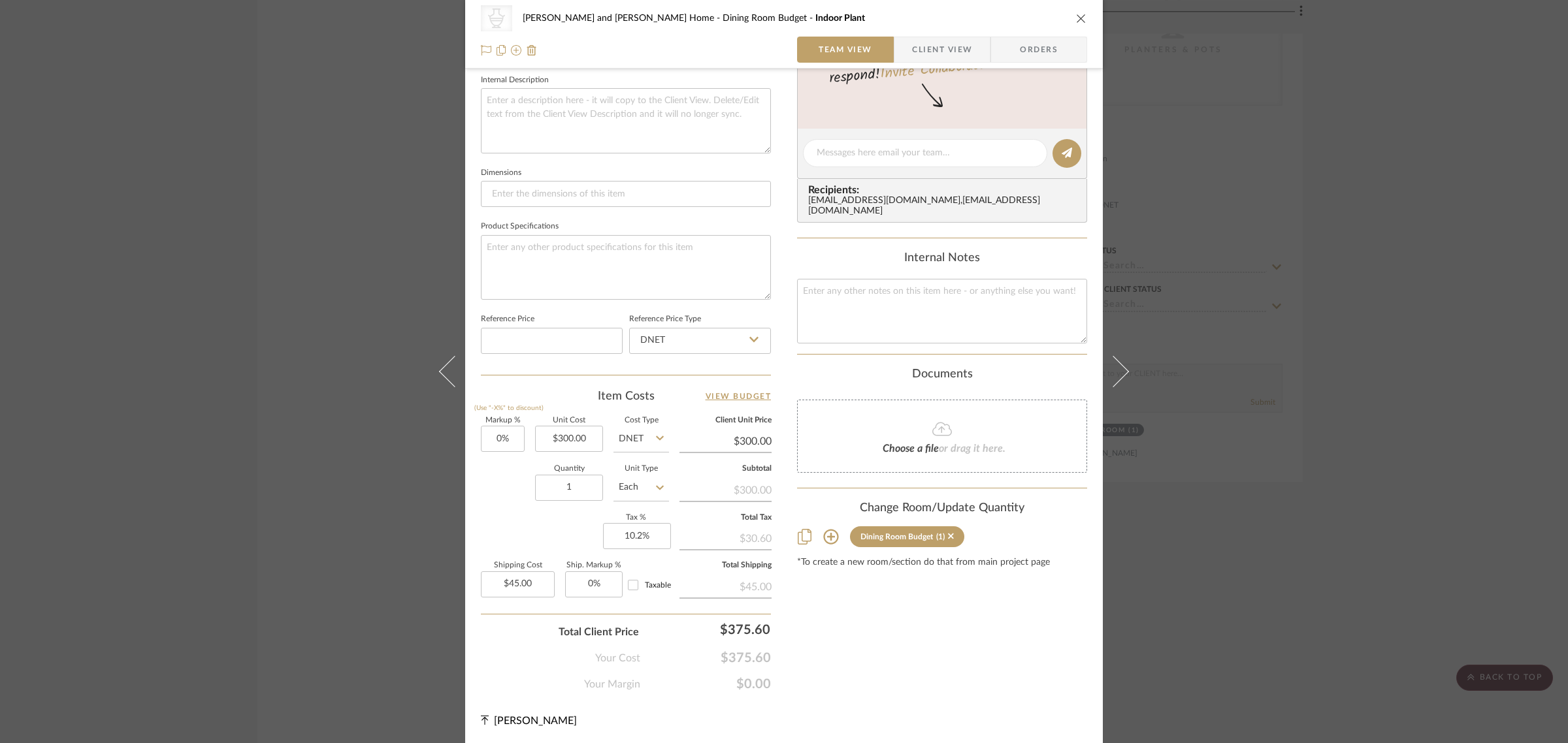
click at [1321, 608] on div "CategoryIconAccessories Created with Sketch. Plants & Trees Natasha and Abhijit…" at bounding box center [784, 372] width 1568 height 743
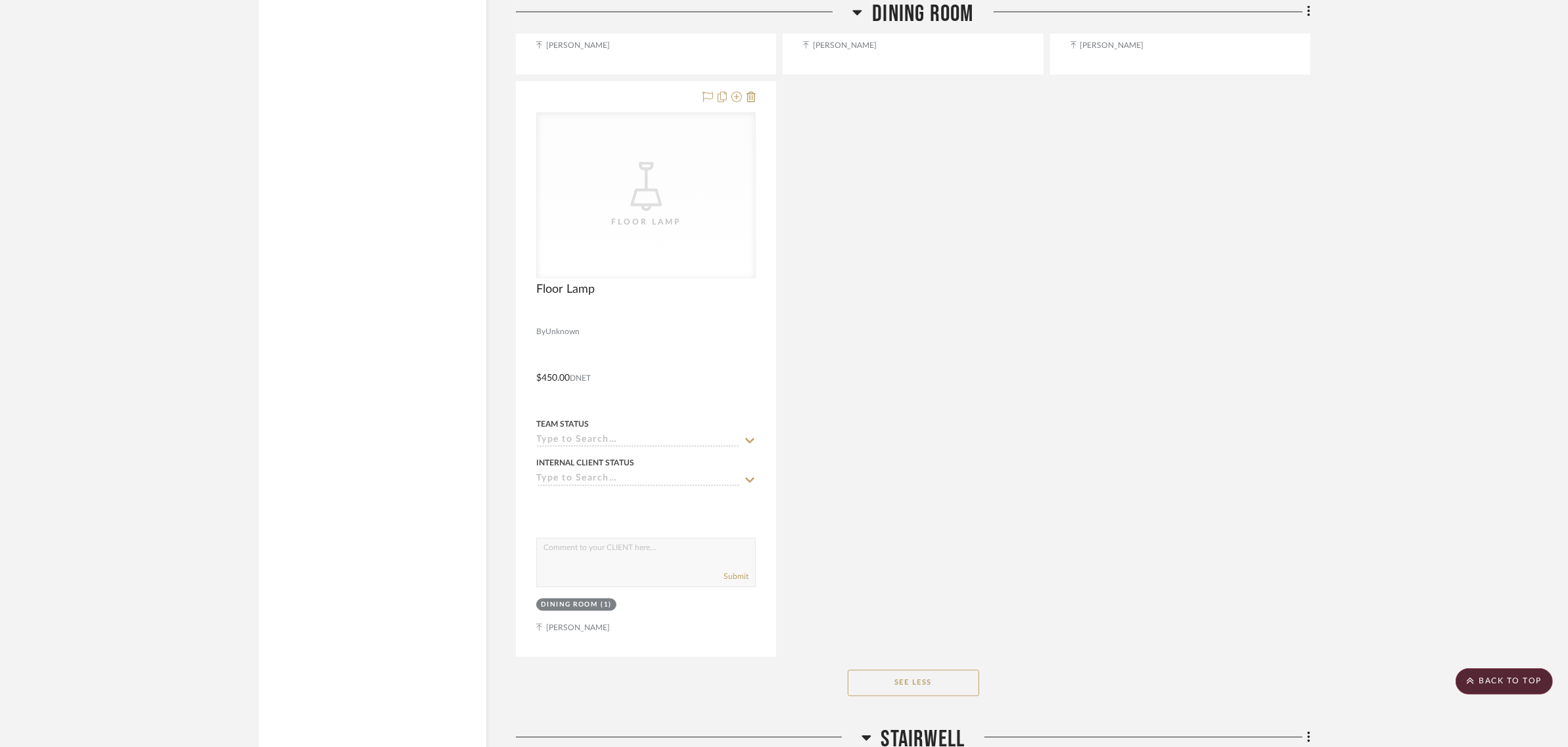
scroll to position [2709, 0]
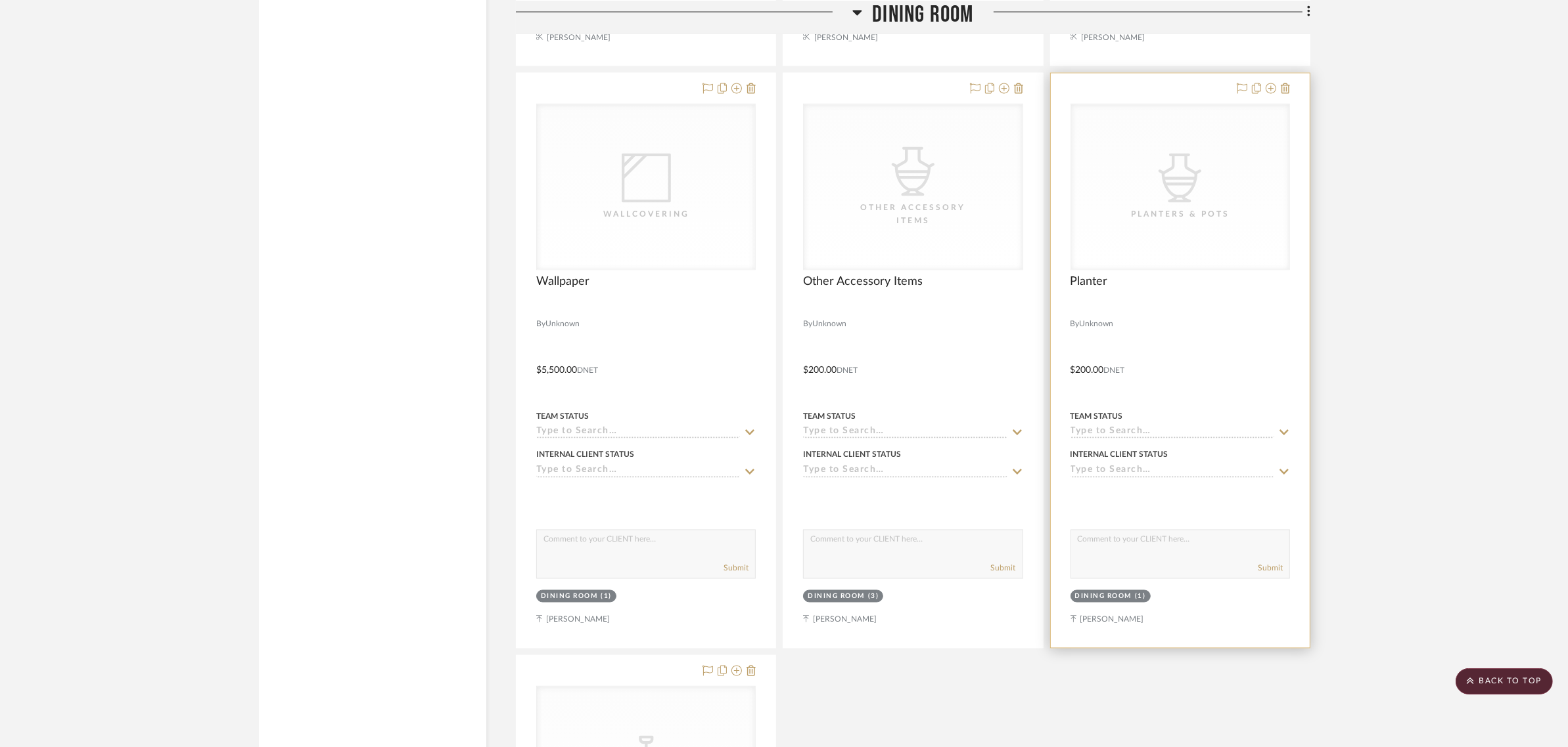
click at [1104, 592] on div "Dining Room" at bounding box center [1103, 597] width 57 height 10
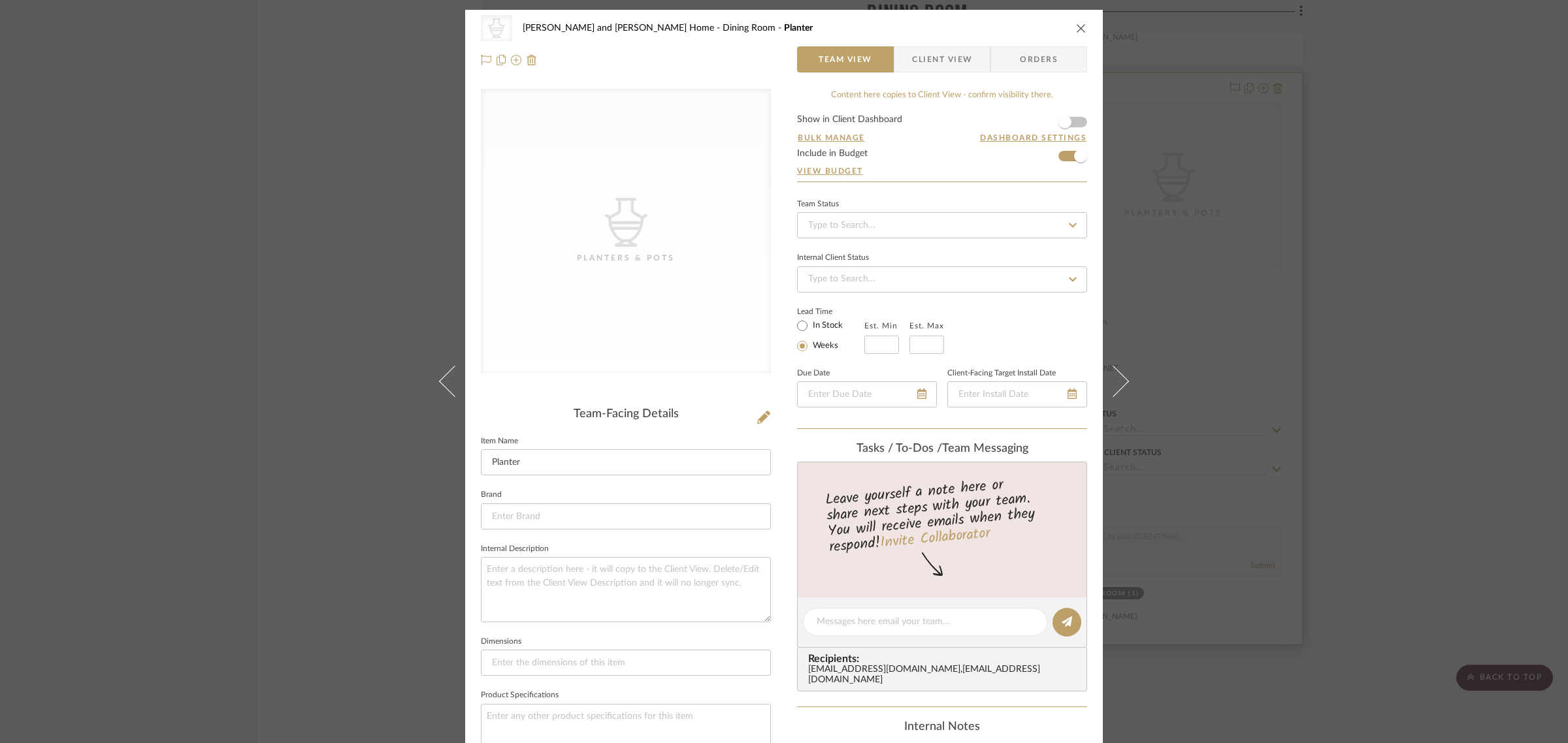
scroll to position [469, 0]
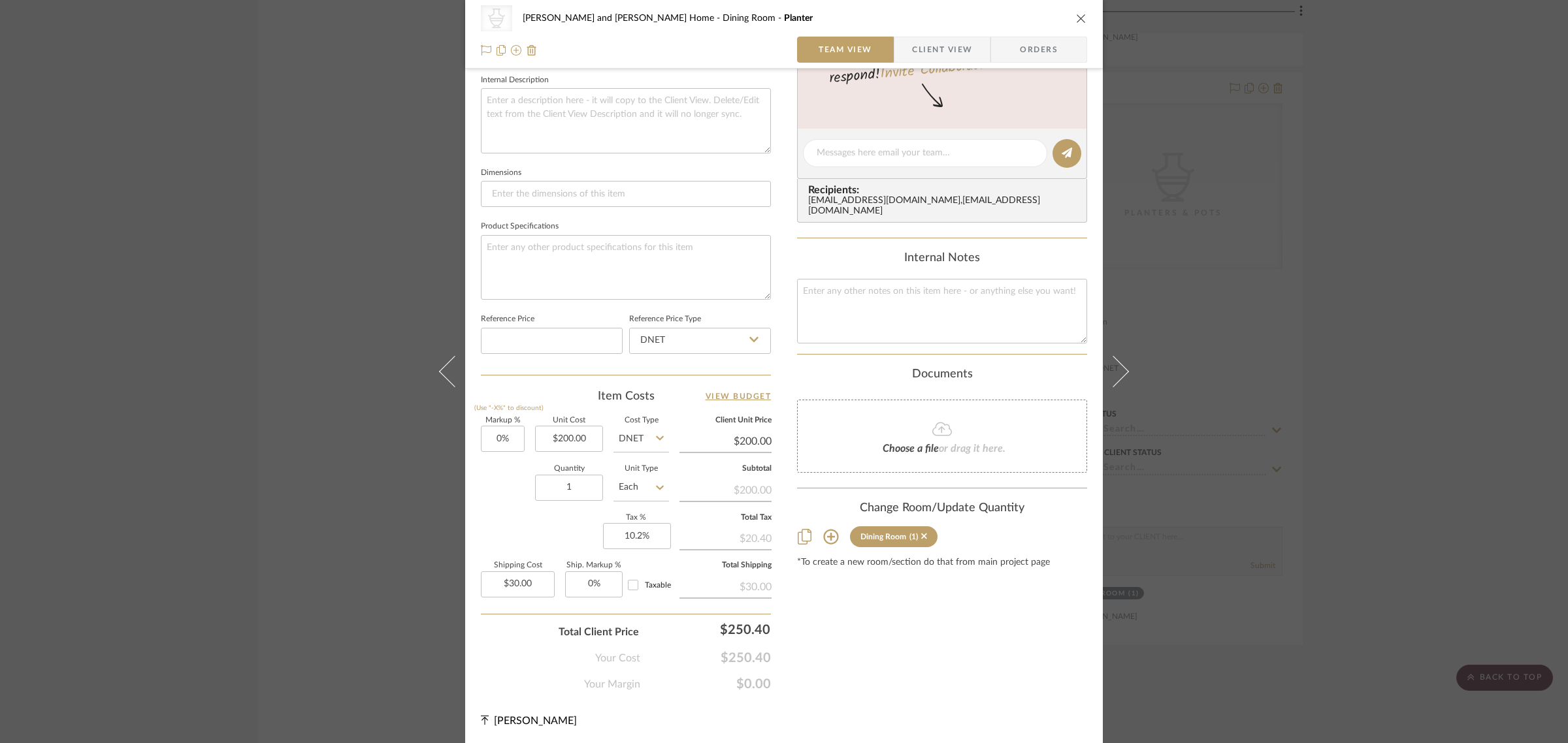
click at [824, 529] on icon at bounding box center [831, 537] width 16 height 16
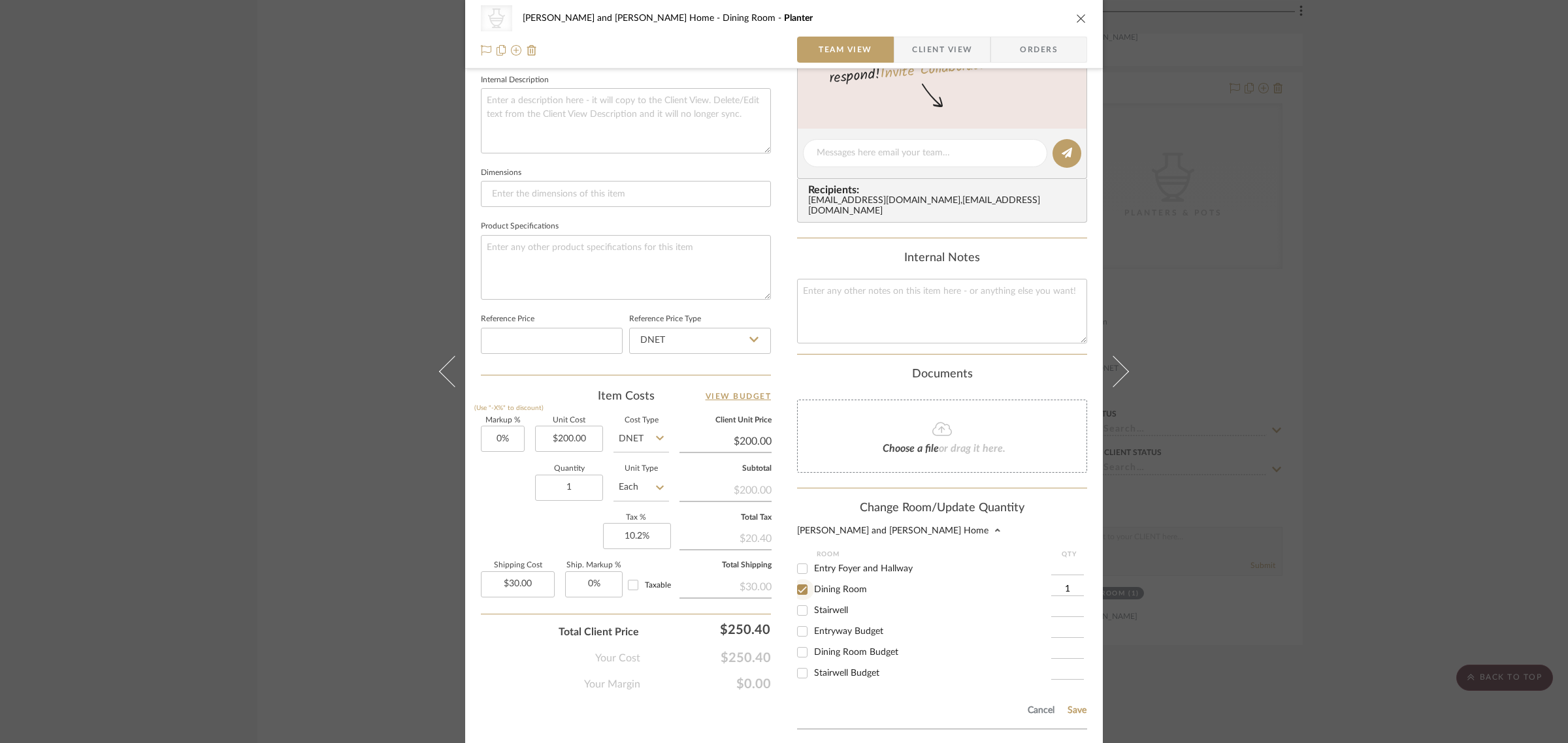
click at [802, 579] on input "Dining Room" at bounding box center [802, 590] width 21 height 21
checkbox input "false"
click at [798, 642] on input "Dining Room Budget" at bounding box center [802, 653] width 21 height 21
checkbox input "true"
type input "1"
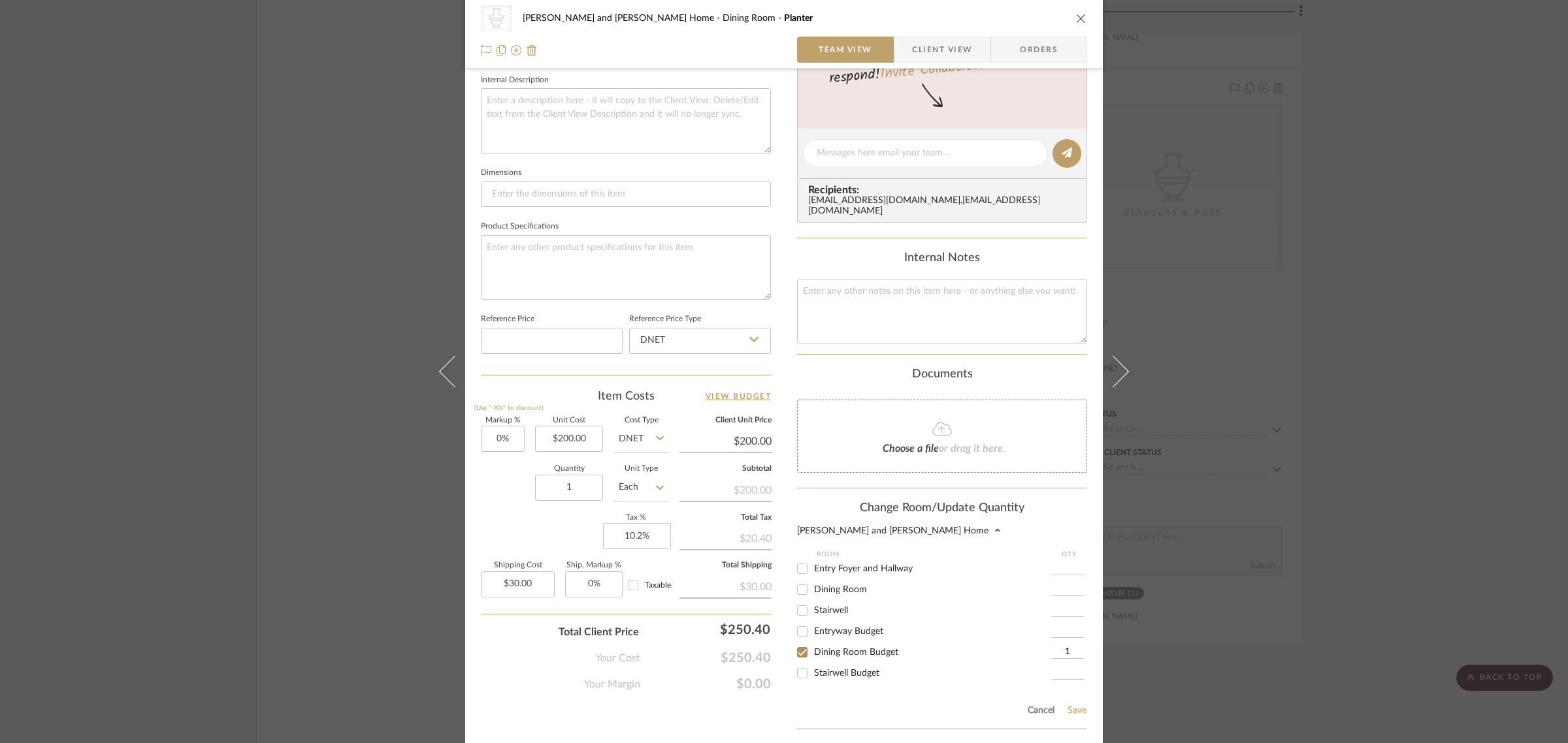
click at [1075, 706] on button "Save" at bounding box center [1077, 711] width 20 height 10
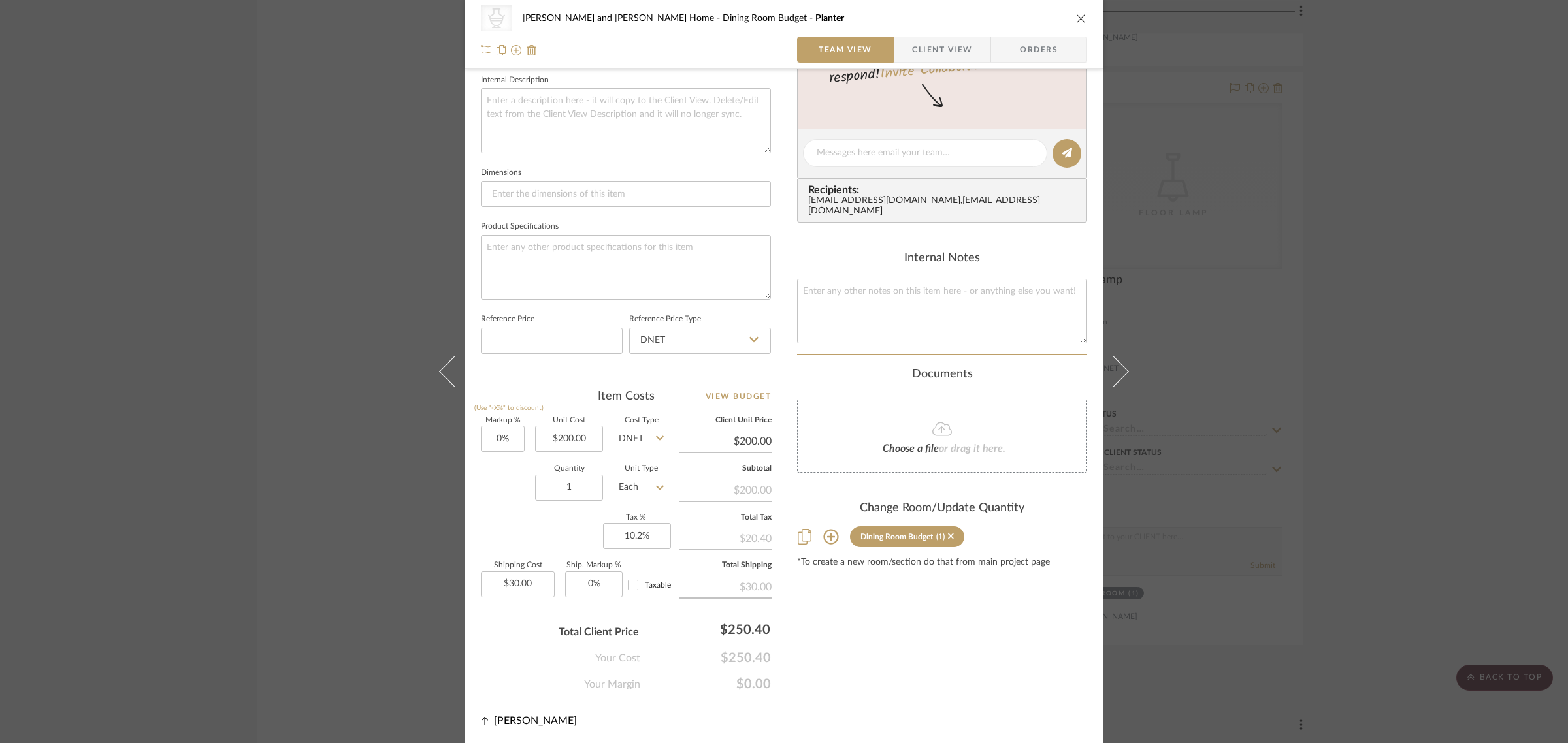
click at [1438, 424] on div "CategoryIconAccessories Created with Sketch. Planters & Pots Natasha and Abhiji…" at bounding box center [784, 372] width 1568 height 743
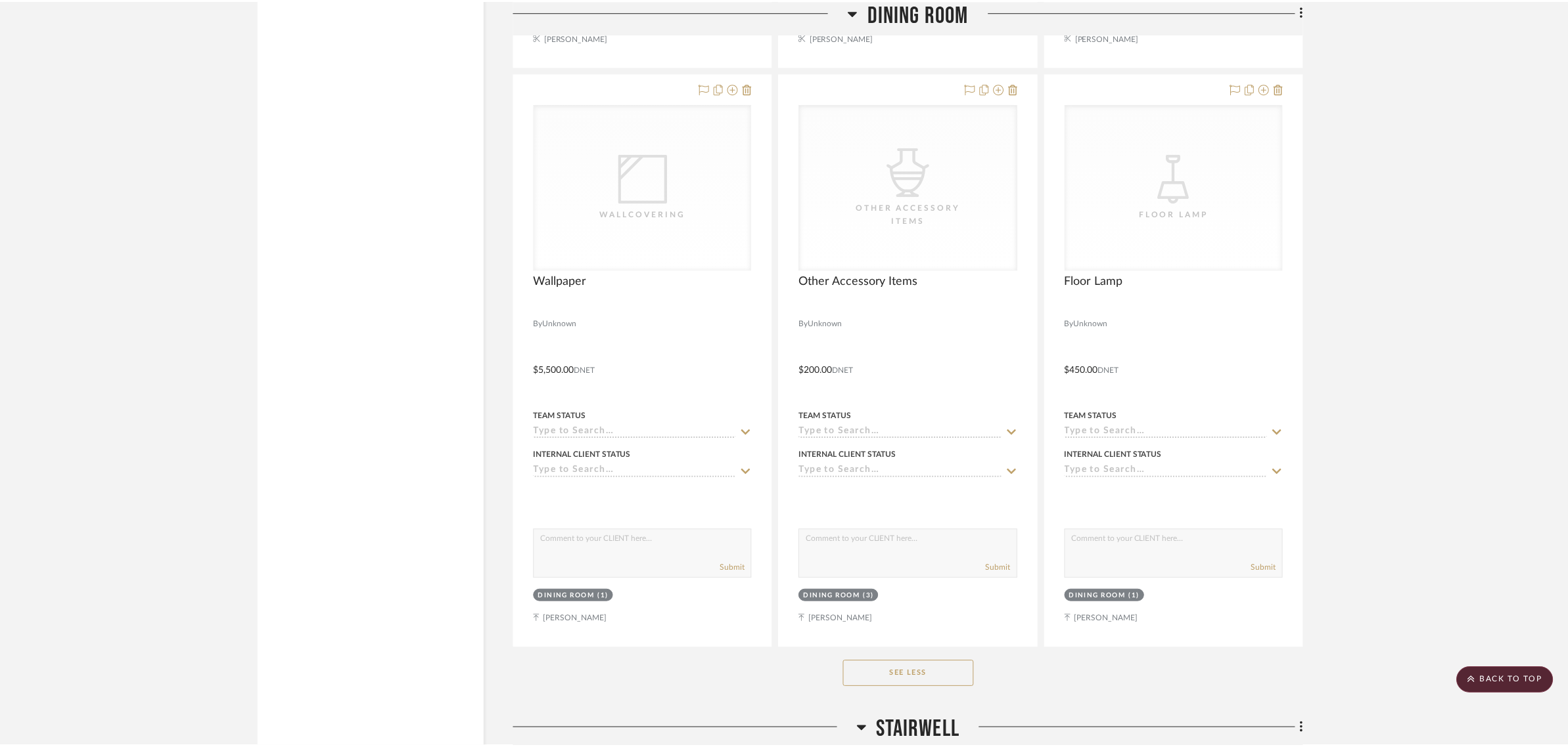
scroll to position [2709, 0]
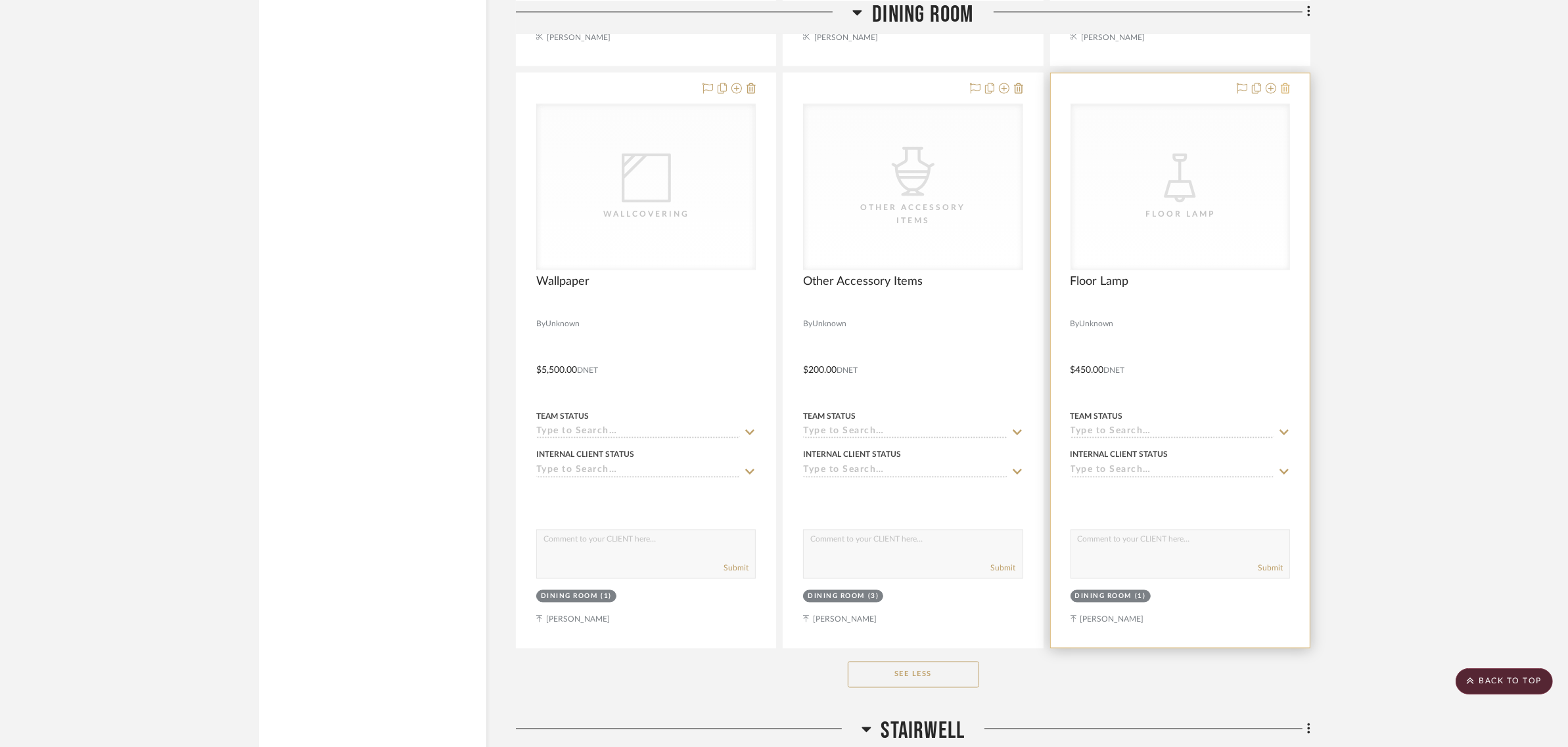
click at [1283, 84] on icon at bounding box center [1285, 89] width 9 height 11
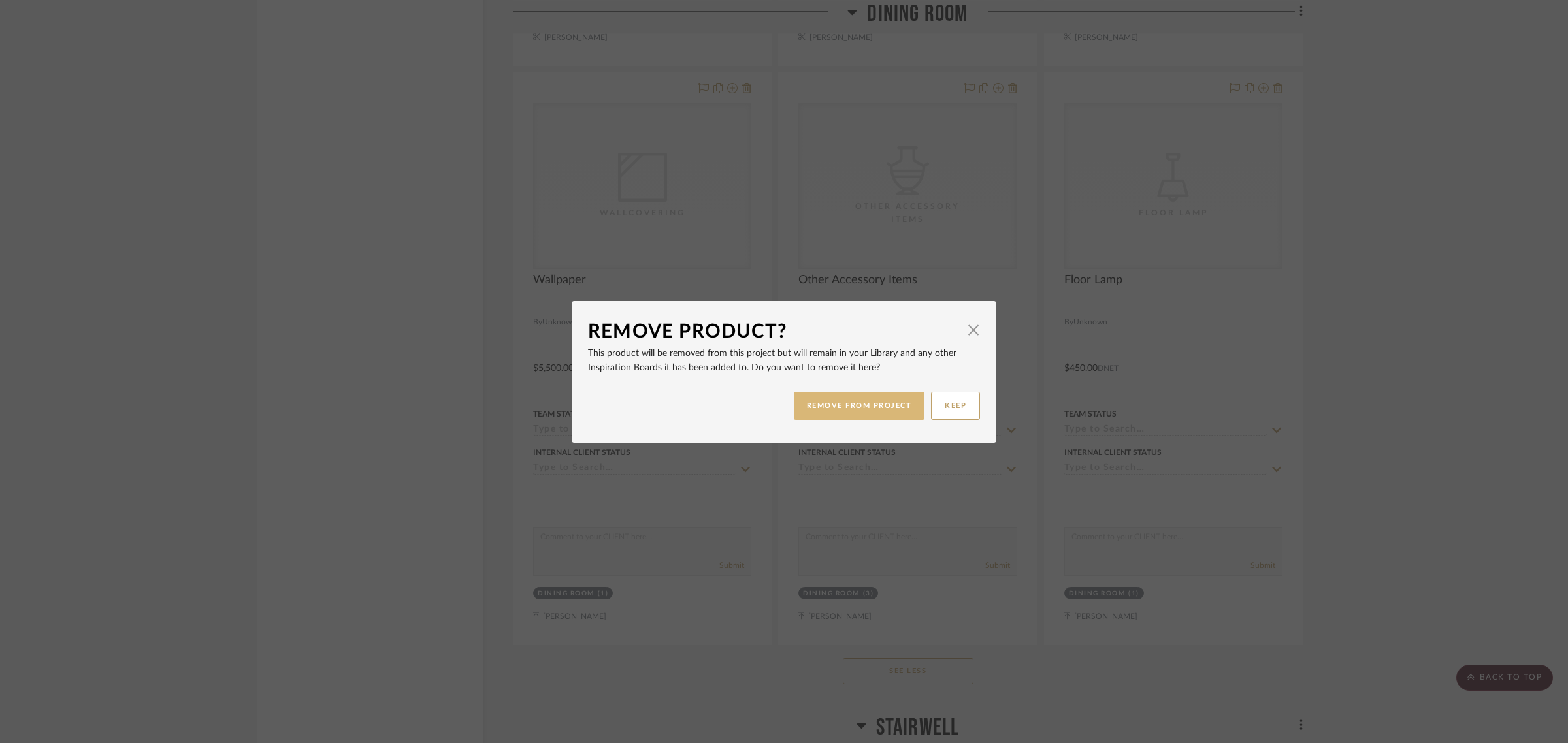
click at [875, 411] on button "REMOVE FROM PROJECT" at bounding box center [859, 406] width 131 height 28
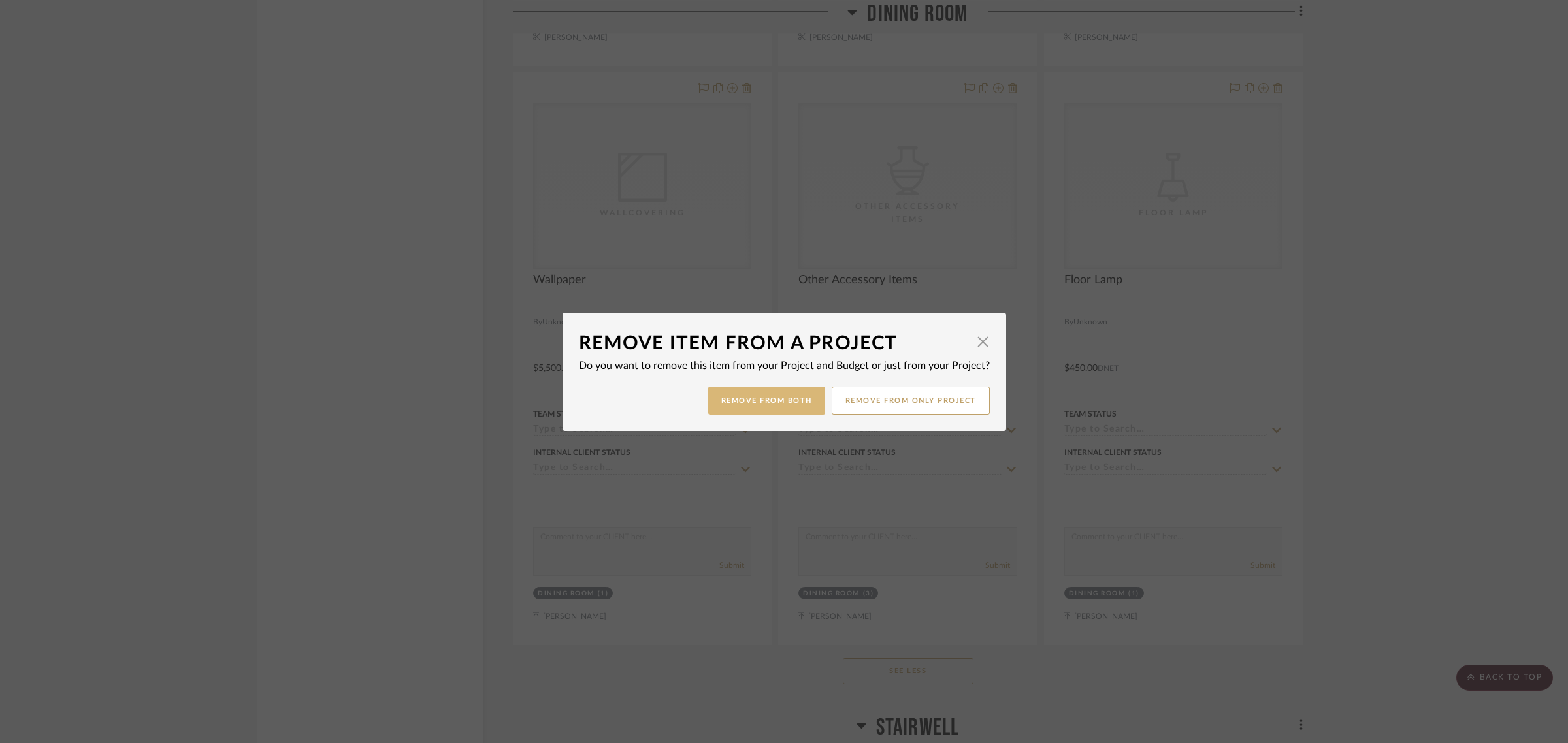
click at [788, 392] on button "Remove from Both" at bounding box center [767, 400] width 117 height 28
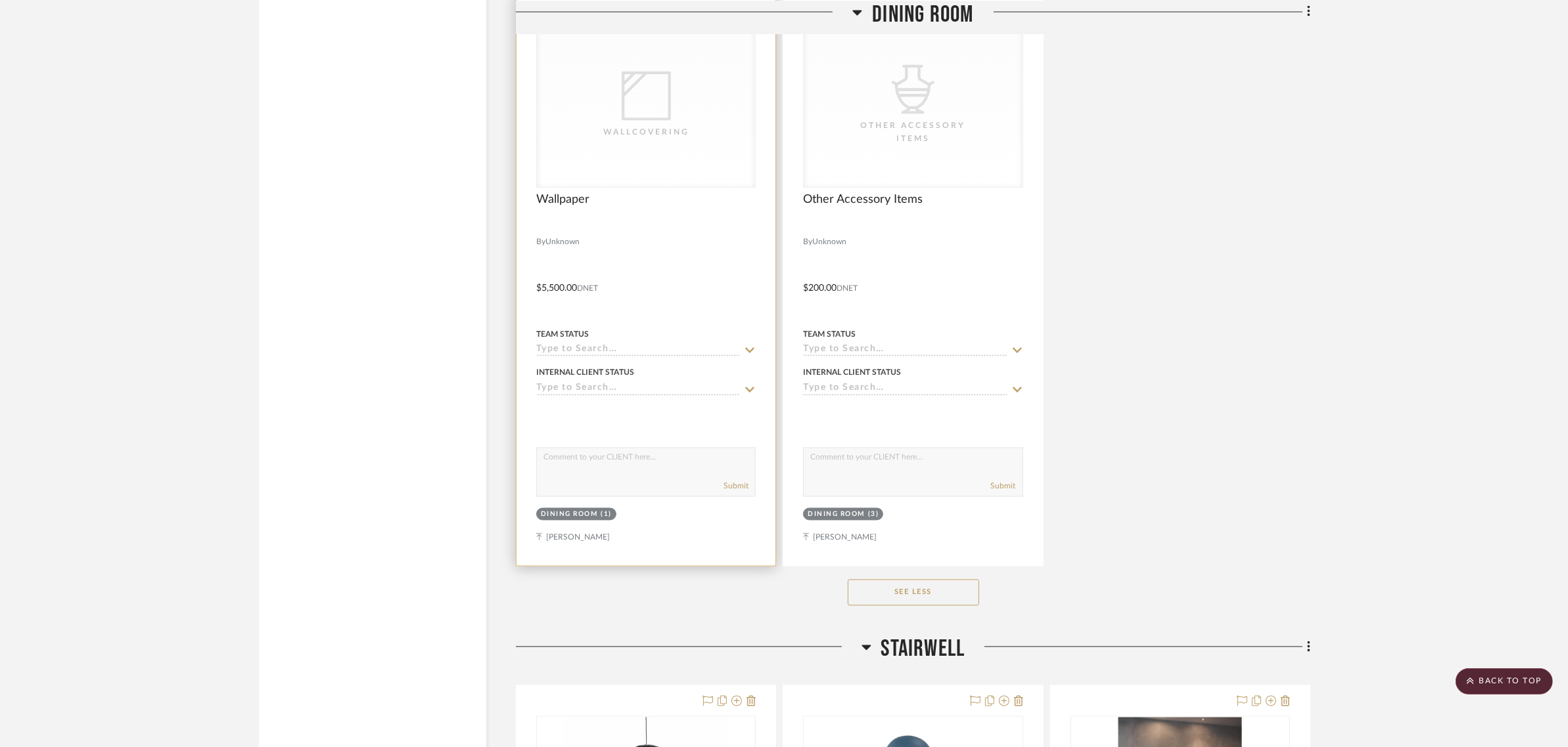
scroll to position [2463, 0]
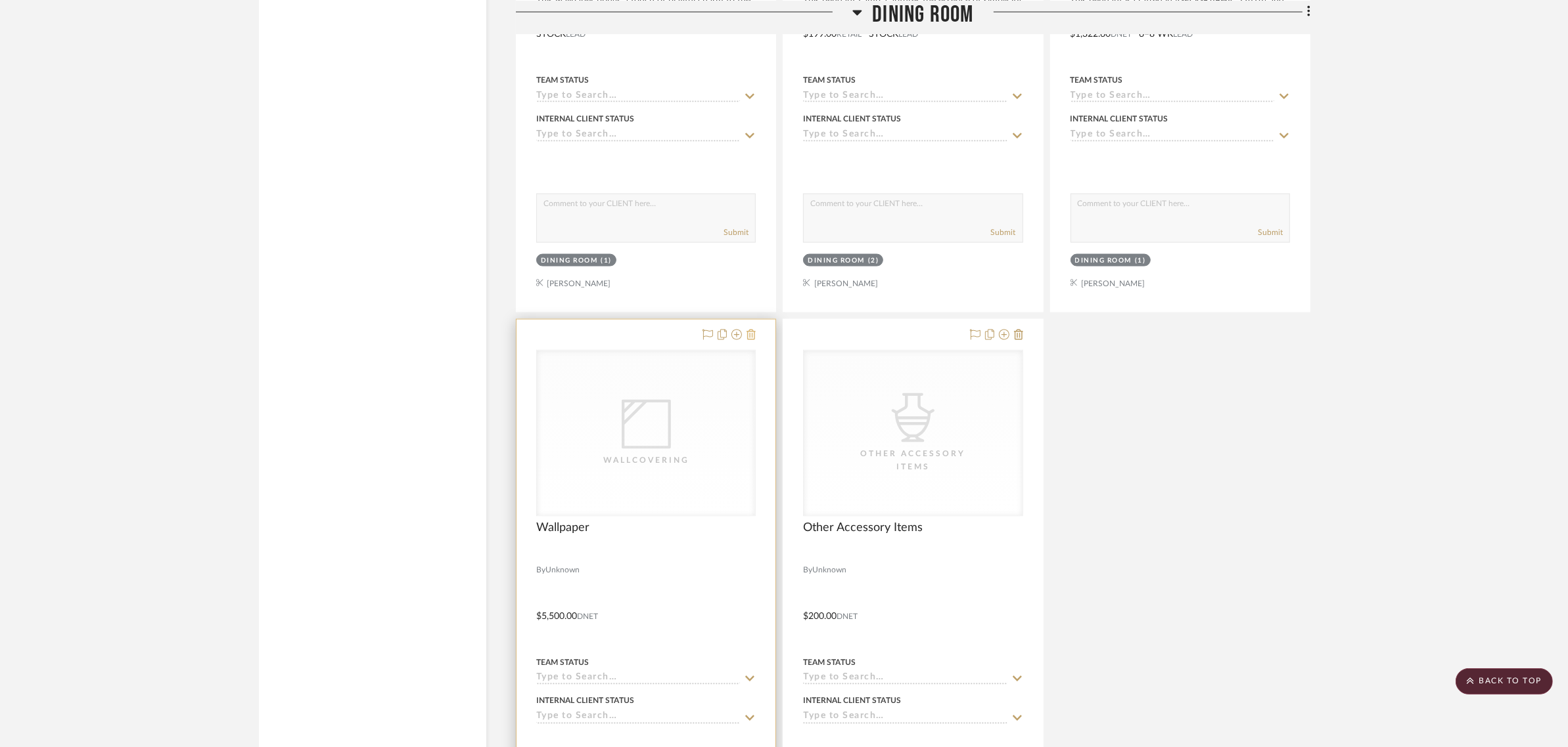
click at [747, 329] on icon at bounding box center [751, 335] width 9 height 11
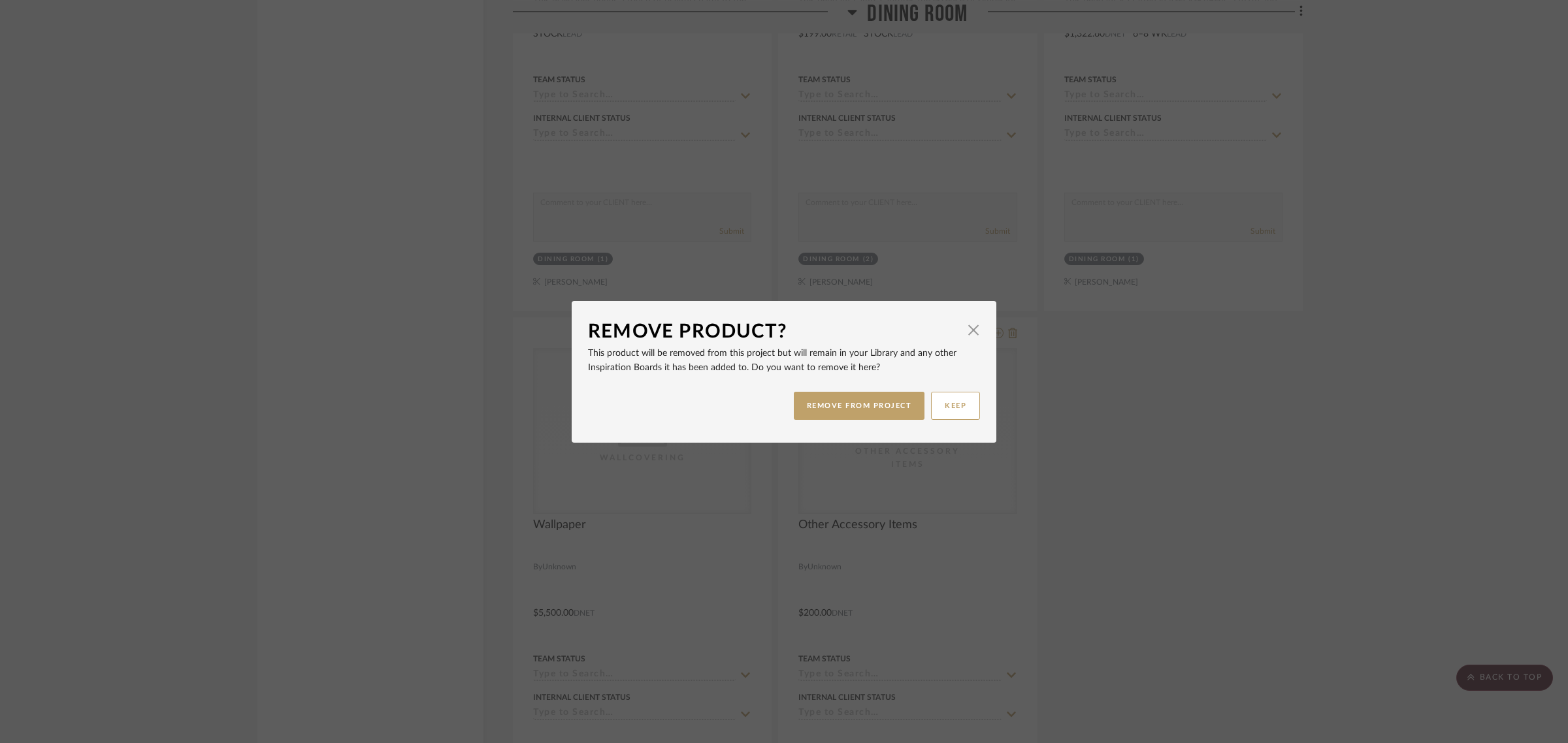
click at [775, 397] on div "REMOVE FROM PROJECT KEEP" at bounding box center [784, 406] width 392 height 41
click at [803, 403] on button "REMOVE FROM PROJECT" at bounding box center [859, 406] width 131 height 28
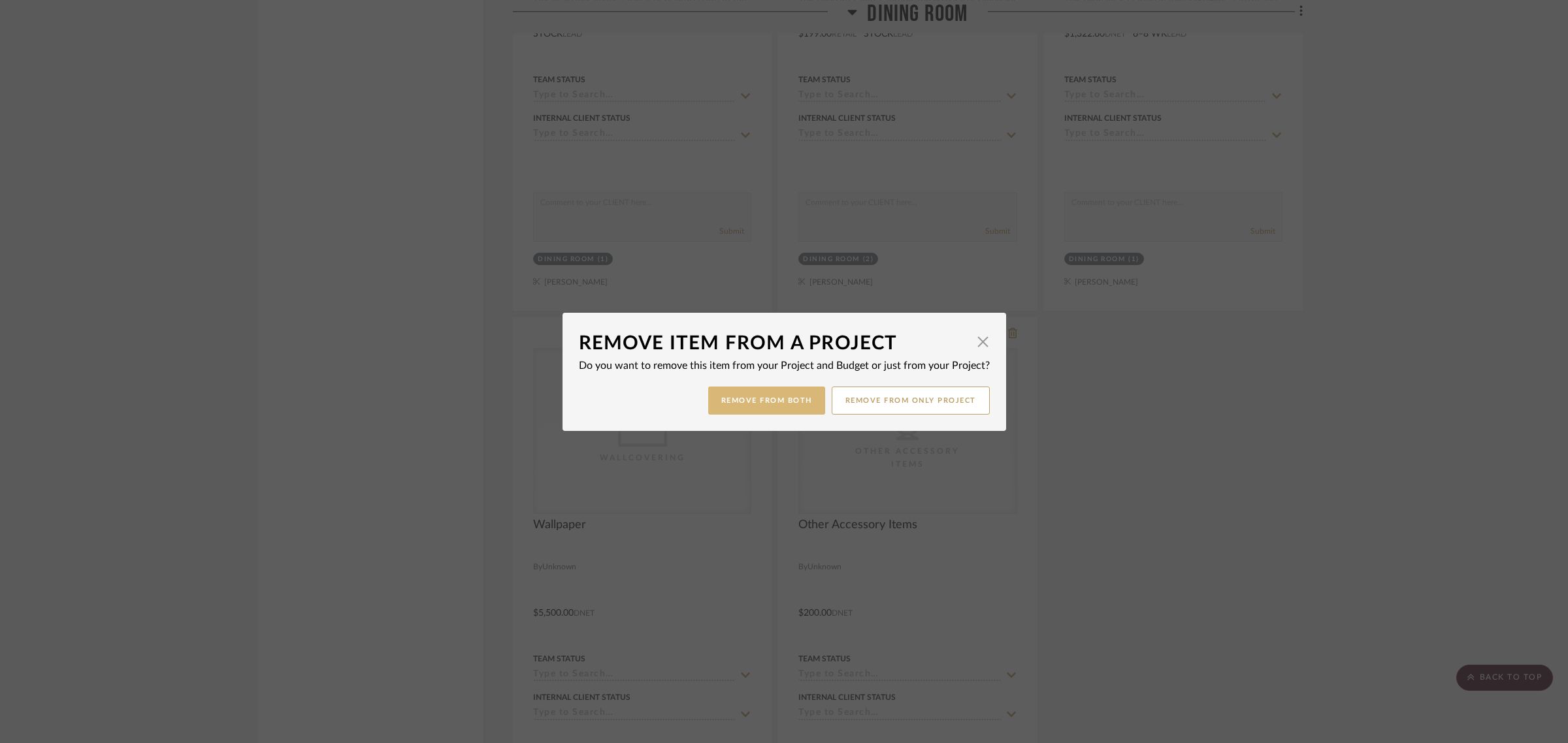
click at [794, 393] on button "Remove from Both" at bounding box center [767, 400] width 117 height 28
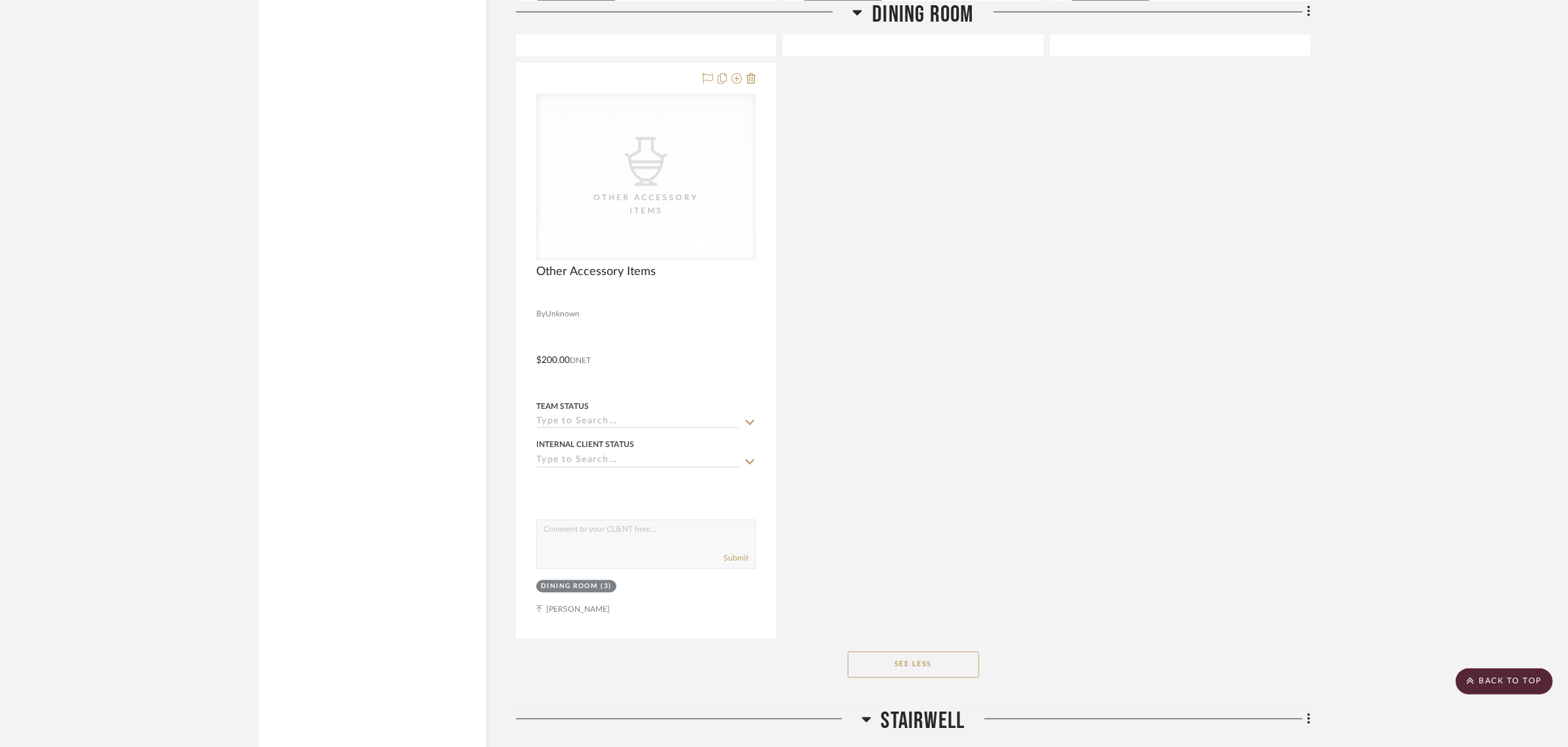
scroll to position [2709, 0]
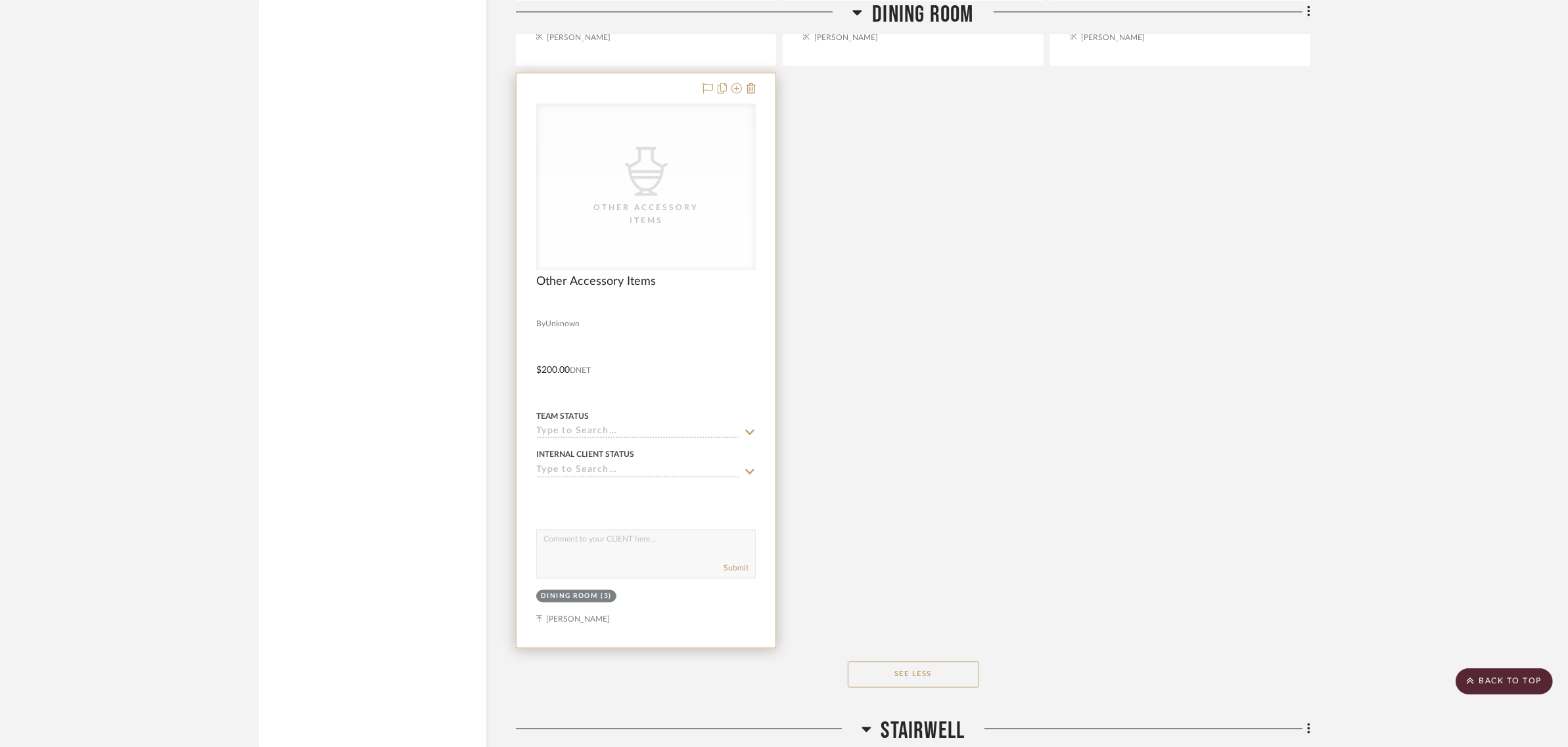
click at [565, 592] on div "Dining Room" at bounding box center [569, 597] width 57 height 10
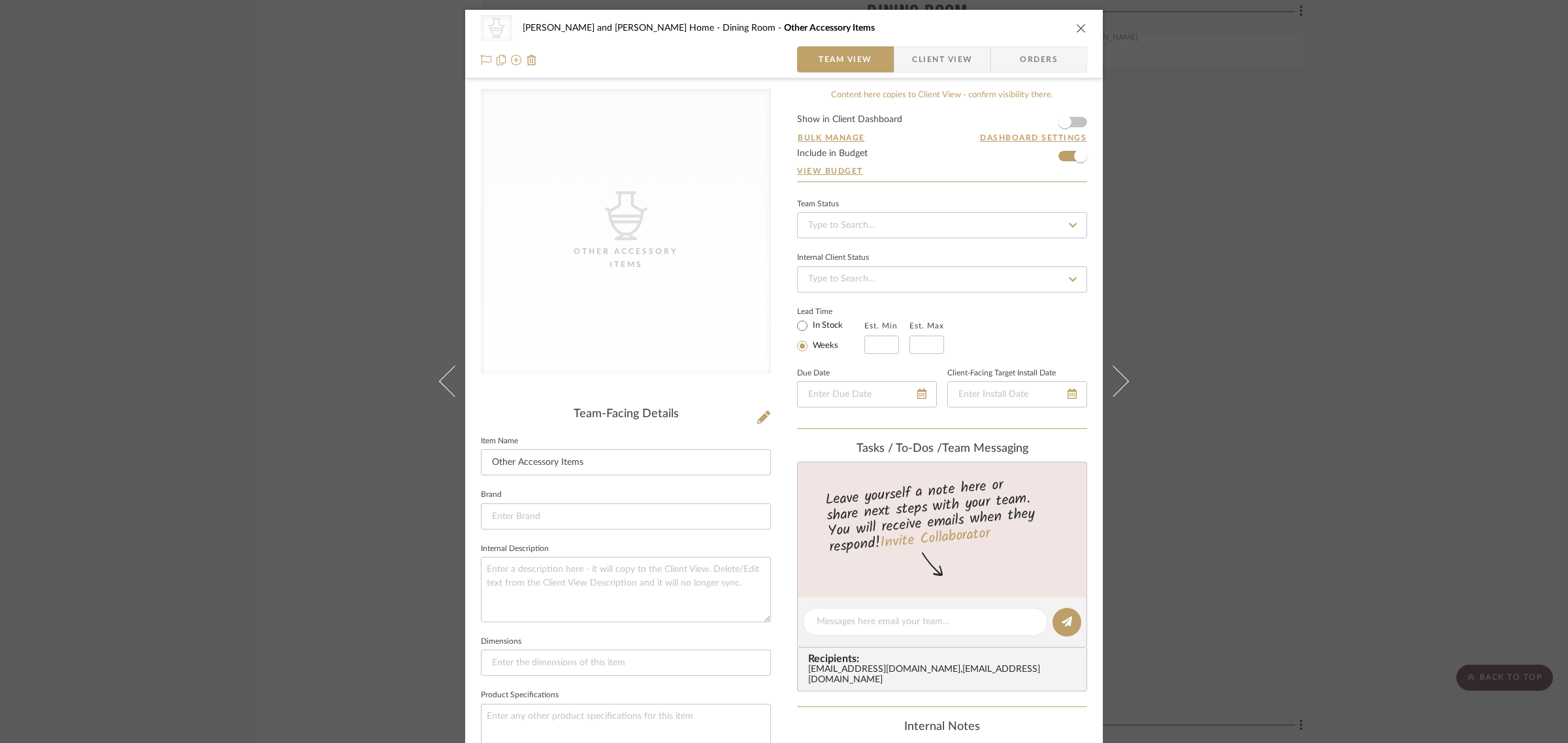
scroll to position [469, 0]
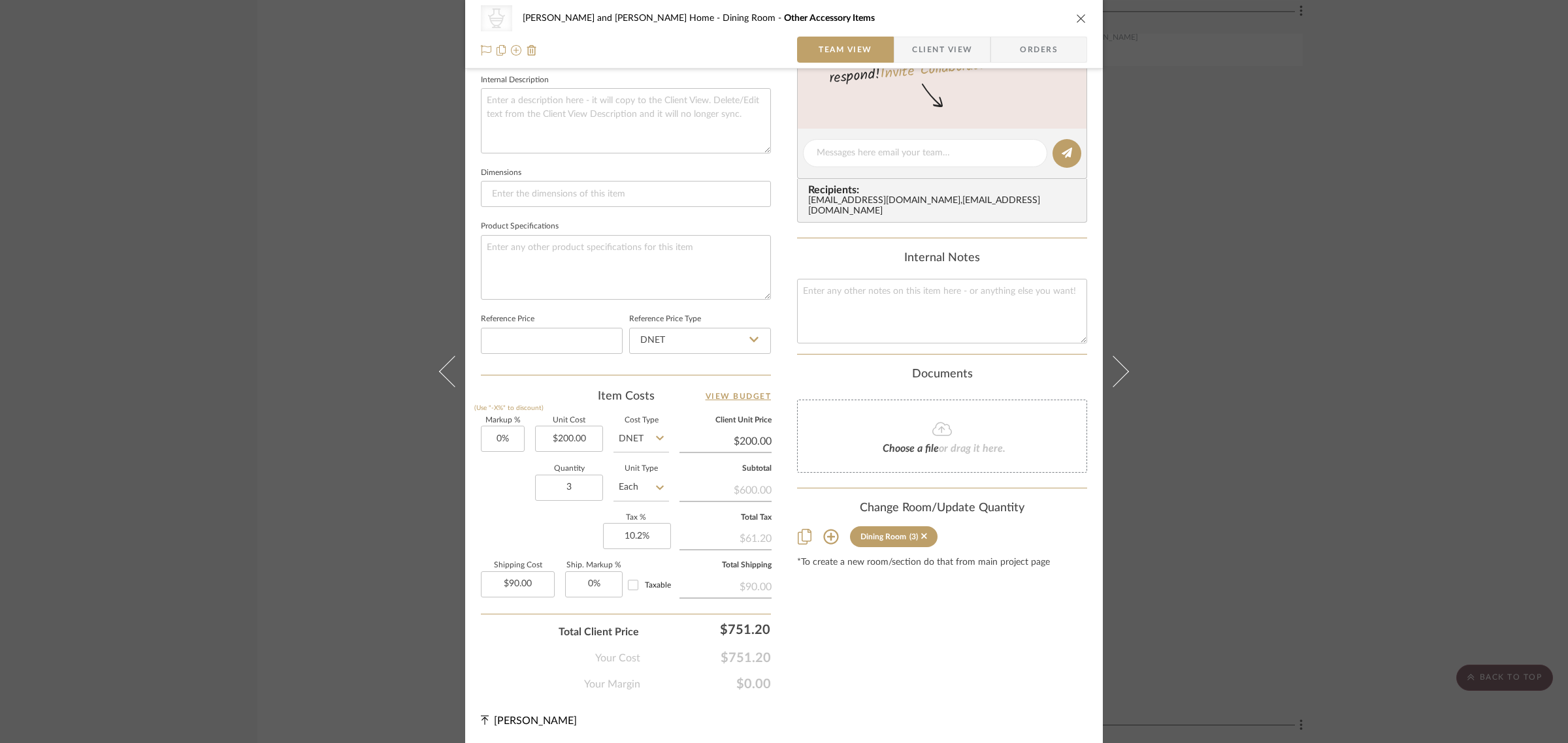
click at [829, 529] on icon at bounding box center [831, 537] width 16 height 16
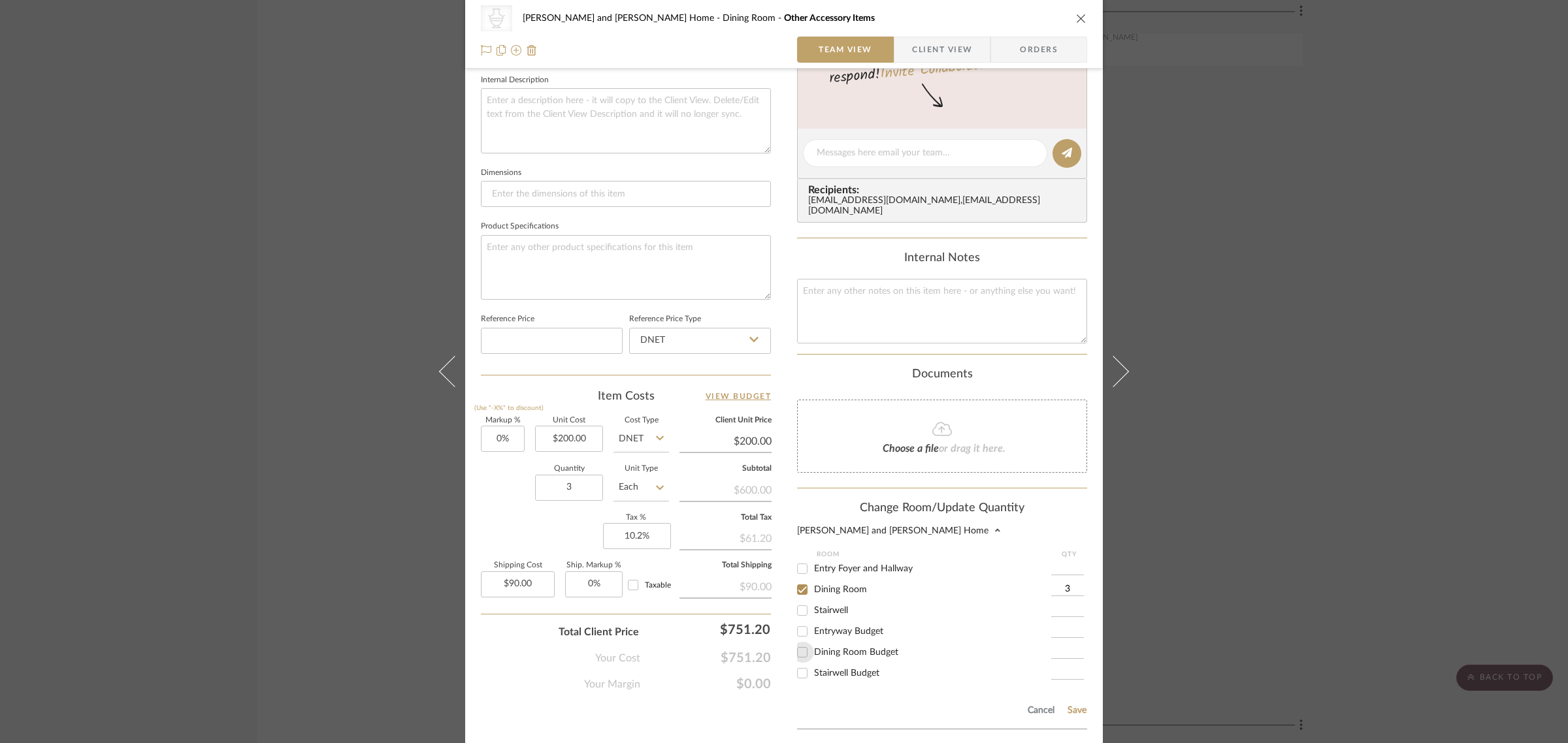
click at [797, 642] on input "Dining Room Budget" at bounding box center [802, 653] width 21 height 21
checkbox input "true"
type input "1"
click at [797, 579] on input "Dining Room" at bounding box center [802, 590] width 21 height 21
checkbox input "false"
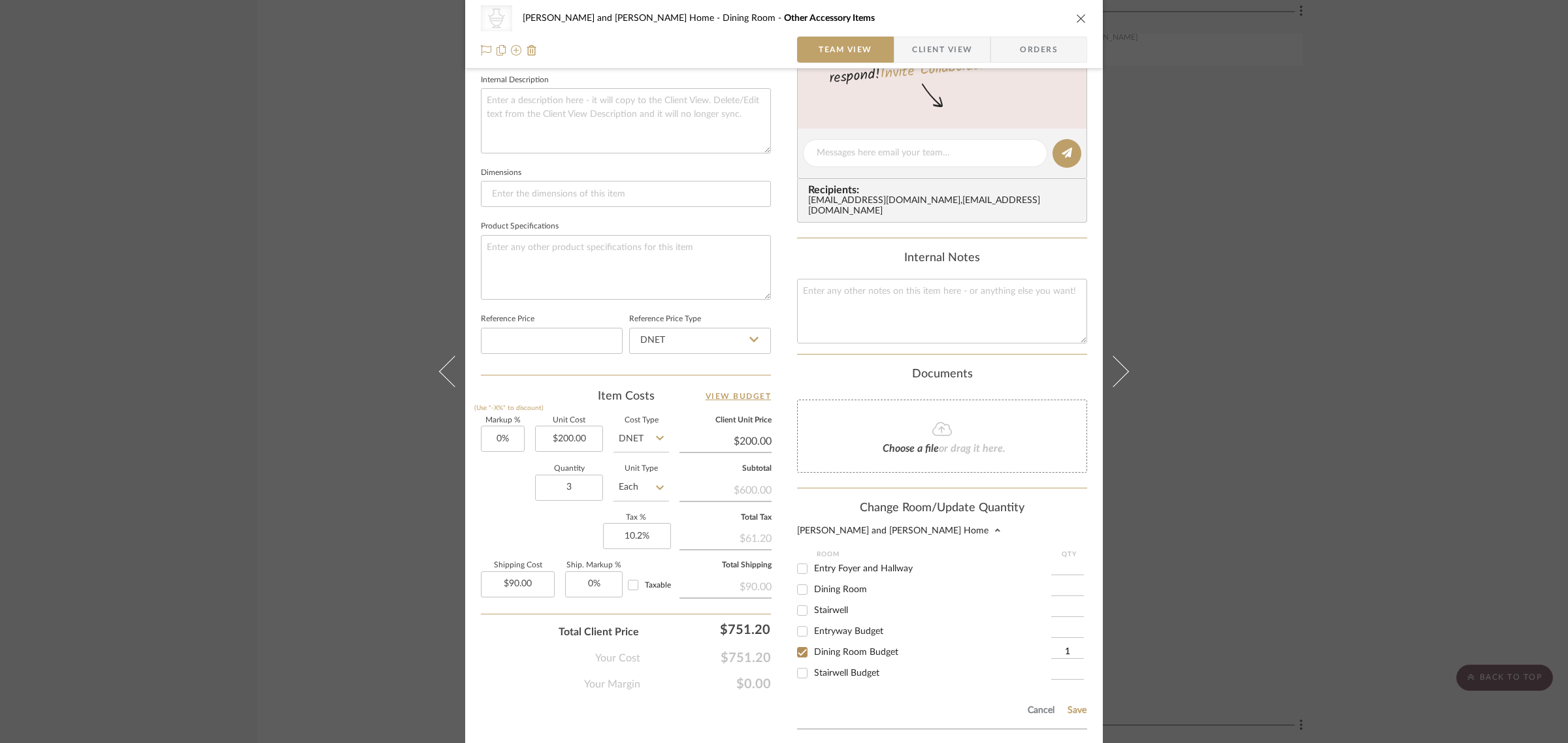
click at [1076, 646] on input "1" at bounding box center [1068, 653] width 33 height 13
type input "3"
click at [1075, 706] on button "Save" at bounding box center [1077, 711] width 20 height 10
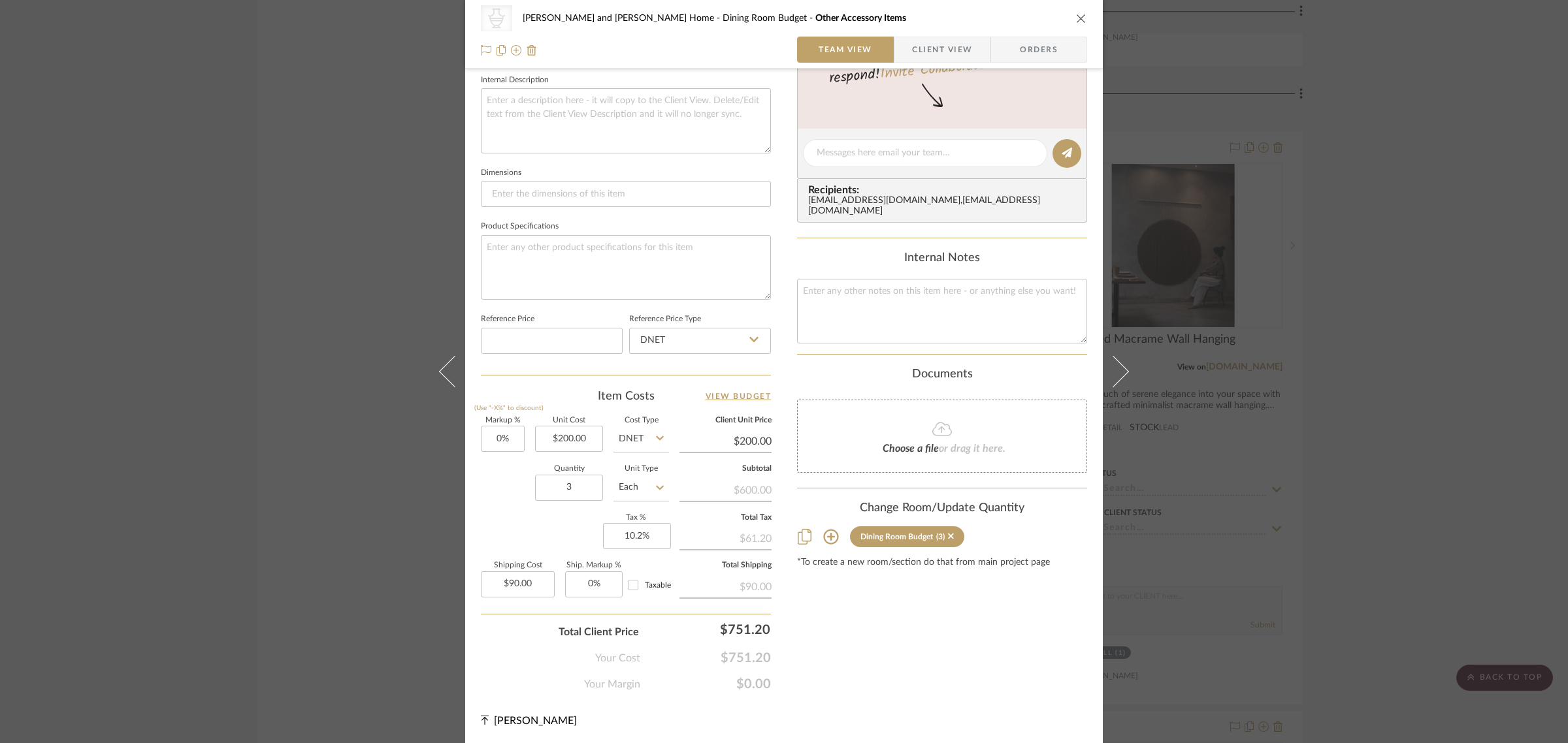
click at [1380, 508] on div "CategoryIconAccessories Created with Sketch. Other Accessory Items Natasha and …" at bounding box center [784, 372] width 1568 height 743
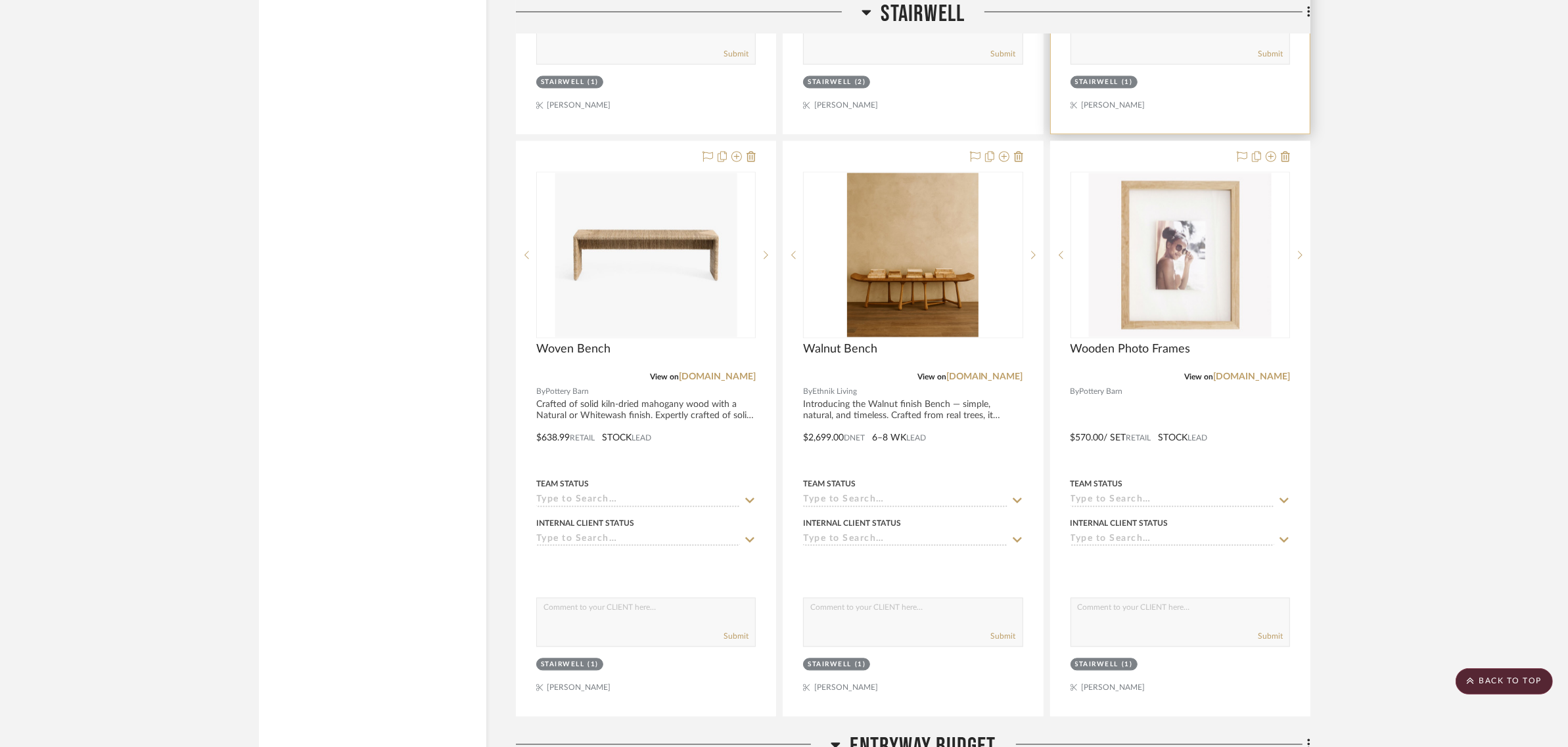
scroll to position [2791, 0]
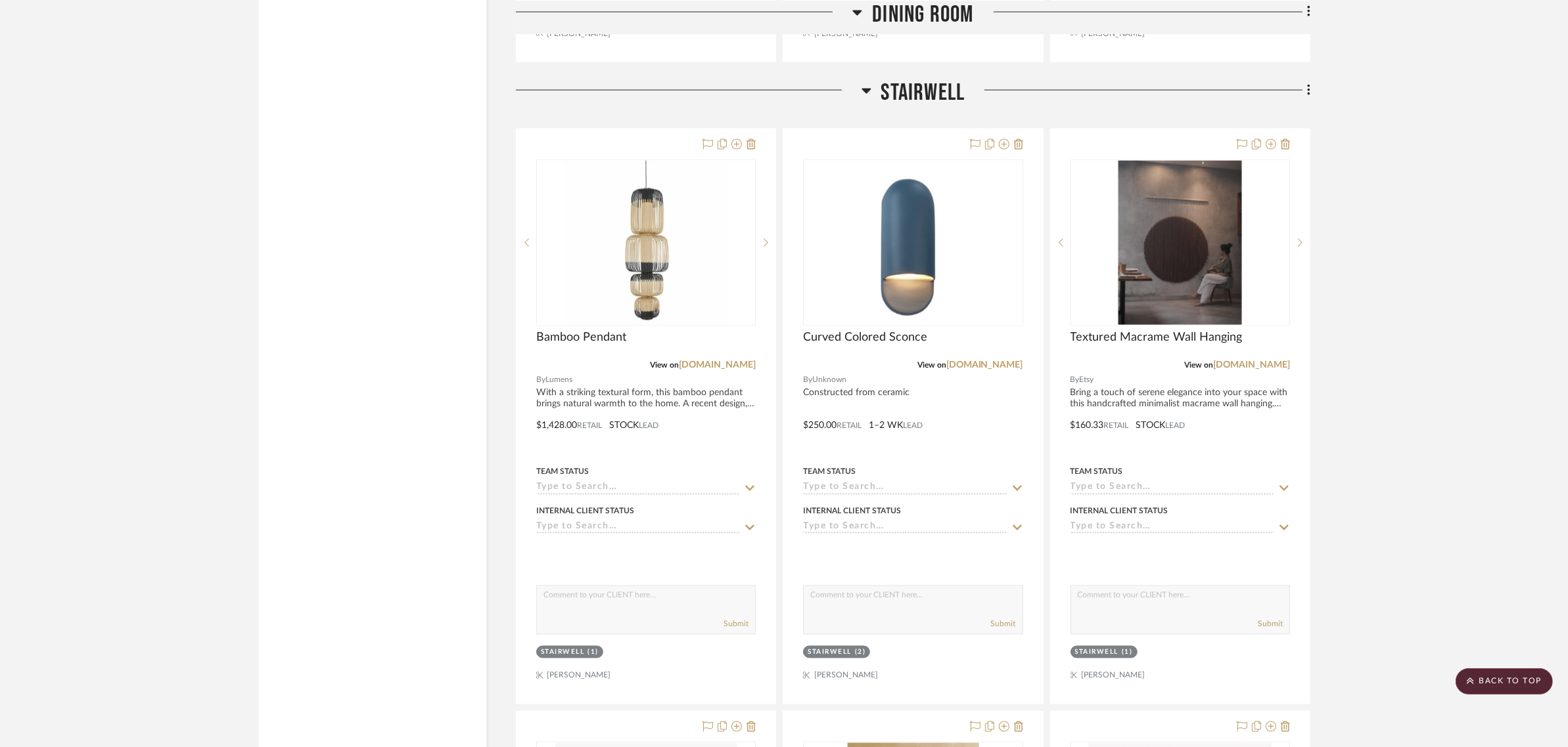
scroll to position [2709, 0]
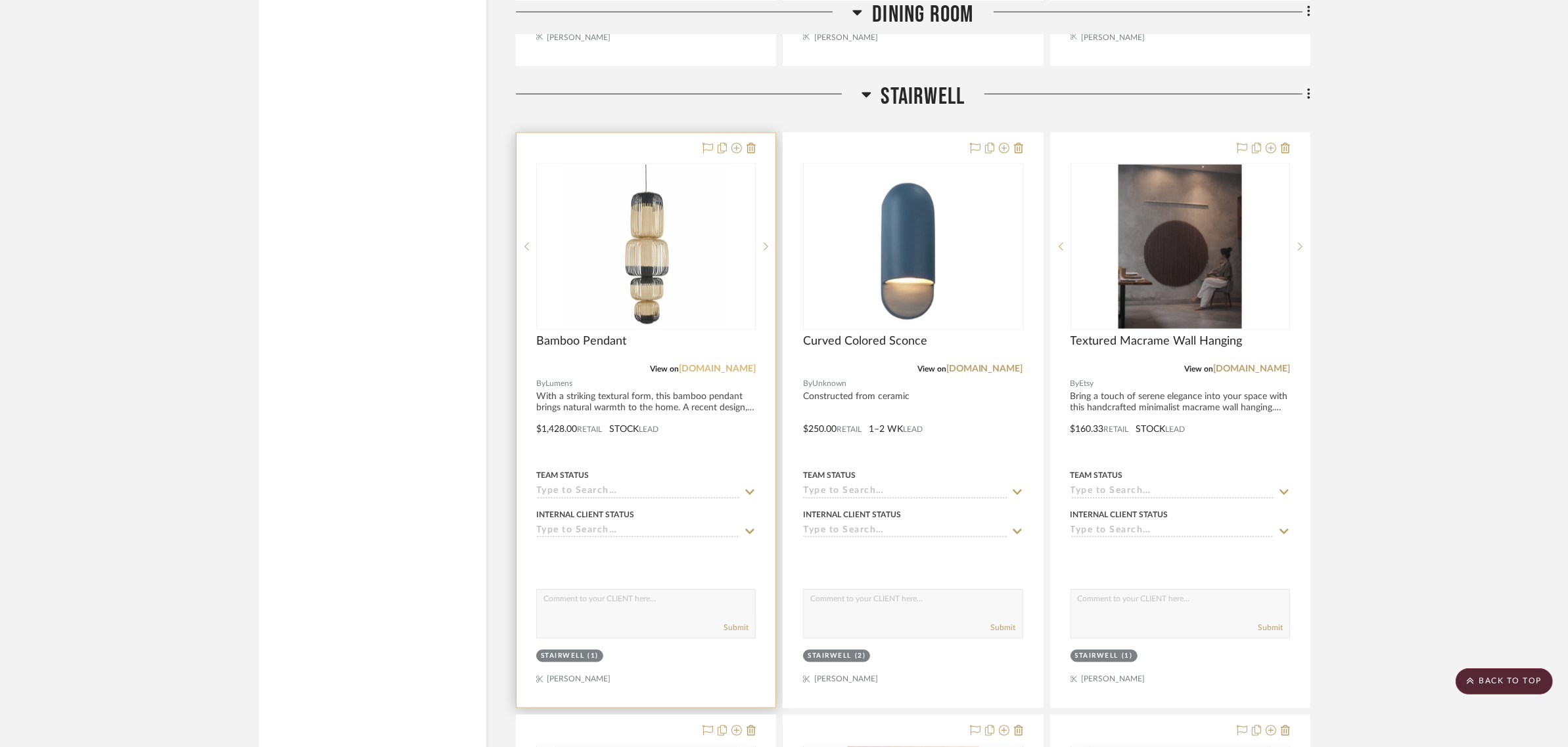
click at [733, 364] on link "lumens.com" at bounding box center [717, 369] width 77 height 9
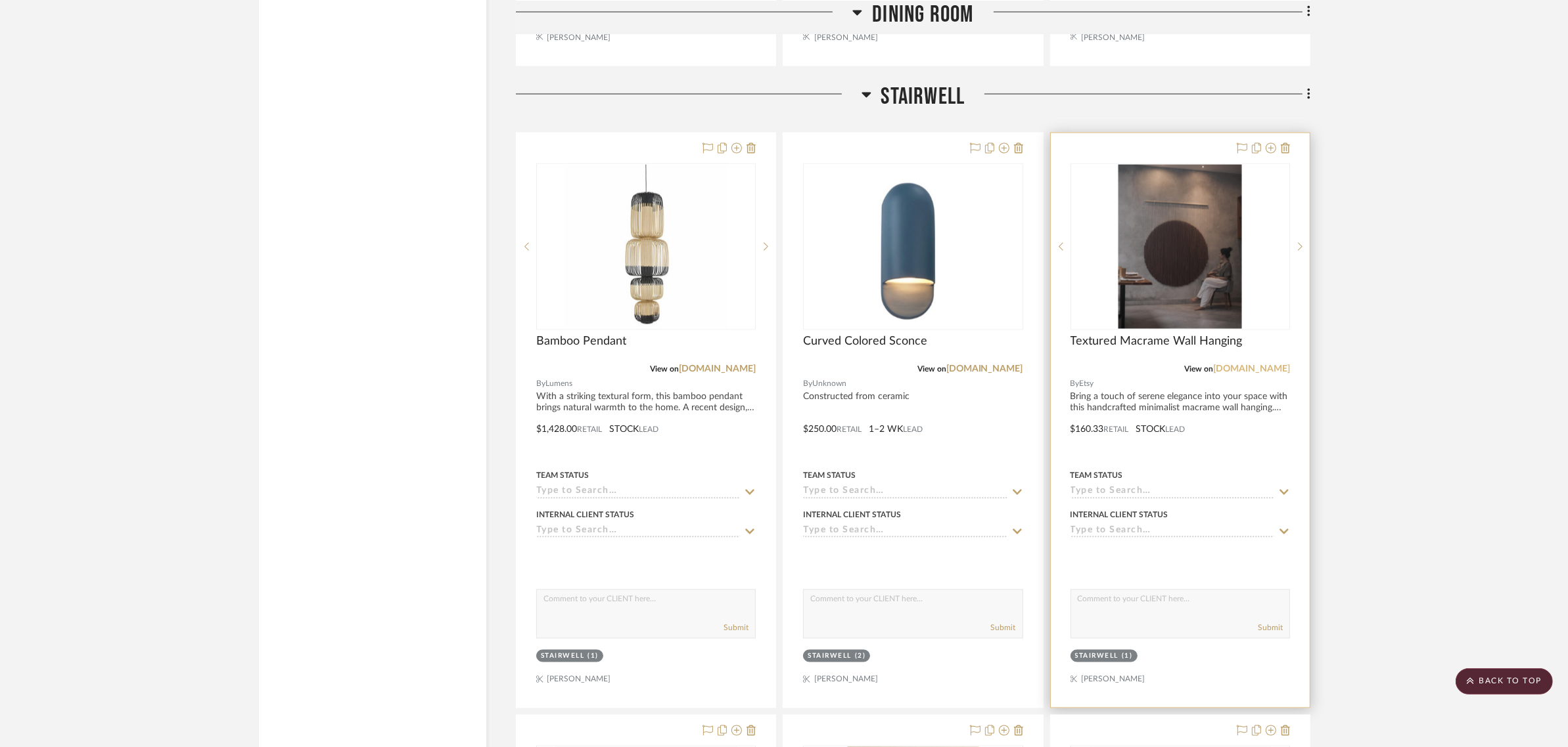
click at [1282, 364] on link "etsy.com" at bounding box center [1251, 369] width 77 height 9
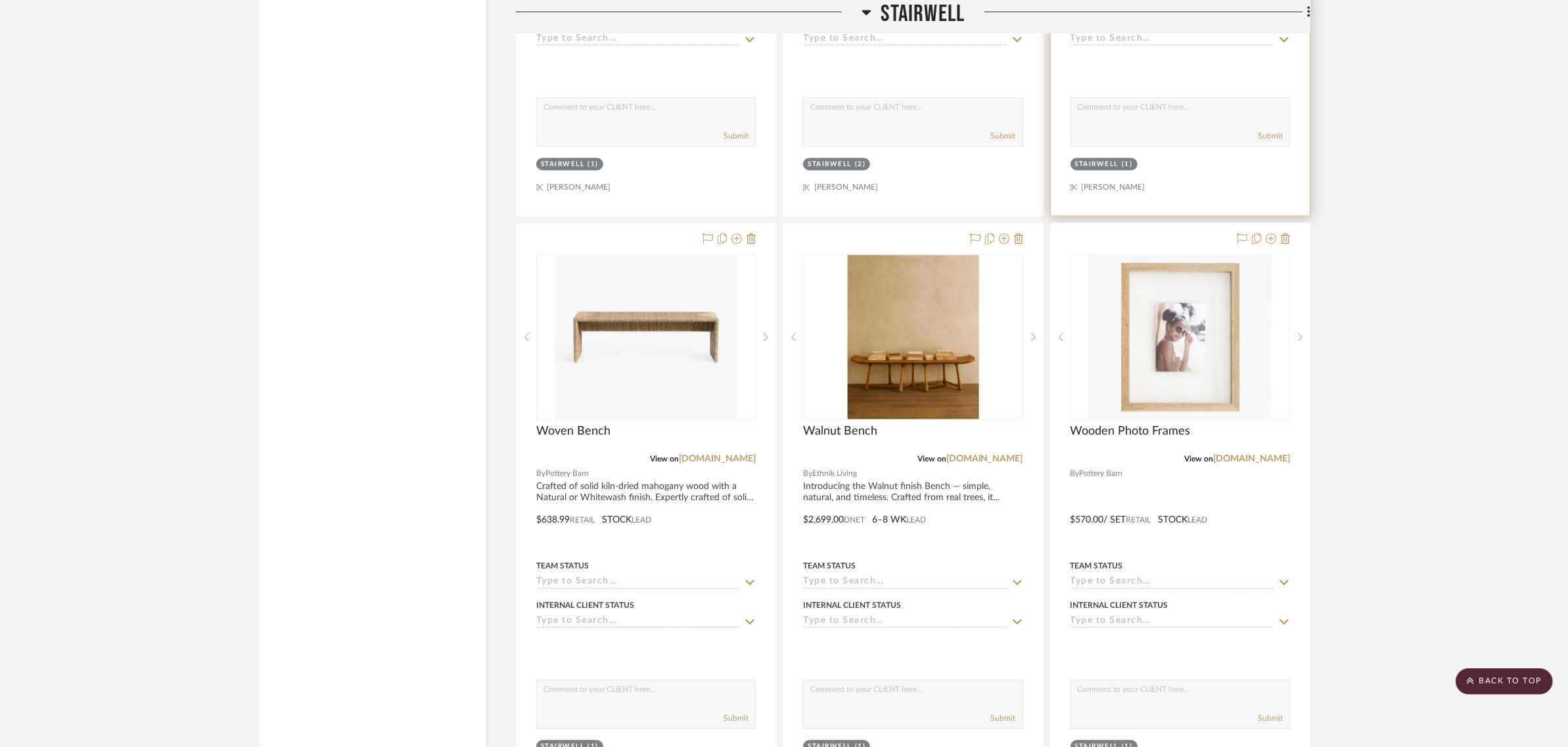
scroll to position [2627, 0]
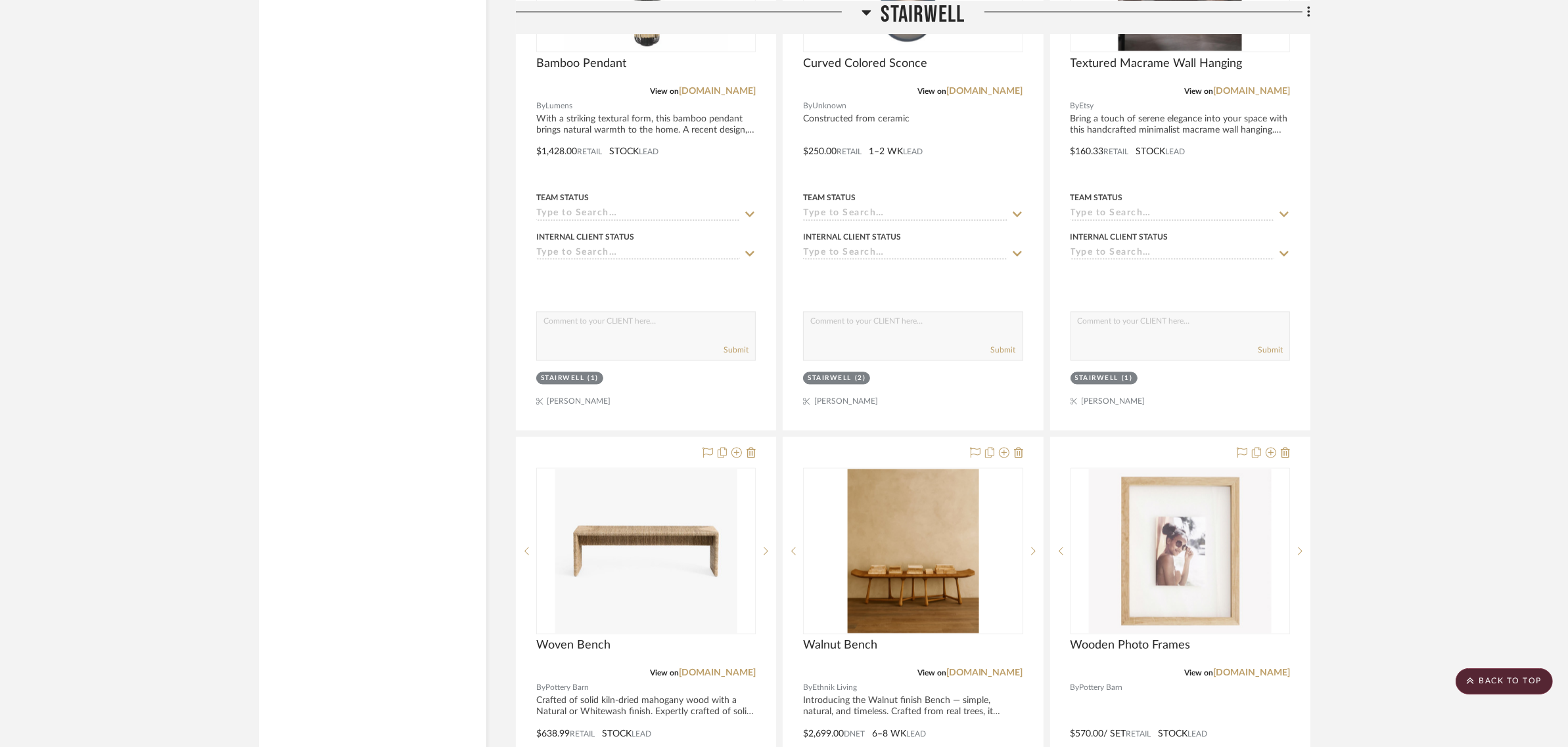
scroll to position [2791, 0]
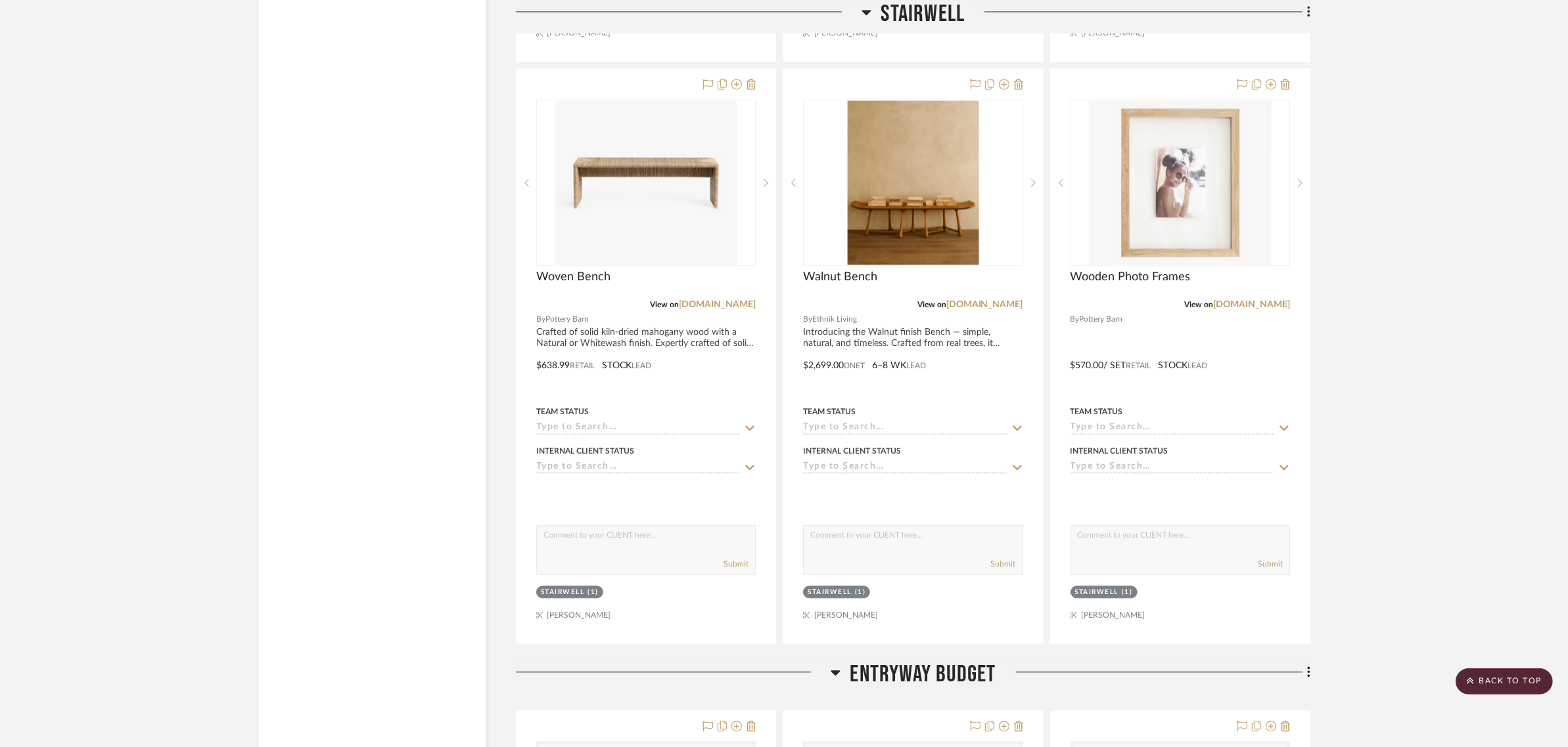
scroll to position [3365, 0]
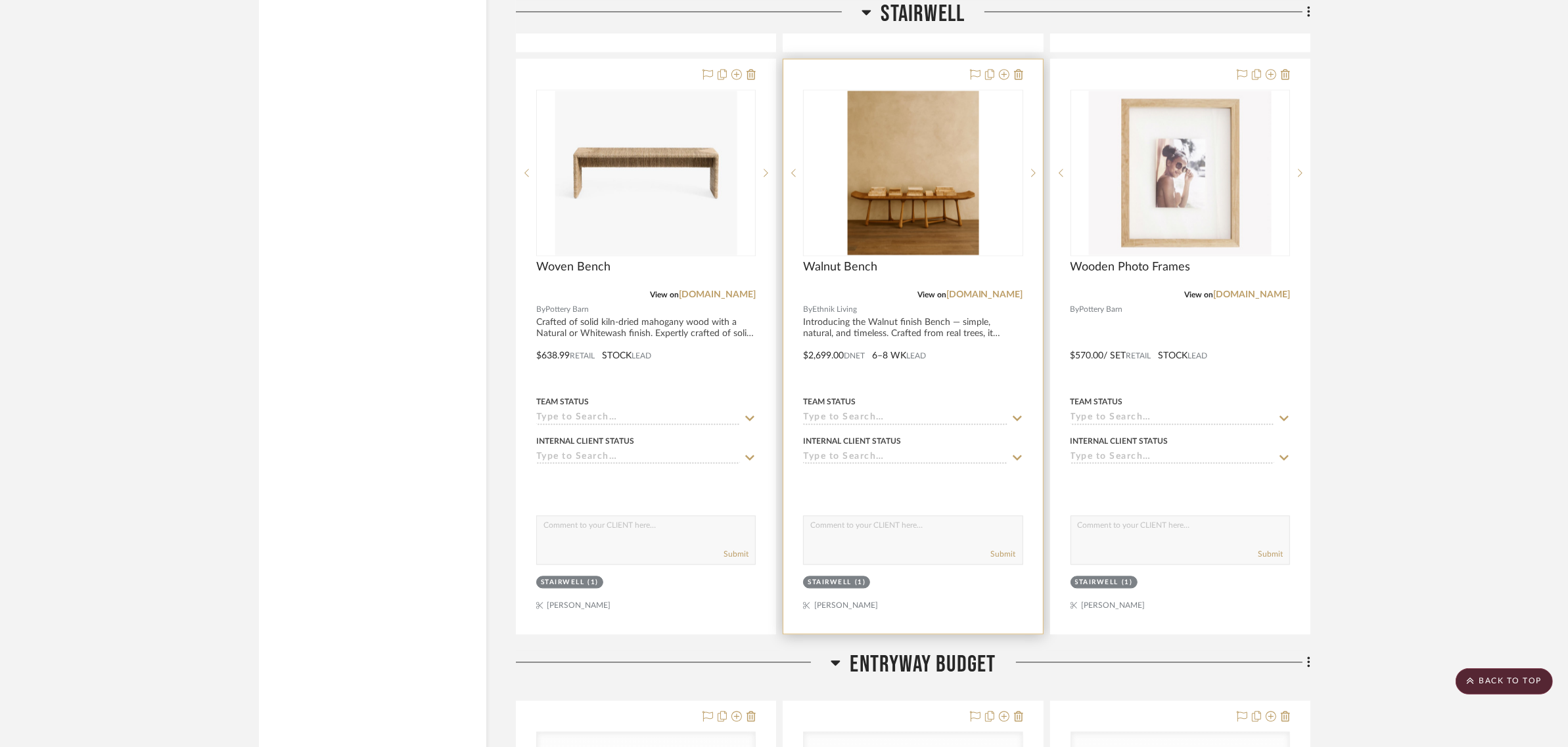
click at [808, 578] on div "Stairwell" at bounding box center [829, 583] width 44 height 10
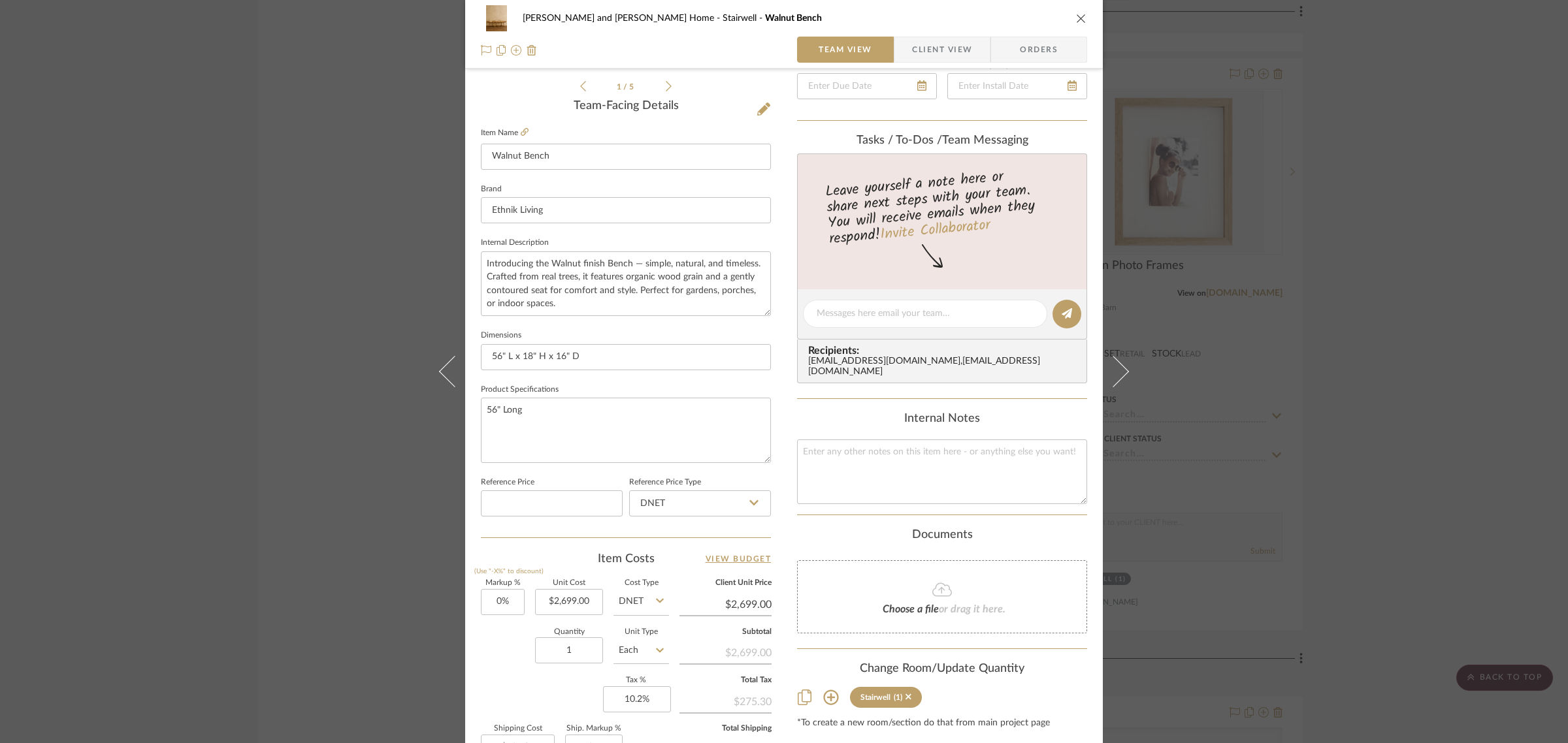
scroll to position [472, 0]
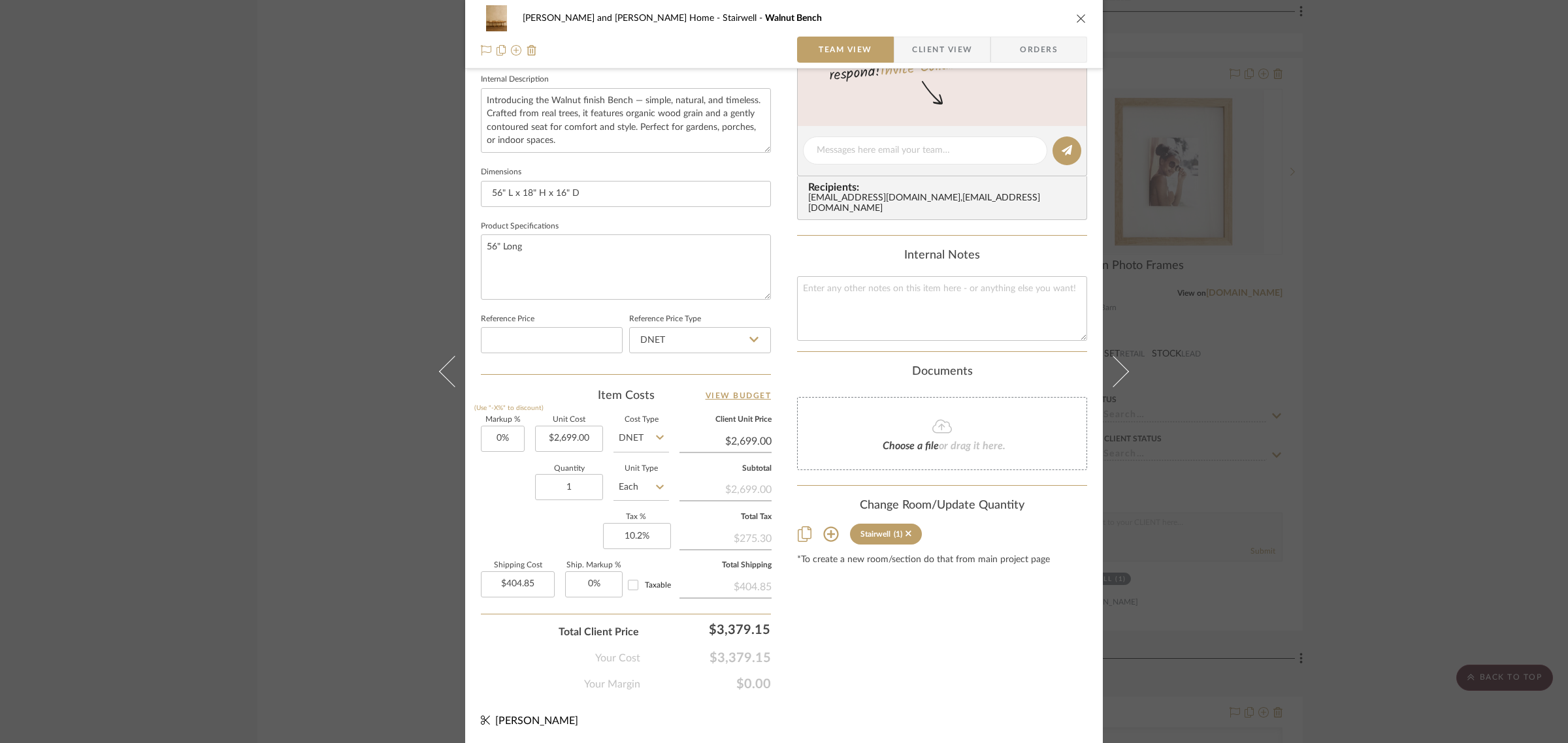
click at [828, 527] on icon at bounding box center [831, 534] width 16 height 16
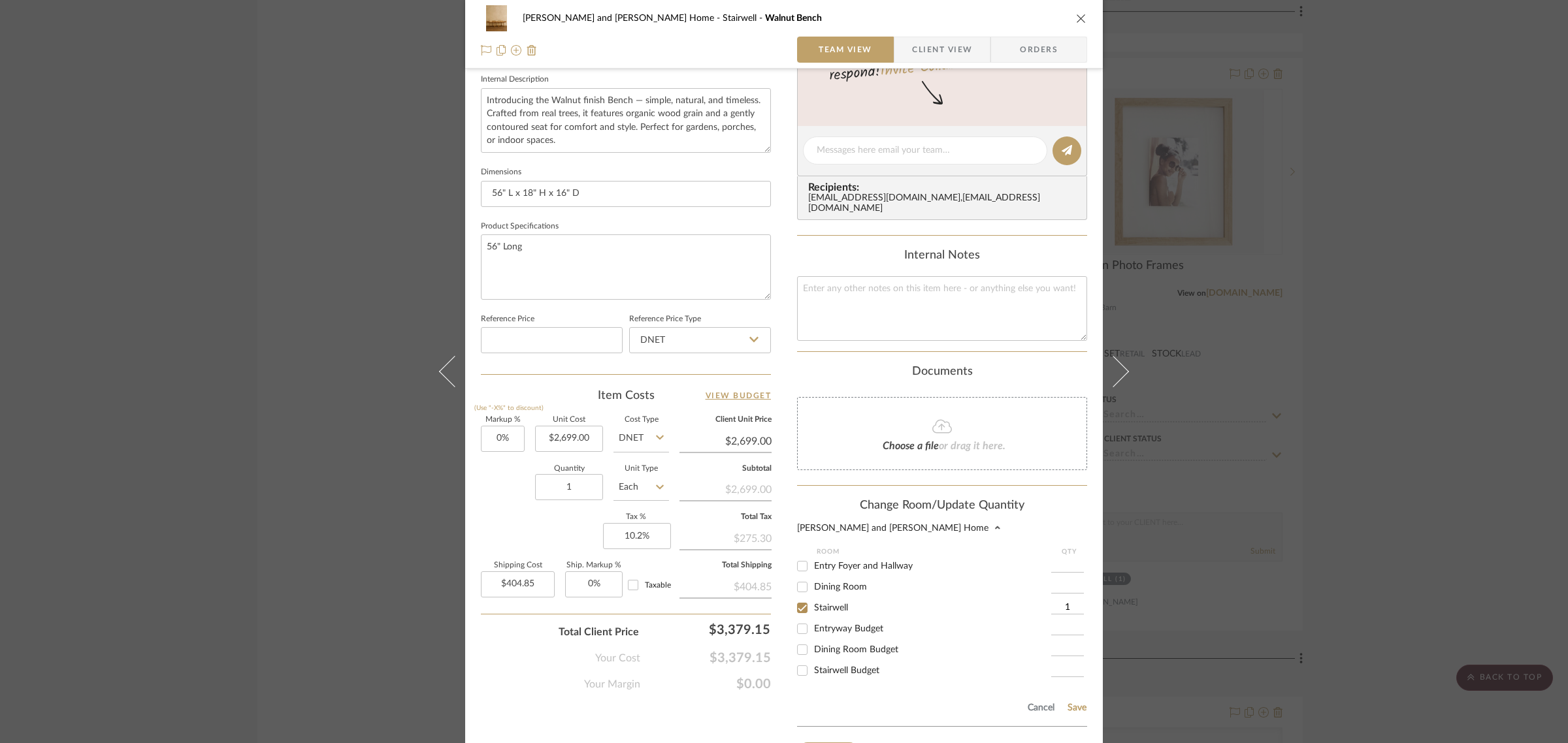
click at [799, 556] on input "Entry Foyer and Hallway" at bounding box center [802, 566] width 21 height 21
checkbox input "true"
type input "1"
click at [797, 598] on input "Stairwell" at bounding box center [802, 608] width 21 height 21
checkbox input "false"
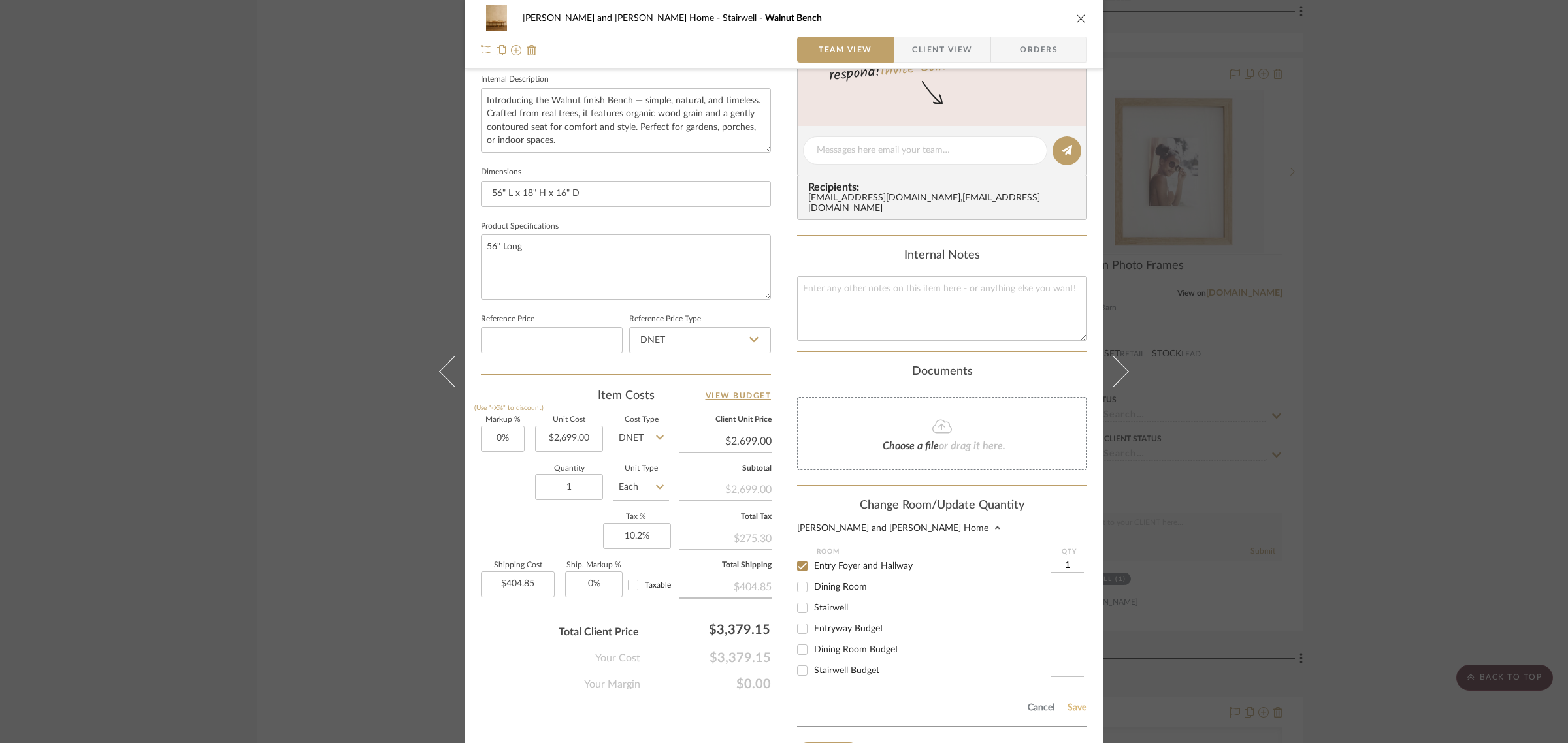
click at [1073, 703] on button "Save" at bounding box center [1077, 708] width 20 height 10
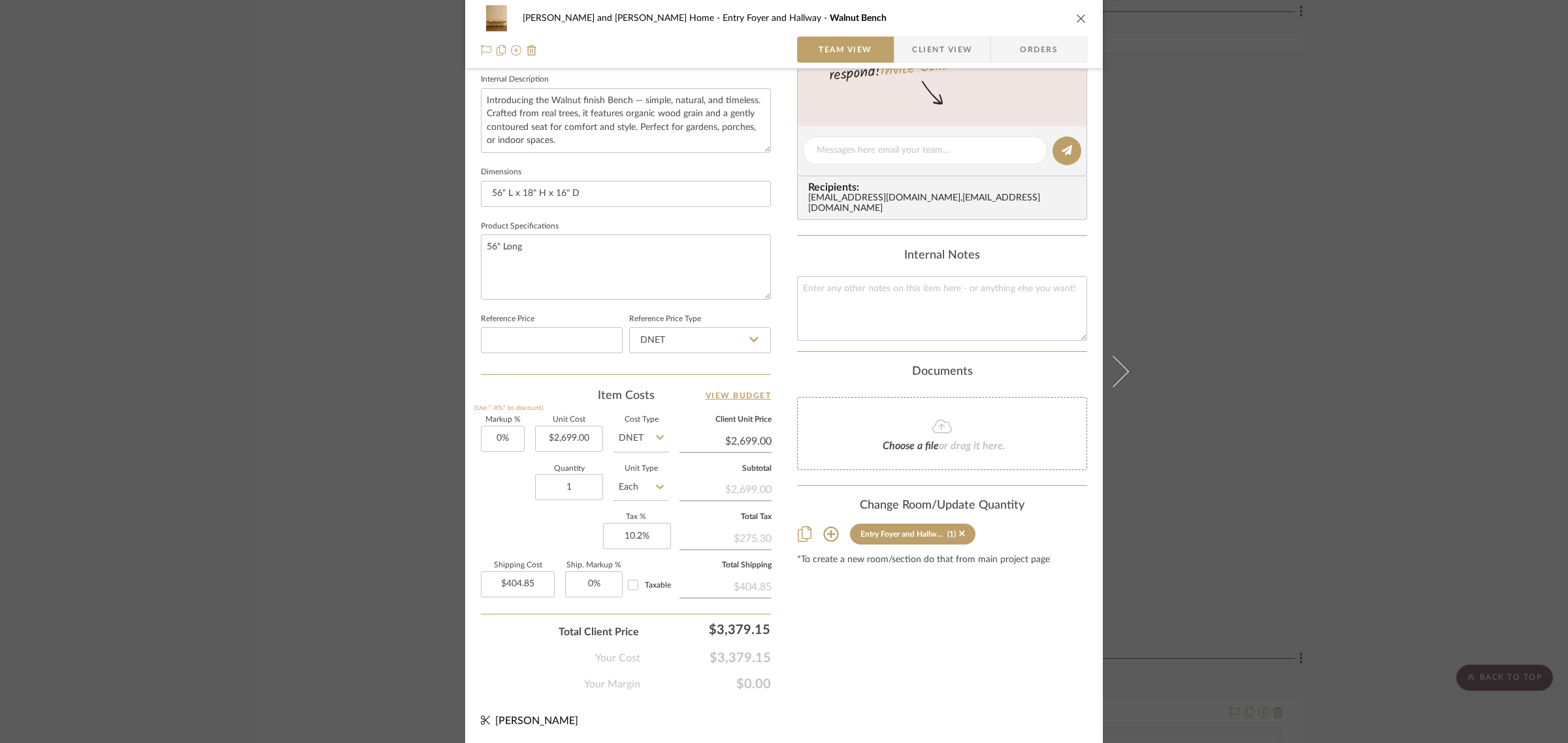
click at [1460, 433] on div "Natasha and Abhijit Home Entry Foyer and Hallway Walnut Bench Team View Client …" at bounding box center [784, 372] width 1568 height 743
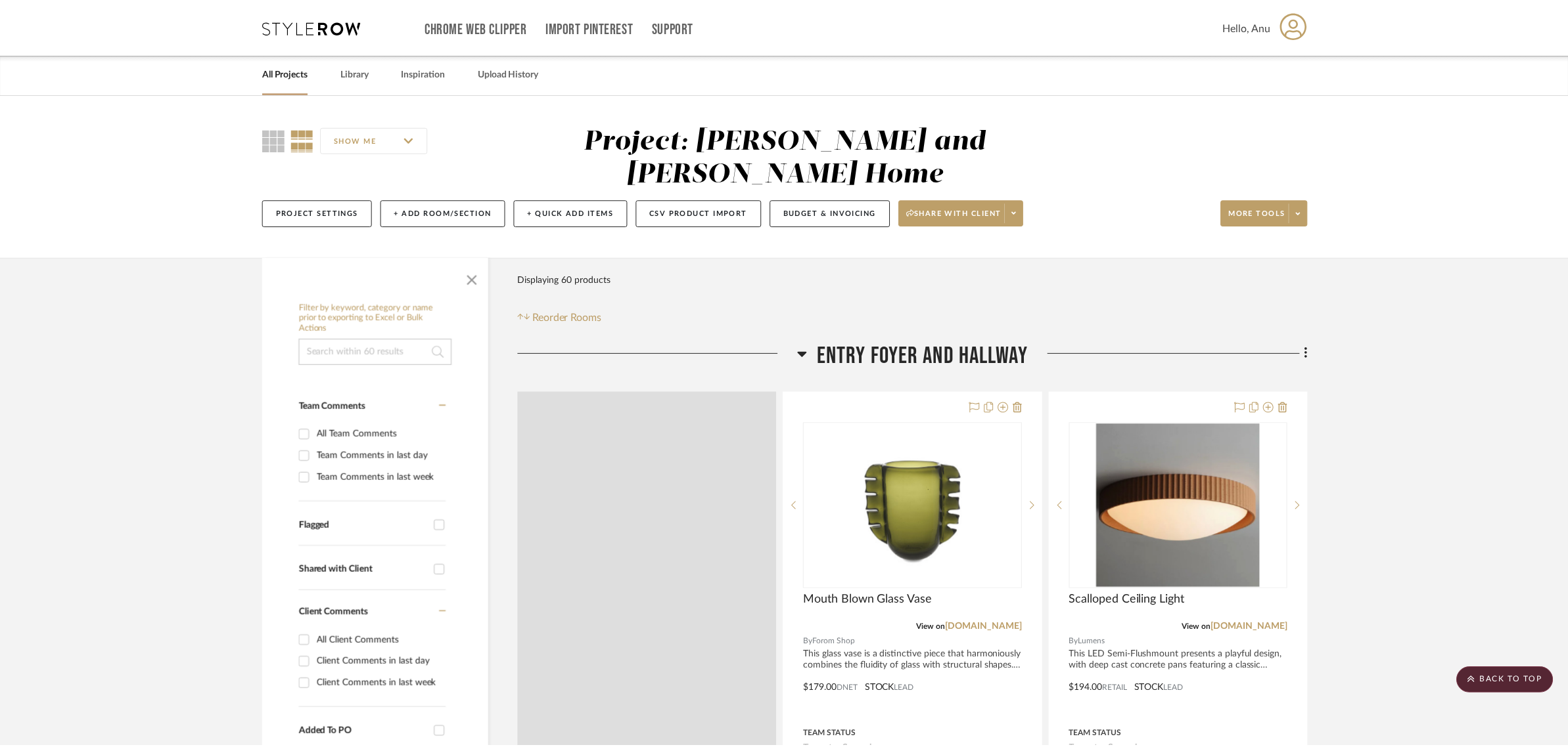
scroll to position [3365, 0]
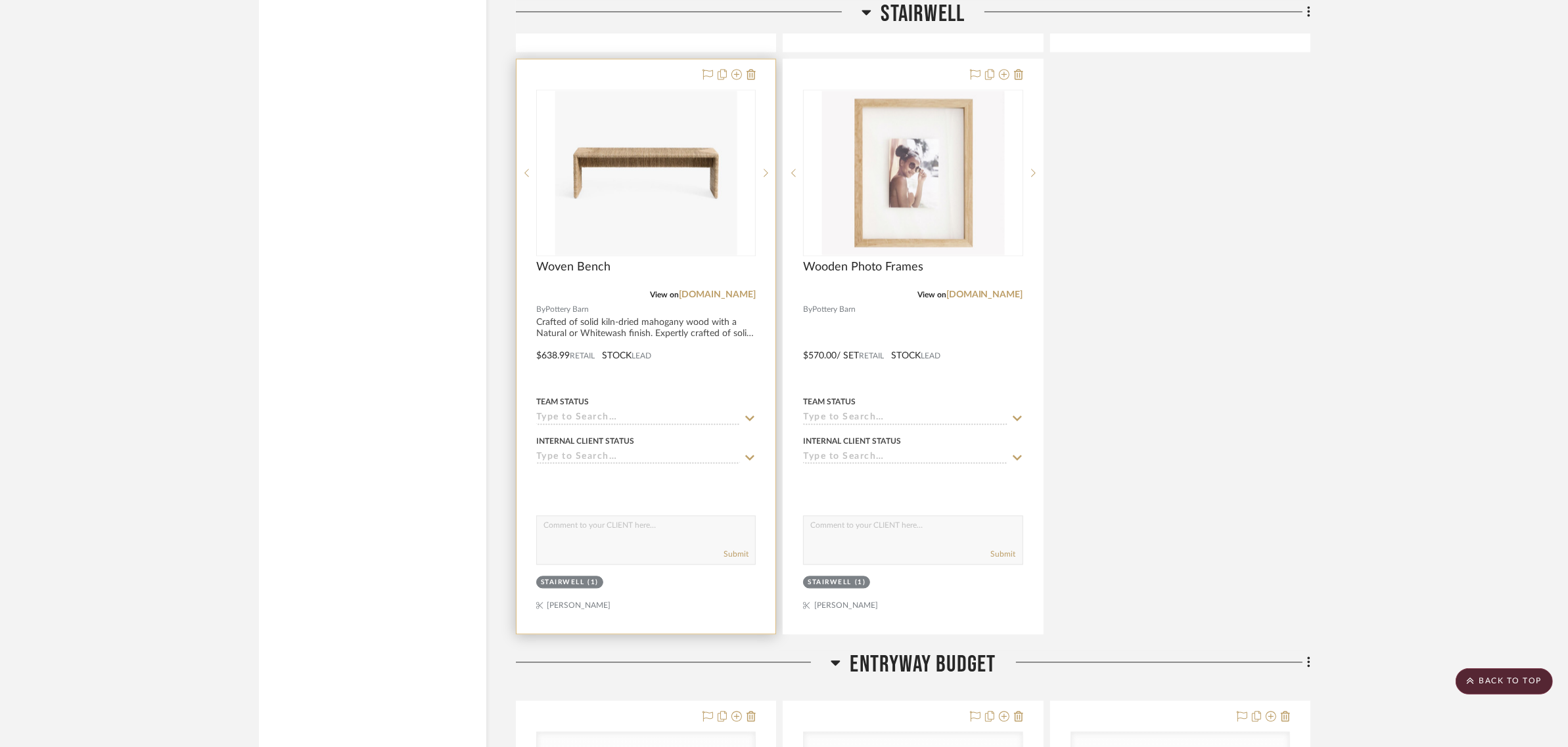
click at [549, 578] on div "Stairwell" at bounding box center [563, 583] width 44 height 10
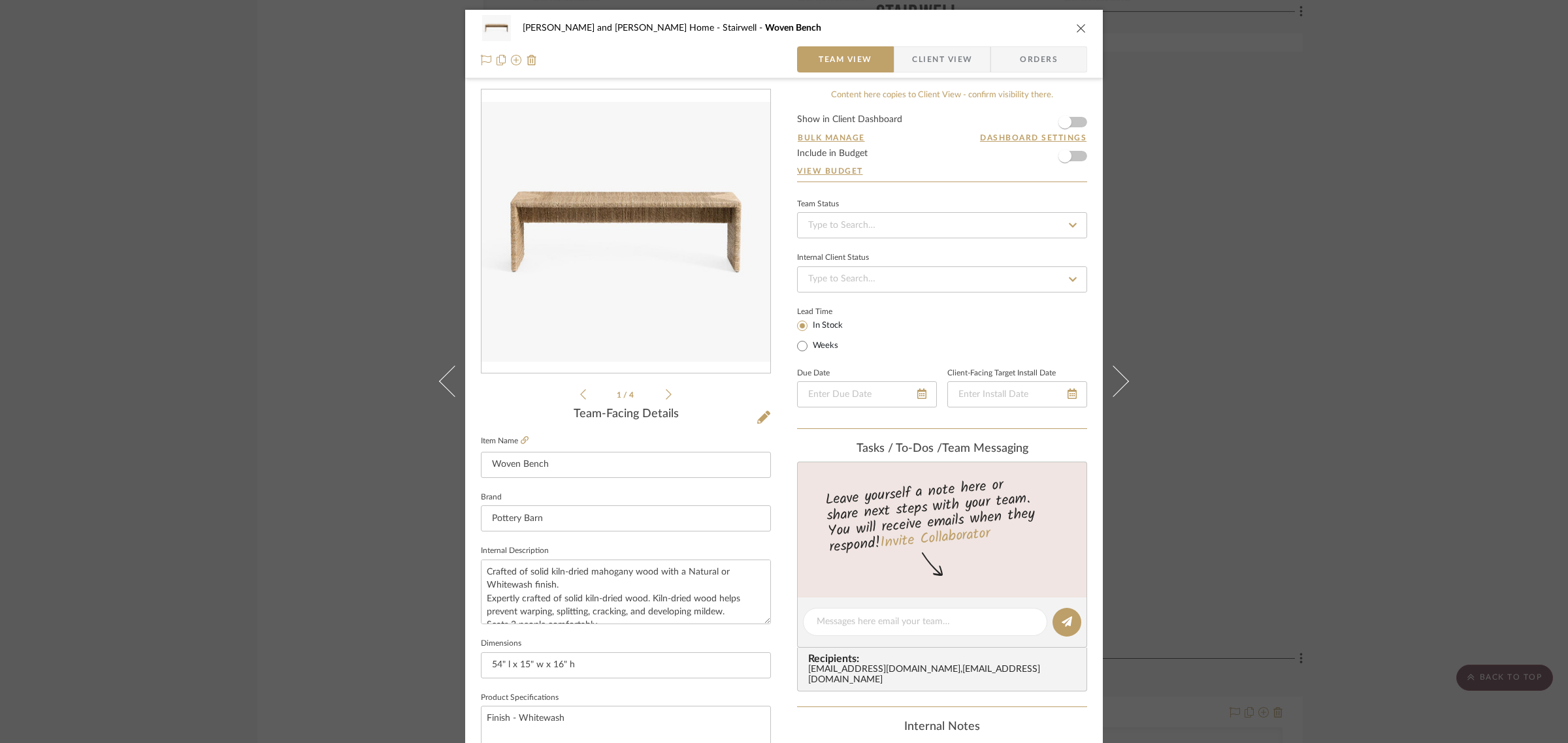
scroll to position [472, 0]
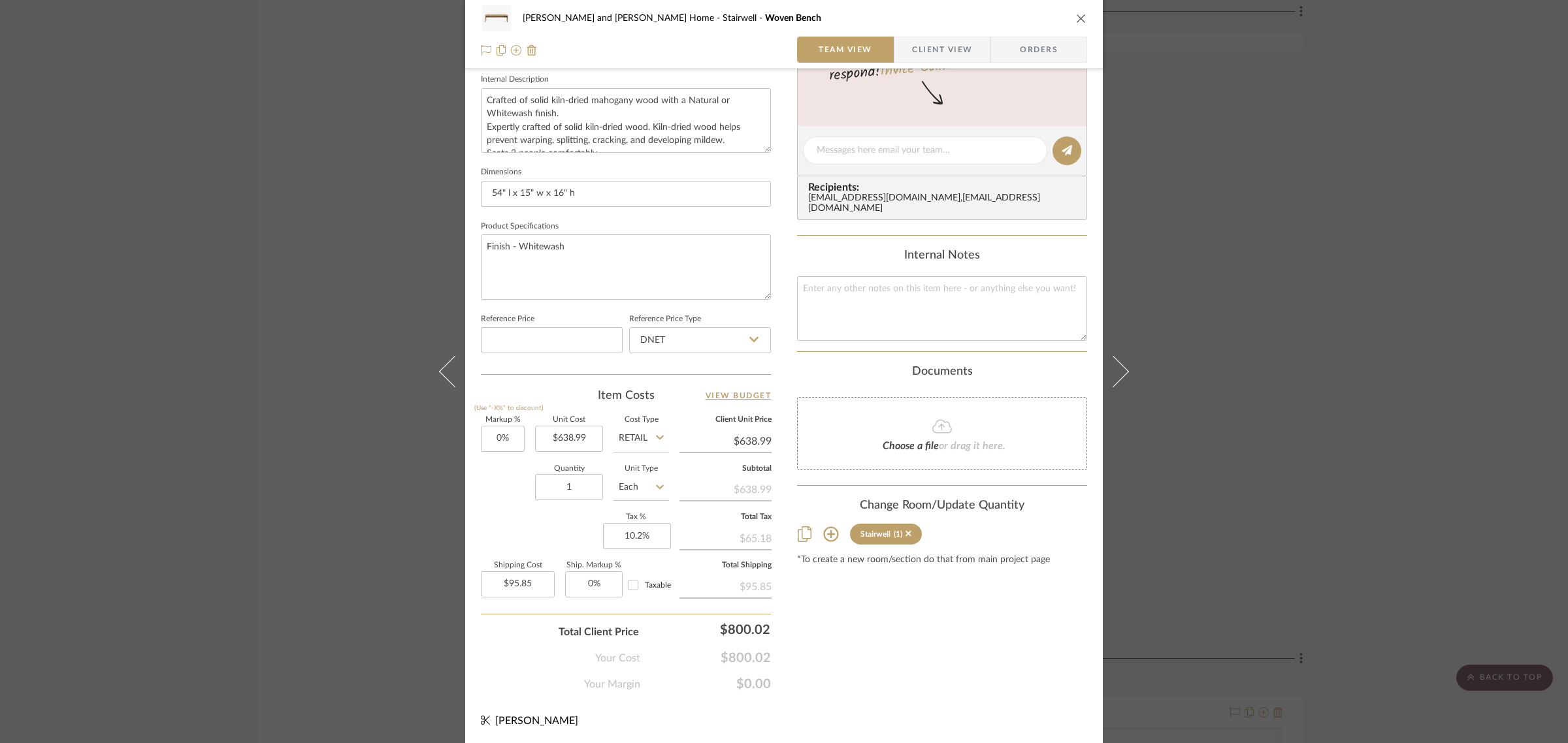
click at [826, 527] on icon at bounding box center [830, 534] width 15 height 15
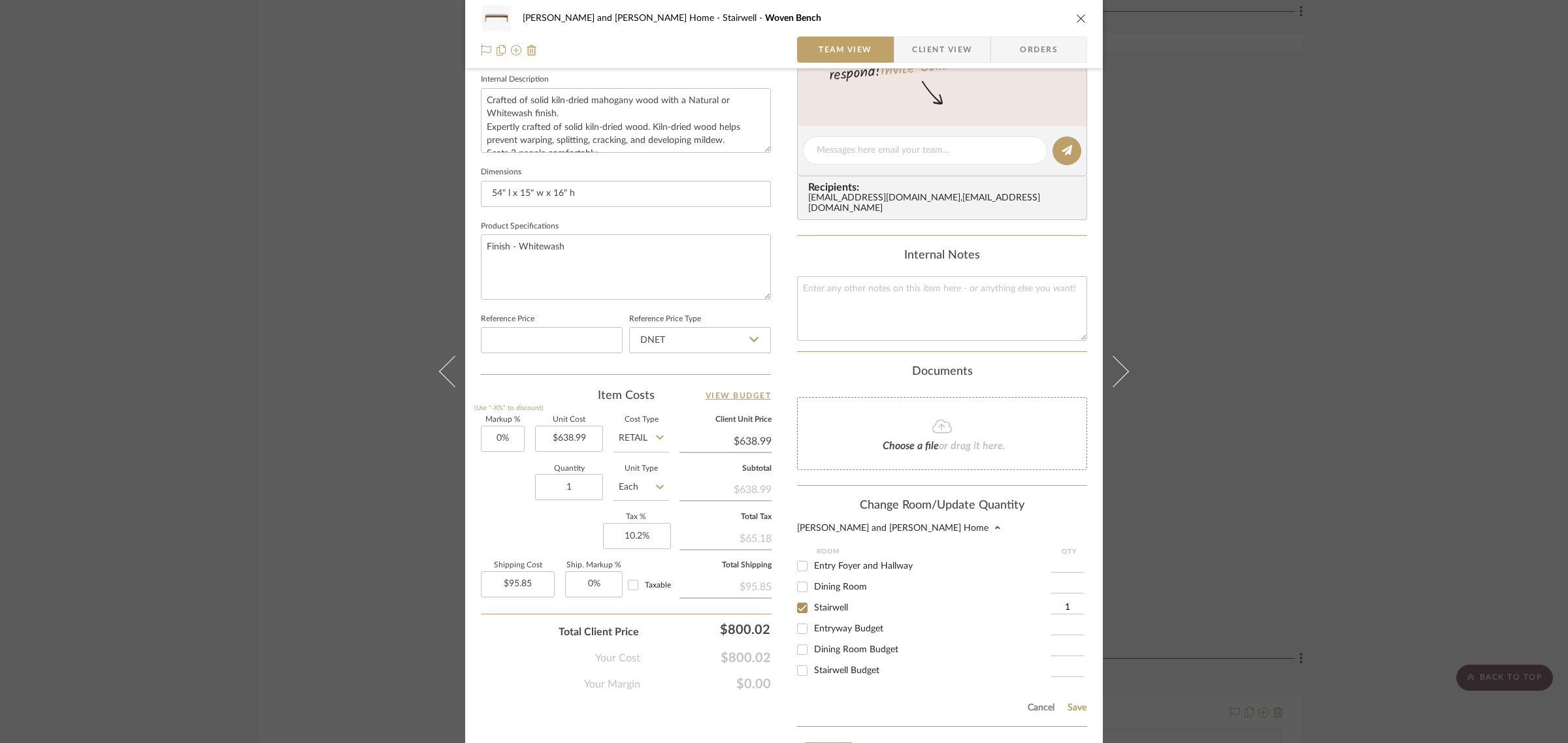
click at [797, 561] on input "Entry Foyer and Hallway" at bounding box center [802, 566] width 21 height 21
checkbox input "true"
type input "1"
click at [795, 598] on input "Stairwell" at bounding box center [802, 608] width 21 height 21
checkbox input "false"
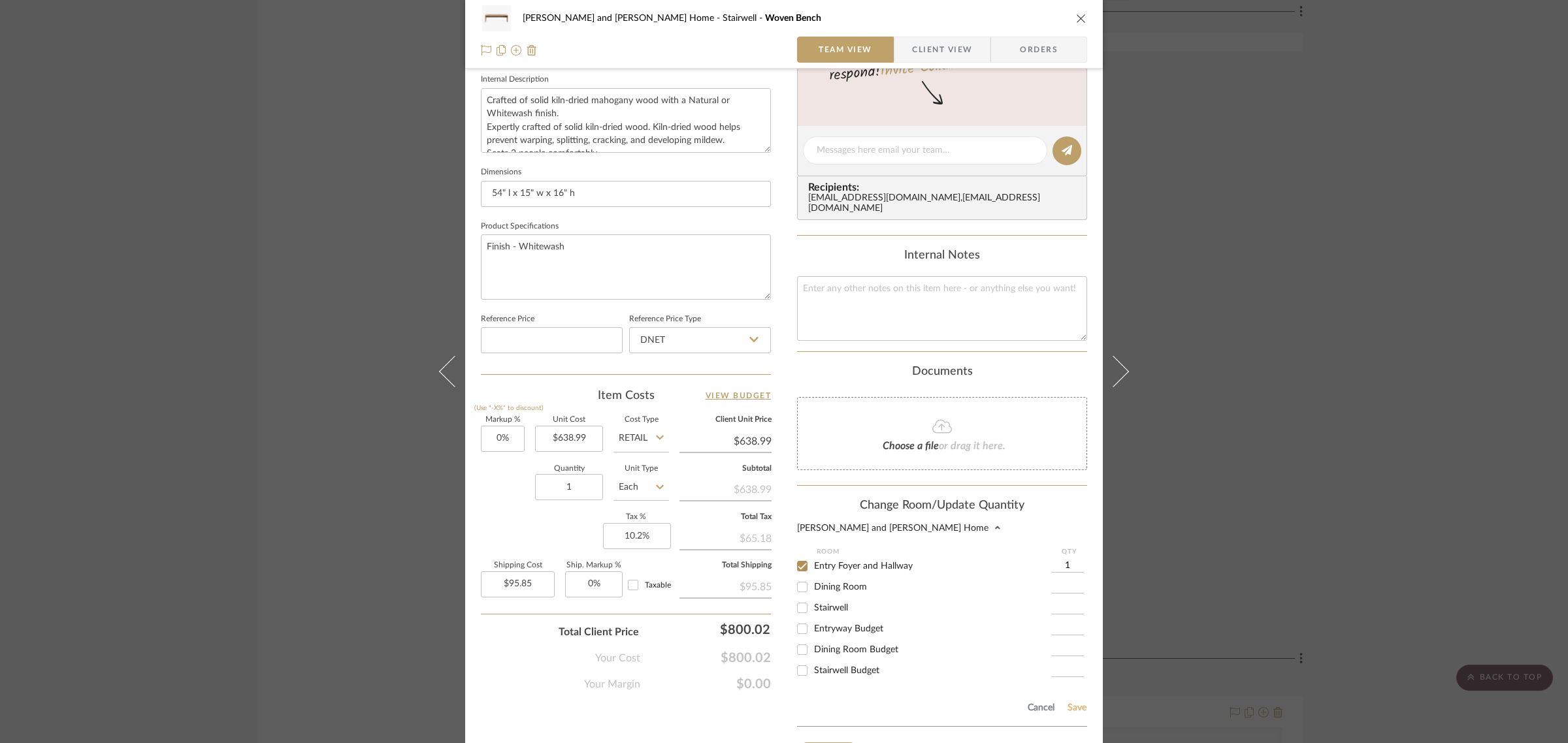
click at [1075, 703] on button "Save" at bounding box center [1077, 708] width 20 height 10
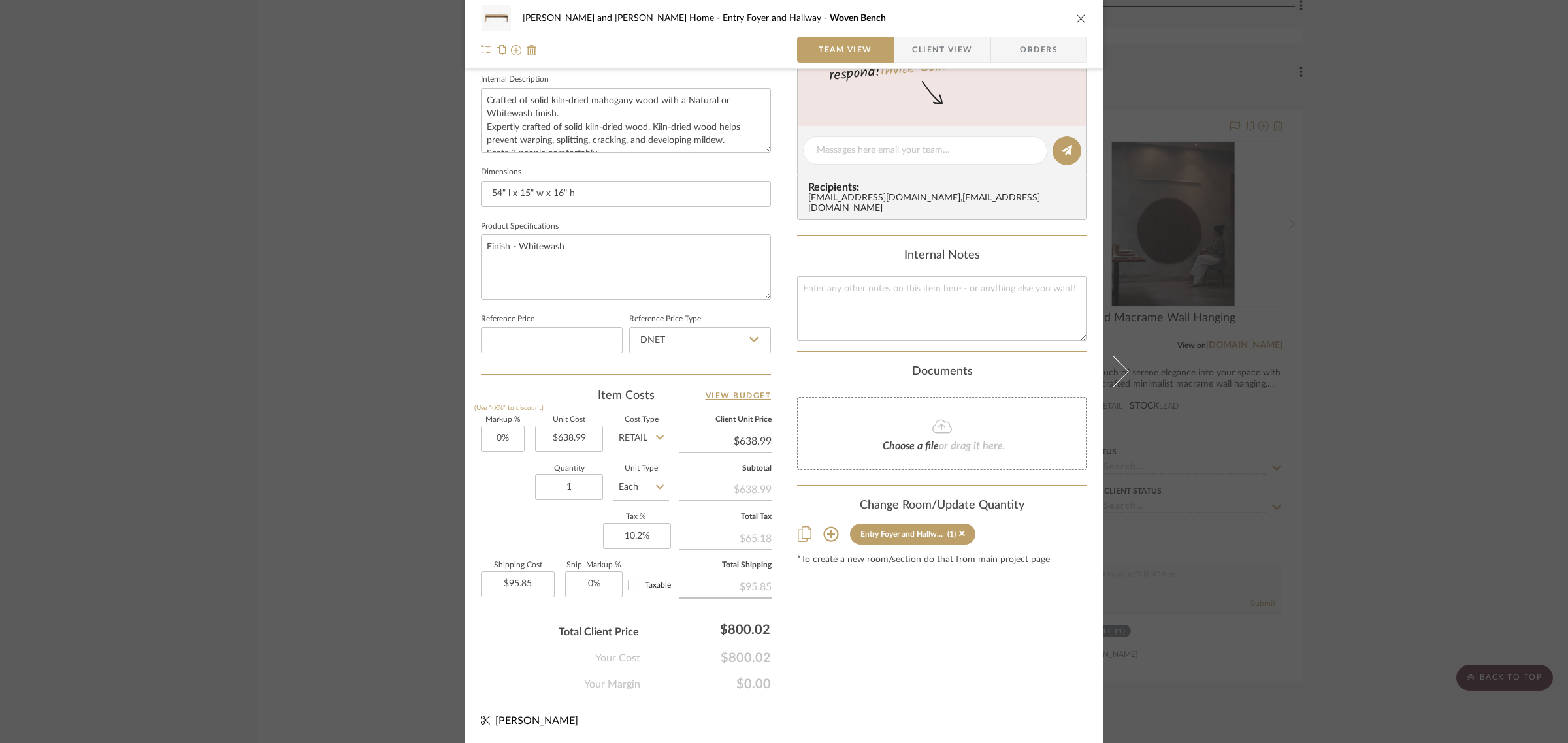
click at [1509, 413] on div "Natasha and Abhijit Home Entry Foyer and Hallway Woven Bench Team View Client V…" at bounding box center [784, 372] width 1568 height 743
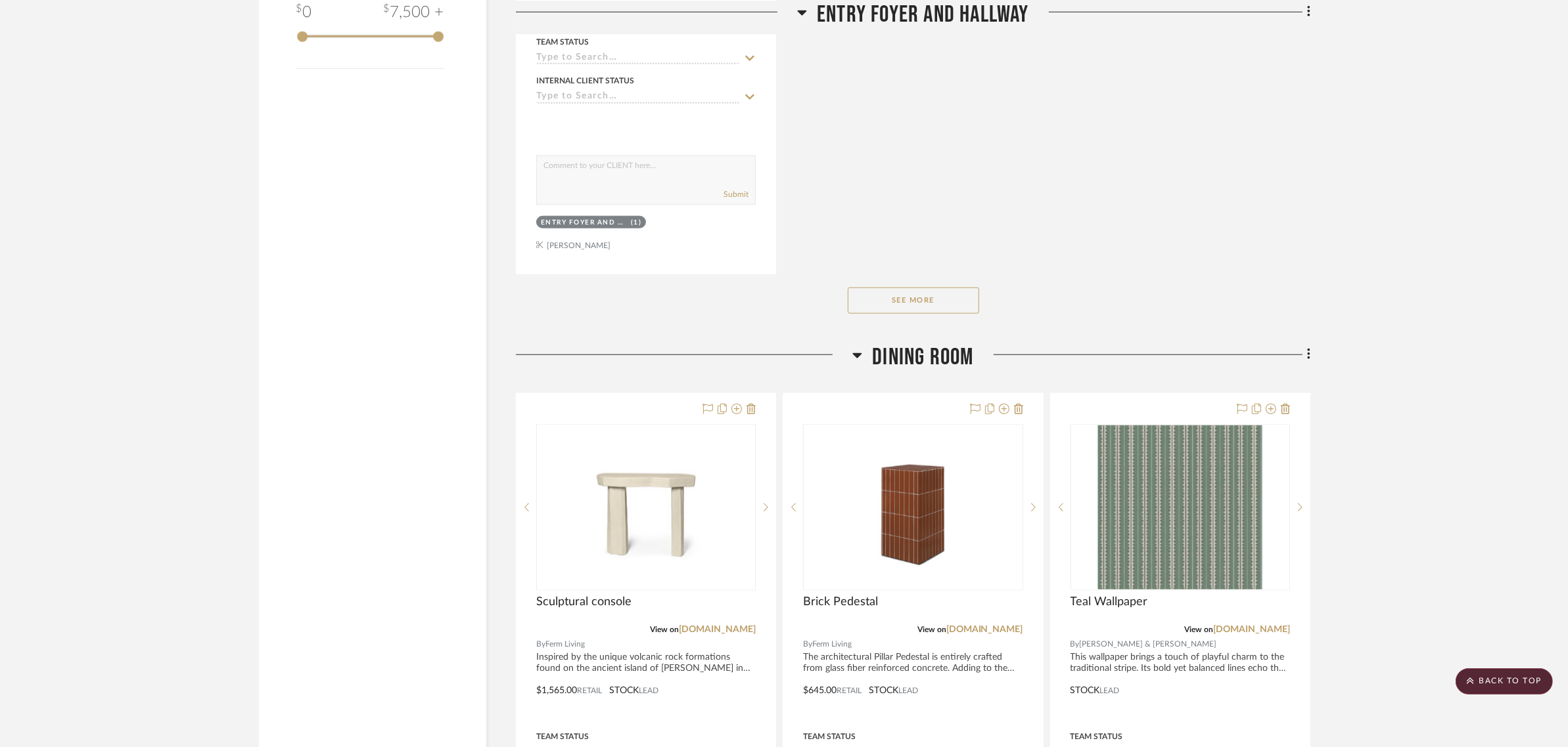
scroll to position [2134, 0]
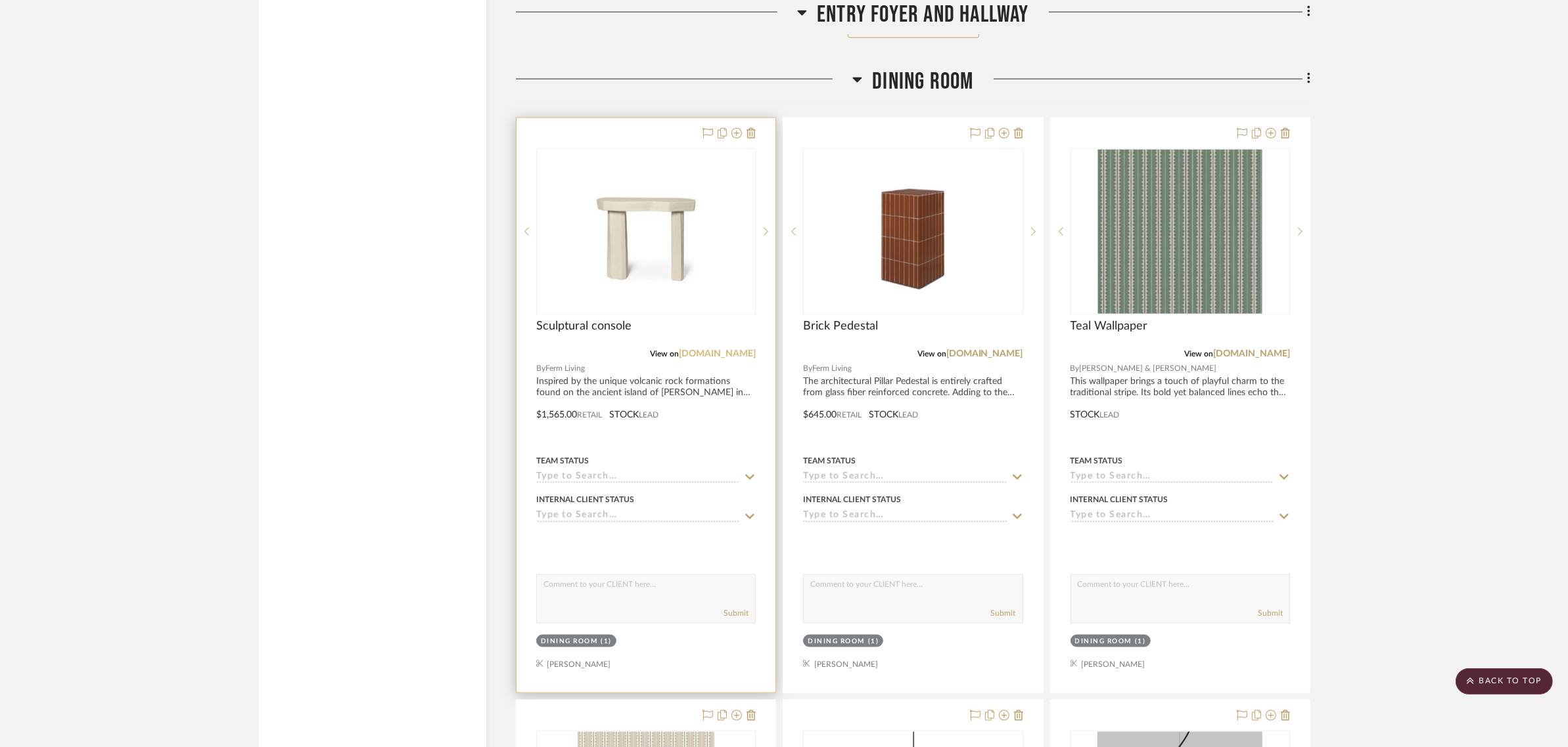
click at [723, 349] on link "fermliving.us" at bounding box center [717, 354] width 77 height 9
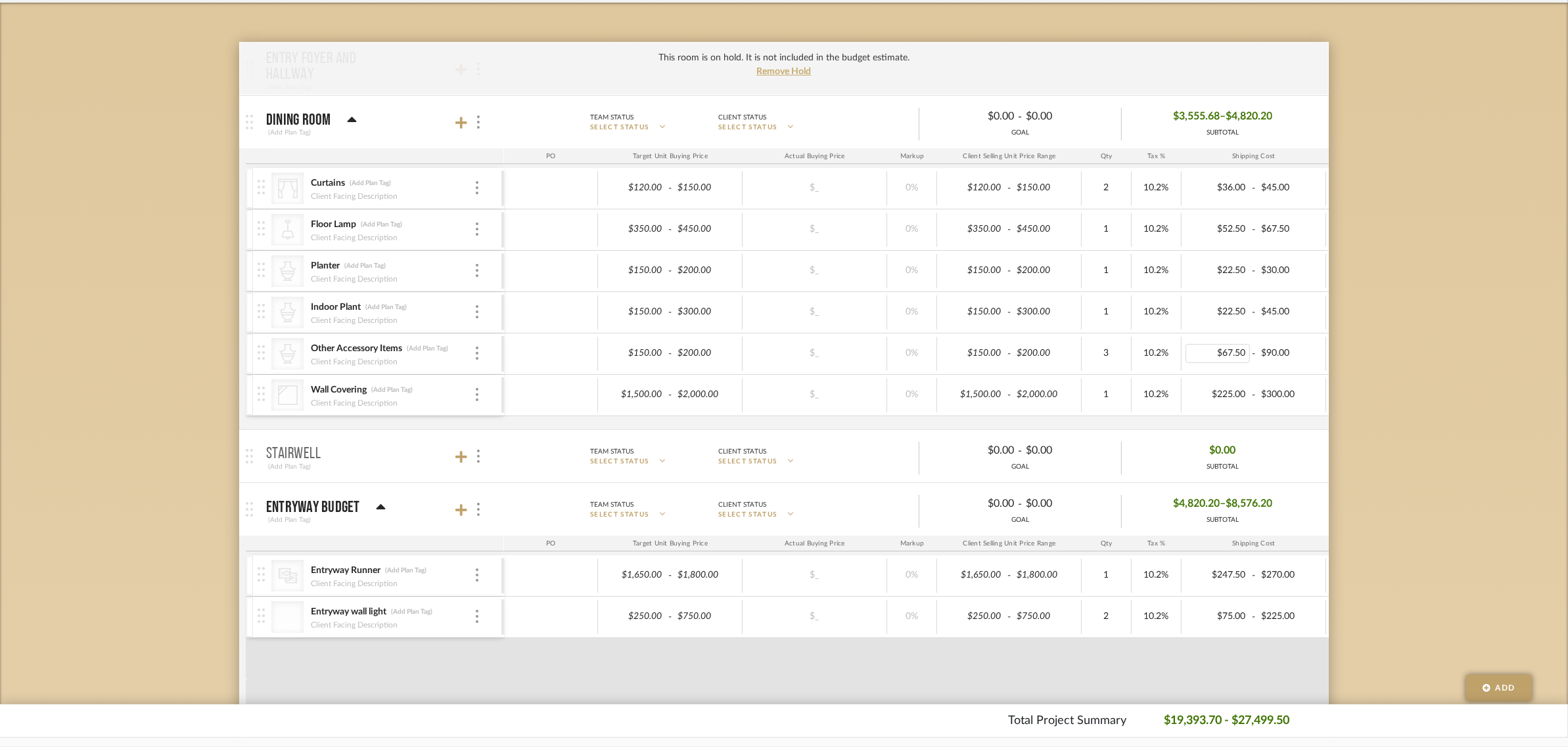
scroll to position [410, 0]
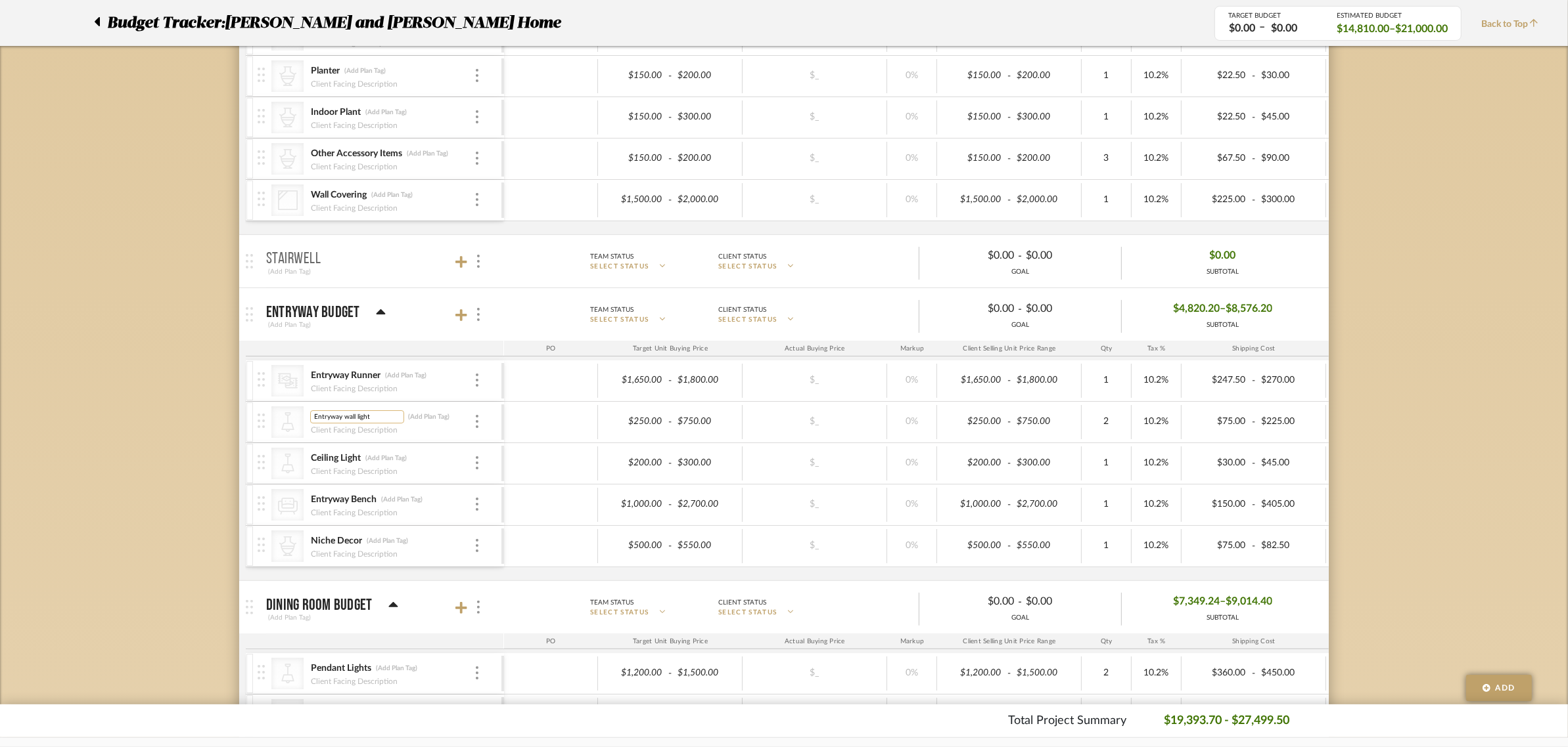
click at [372, 419] on input "Entryway wall light" at bounding box center [357, 417] width 94 height 13
type input "Entryway Wall Sconce"
click at [186, 427] on div "Budget Tracker: [PERSON_NAME] and [PERSON_NAME] Home Non-Transparent Last Updat…" at bounding box center [784, 653] width 1568 height 1937
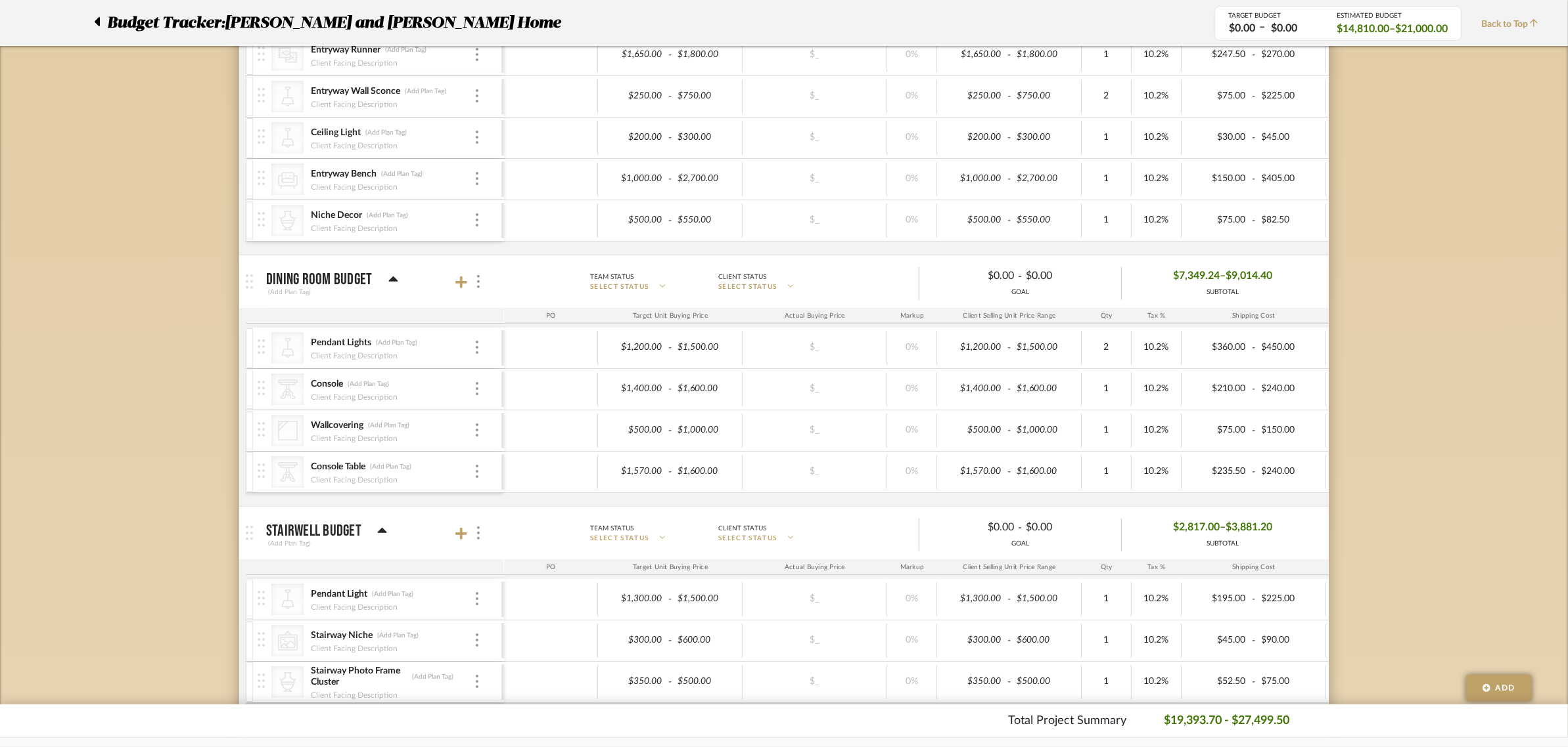
scroll to position [738, 0]
type input "750"
click at [1400, 355] on div "Budget Tracker: [PERSON_NAME] and [PERSON_NAME] Home Non-Transparent Last Updat…" at bounding box center [784, 324] width 1568 height 1937
click at [1453, 418] on div "Budget Tracker: [PERSON_NAME] and [PERSON_NAME] Home Non-Transparent Last Updat…" at bounding box center [784, 324] width 1568 height 1937
click at [460, 281] on icon at bounding box center [461, 279] width 12 height 12
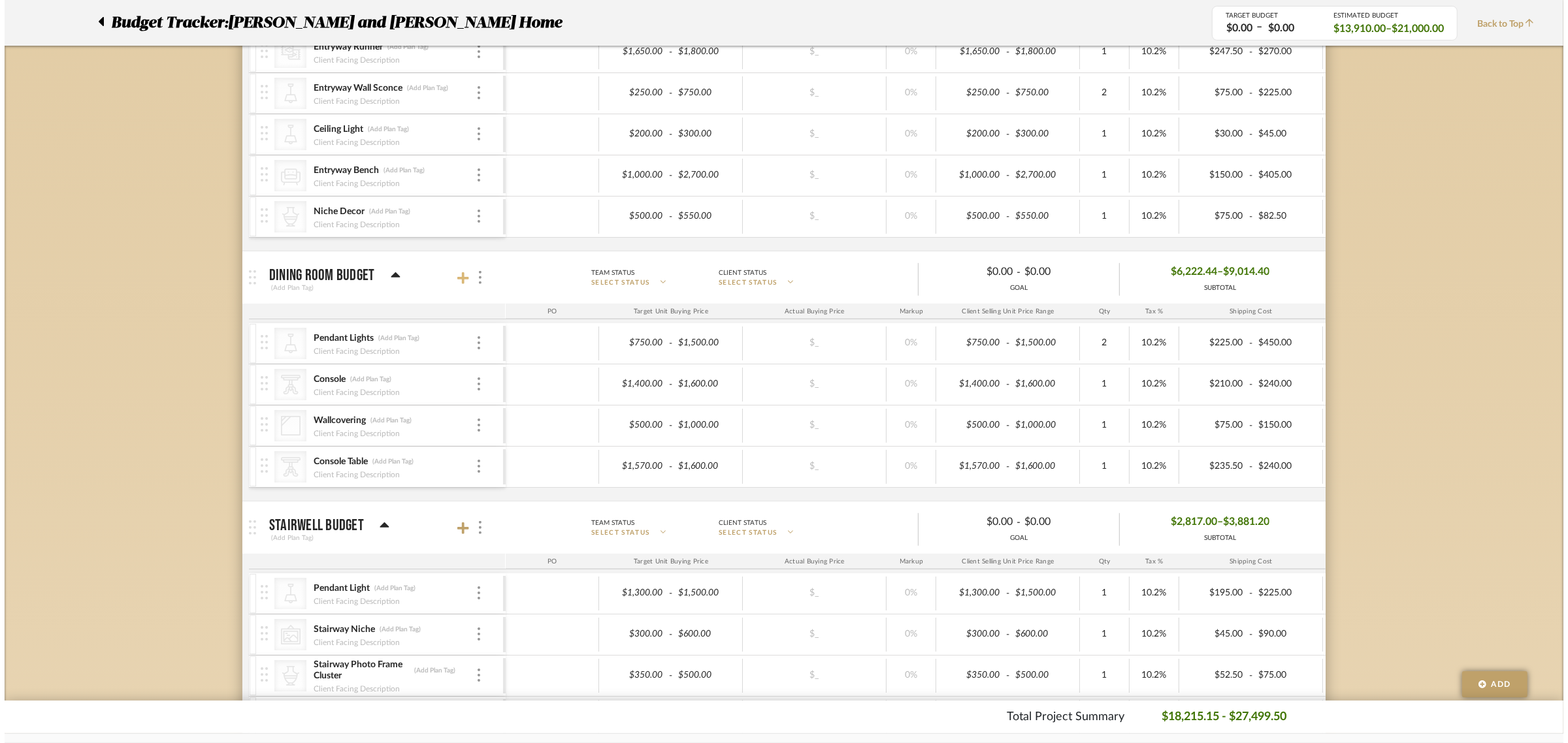
scroll to position [0, 0]
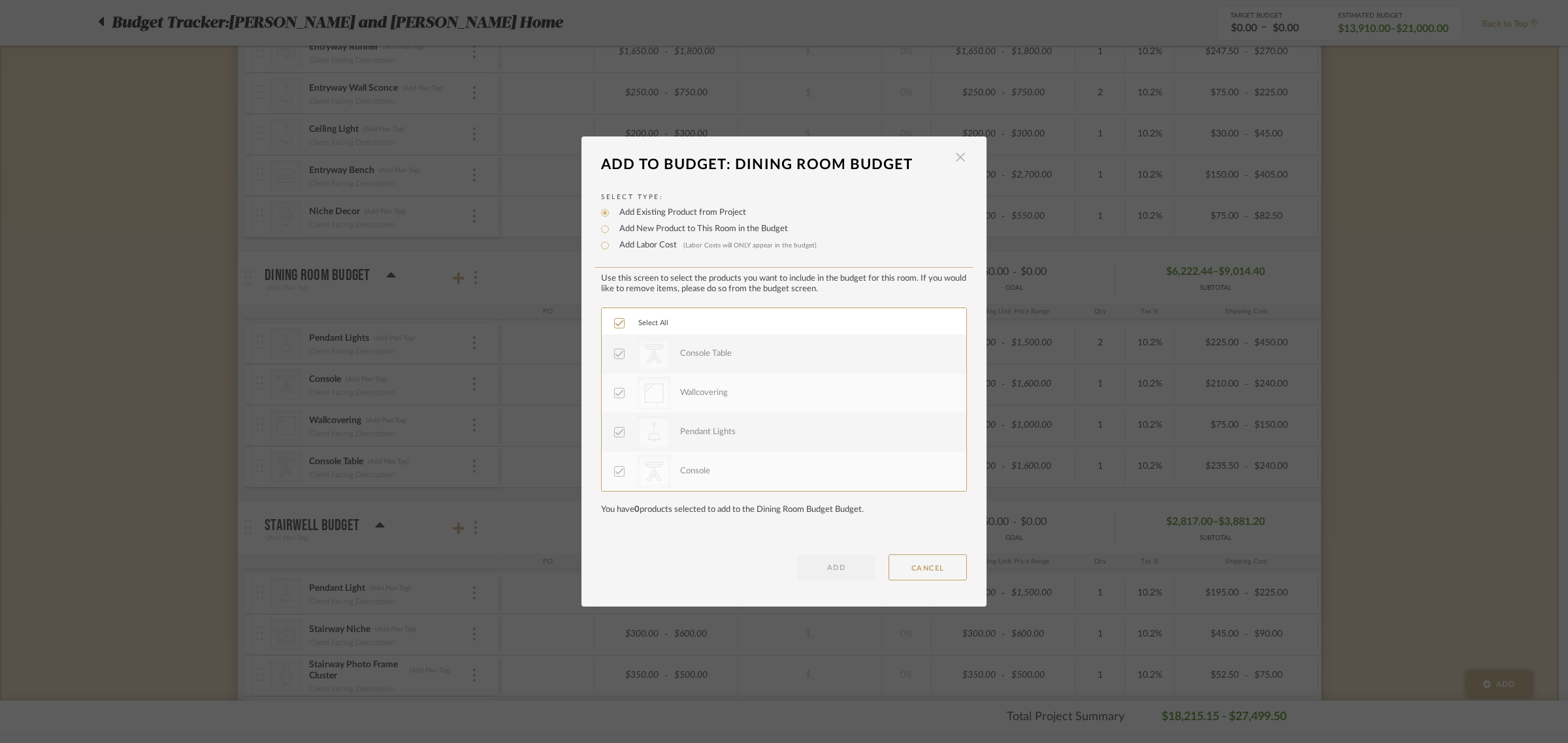
click at [959, 157] on span "button" at bounding box center [960, 158] width 26 height 26
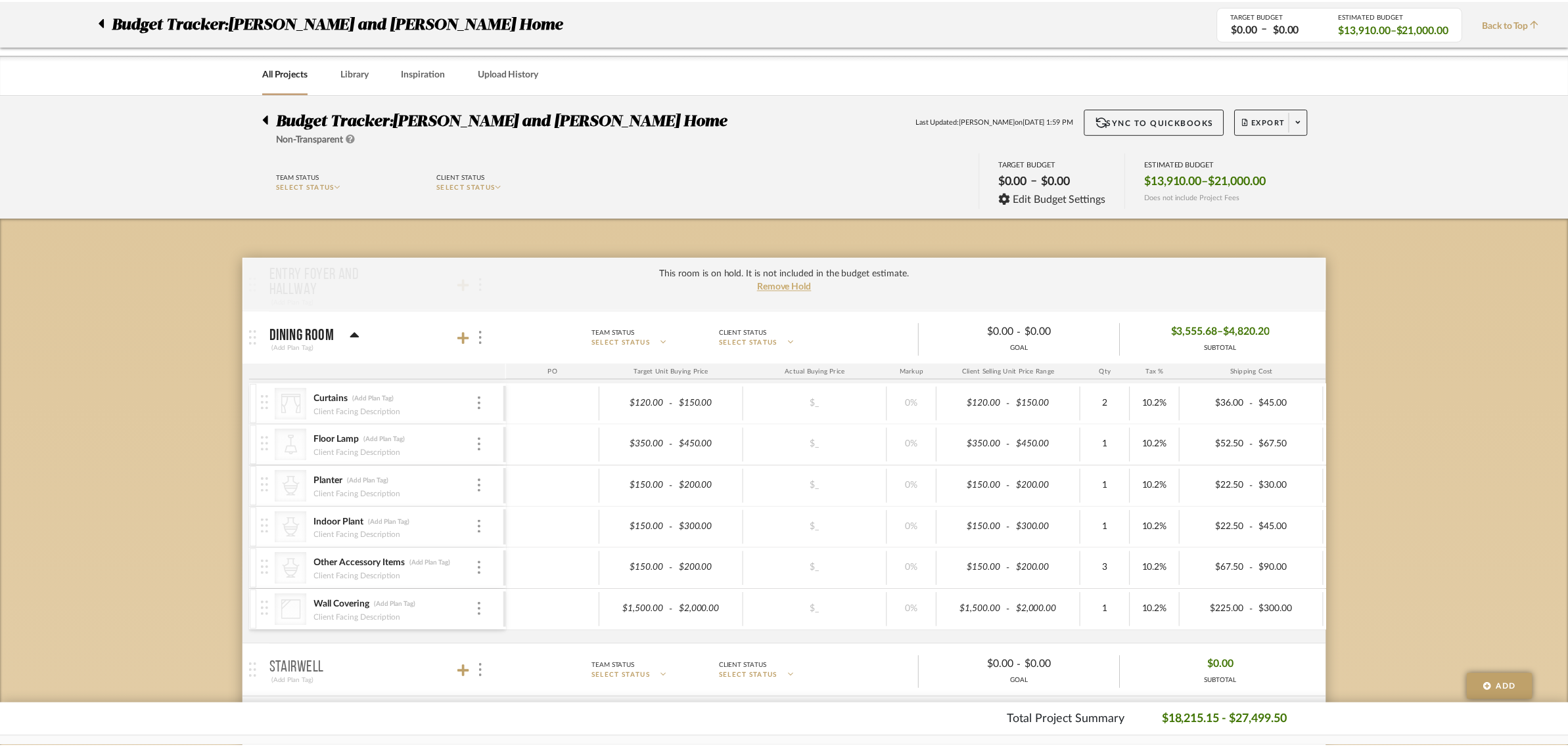
scroll to position [738, 0]
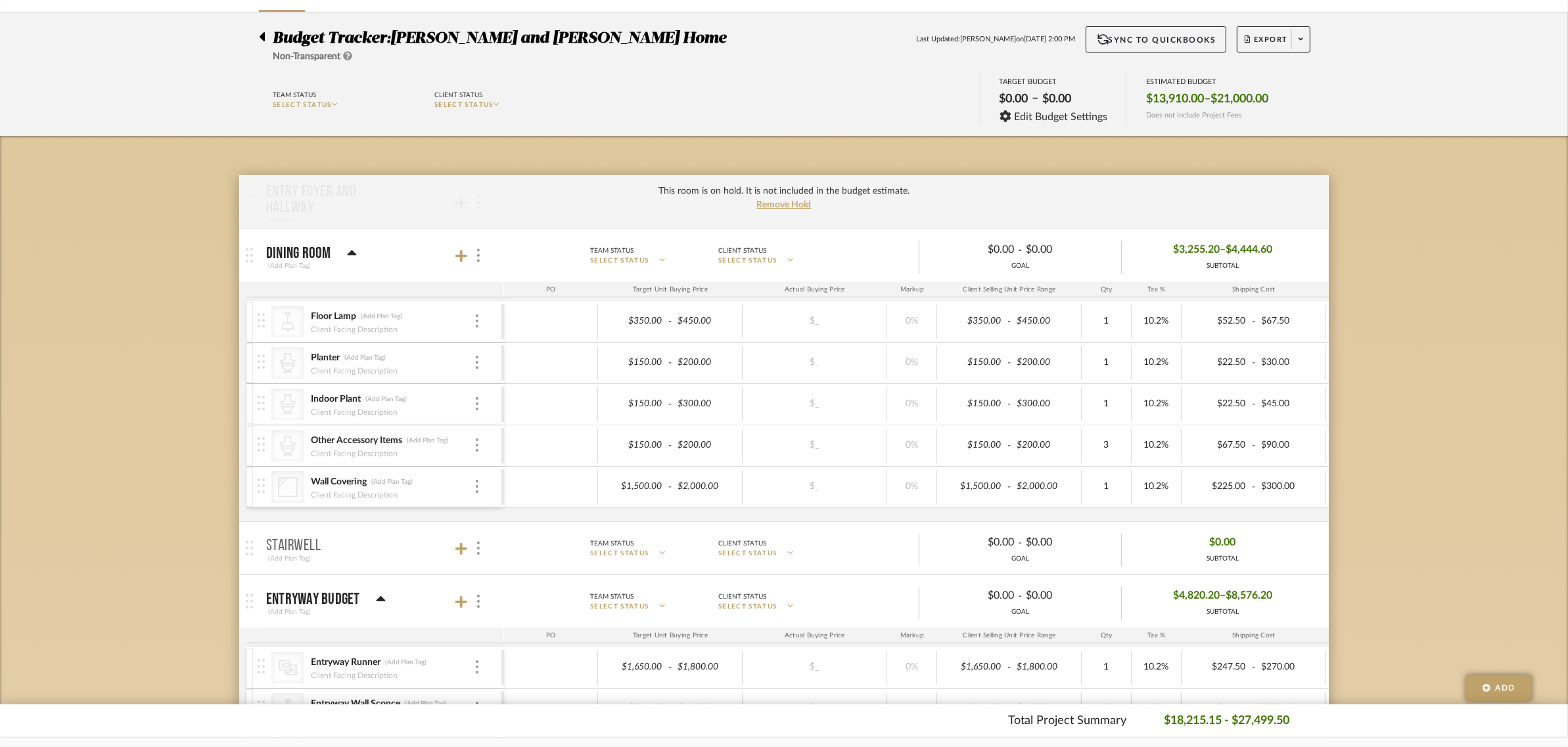
scroll to position [575, 0]
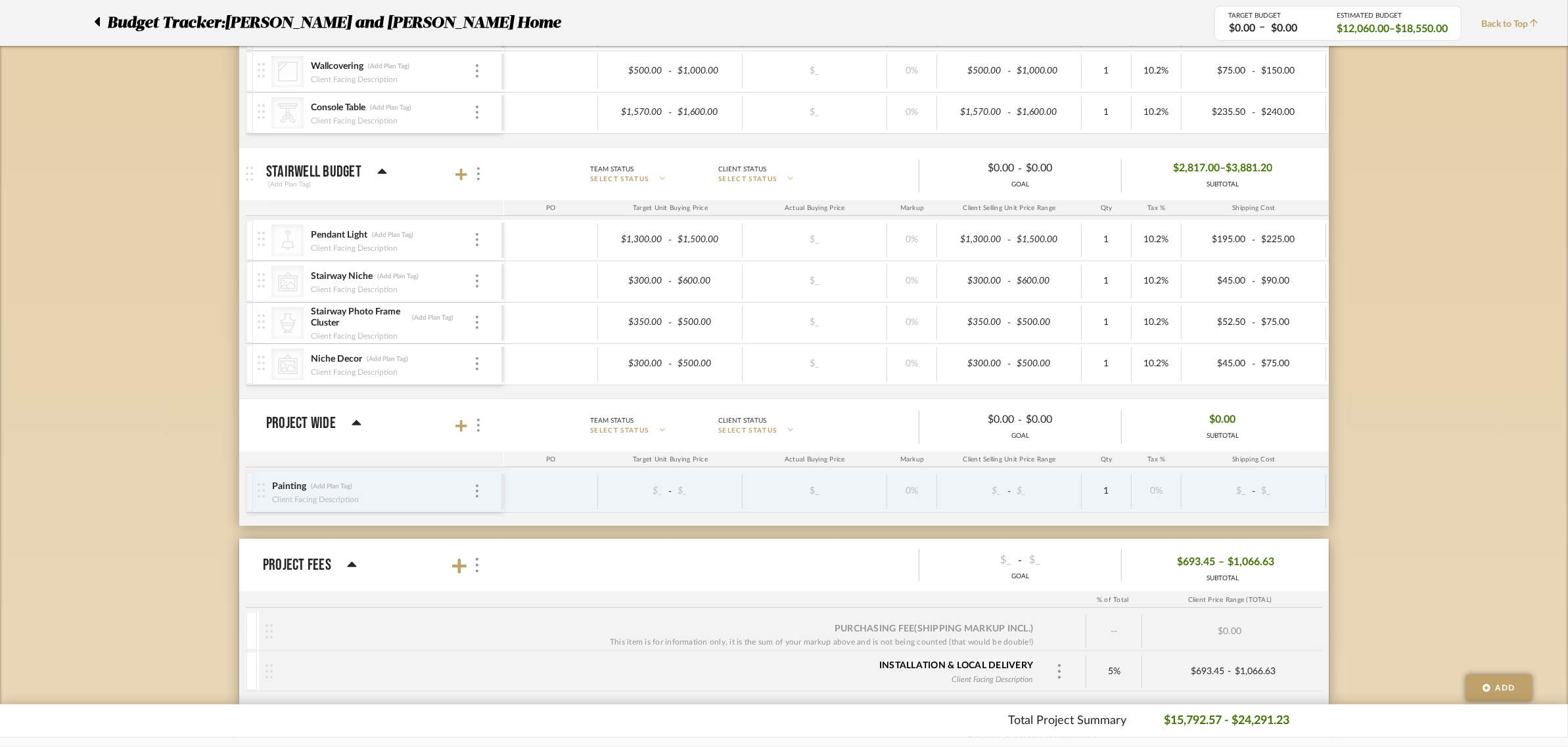
scroll to position [985, 0]
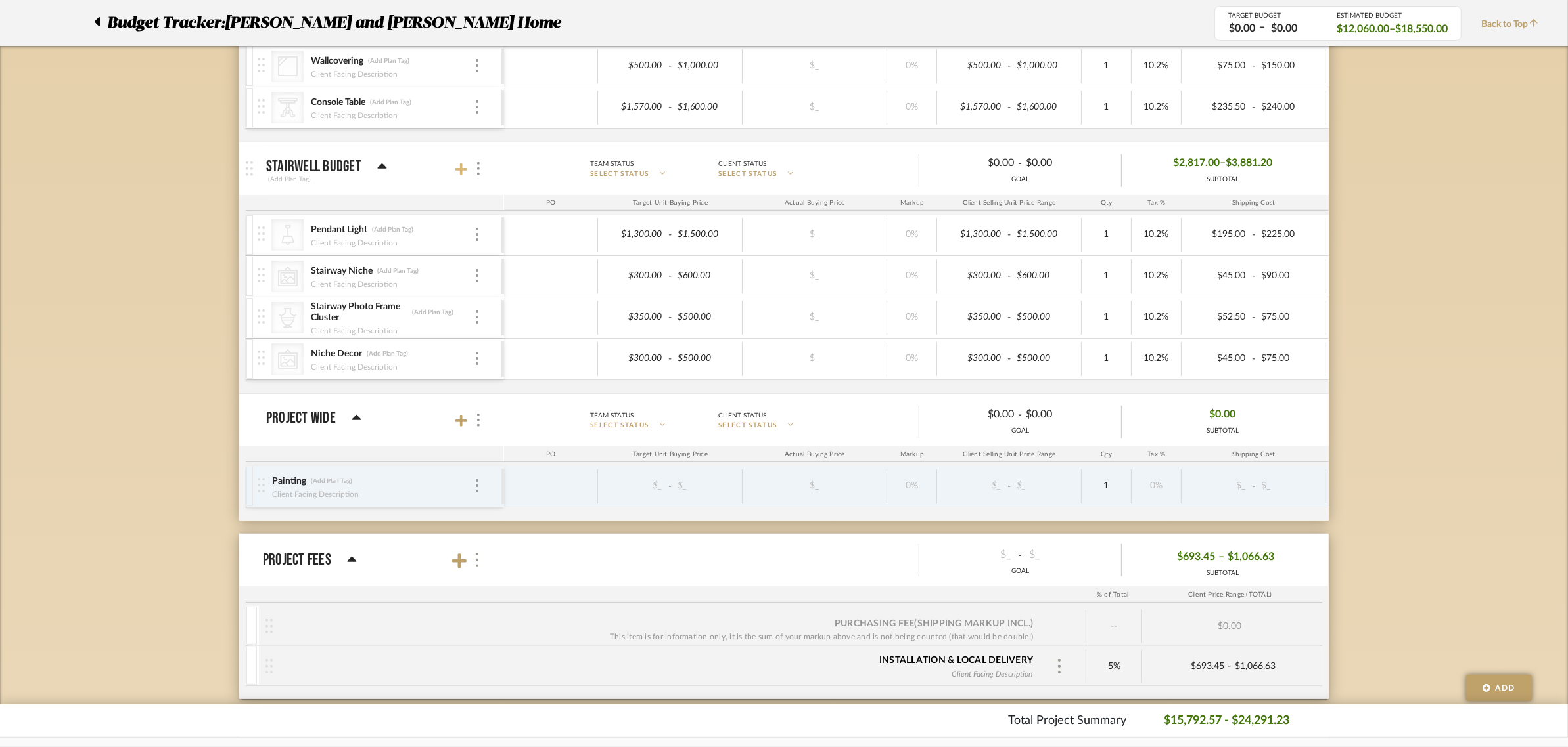
click at [457, 168] on icon at bounding box center [461, 170] width 12 height 13
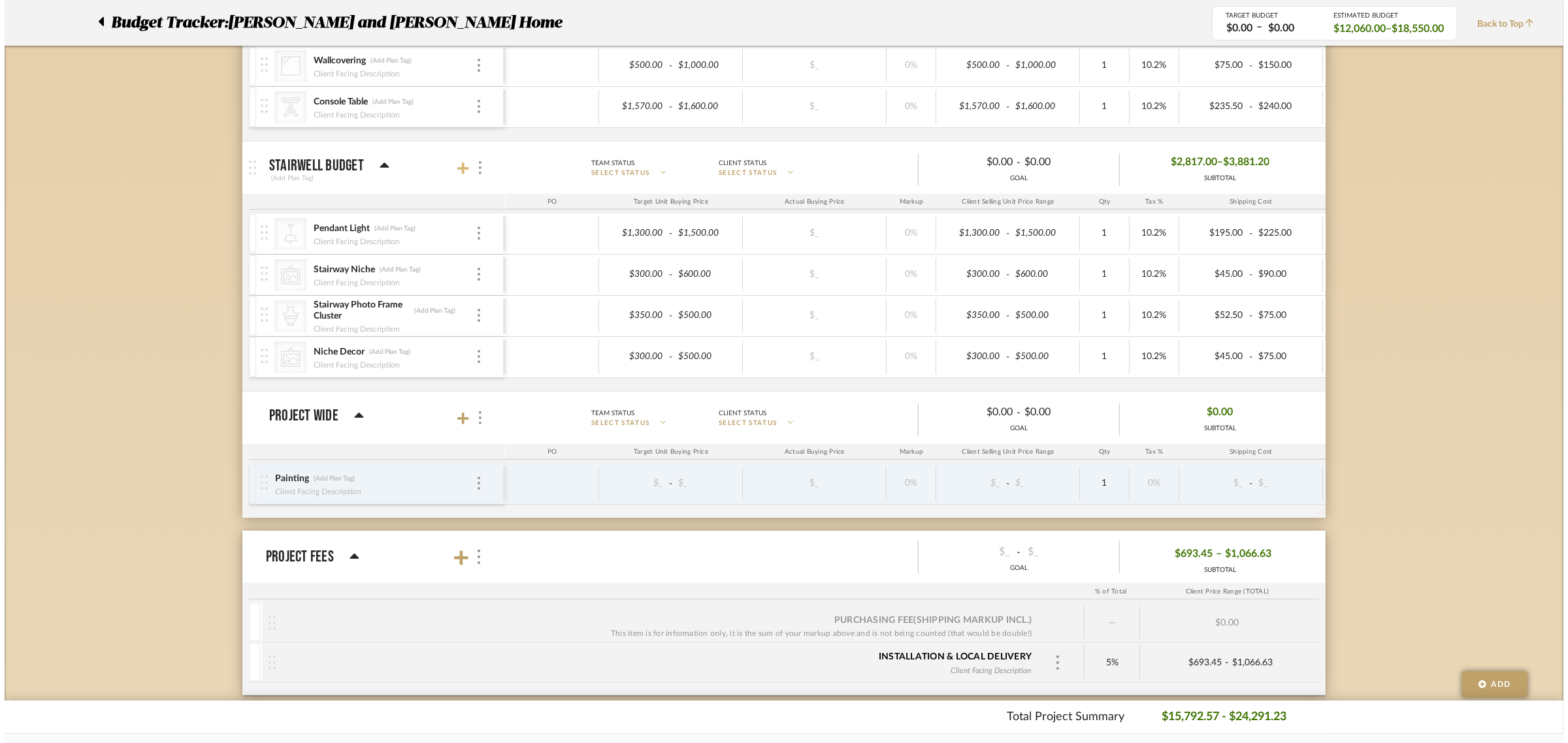
scroll to position [0, 0]
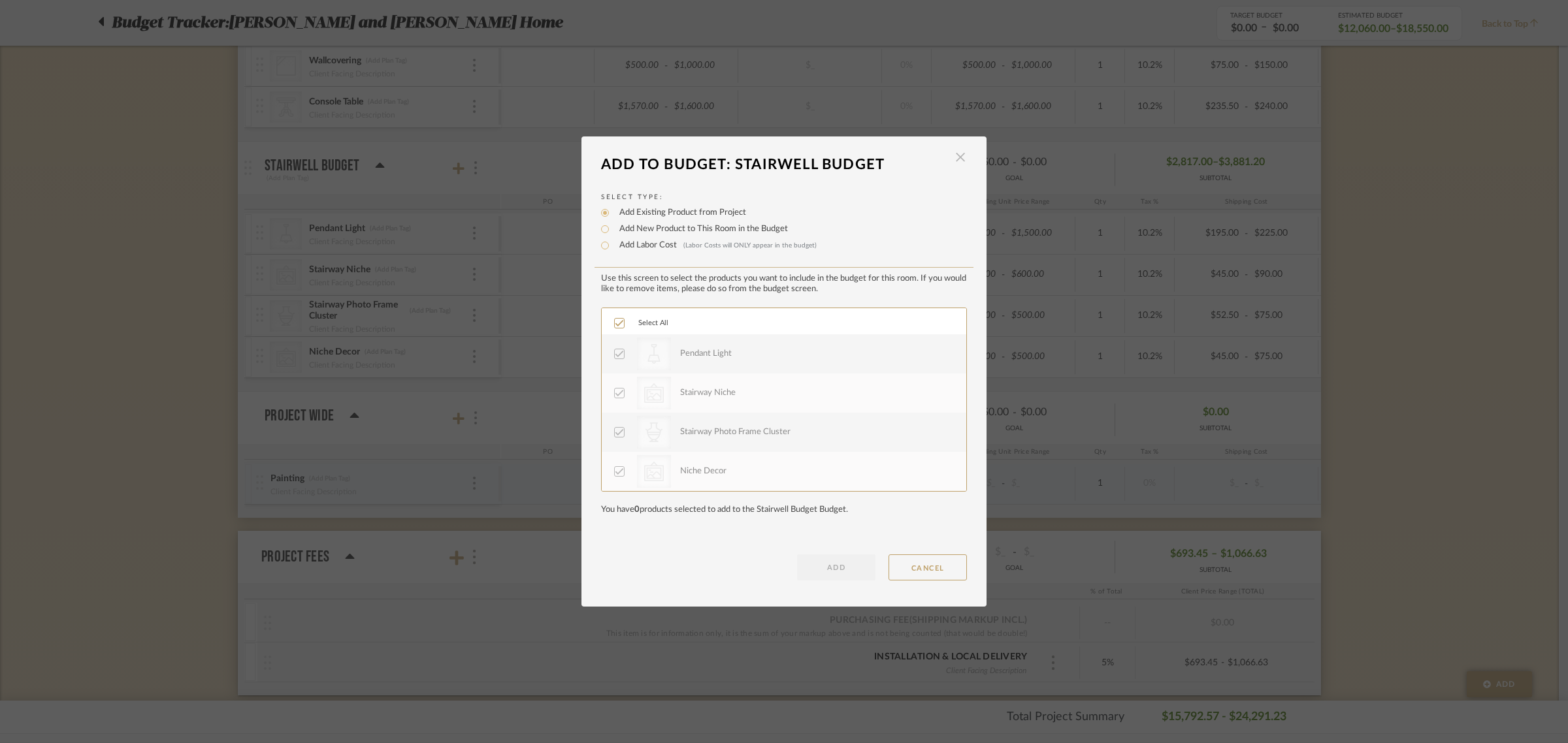
click at [949, 157] on span "button" at bounding box center [960, 158] width 26 height 26
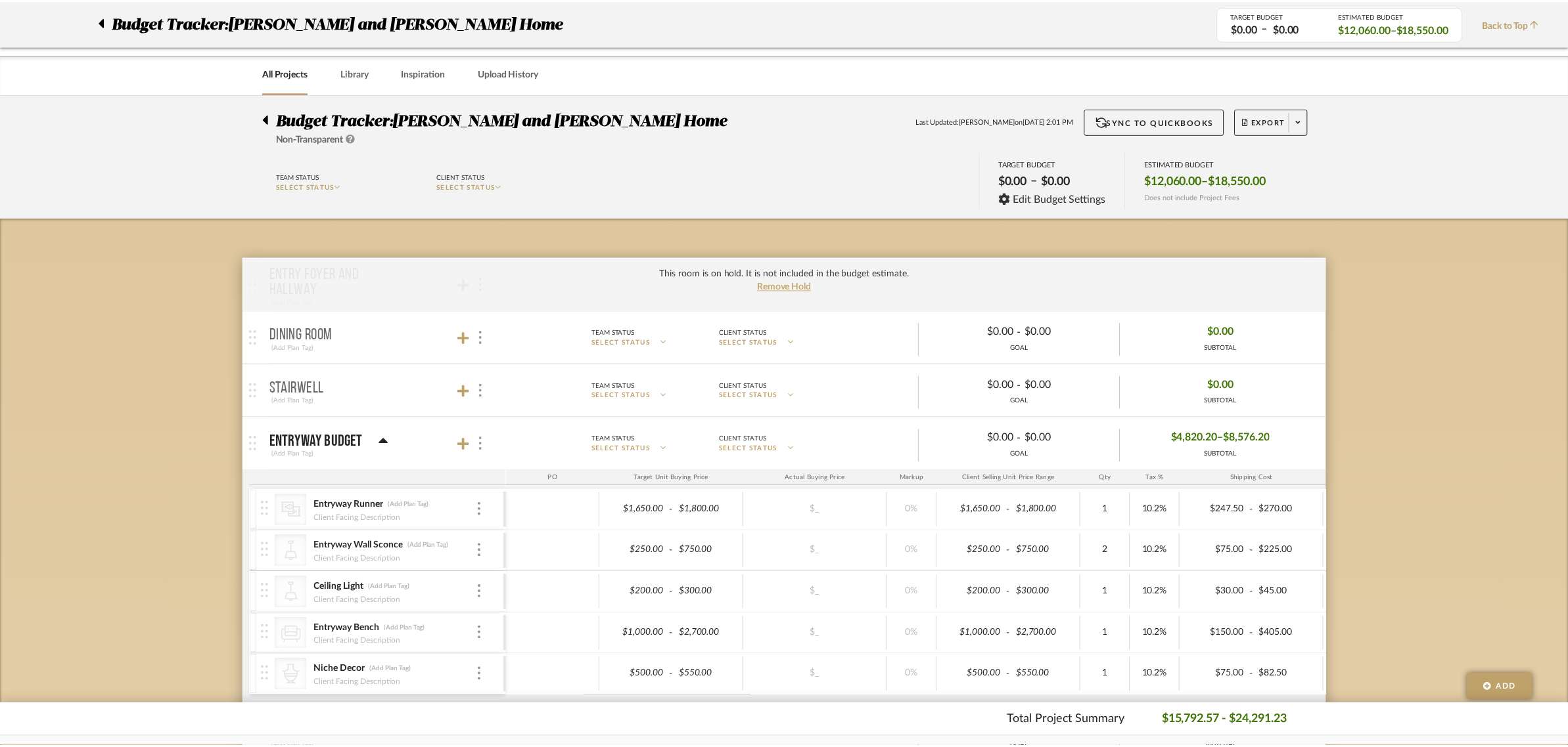
scroll to position [985, 0]
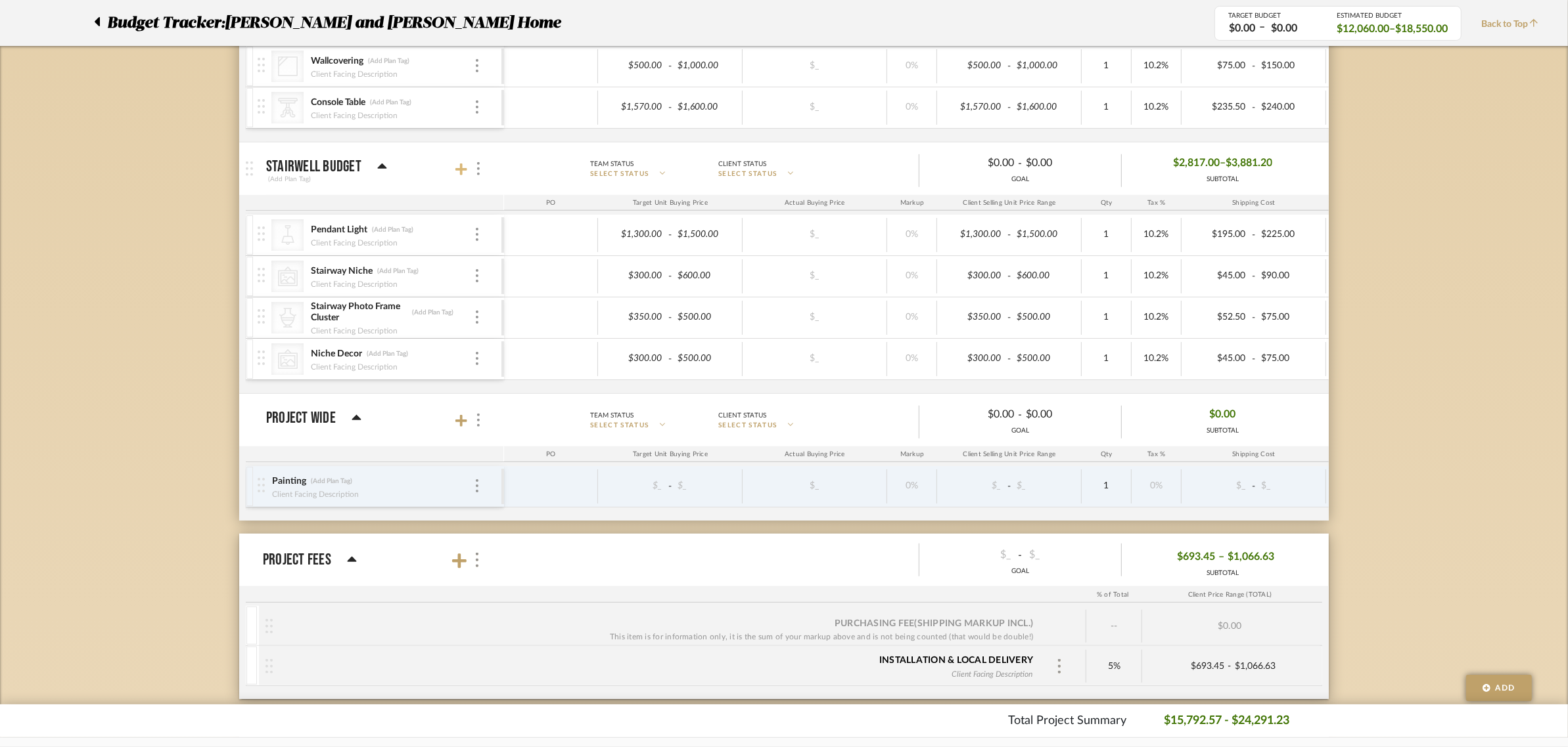
click at [461, 172] on icon at bounding box center [461, 170] width 12 height 12
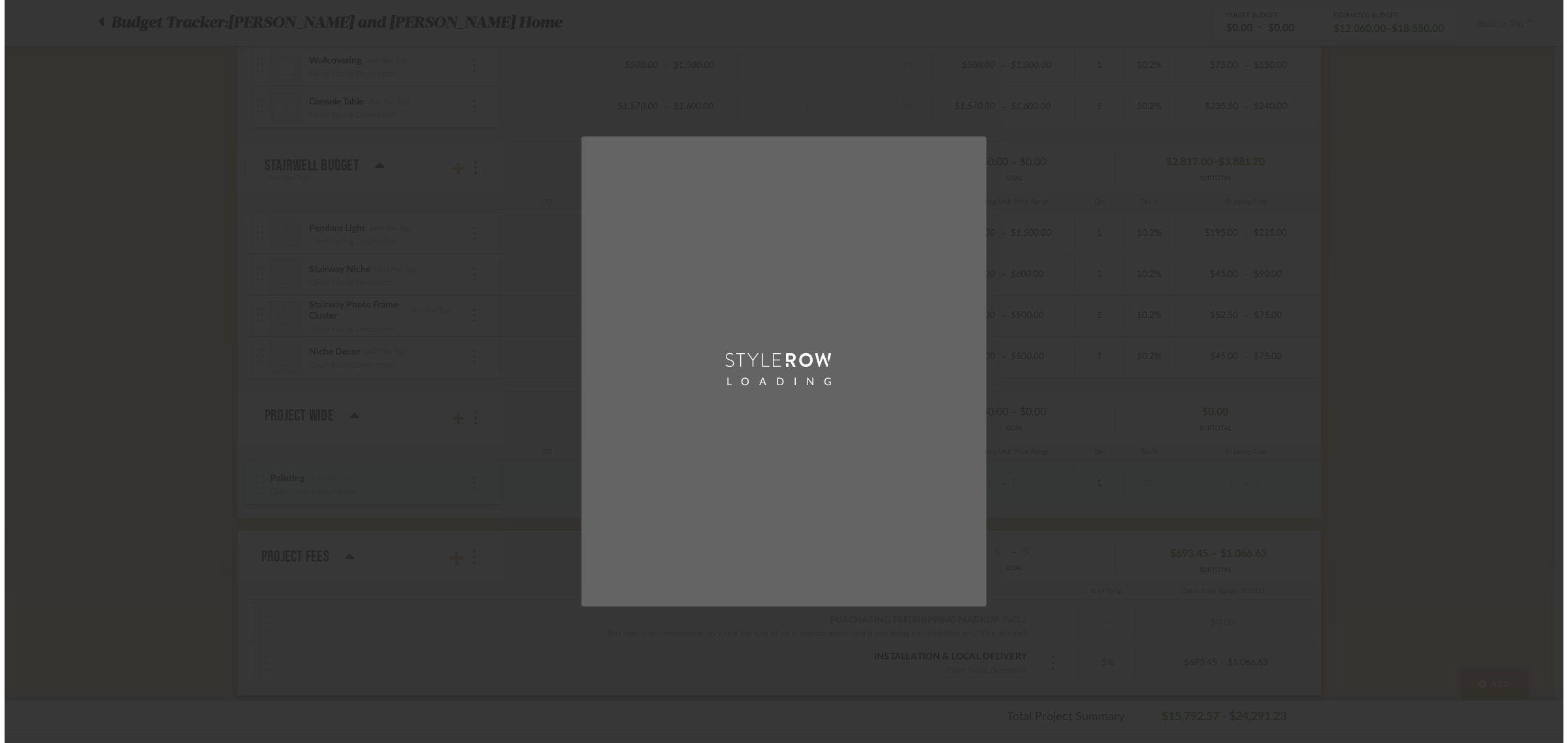
scroll to position [0, 0]
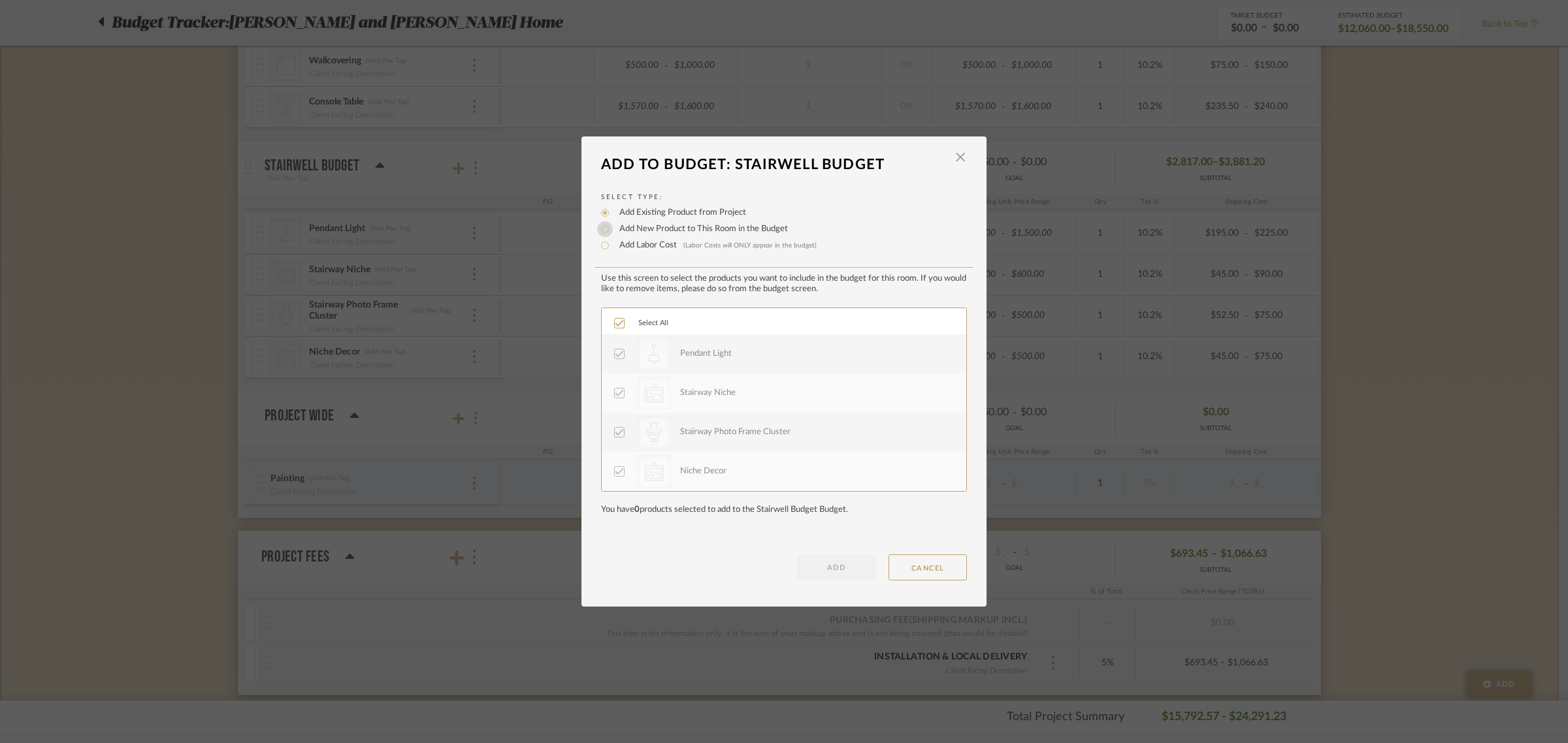
click at [599, 230] on input "Add New Product to This Room in the Budget" at bounding box center [605, 230] width 16 height 16
radio input "true"
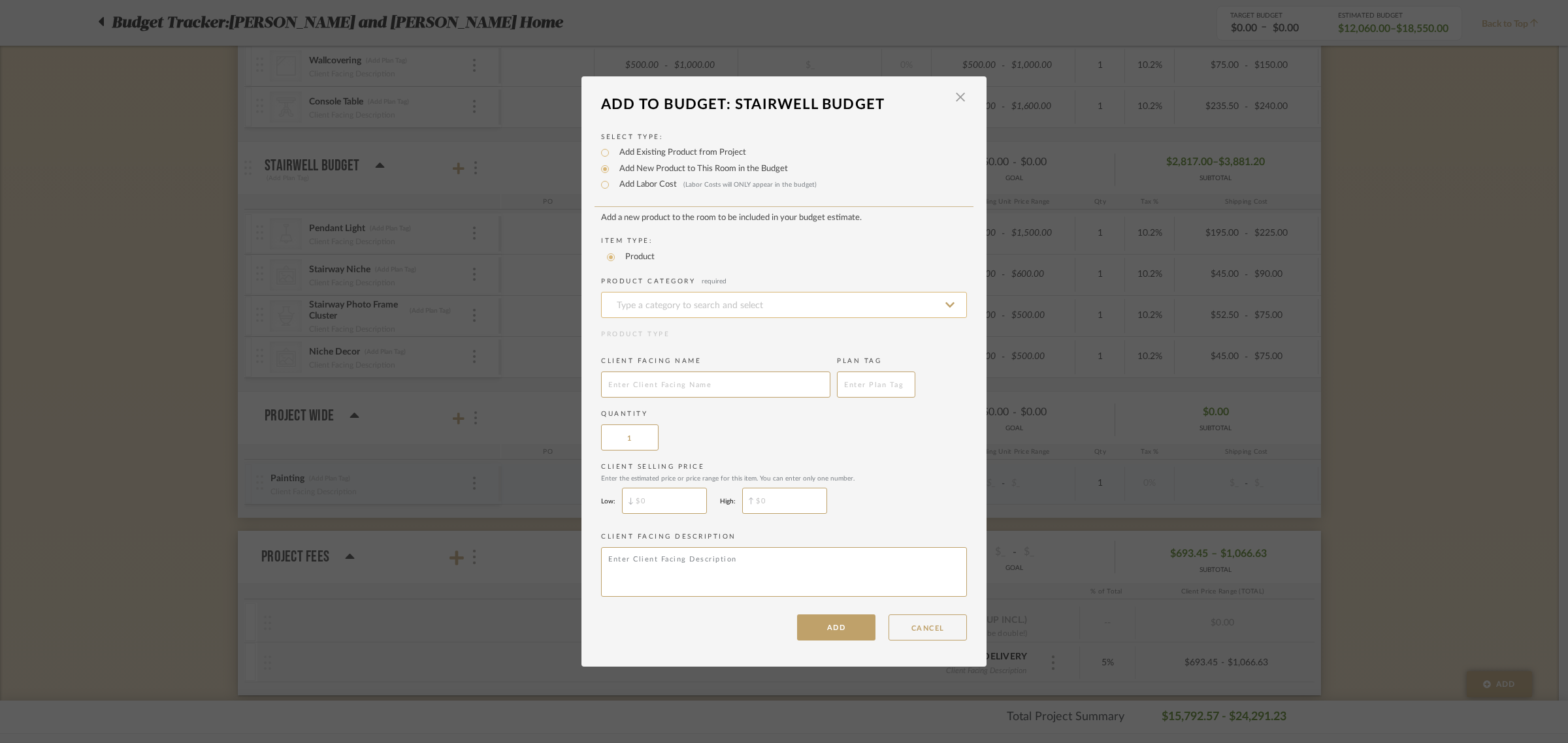
click at [625, 299] on input at bounding box center [784, 305] width 366 height 26
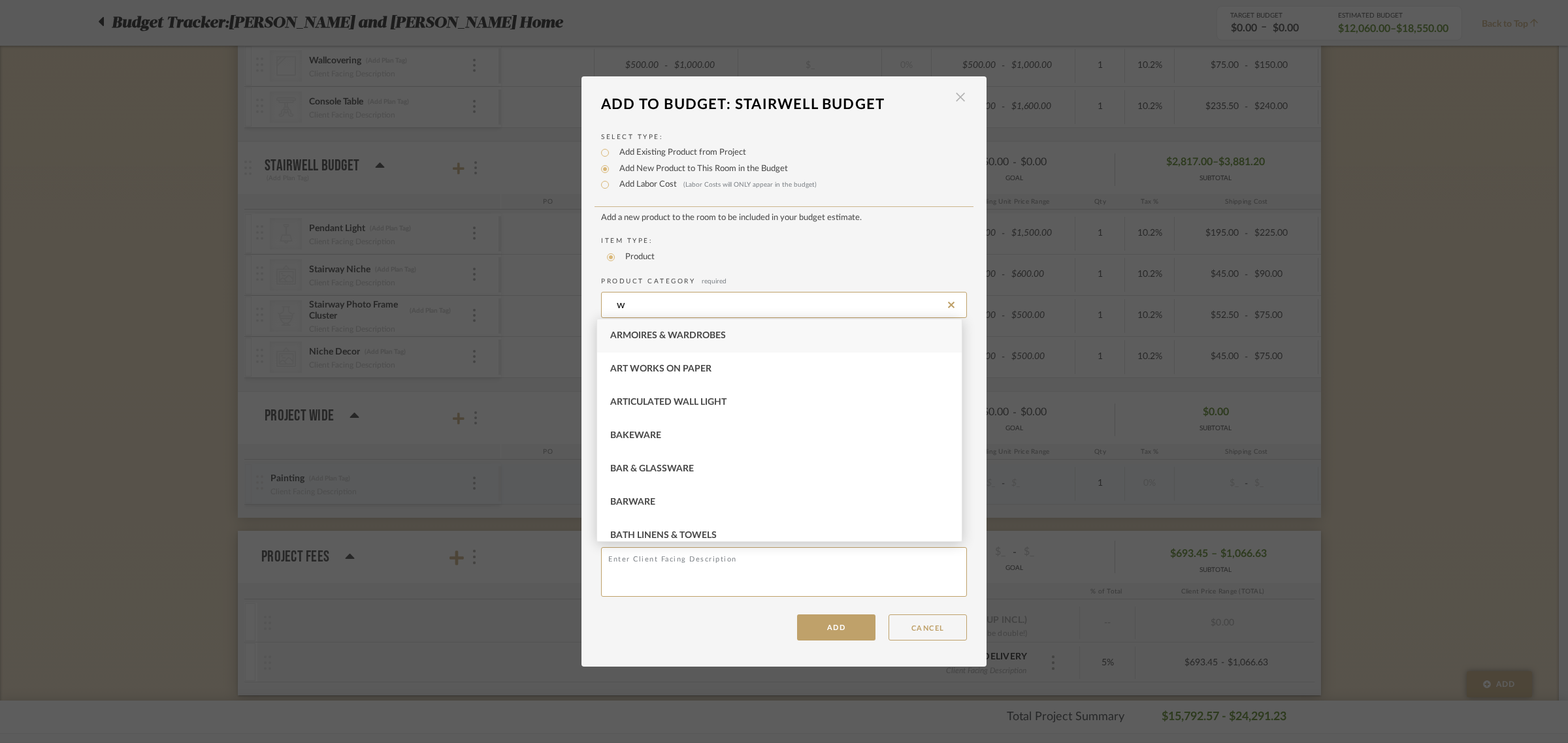
type input "w"
click at [958, 99] on span "button" at bounding box center [960, 97] width 26 height 26
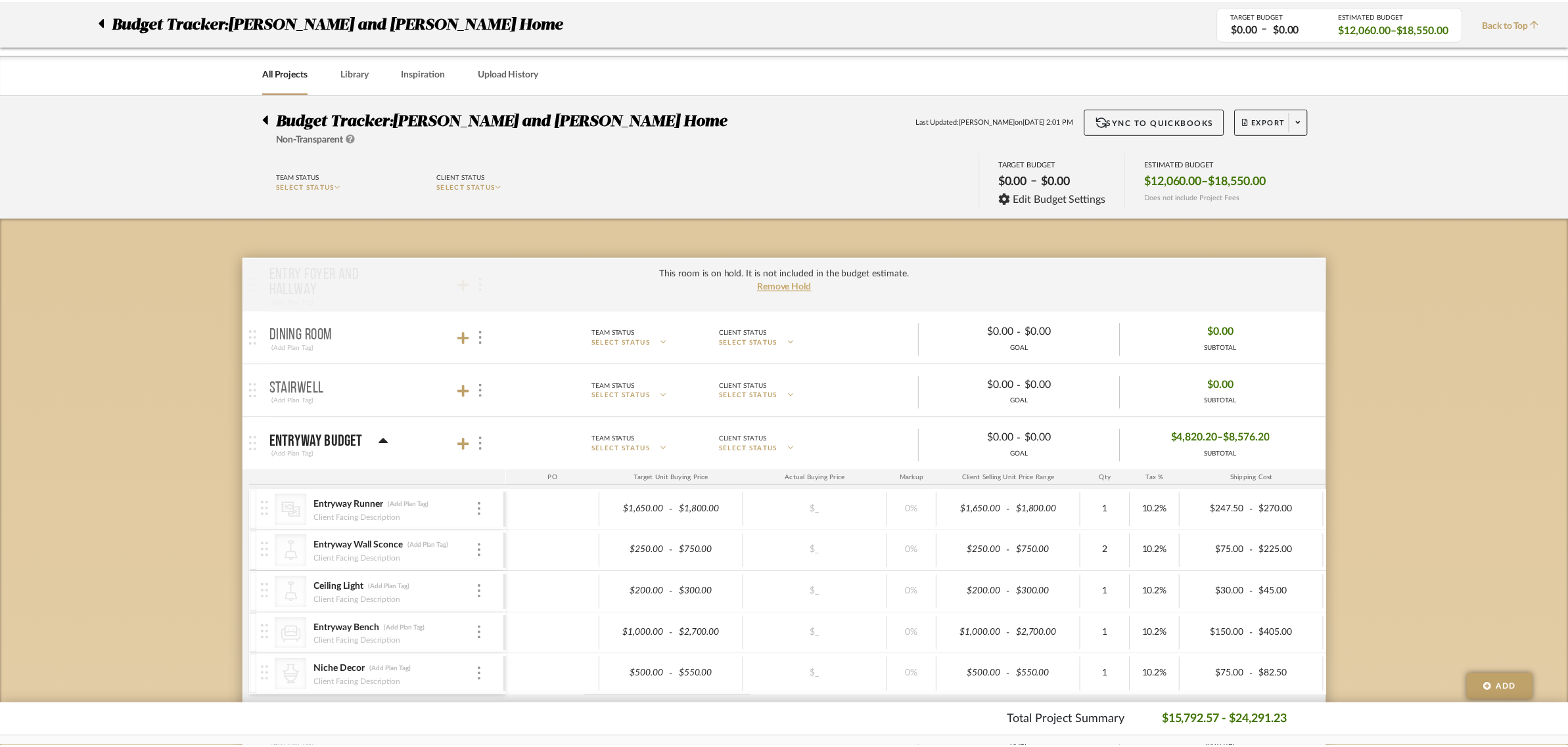
scroll to position [985, 0]
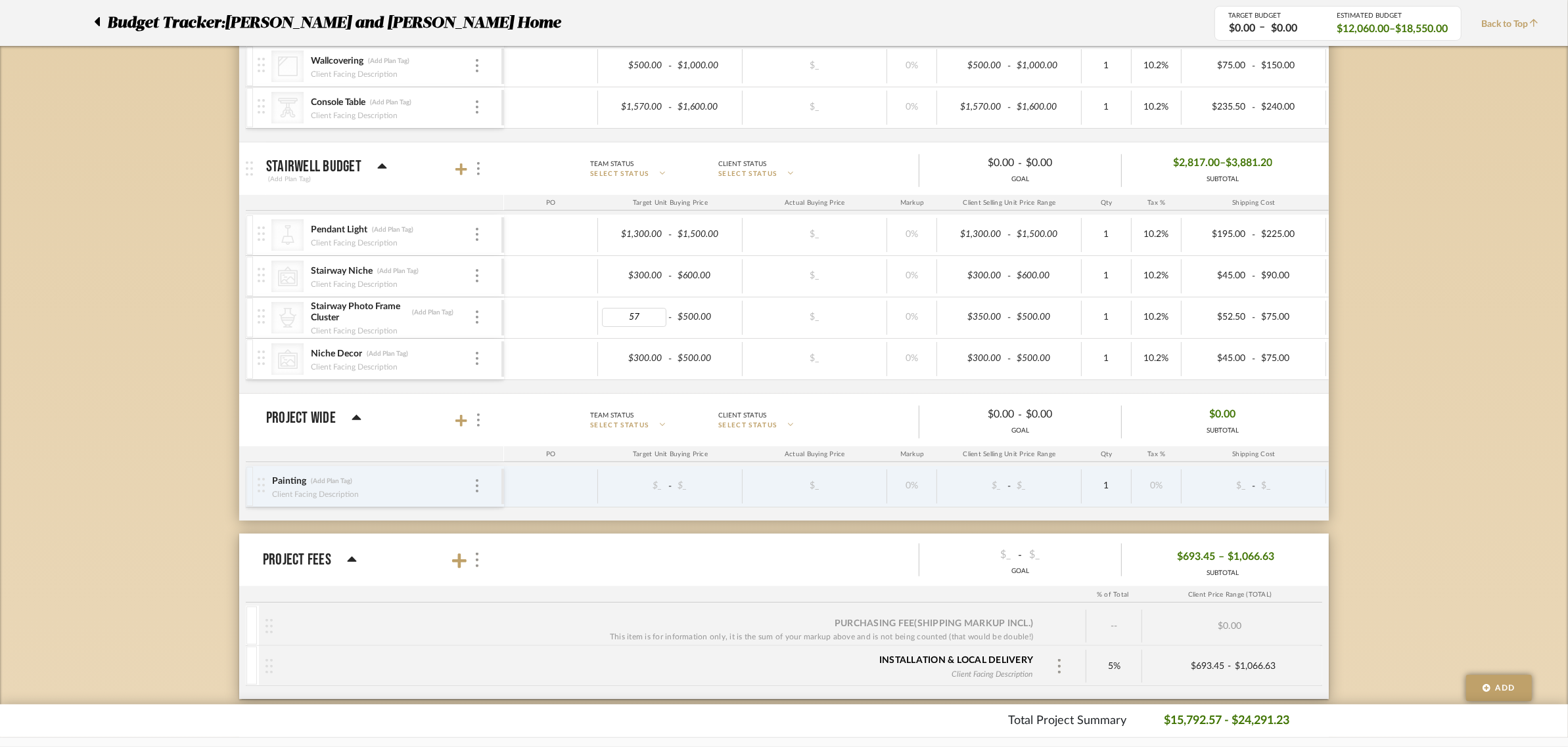
type input "570"
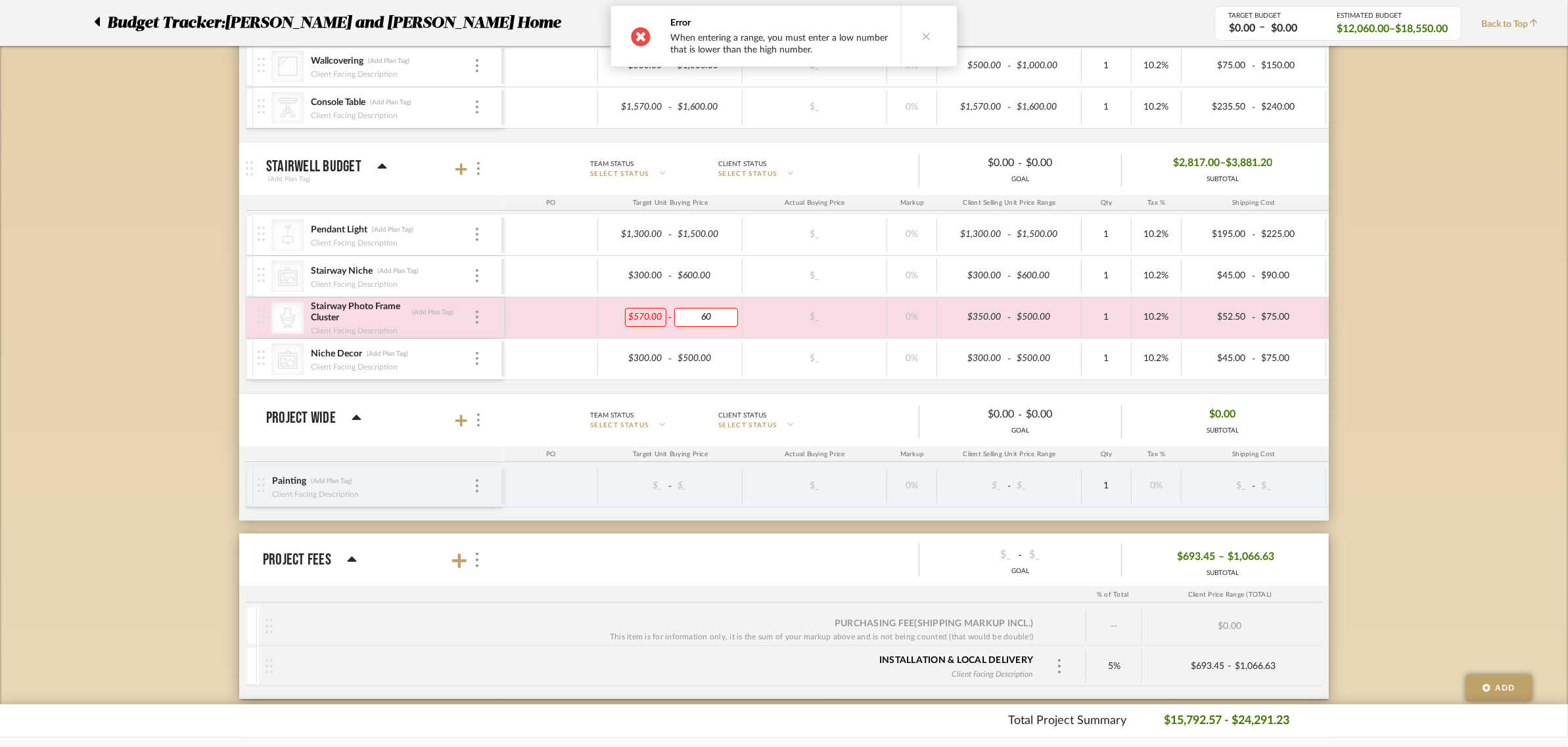
type input "600"
click at [1433, 308] on div "Budget Tracker: Natasha and Abhijit Home Non-Transparent Last Updated: Anu Kuru…" at bounding box center [784, 20] width 1568 height 1821
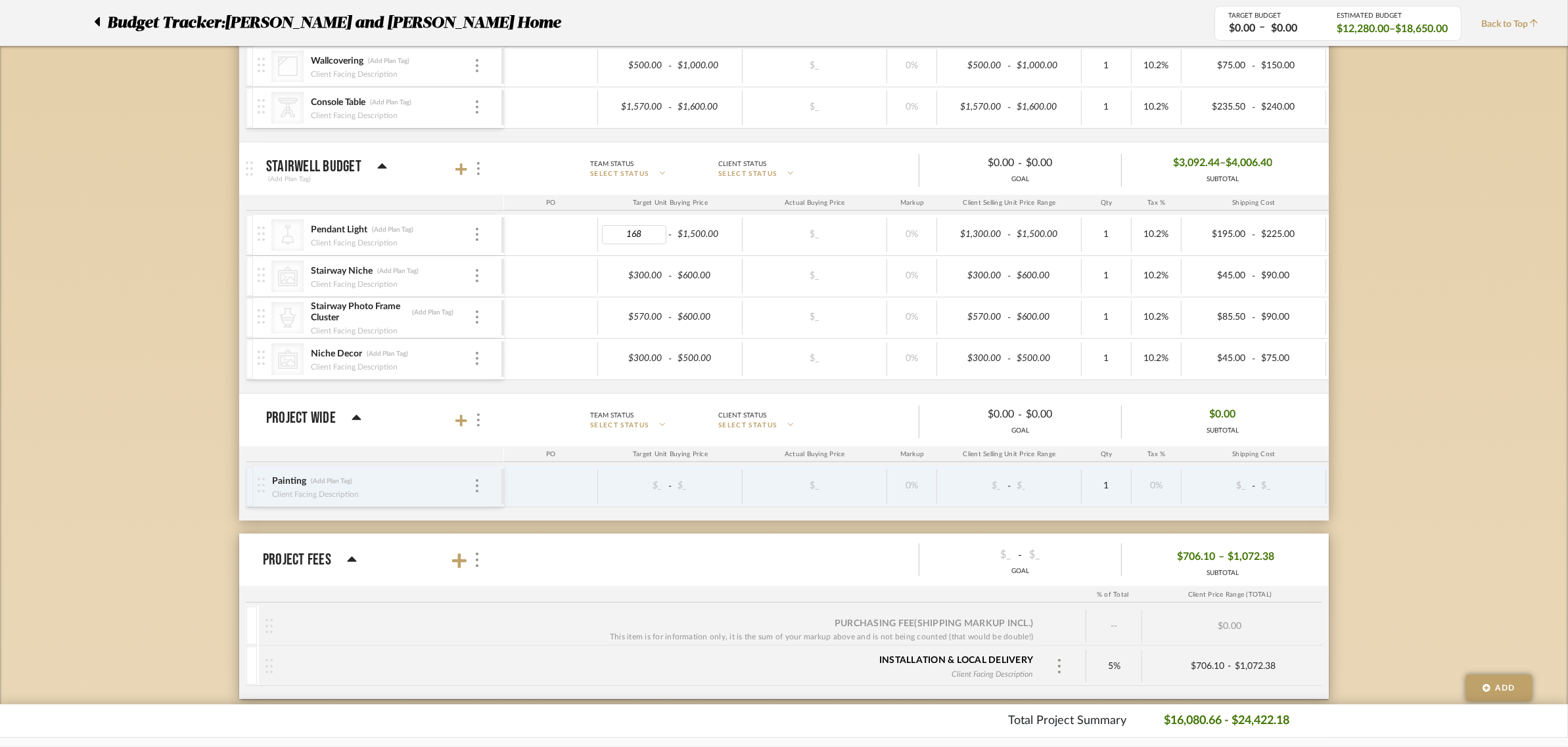
type input "1680"
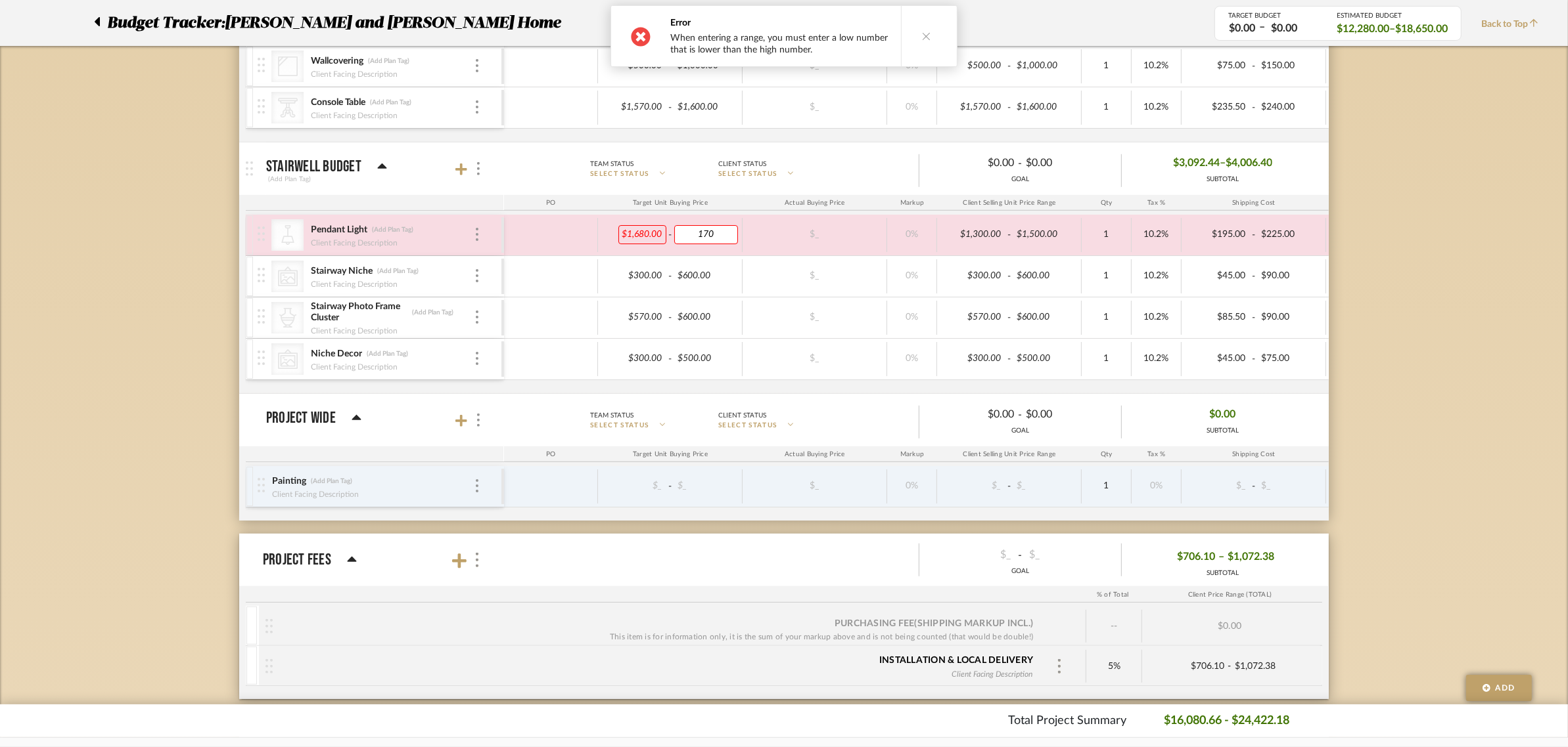
type input "1700"
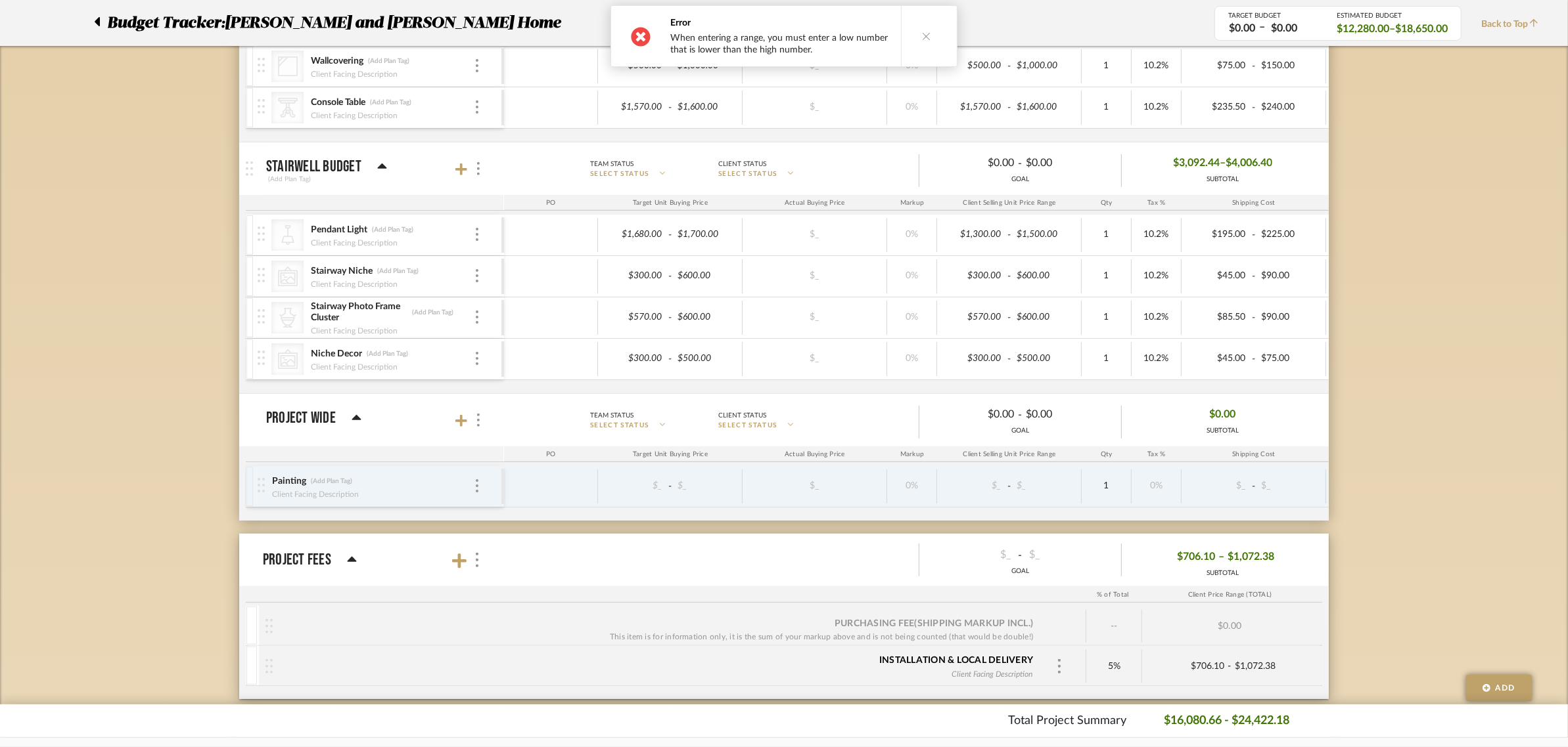
click at [1384, 254] on div "Budget Tracker: Natasha and Abhijit Home Non-Transparent Last Updated: Anu Kuru…" at bounding box center [784, 20] width 1568 height 1821
click at [1450, 370] on div "Budget Tracker: Natasha and Abhijit Home Non-Transparent Last Updated: Anu Kuru…" at bounding box center [784, 20] width 1568 height 1821
click at [463, 168] on icon at bounding box center [461, 170] width 12 height 13
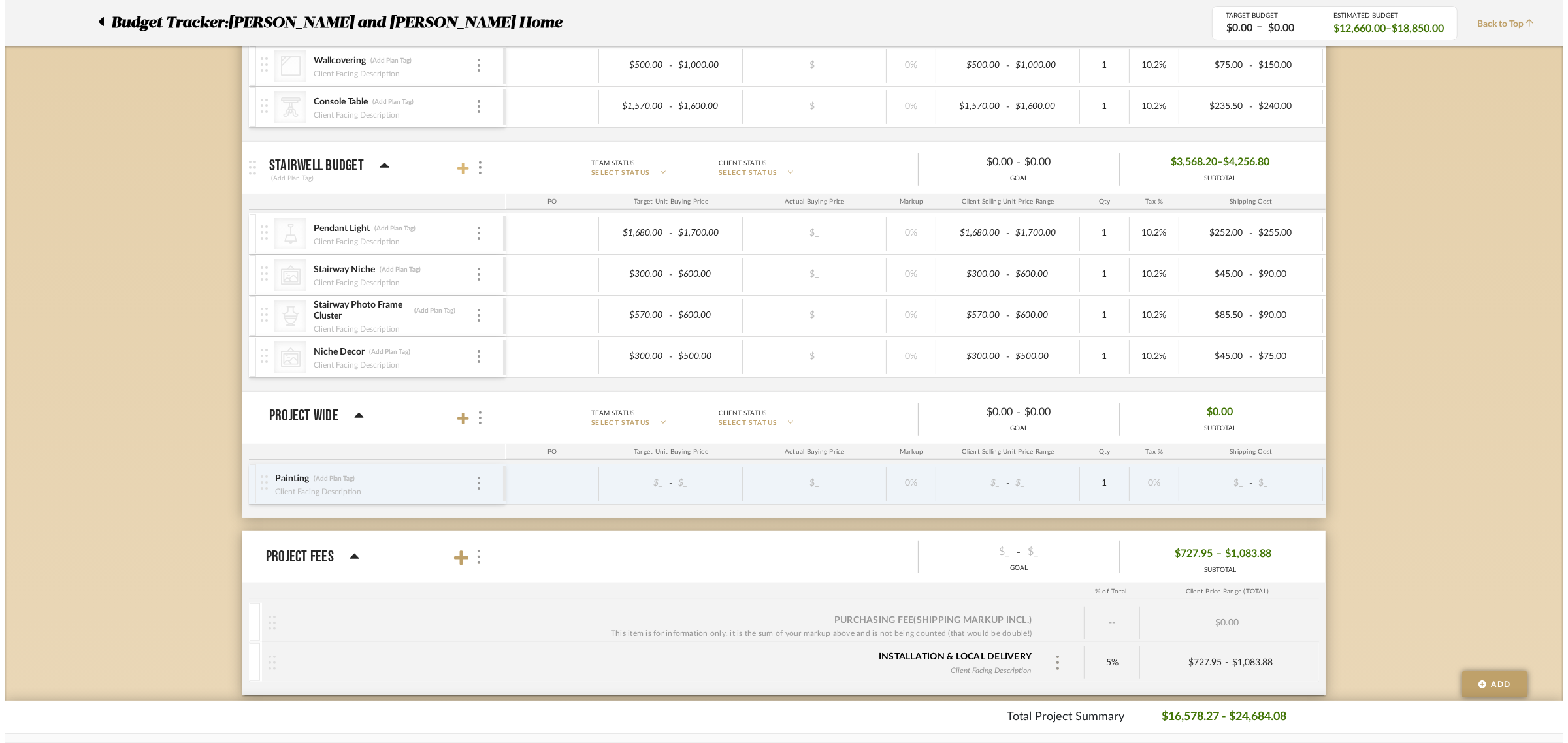
scroll to position [0, 0]
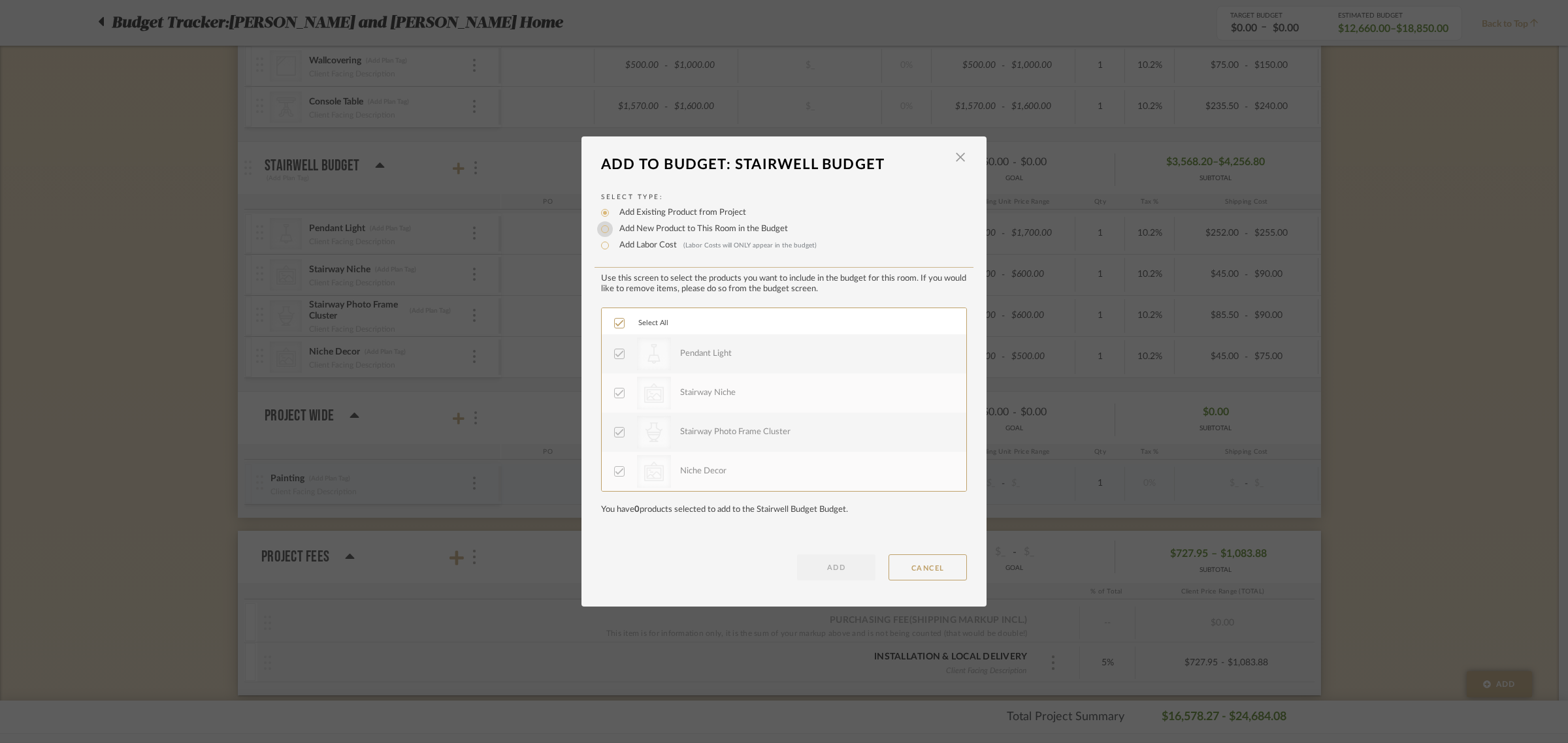
click at [601, 230] on input "Add New Product to This Room in the Budget" at bounding box center [605, 230] width 16 height 16
radio input "true"
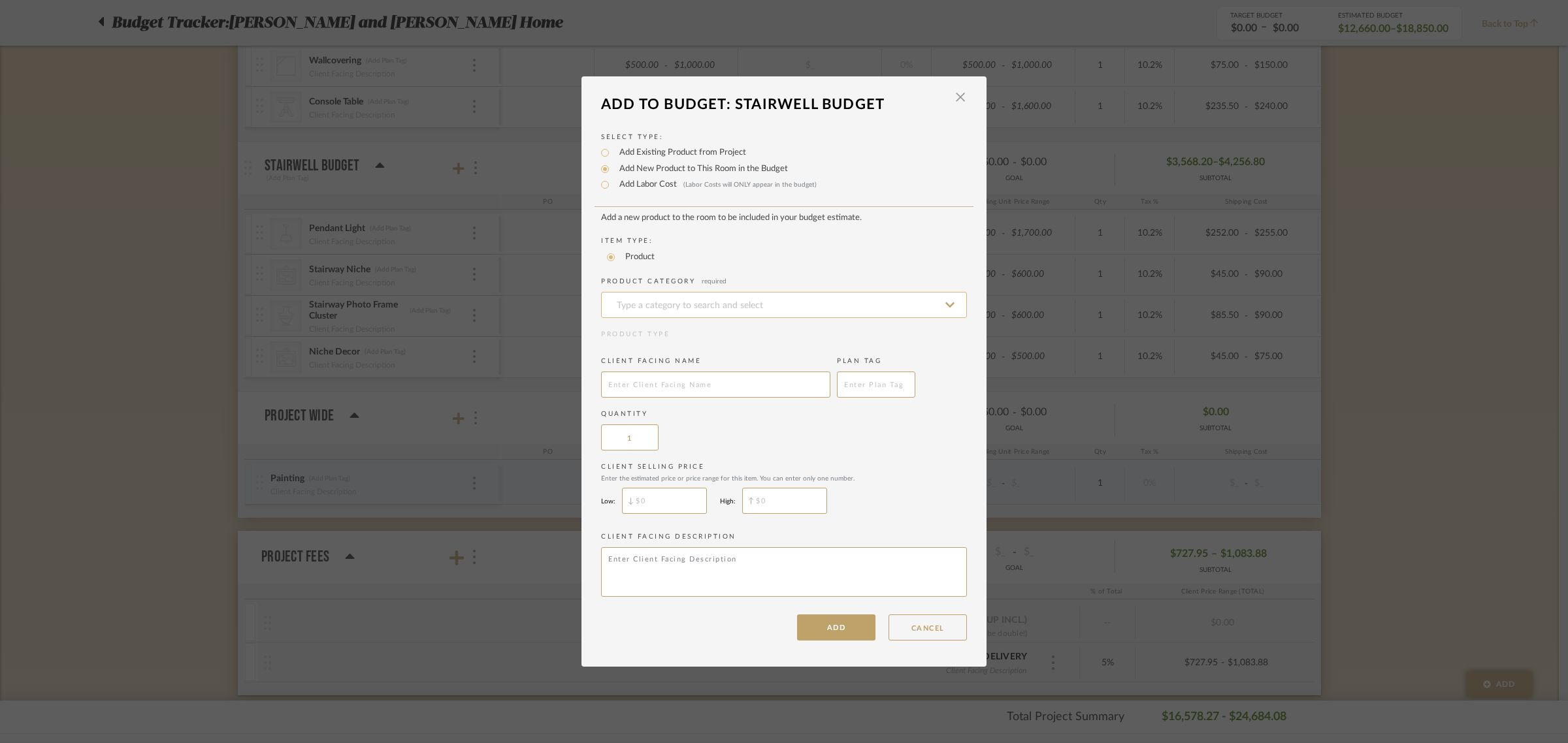
click at [645, 297] on input at bounding box center [784, 305] width 366 height 26
click at [647, 398] on span "Wall Lights" at bounding box center [639, 402] width 58 height 9
type input "Wall Lights"
click at [642, 377] on input "text" at bounding box center [716, 385] width 230 height 26
type input "Wall Sconce"
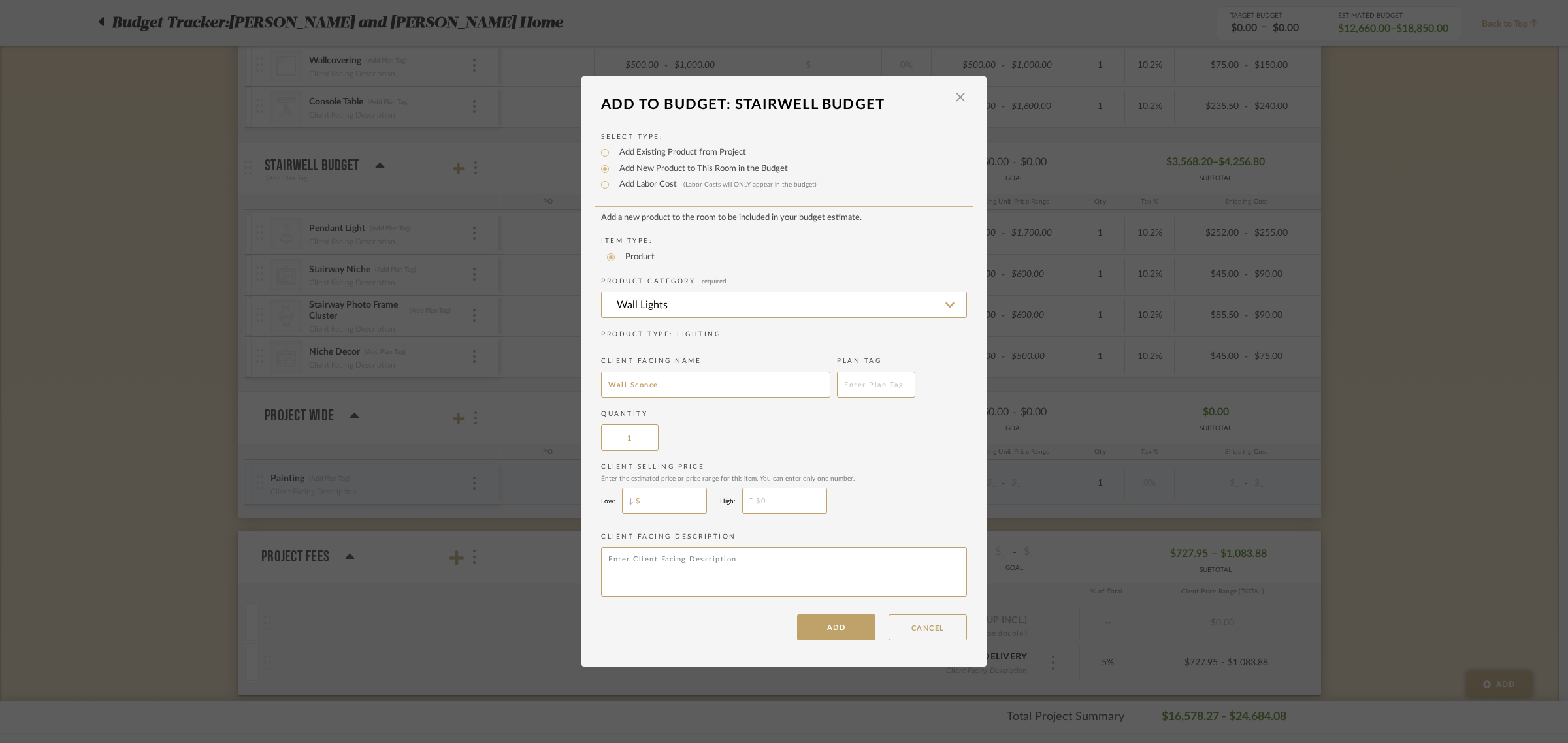
click at [654, 493] on input "$" at bounding box center [665, 501] width 85 height 26
type input "$250"
click at [776, 493] on input "$" at bounding box center [784, 501] width 85 height 26
type input "$300"
click at [631, 445] on input "1" at bounding box center [630, 438] width 58 height 26
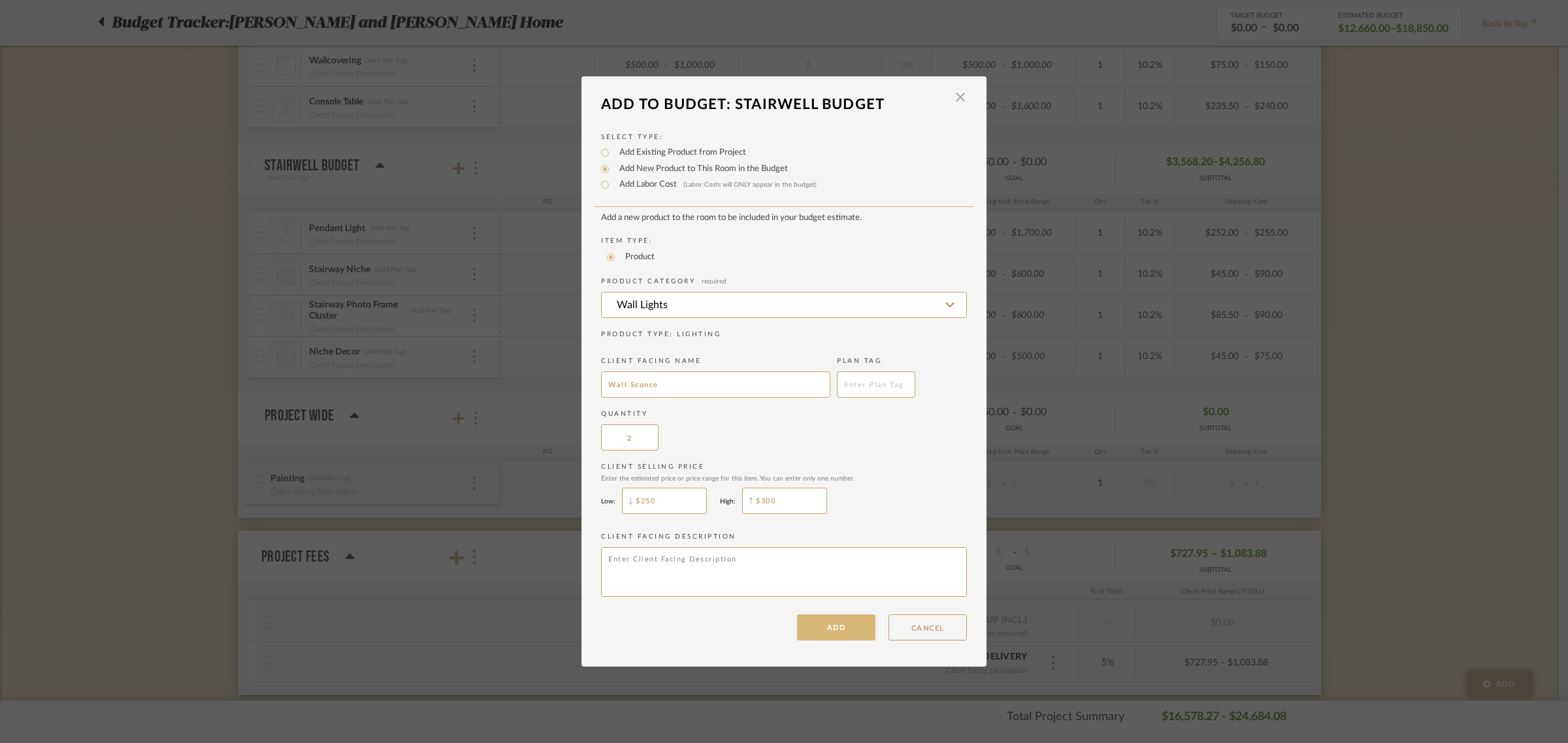
type input "2"
click at [833, 625] on button "ADD" at bounding box center [836, 628] width 78 height 26
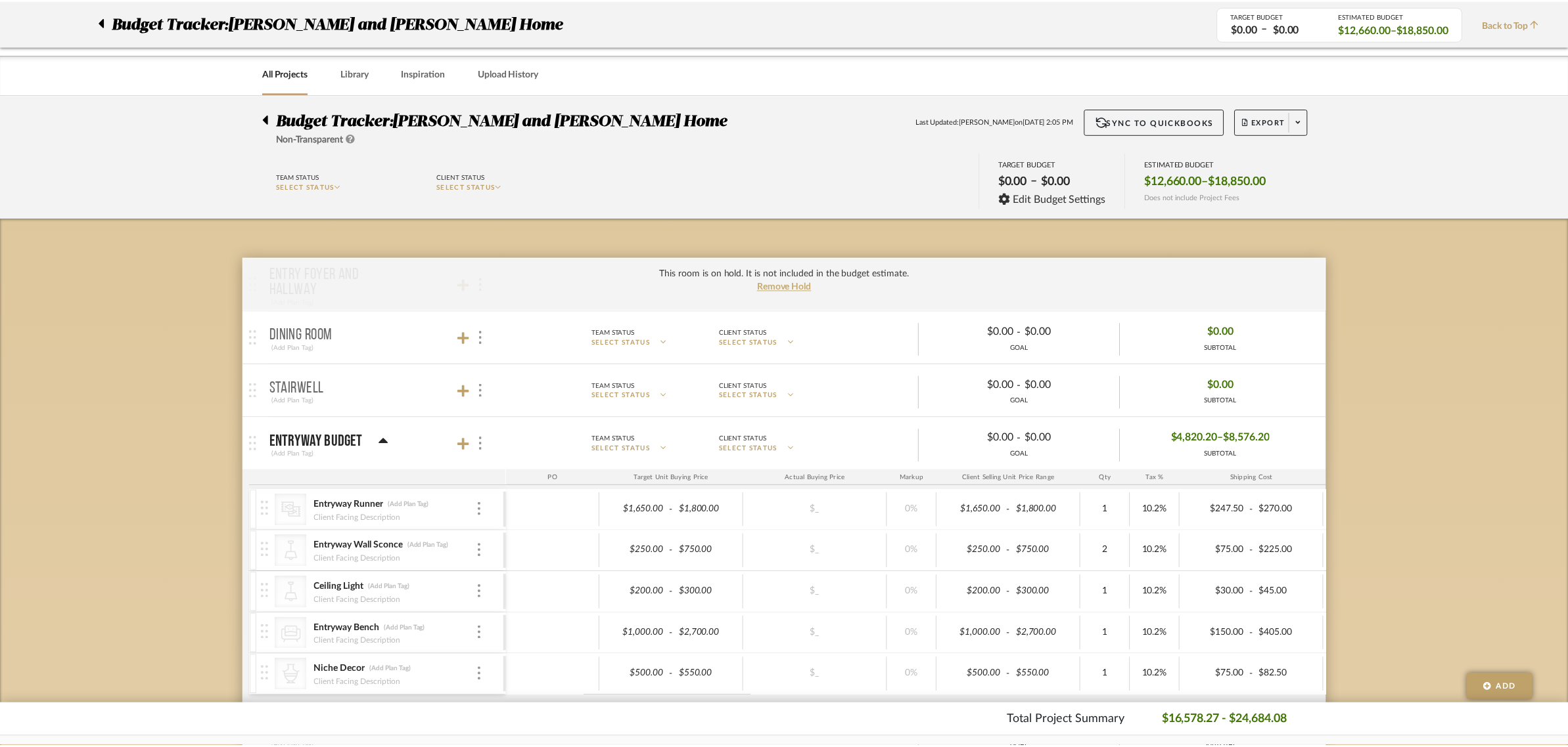
scroll to position [985, 0]
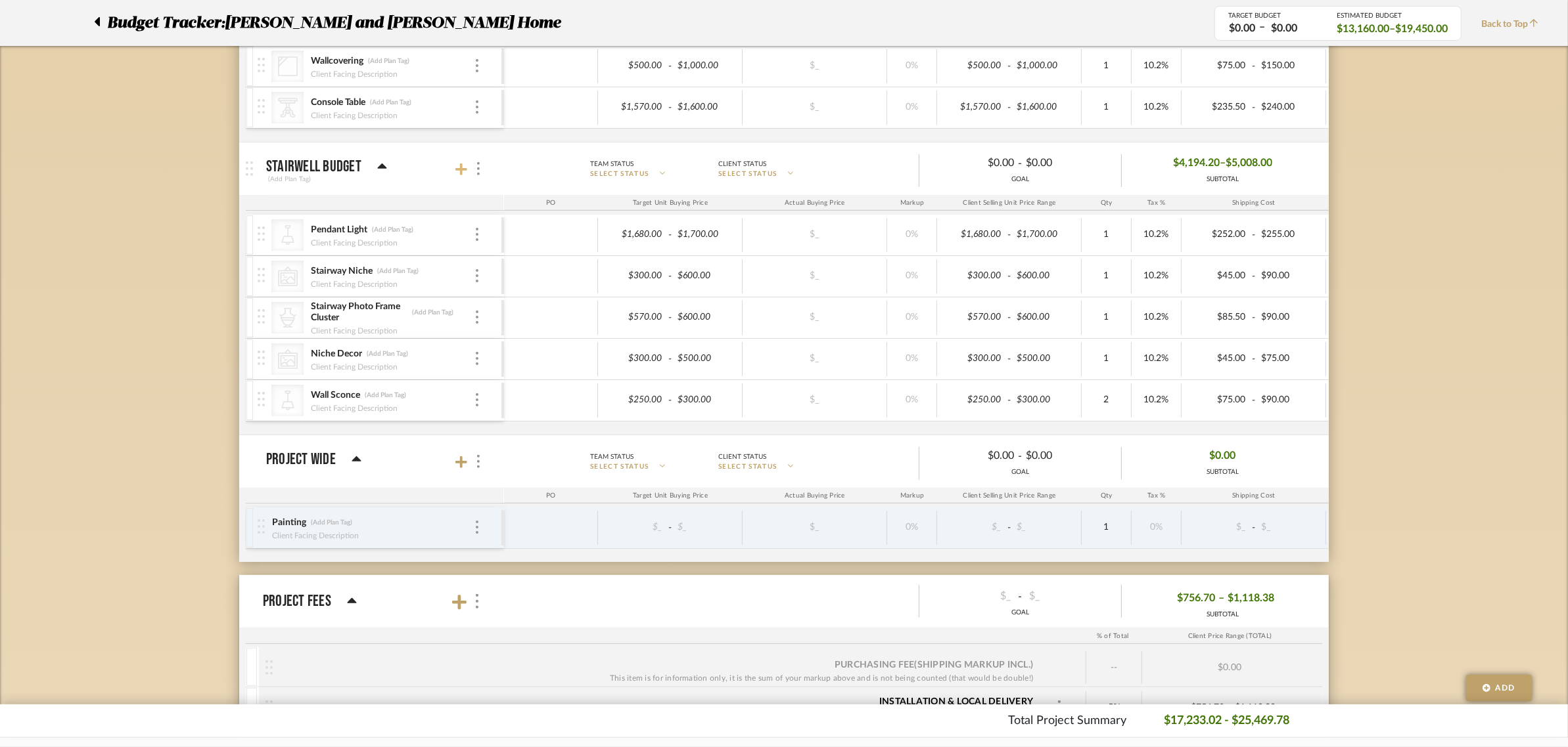
click at [458, 169] on icon at bounding box center [461, 170] width 12 height 13
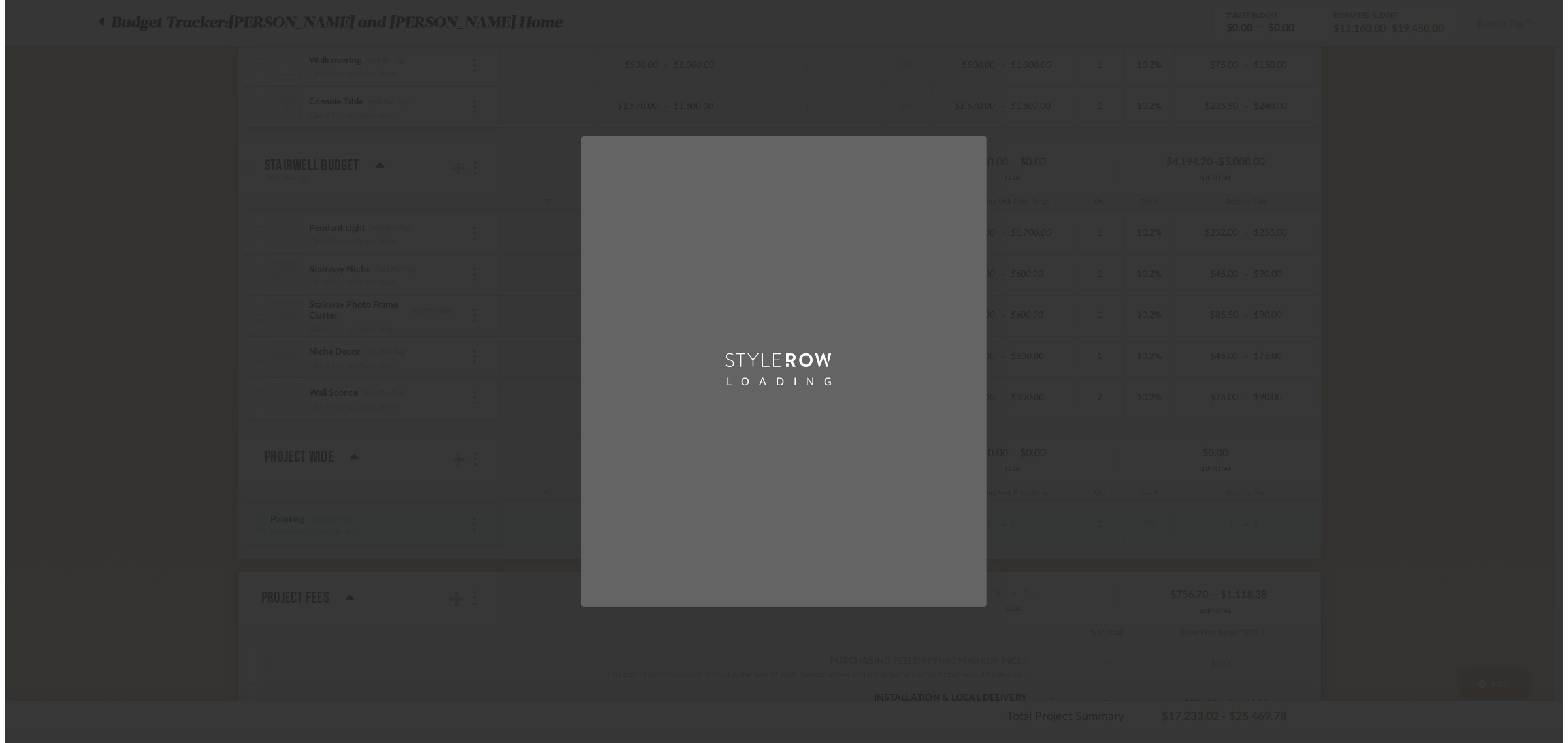
scroll to position [0, 0]
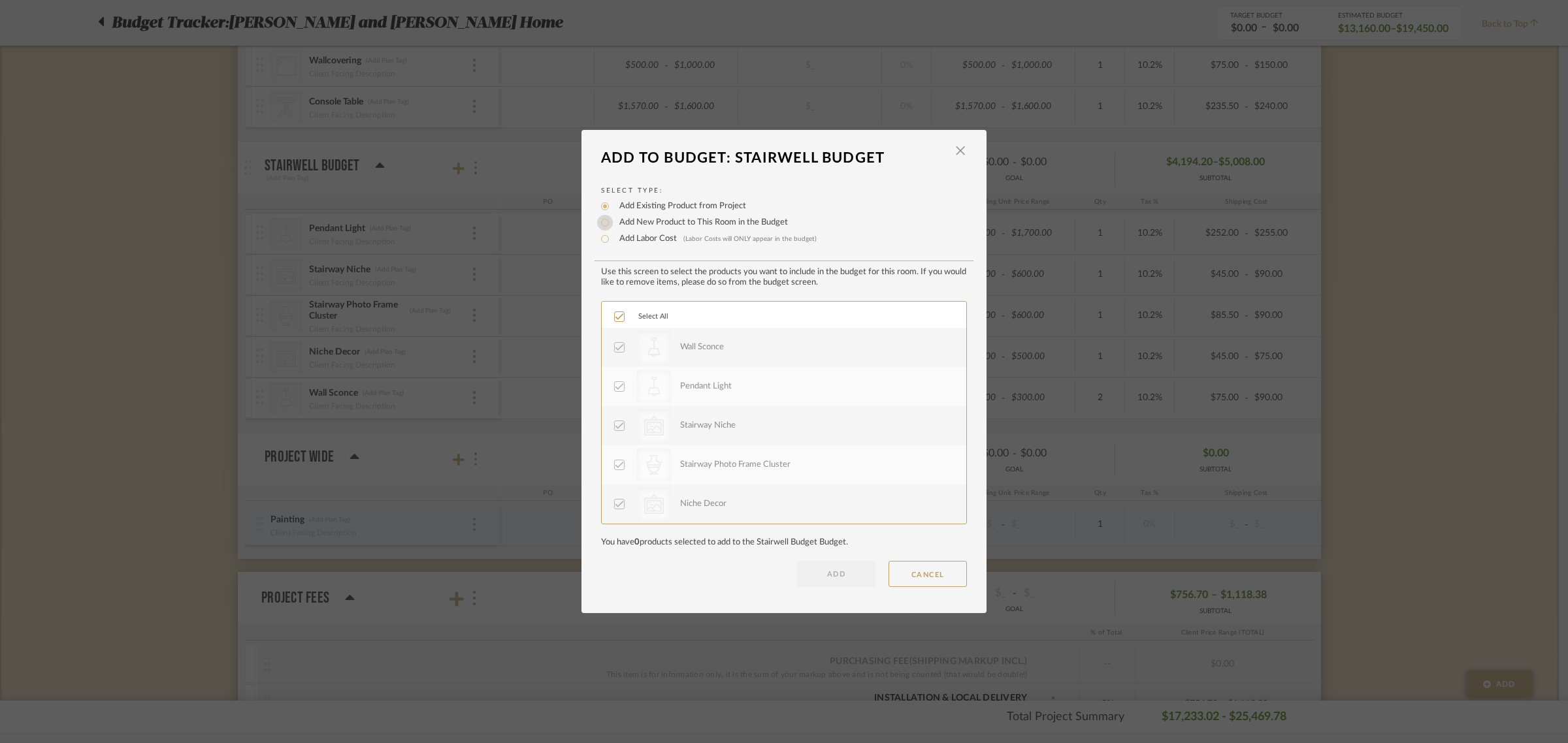
click at [598, 223] on input "Add New Product to This Room in the Budget" at bounding box center [605, 223] width 16 height 16
radio input "true"
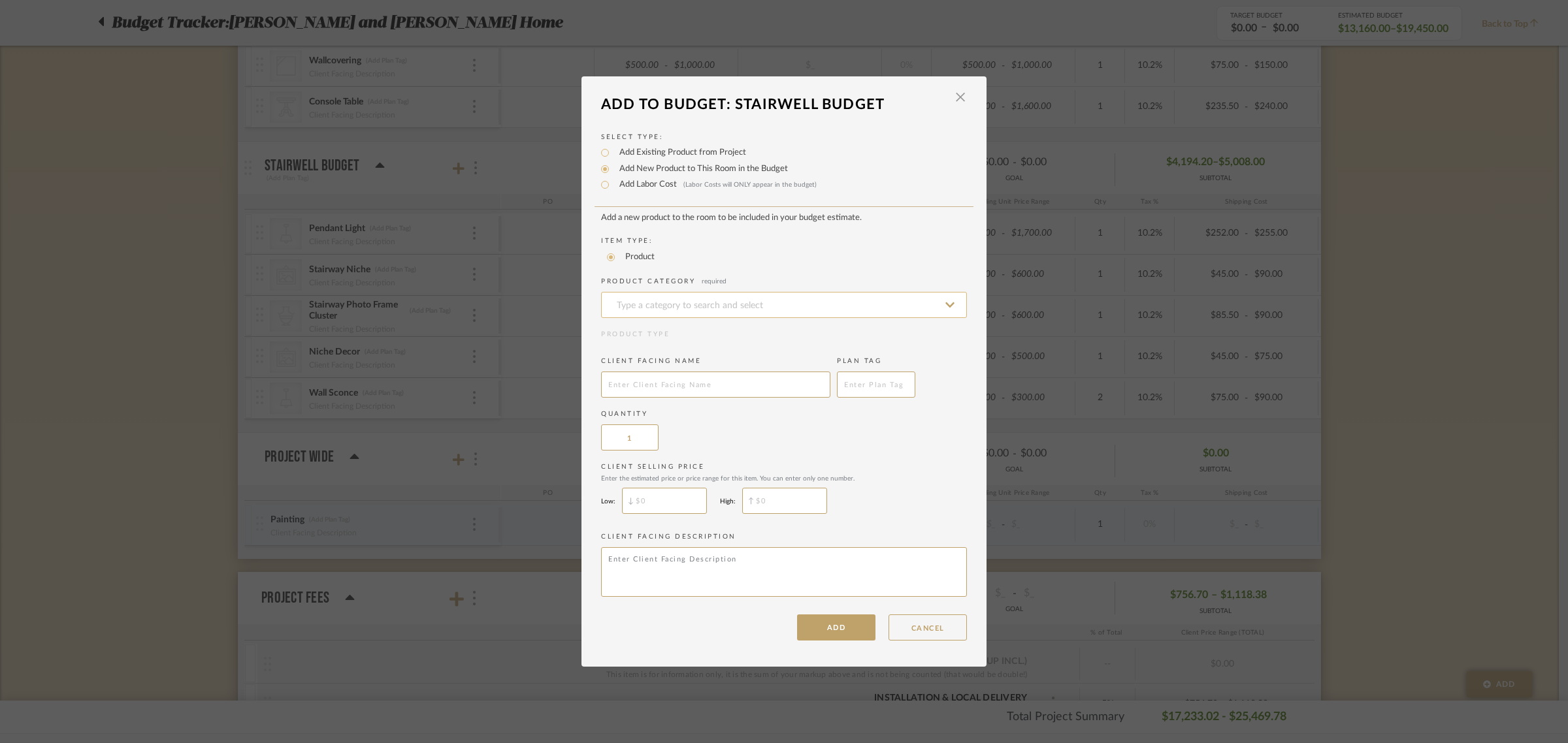
click at [637, 298] on input at bounding box center [784, 305] width 366 height 26
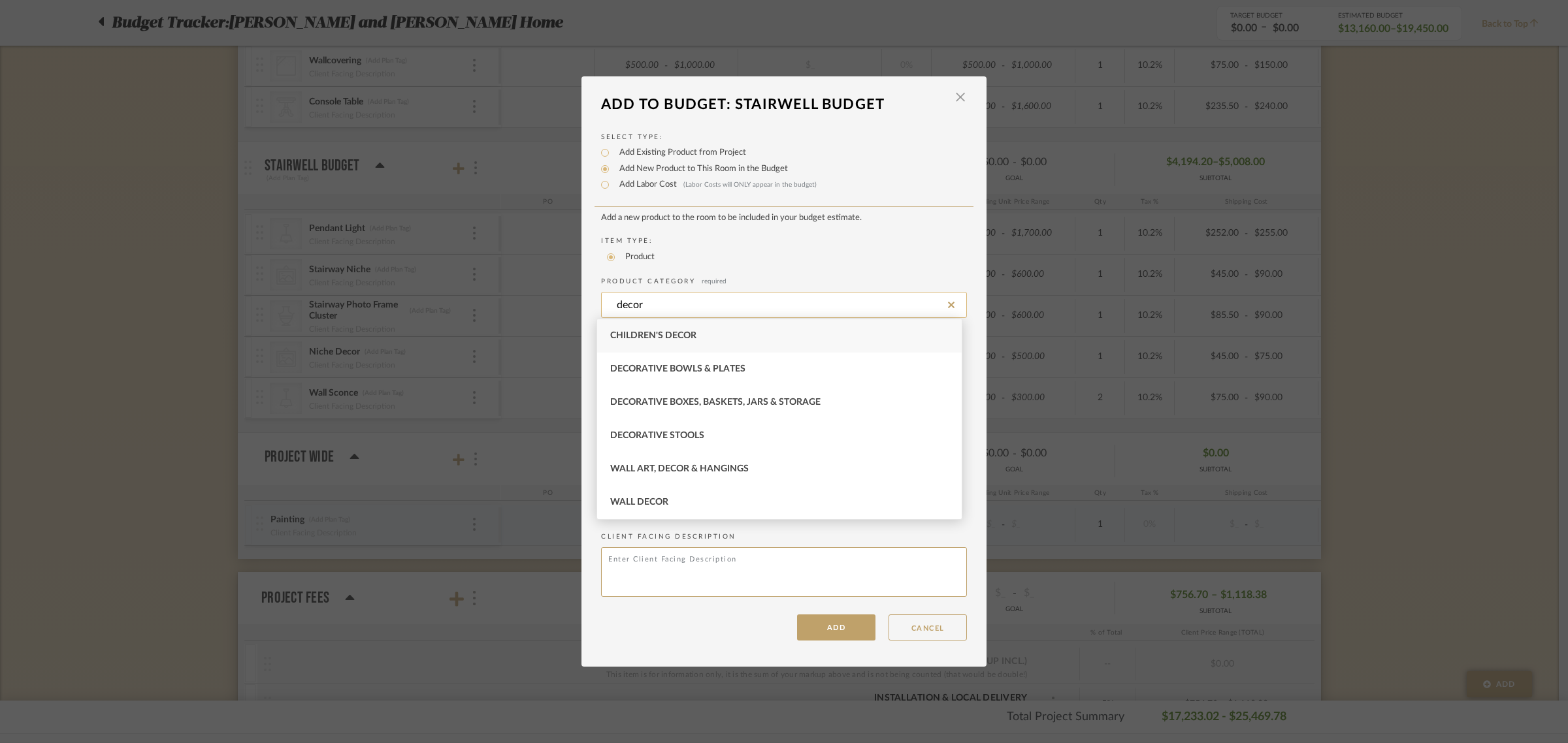
click at [677, 296] on input "decor" at bounding box center [784, 305] width 366 height 26
type input "d"
type input "A"
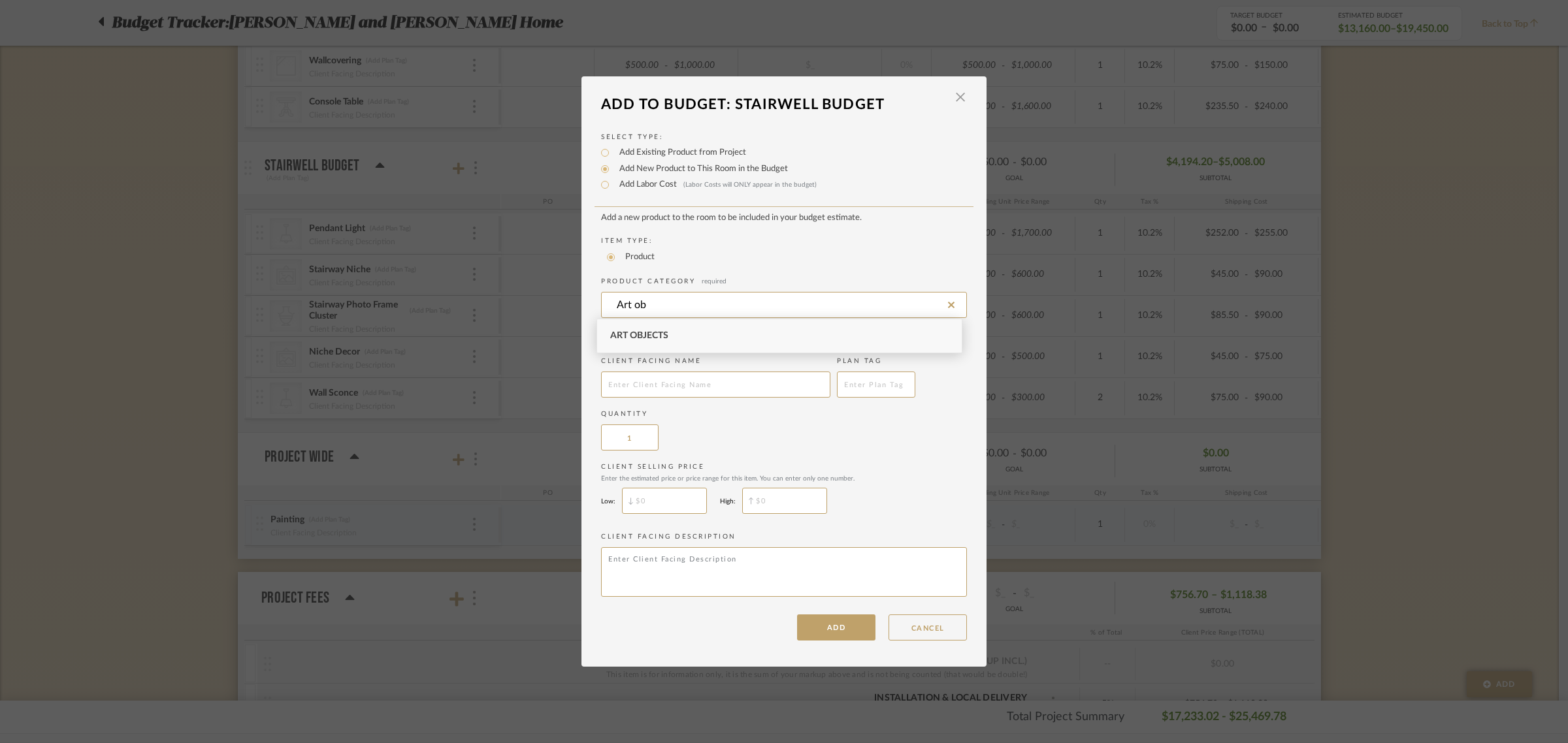
click at [683, 332] on div "Art Objects" at bounding box center [779, 336] width 364 height 33
type input "Art Objects"
click at [621, 380] on input "text" at bounding box center [716, 385] width 230 height 26
type input "Stairway Niche Decor"
click at [650, 500] on input "$" at bounding box center [665, 501] width 85 height 26
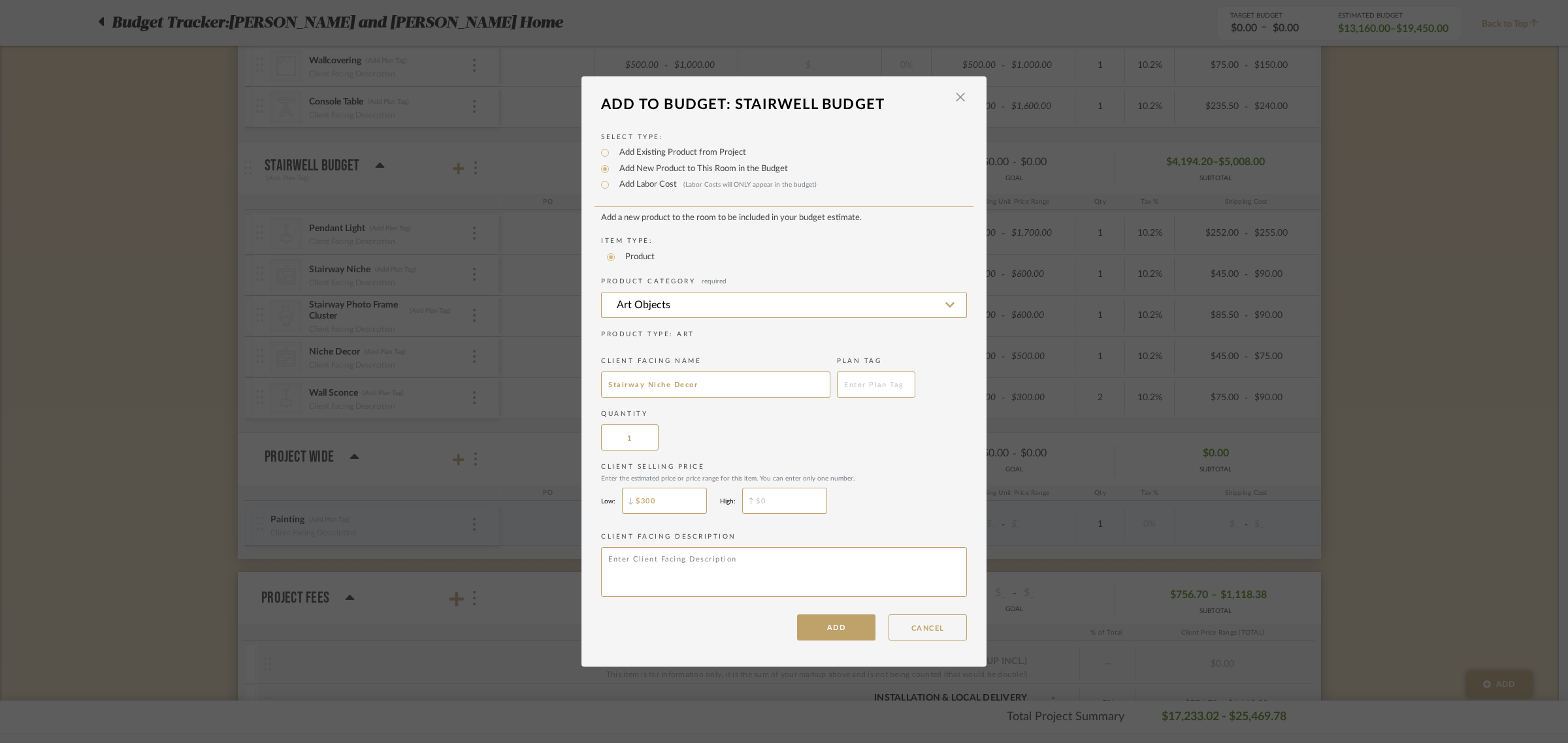
type input "$300"
click at [778, 497] on input "$" at bounding box center [784, 501] width 85 height 26
type input "$350"
click at [916, 498] on div "Client Selling Price Enter the estimated price or price range for this item. Yo…" at bounding box center [784, 491] width 366 height 58
click at [835, 631] on button "ADD" at bounding box center [836, 628] width 78 height 26
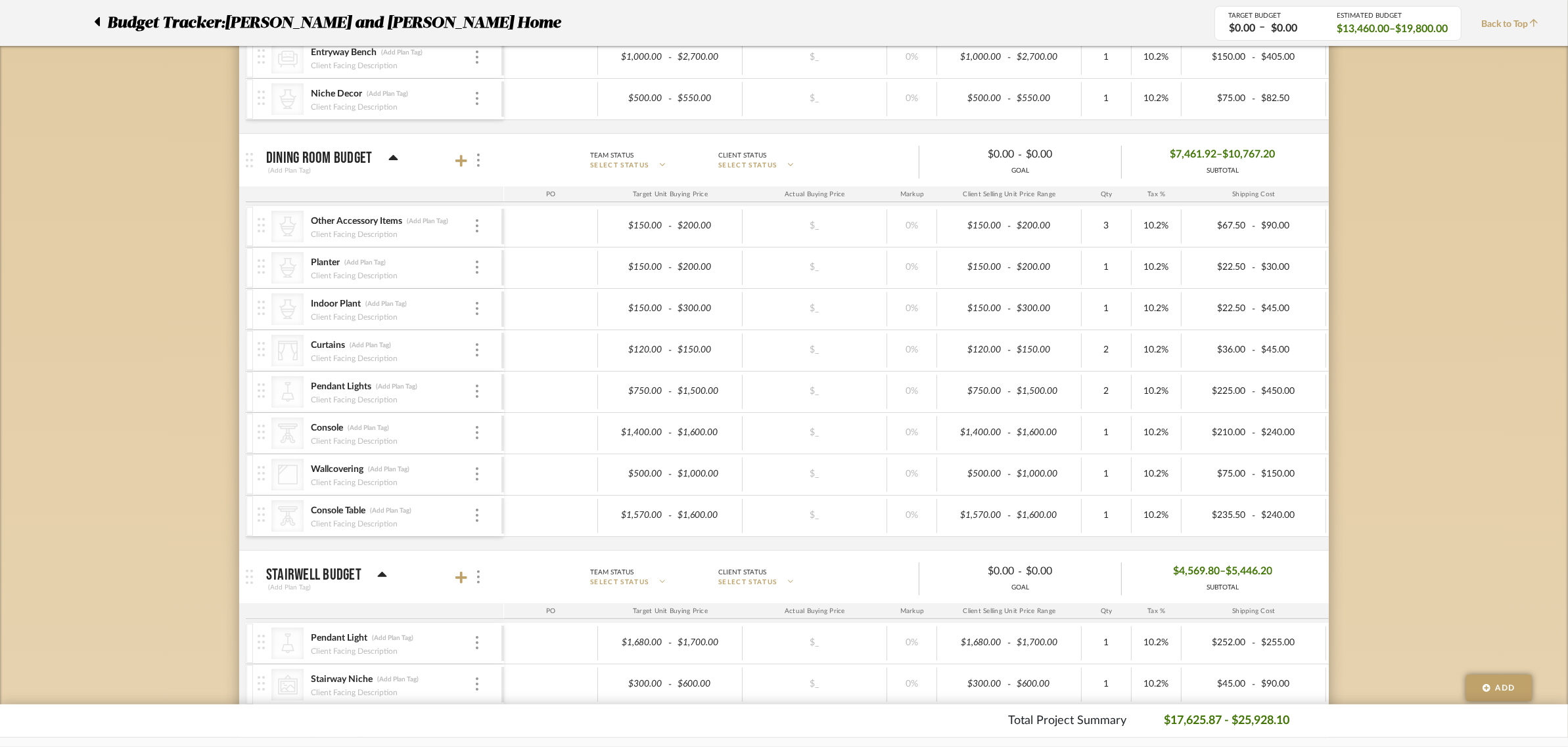
scroll to position [575, 0]
click at [459, 162] on icon at bounding box center [461, 163] width 12 height 13
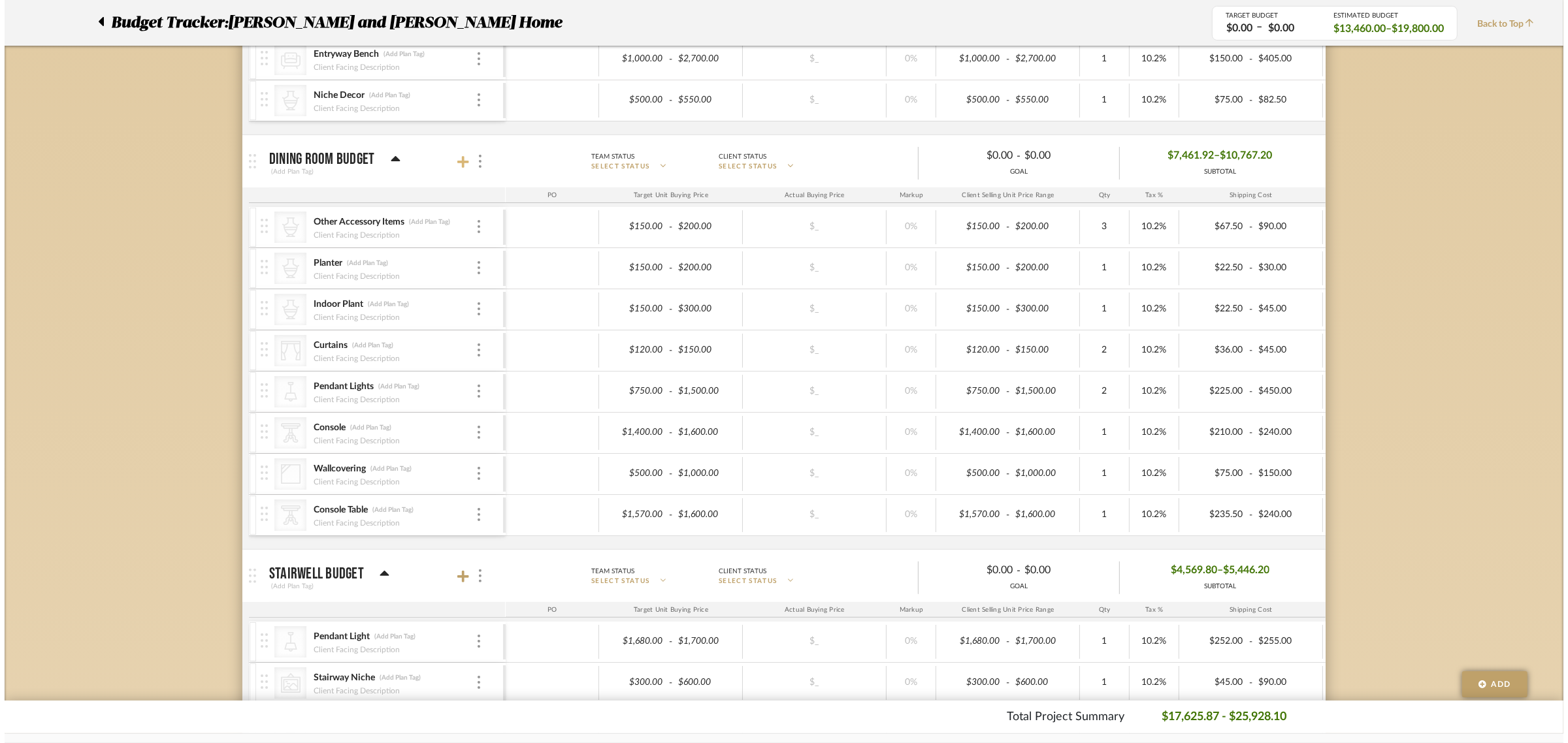
scroll to position [0, 0]
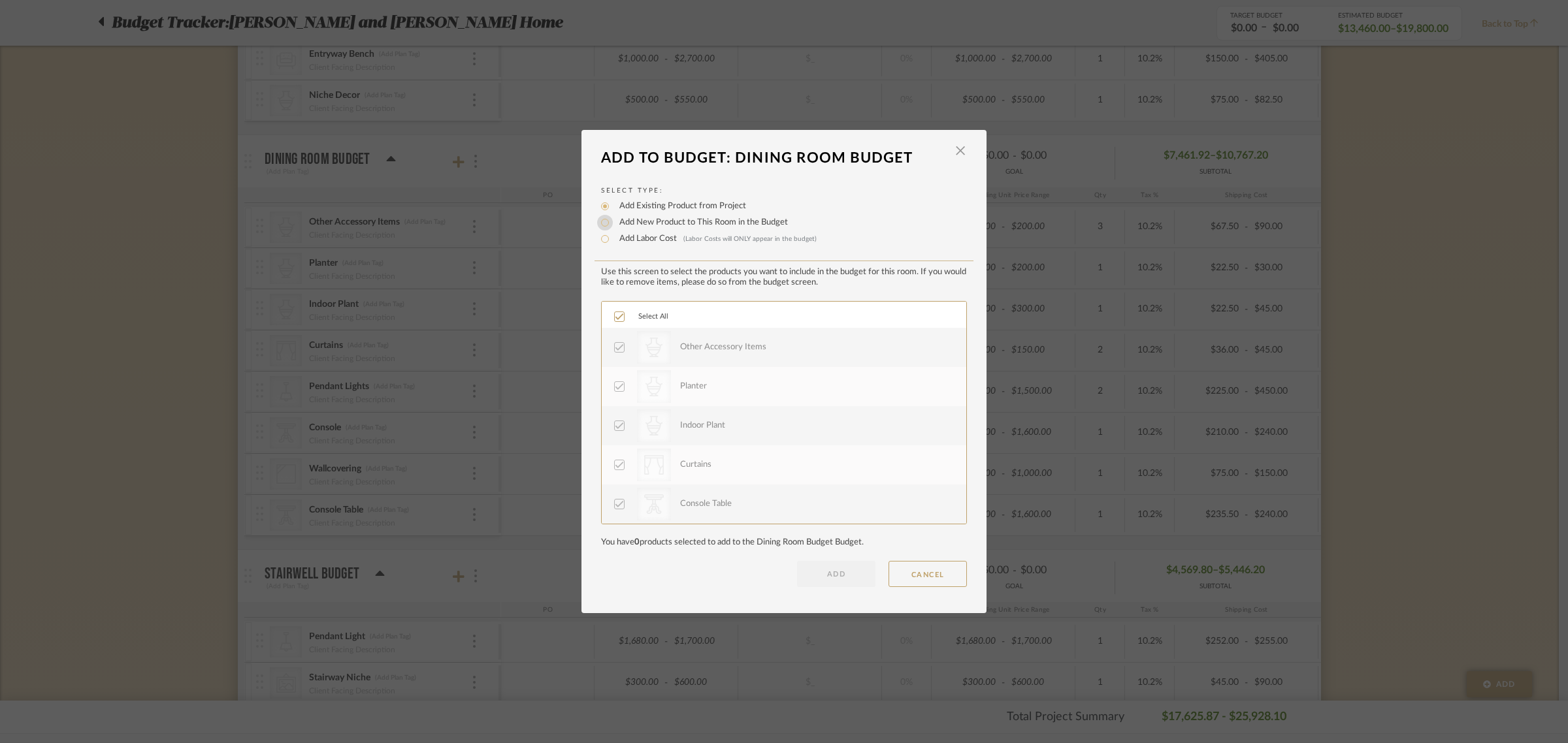
click at [600, 222] on input "Add New Product to This Room in the Budget" at bounding box center [605, 223] width 16 height 16
radio input "true"
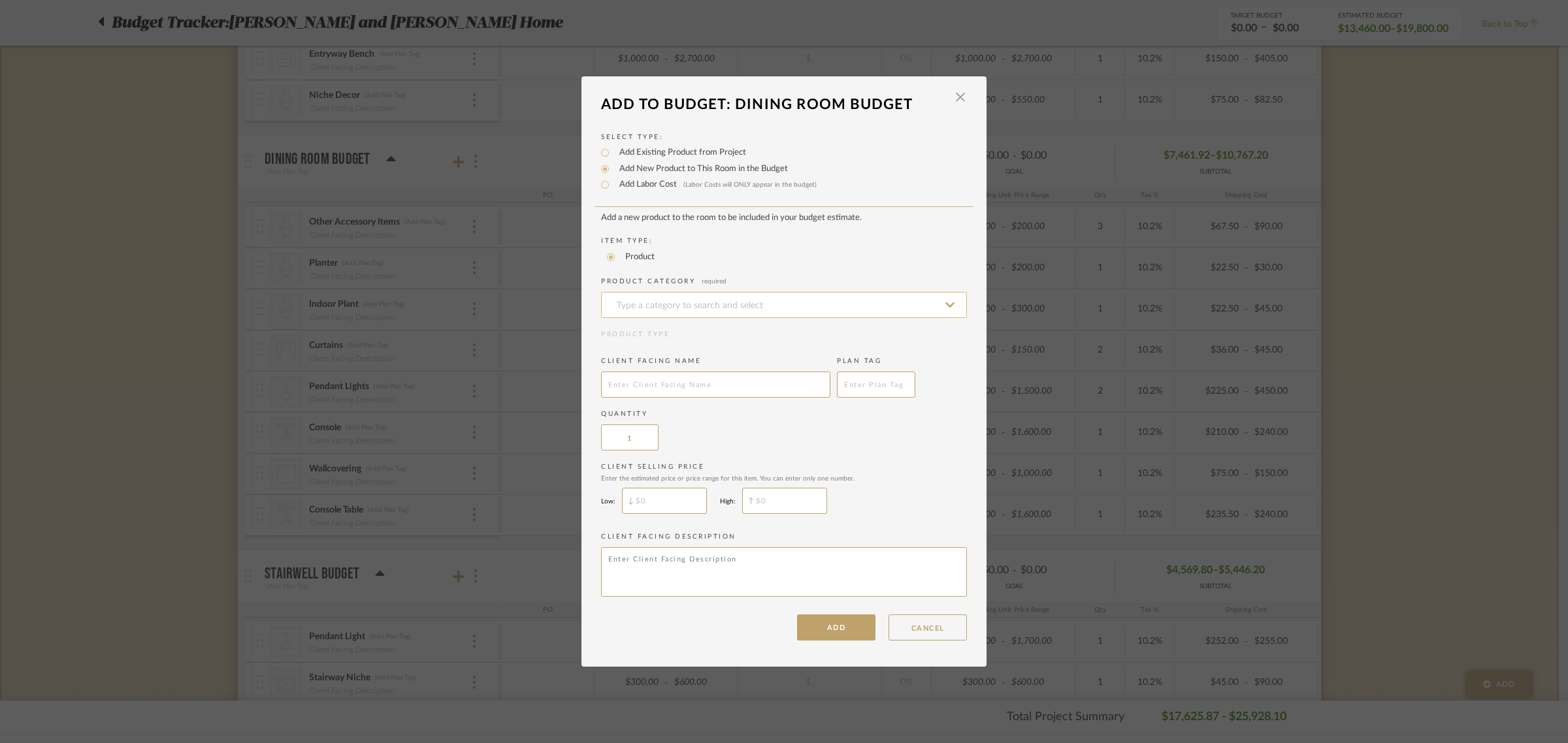
click at [677, 297] on input at bounding box center [784, 305] width 366 height 26
type input "C"
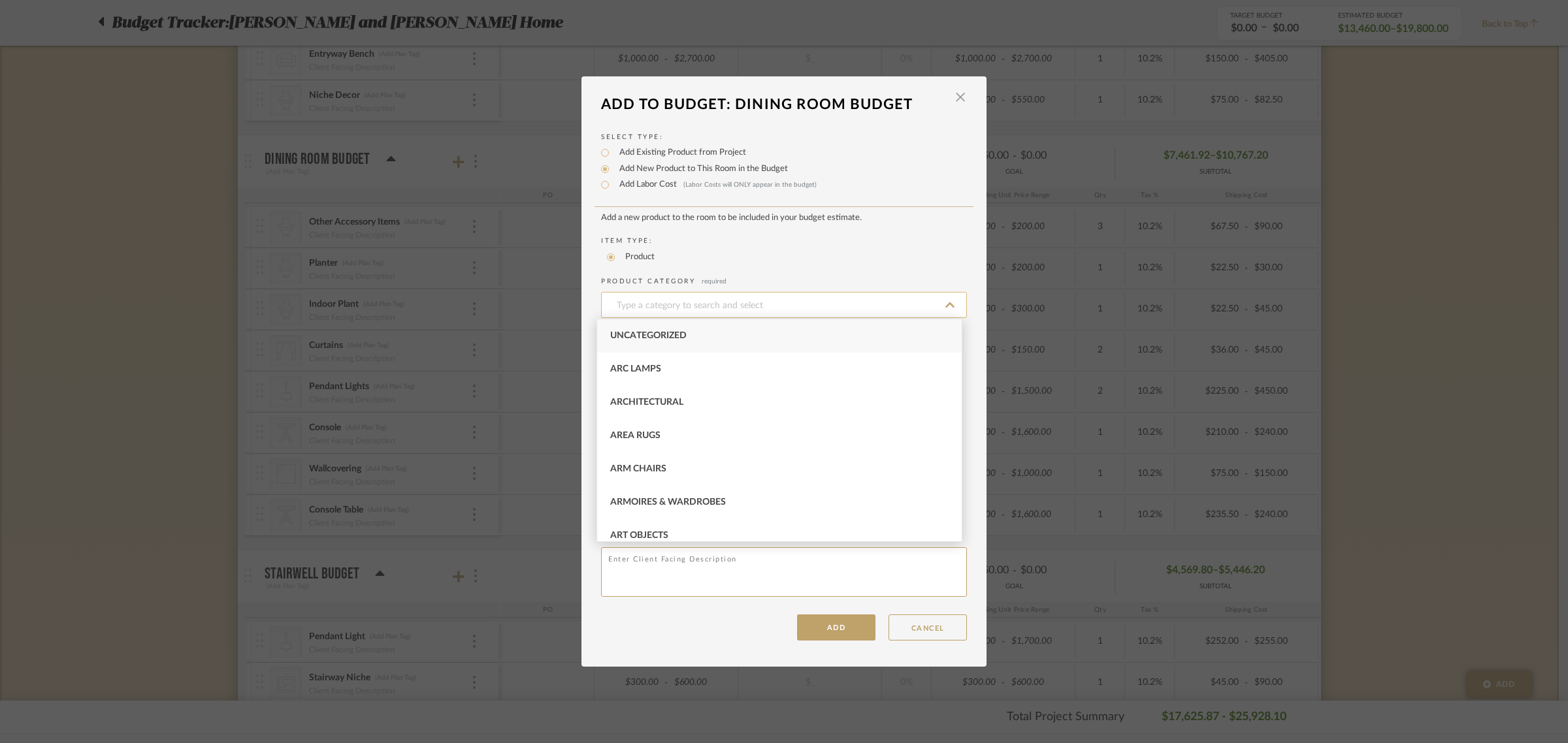
type input "C"
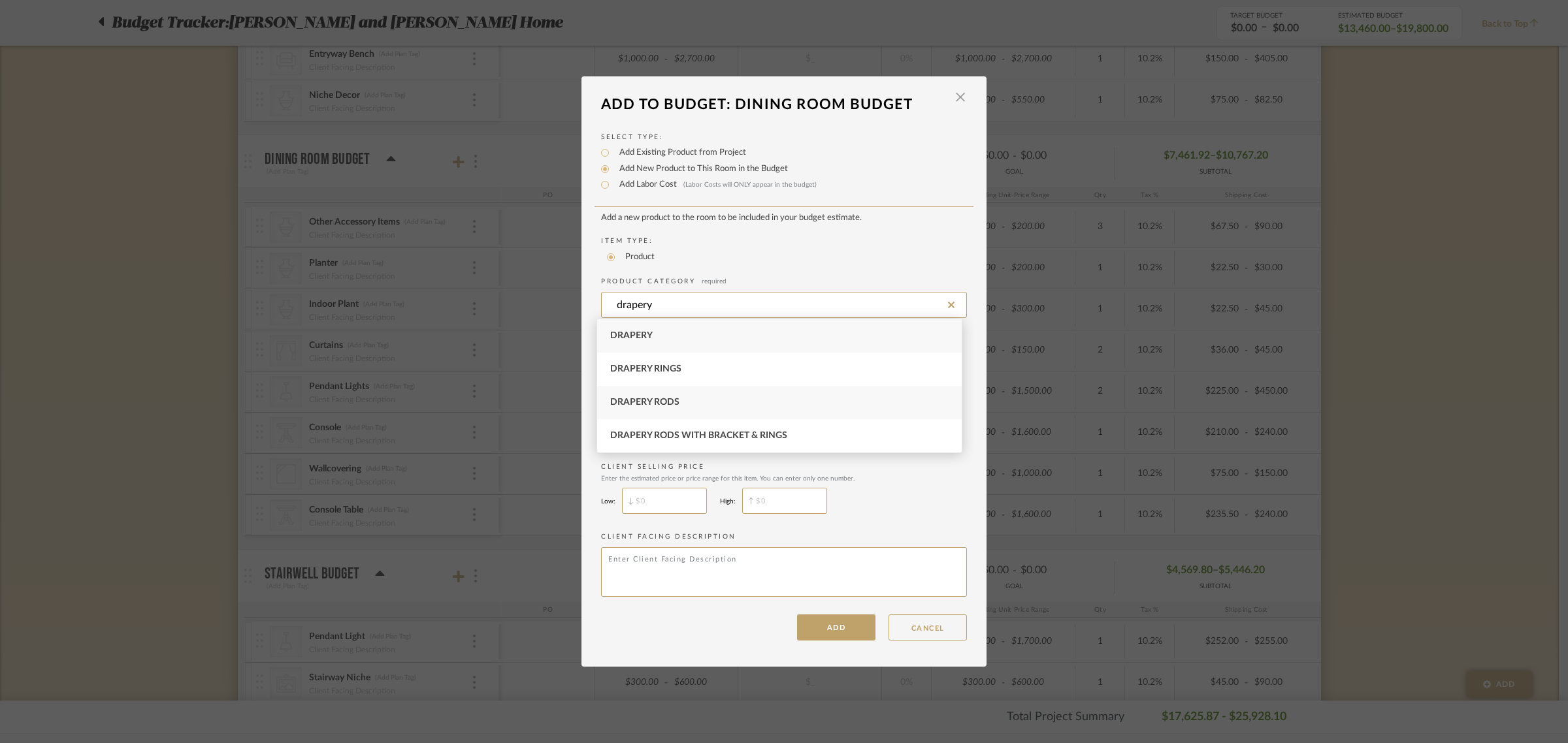
click at [657, 403] on span "Drapery Rods" at bounding box center [645, 402] width 69 height 9
type input "Drapery Rods"
click at [644, 381] on input "text" at bounding box center [716, 385] width 230 height 26
type input "Curtain Rods"
click at [771, 438] on div "Quantity 1" at bounding box center [784, 430] width 366 height 41
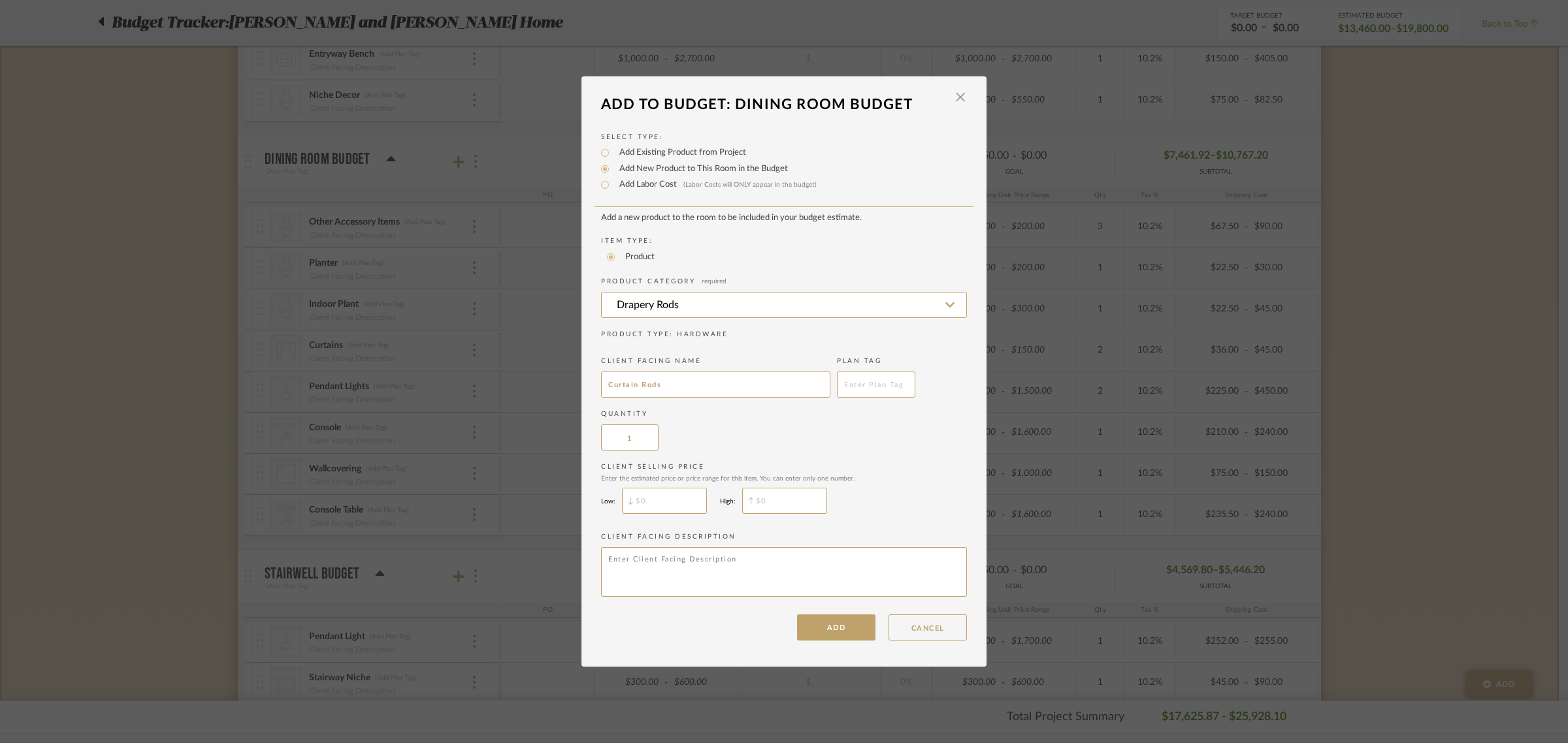
click at [840, 435] on div "Quantity 1" at bounding box center [784, 430] width 366 height 41
click at [837, 631] on button "ADD" at bounding box center [836, 628] width 78 height 26
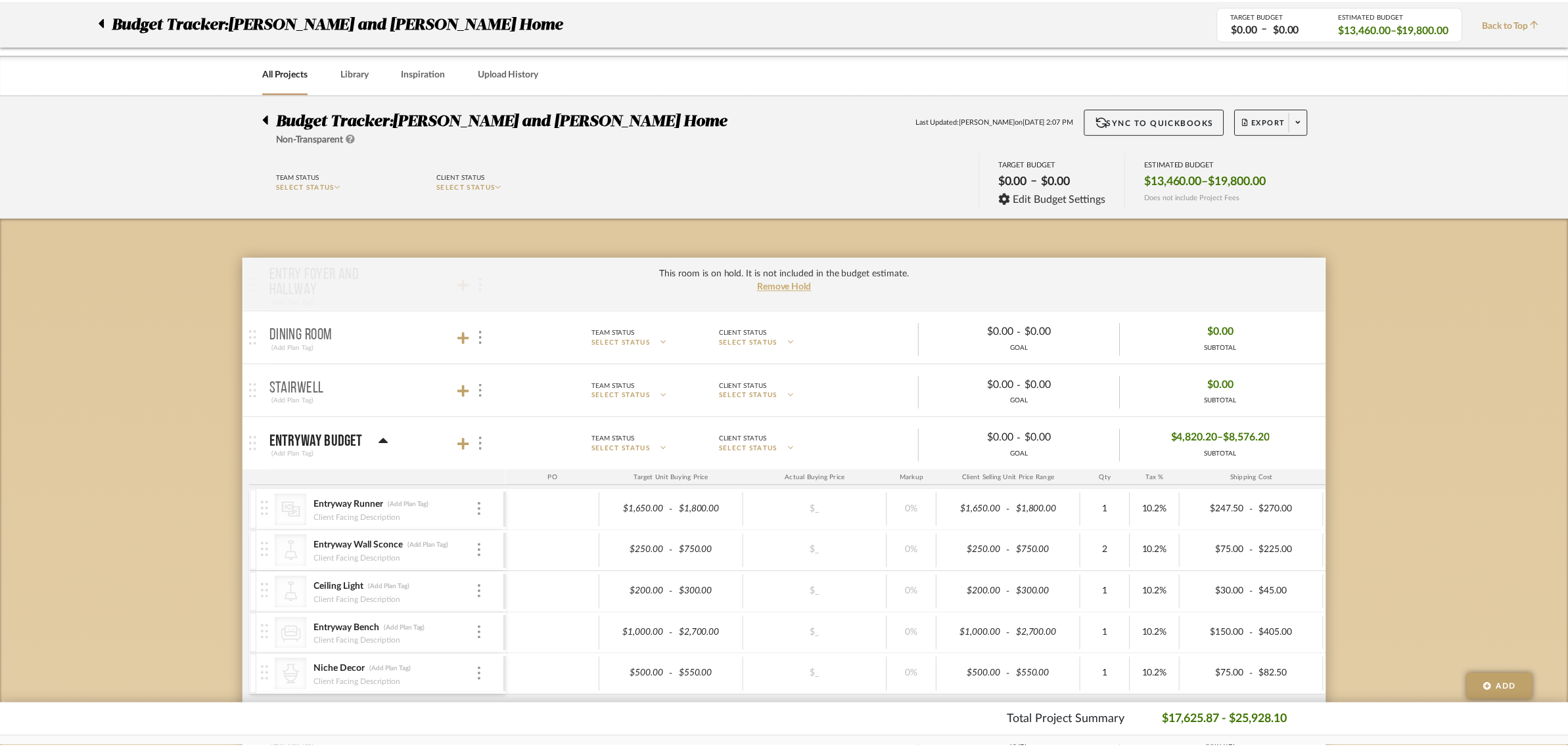
scroll to position [575, 0]
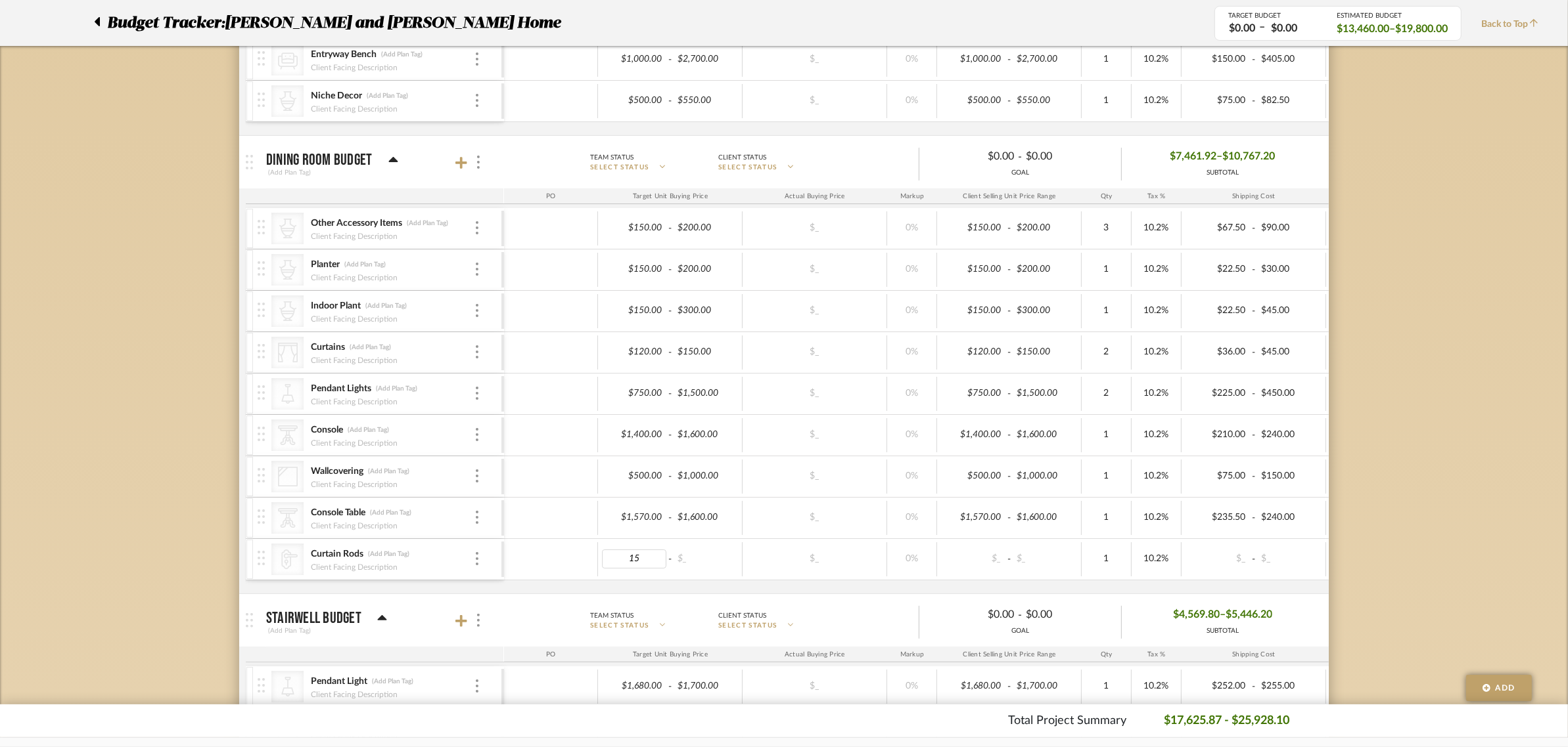
type input "150"
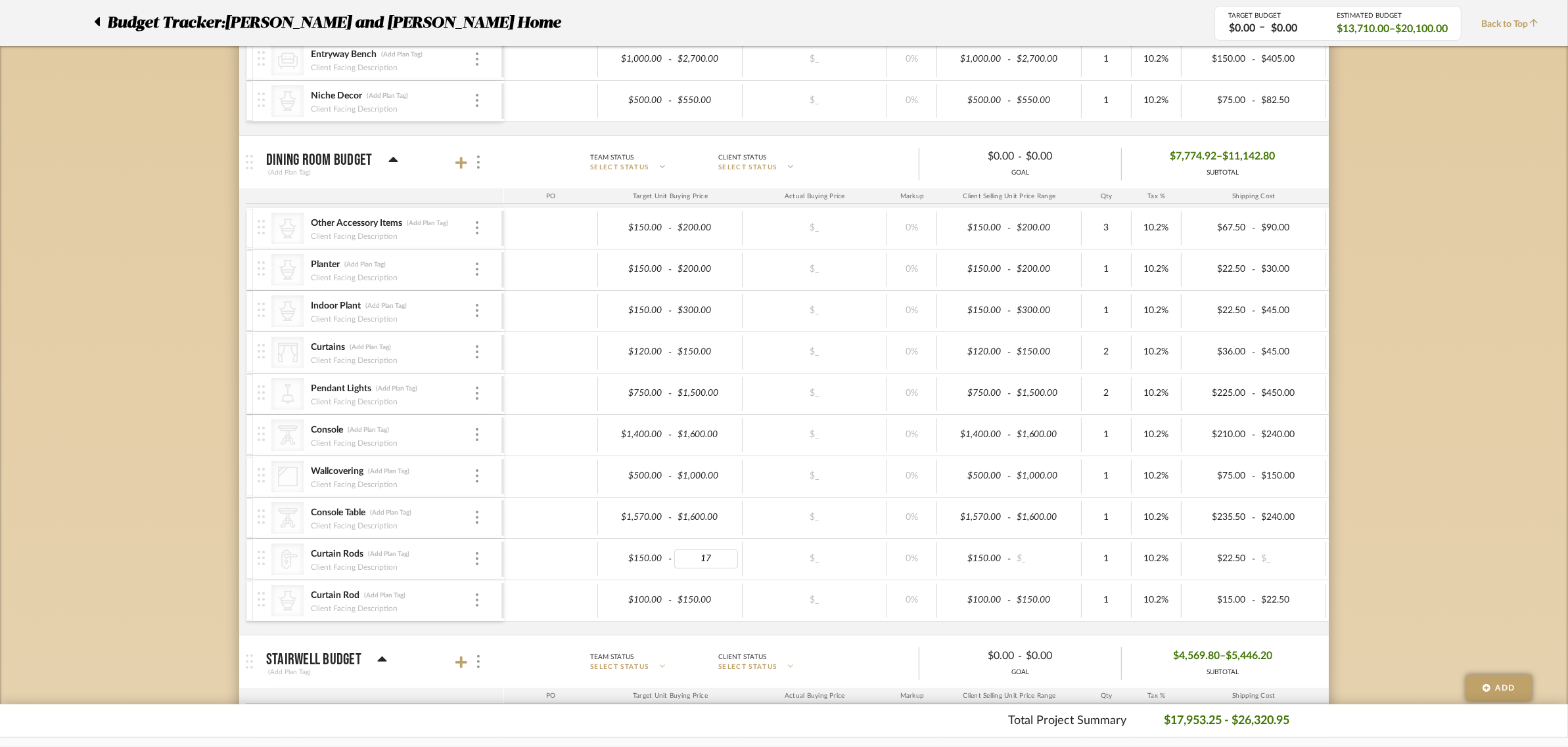
type input "175"
click at [1456, 539] on div "Budget Tracker: Natasha and Abhijit Home Non-Transparent Last Updated: Anu Kuru…" at bounding box center [784, 514] width 1568 height 1987
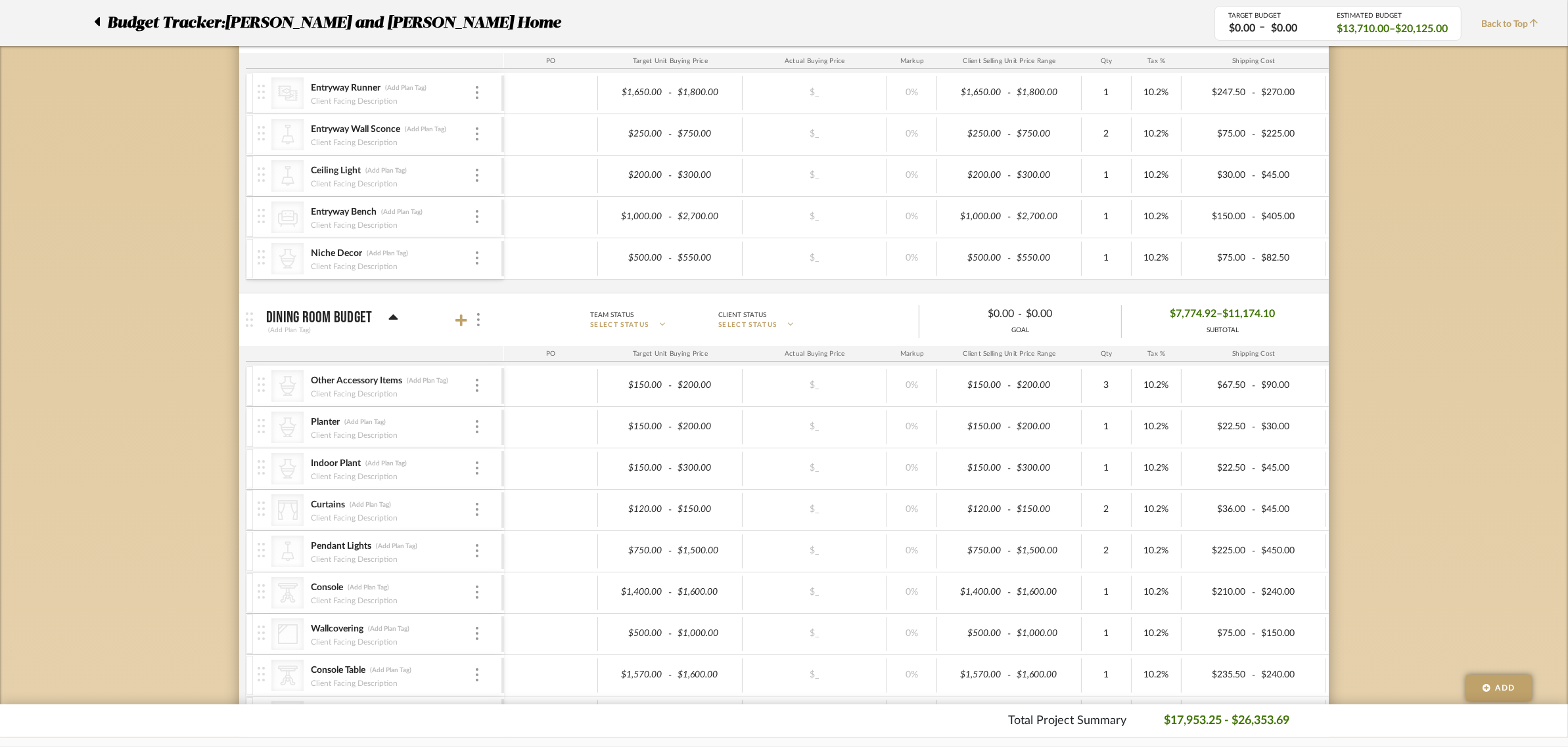
scroll to position [410, 0]
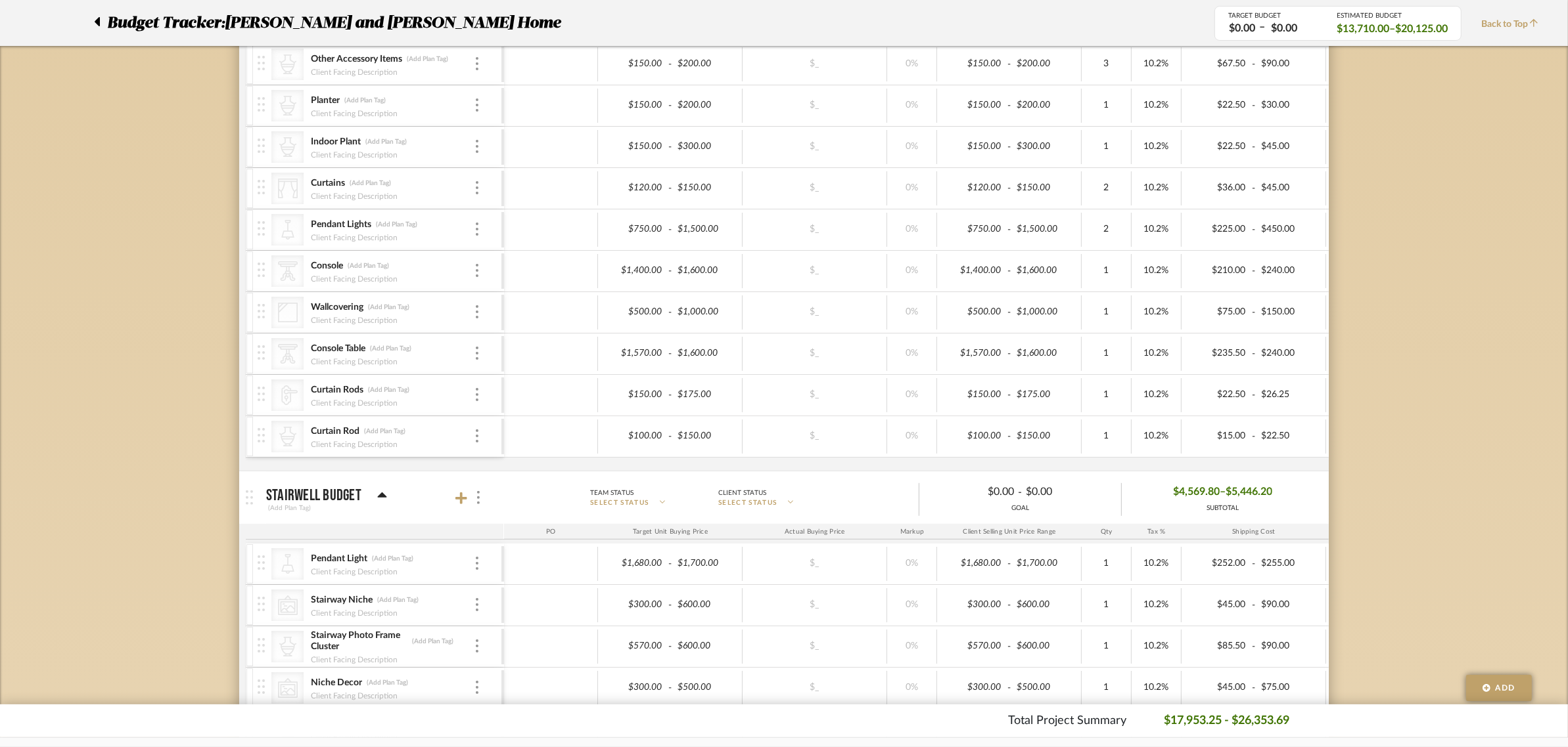
scroll to position [657, 0]
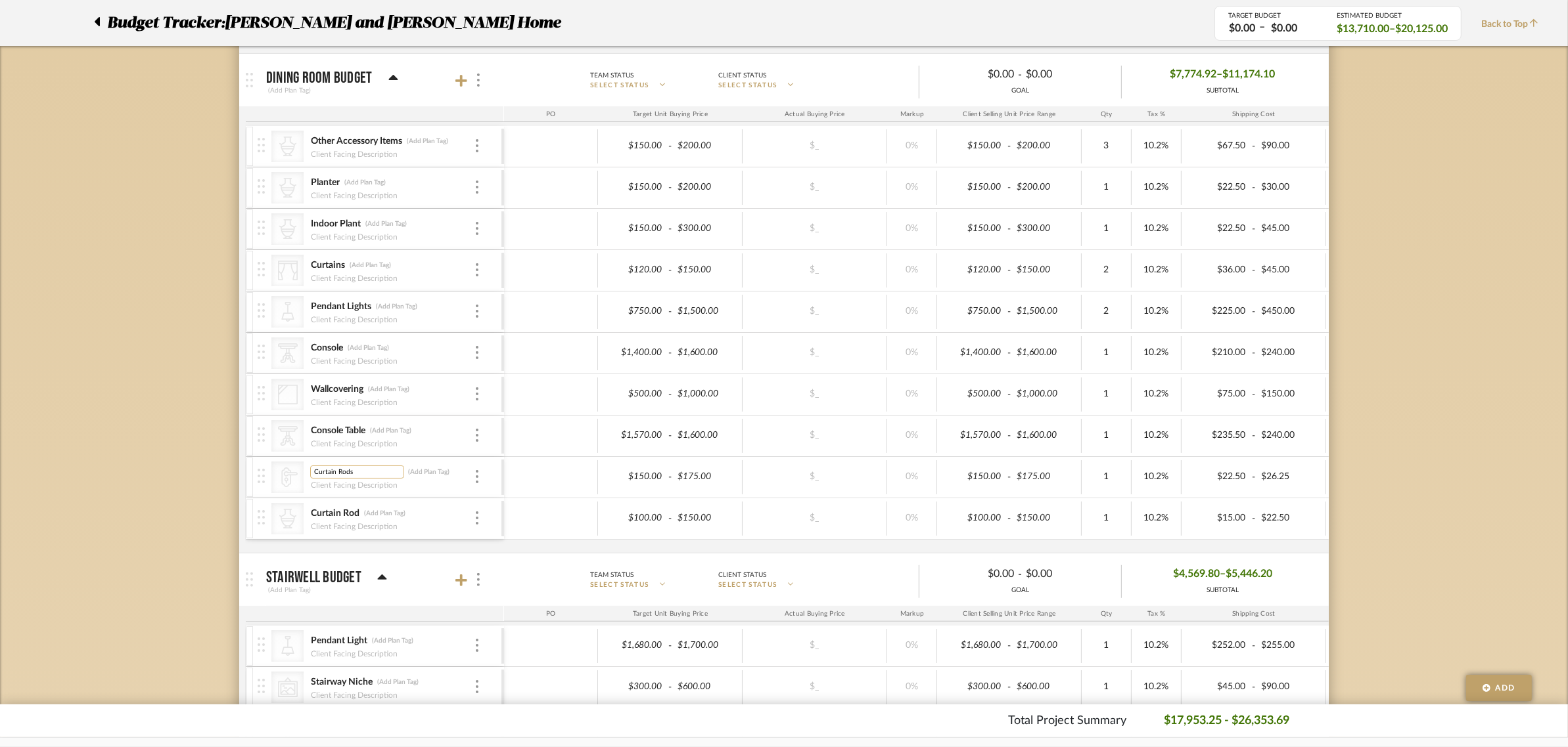
click at [358, 475] on input "Curtain Rods" at bounding box center [357, 472] width 94 height 13
type input "Curtain Rod"
click at [105, 470] on div "Budget Tracker: [PERSON_NAME] and [PERSON_NAME] Home Non-Transparent Last Updat…" at bounding box center [784, 431] width 1568 height 1987
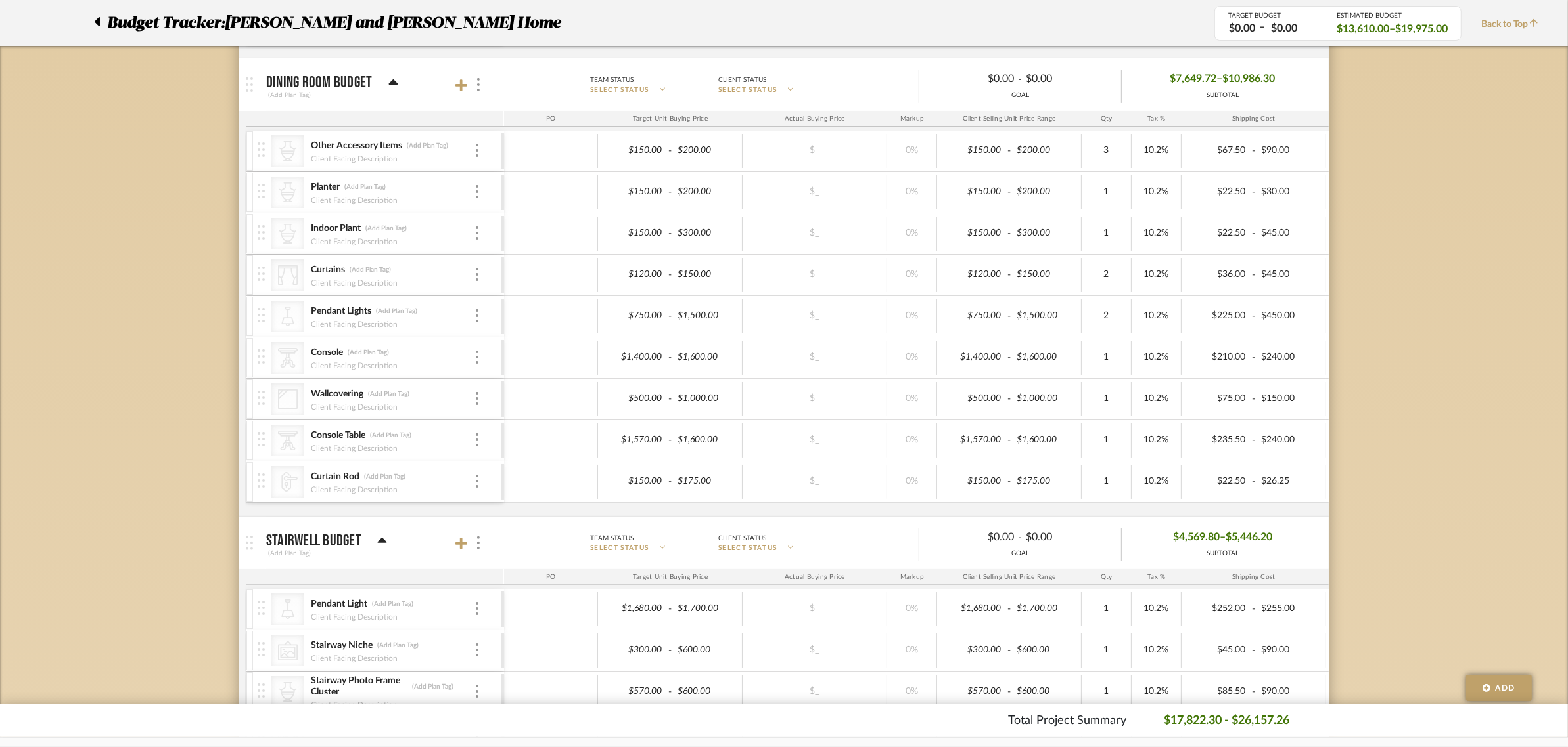
scroll to position [575, 0]
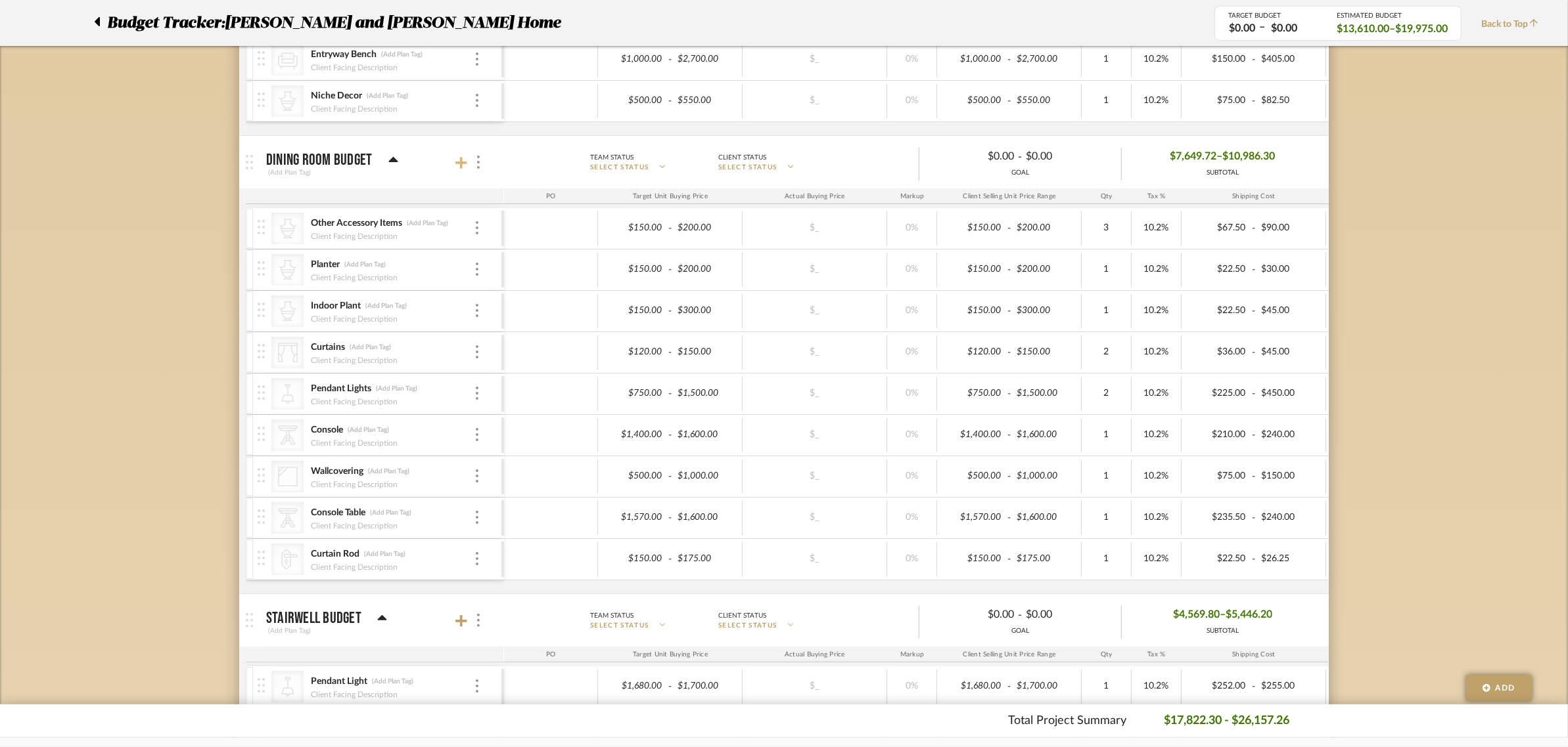
click at [461, 164] on icon at bounding box center [461, 163] width 12 height 12
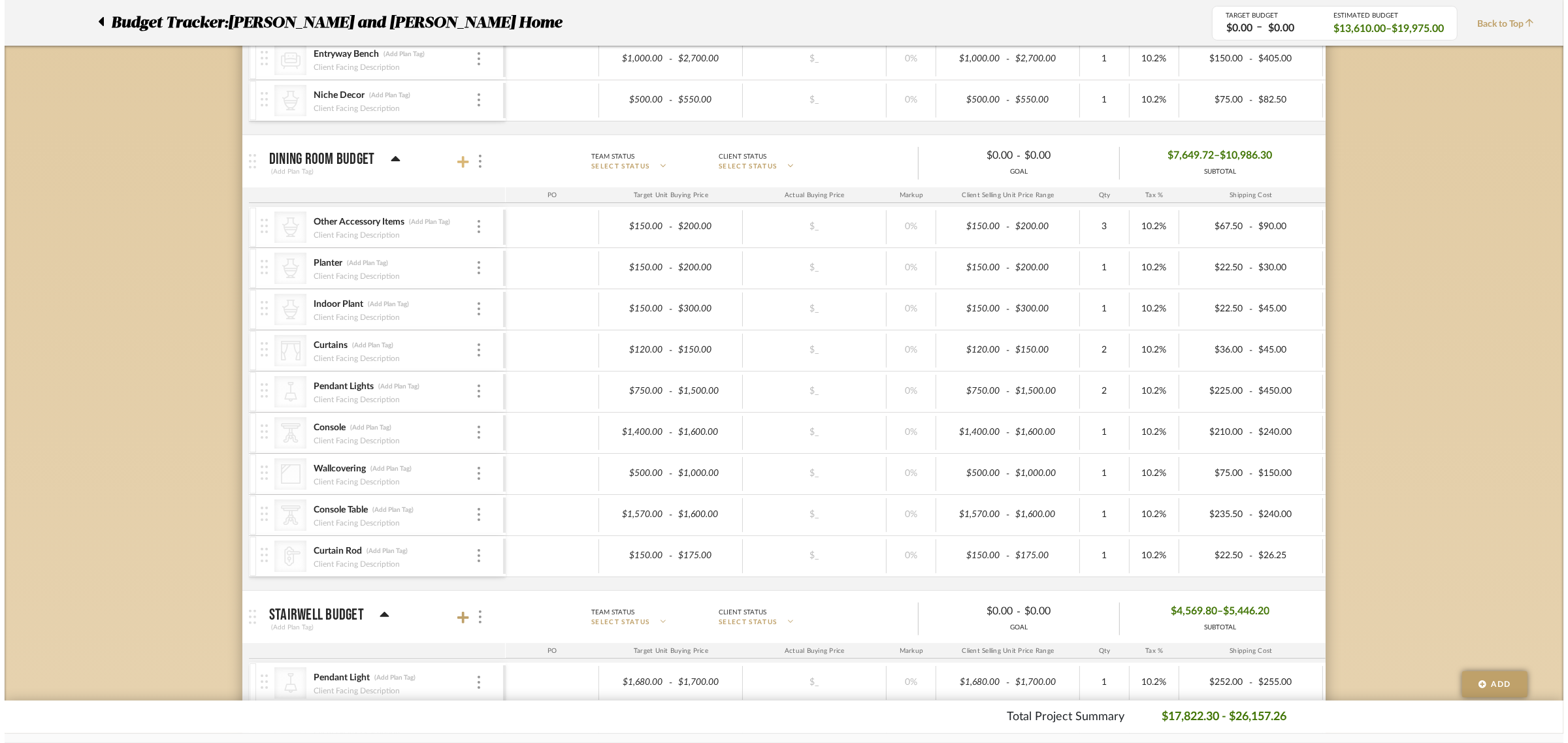
scroll to position [0, 0]
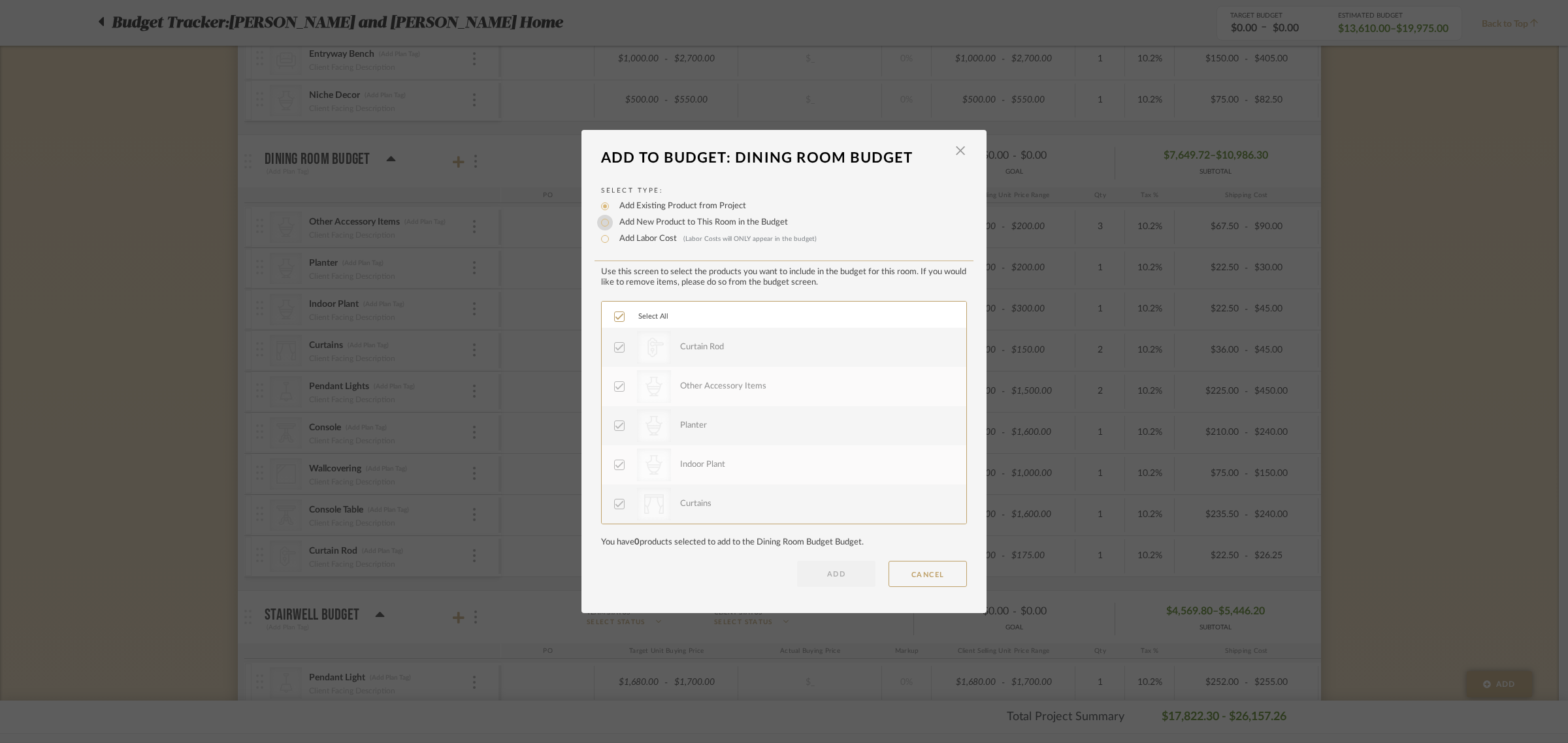
click at [602, 220] on input "Add New Product to This Room in the Budget" at bounding box center [605, 223] width 16 height 16
radio input "true"
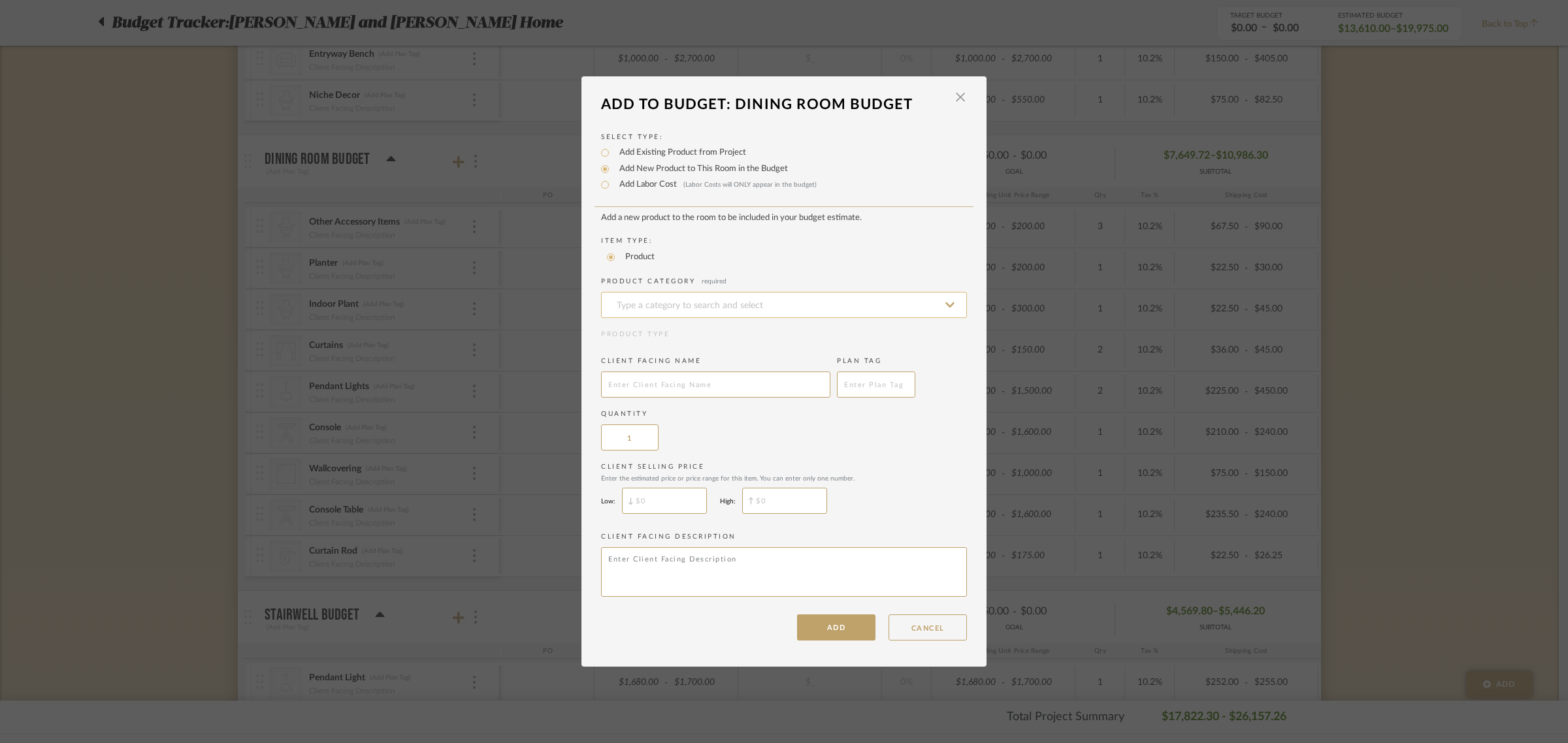
click at [629, 303] on input at bounding box center [784, 305] width 366 height 26
click at [663, 334] on span "Table Lamps" at bounding box center [640, 336] width 60 height 9
type input "Table Lamps"
click at [649, 375] on input "text" at bounding box center [716, 385] width 230 height 26
type input "Table Lamp"
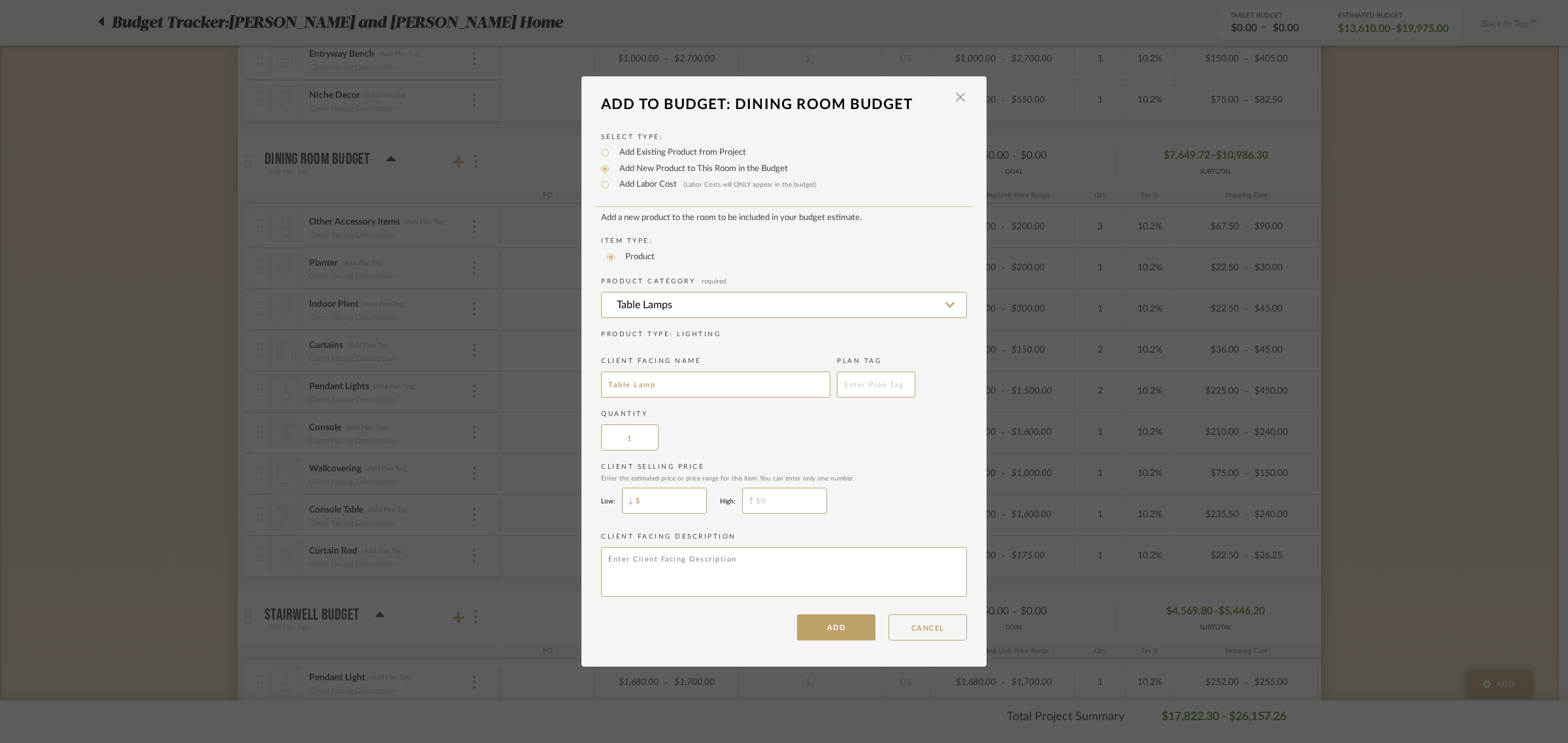
click at [639, 494] on input "$" at bounding box center [665, 501] width 85 height 26
type input "$350"
click at [809, 500] on input "$" at bounding box center [784, 501] width 85 height 26
type input "$500"
click at [925, 491] on div "Client Selling Price Enter the estimated price or price range for this item. Yo…" at bounding box center [784, 491] width 366 height 58
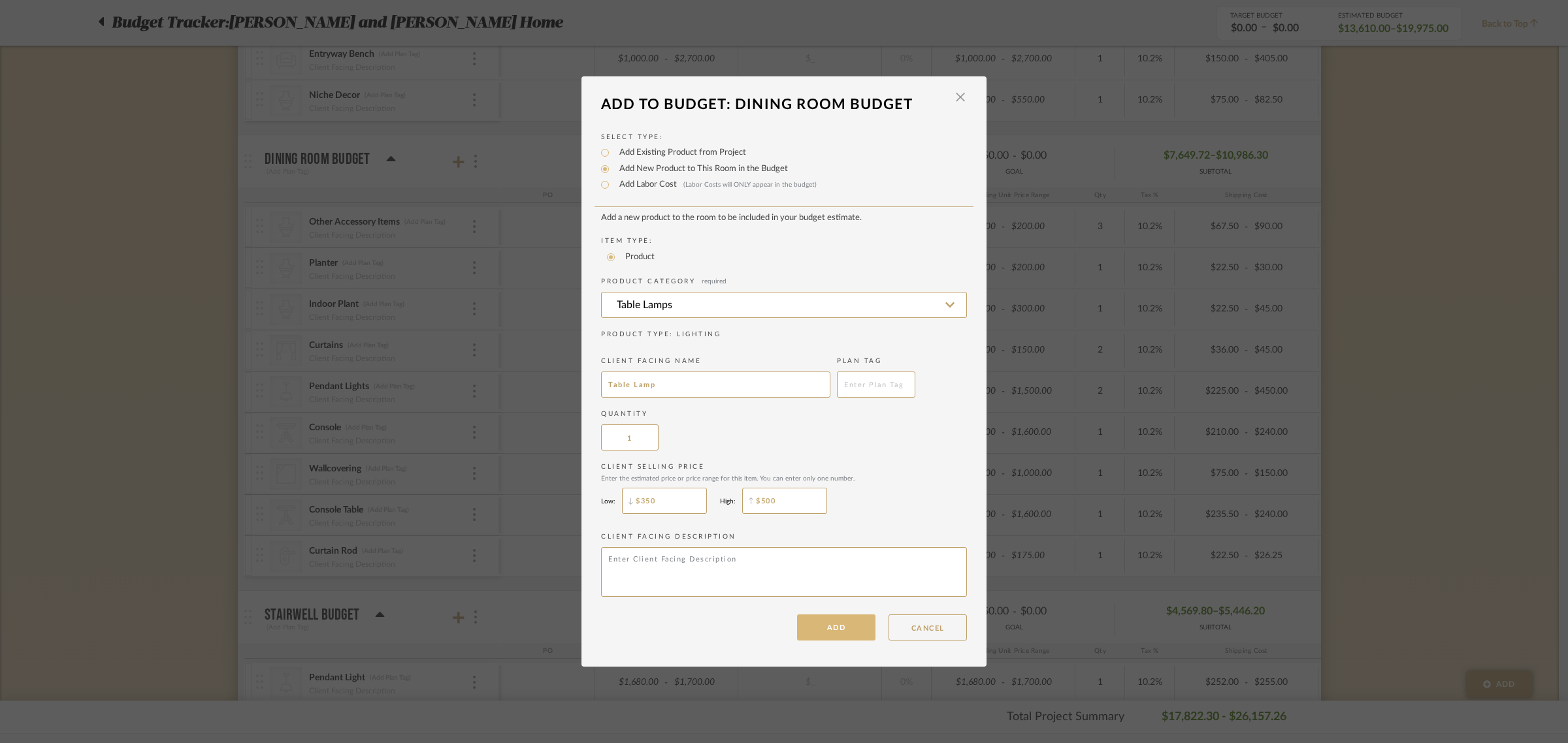
click at [834, 638] on button "ADD" at bounding box center [836, 628] width 78 height 26
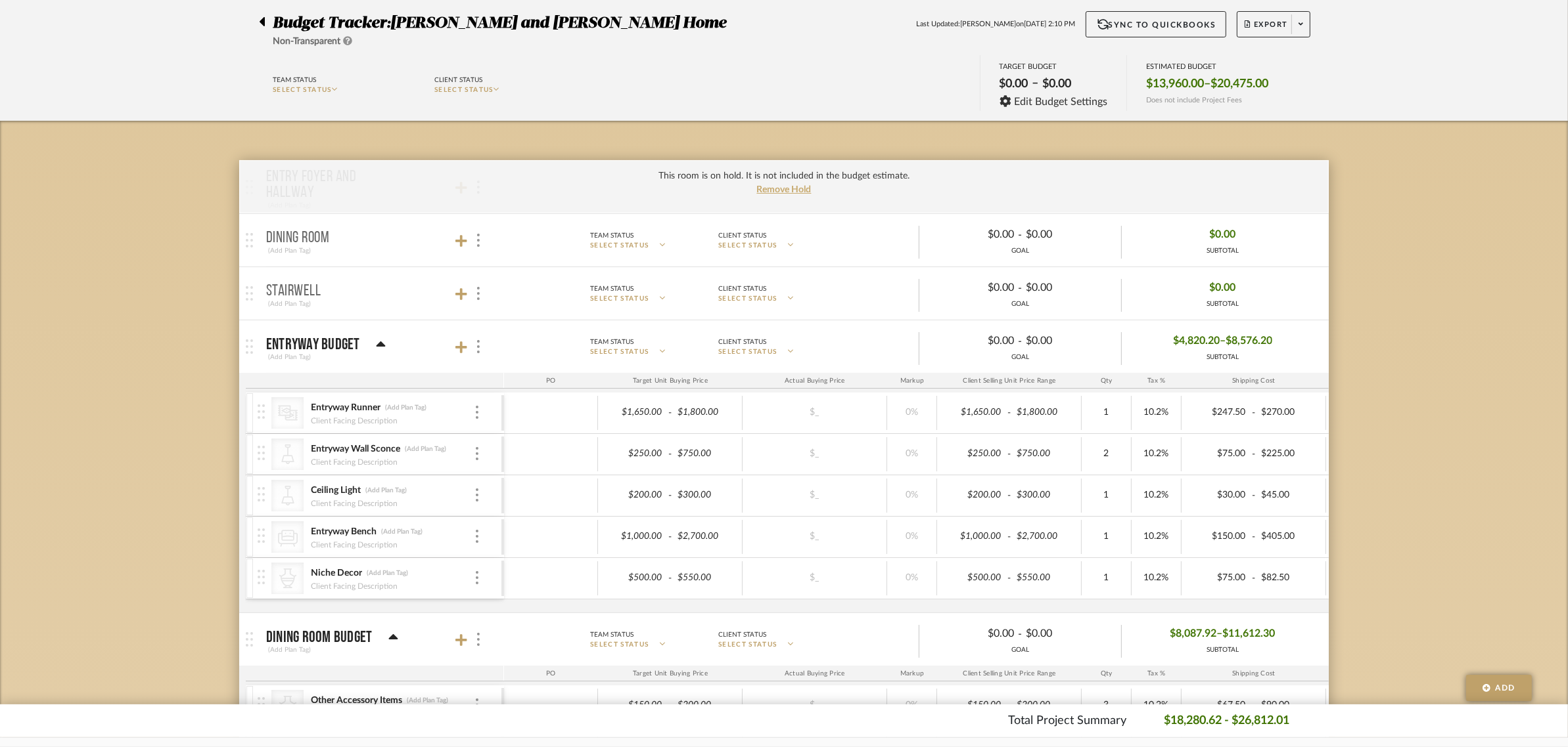
scroll to position [246, 0]
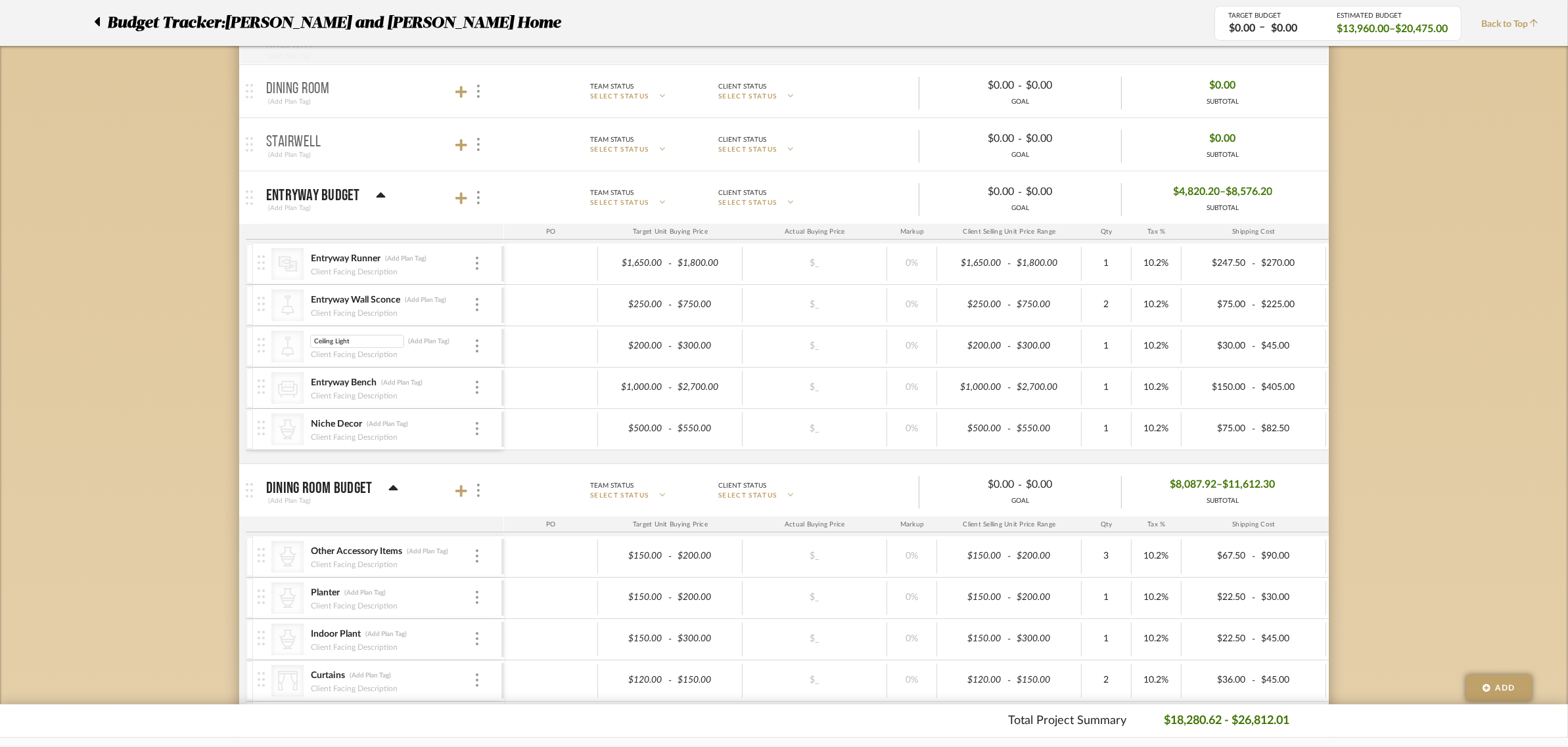
click at [343, 293] on div "Entryway Wall Sconce Entryway Wall Sconce (Add Plan Tag) Client Facing Descript…" at bounding box center [392, 305] width 164 height 41
click at [340, 297] on input "Entryway Wall Sconce" at bounding box center [357, 300] width 94 height 13
type input "Wall Sconce"
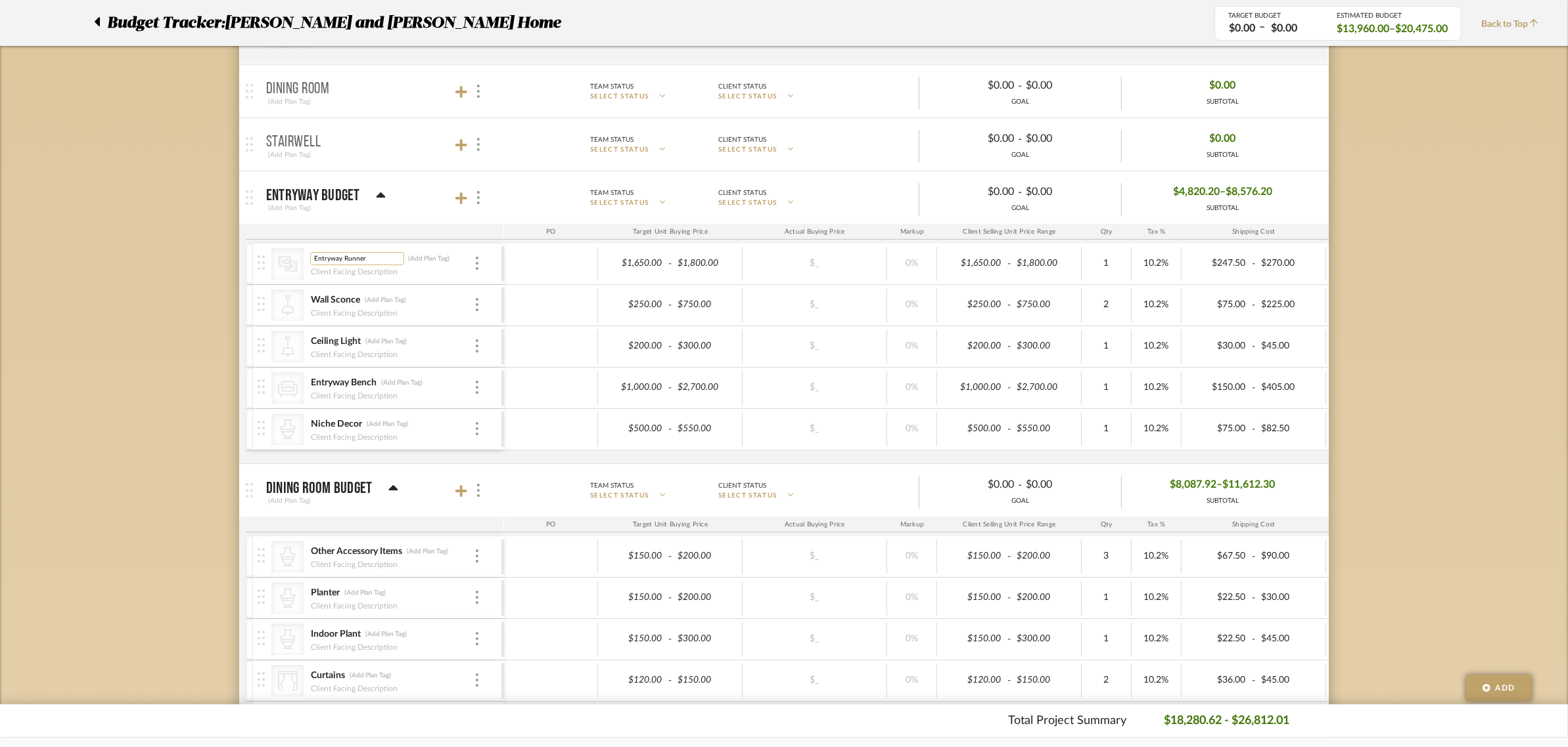
click at [343, 263] on input "Entryway Runner" at bounding box center [357, 258] width 94 height 13
type input "Runner"
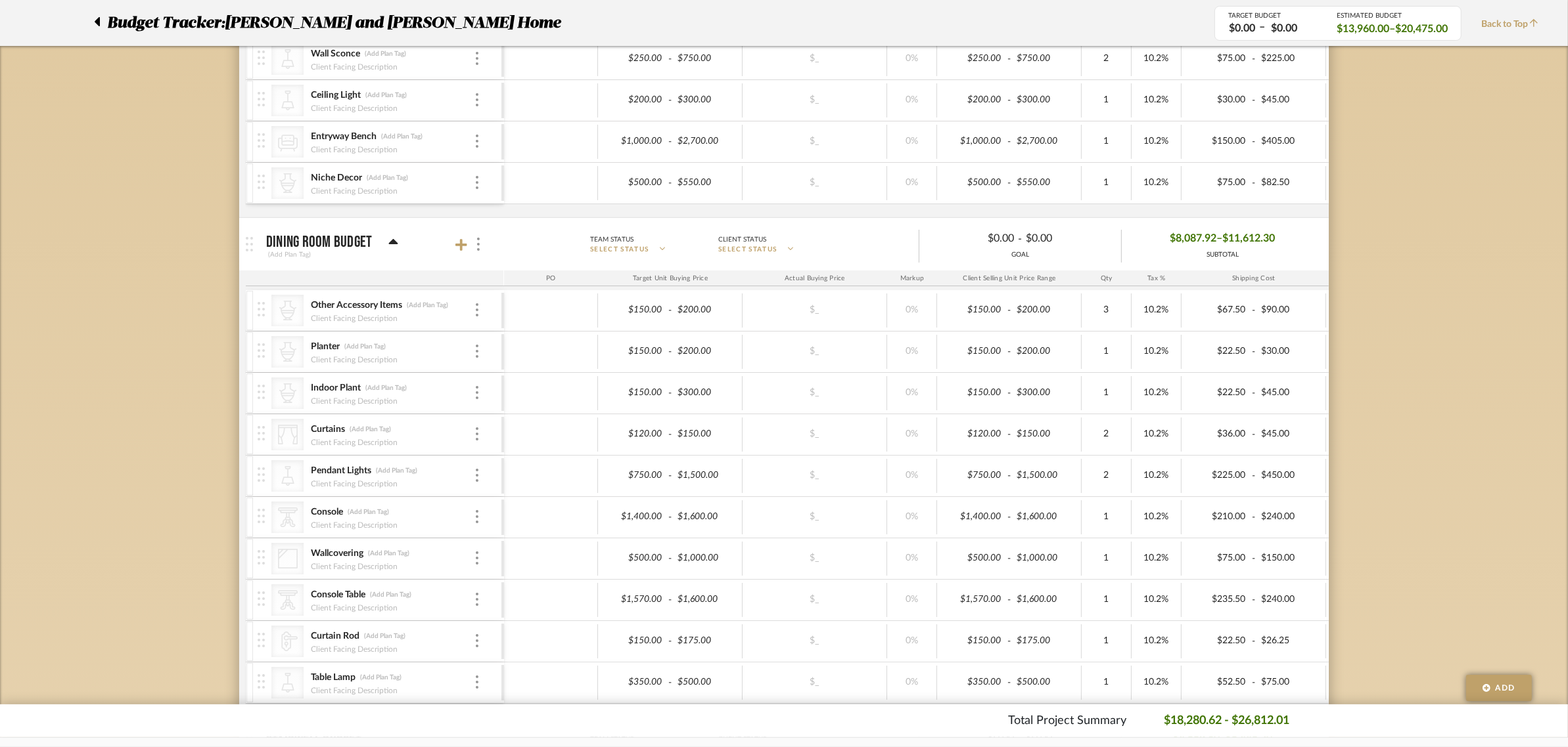
scroll to position [575, 0]
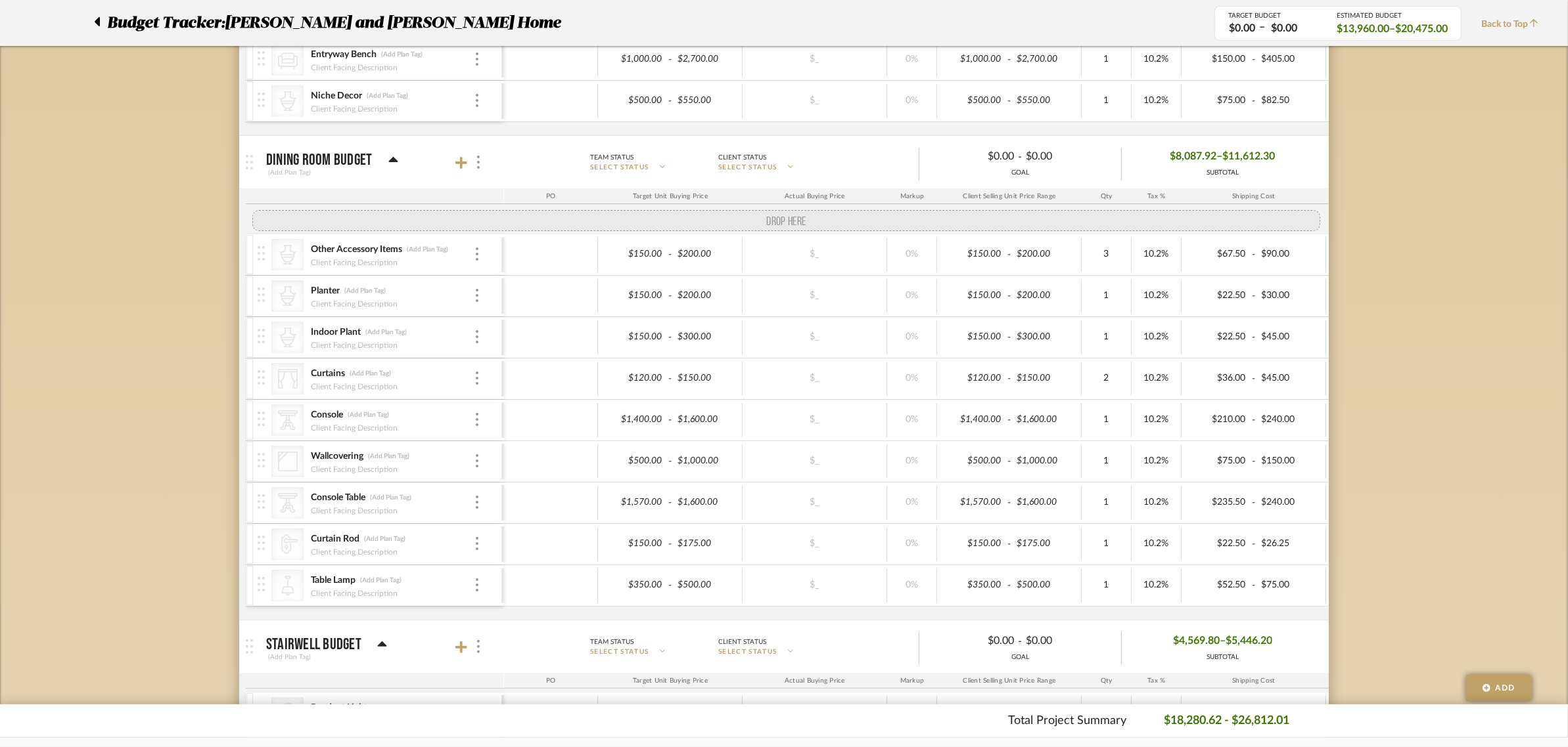
drag, startPoint x: 266, startPoint y: 395, endPoint x: 265, endPoint y: 224, distance: 171.0
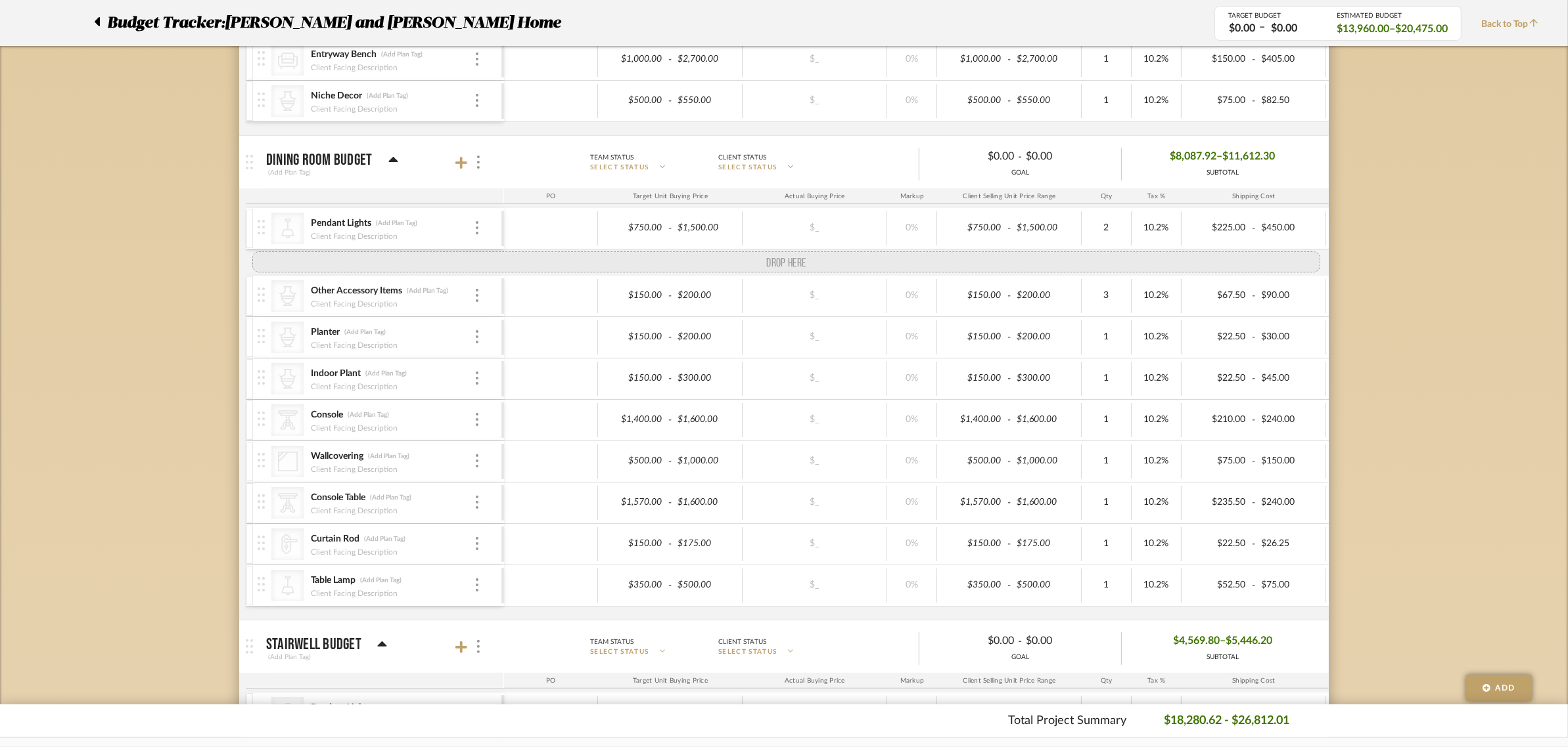
drag, startPoint x: 263, startPoint y: 398, endPoint x: 274, endPoint y: 260, distance: 138.4
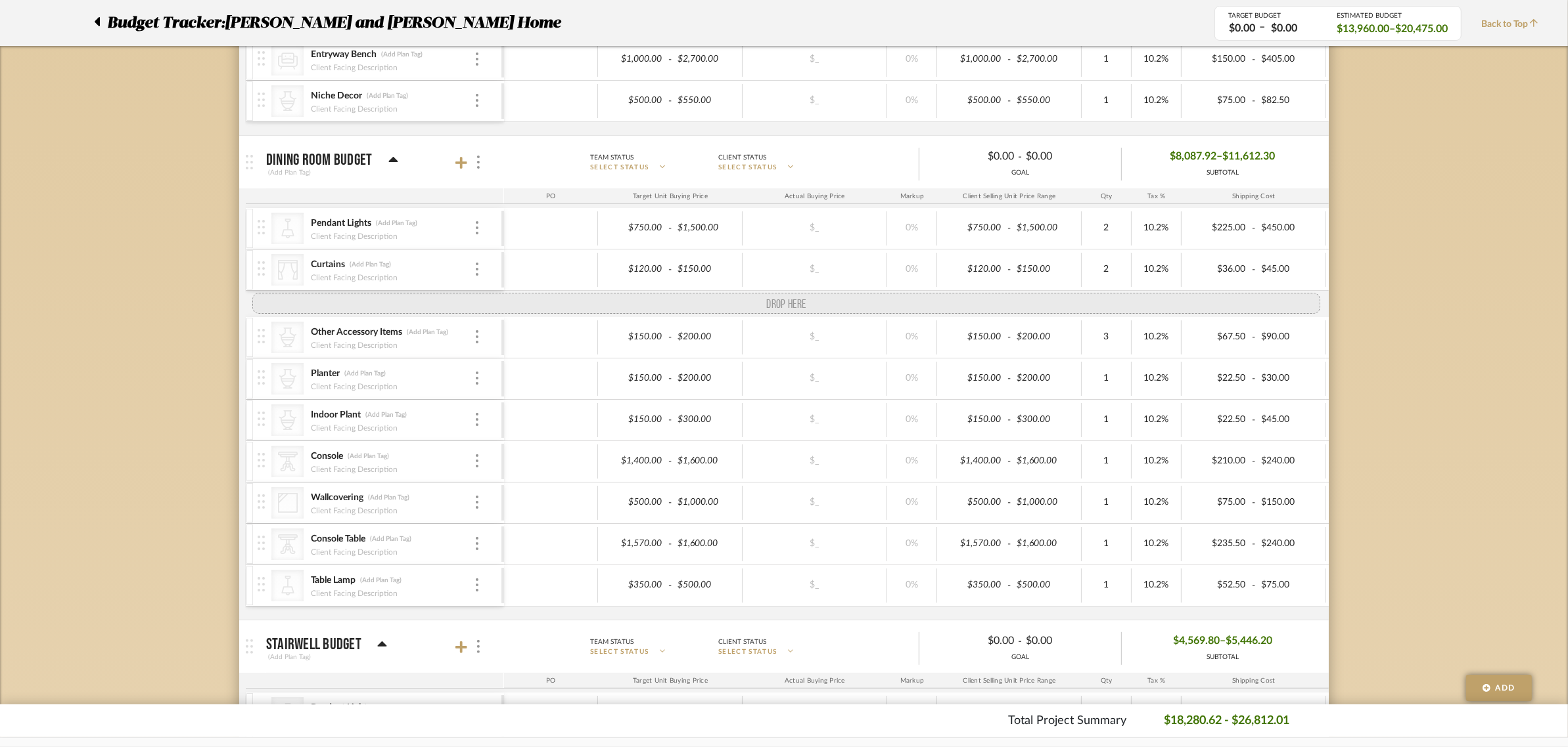
drag, startPoint x: 263, startPoint y: 562, endPoint x: 281, endPoint y: 294, distance: 268.6
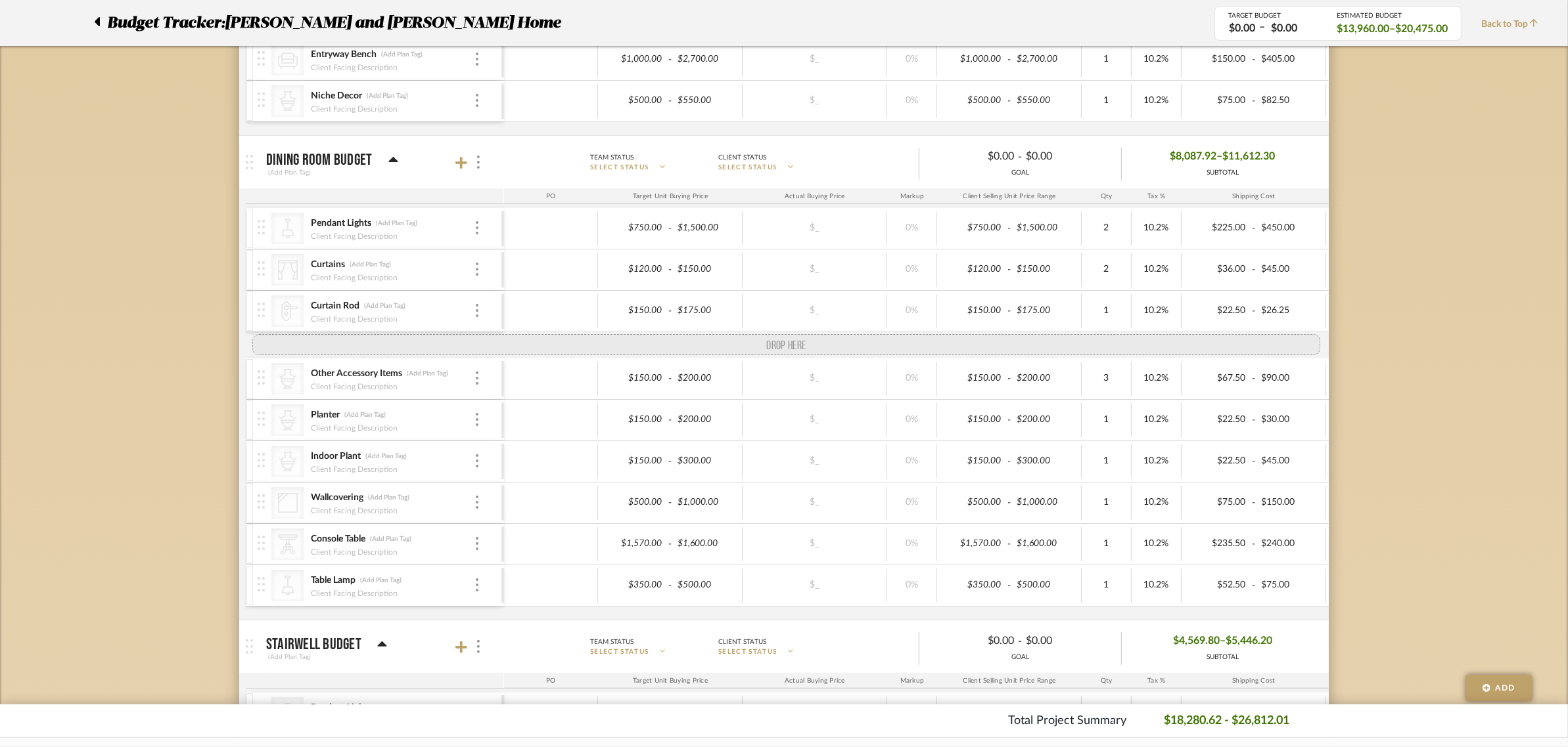
drag, startPoint x: 264, startPoint y: 483, endPoint x: 272, endPoint y: 340, distance: 143.2
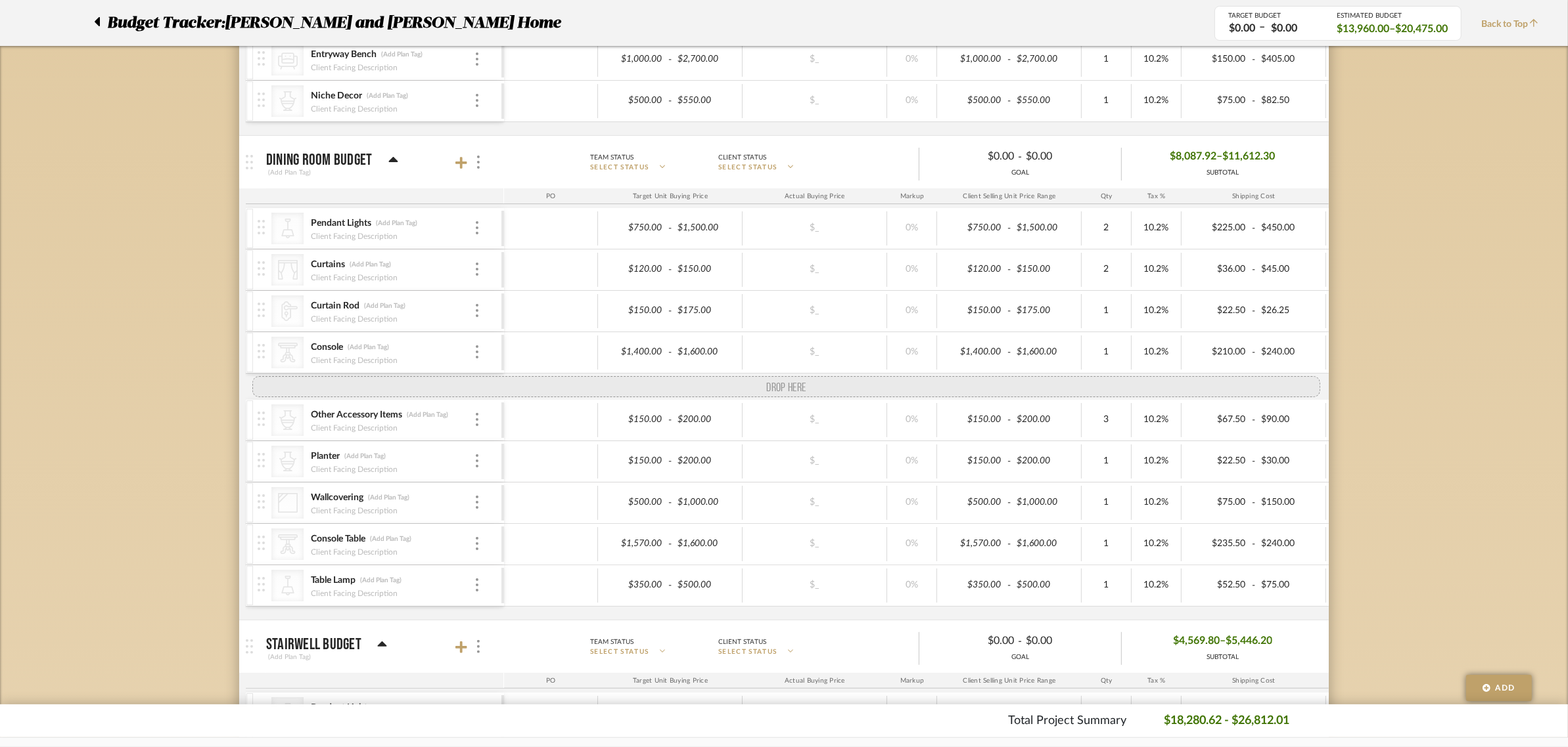
drag, startPoint x: 266, startPoint y: 478, endPoint x: 280, endPoint y: 382, distance: 97.0
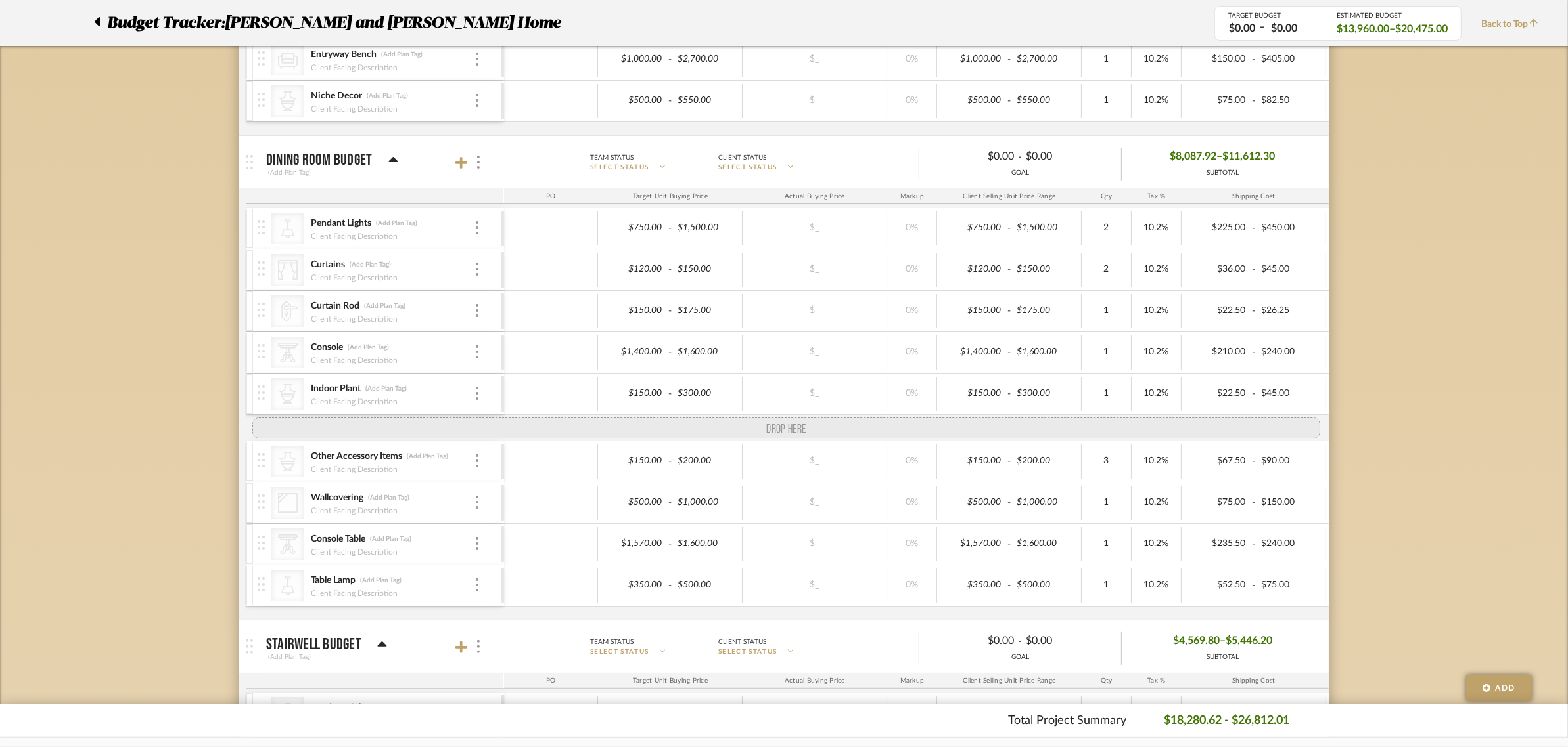
drag, startPoint x: 265, startPoint y: 478, endPoint x: 271, endPoint y: 421, distance: 57.3
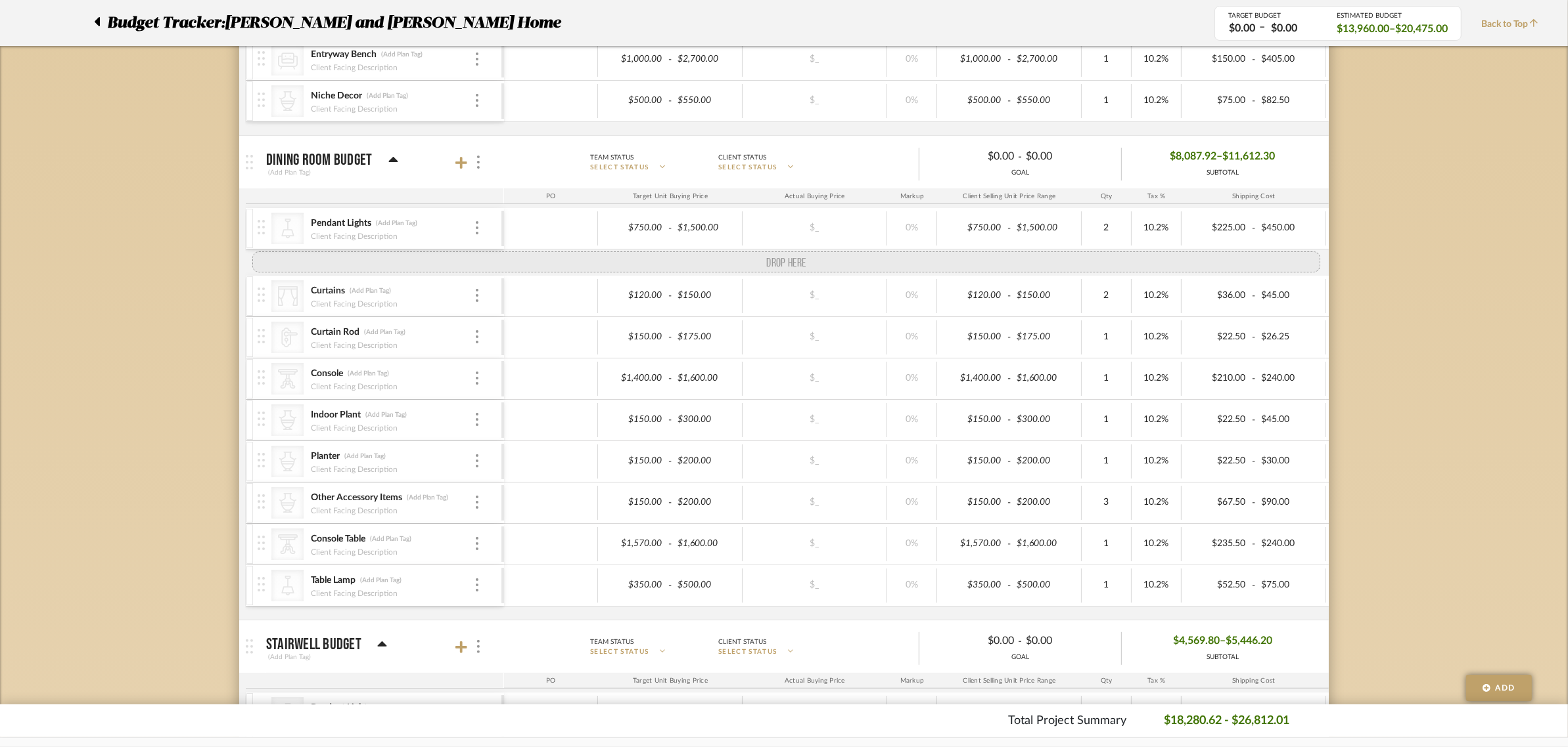
drag, startPoint x: 263, startPoint y: 529, endPoint x: 297, endPoint y: 256, distance: 275.1
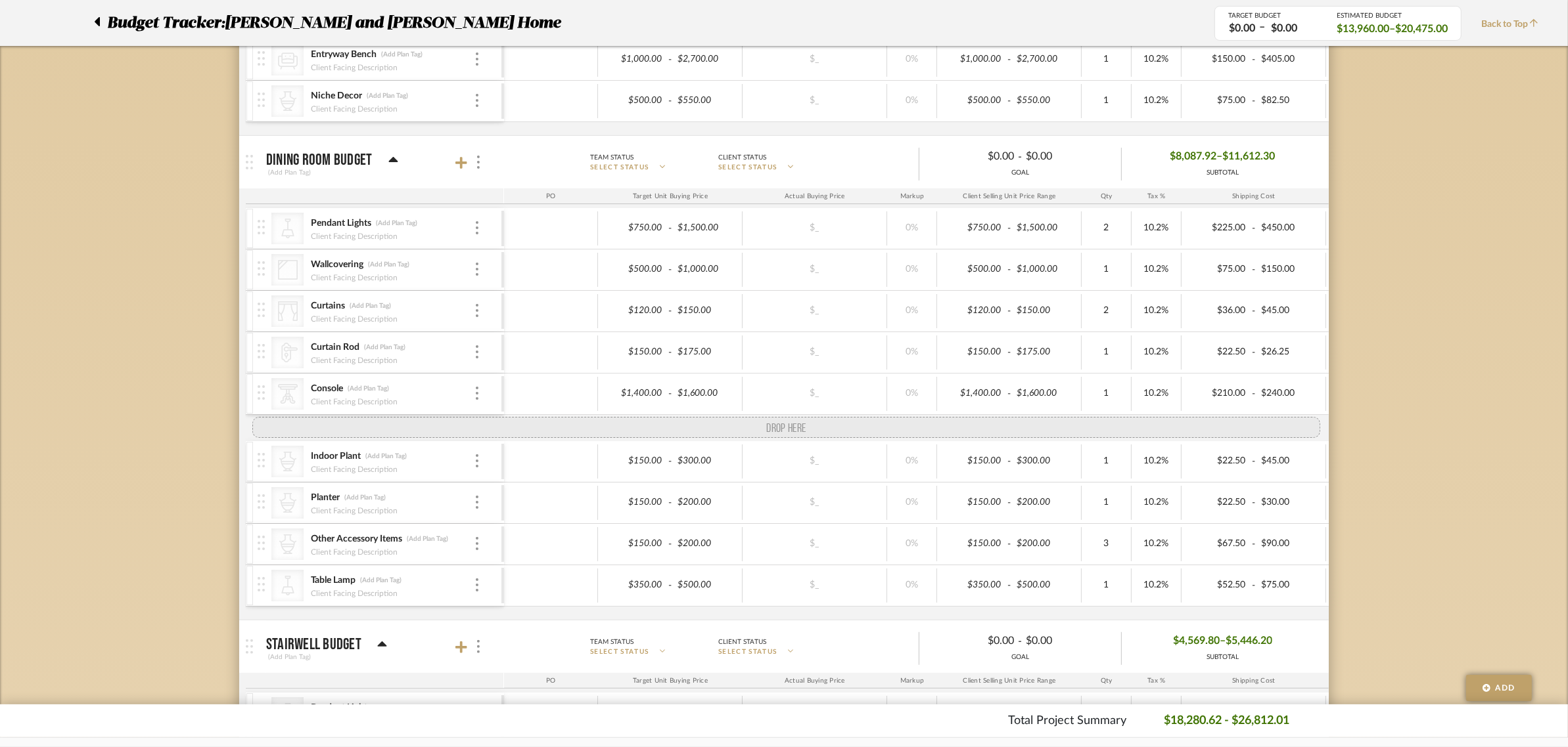
drag, startPoint x: 264, startPoint y: 568, endPoint x: 274, endPoint y: 421, distance: 147.3
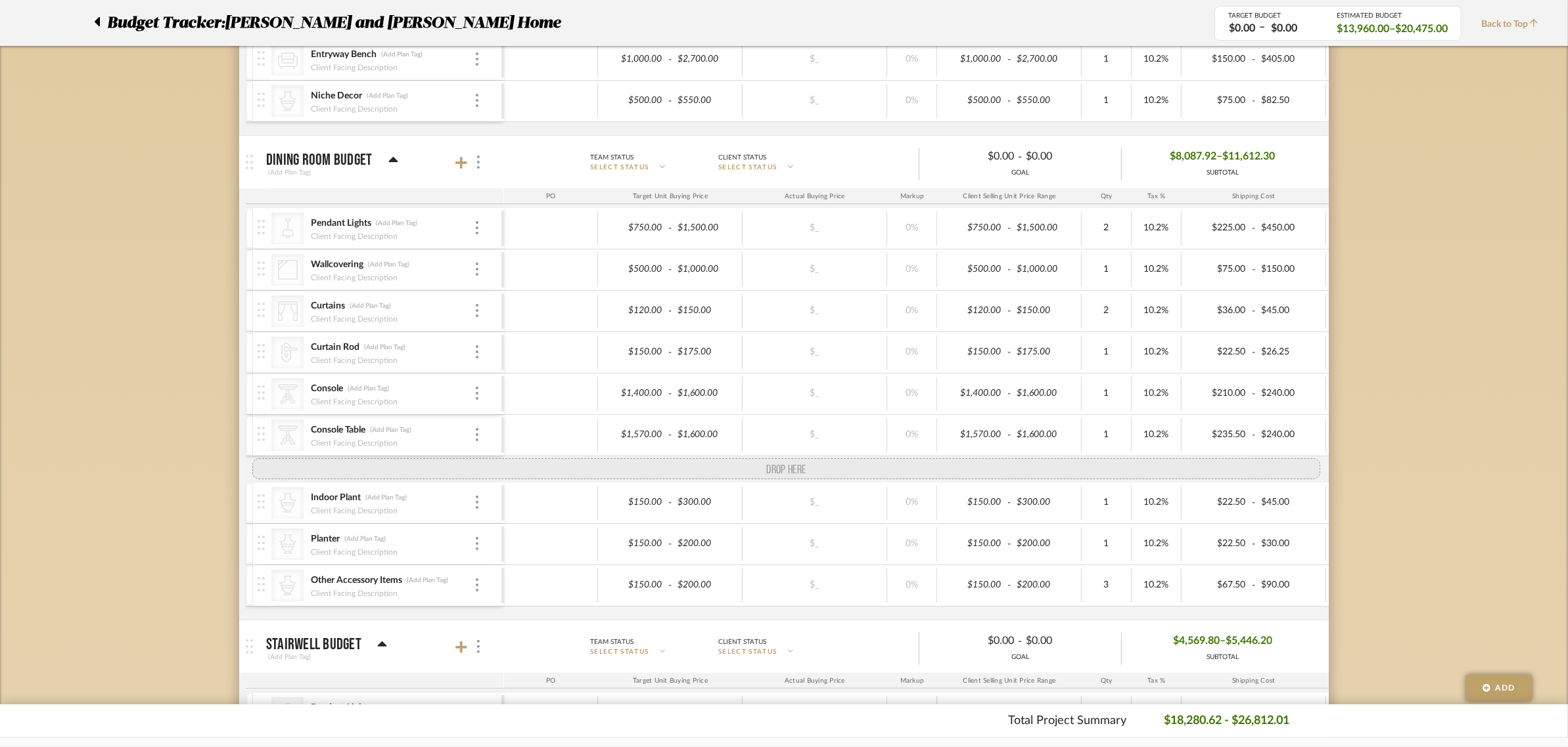
drag, startPoint x: 264, startPoint y: 608, endPoint x: 276, endPoint y: 470, distance: 138.5
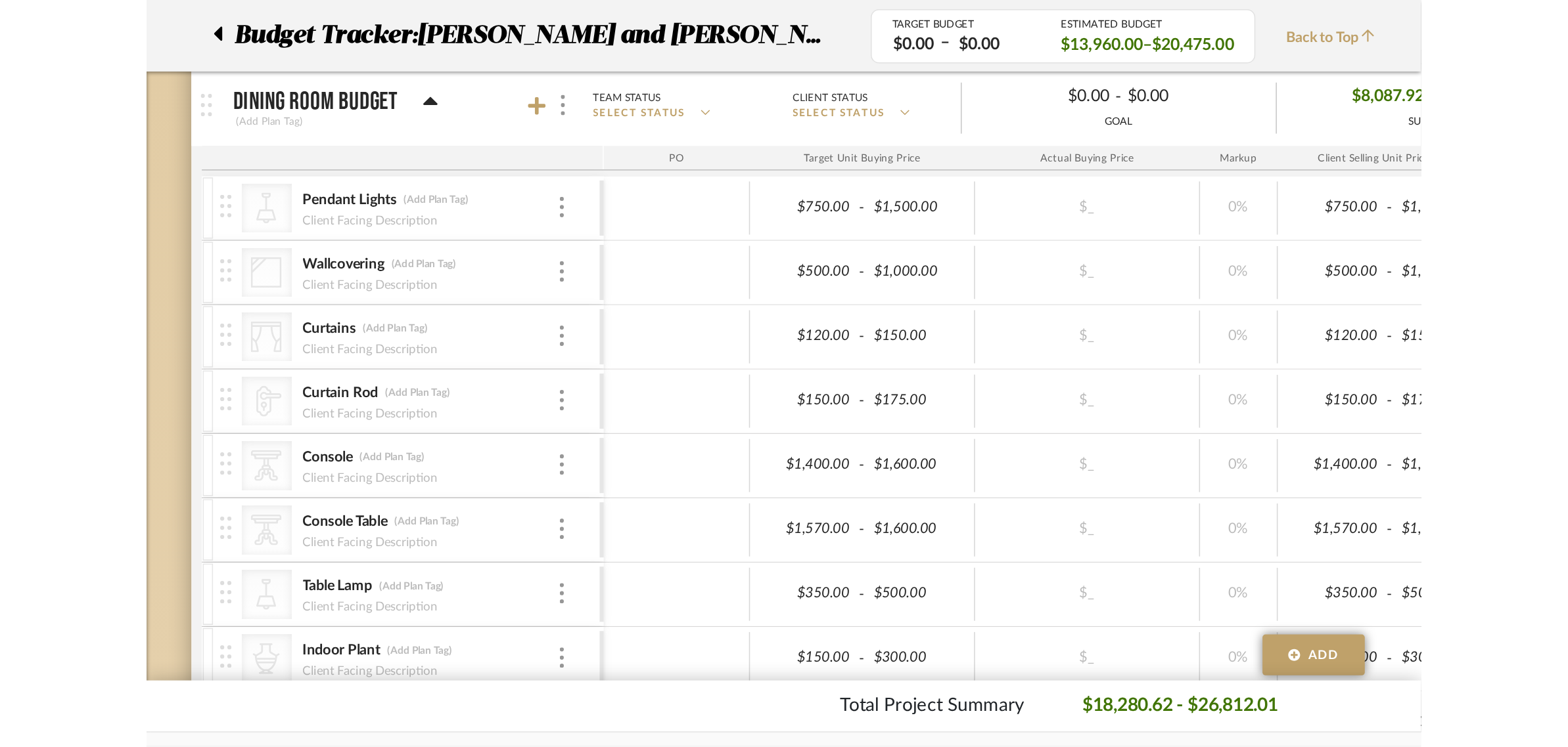
scroll to position [542, 0]
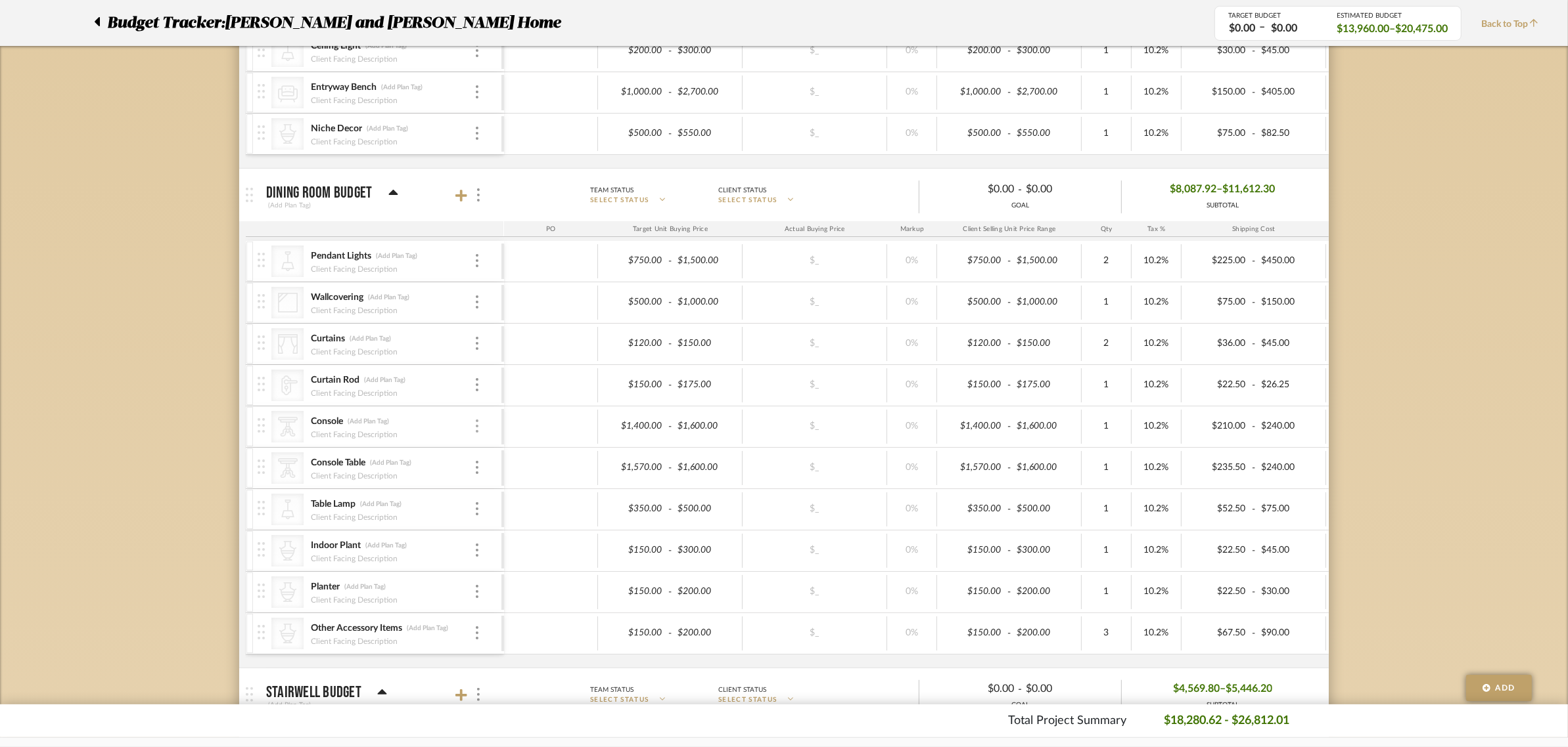
click at [477, 427] on img at bounding box center [477, 426] width 3 height 13
click at [520, 523] on span "Remove Item" at bounding box center [541, 527] width 82 height 11
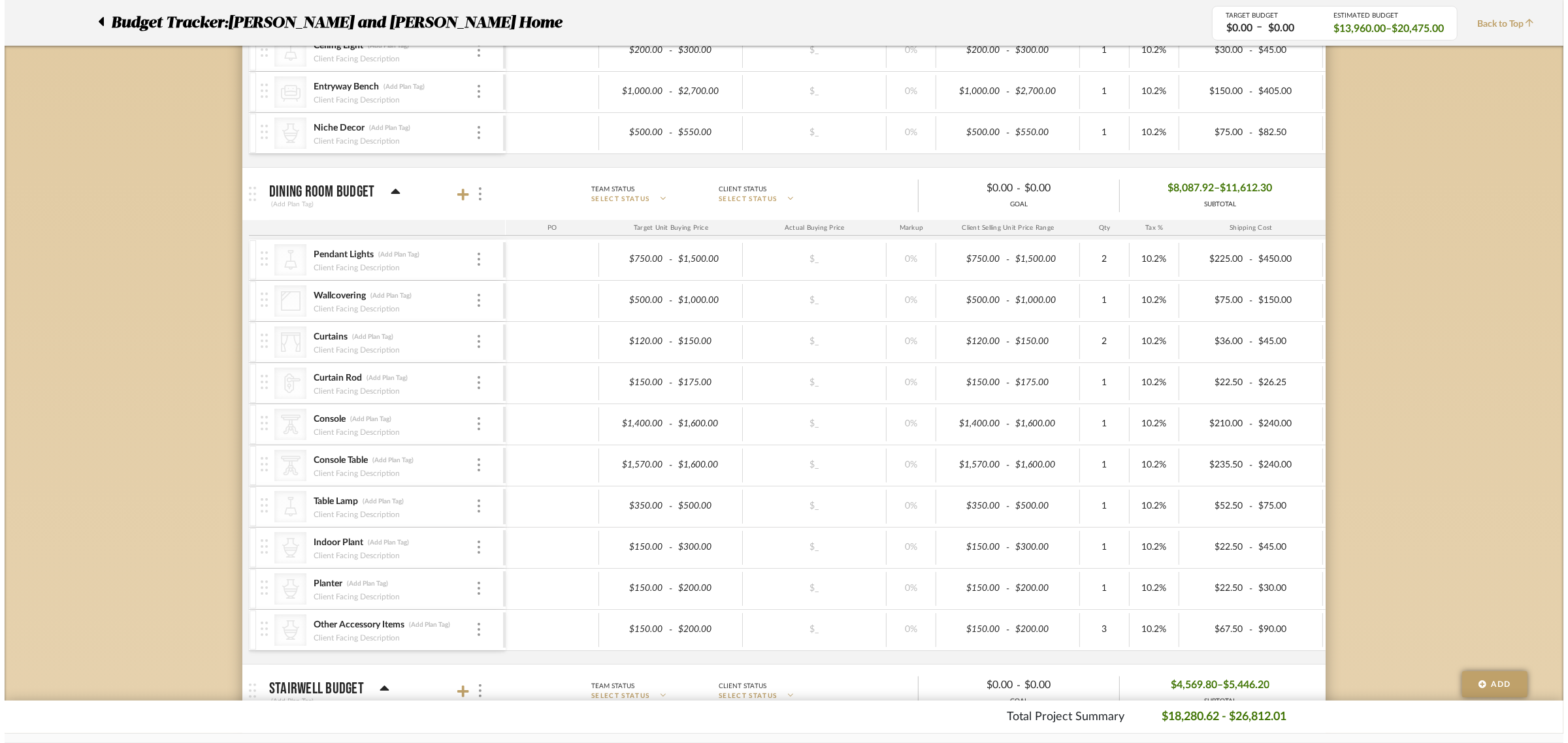
scroll to position [0, 0]
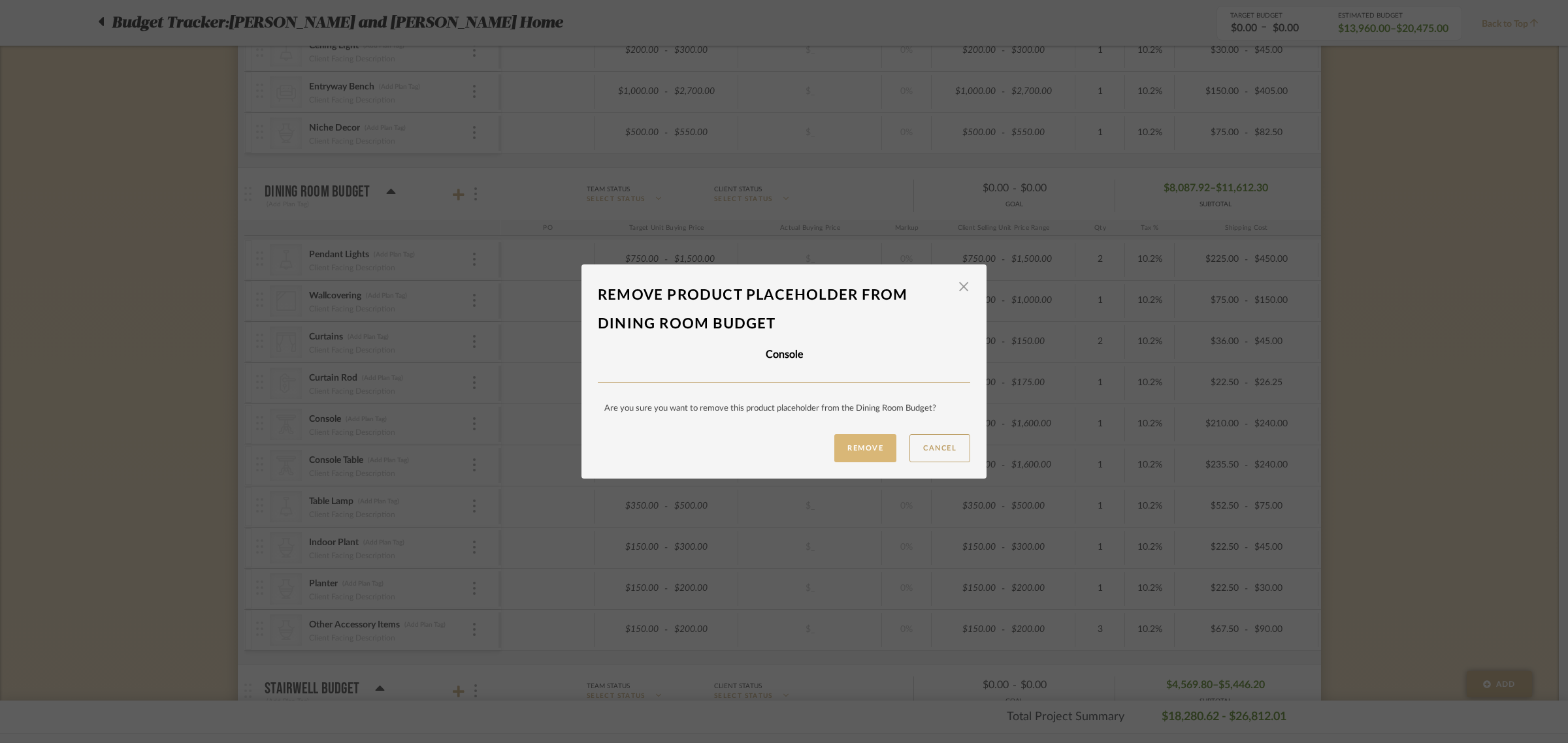
click at [846, 445] on button "Remove" at bounding box center [865, 448] width 62 height 28
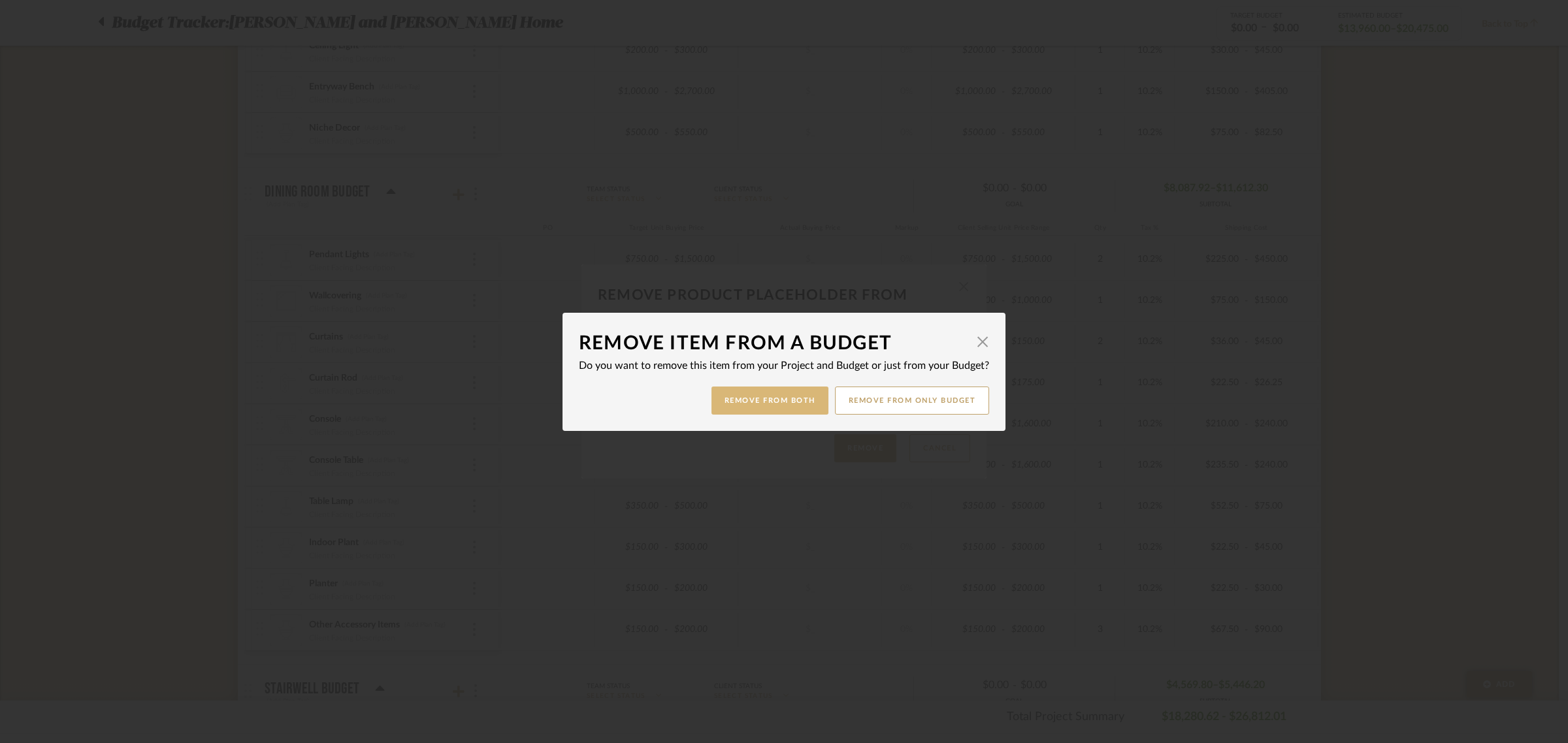
click at [768, 402] on button "Remove from Both" at bounding box center [770, 400] width 117 height 28
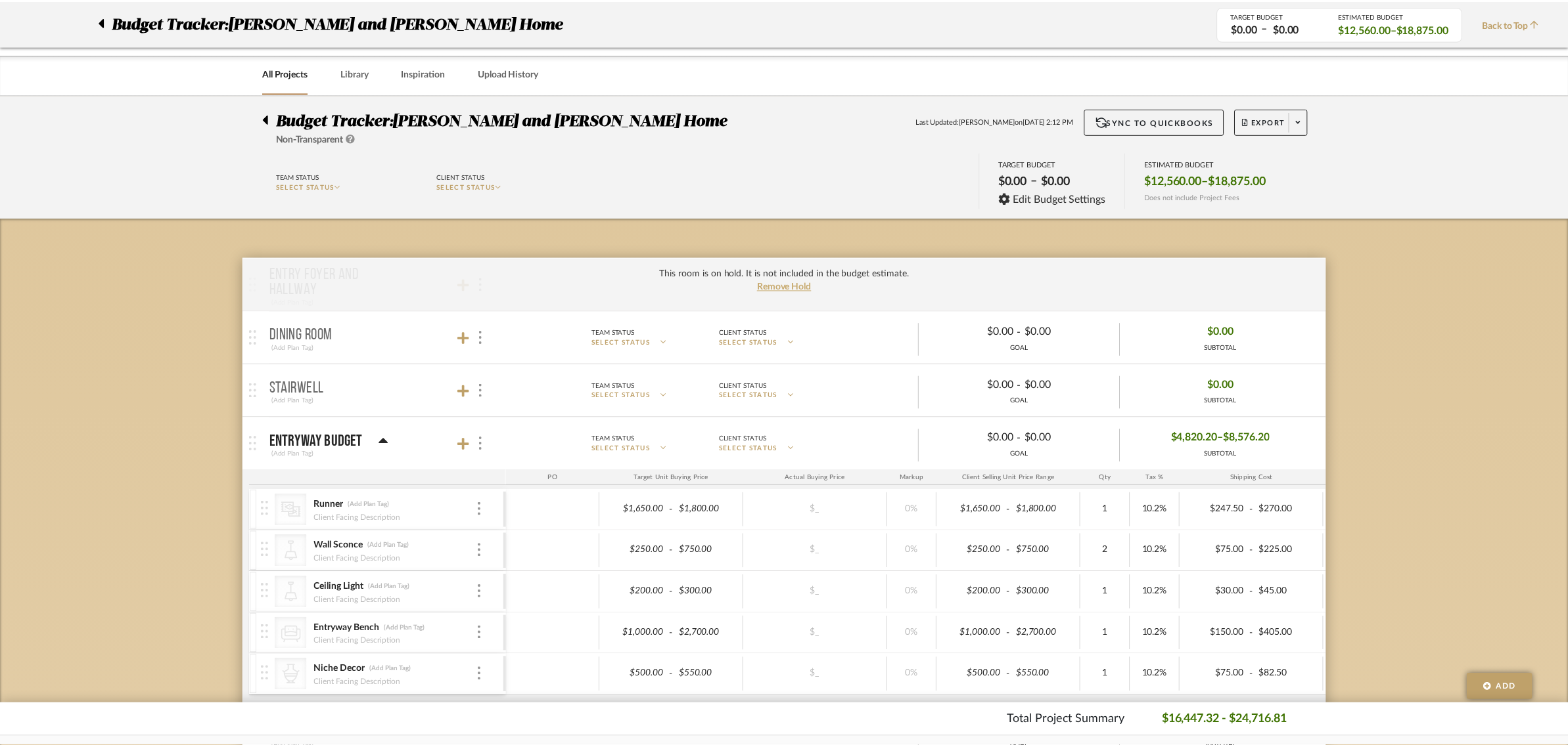
scroll to position [542, 0]
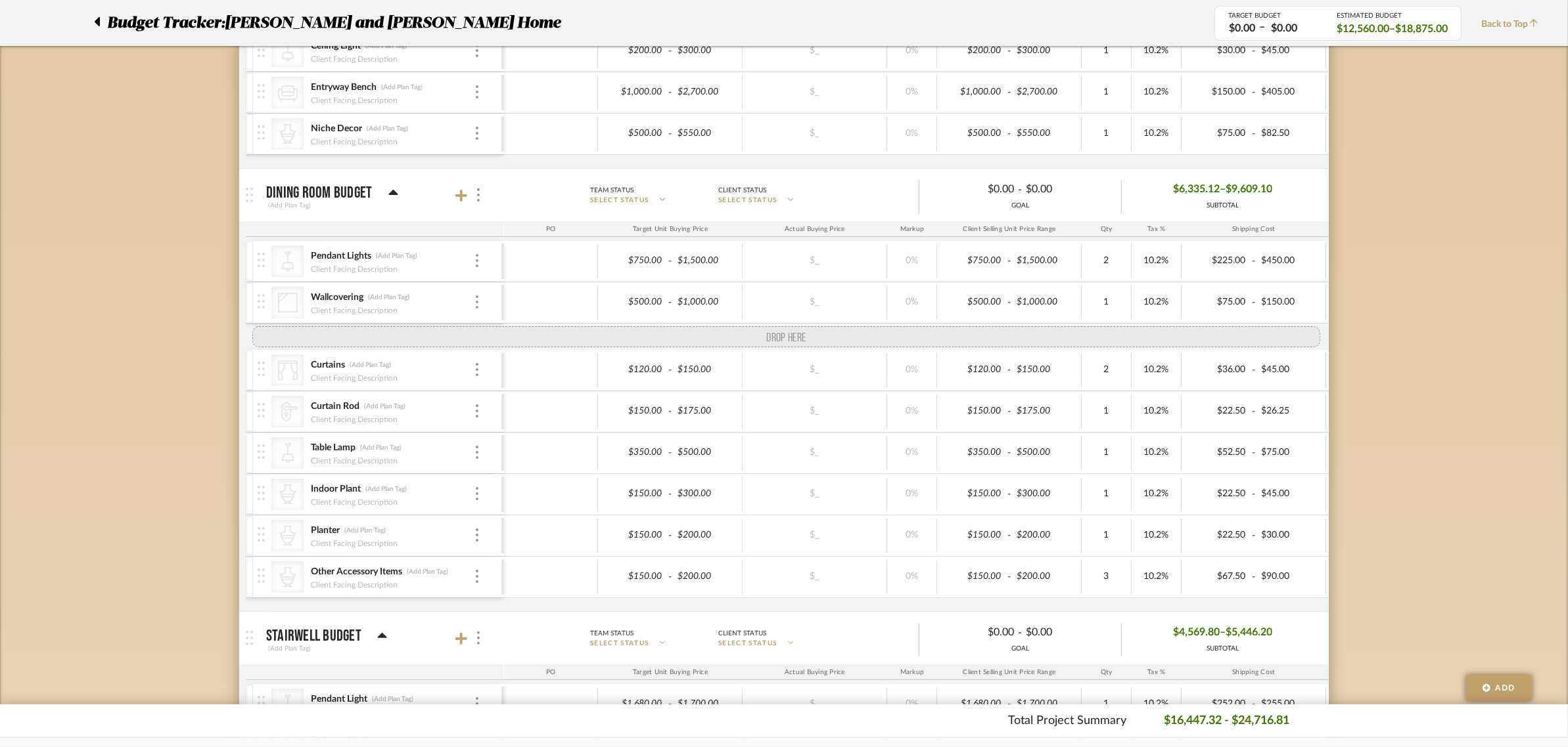
drag, startPoint x: 263, startPoint y: 427, endPoint x: 263, endPoint y: 335, distance: 92.0
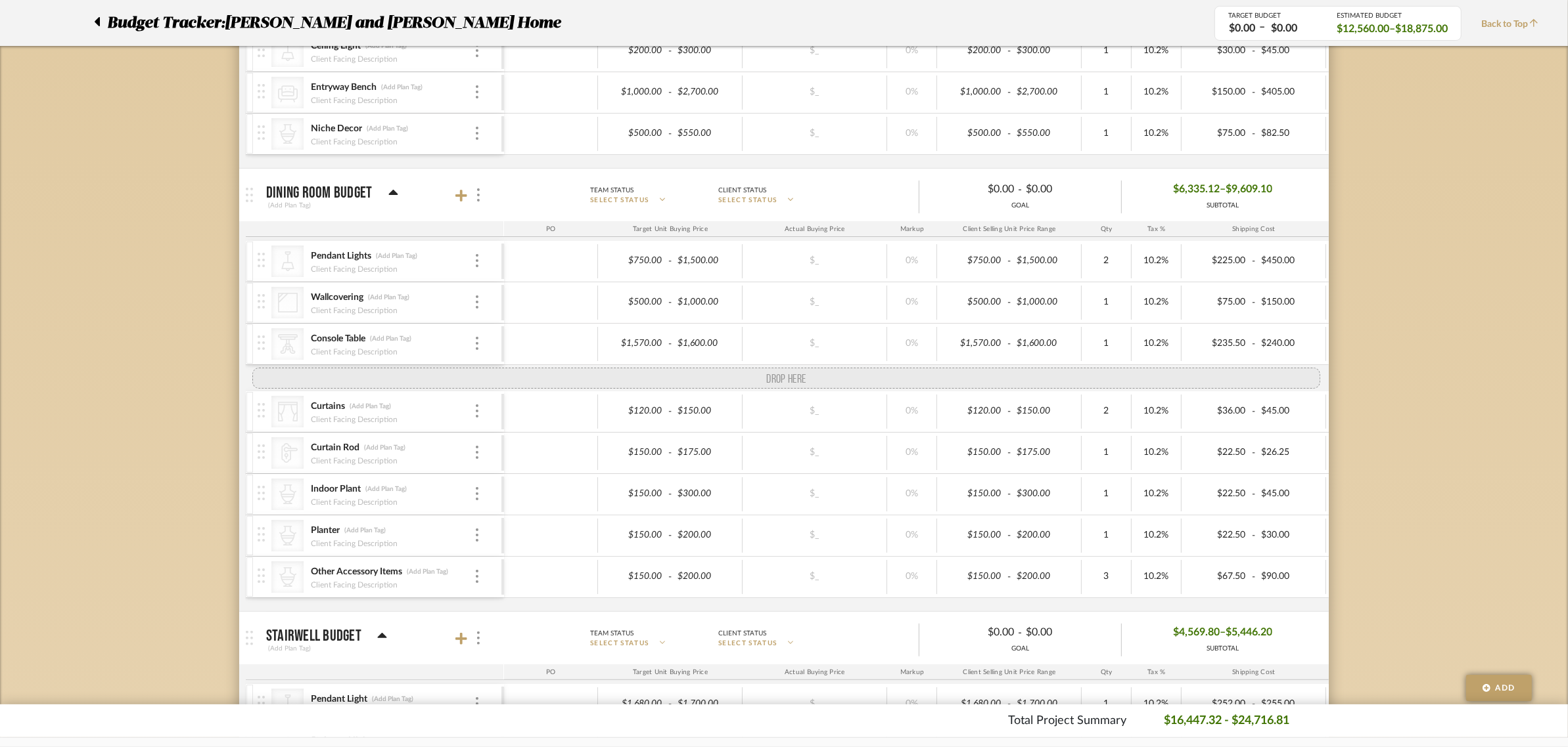
drag, startPoint x: 261, startPoint y: 471, endPoint x: 274, endPoint y: 371, distance: 100.8
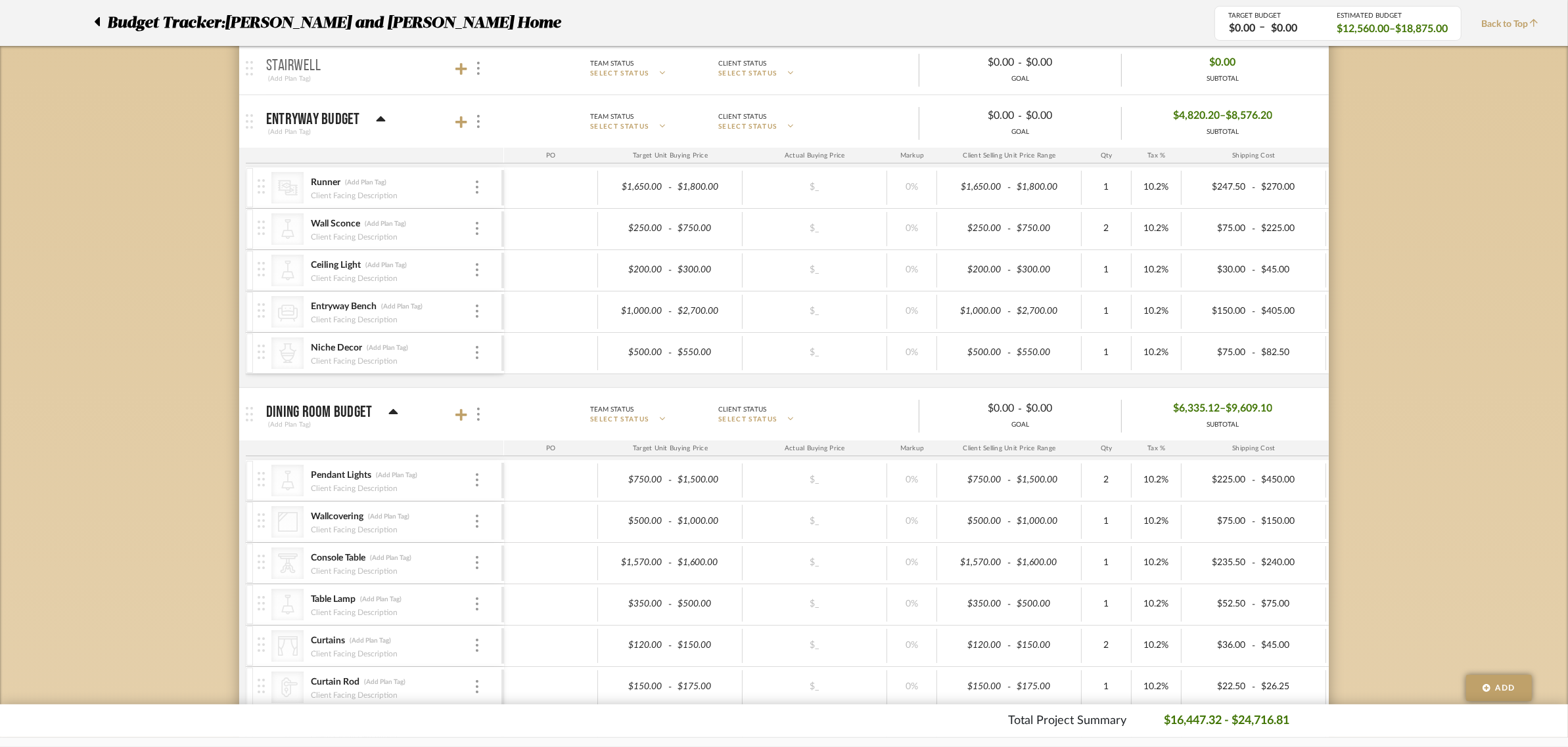
scroll to position [295, 0]
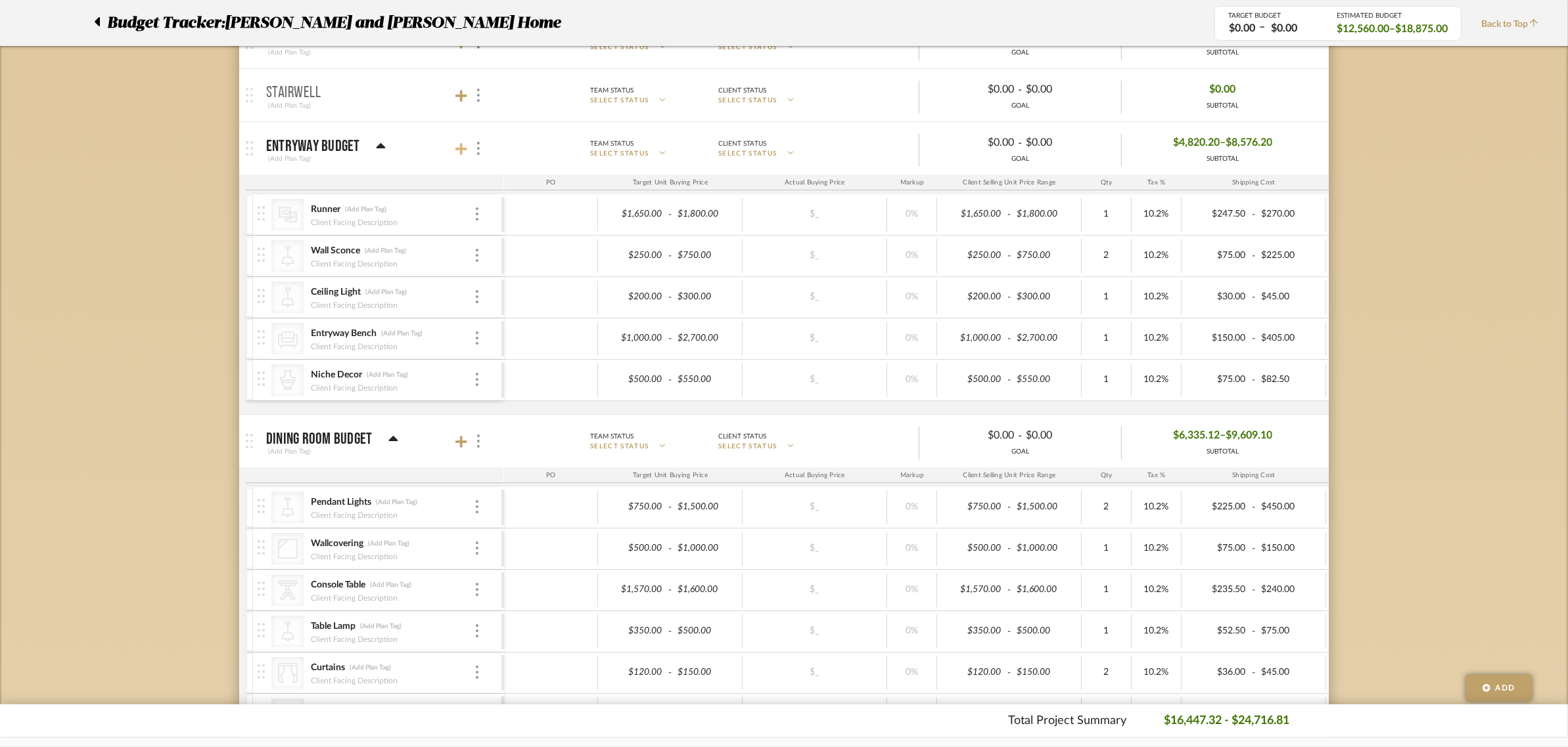
click at [460, 145] on icon at bounding box center [461, 149] width 12 height 13
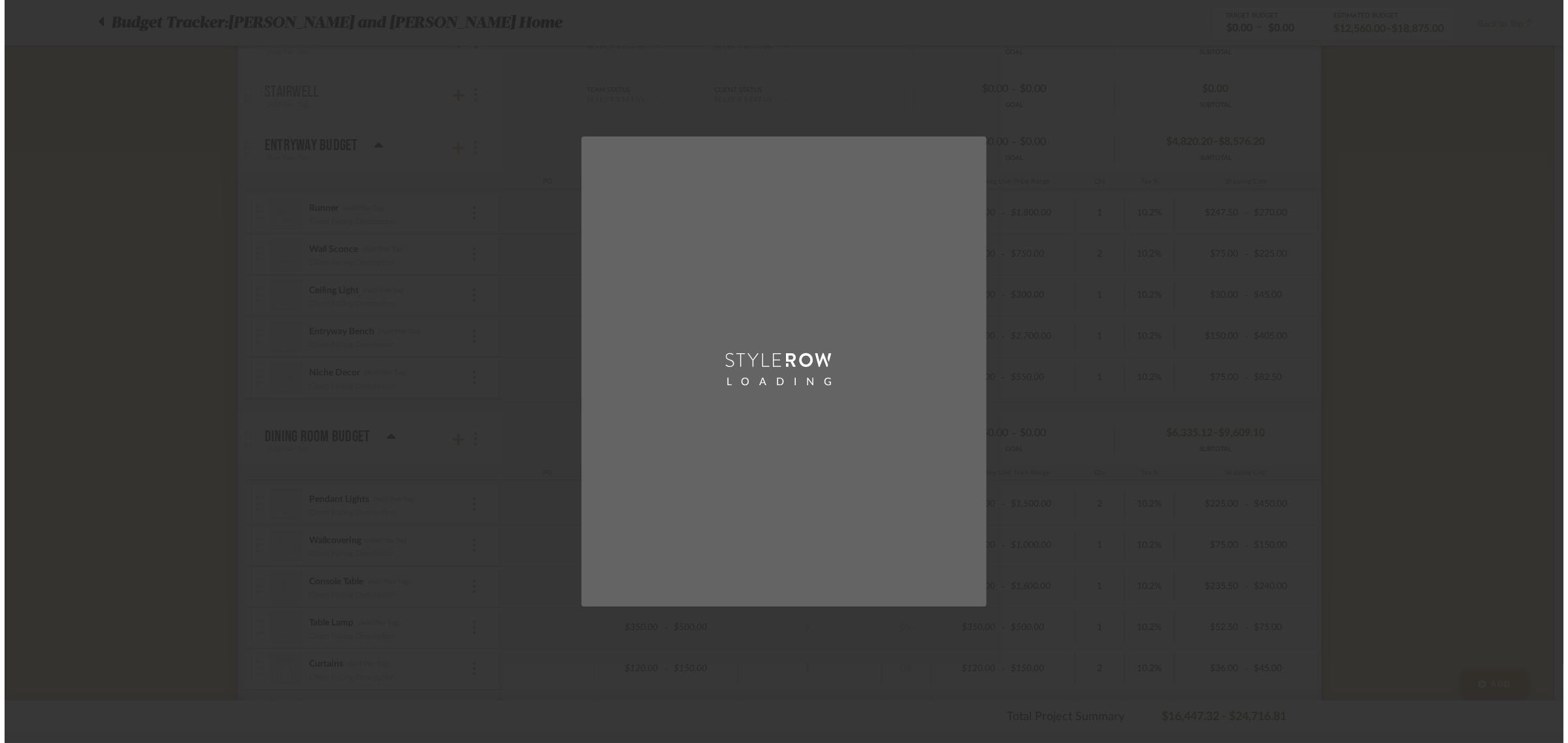
scroll to position [0, 0]
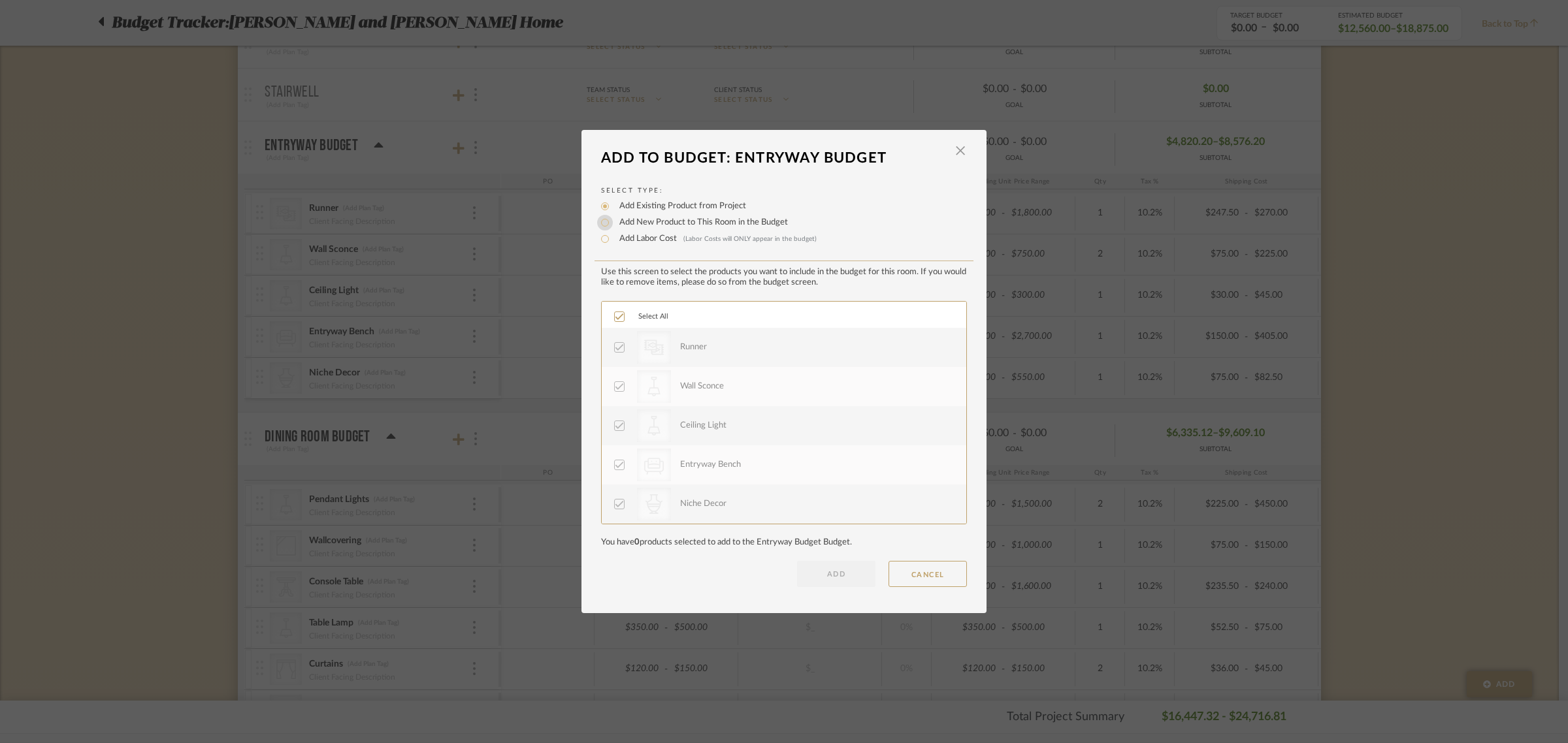
click at [599, 221] on input "Add New Product to This Room in the Budget" at bounding box center [605, 223] width 16 height 16
radio input "true"
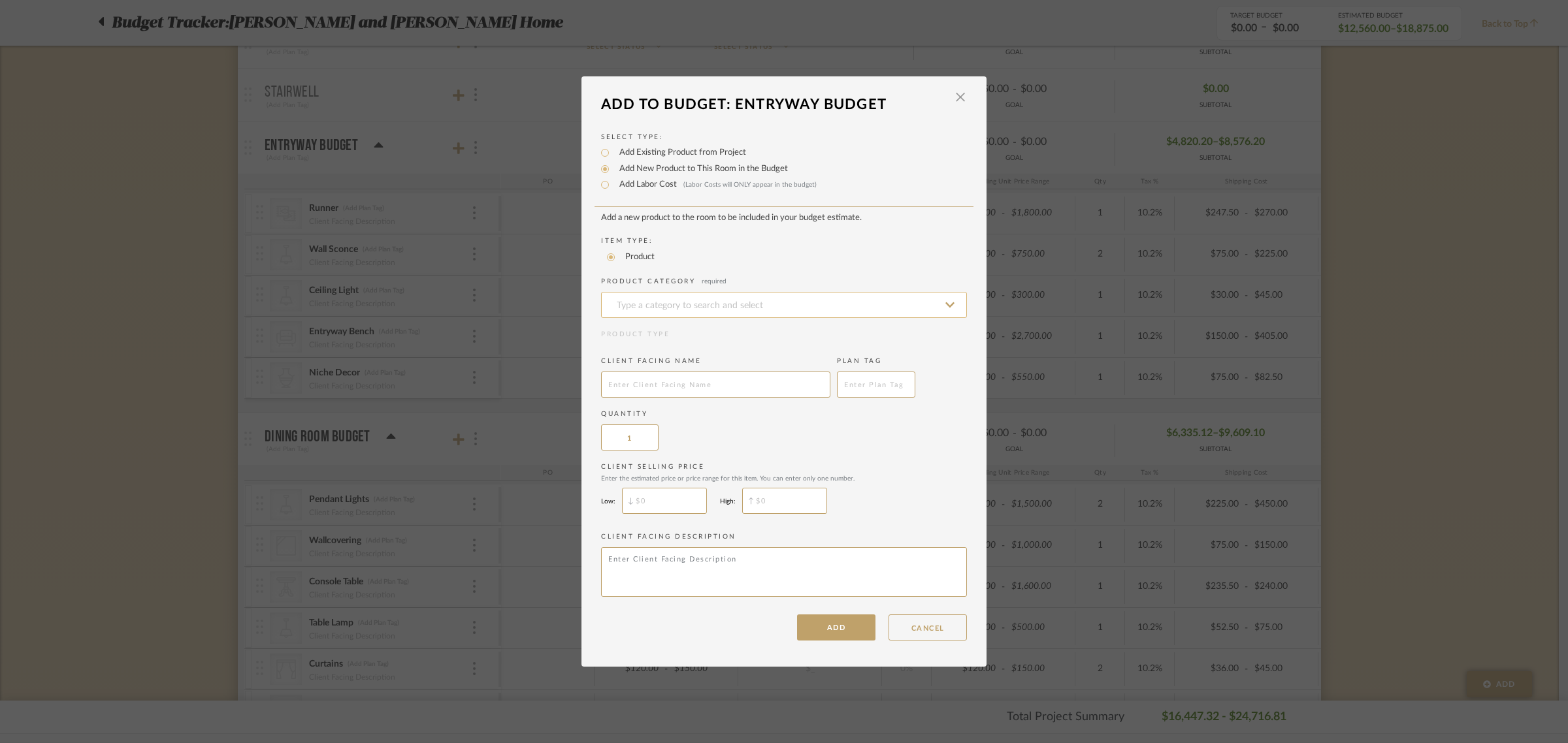
click at [618, 295] on input at bounding box center [784, 305] width 366 height 26
click at [662, 337] on span "Pillows & Throws" at bounding box center [655, 336] width 91 height 9
type input "Pillows & Throws"
click at [654, 379] on input "text" at bounding box center [716, 385] width 230 height 26
type input "Pillow"
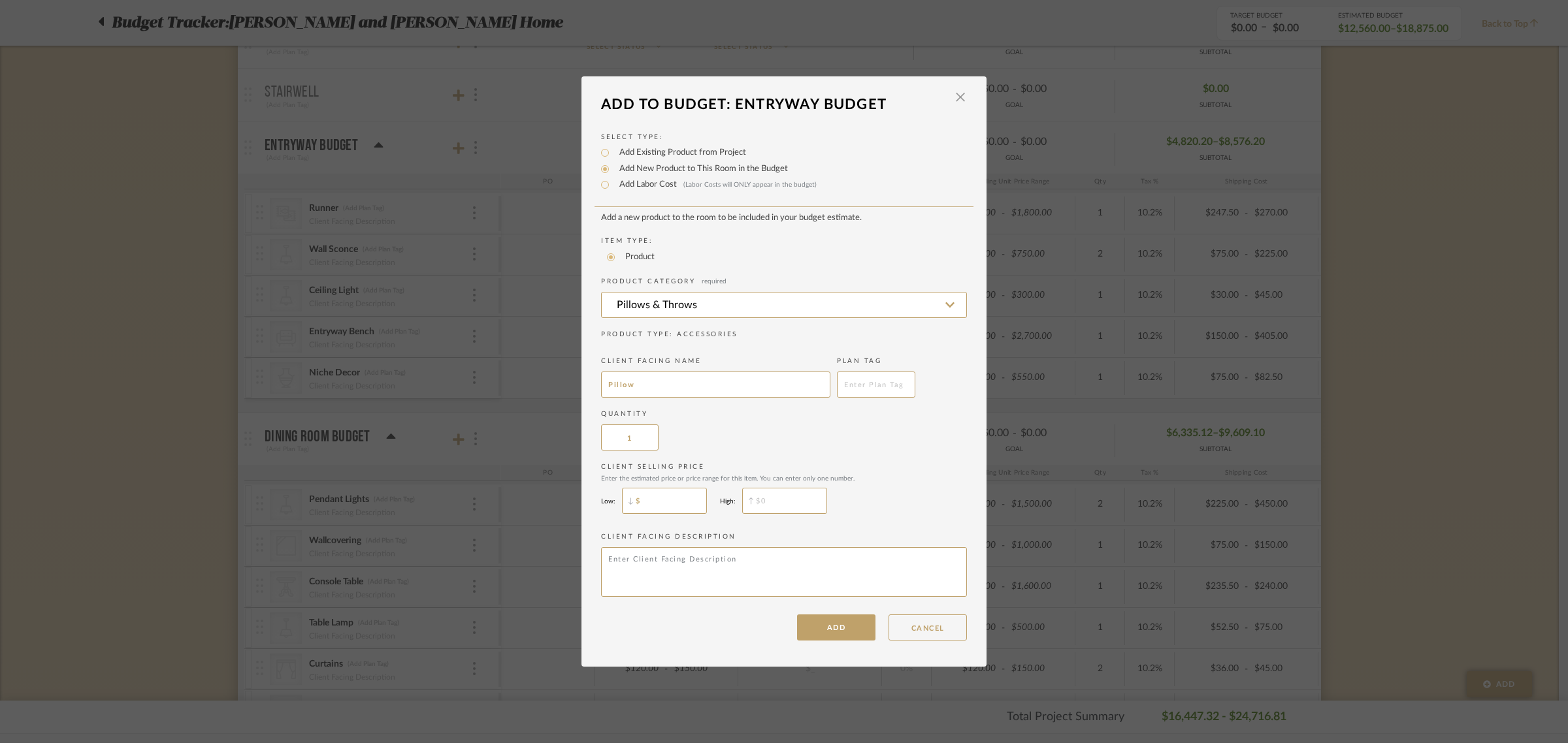
click at [651, 500] on input "$" at bounding box center [665, 501] width 85 height 26
type input "$150"
click at [797, 491] on input "$" at bounding box center [784, 501] width 85 height 26
type input "$200"
click at [900, 488] on div "Client Selling Price Enter the estimated price or price range for this item. Yo…" at bounding box center [784, 491] width 366 height 58
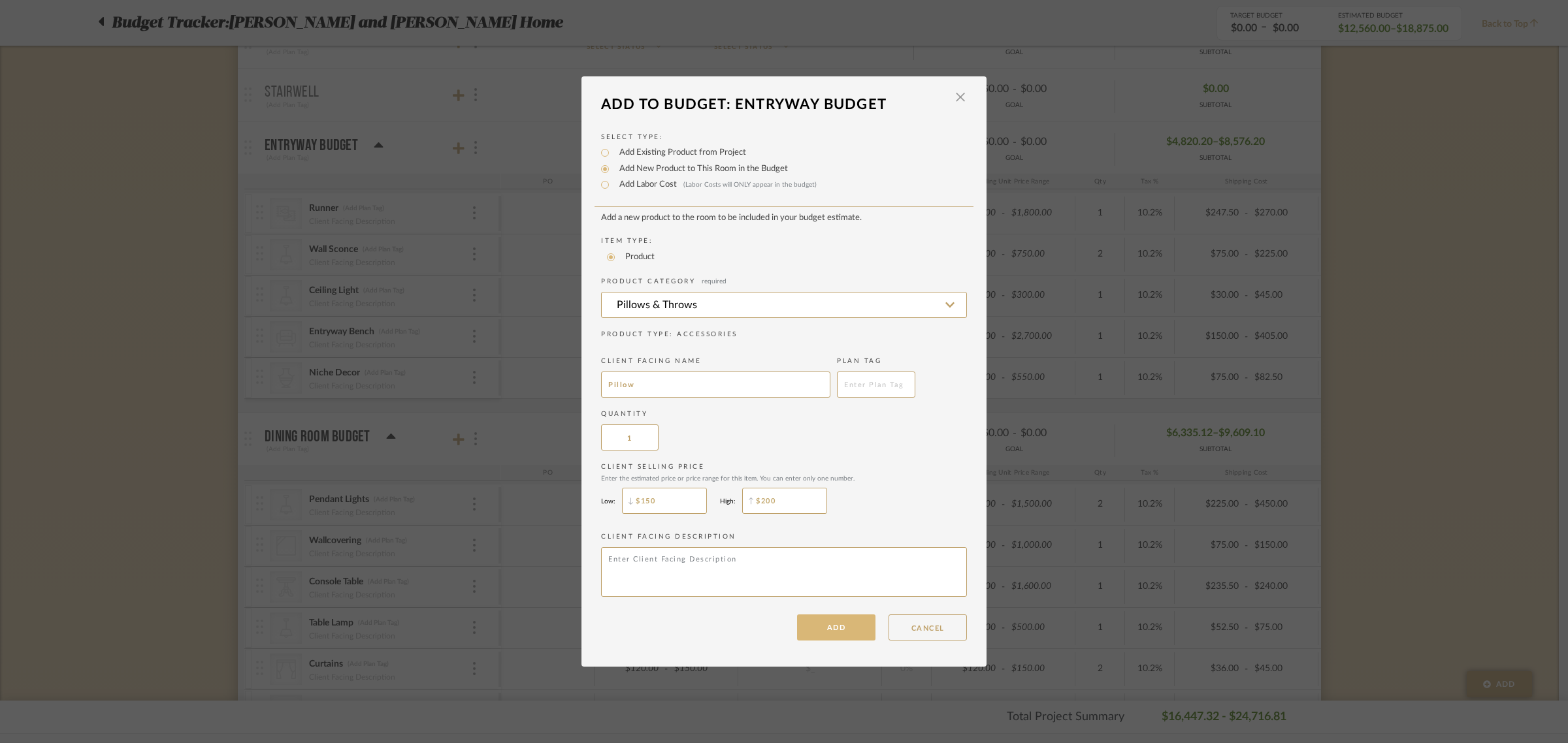
click at [826, 625] on button "ADD" at bounding box center [836, 628] width 78 height 26
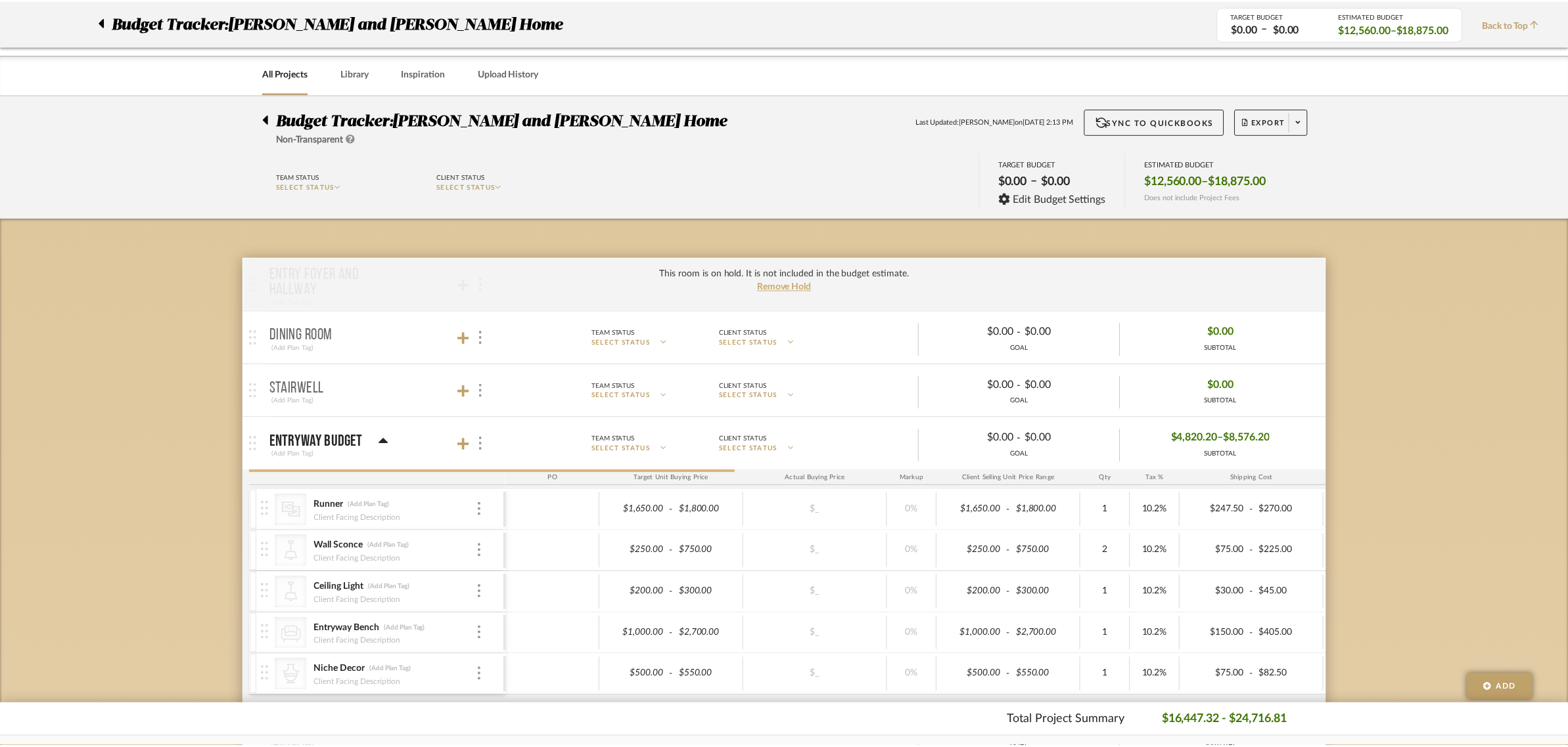
scroll to position [295, 0]
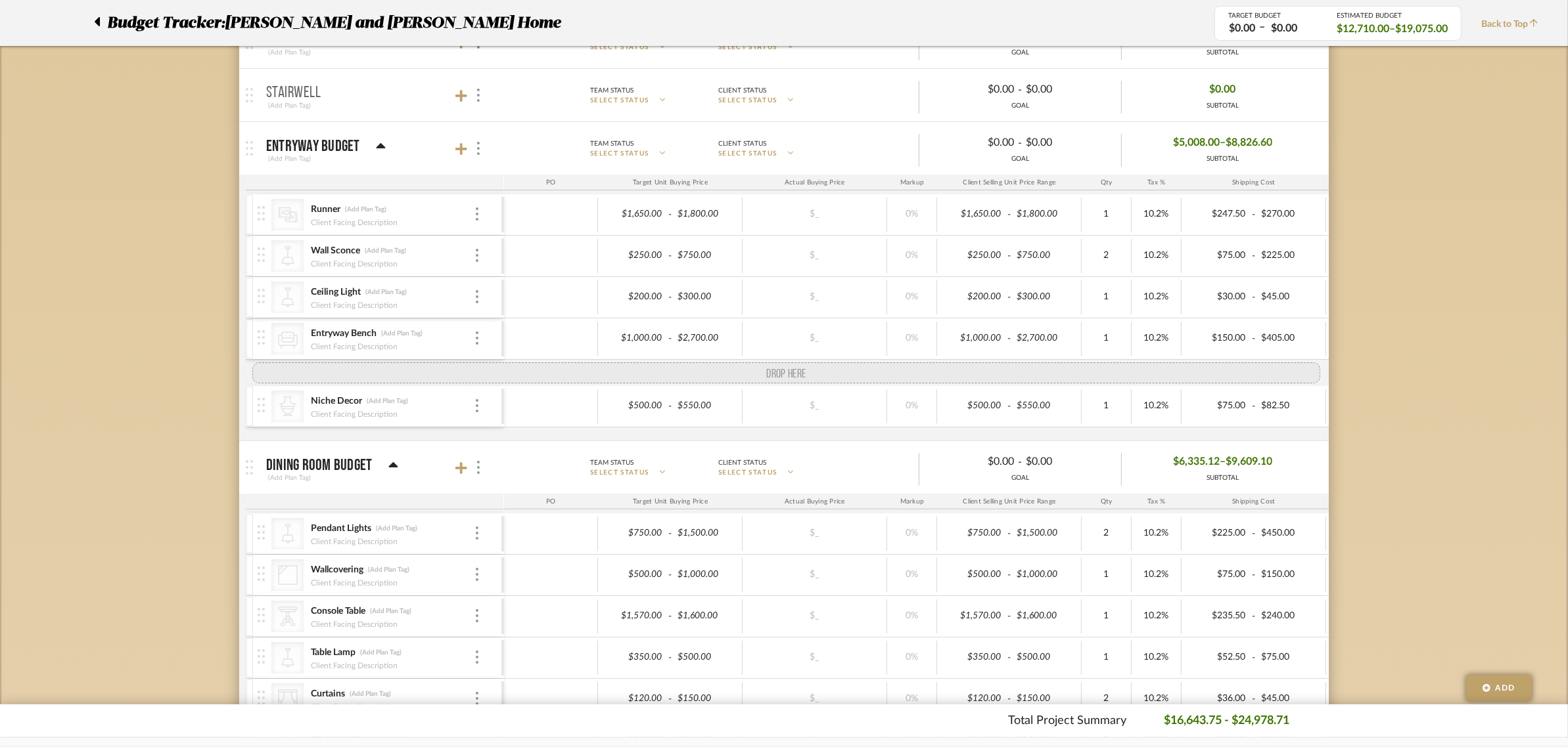
drag, startPoint x: 258, startPoint y: 431, endPoint x: 271, endPoint y: 366, distance: 66.3
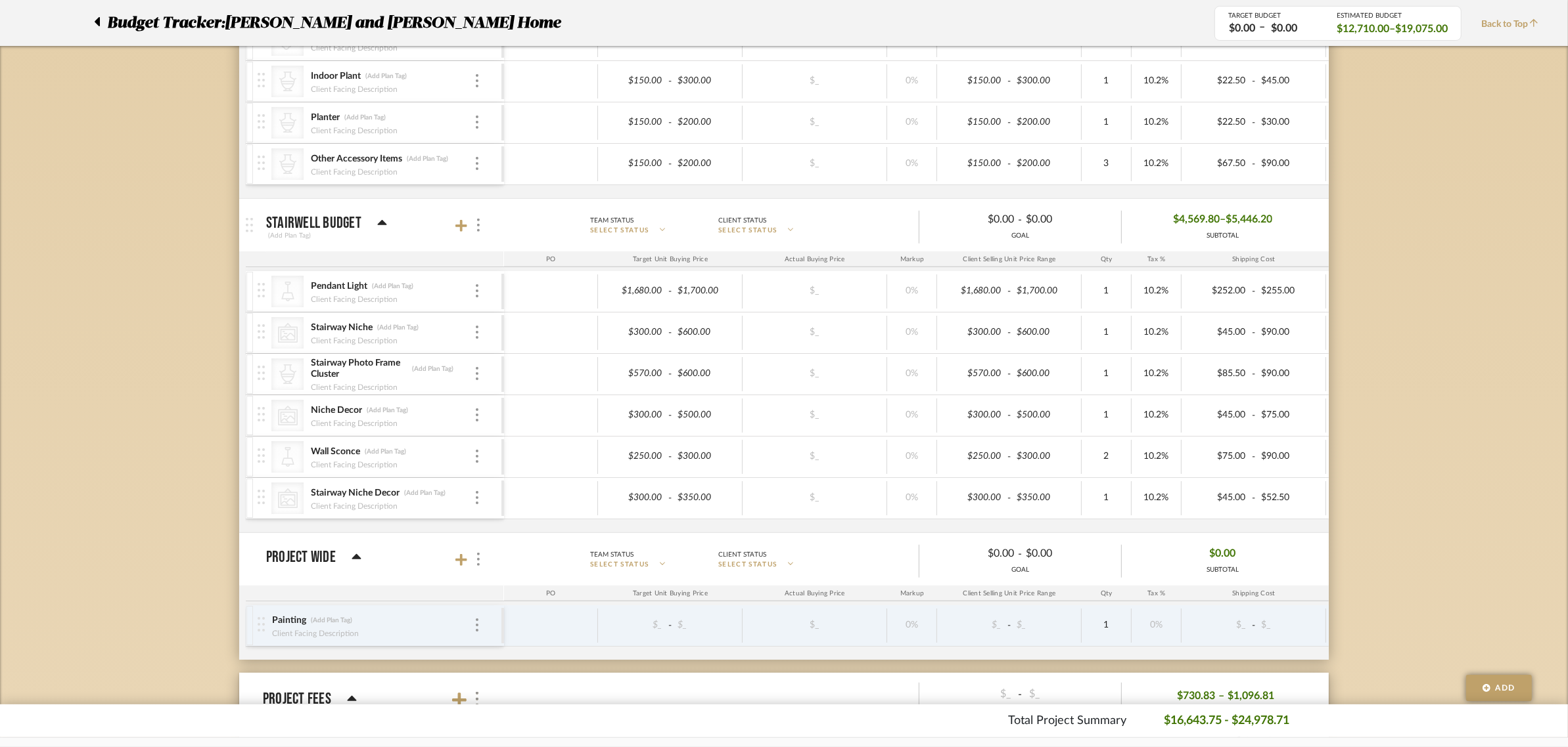
scroll to position [1034, 0]
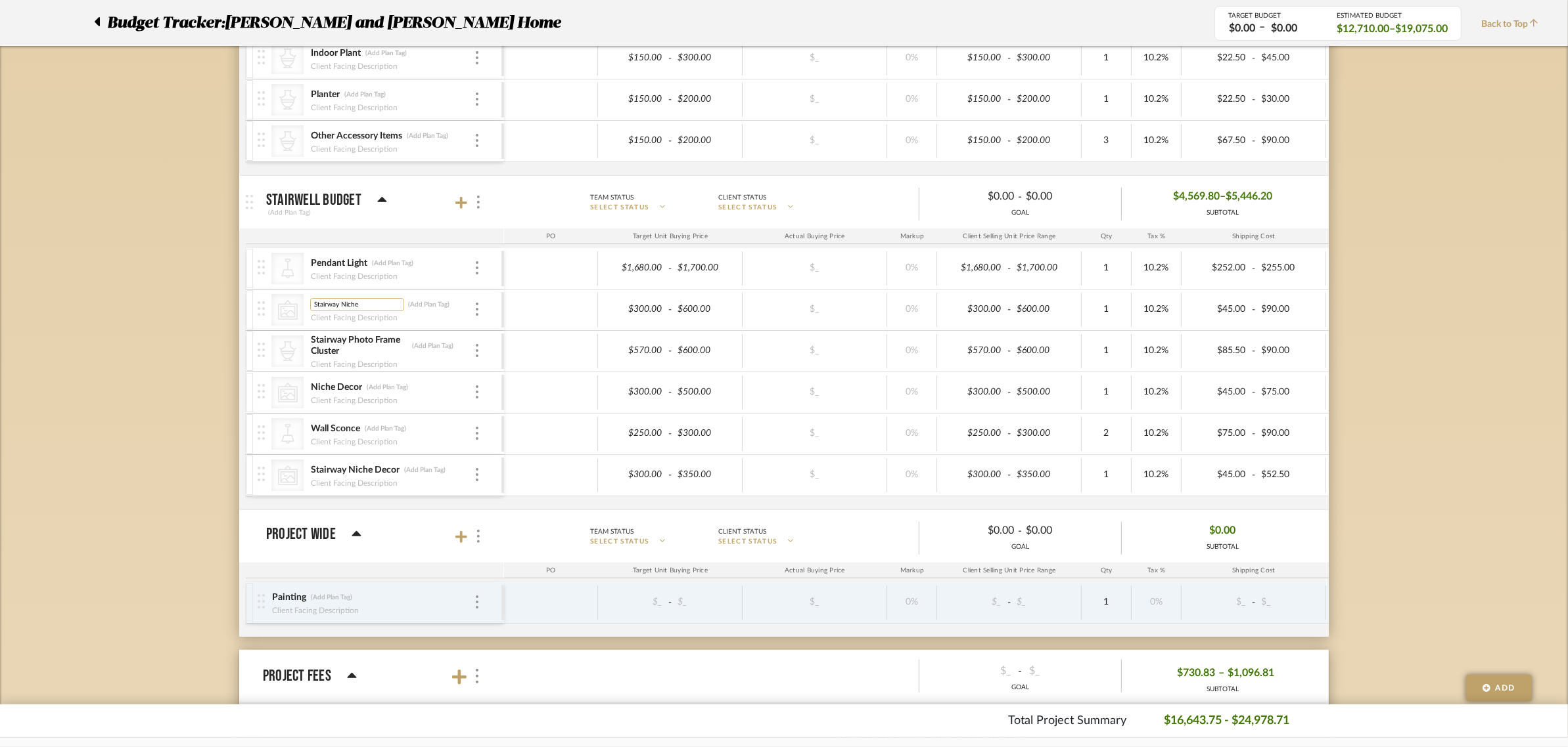
click at [367, 304] on input "Stairway Niche" at bounding box center [357, 304] width 94 height 13
type input "Stairway Niche Decor"
click at [207, 325] on div "Budget Tracker: [PERSON_NAME] and [PERSON_NAME] Home Non-Transparent Last Updat…" at bounding box center [784, 54] width 1568 height 1987
click at [397, 349] on input "Stairway Photo Frame Cluster" at bounding box center [357, 346] width 95 height 13
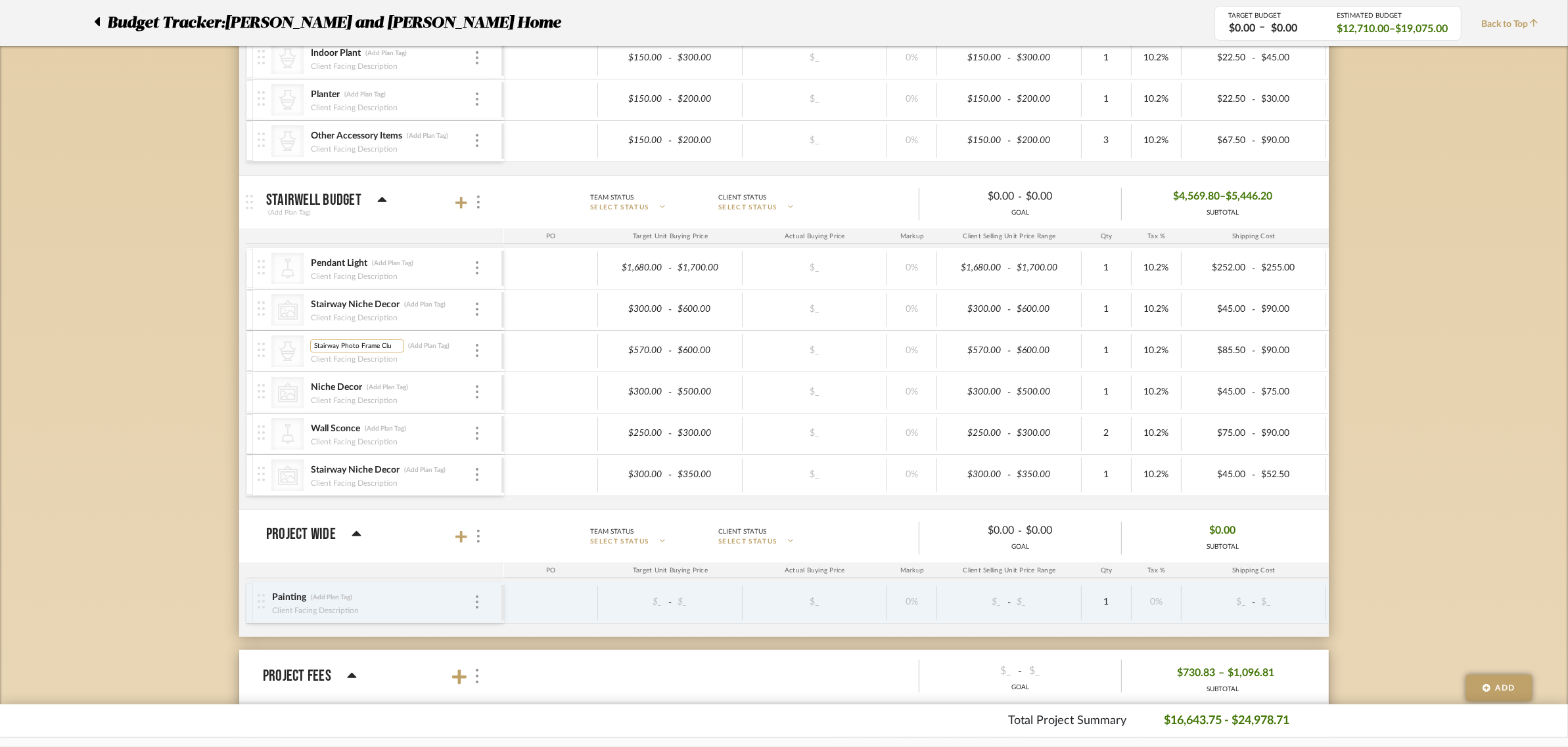
scroll to position [0, 0]
click at [359, 349] on input "Stairway Photo Frames" at bounding box center [357, 346] width 94 height 13
type input "Stairway Photo Gallery Frames"
click at [191, 360] on div "Budget Tracker: [PERSON_NAME] and [PERSON_NAME] Home Non-Transparent Last Updat…" at bounding box center [784, 54] width 1568 height 1987
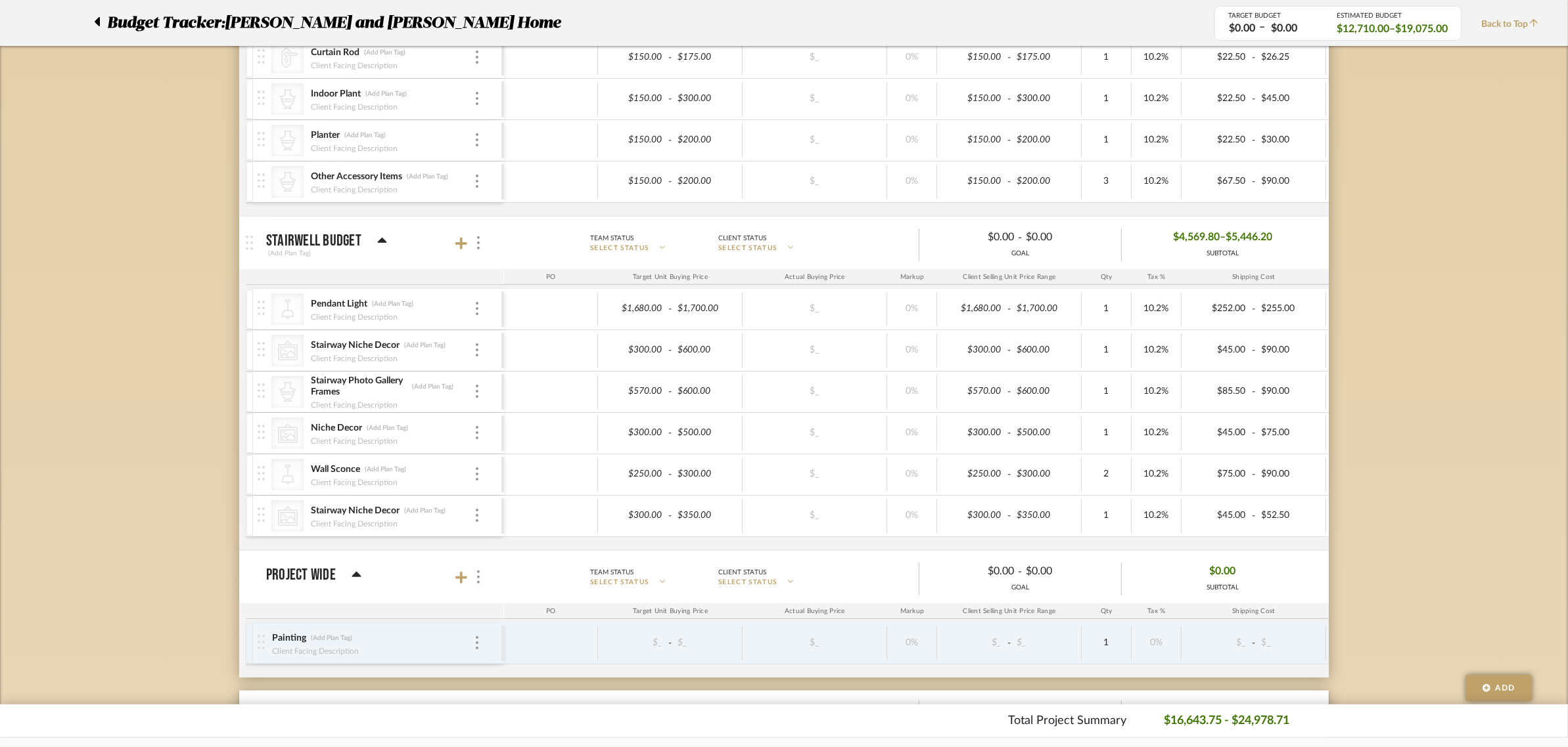
scroll to position [1034, 0]
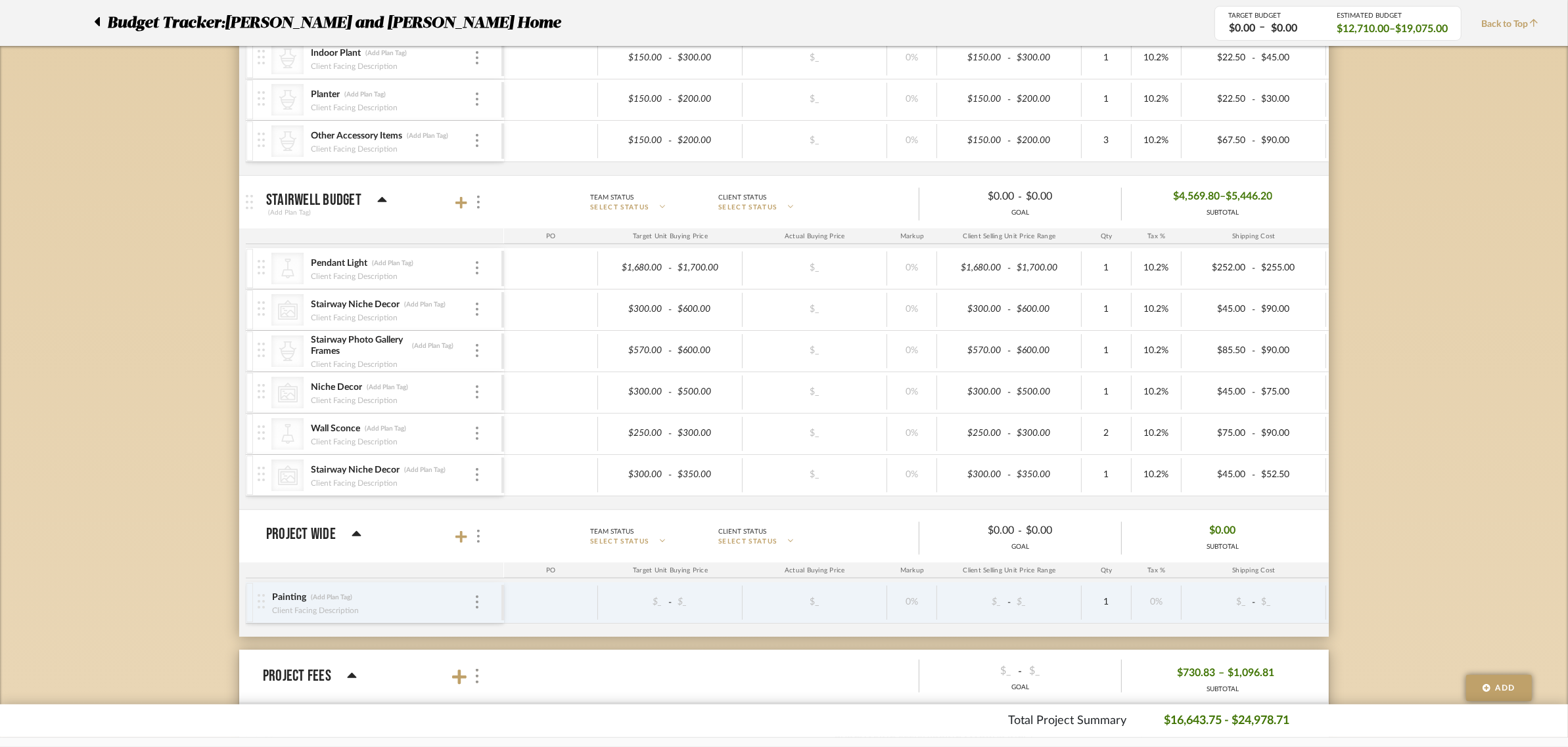
click at [264, 398] on img at bounding box center [261, 391] width 7 height 14
click at [484, 398] on div "CategoryIconArt Created with Sketch. Niche Decor (Add Plan Tag) Client Facing D…" at bounding box center [379, 393] width 243 height 41
click at [477, 395] on img at bounding box center [477, 392] width 3 height 13
click at [501, 491] on span "Remove Item" at bounding box center [541, 494] width 82 height 11
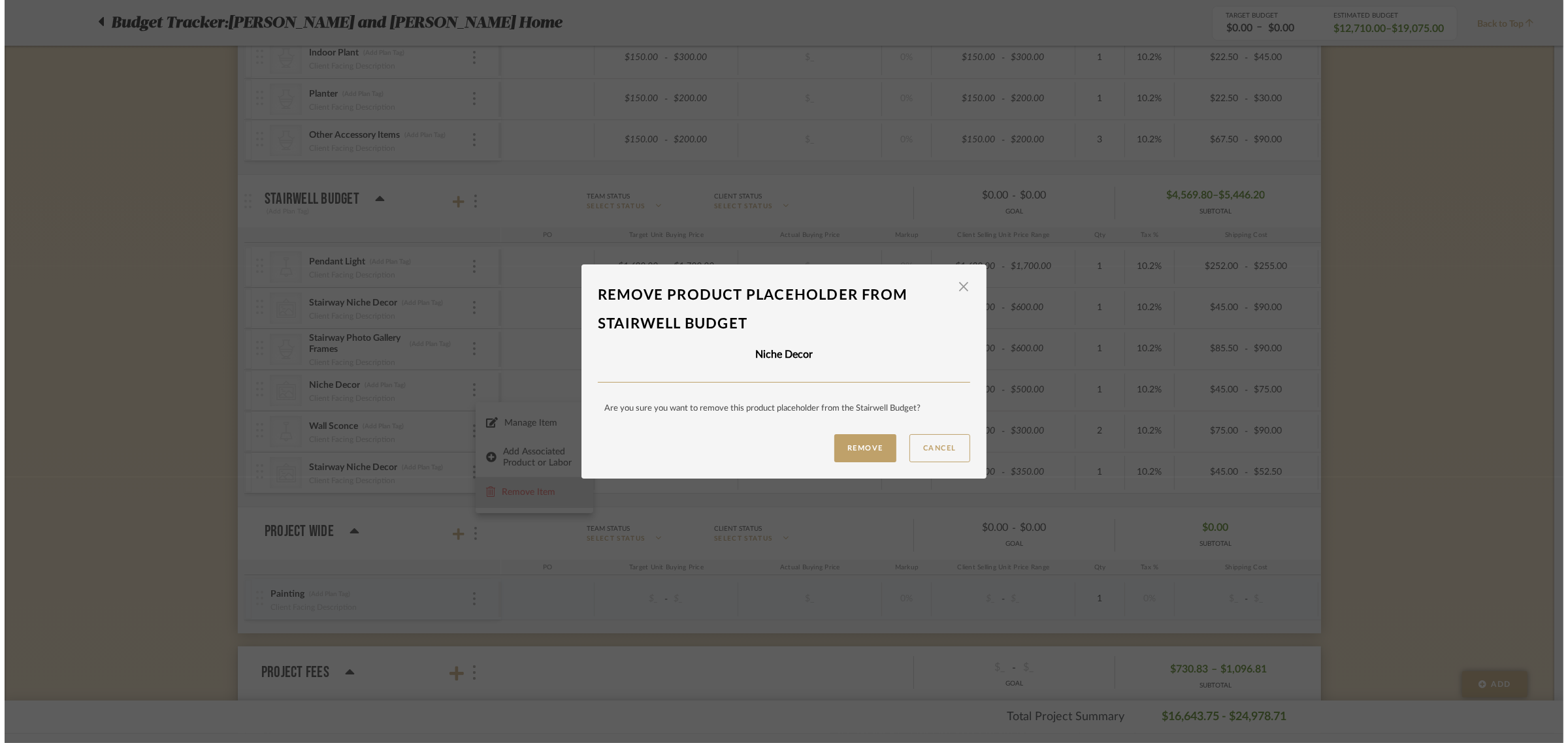
scroll to position [0, 0]
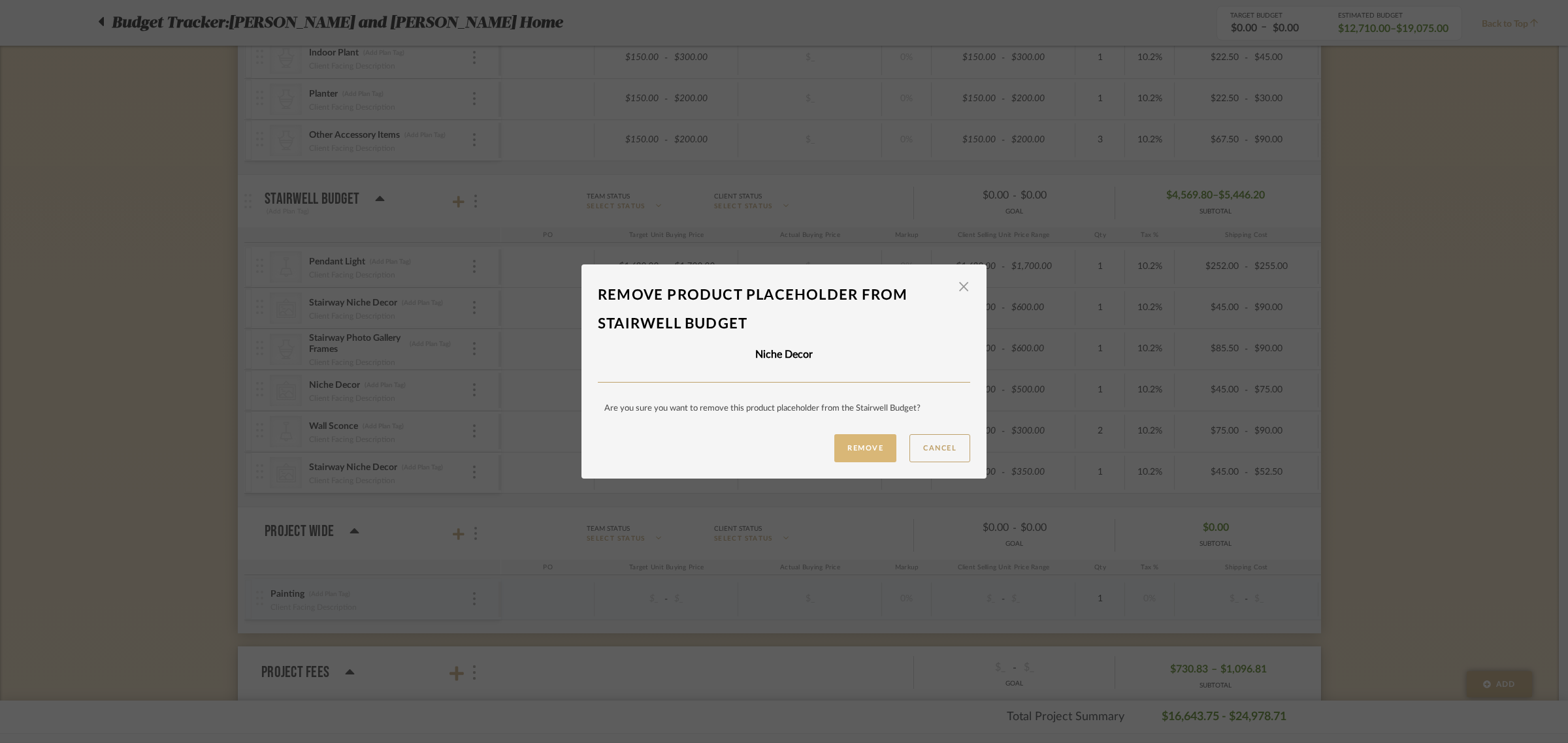
click at [883, 441] on button "Remove" at bounding box center [865, 448] width 62 height 28
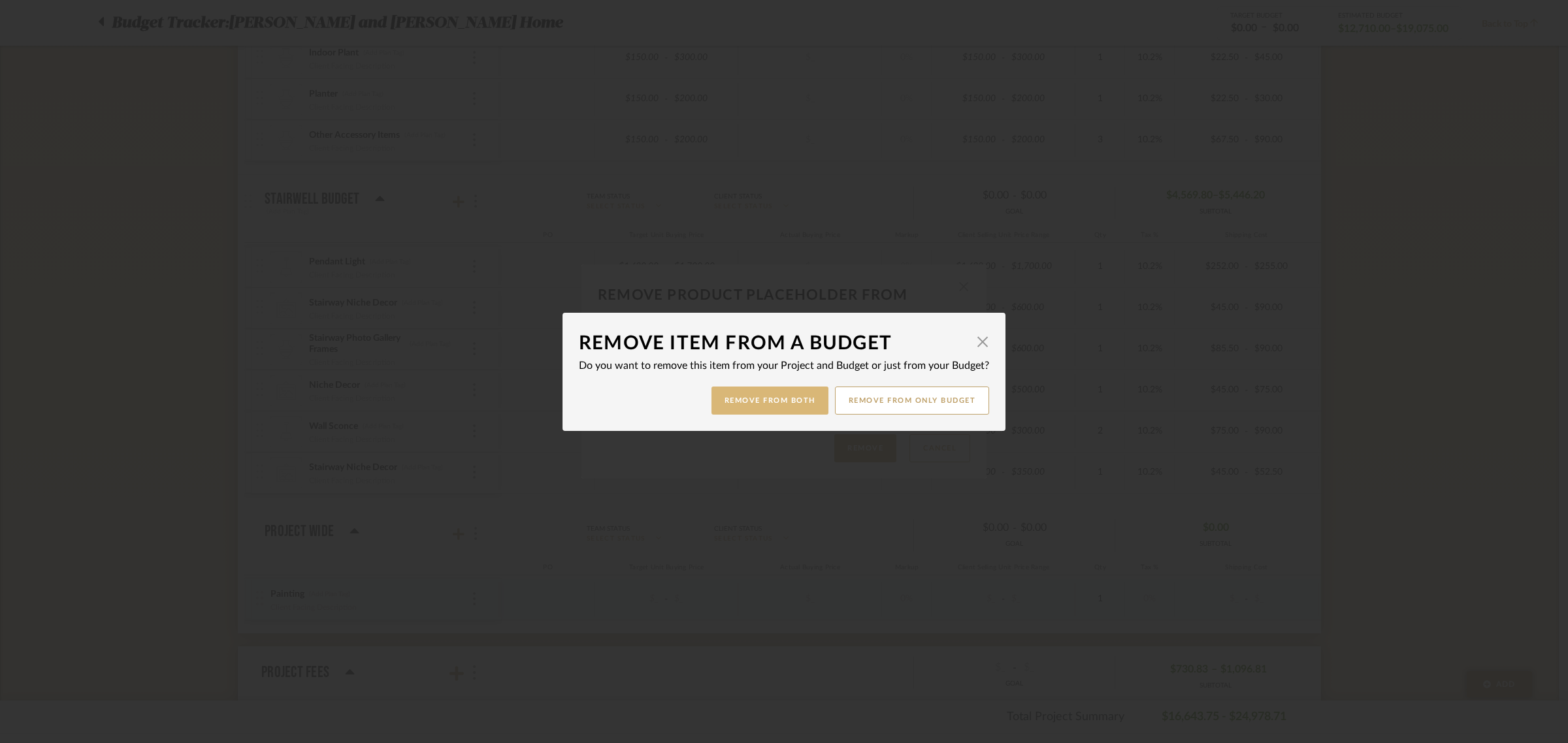
click at [764, 406] on button "Remove from Both" at bounding box center [770, 400] width 117 height 28
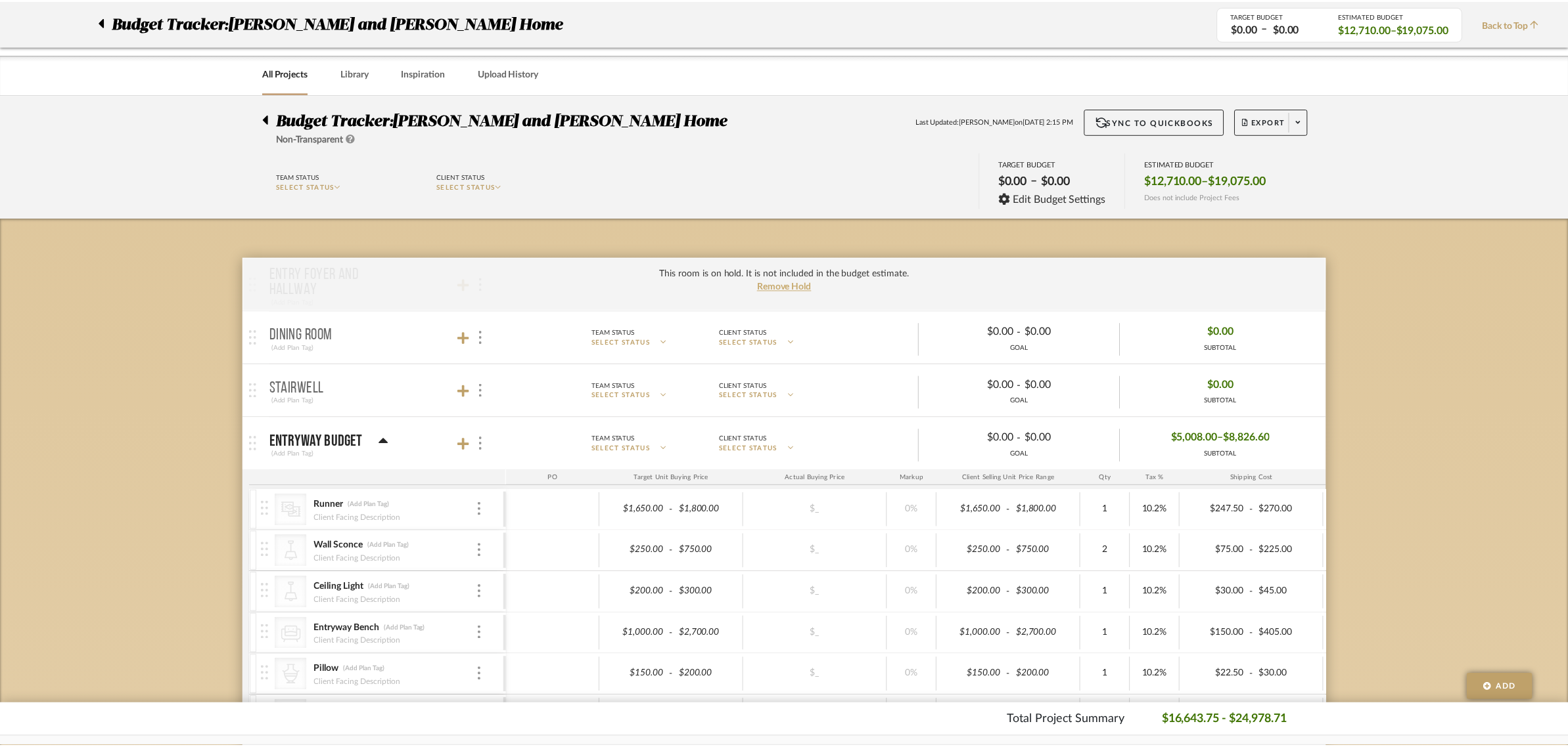
scroll to position [1034, 0]
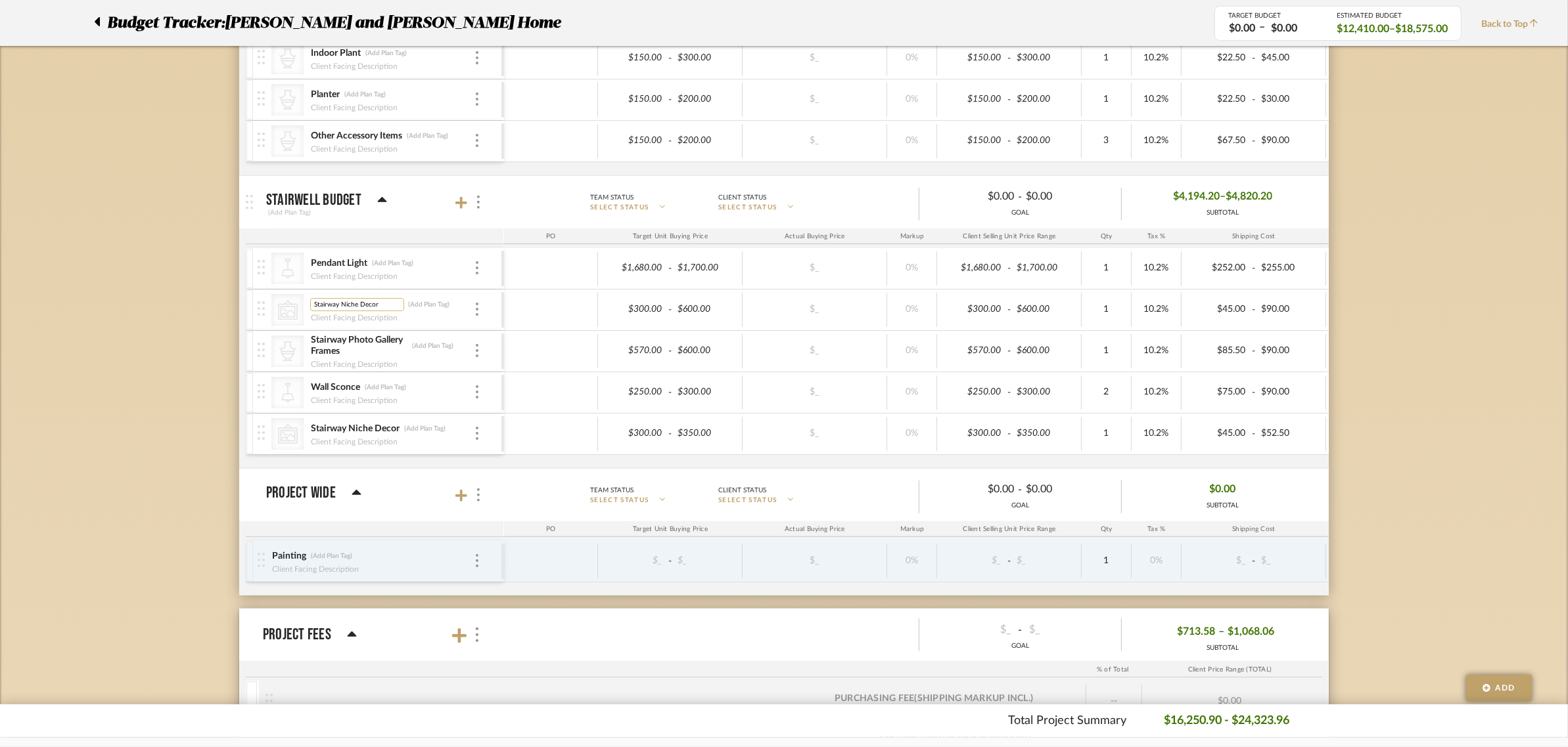
click at [339, 306] on input "Stairway Niche Decor" at bounding box center [357, 304] width 94 height 13
type input "Niche Decor"
click at [184, 313] on div "Budget Tracker: [PERSON_NAME] and [PERSON_NAME] Home Non-Transparent Last Updat…" at bounding box center [784, 33] width 1568 height 1946
click at [340, 348] on input "Stairway Photo Gallery Frames" at bounding box center [358, 346] width 97 height 13
click at [332, 349] on input "Photo Gallery Frames" at bounding box center [357, 346] width 94 height 13
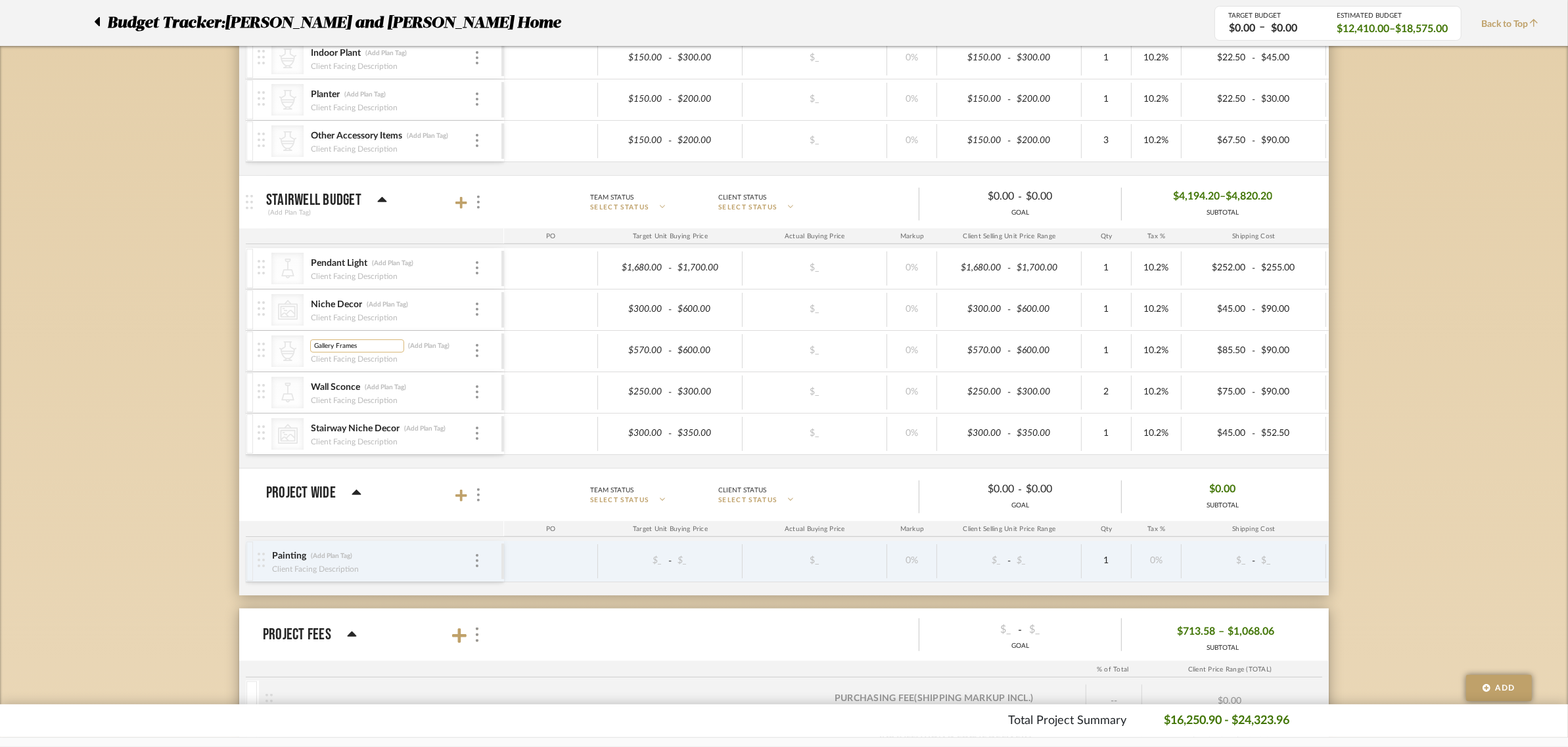
click at [358, 349] on input "Gallery Frames" at bounding box center [357, 346] width 94 height 13
type input "Gallery Wall"
click at [149, 358] on div "Budget Tracker: [PERSON_NAME] and [PERSON_NAME] Home Non-Transparent Last Updat…" at bounding box center [784, 33] width 1568 height 1946
click at [353, 393] on input "Wall Sconce" at bounding box center [357, 387] width 94 height 13
type input "Wall Sconces"
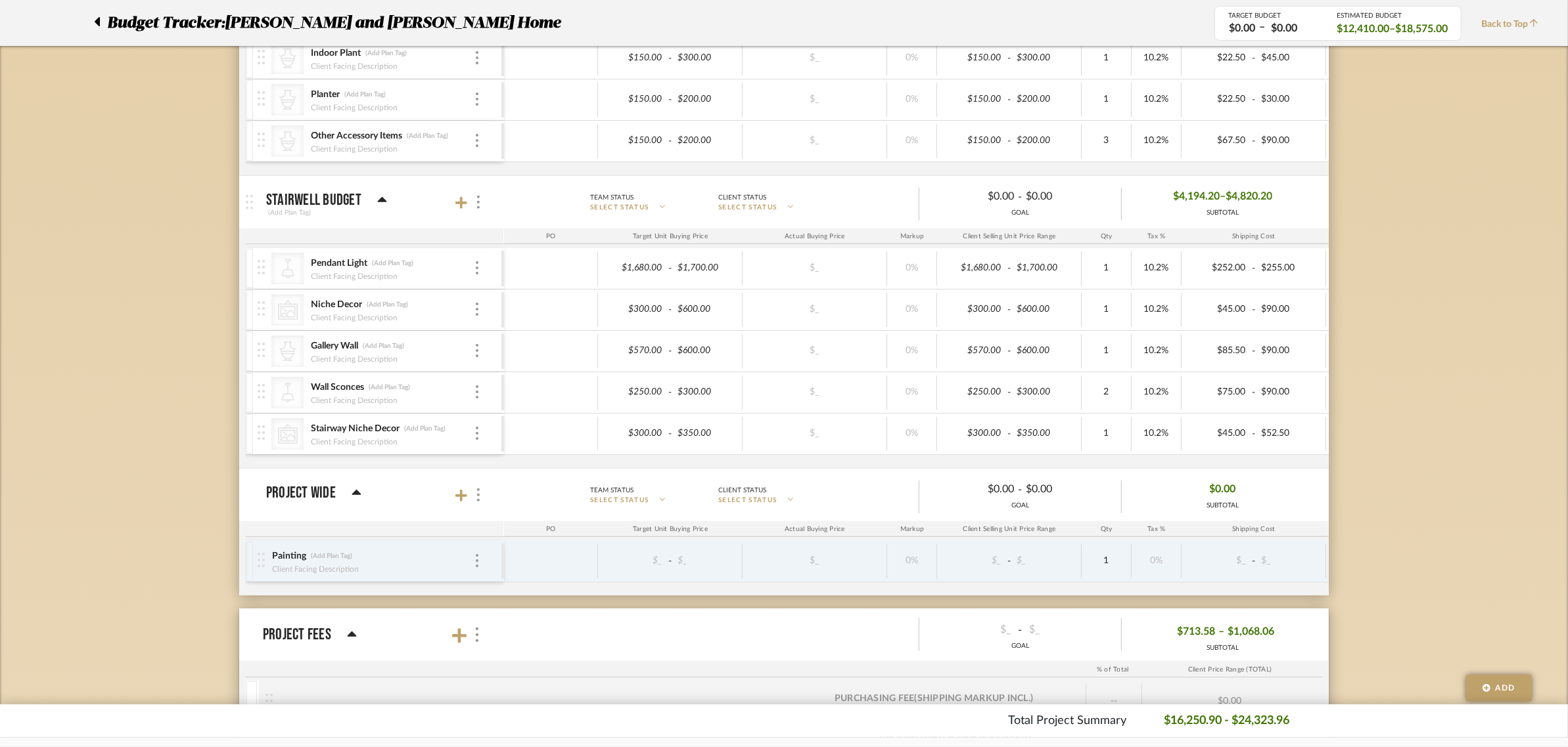
click at [183, 383] on div "Budget Tracker: [PERSON_NAME] and [PERSON_NAME] Home Non-Transparent Last Updat…" at bounding box center [784, 33] width 1568 height 1946
click at [474, 437] on div at bounding box center [477, 434] width 7 height 14
click at [531, 537] on span "Remove Item" at bounding box center [541, 536] width 82 height 11
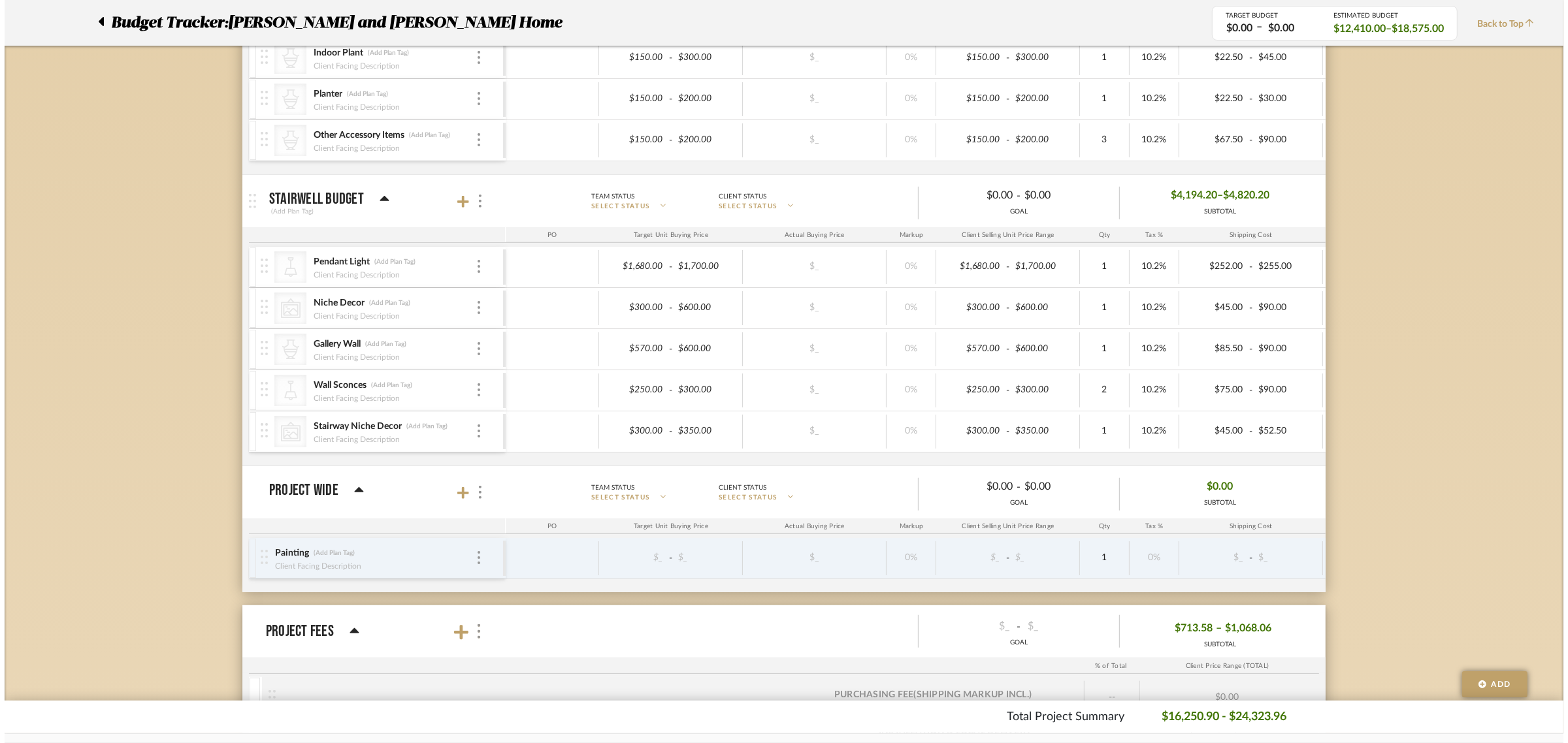
scroll to position [0, 0]
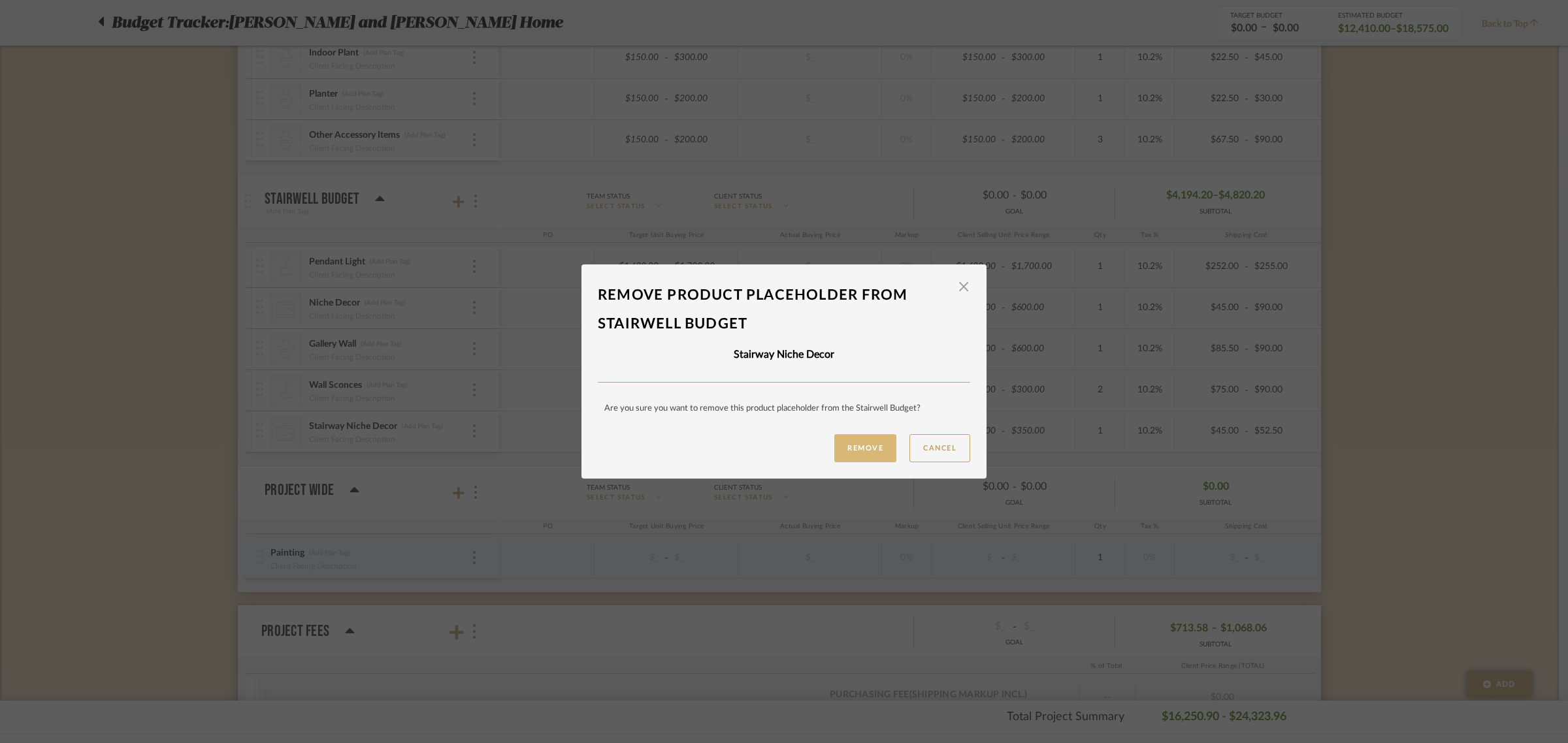
click at [854, 448] on button "Remove" at bounding box center [865, 448] width 62 height 28
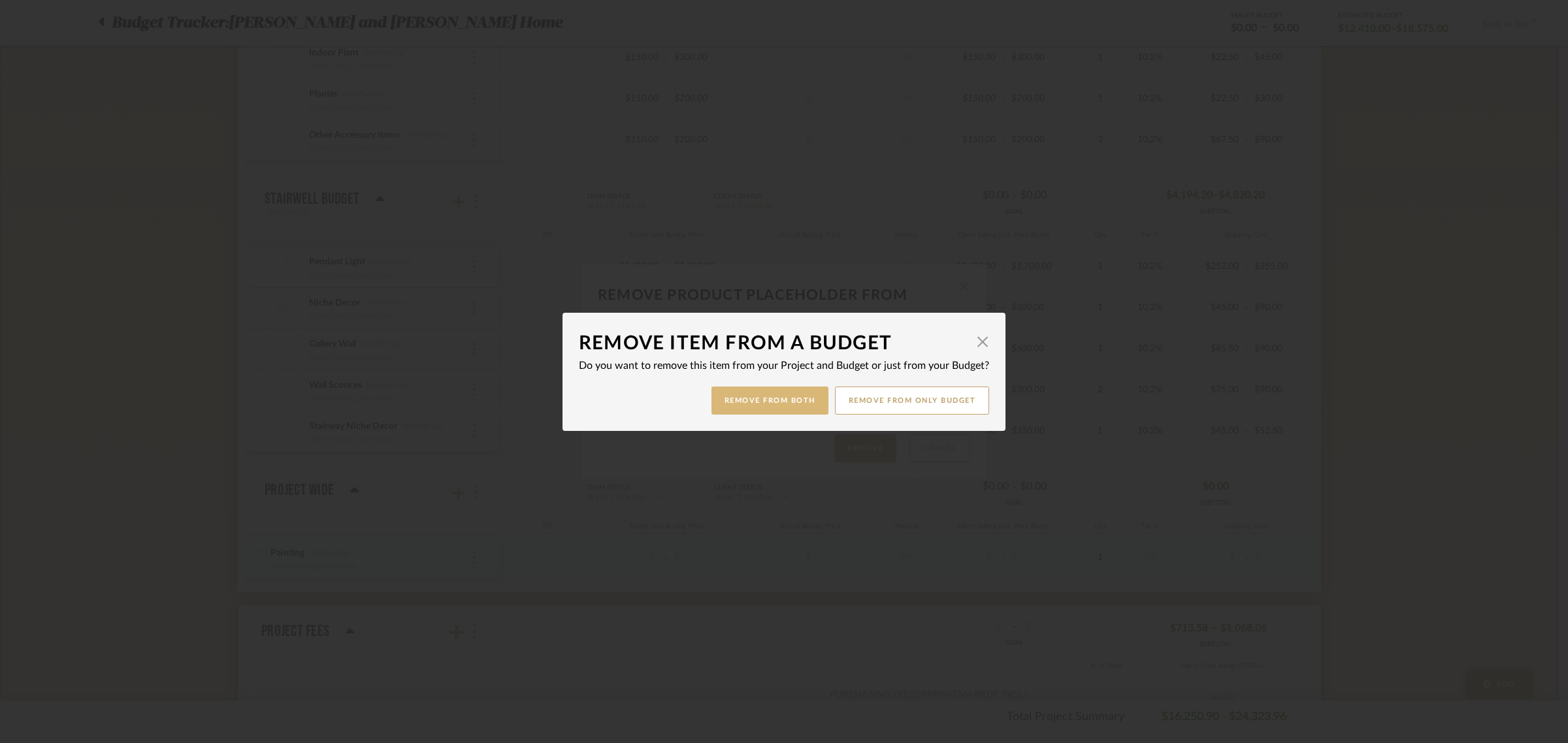
click at [723, 404] on button "Remove from Both" at bounding box center [770, 400] width 117 height 28
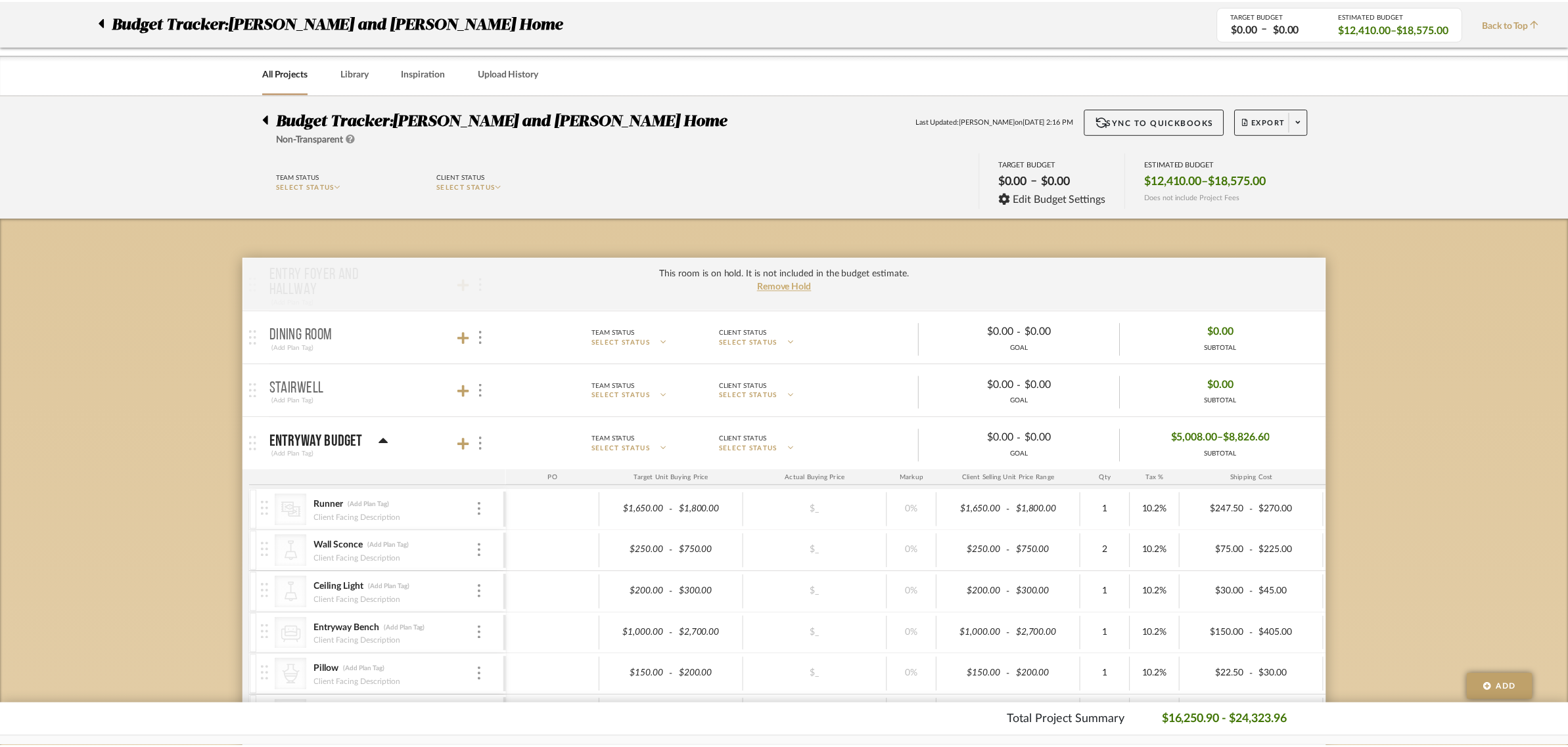
scroll to position [1034, 0]
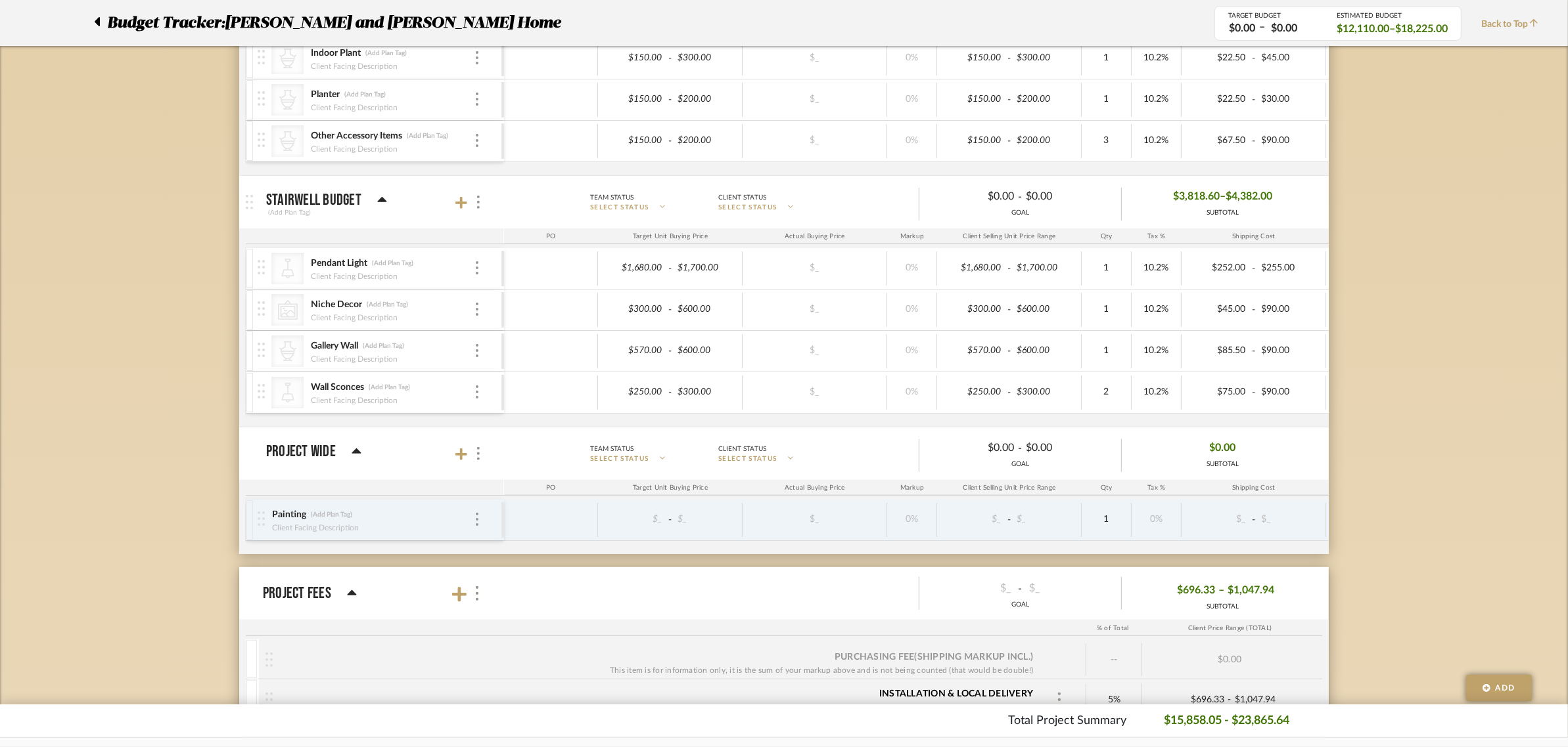
click at [69, 404] on div "Budget Tracker: [PERSON_NAME] and [PERSON_NAME] Home Non-Transparent Last Updat…" at bounding box center [784, 12] width 1568 height 1904
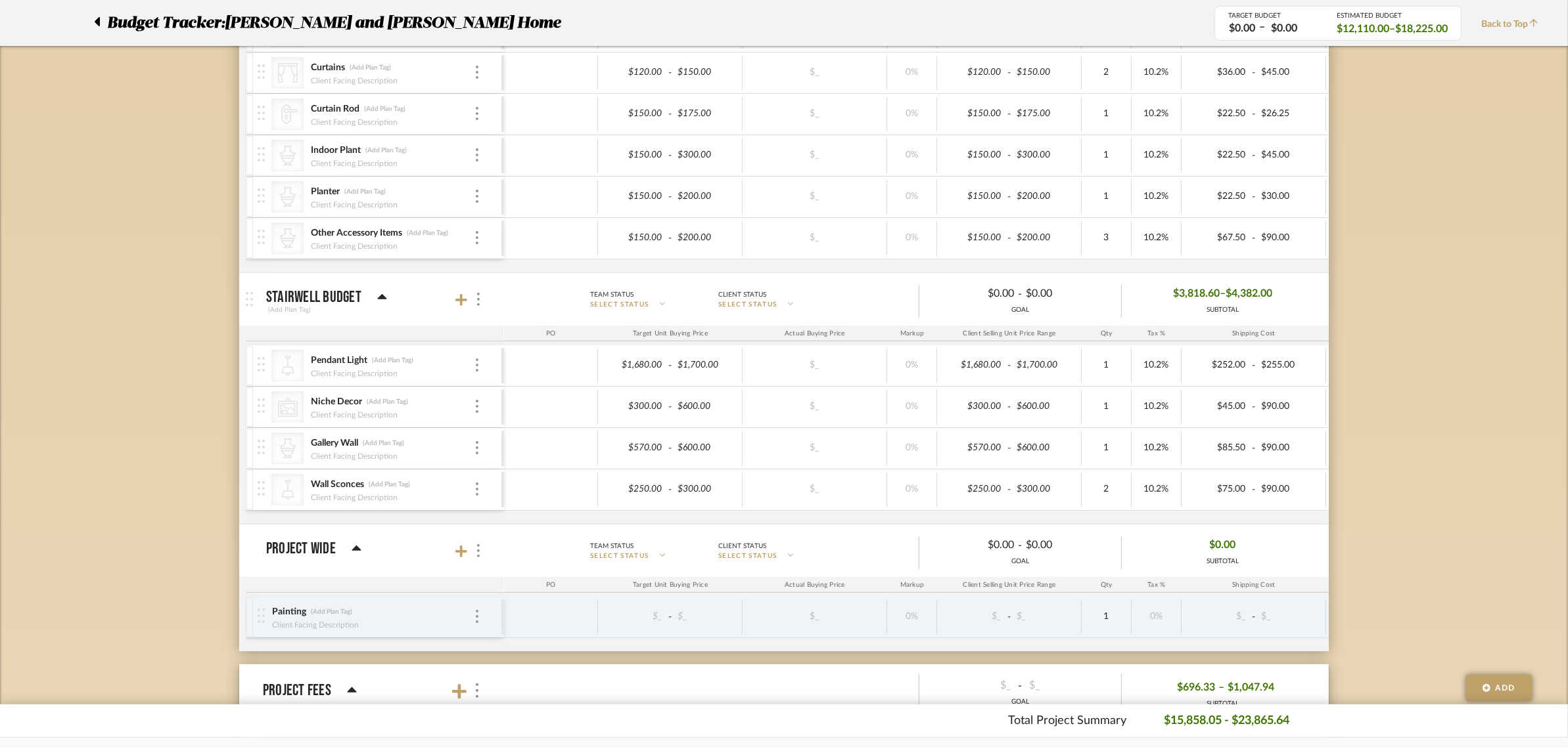
scroll to position [985, 0]
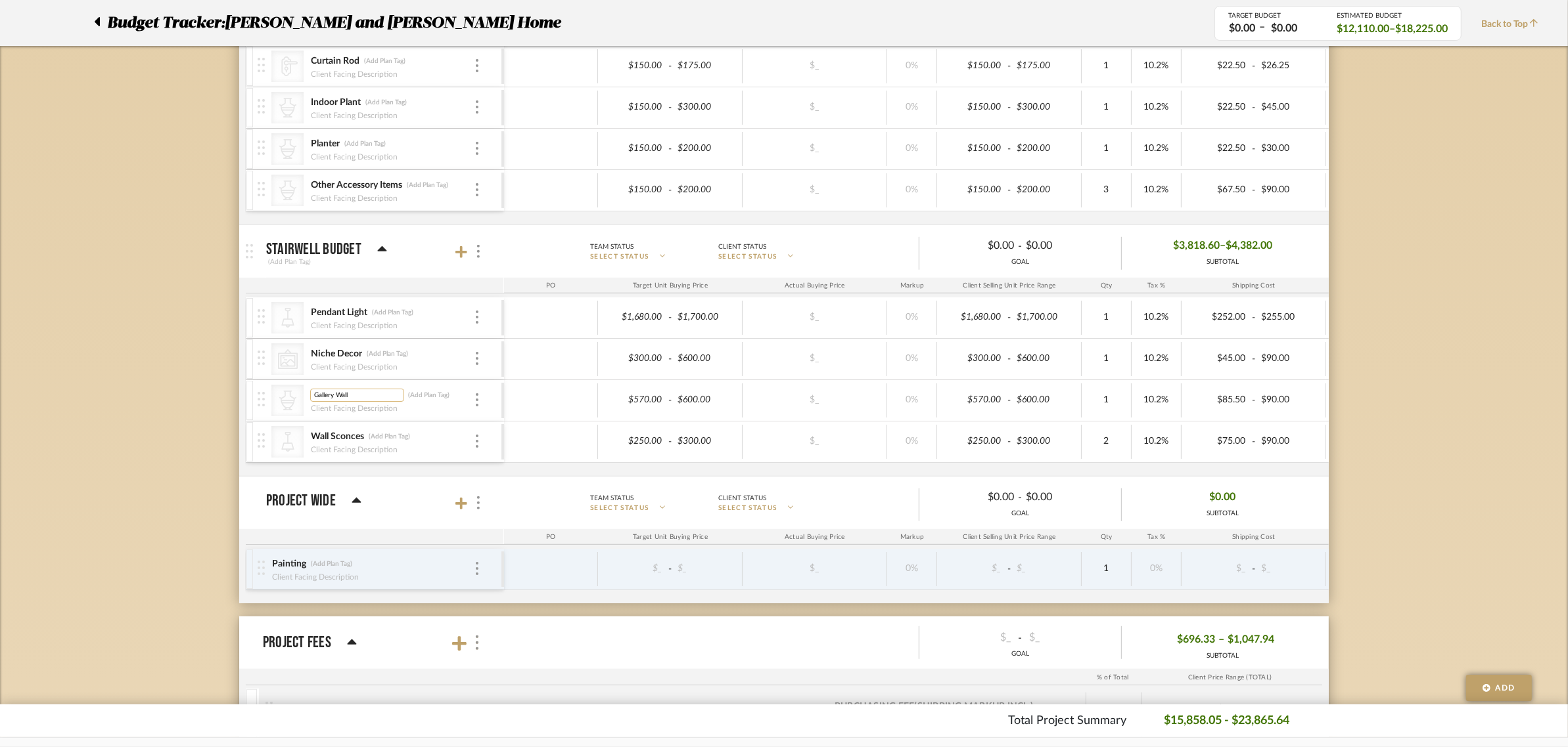
click at [314, 397] on input "Gallery Wall" at bounding box center [357, 395] width 94 height 13
click at [173, 372] on div "Budget Tracker: [PERSON_NAME] and [PERSON_NAME] Home Non-Transparent Last Updat…" at bounding box center [784, 62] width 1568 height 1904
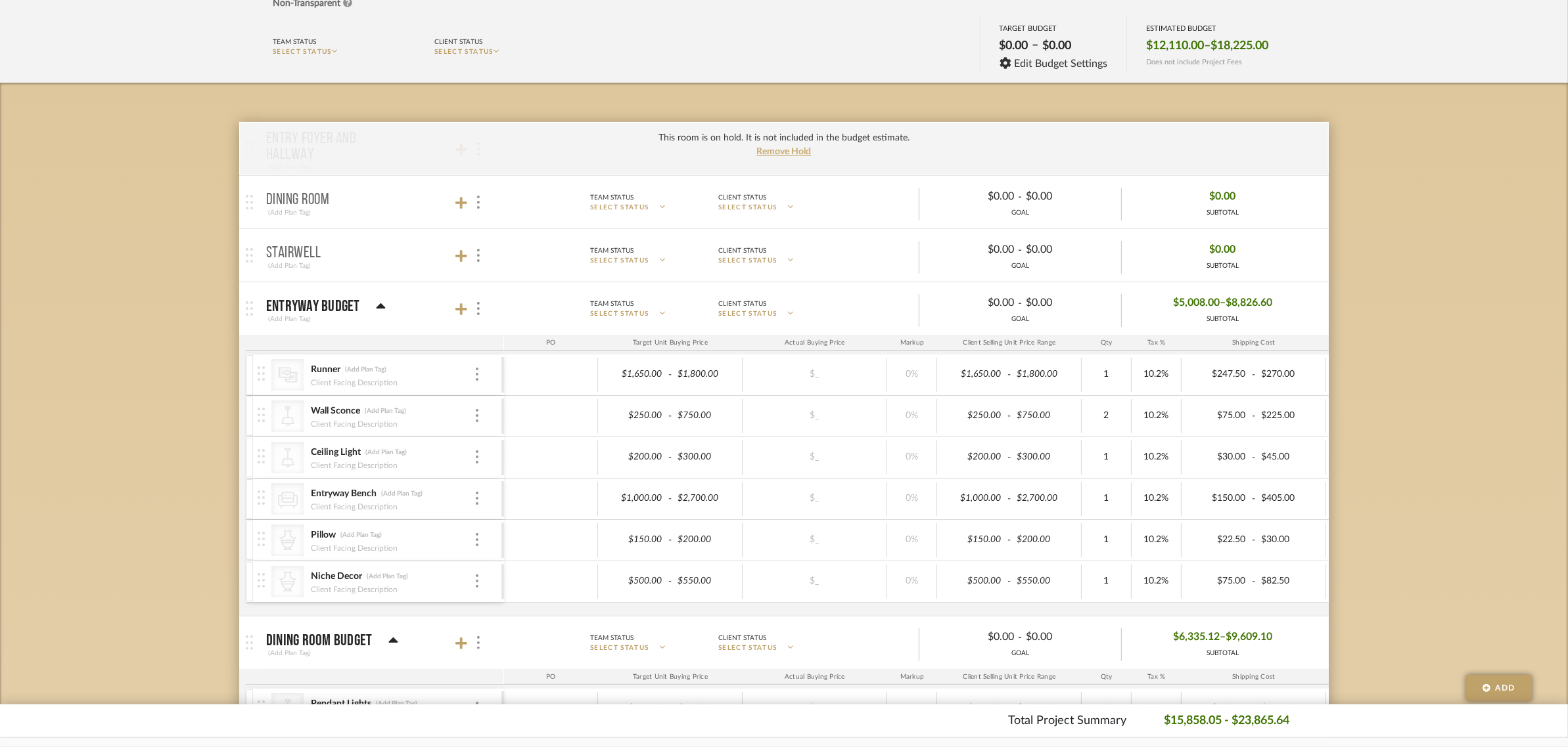
scroll to position [164, 0]
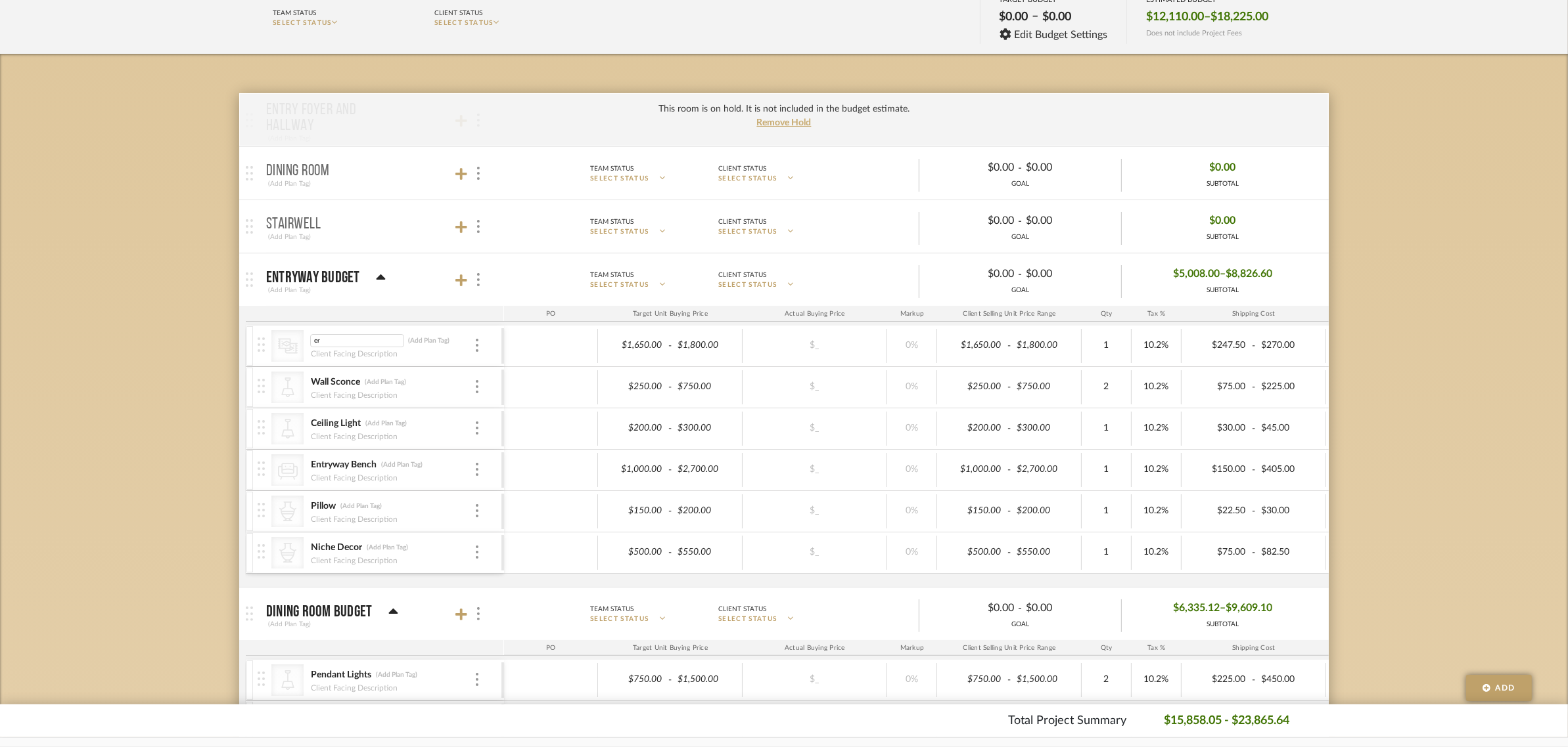
type input "r"
type input "Area Rug"
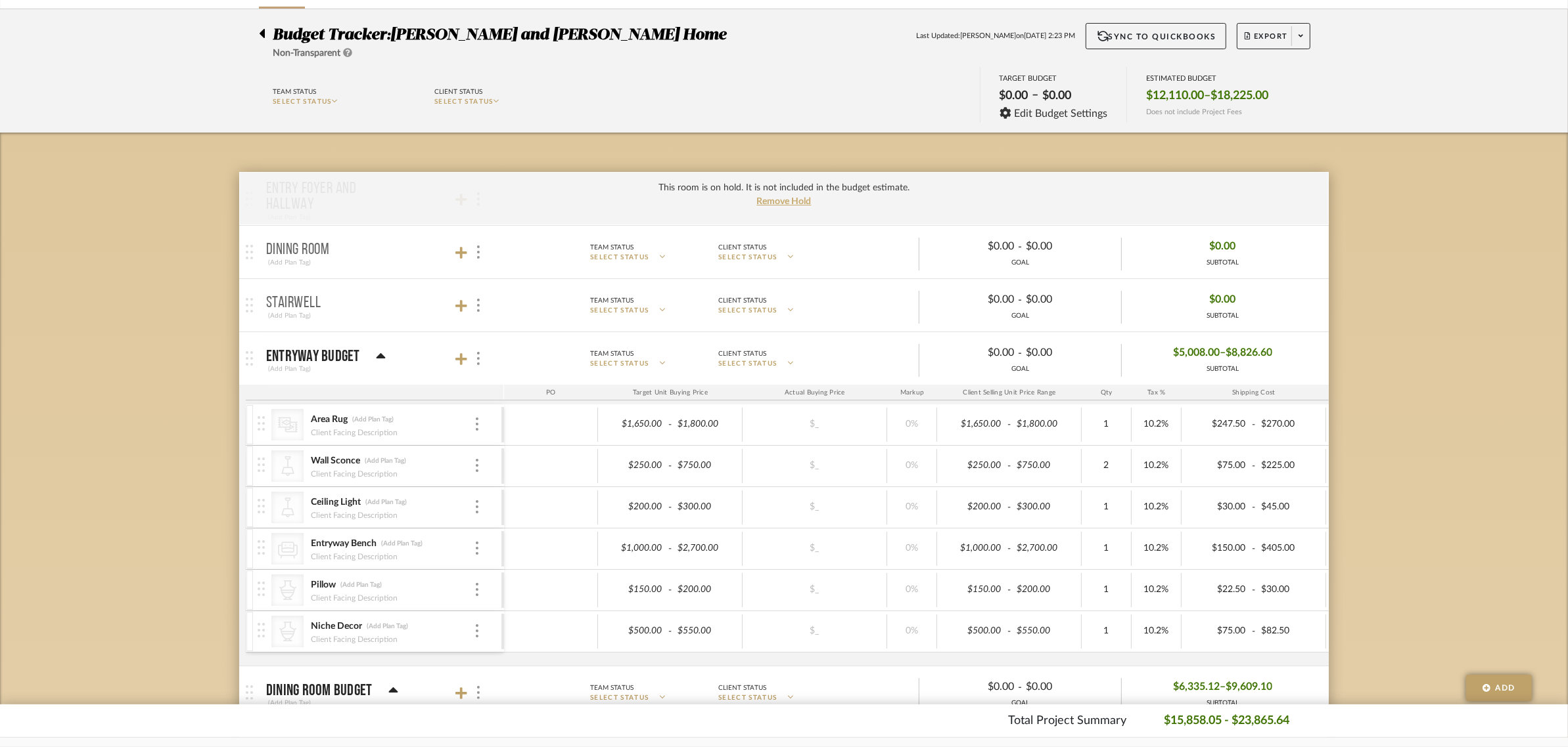
scroll to position [0, 0]
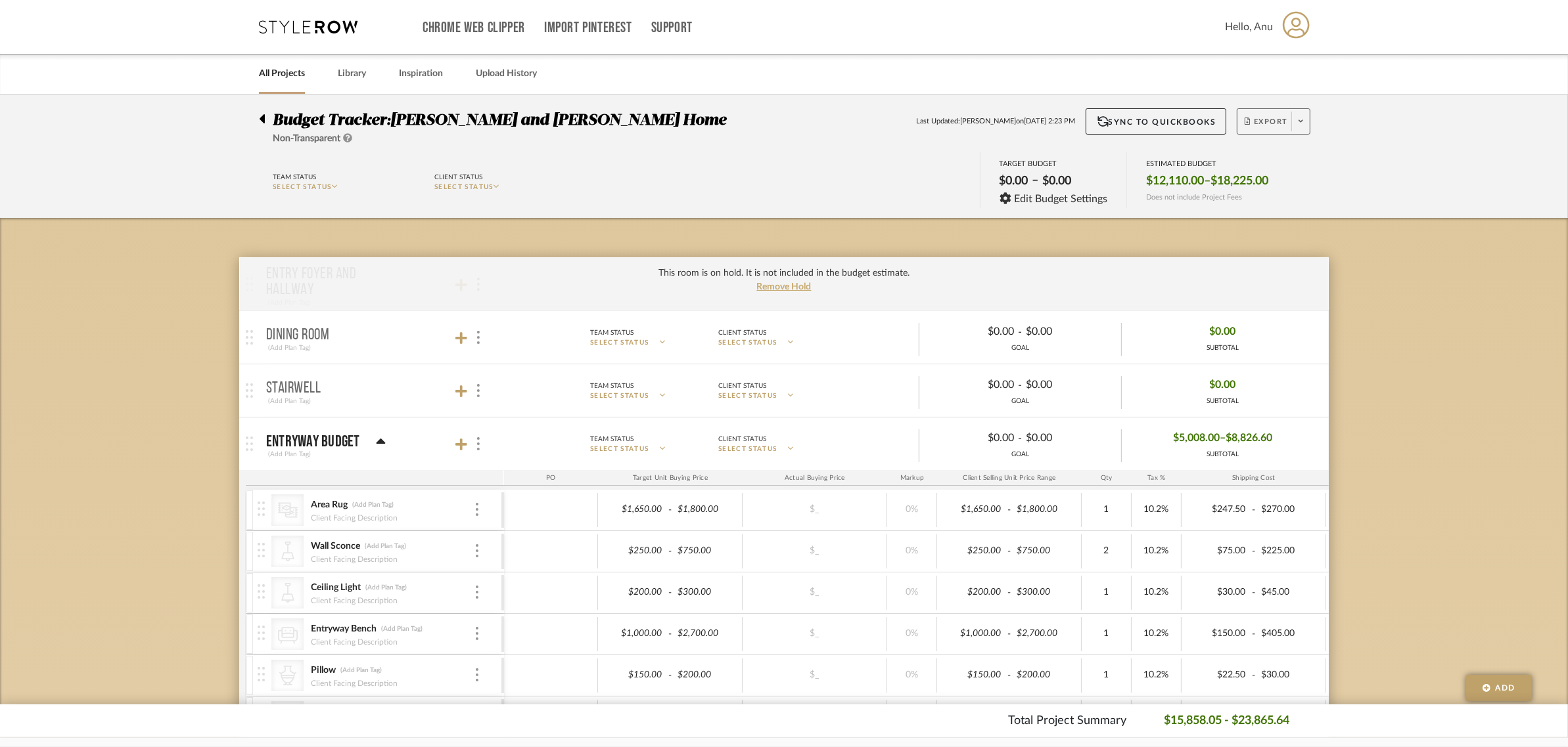
click at [1273, 122] on span "Export" at bounding box center [1266, 127] width 43 height 20
click at [1430, 368] on div at bounding box center [784, 374] width 1568 height 747
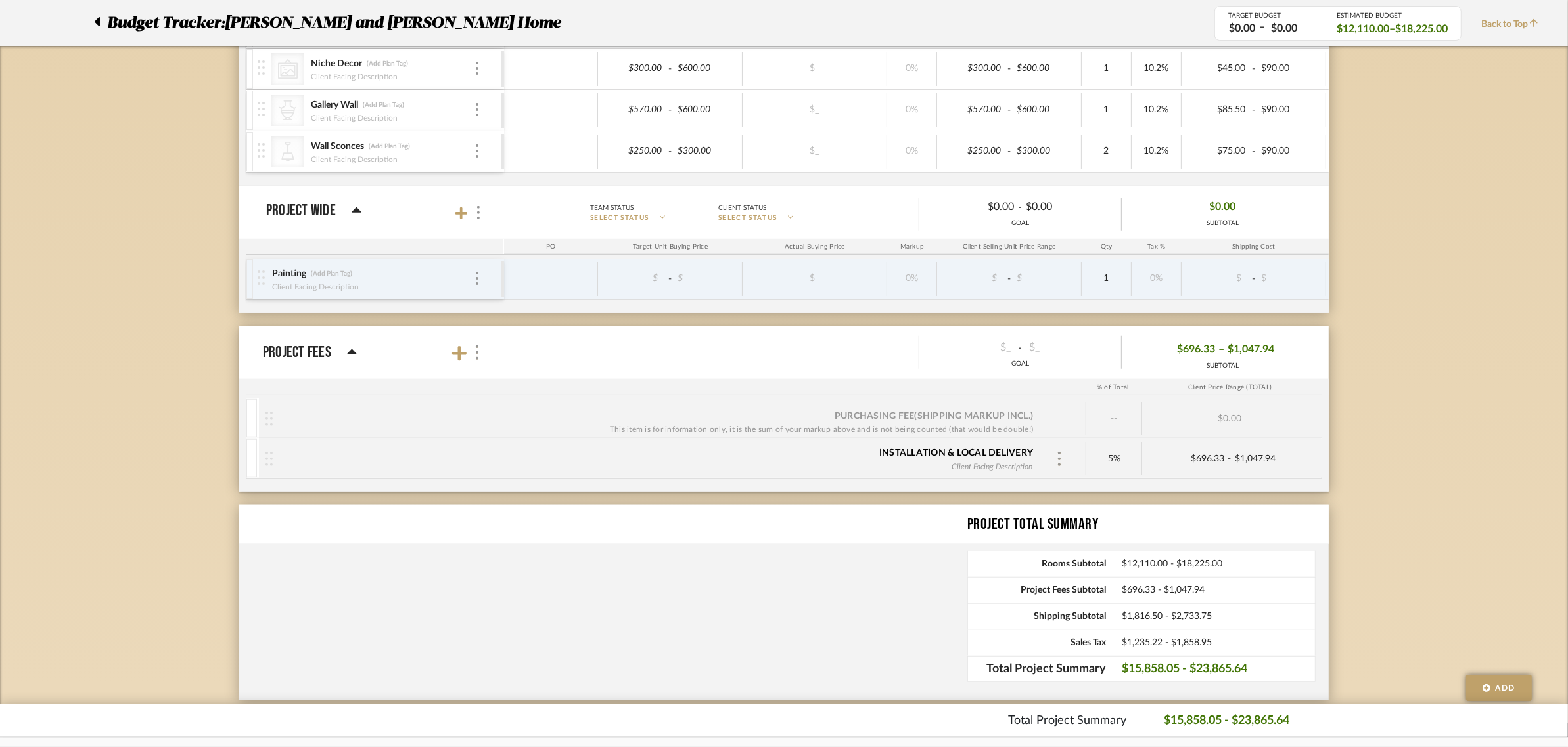
scroll to position [1316, 0]
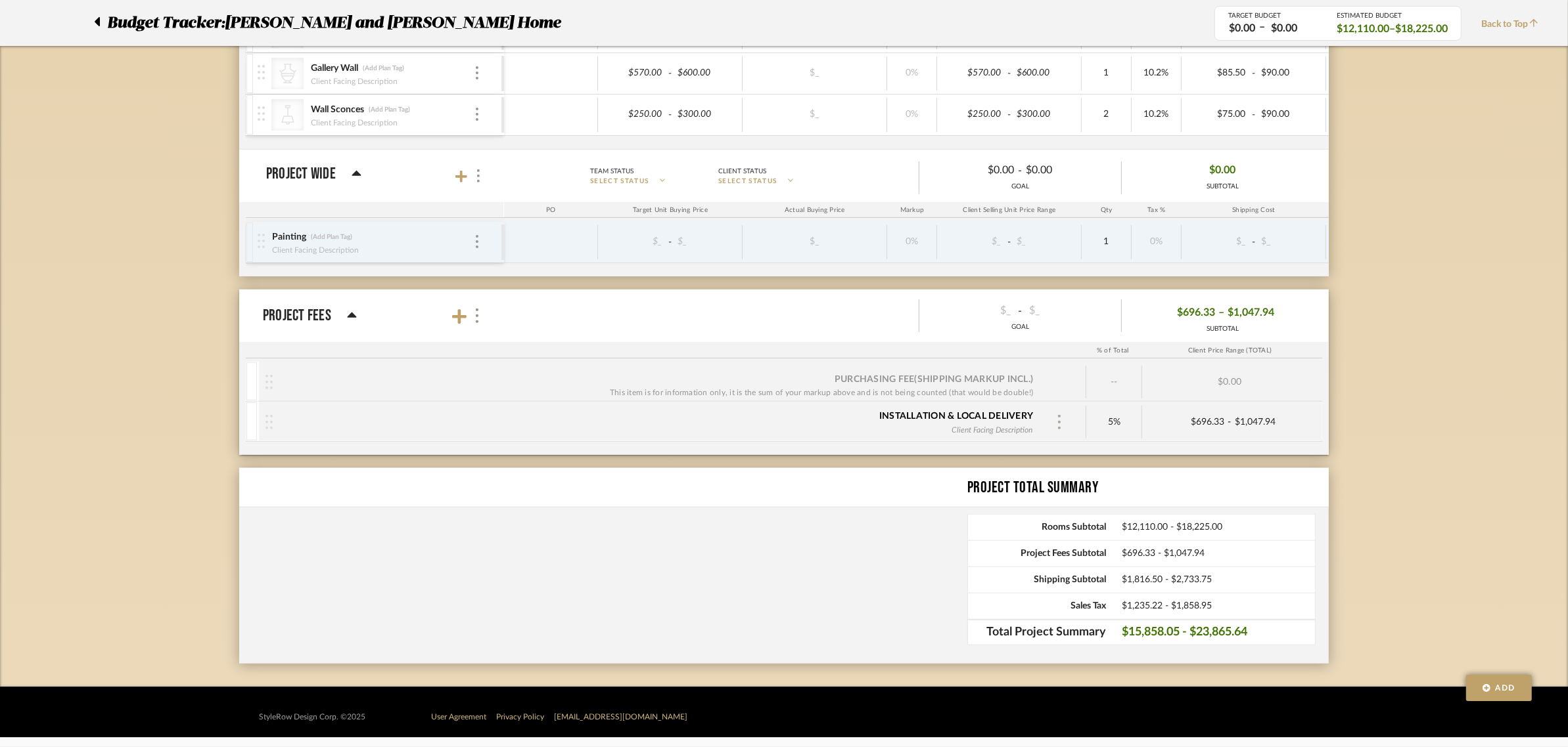
click at [1060, 422] on img at bounding box center [1059, 422] width 7 height 14
click at [1098, 511] on p "Remove" at bounding box center [1104, 512] width 36 height 9
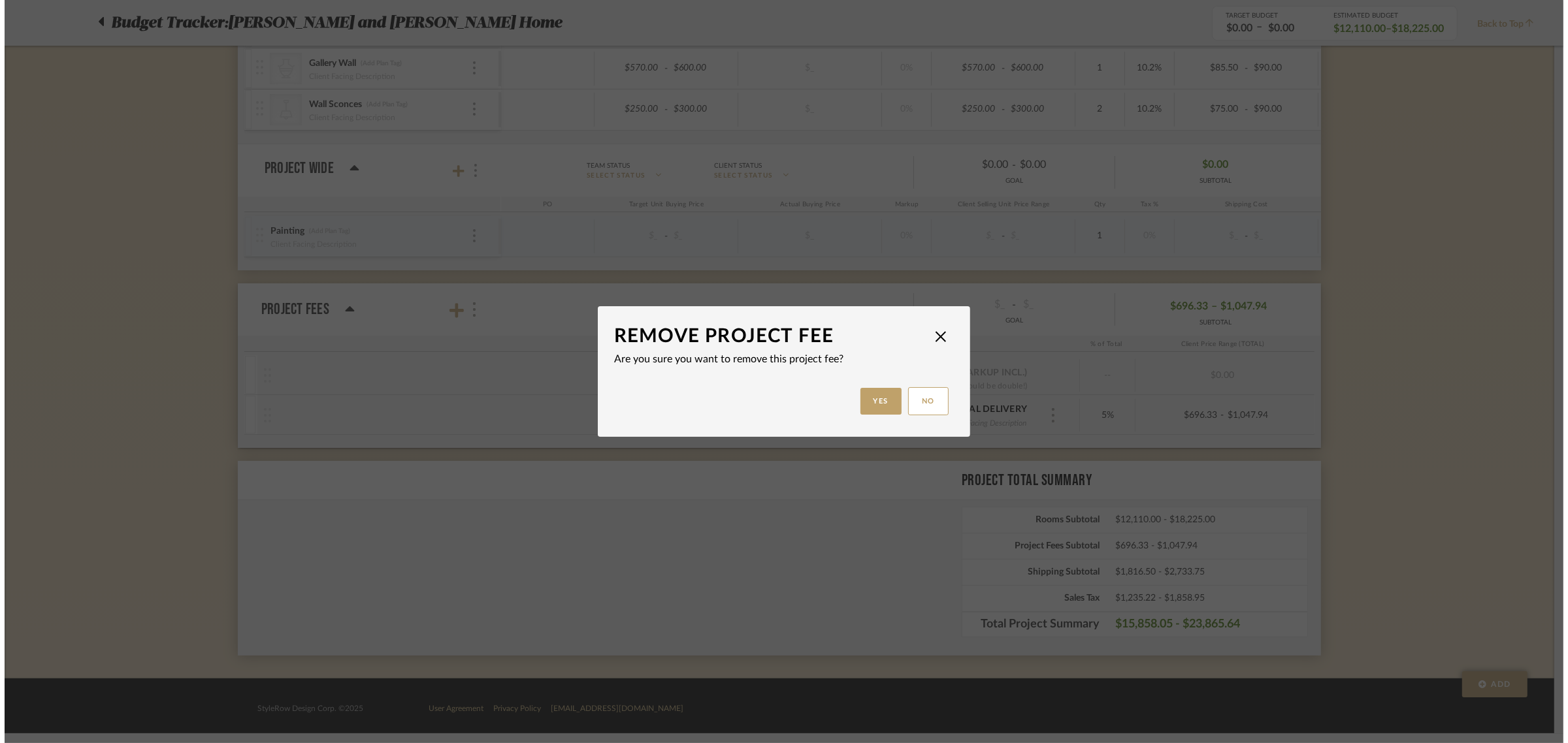
scroll to position [0, 0]
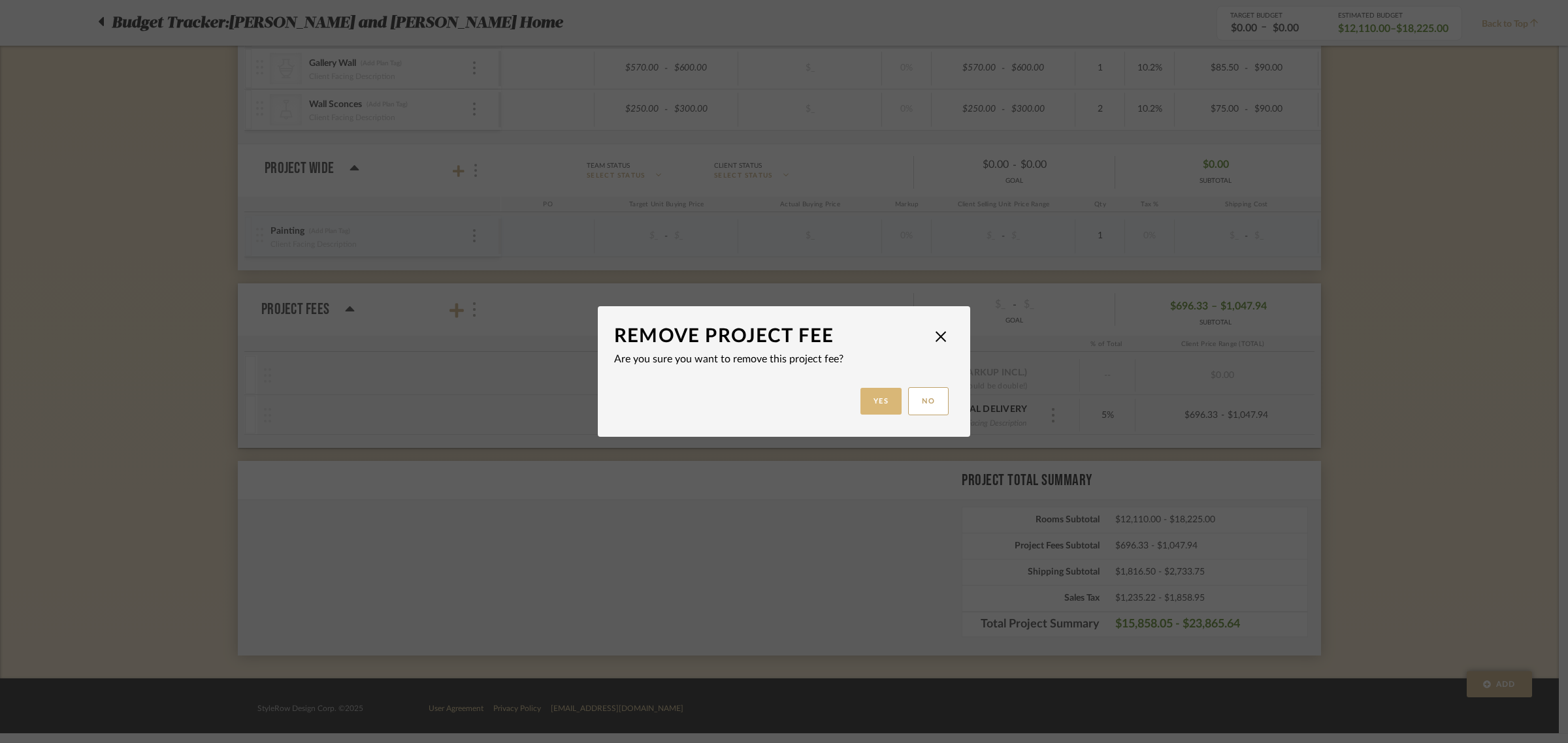
click at [877, 400] on button "Yes" at bounding box center [881, 401] width 42 height 27
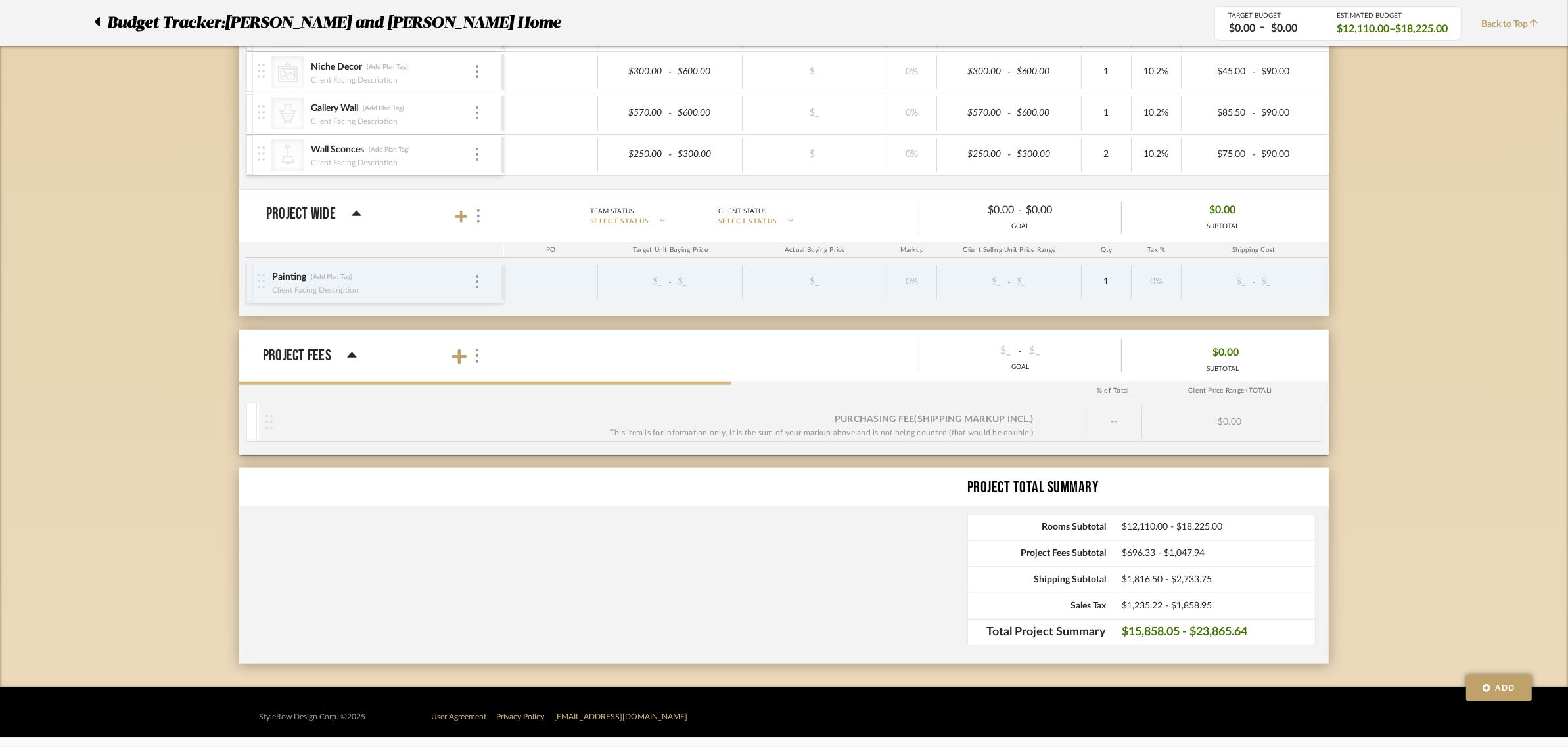
scroll to position [1276, 0]
click at [477, 217] on img at bounding box center [478, 216] width 3 height 13
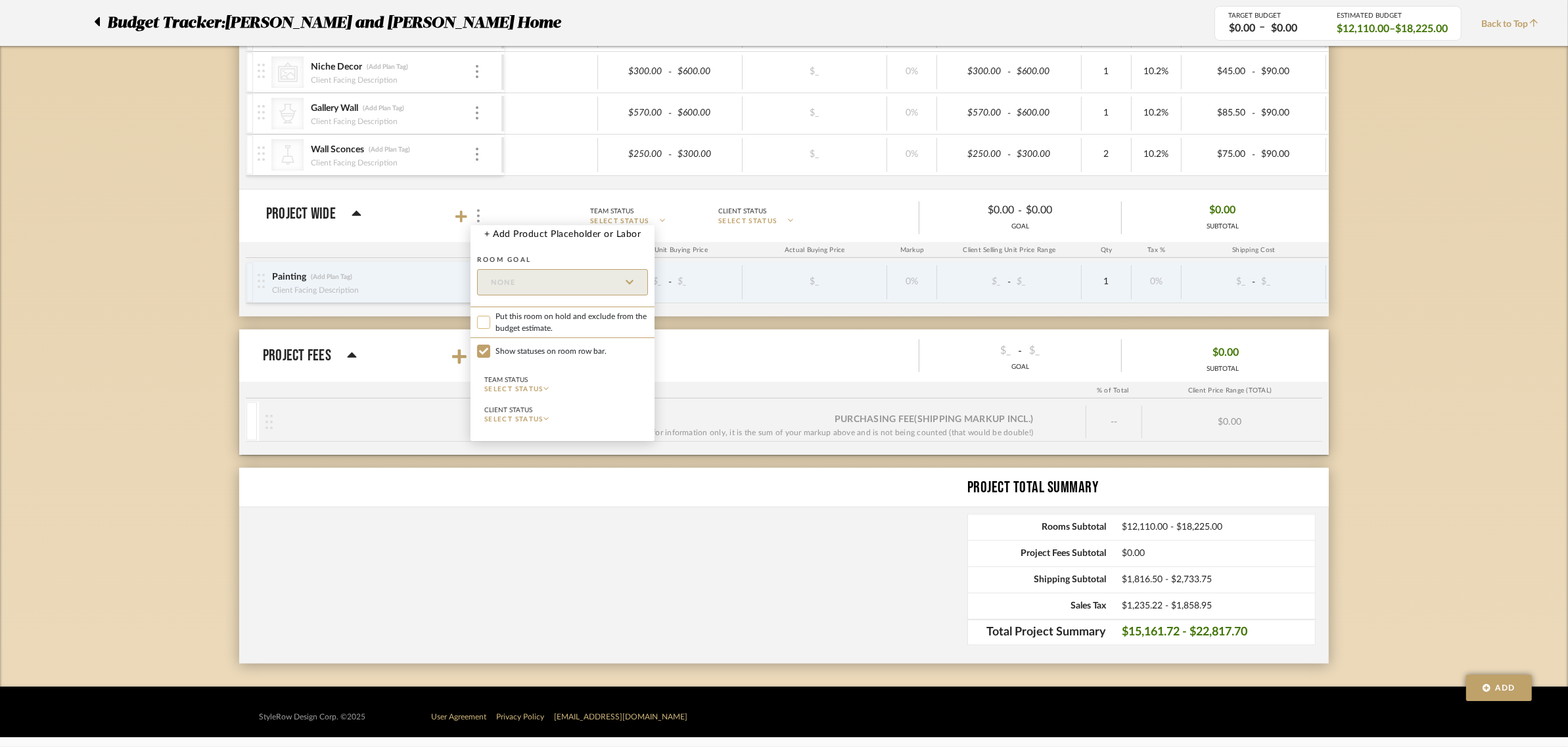
click at [487, 320] on input "Put this room on hold and exclude from the budget estimate." at bounding box center [484, 322] width 13 height 13
checkbox input "true"
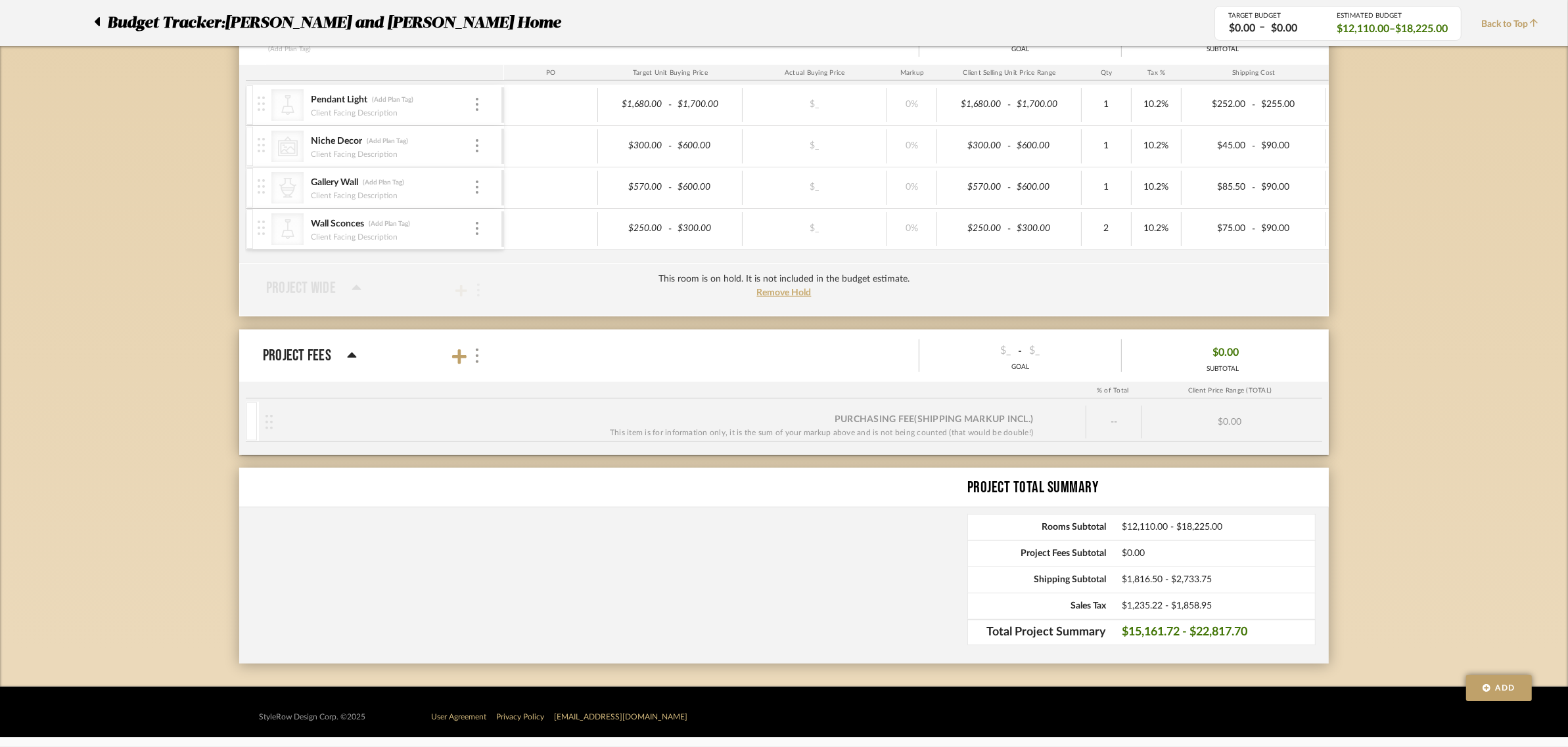
scroll to position [1203, 0]
click at [476, 354] on img at bounding box center [477, 356] width 7 height 14
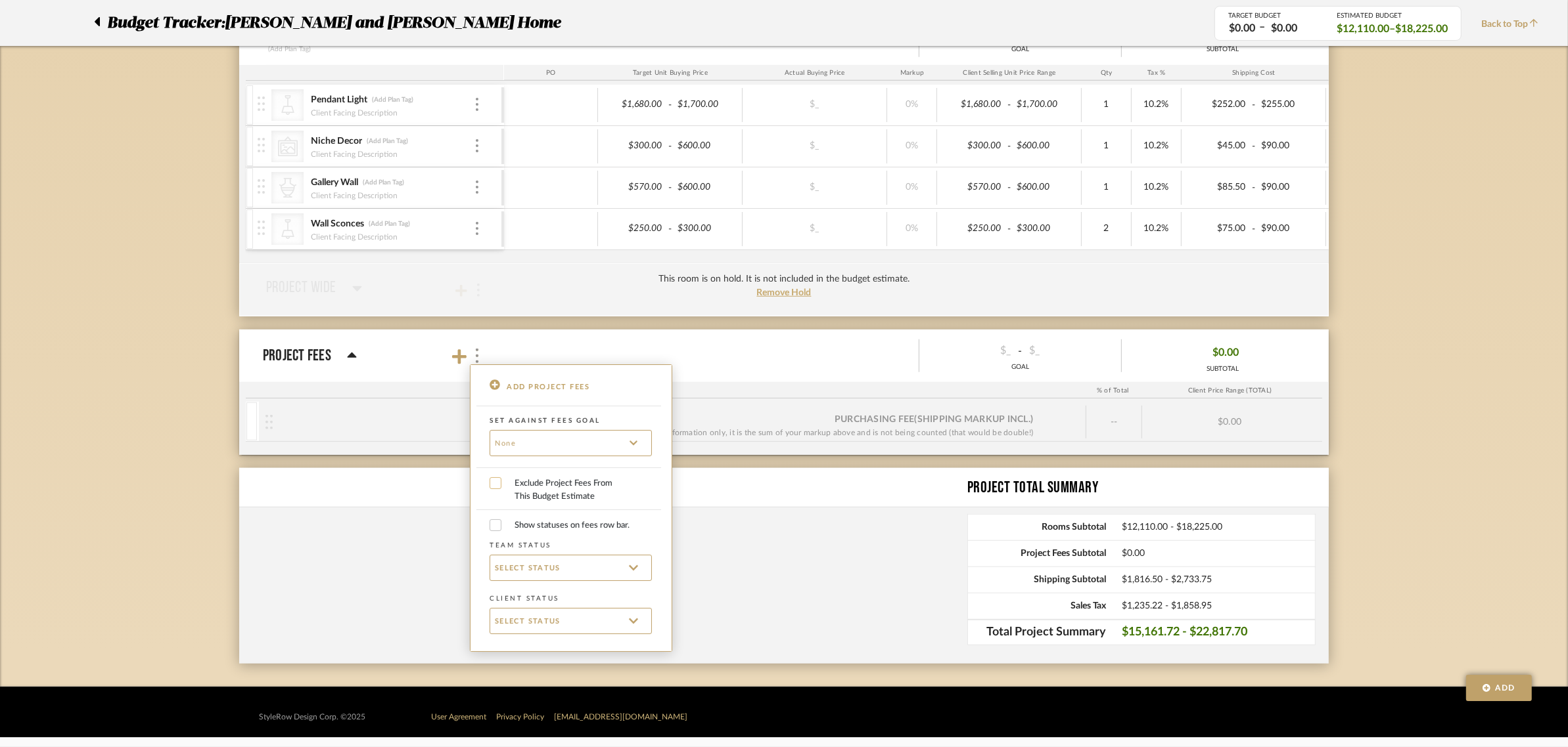
click at [493, 485] on input "Exclude Project Fees From This Budget Estimate" at bounding box center [495, 483] width 12 height 12
checkbox input "true"
checkbox input "false"
click at [129, 440] on div at bounding box center [784, 374] width 1568 height 747
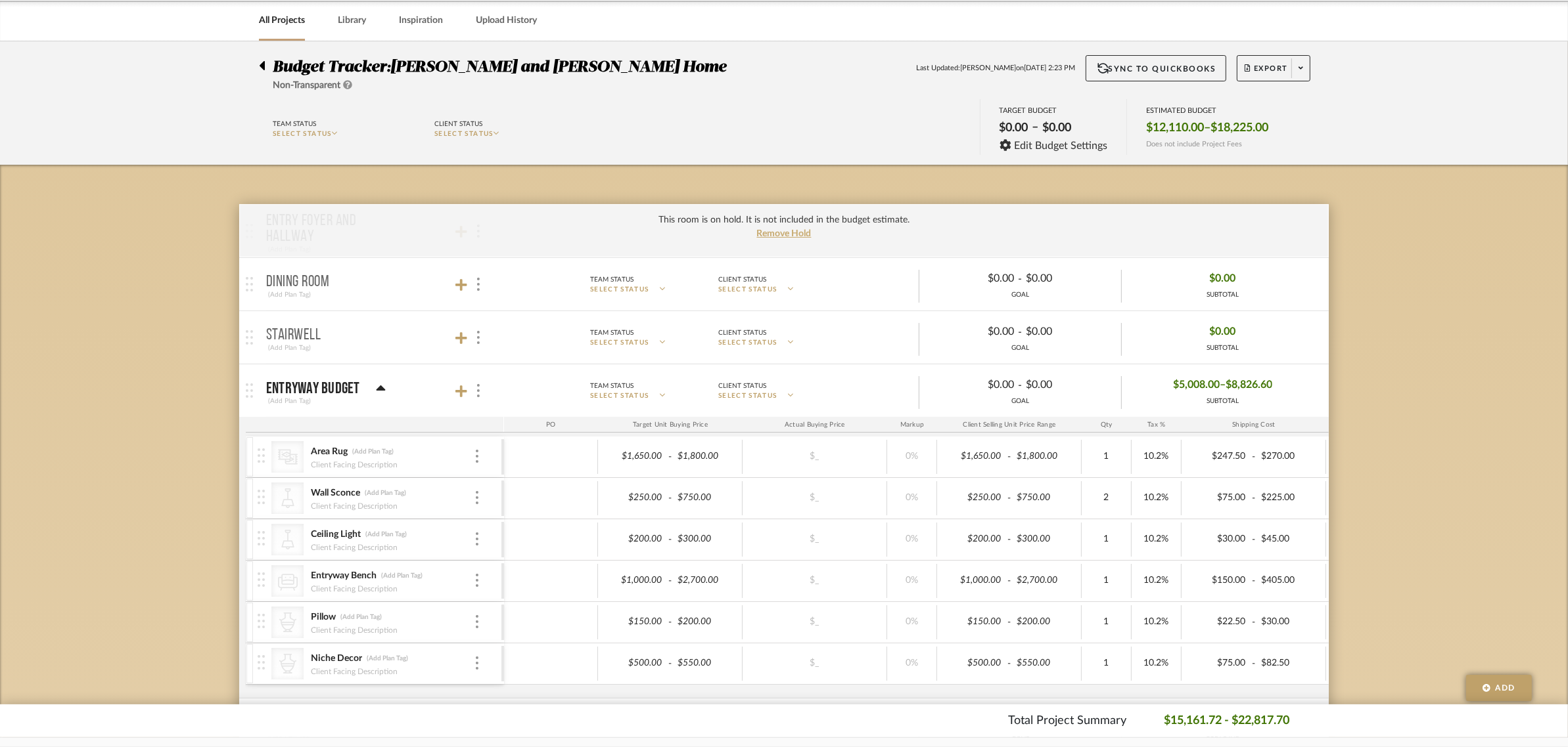
scroll to position [0, 0]
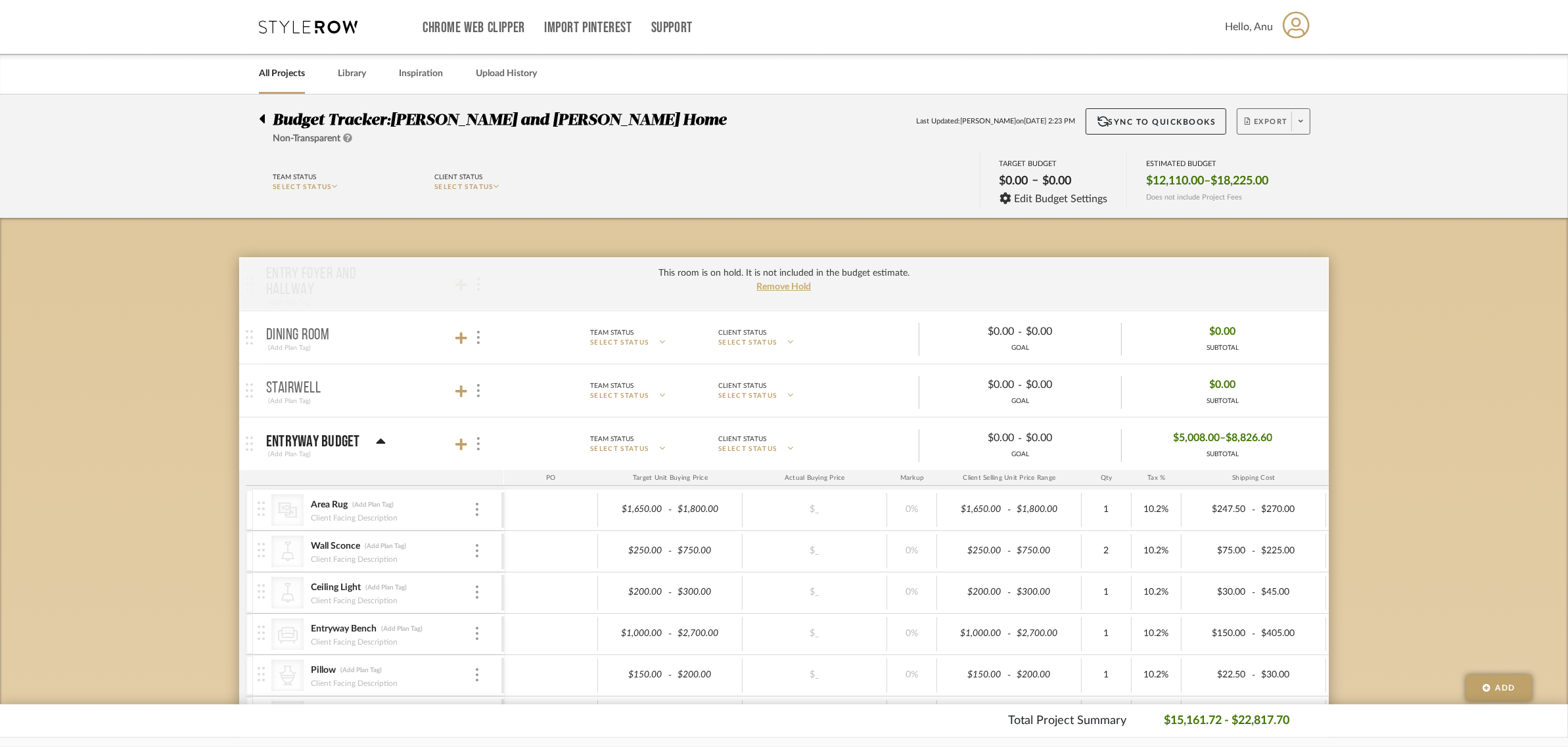
click at [1266, 115] on button "Export" at bounding box center [1273, 122] width 74 height 26
click at [1263, 157] on span "Export PDF" at bounding box center [1296, 158] width 99 height 11
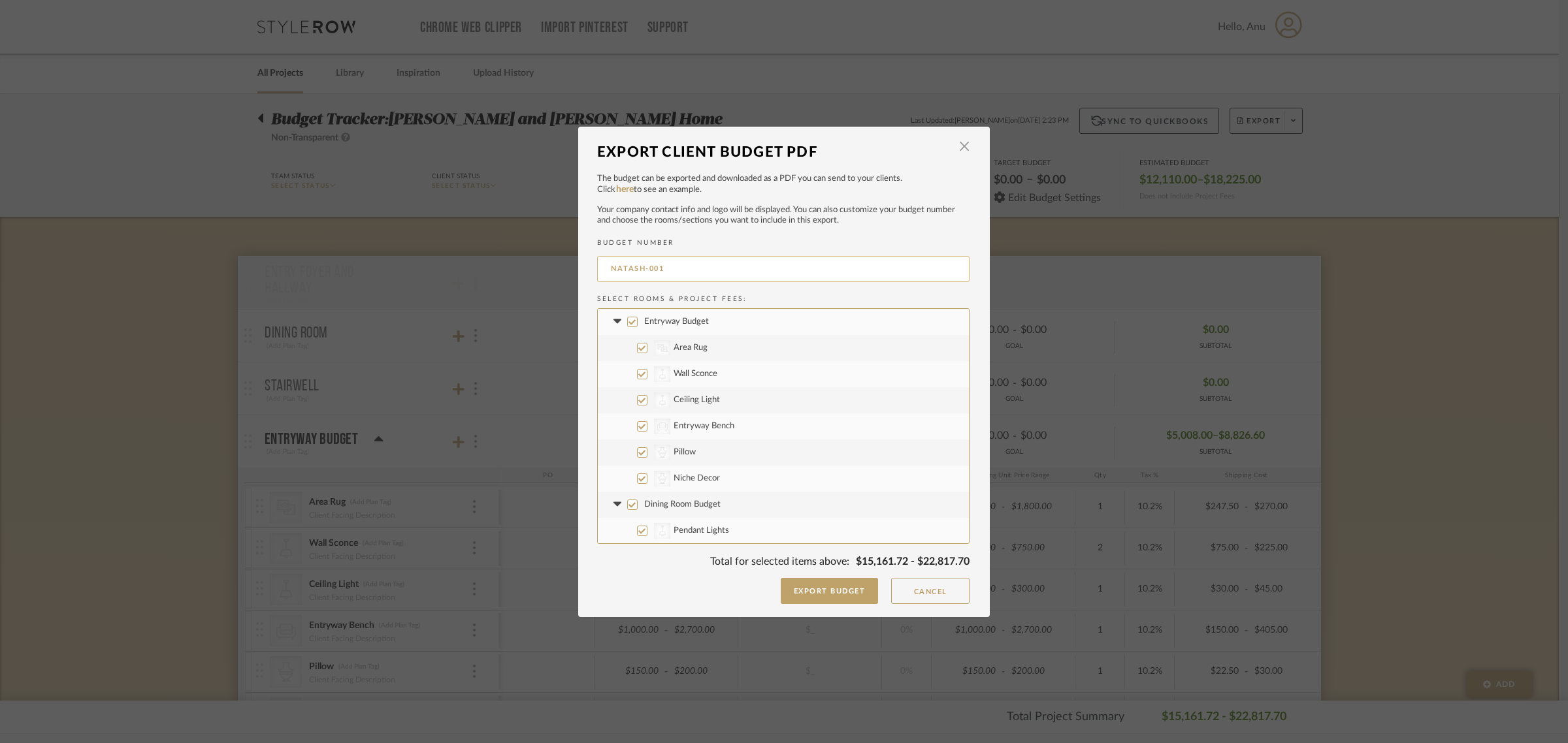
click at [678, 269] on input "NATASH-001" at bounding box center [783, 269] width 372 height 26
type input "N"
type input "BUDGET DOC"
click at [844, 596] on button "Export Budget" at bounding box center [829, 591] width 98 height 26
